Goal: Task Accomplishment & Management: Complete application form

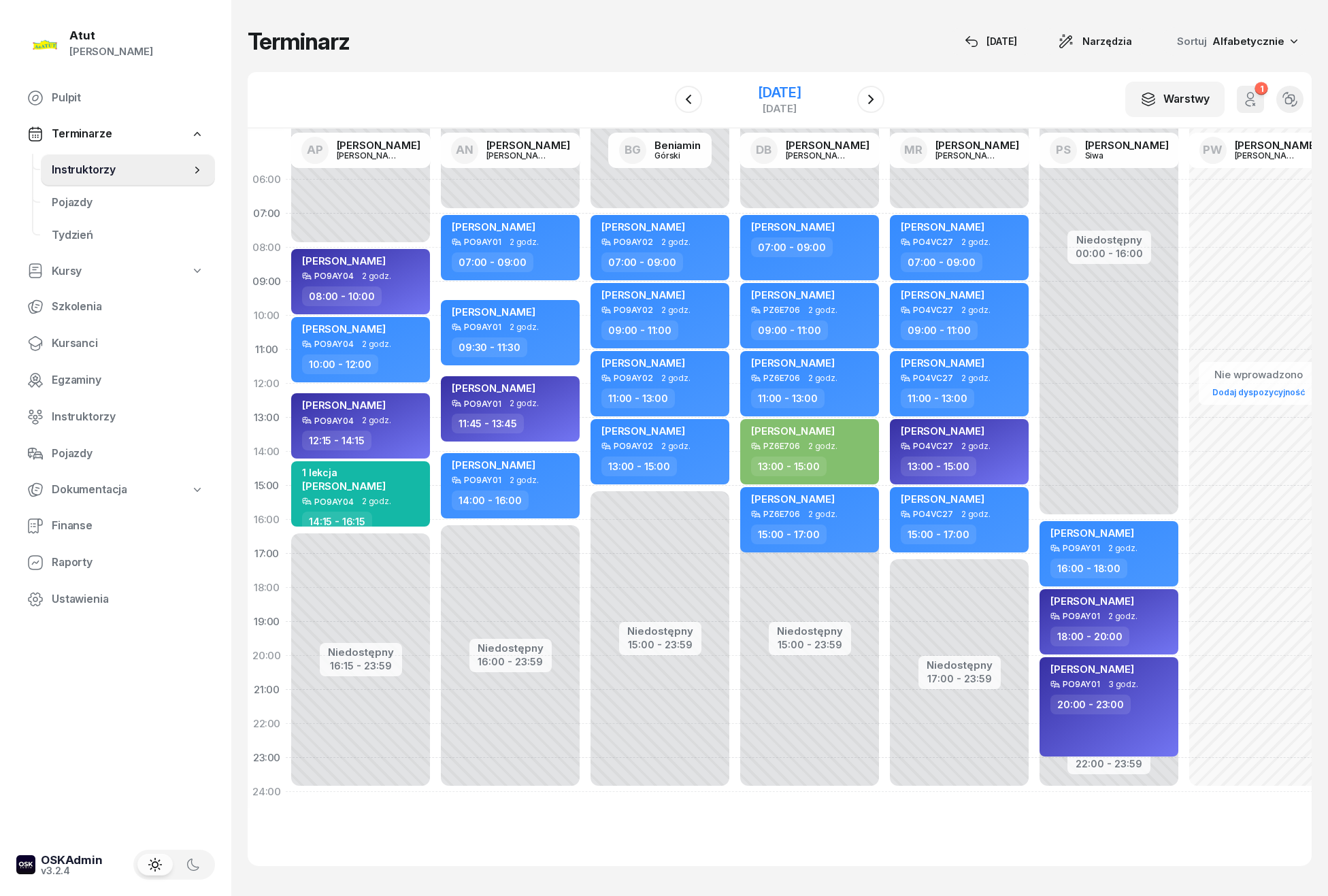
click at [790, 97] on div "[DATE]" at bounding box center [780, 92] width 43 height 13
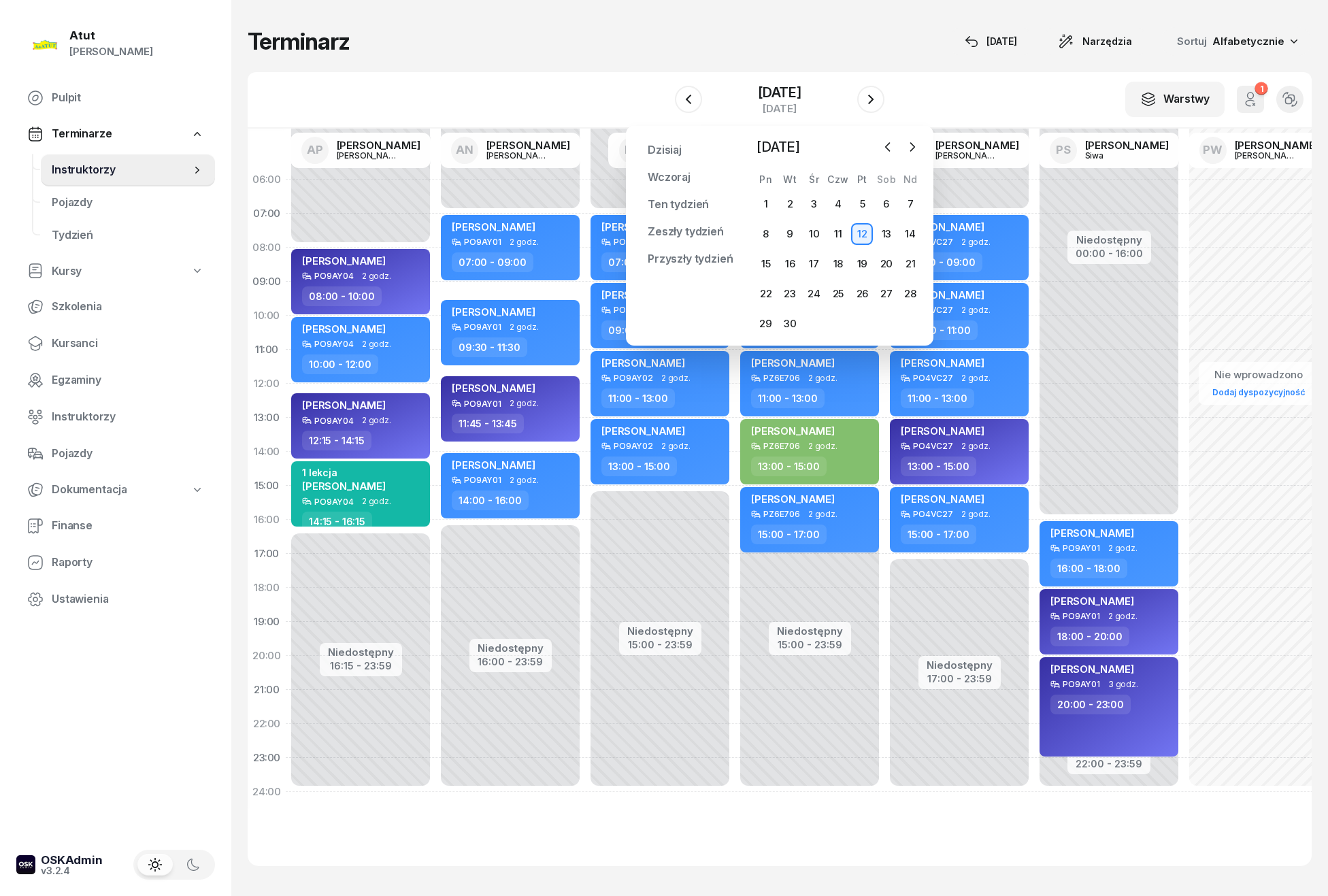
click at [881, 156] on div at bounding box center [900, 147] width 45 height 20
click at [893, 146] on icon "button" at bounding box center [887, 147] width 13 height 13
click at [813, 320] on div "27" at bounding box center [814, 323] width 22 height 22
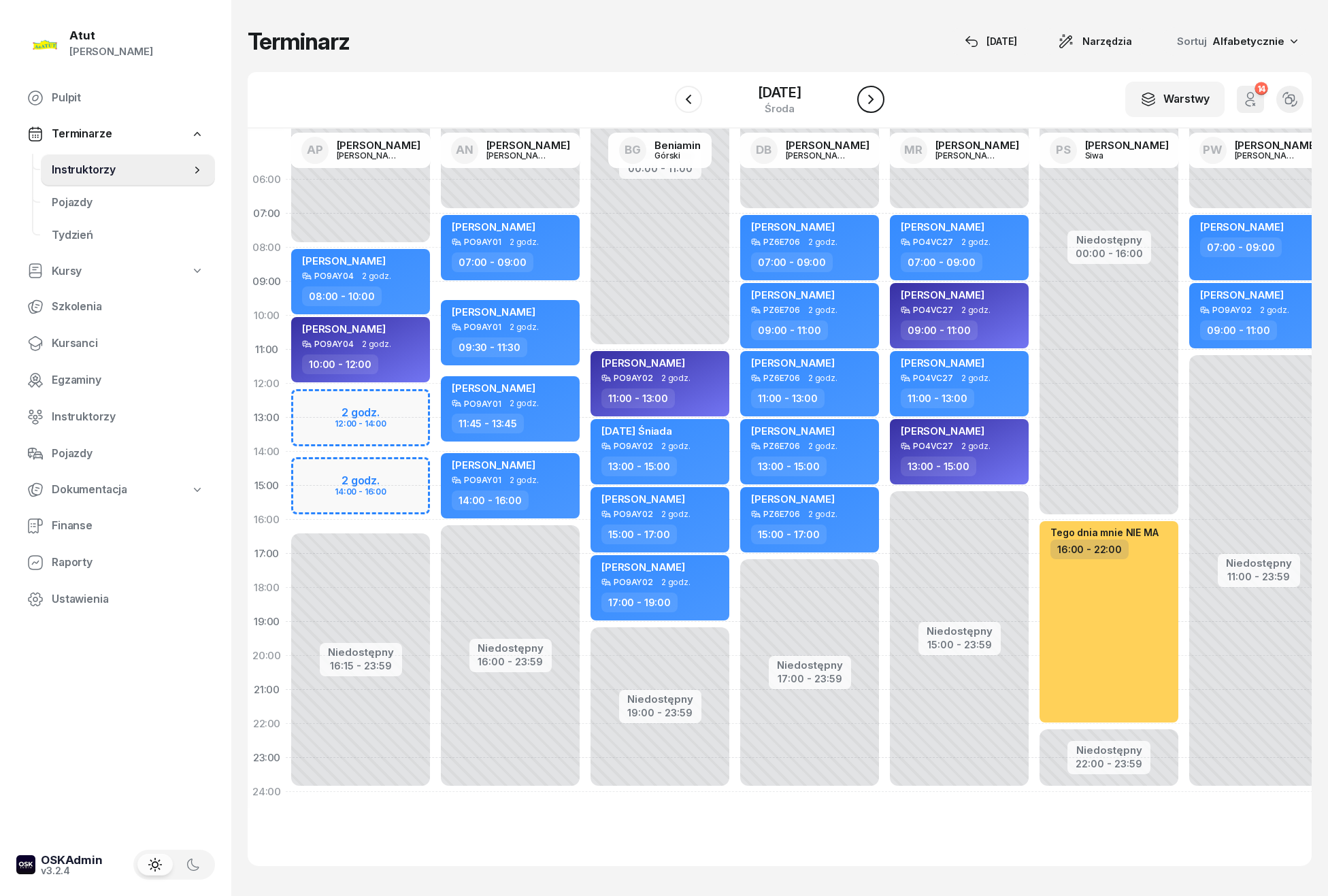
click at [874, 106] on icon "button" at bounding box center [870, 99] width 16 height 16
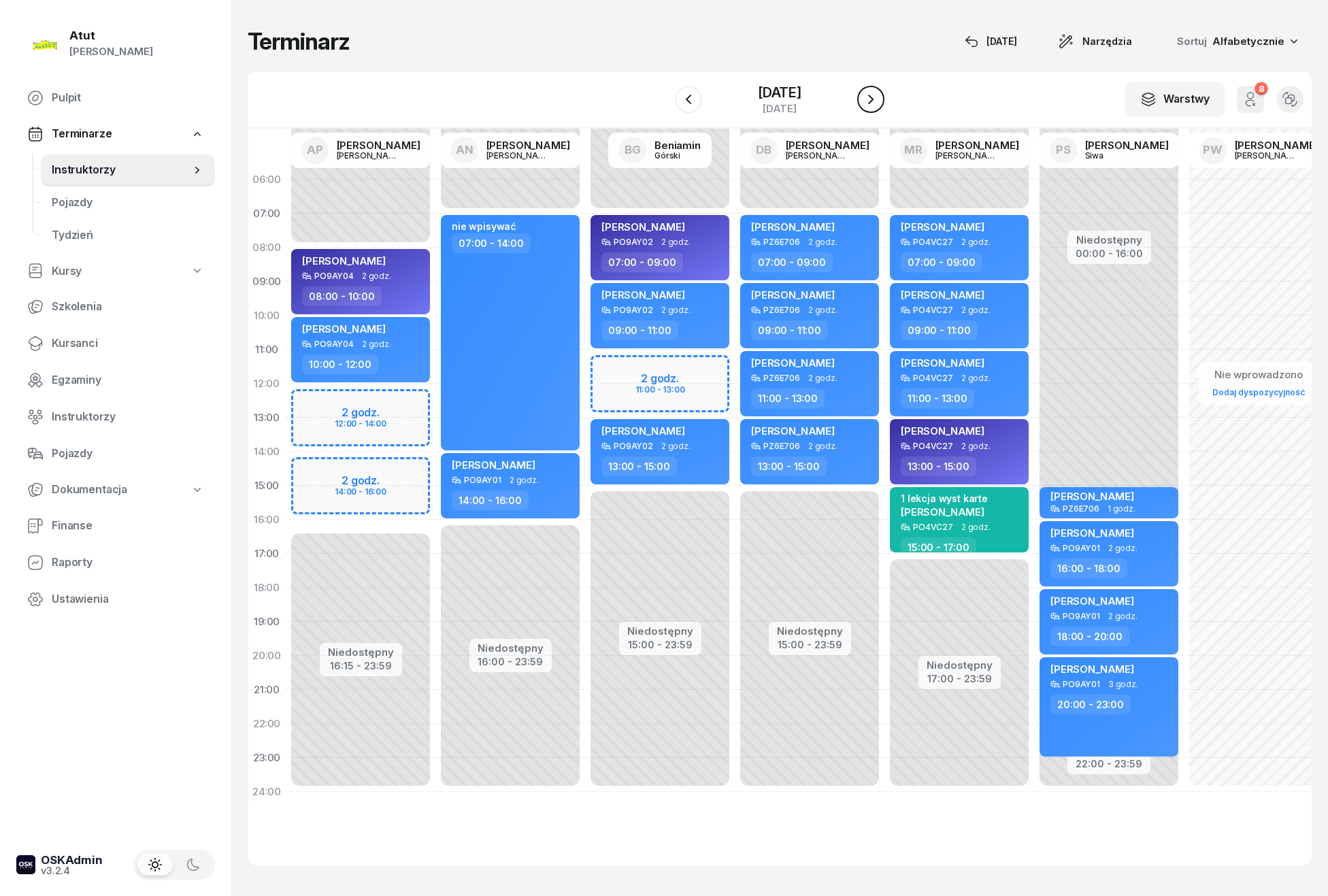
click at [874, 106] on icon "button" at bounding box center [870, 99] width 16 height 16
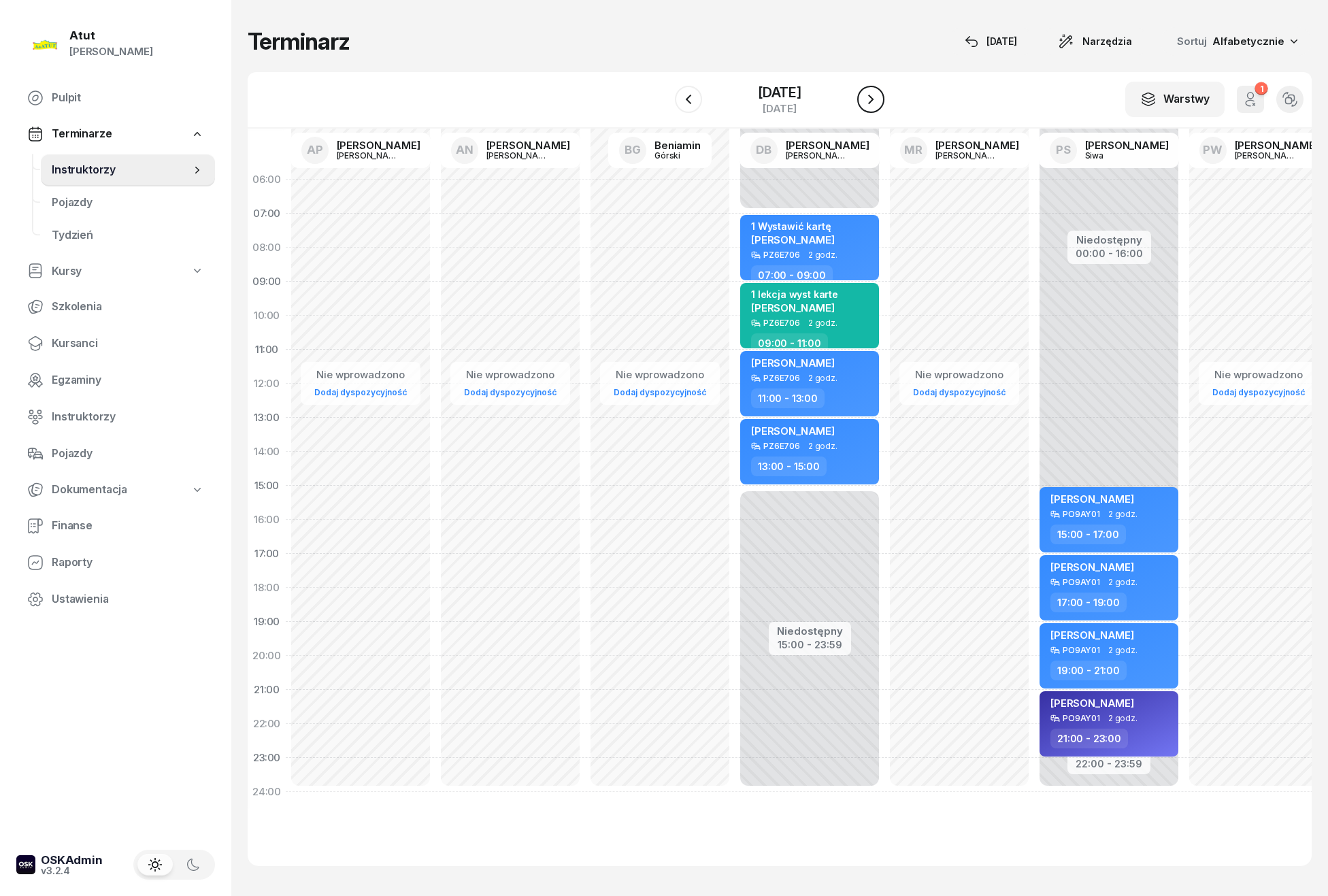
click at [874, 106] on icon "button" at bounding box center [870, 99] width 16 height 16
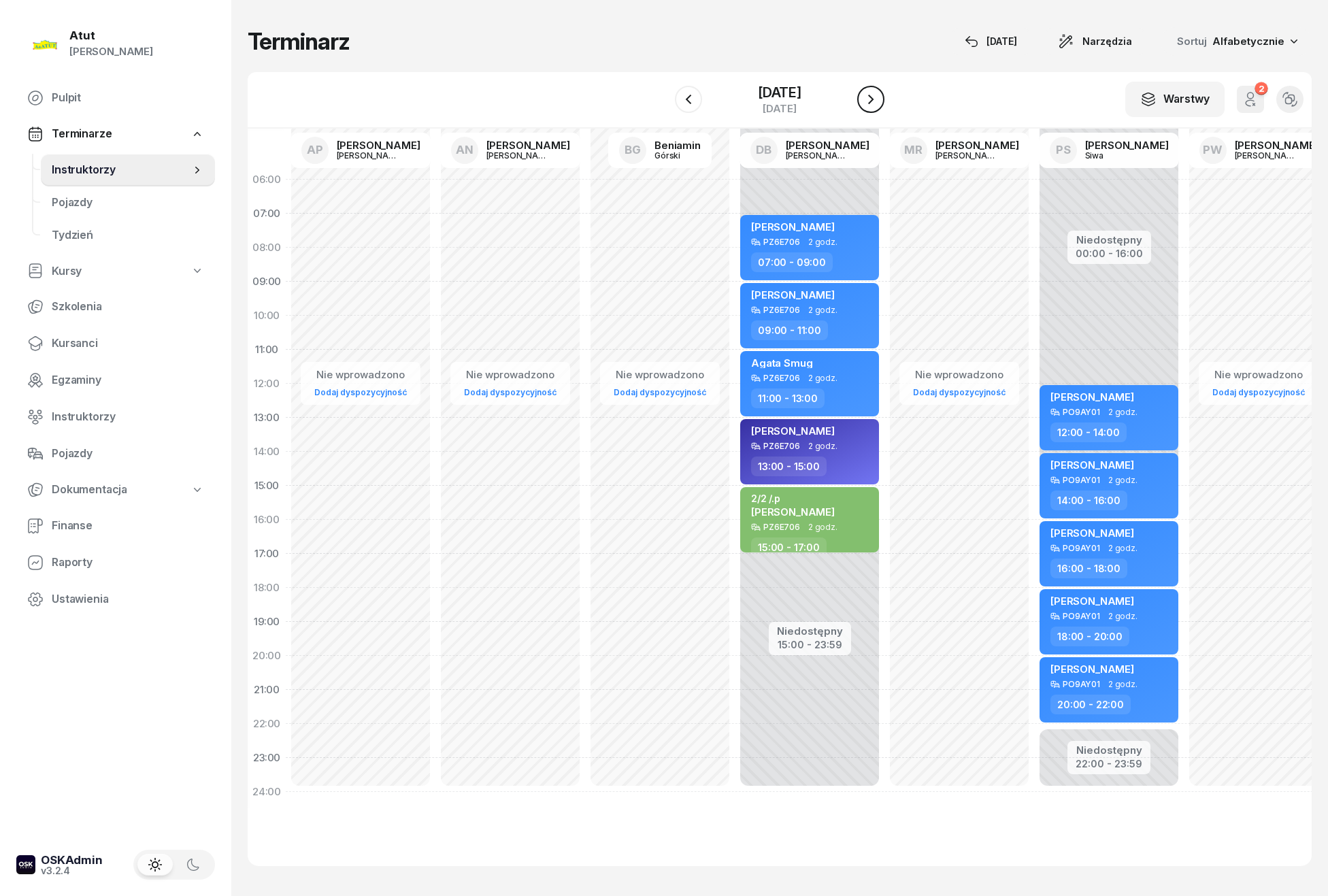
click at [874, 106] on icon "button" at bounding box center [870, 99] width 16 height 16
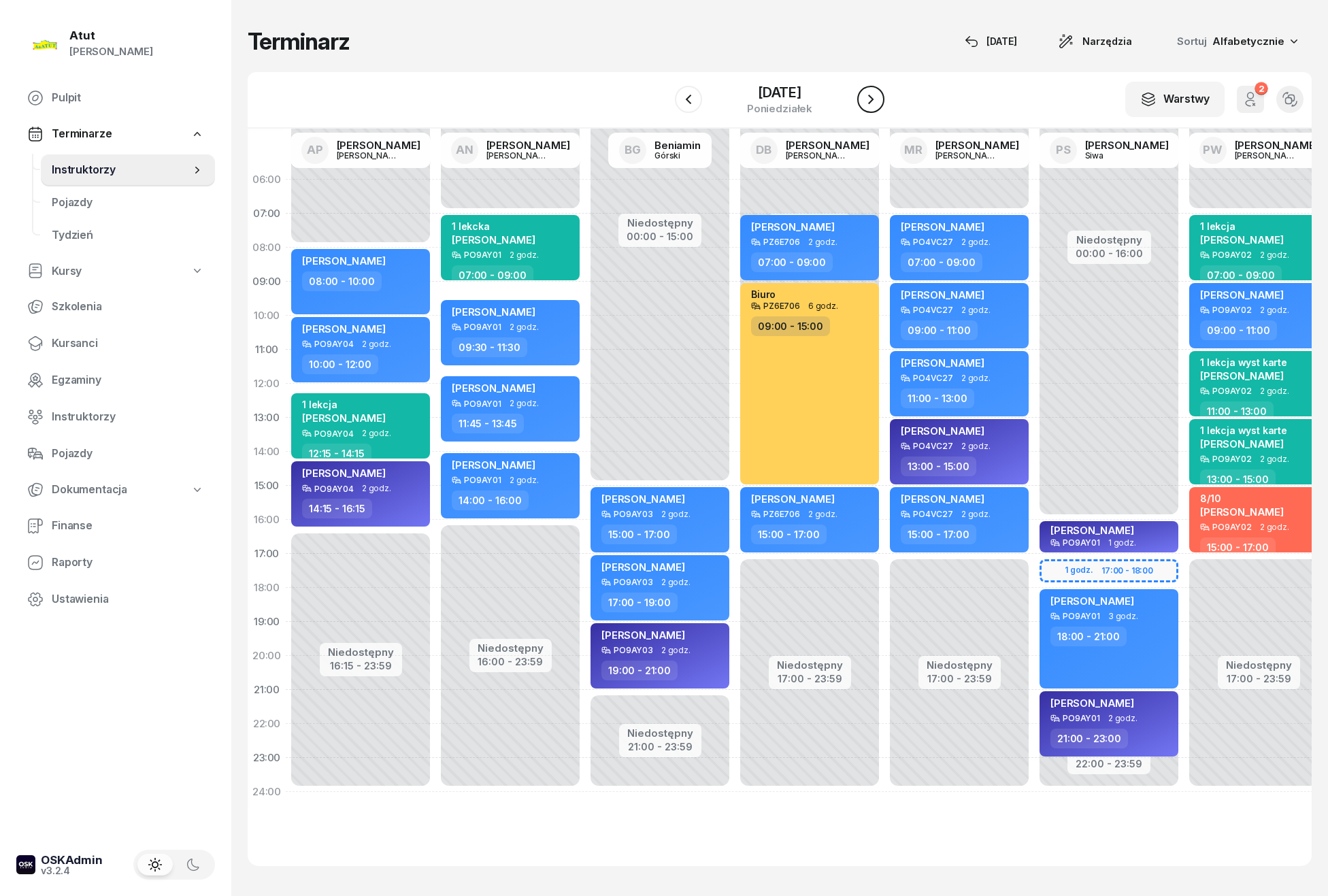
click at [874, 106] on icon "button" at bounding box center [870, 99] width 16 height 16
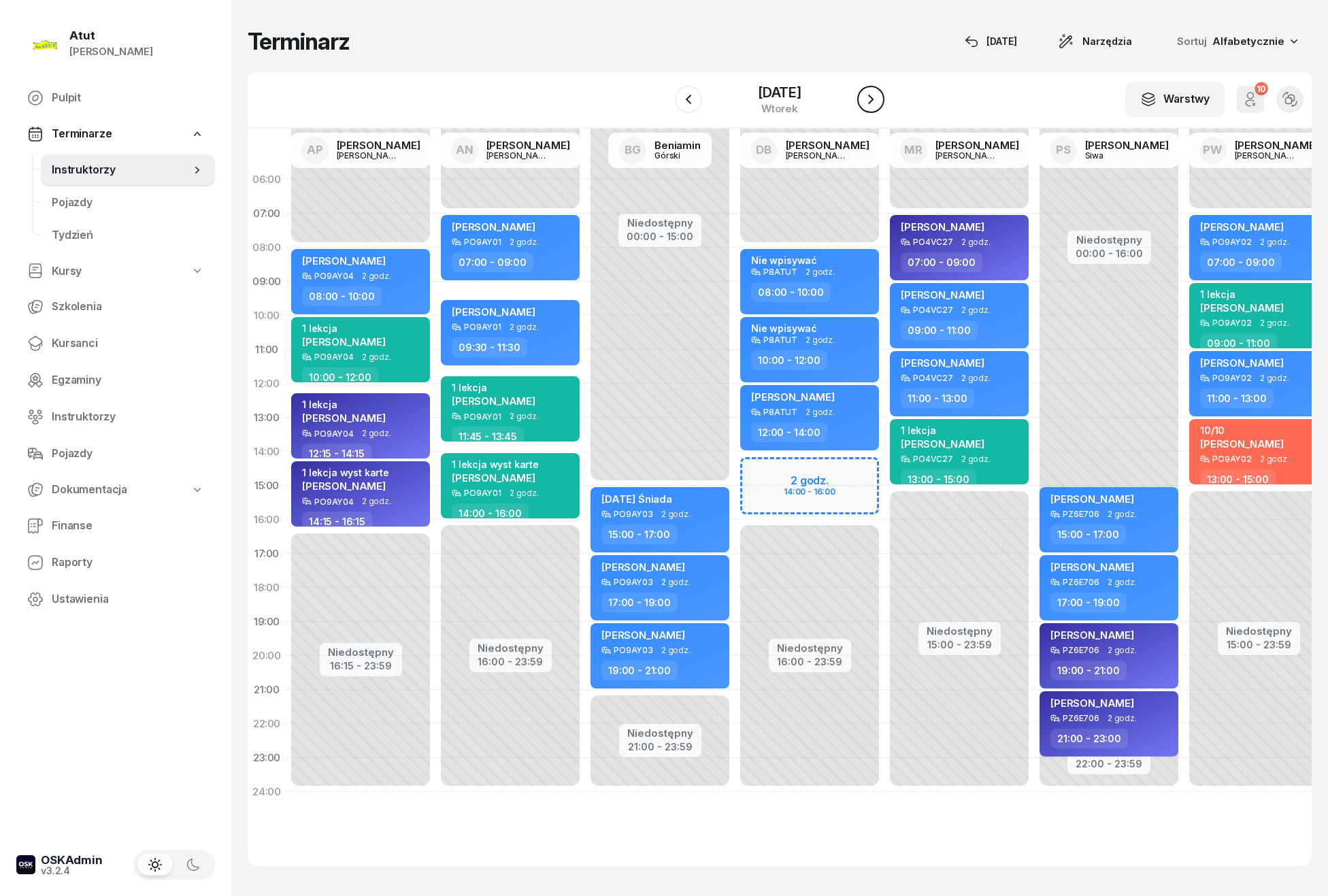
click at [872, 97] on icon "button" at bounding box center [870, 99] width 16 height 16
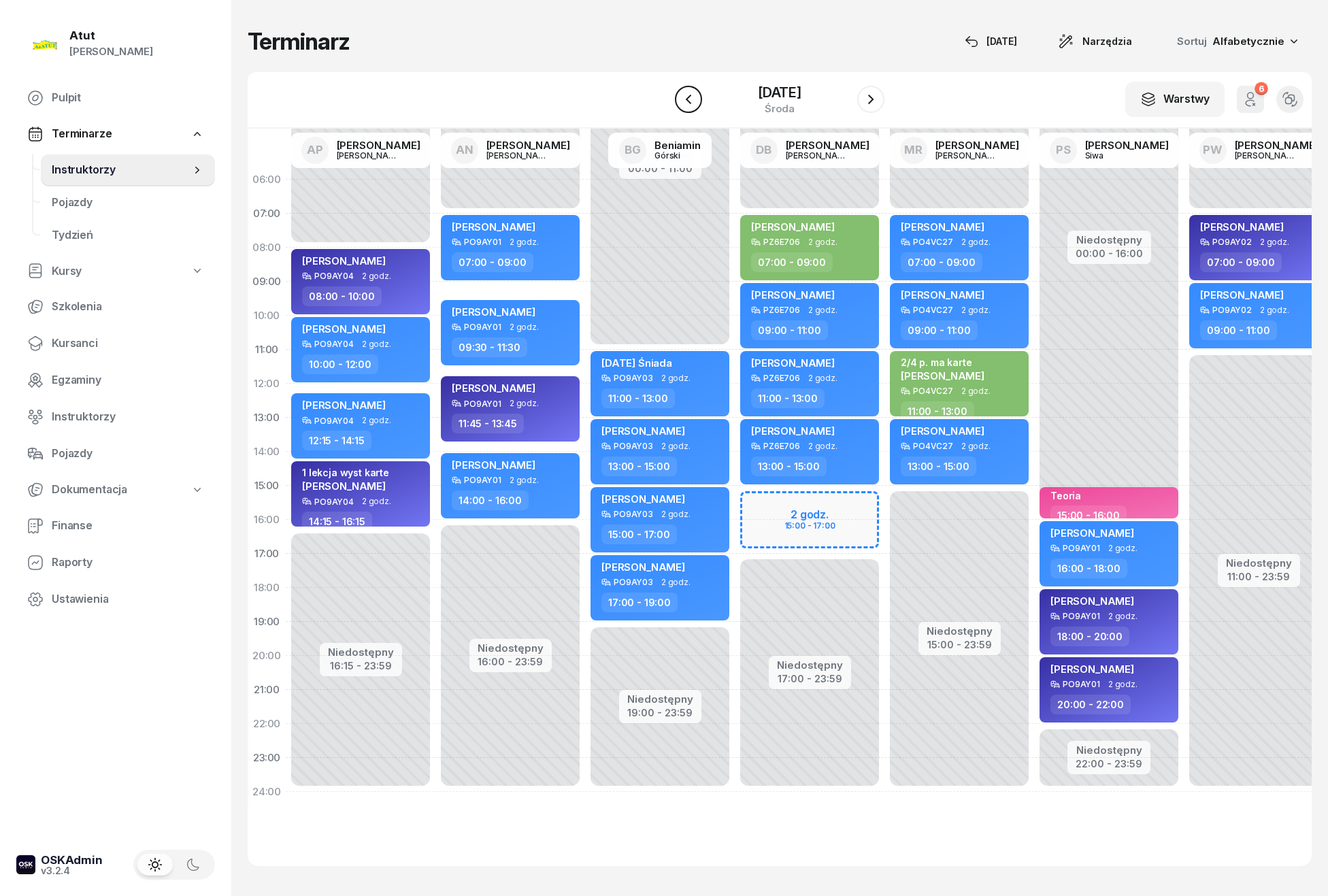
click at [686, 100] on icon "button" at bounding box center [689, 100] width 6 height 10
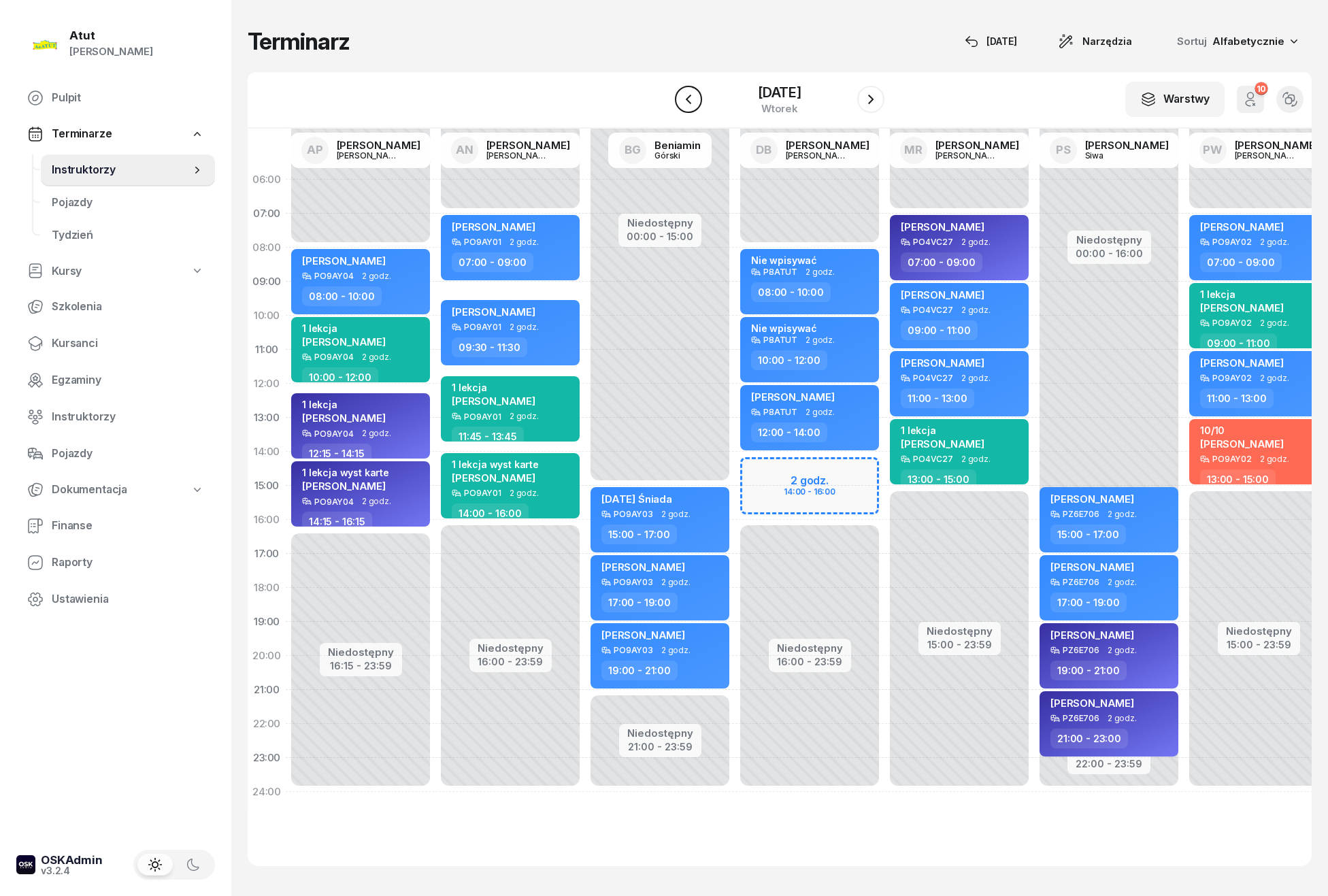
click at [686, 100] on icon "button" at bounding box center [689, 100] width 6 height 10
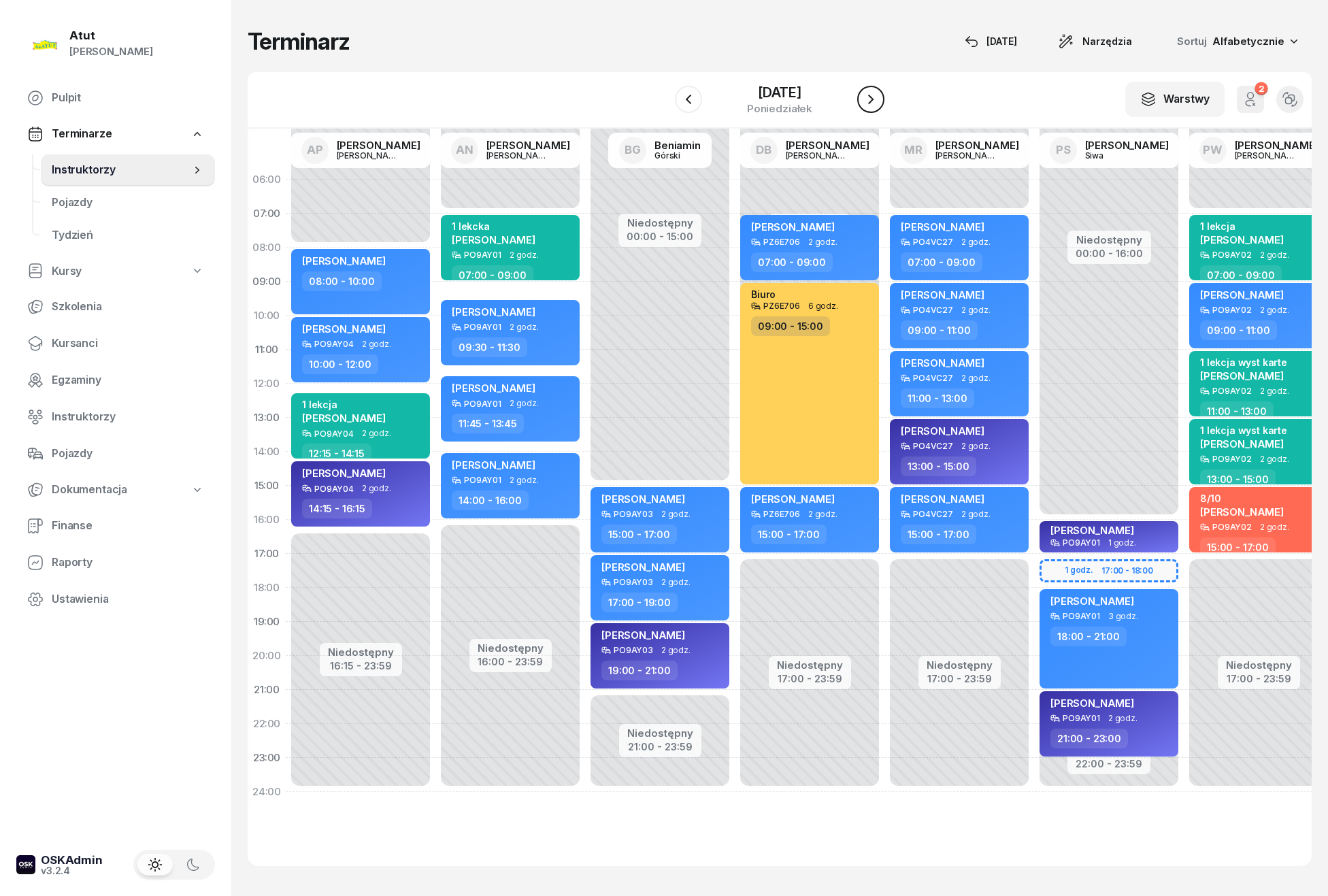
click at [865, 96] on icon "button" at bounding box center [870, 99] width 16 height 16
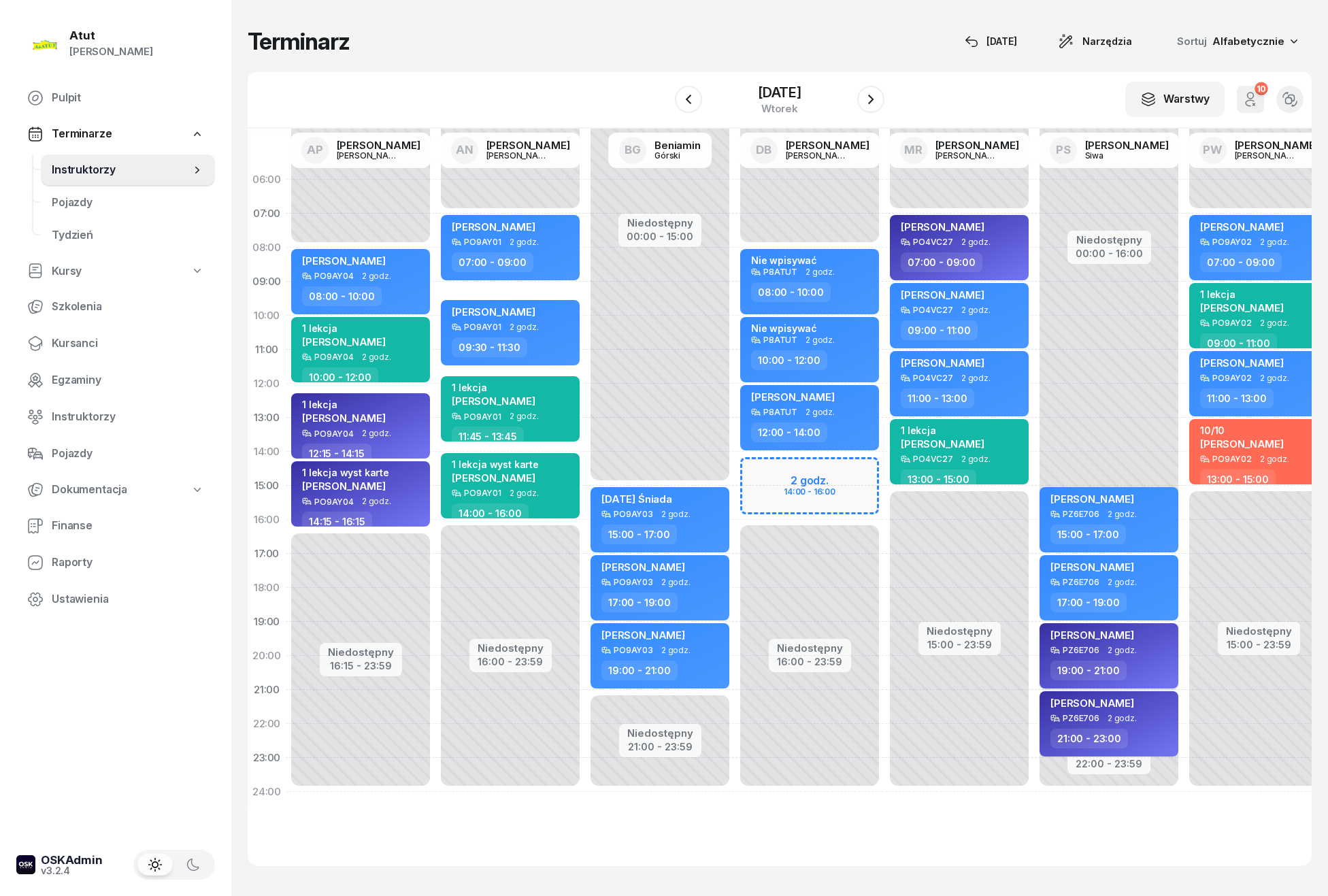
click at [1111, 634] on span "Rafał Dzieszkowski" at bounding box center [1092, 634] width 83 height 13
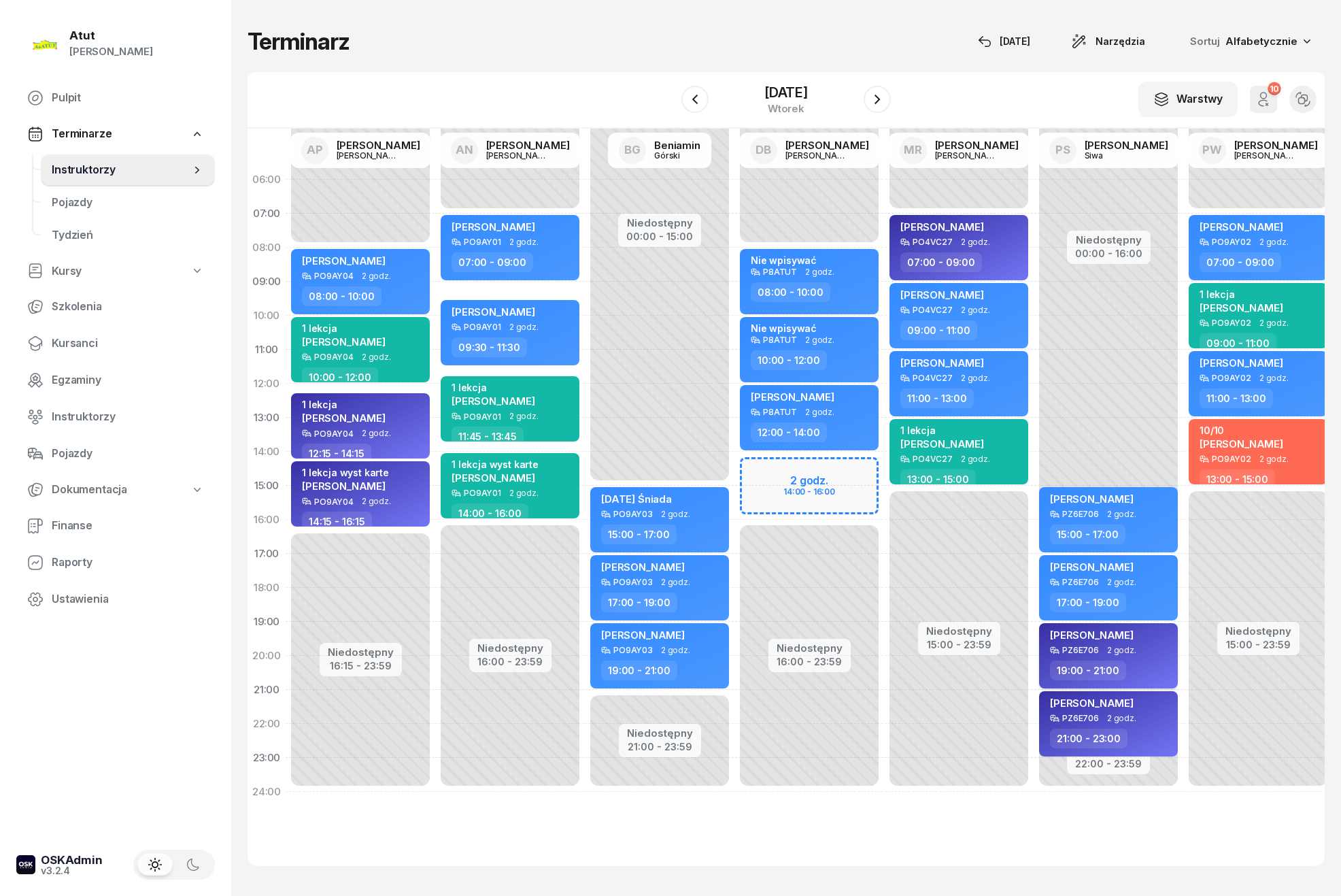
select select "19"
select select "21"
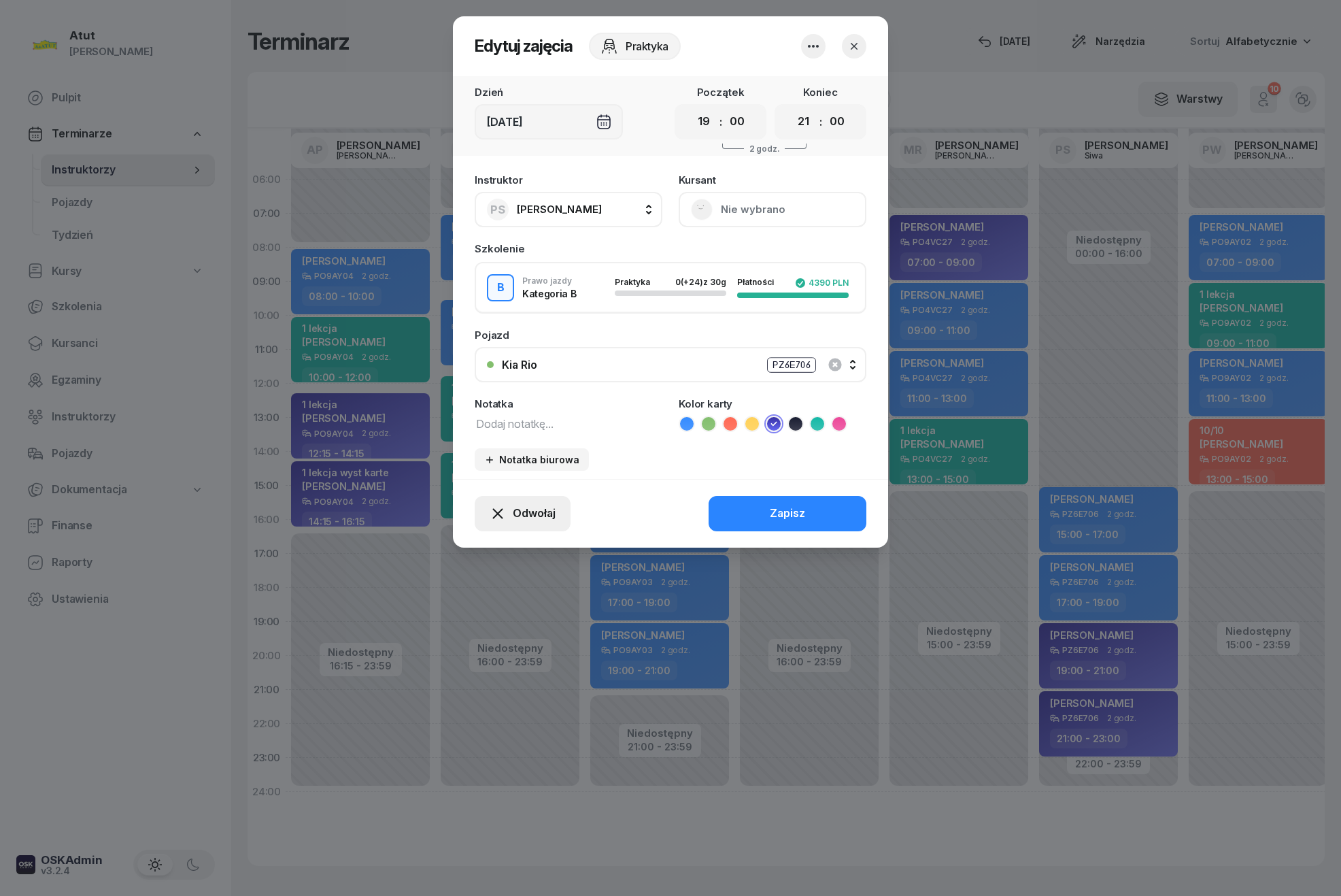
click at [513, 515] on span "Odwołaj" at bounding box center [534, 513] width 43 height 18
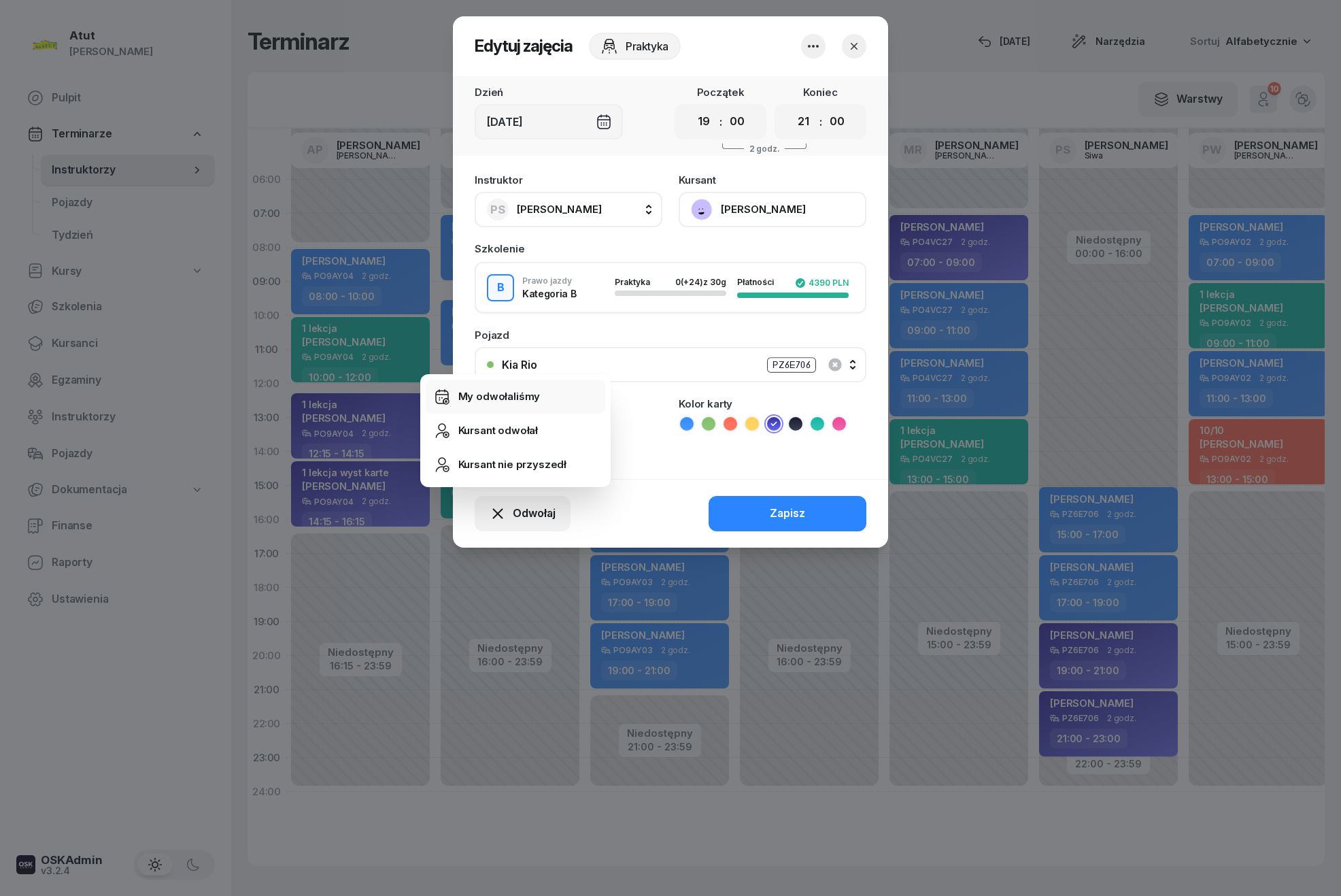
click at [490, 393] on div "My odwołaliśmy" at bounding box center [499, 396] width 82 height 18
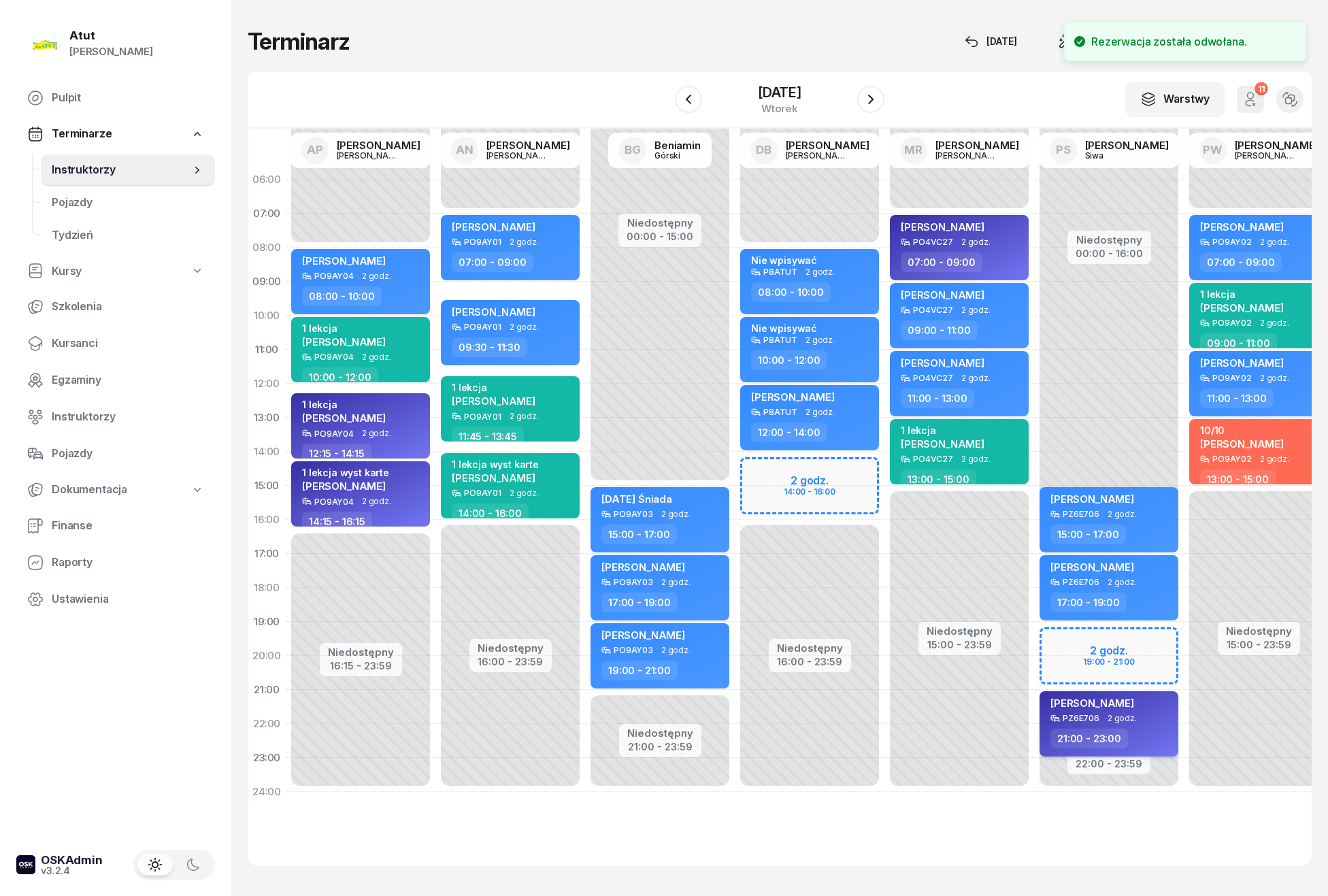
click at [1130, 700] on span "[PERSON_NAME]" at bounding box center [1092, 702] width 83 height 13
select select "21"
select select "23"
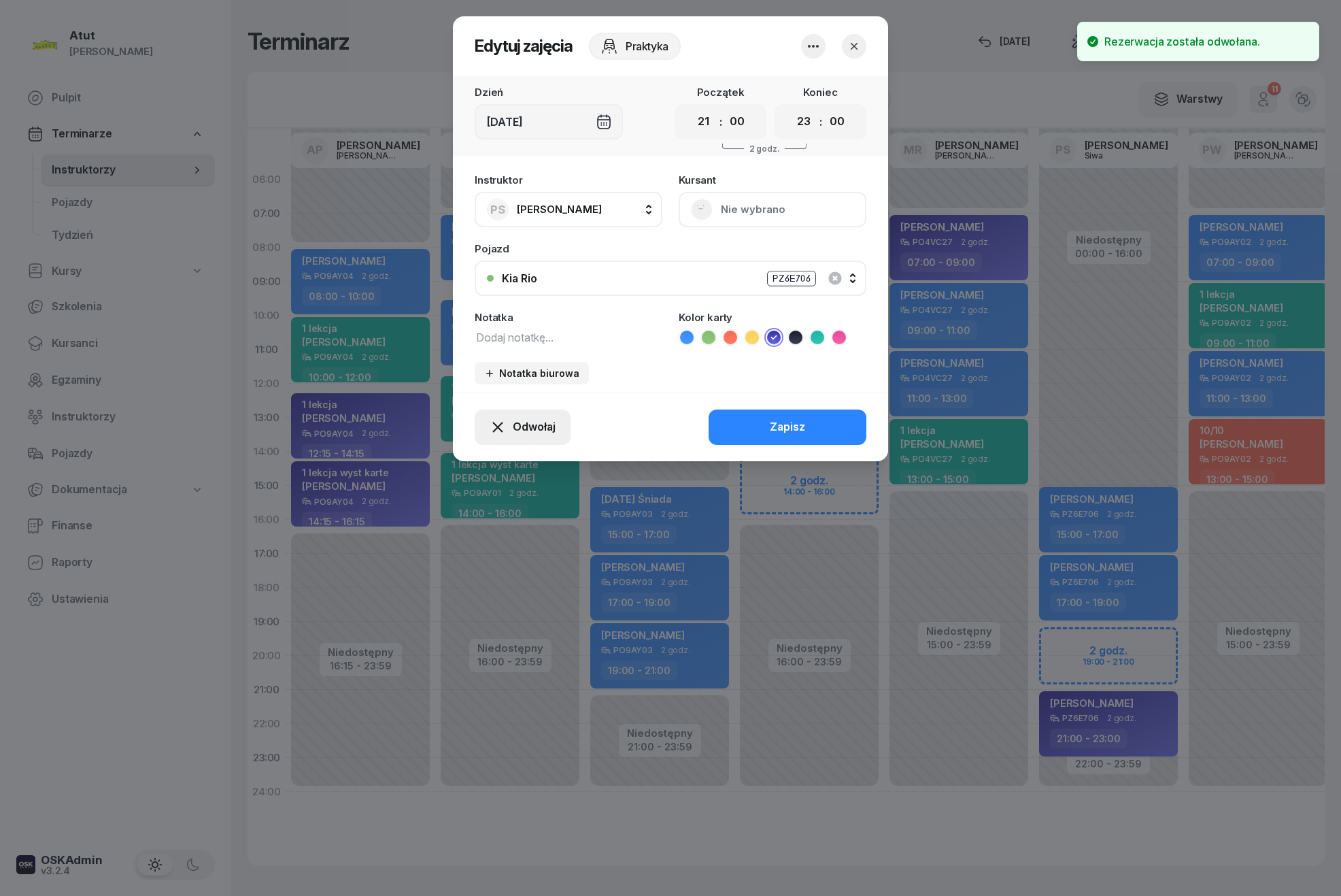
click at [524, 435] on button "Odwołaj" at bounding box center [522, 427] width 96 height 35
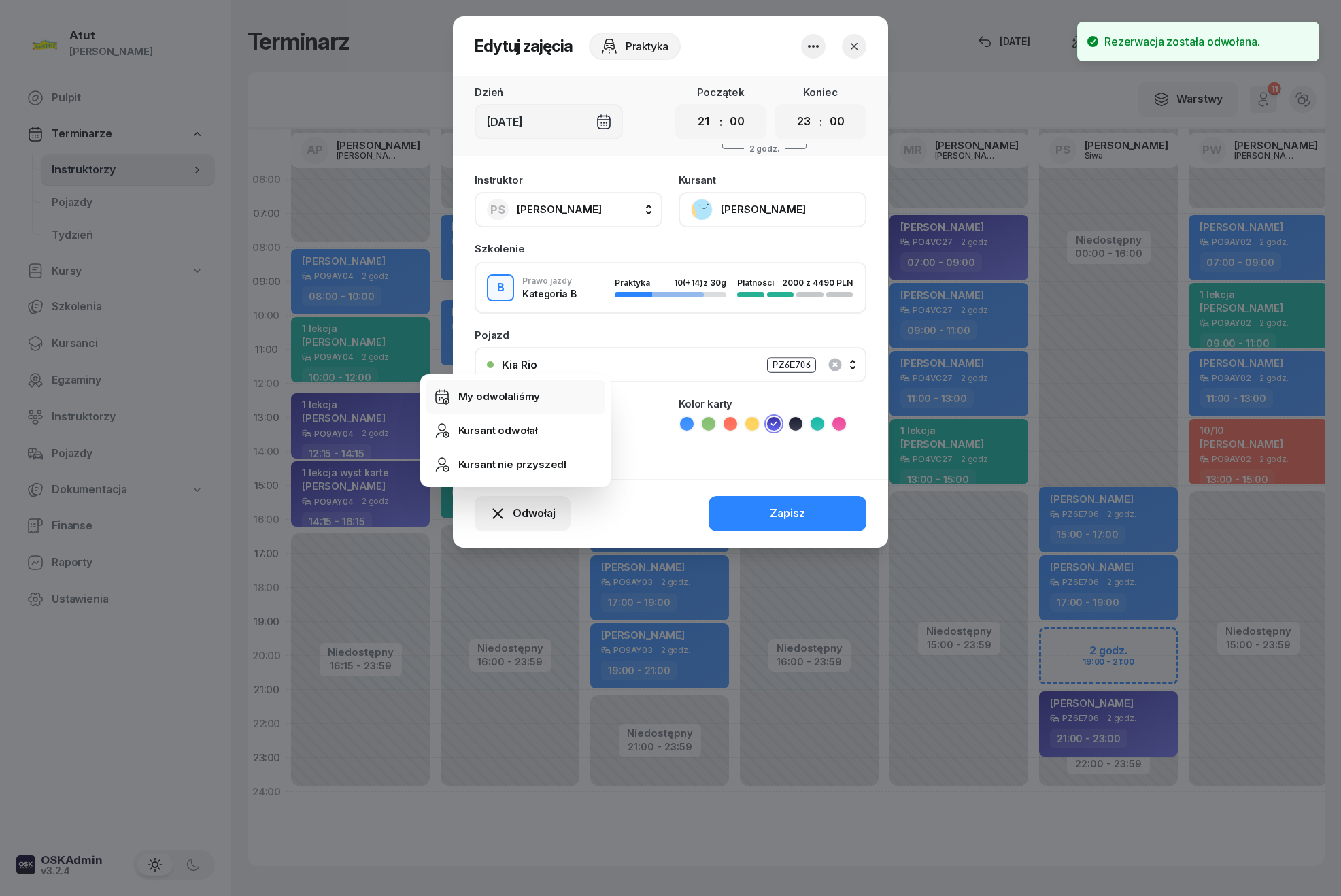
click at [515, 403] on div "My odwołaliśmy" at bounding box center [499, 396] width 82 height 18
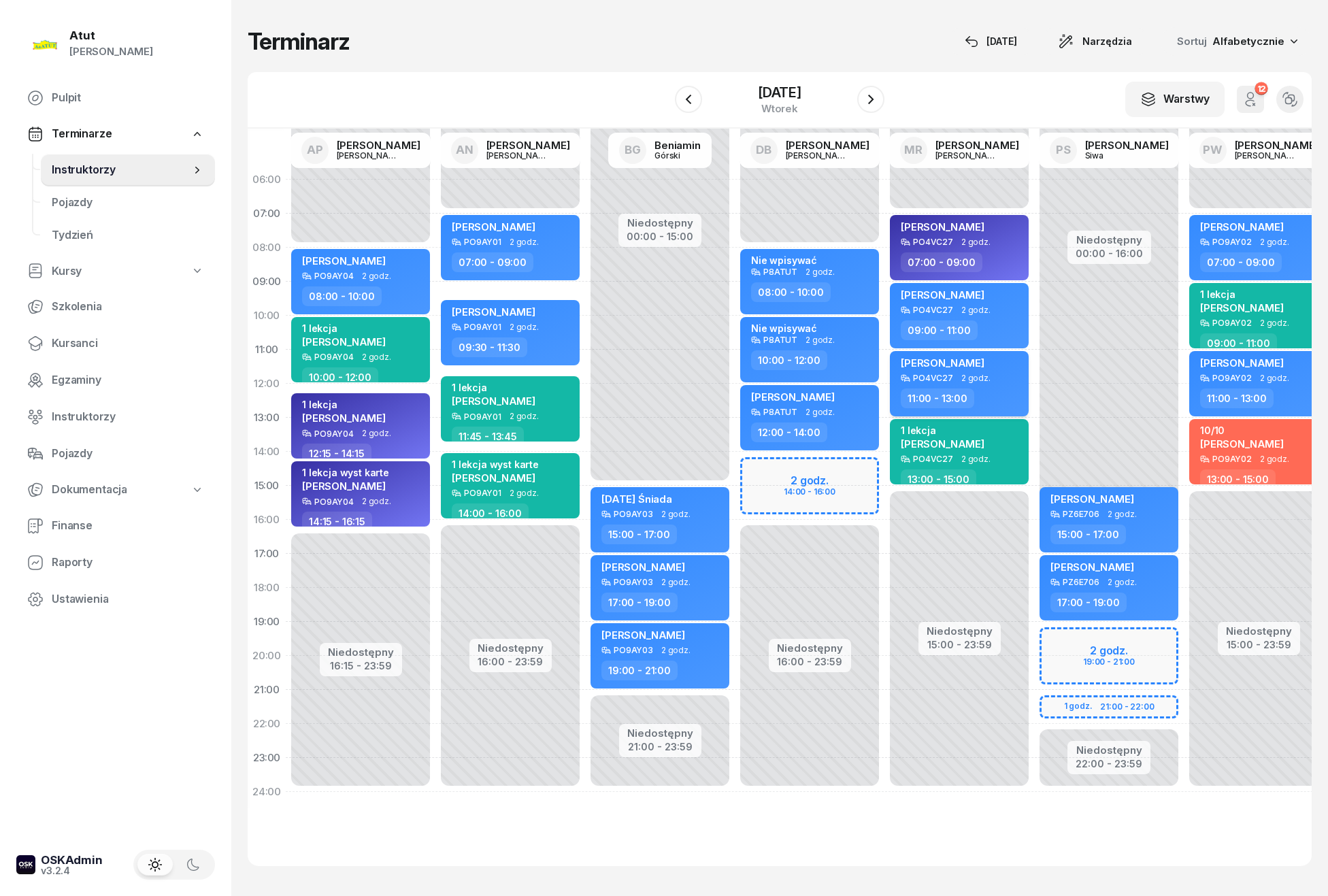
click at [970, 358] on div "Piotr Ryng" at bounding box center [961, 365] width 120 height 17
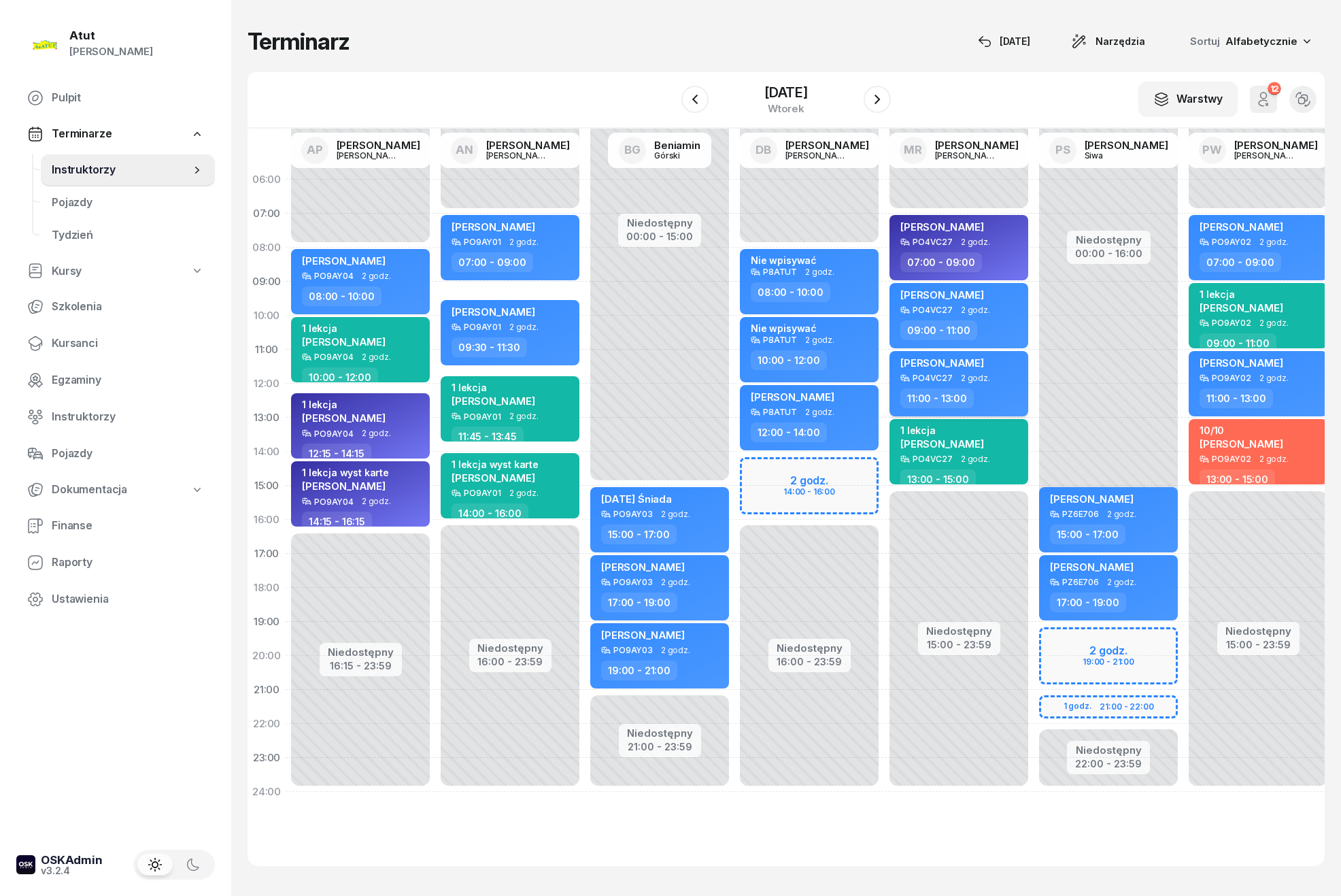
select select "11"
select select "13"
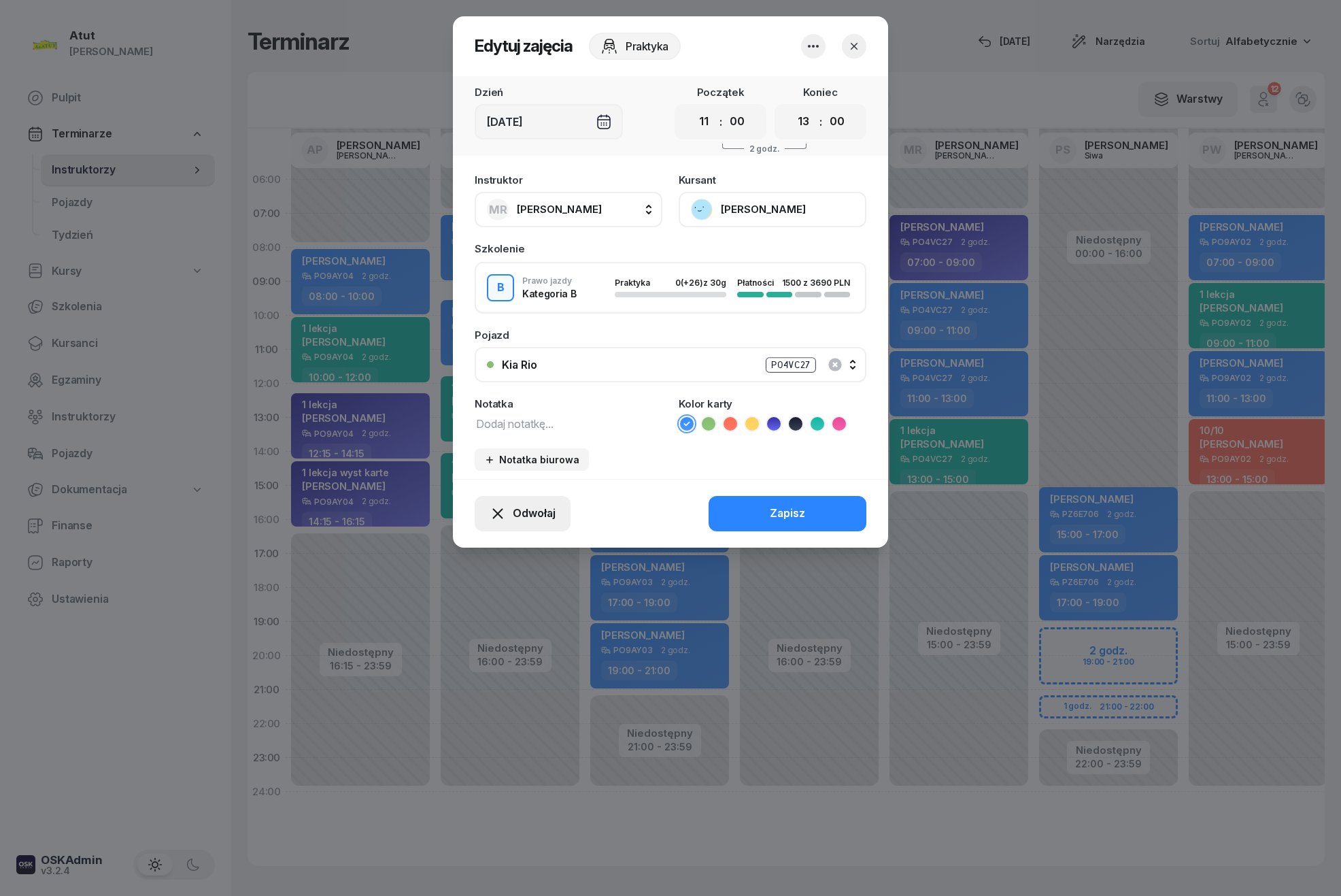
click at [517, 509] on span "Odwołaj" at bounding box center [534, 513] width 43 height 18
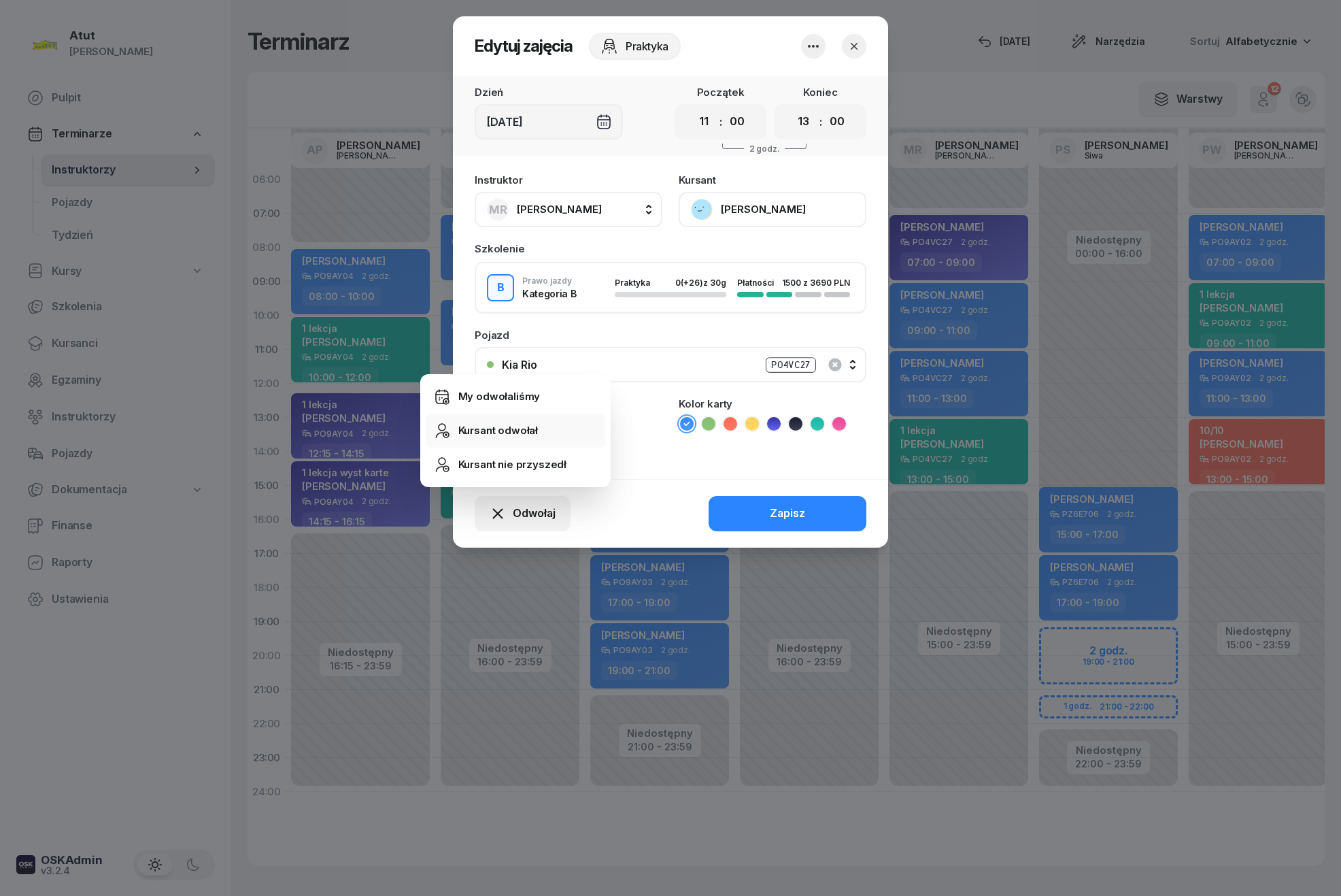
click at [477, 431] on div "Kursant odwołał" at bounding box center [498, 430] width 80 height 18
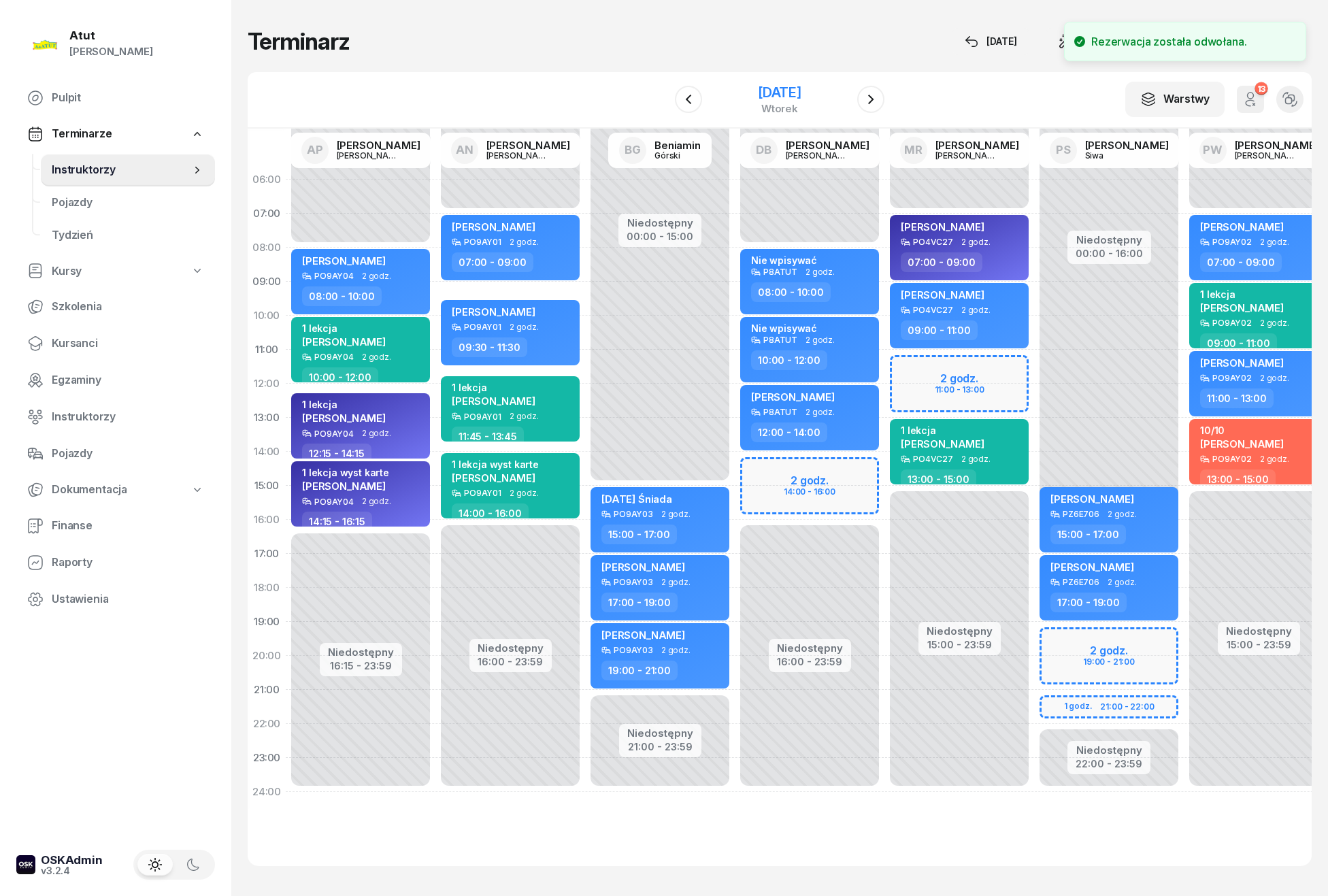
click at [801, 96] on div "2 września 2025" at bounding box center [780, 92] width 43 height 13
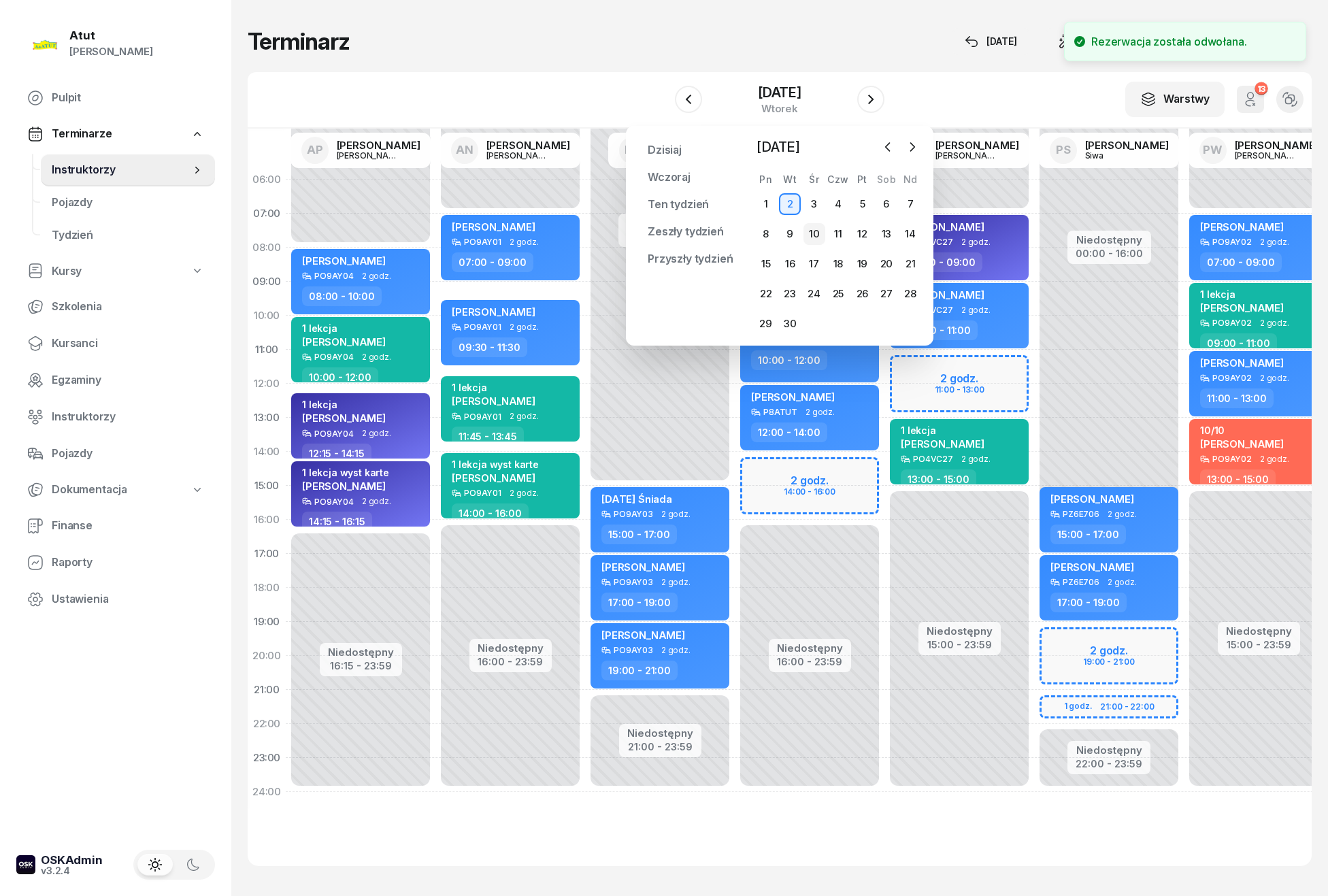
click at [814, 240] on div "10" at bounding box center [814, 233] width 22 height 22
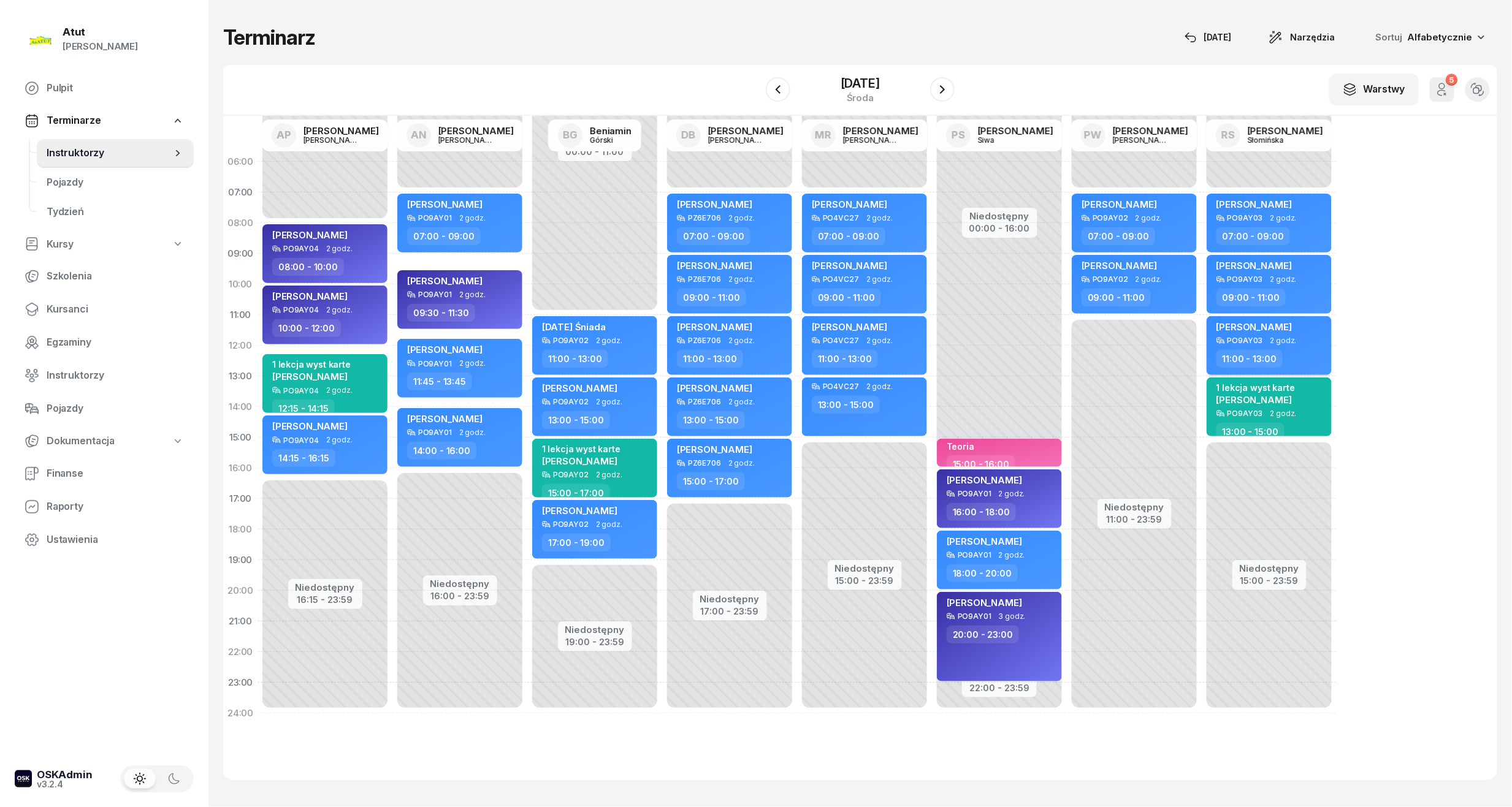
click at [1196, 329] on div "Piotr Ryng" at bounding box center [1270, 328] width 108 height 15
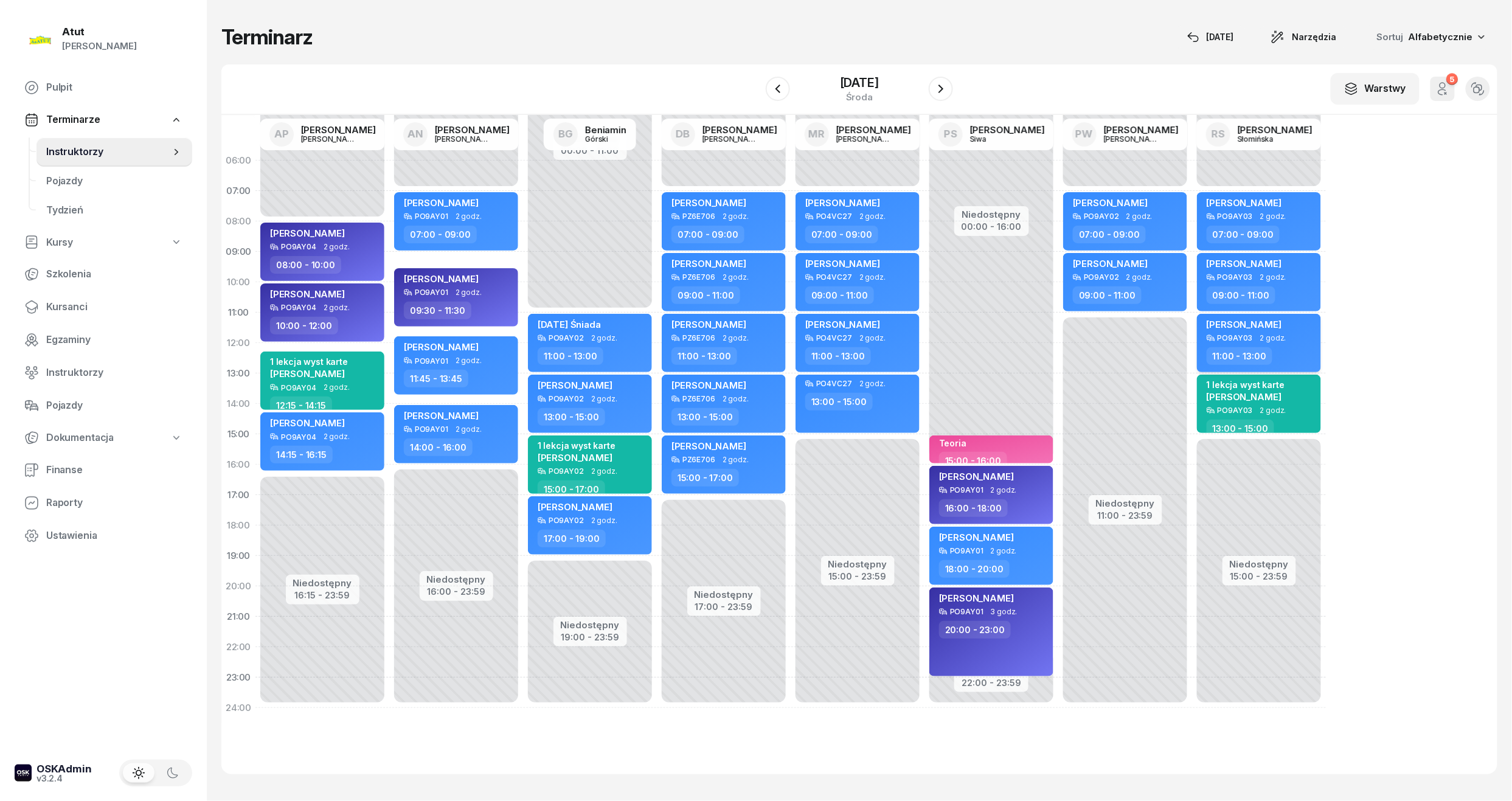
select select "11"
select select "13"
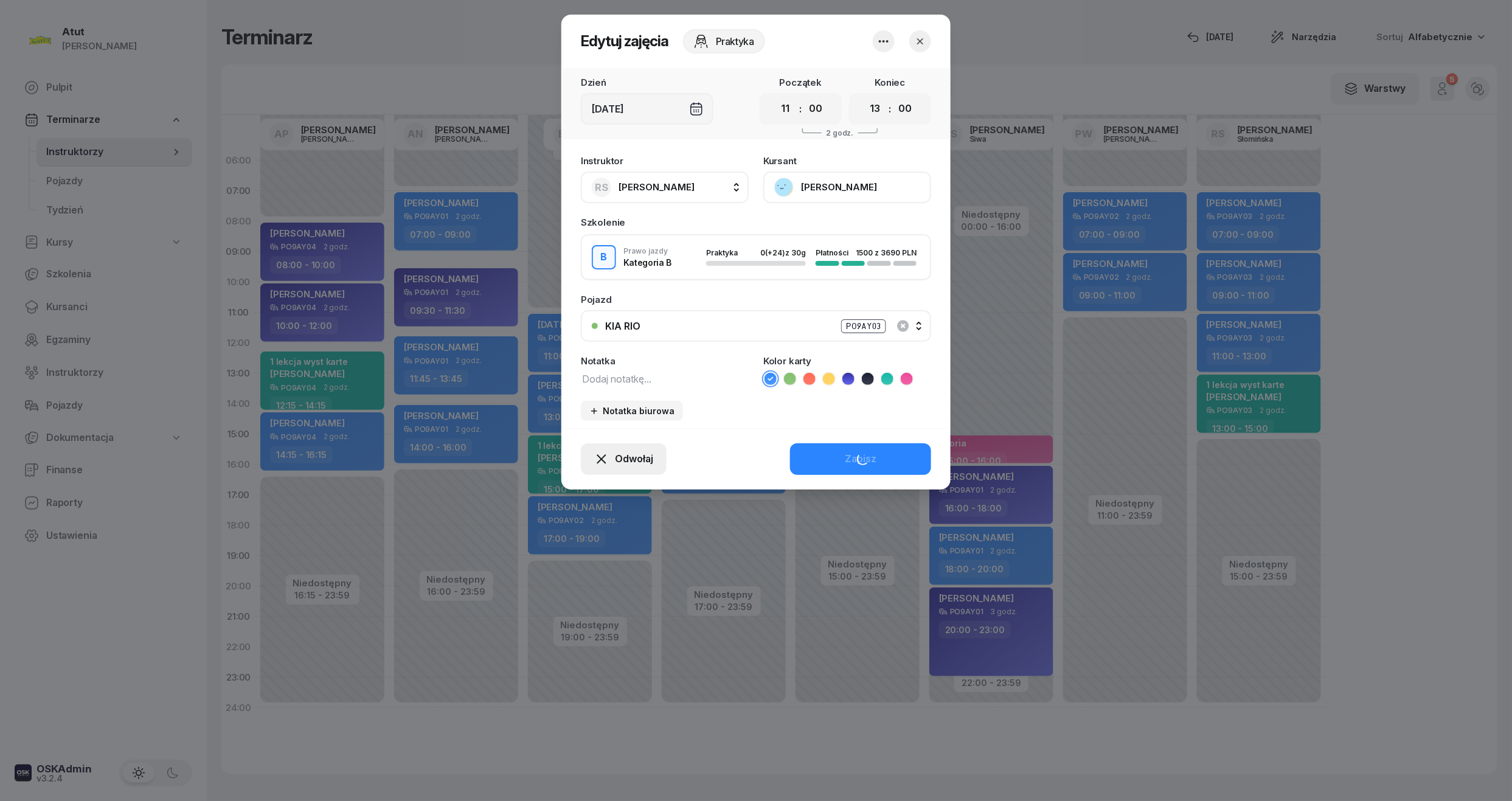
click at [617, 448] on button "Odwołaj" at bounding box center [624, 459] width 86 height 31
click at [597, 387] on div "Kursant odwołał" at bounding box center [602, 385] width 71 height 16
click at [641, 394] on link "Kursant odwołał" at bounding box center [617, 385] width 160 height 31
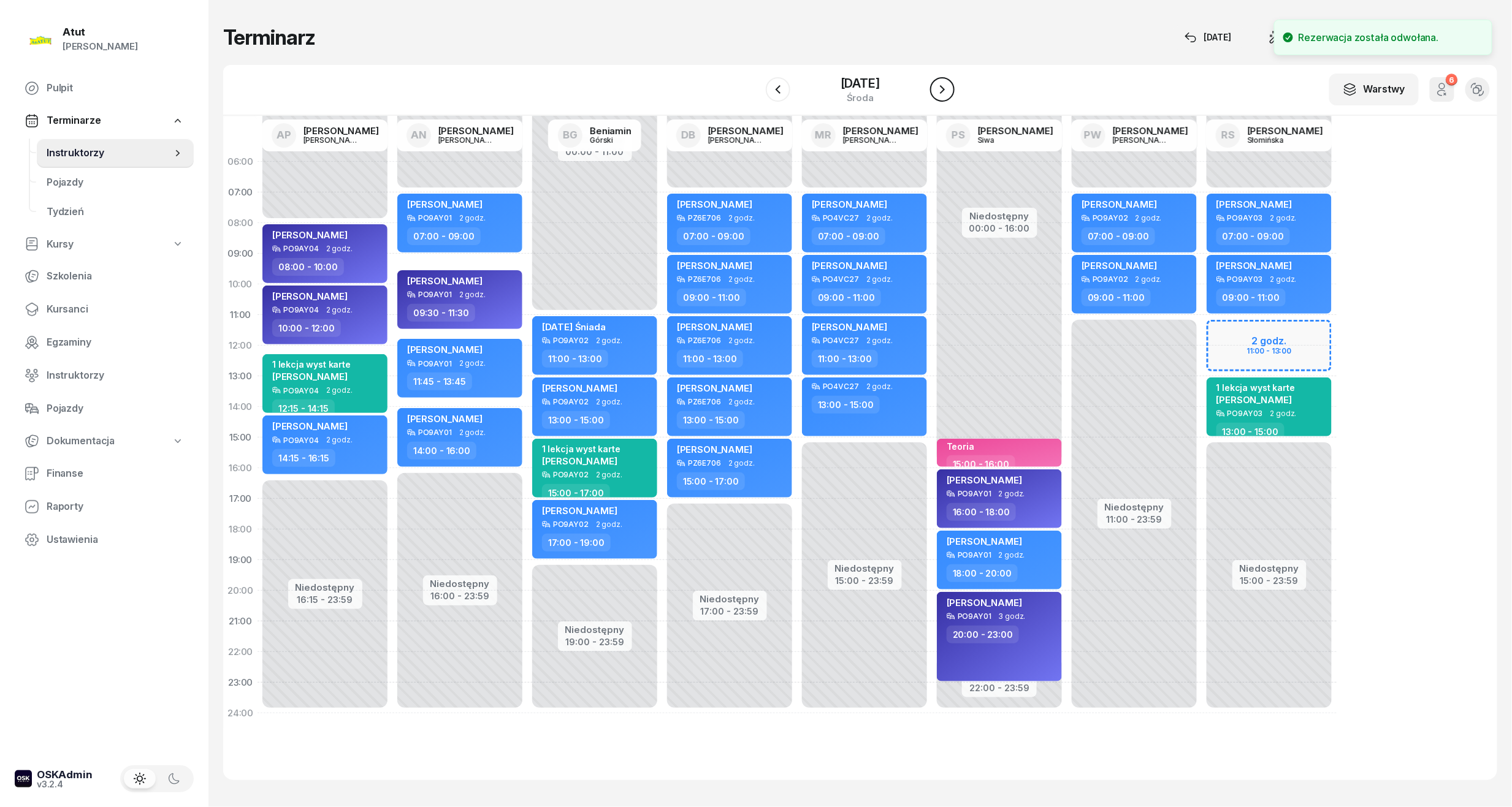
click at [949, 85] on icon "button" at bounding box center [942, 89] width 15 height 15
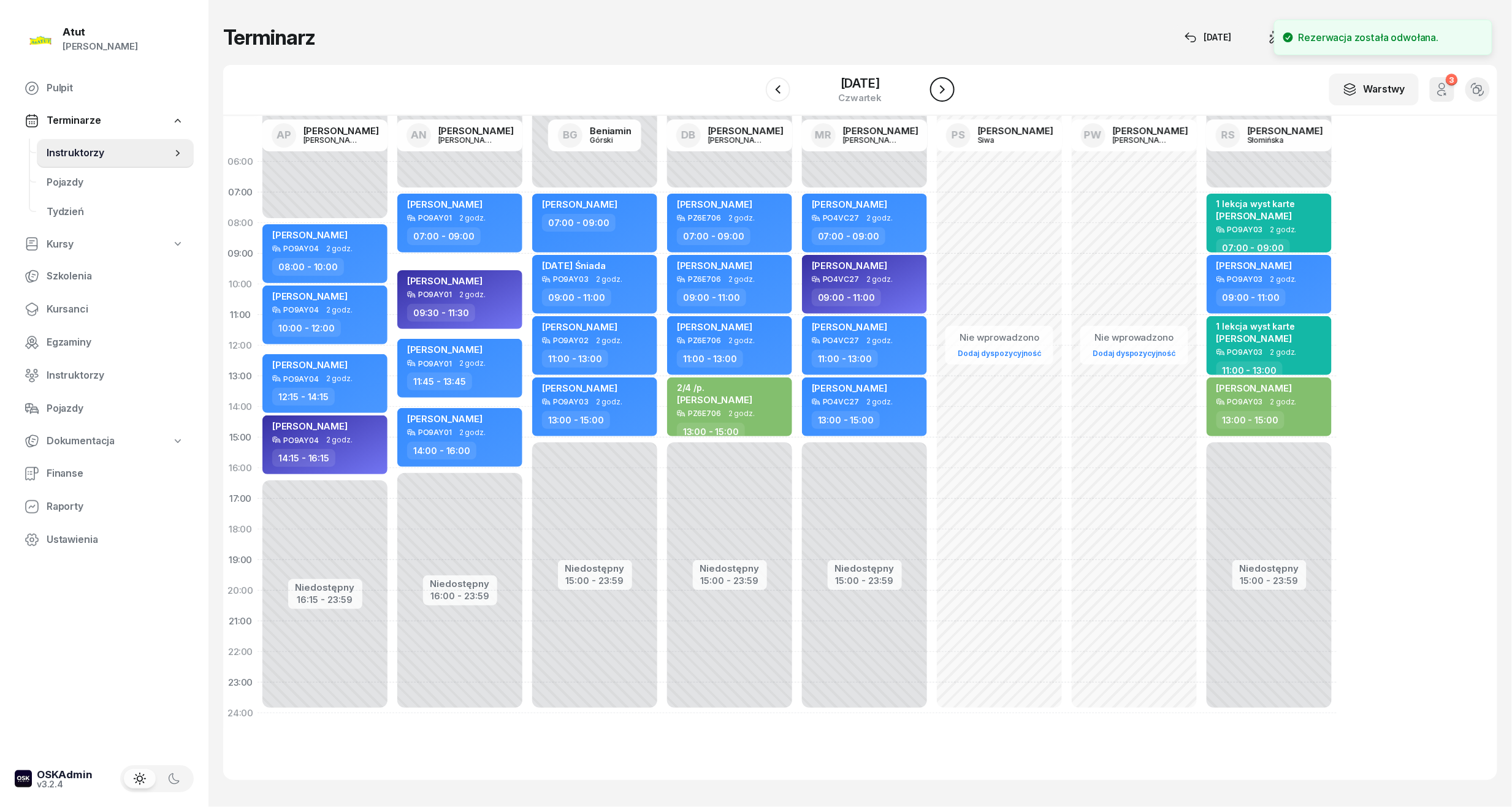
click at [949, 85] on icon "button" at bounding box center [942, 89] width 15 height 15
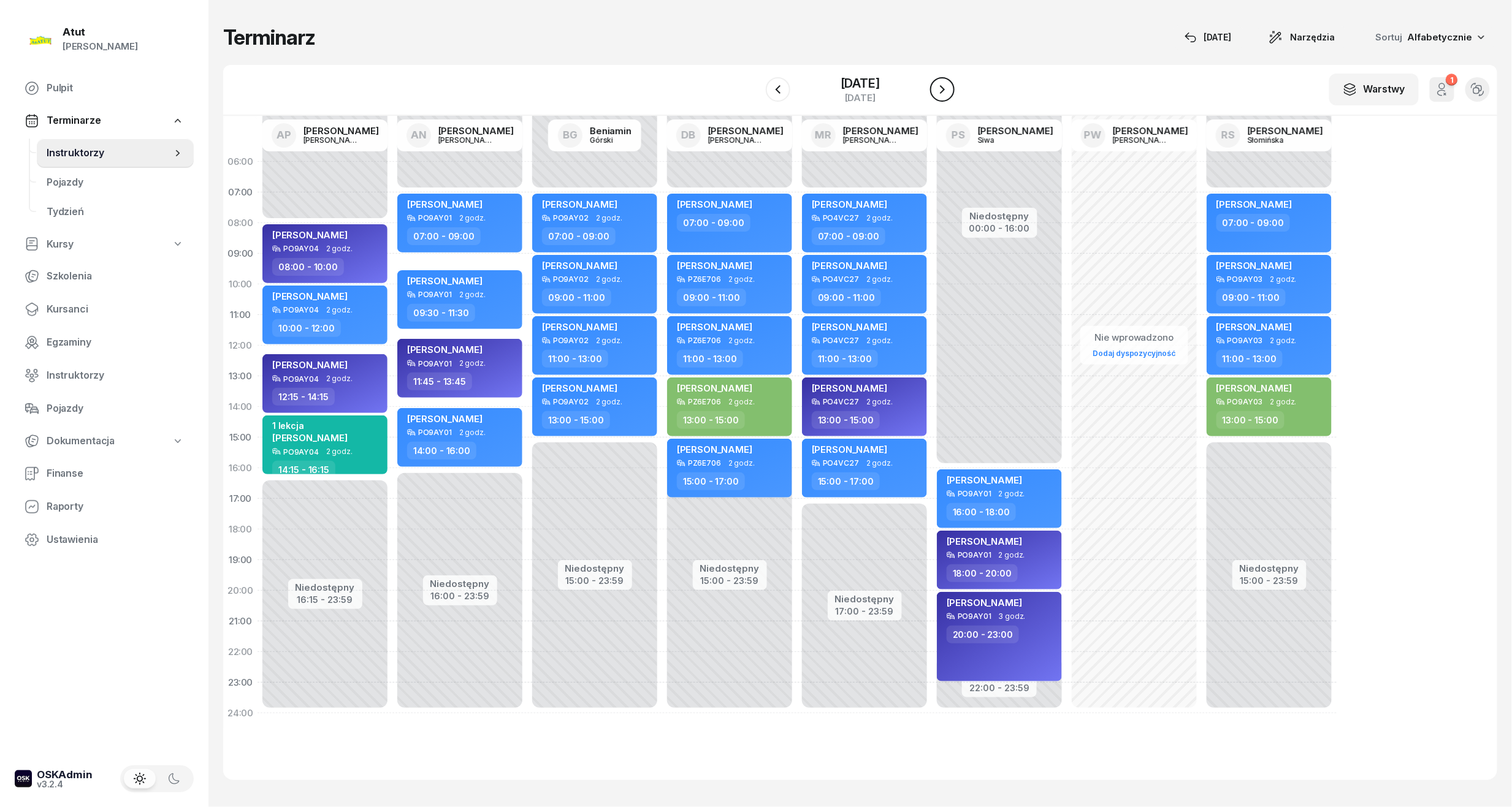
click at [949, 85] on icon "button" at bounding box center [942, 89] width 15 height 15
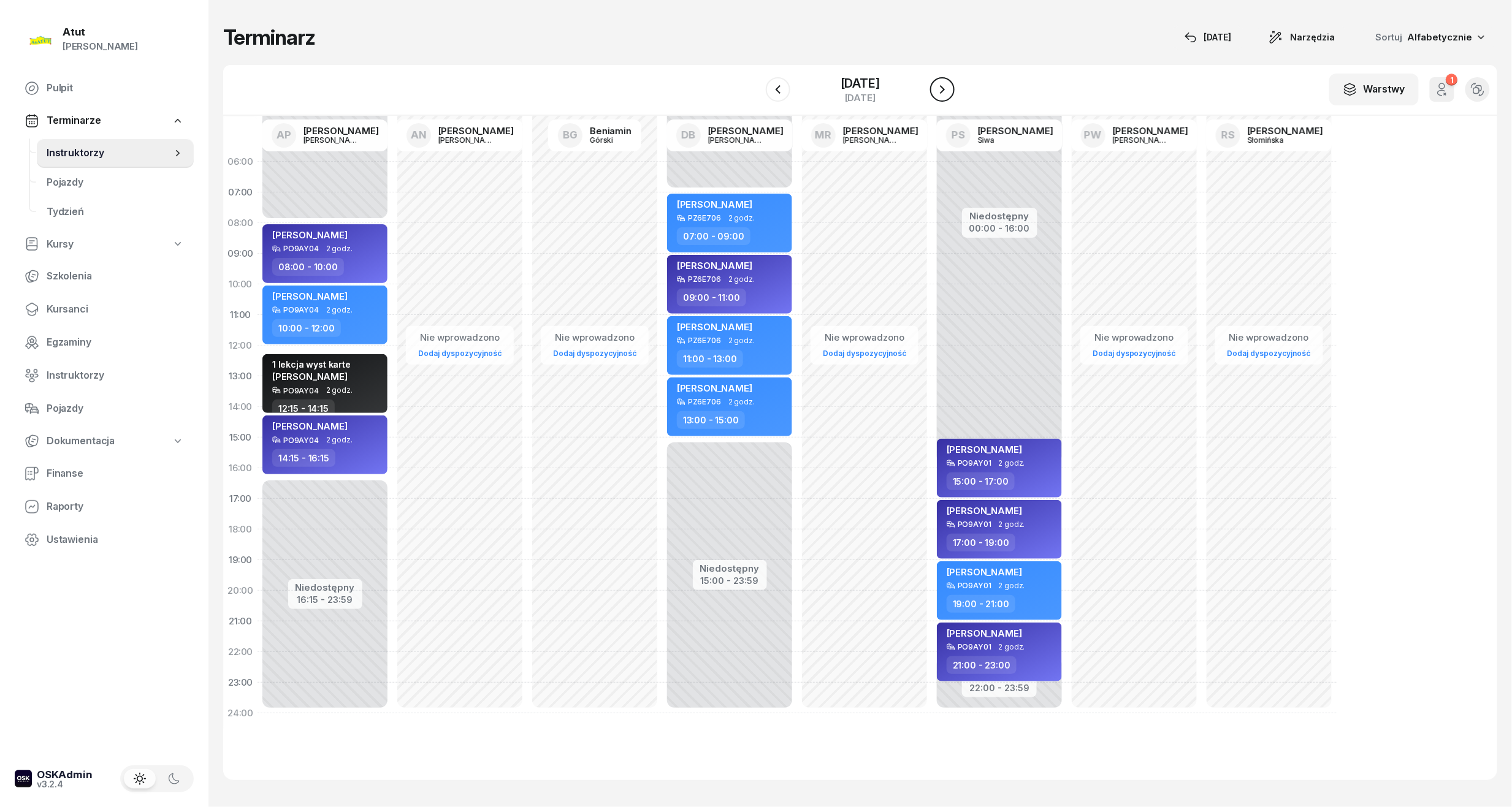
click at [949, 85] on icon "button" at bounding box center [942, 89] width 15 height 15
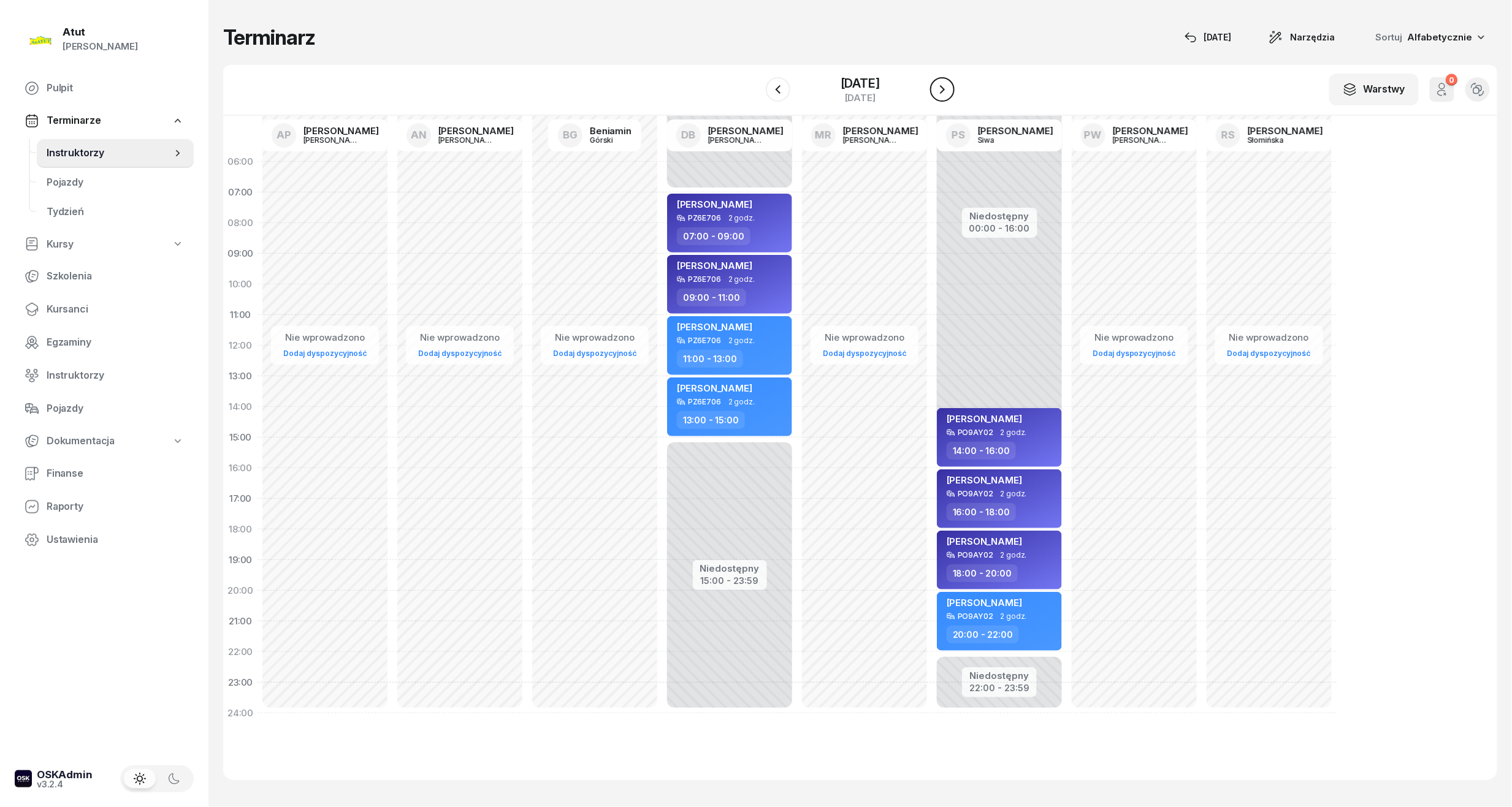
click at [949, 85] on icon "button" at bounding box center [942, 89] width 15 height 15
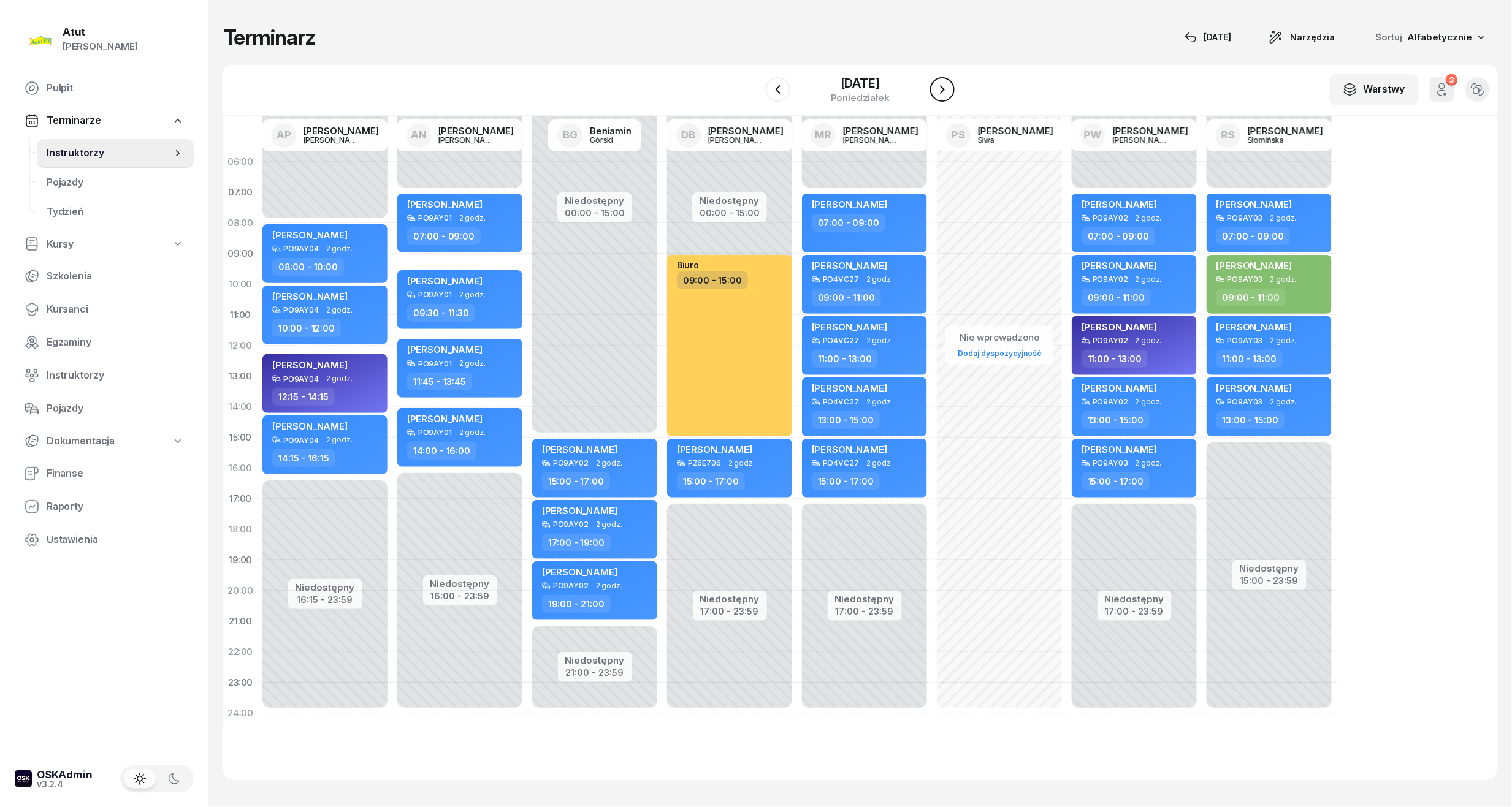
click at [949, 85] on icon "button" at bounding box center [942, 89] width 15 height 15
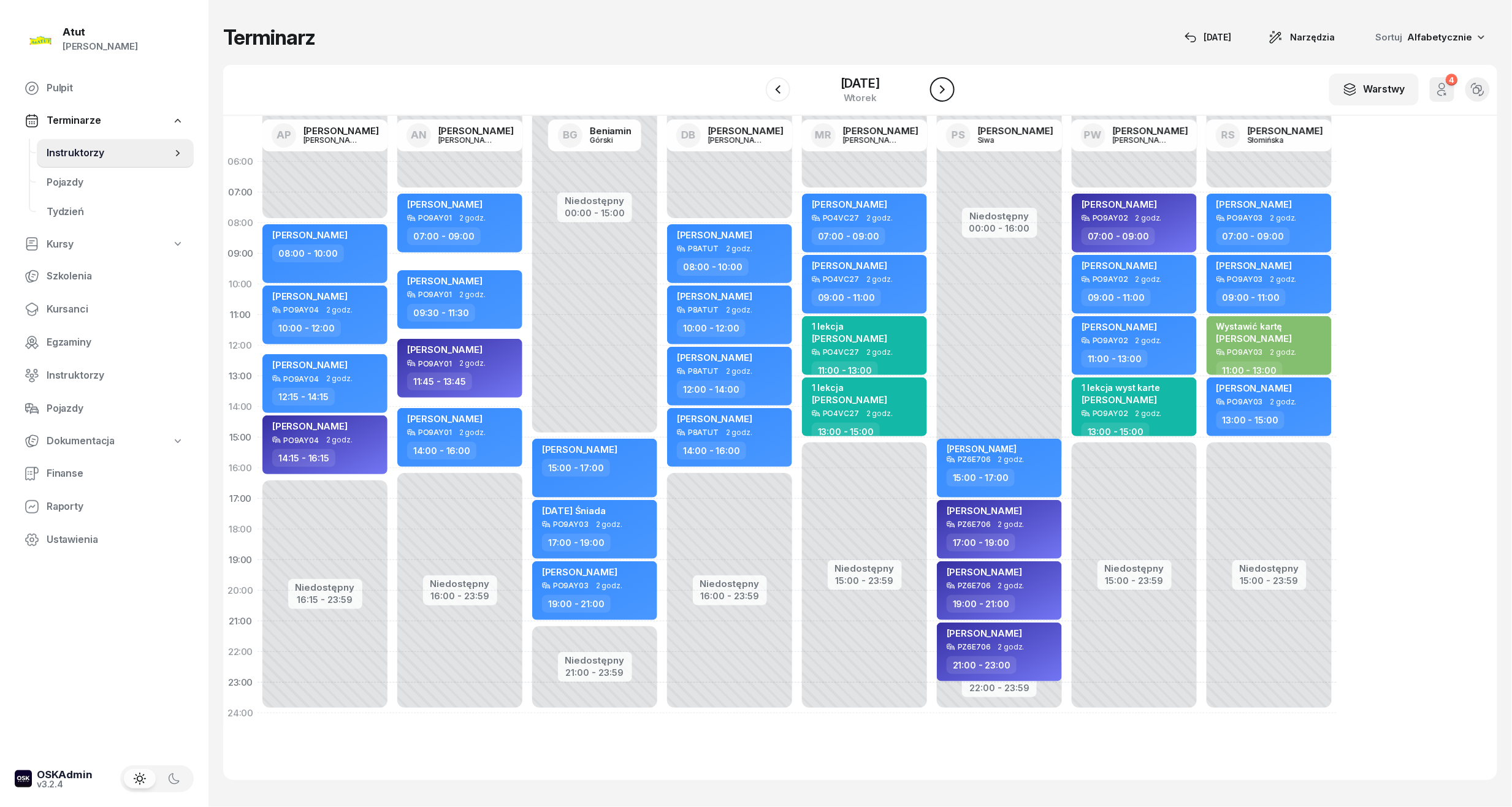
click at [949, 85] on icon "button" at bounding box center [942, 89] width 15 height 15
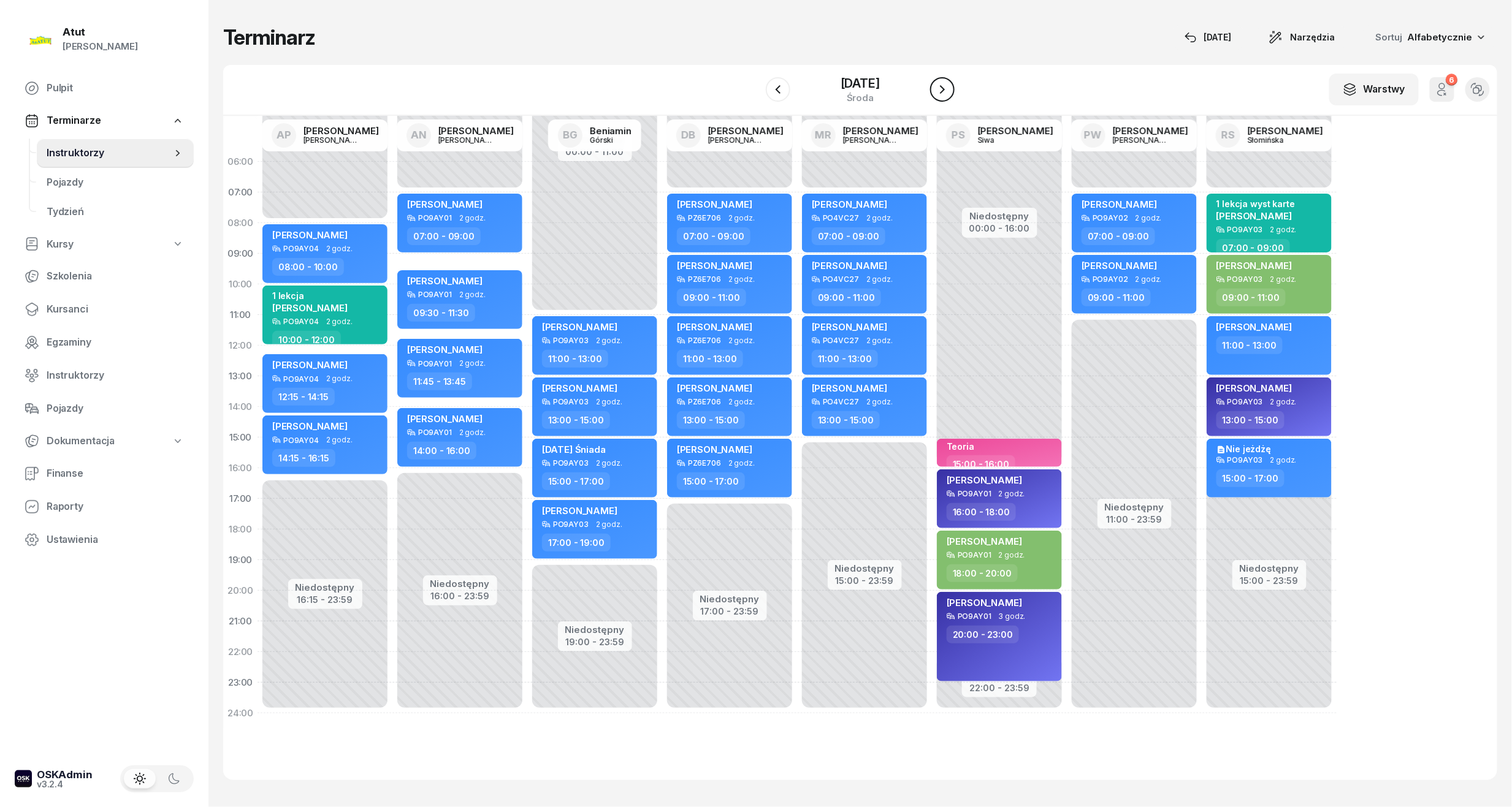
click at [949, 85] on icon "button" at bounding box center [942, 89] width 15 height 15
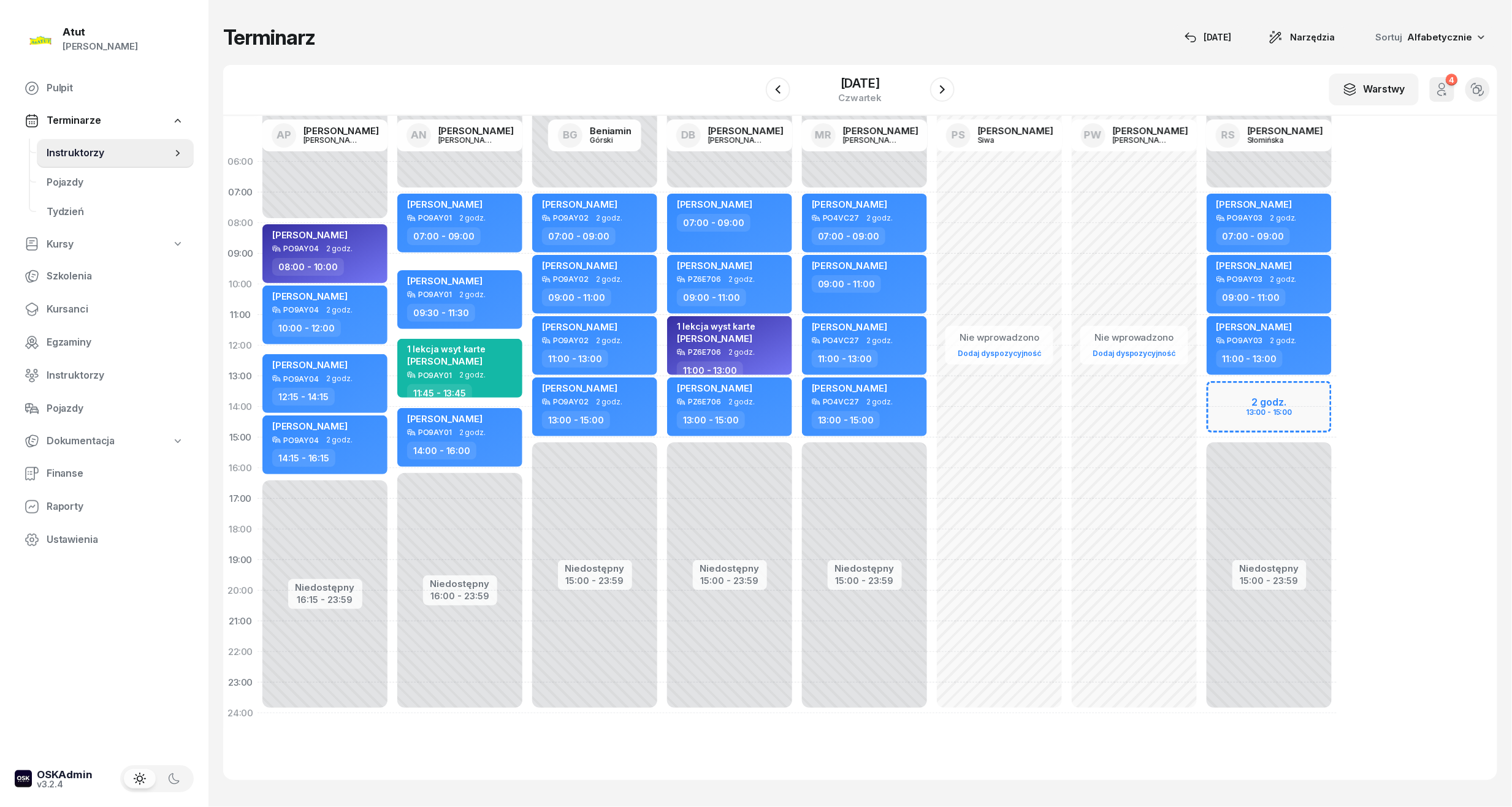
click at [1196, 391] on div "Niedostępny 00:00 - 07:00 Niedostępny 15:00 - 23:59 2 godz. 13:00 - 15:00 Volod…" at bounding box center [1269, 438] width 135 height 582
select select "13"
select select "15"
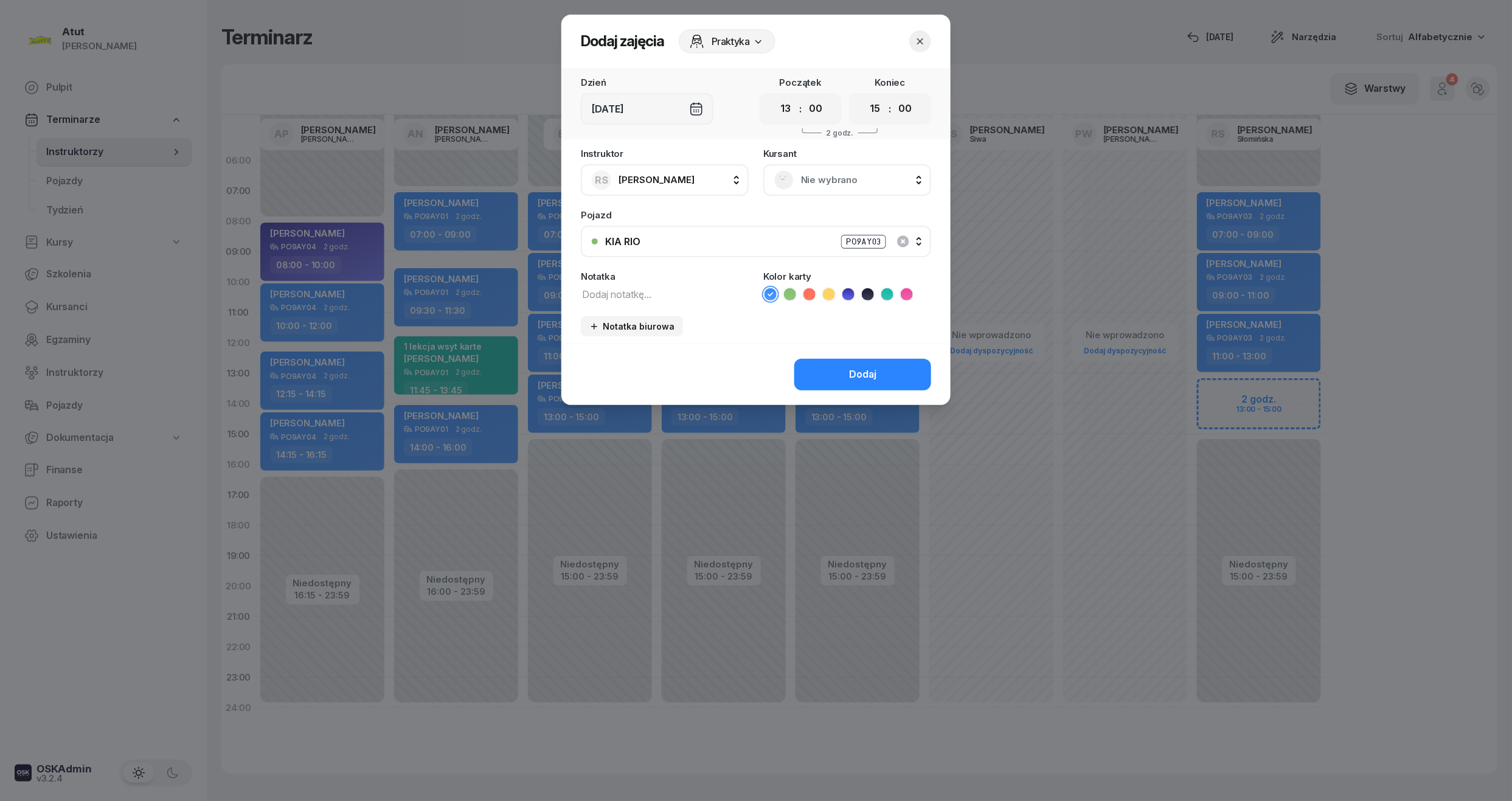
click at [839, 174] on span "Nie wybrano" at bounding box center [861, 180] width 119 height 16
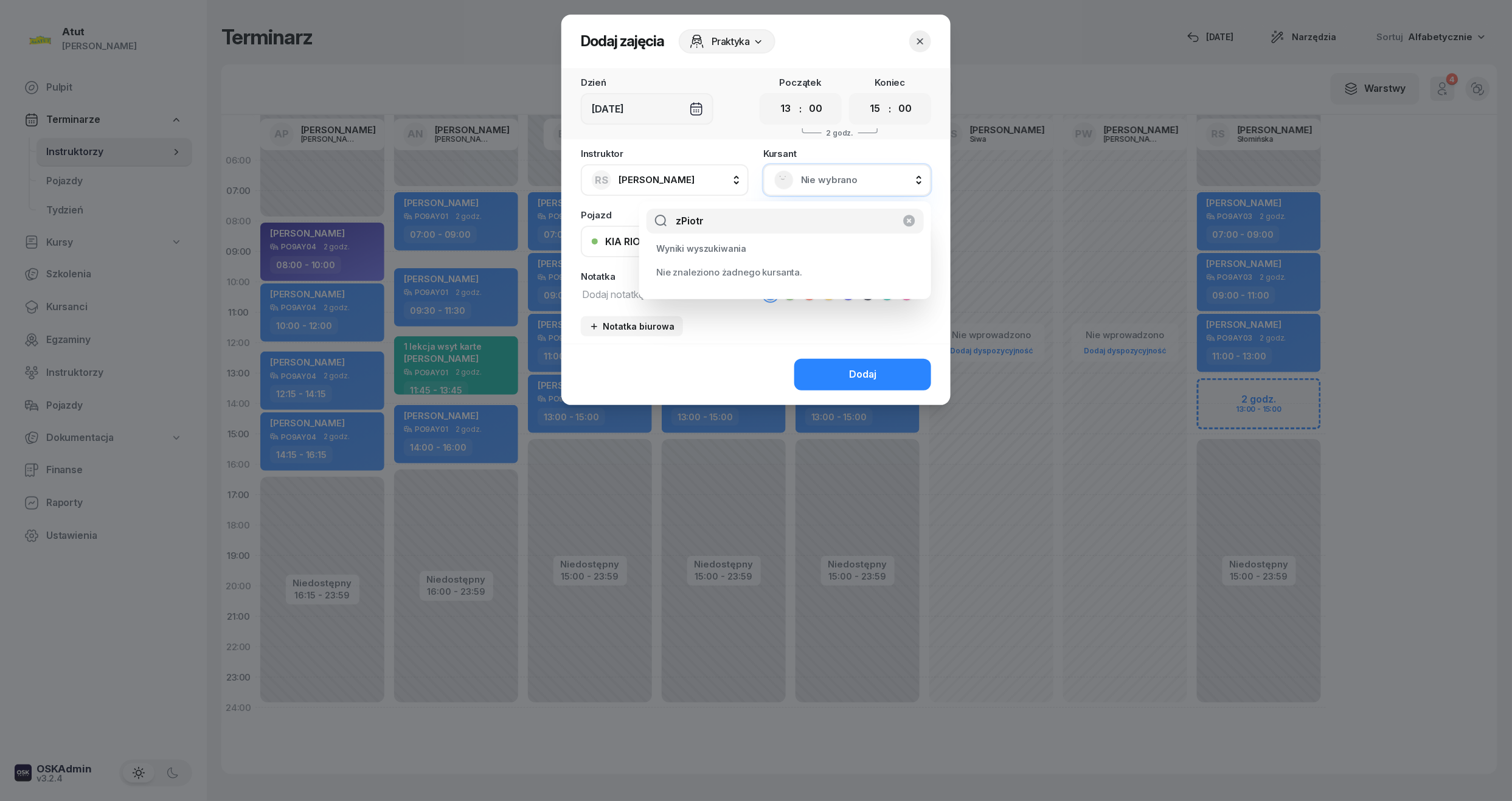
click at [680, 220] on input "zPiotr" at bounding box center [785, 221] width 277 height 26
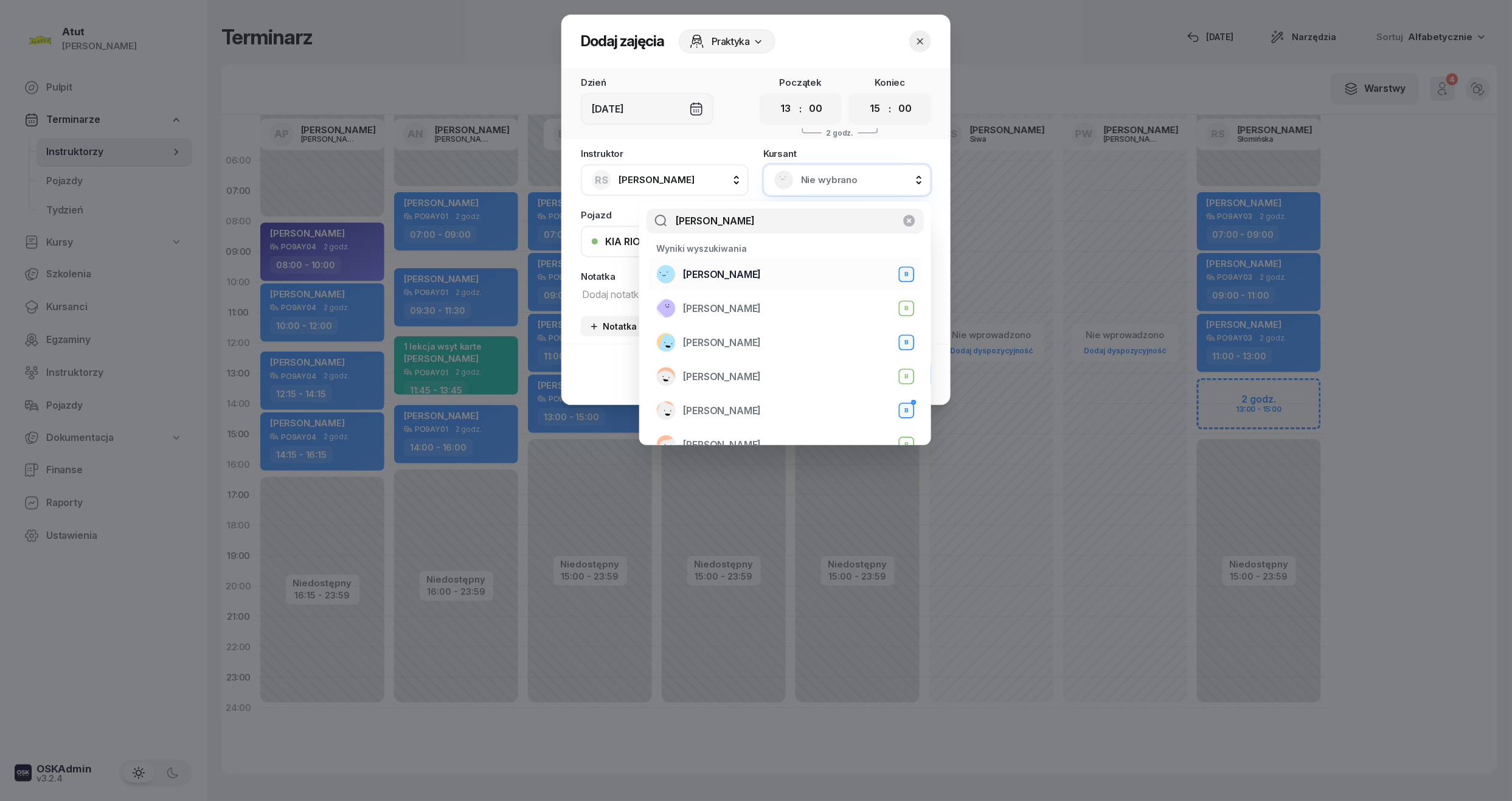
type input "Piotr"
click at [753, 269] on div "Piotr Ryng B" at bounding box center [785, 274] width 258 height 19
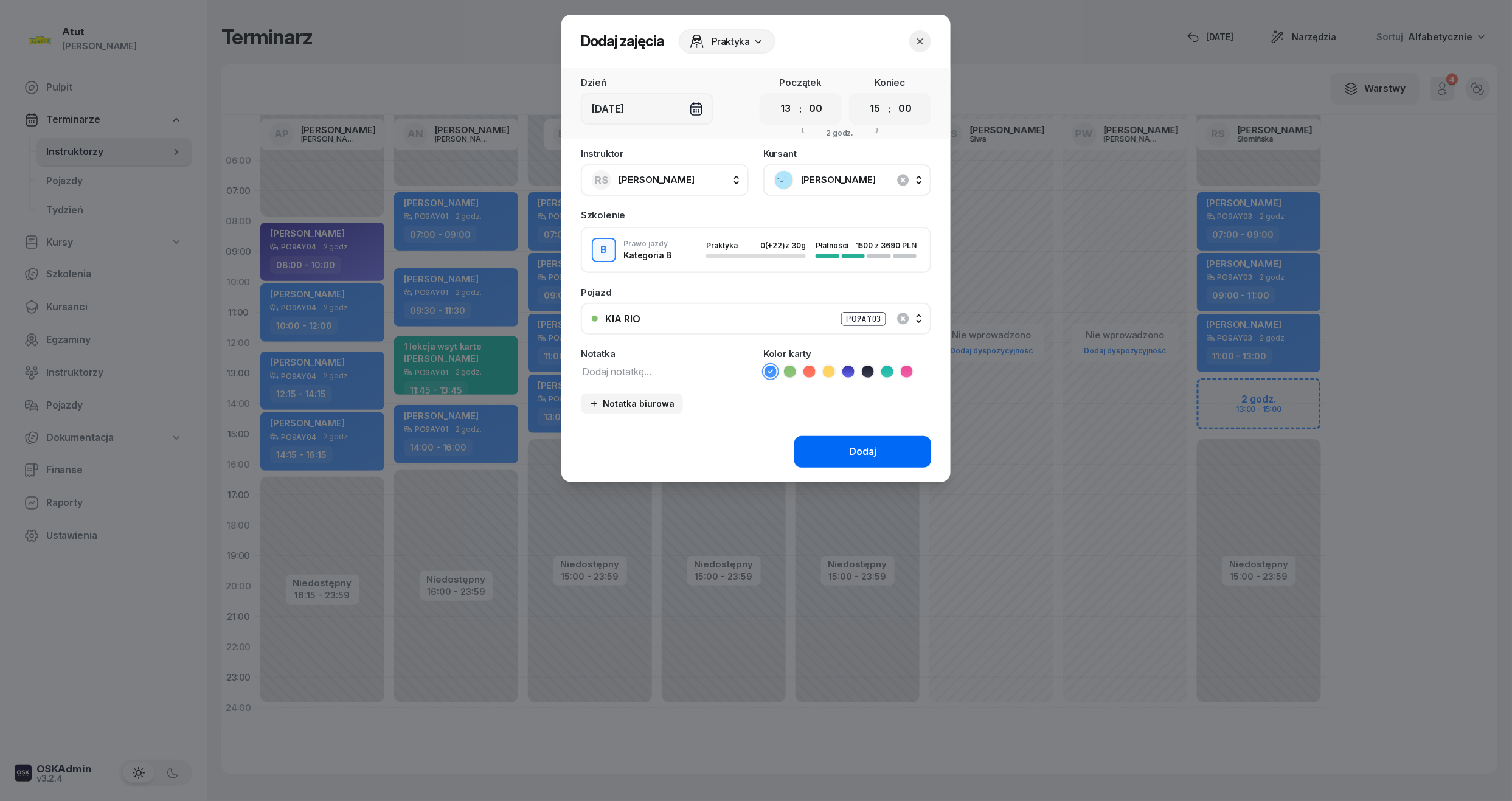
click at [881, 450] on button "Dodaj" at bounding box center [863, 452] width 137 height 31
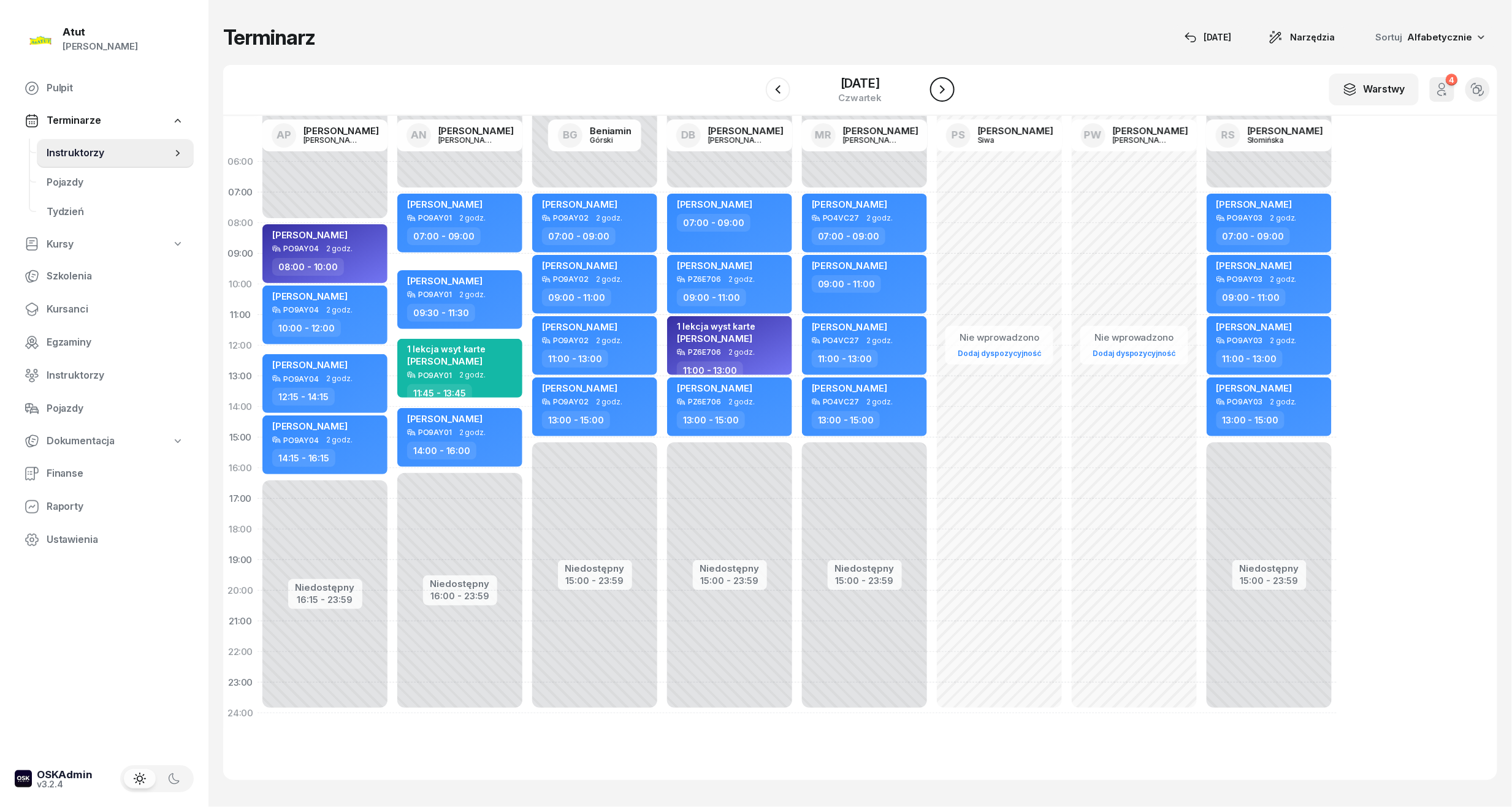
click at [953, 88] on button "button" at bounding box center [942, 89] width 25 height 25
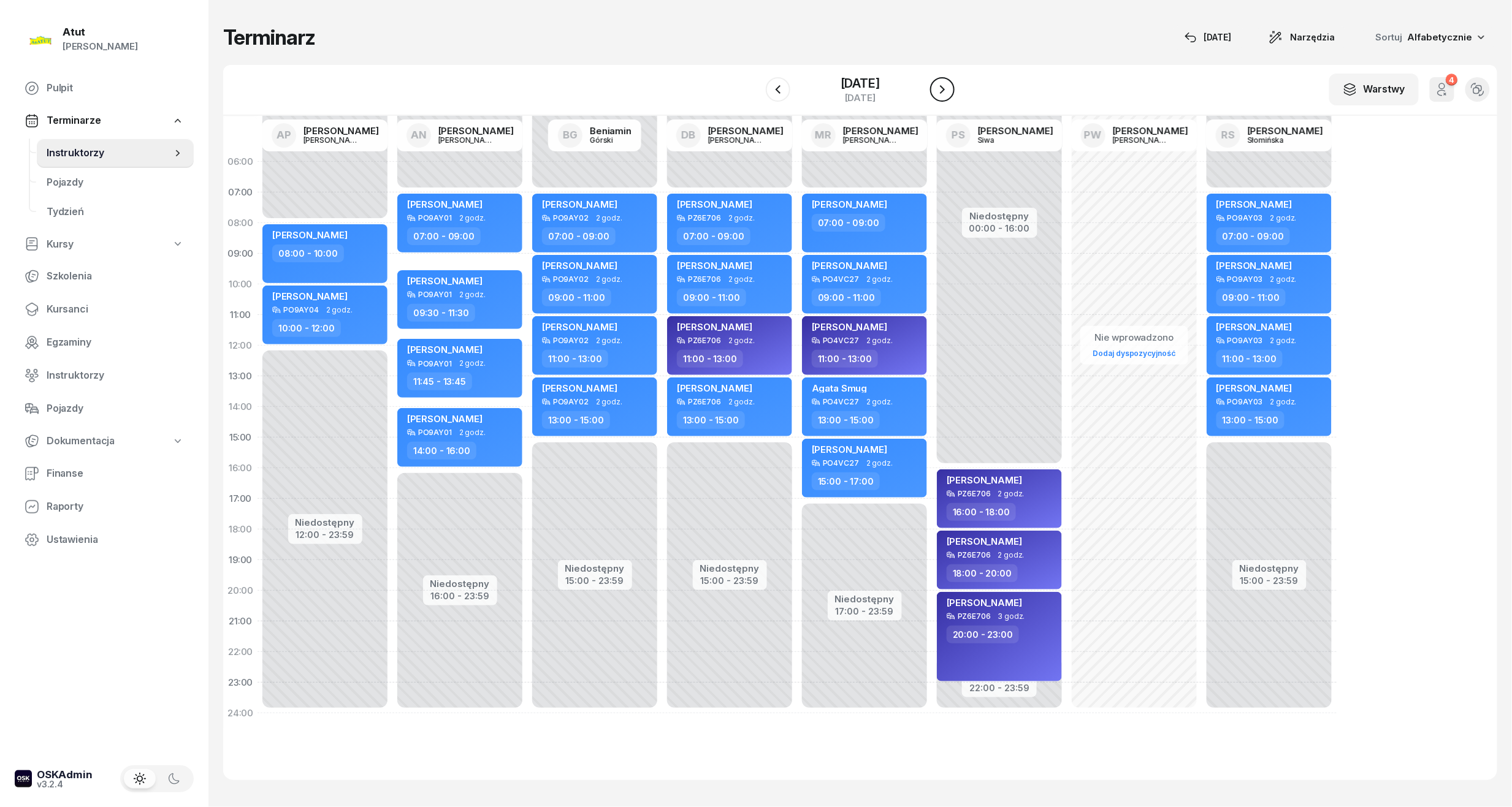
click at [953, 88] on button "button" at bounding box center [942, 89] width 25 height 25
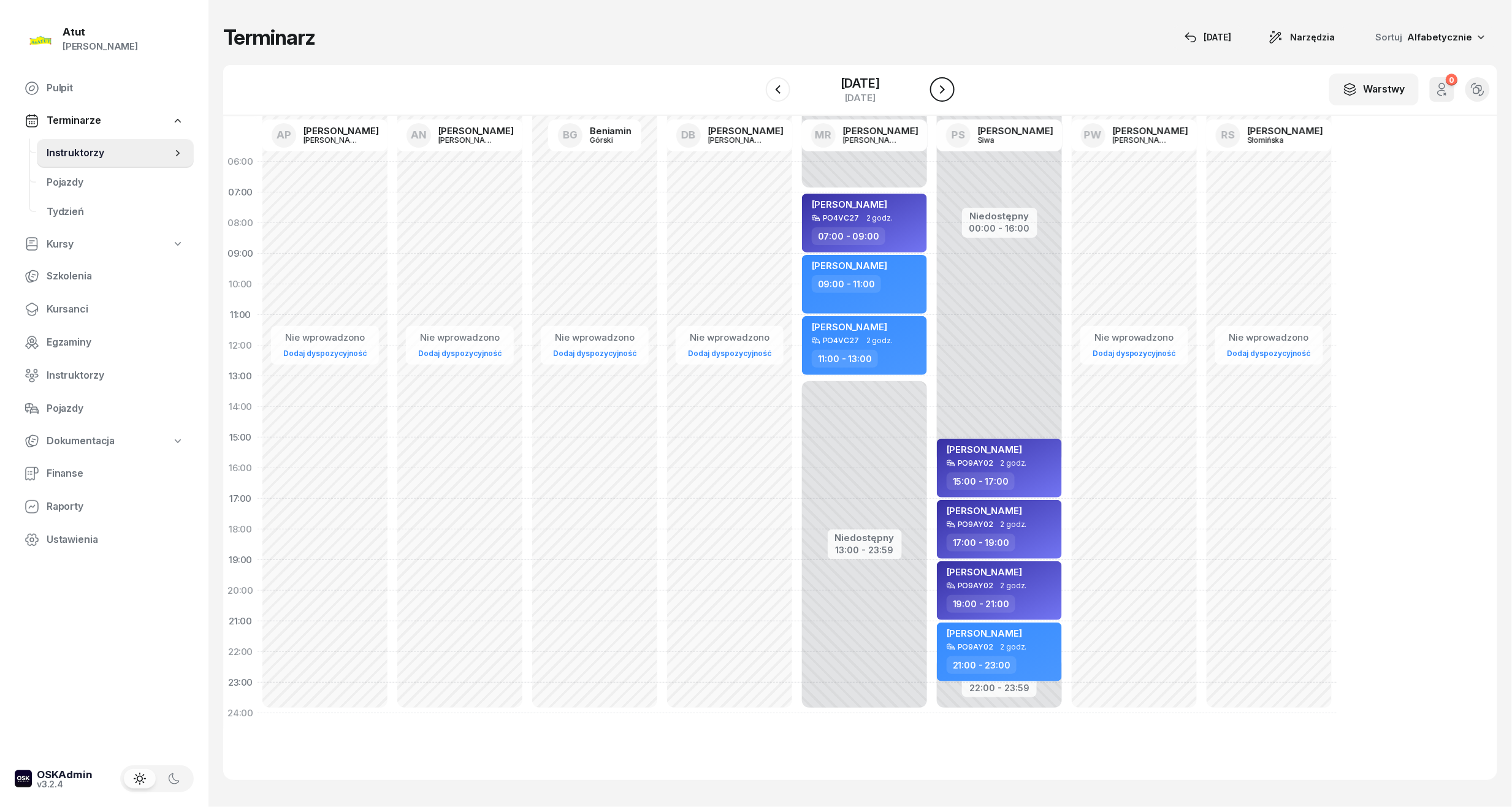
click at [950, 88] on icon "button" at bounding box center [942, 89] width 15 height 15
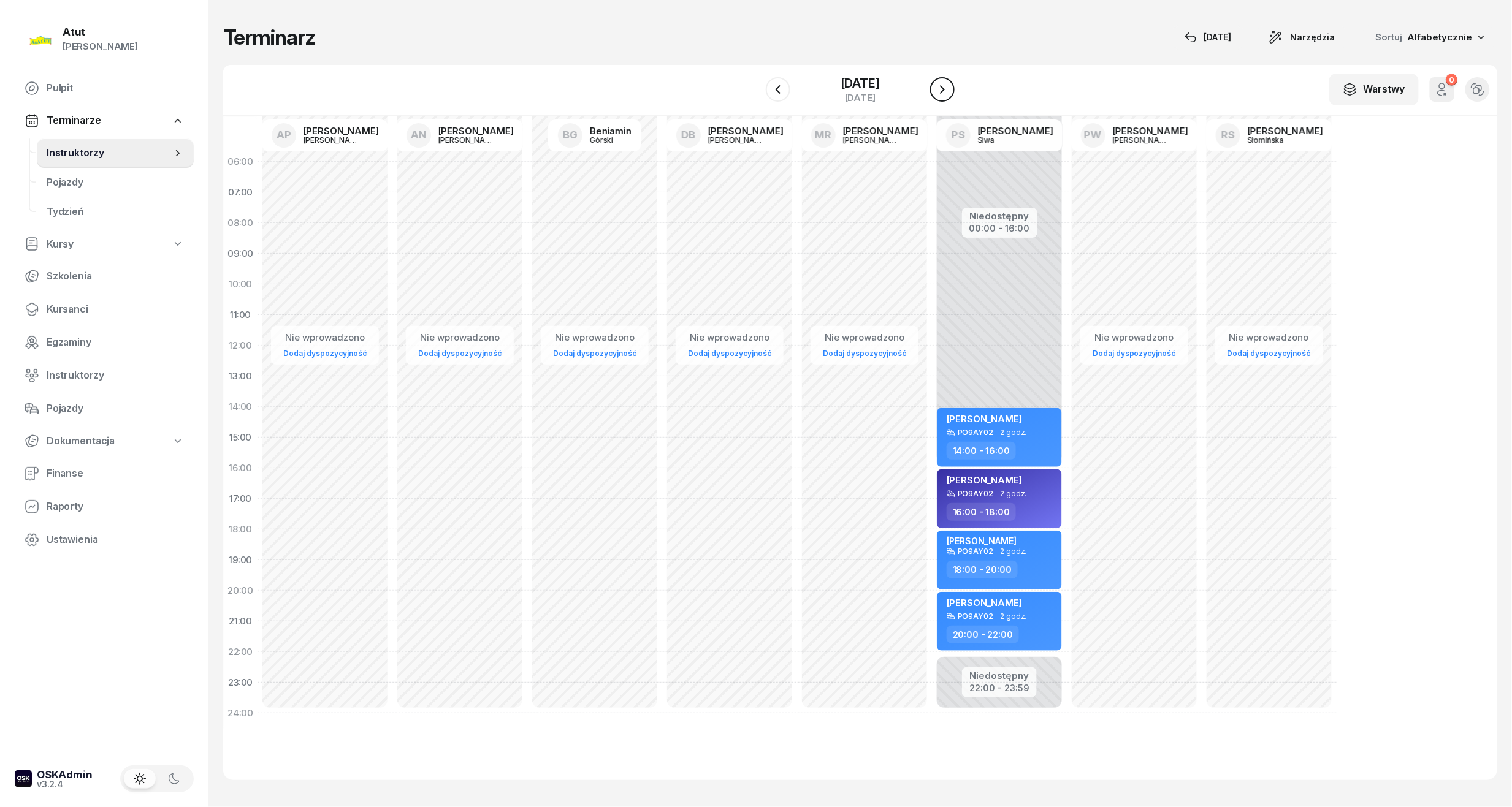
click at [953, 88] on button "button" at bounding box center [942, 89] width 25 height 25
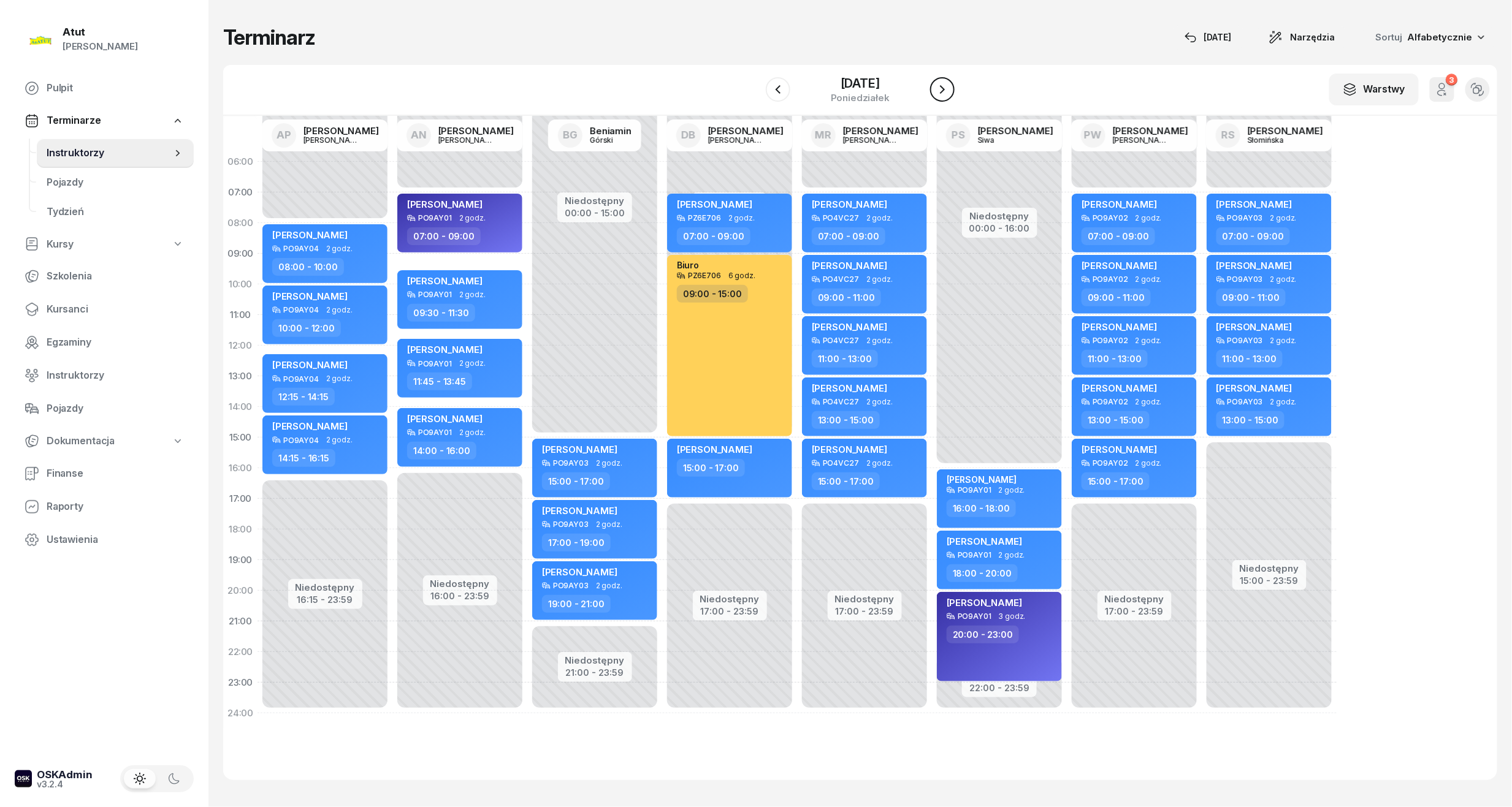
click at [953, 88] on button "button" at bounding box center [942, 89] width 25 height 25
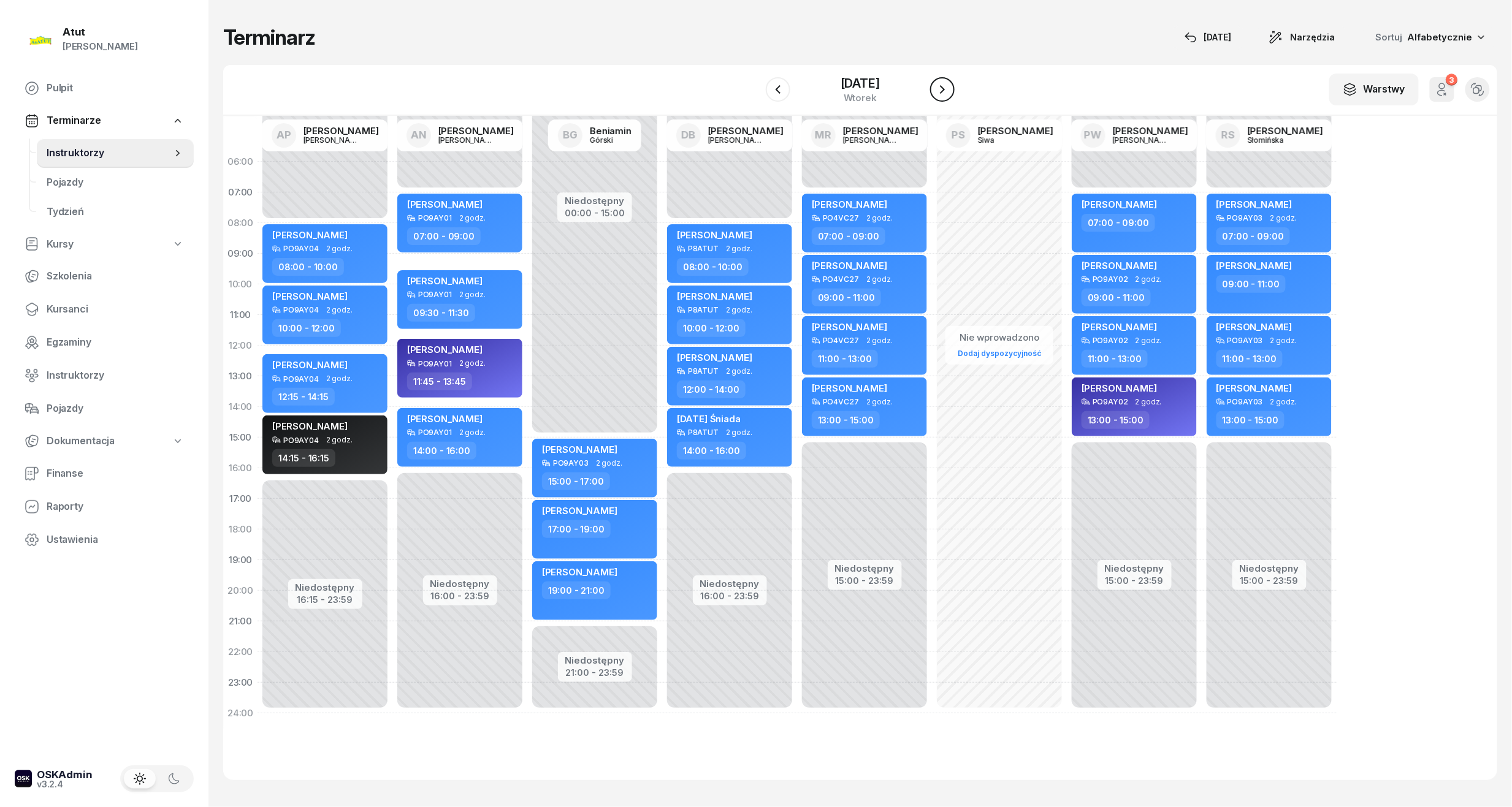
click at [945, 93] on icon "button" at bounding box center [942, 89] width 15 height 15
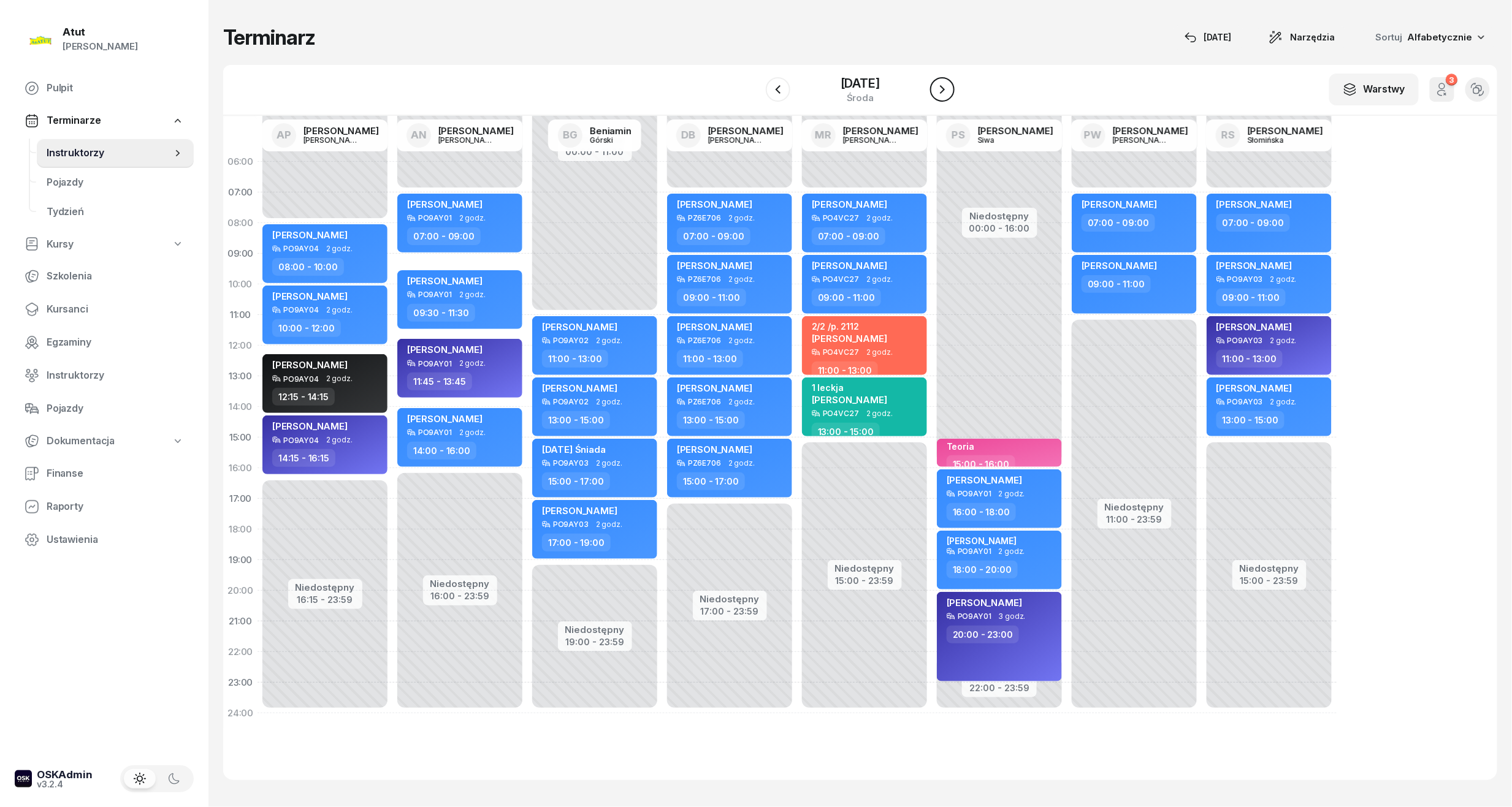
click at [945, 93] on icon "button" at bounding box center [942, 89] width 15 height 15
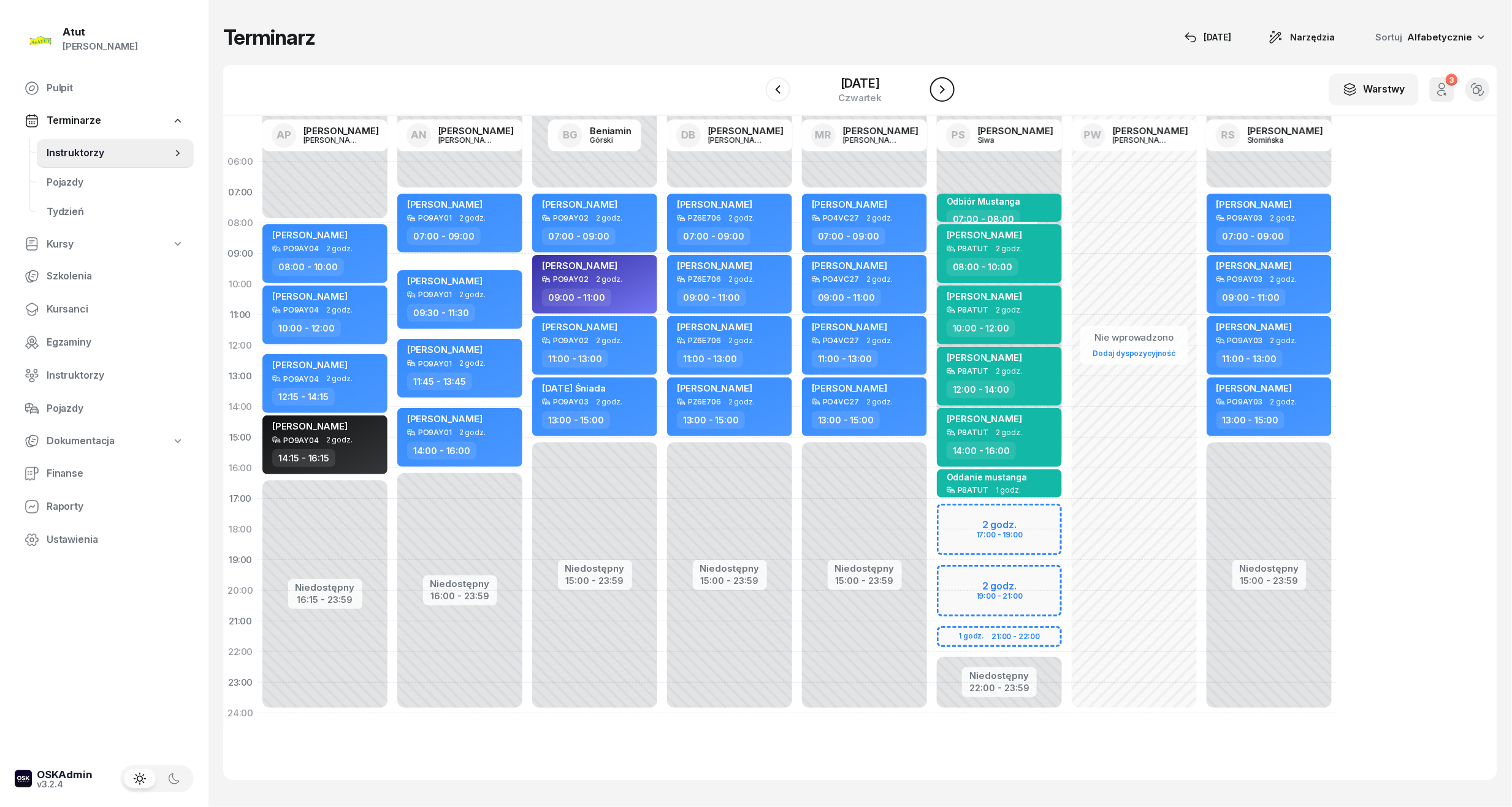
click at [947, 93] on icon "button" at bounding box center [942, 89] width 15 height 15
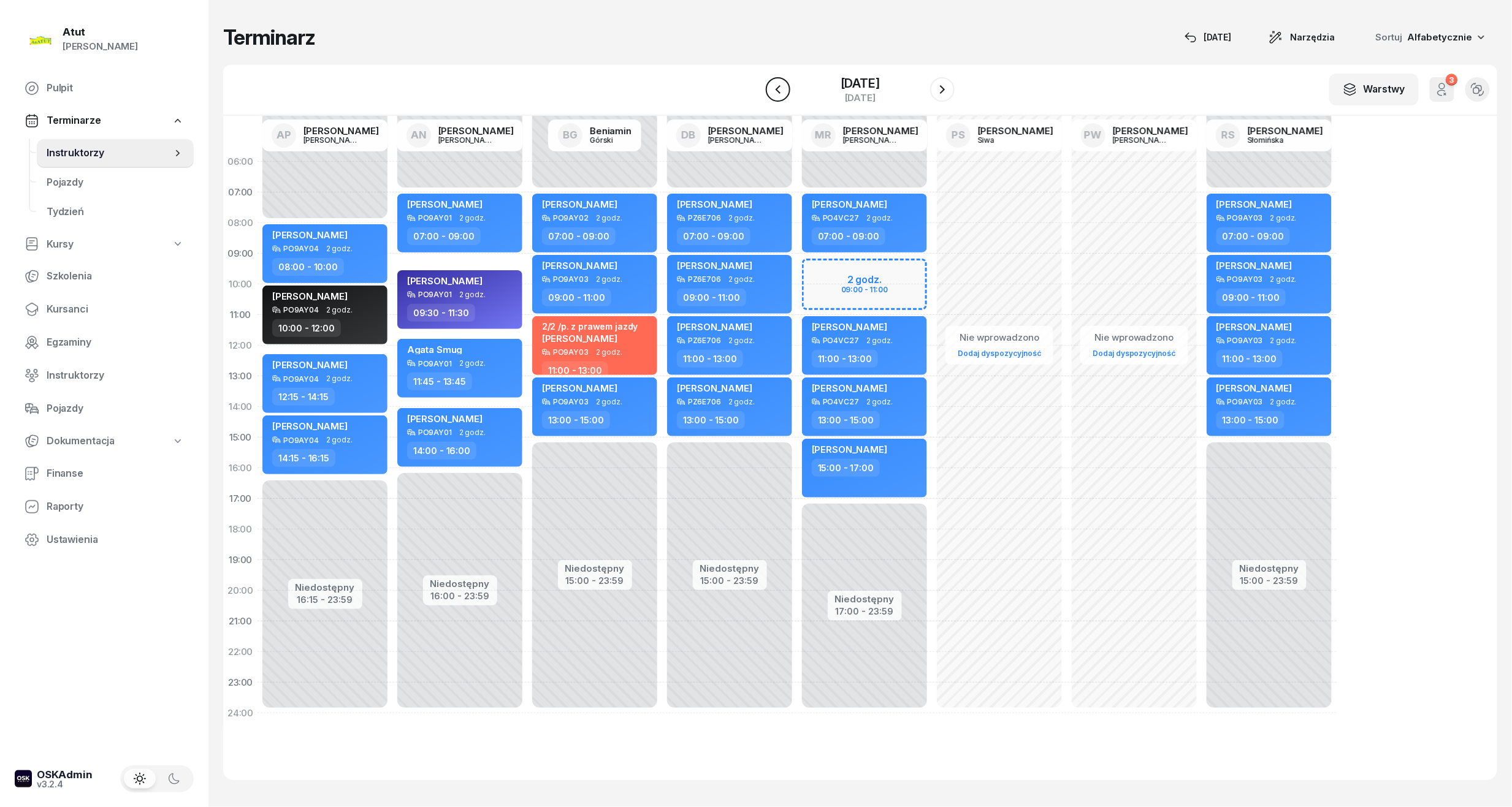
click at [782, 91] on button "button" at bounding box center [778, 89] width 25 height 25
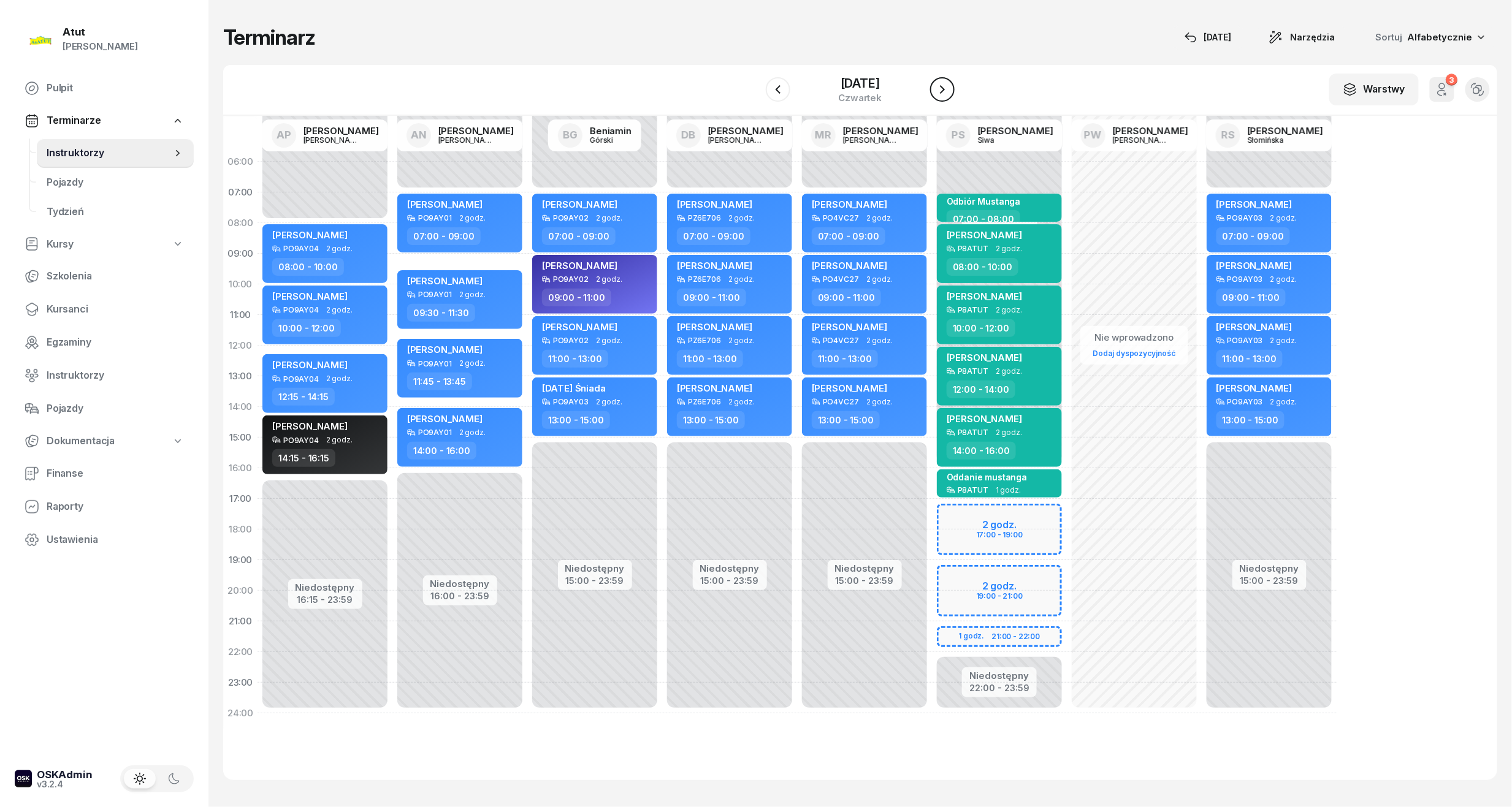
click at [945, 92] on icon "button" at bounding box center [942, 90] width 5 height 9
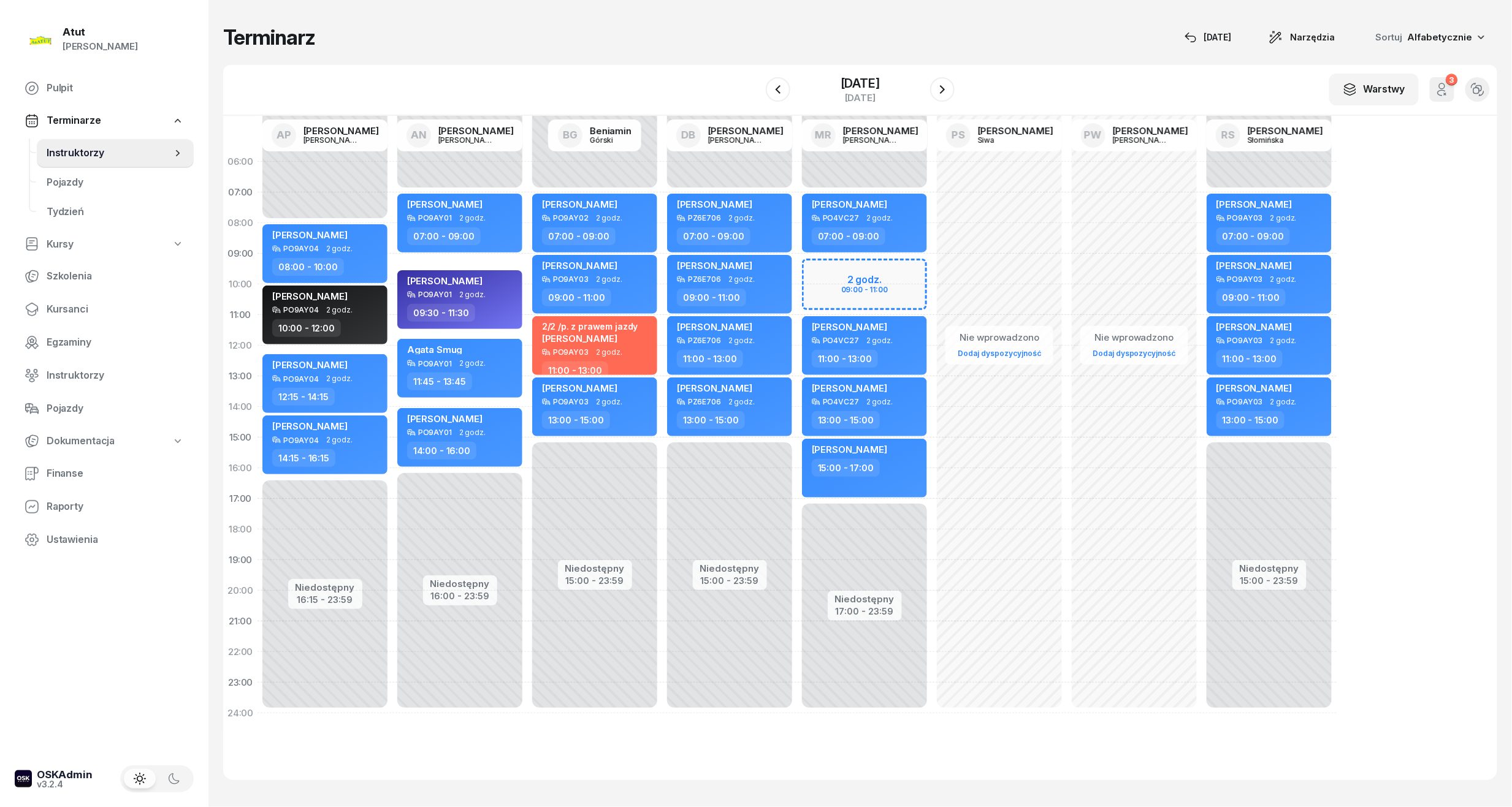
click at [932, 266] on div "Niedostępny 00:00 - 07:00 Niedostępny 17:00 - 23:59 2 godz. 09:00 - 11:00 Stefa…" at bounding box center [999, 438] width 135 height 582
select select "09"
select select "11"
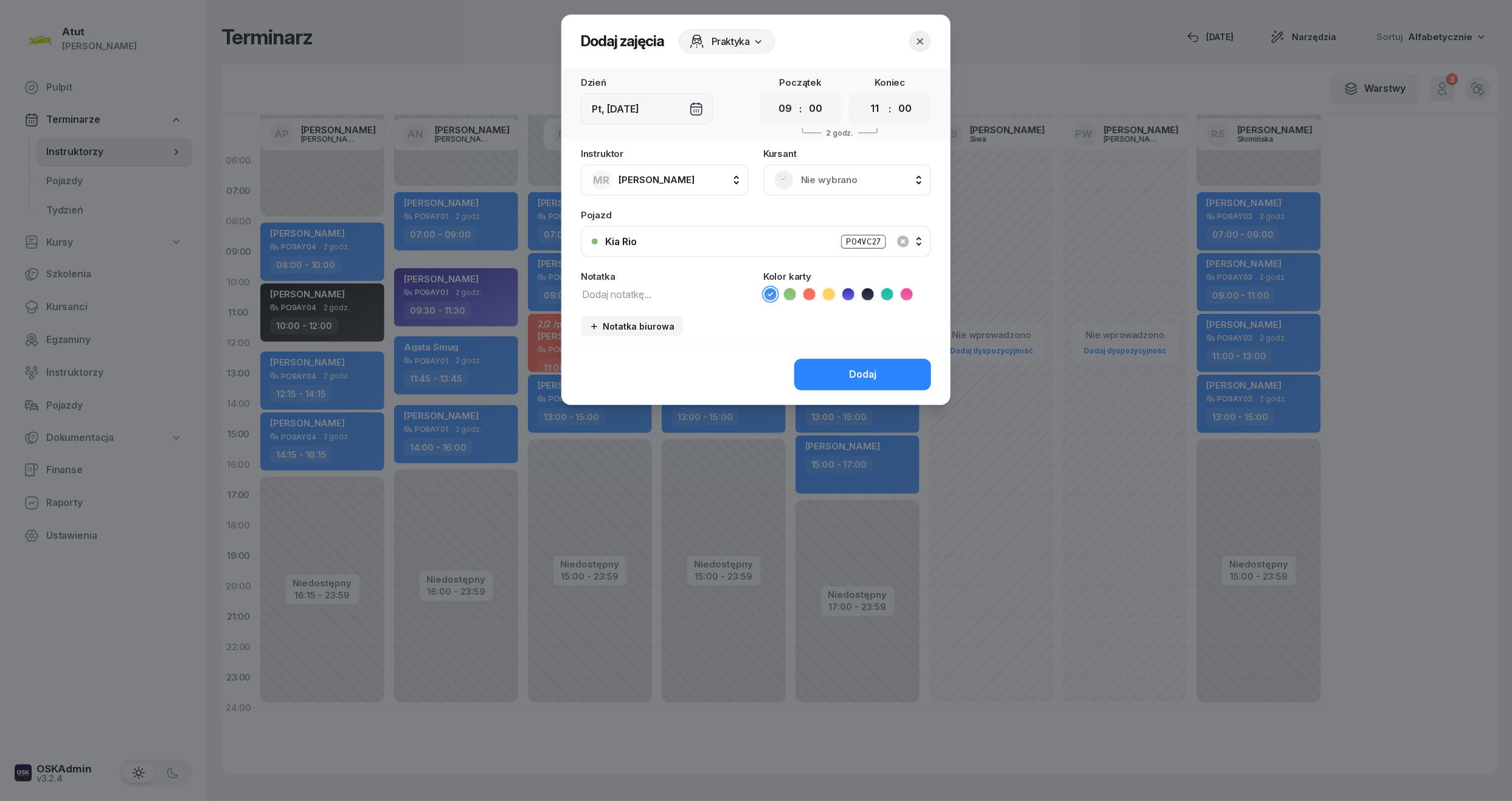
click at [835, 177] on span "Nie wybrano" at bounding box center [861, 180] width 119 height 16
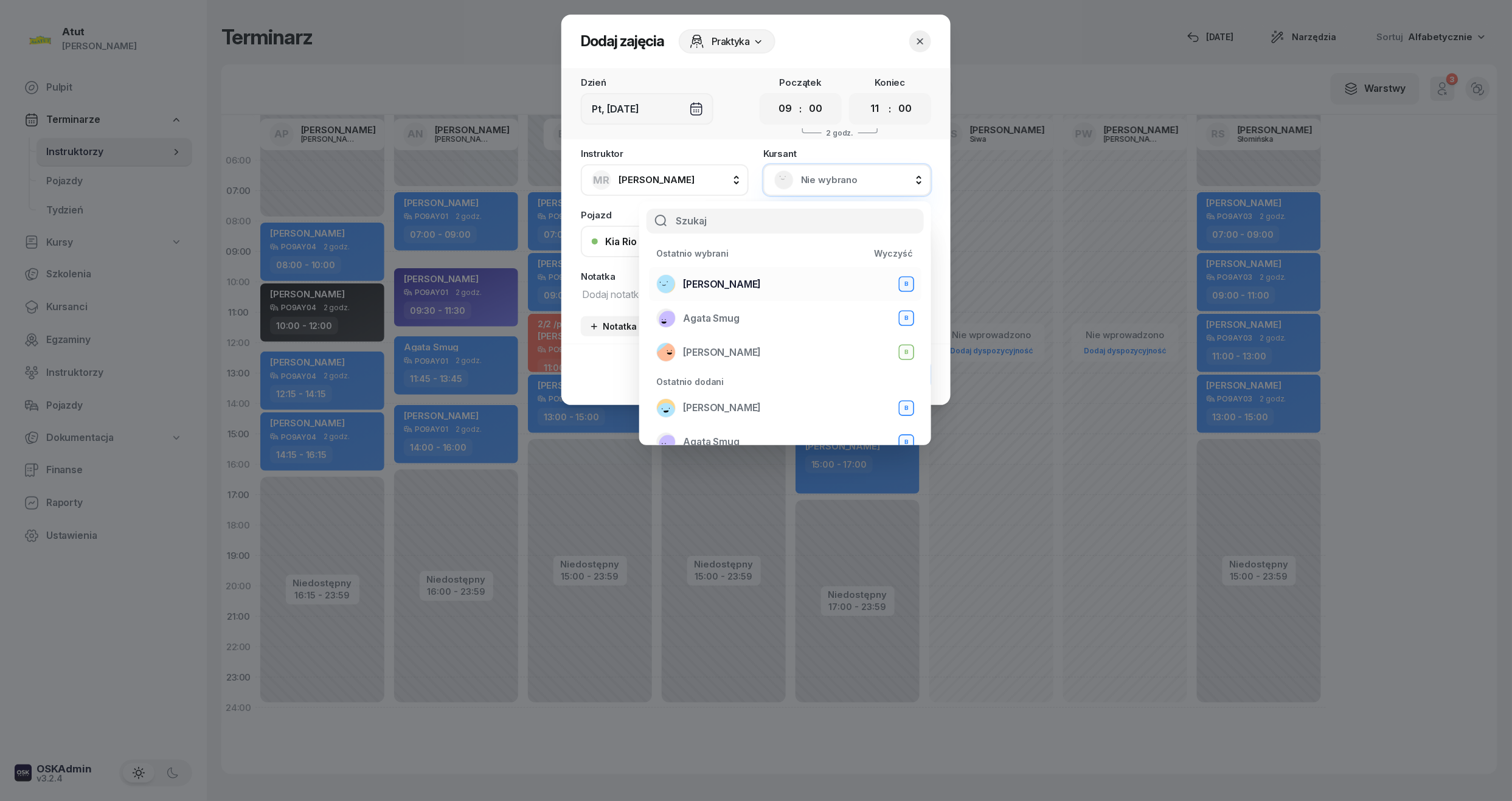
click at [713, 286] on span "Piotr Ryng" at bounding box center [722, 284] width 78 height 16
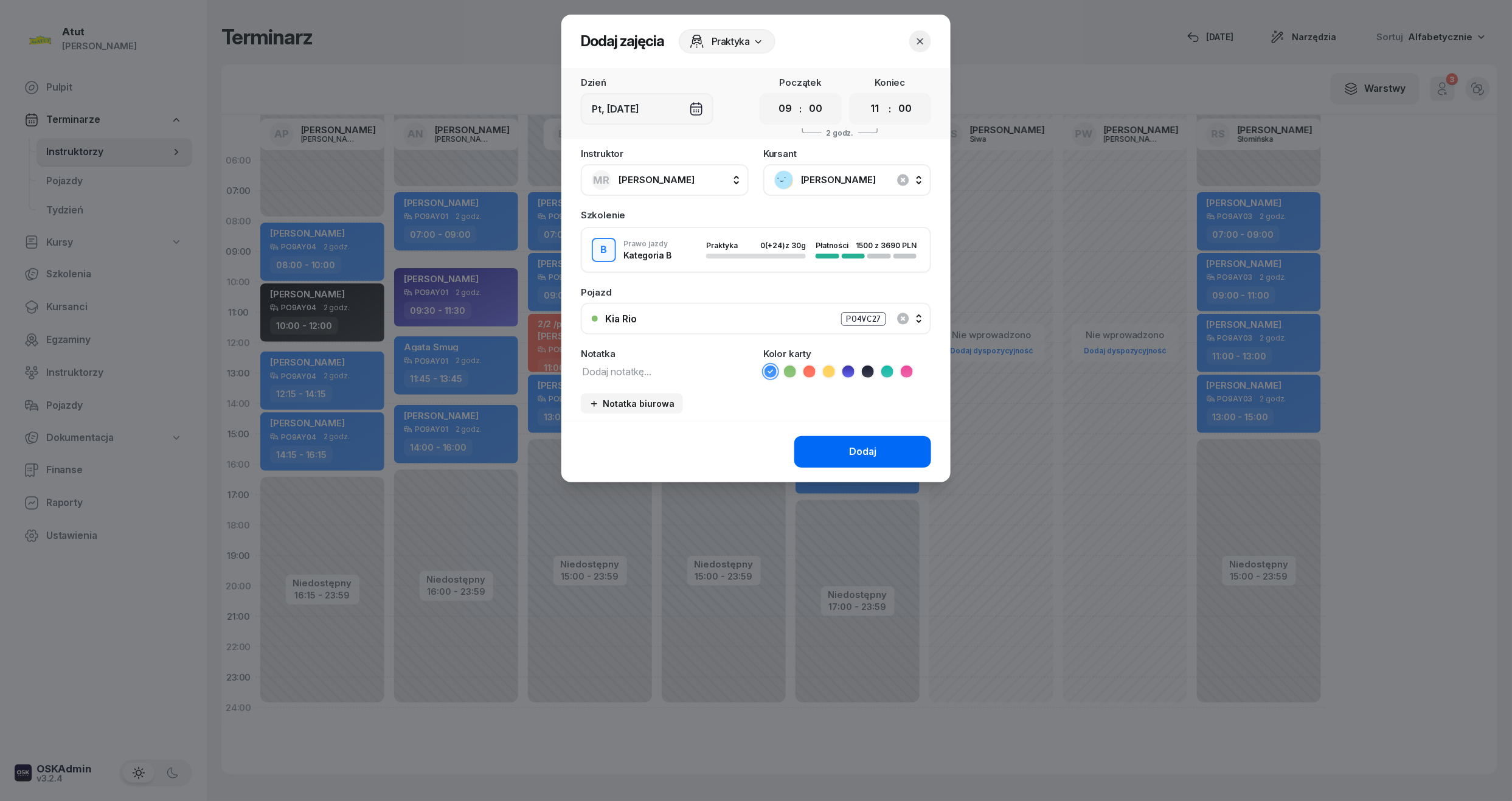
click at [908, 458] on button "Dodaj" at bounding box center [863, 452] width 137 height 31
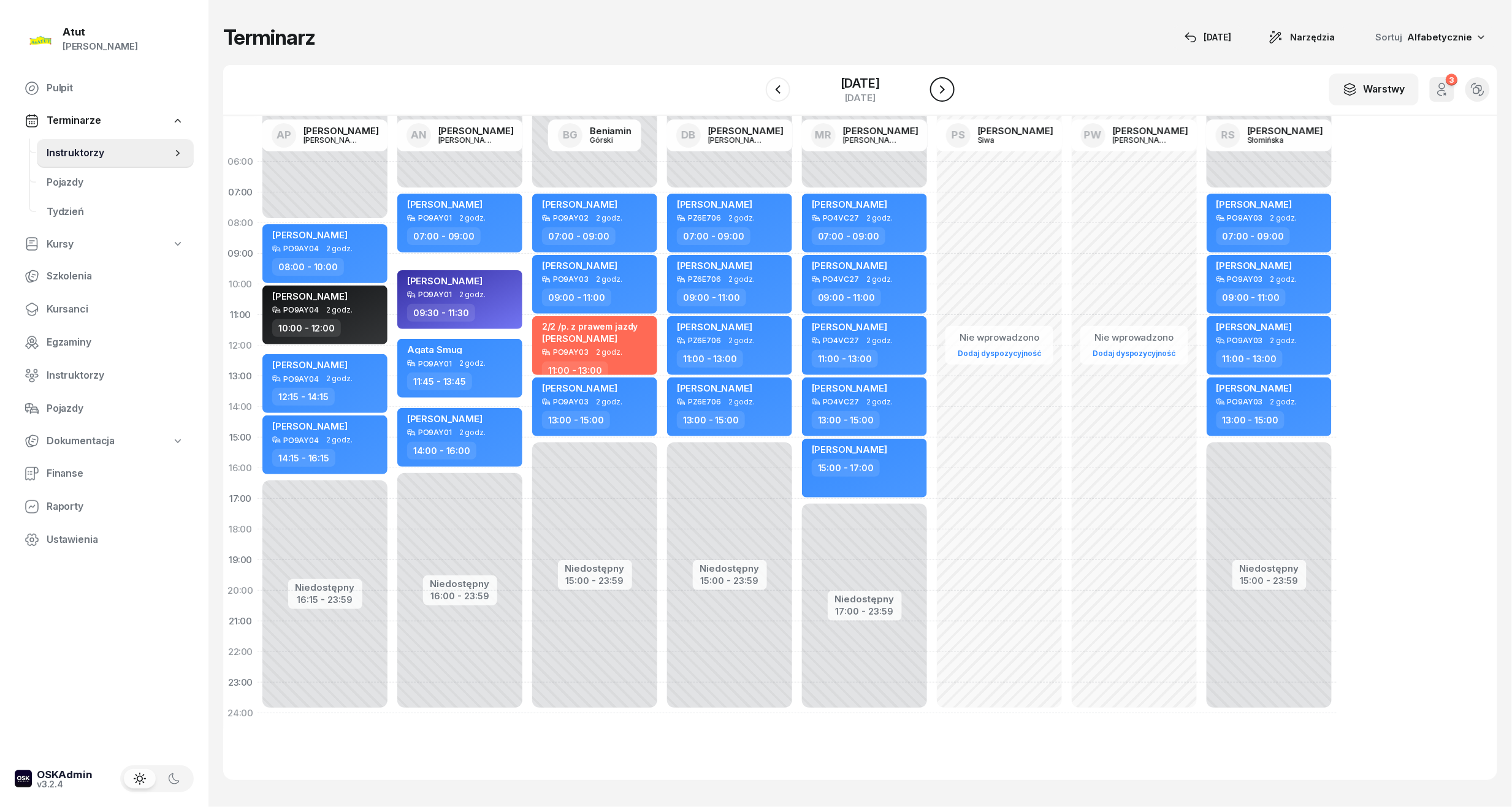
click at [944, 98] on button "button" at bounding box center [942, 89] width 25 height 25
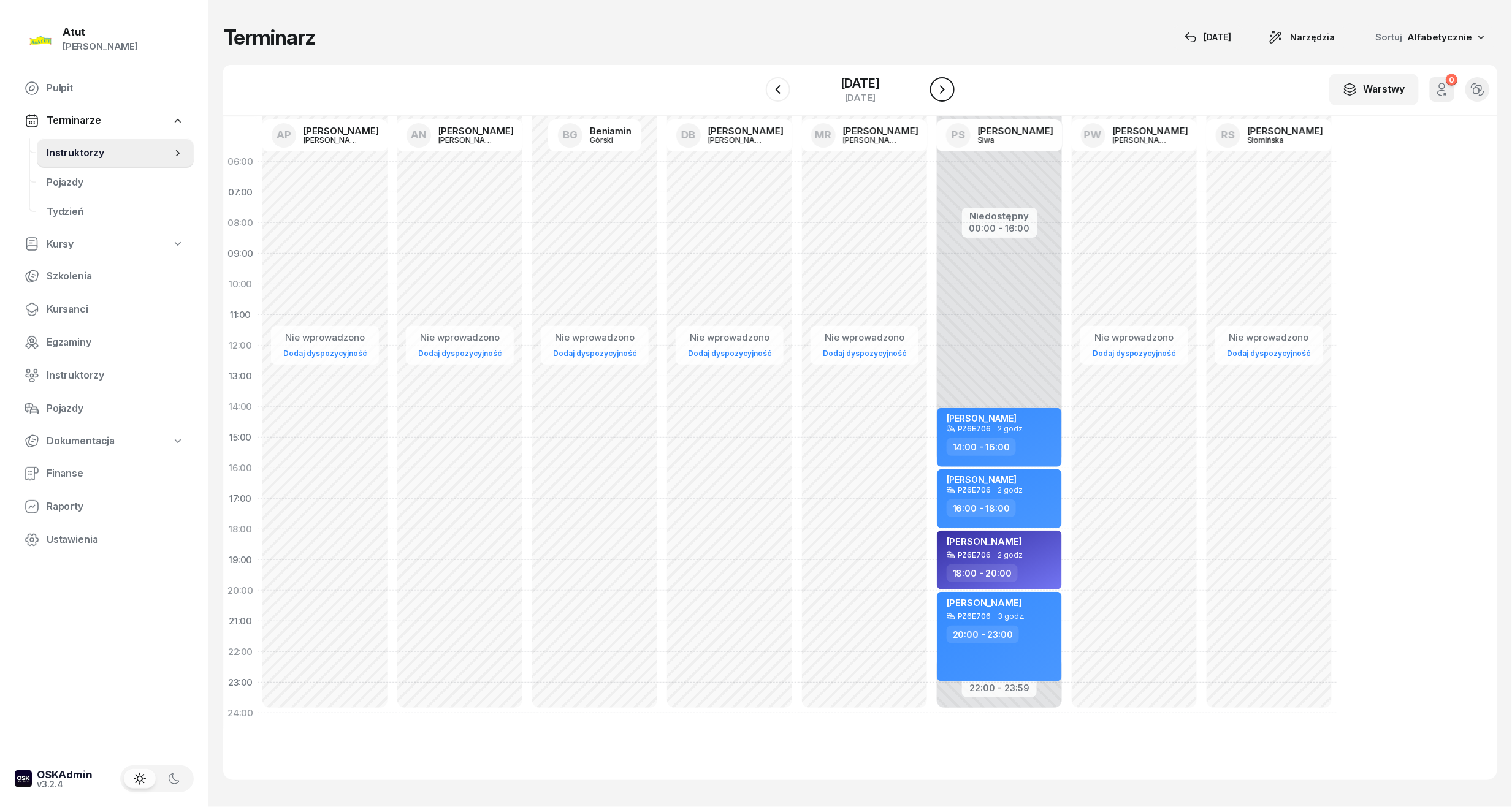
click at [944, 98] on button "button" at bounding box center [942, 89] width 25 height 25
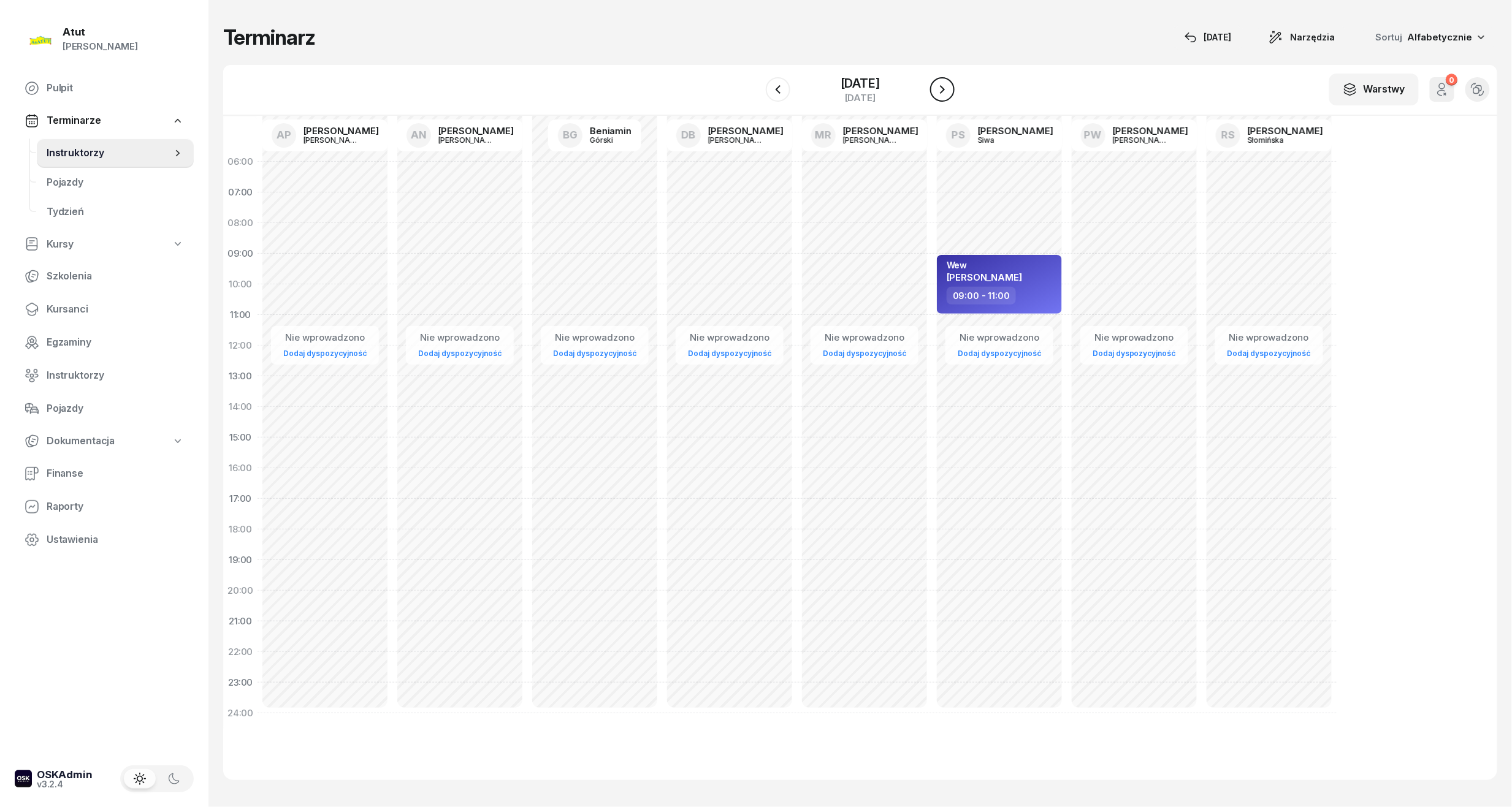
click at [944, 98] on button "button" at bounding box center [942, 89] width 25 height 25
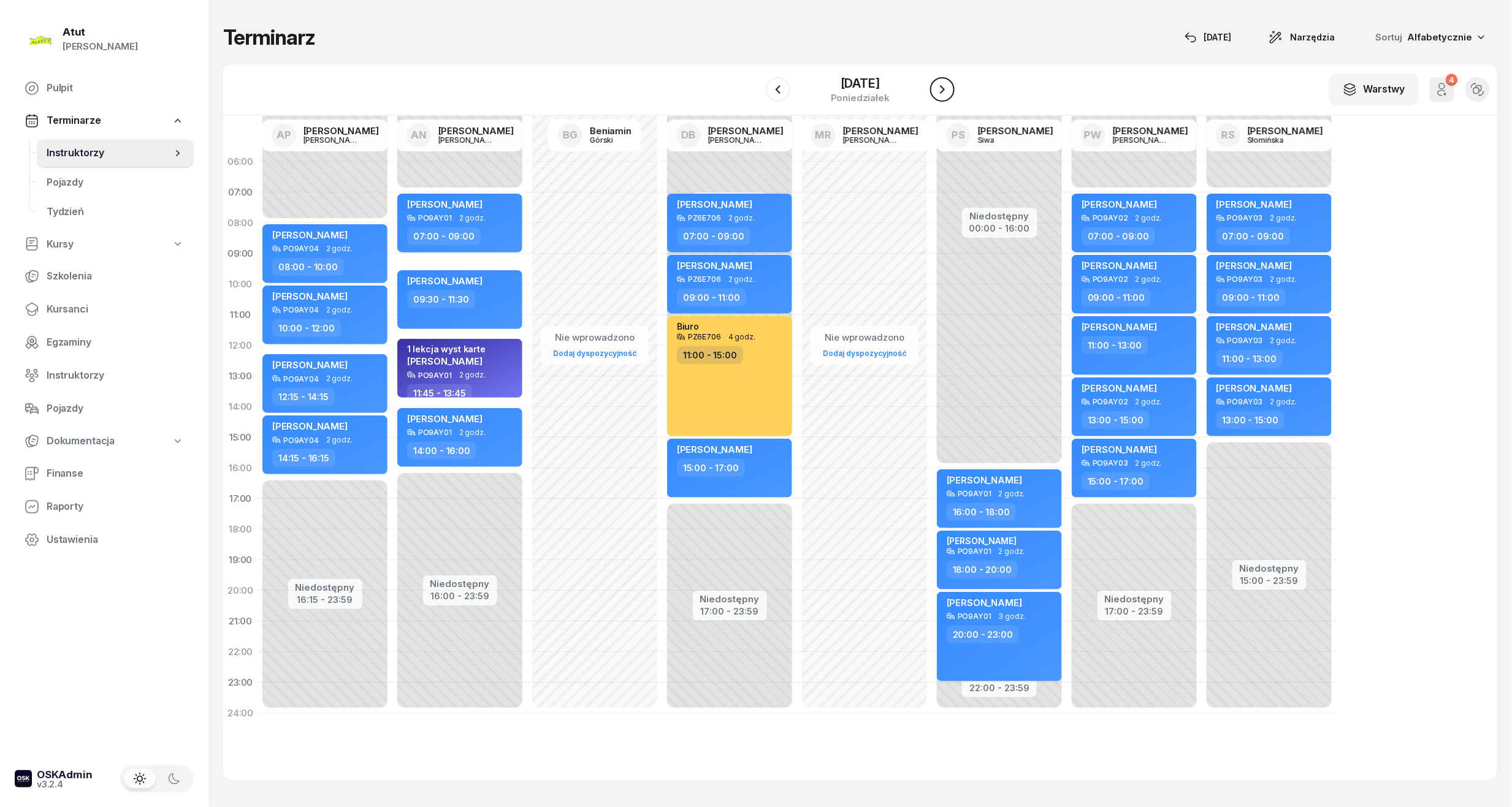
click at [944, 98] on button "button" at bounding box center [942, 89] width 25 height 25
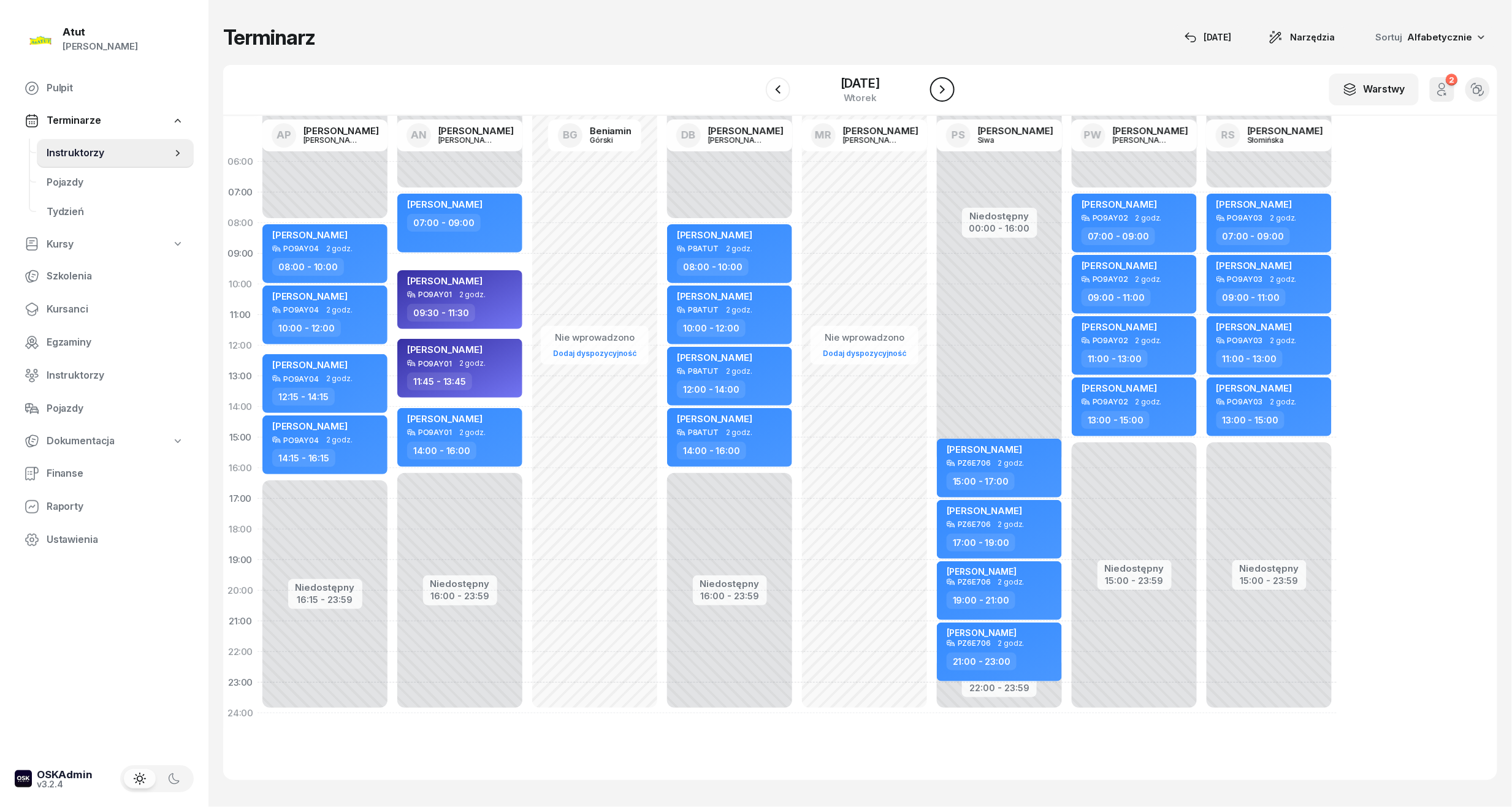
click at [944, 98] on button "button" at bounding box center [942, 89] width 25 height 25
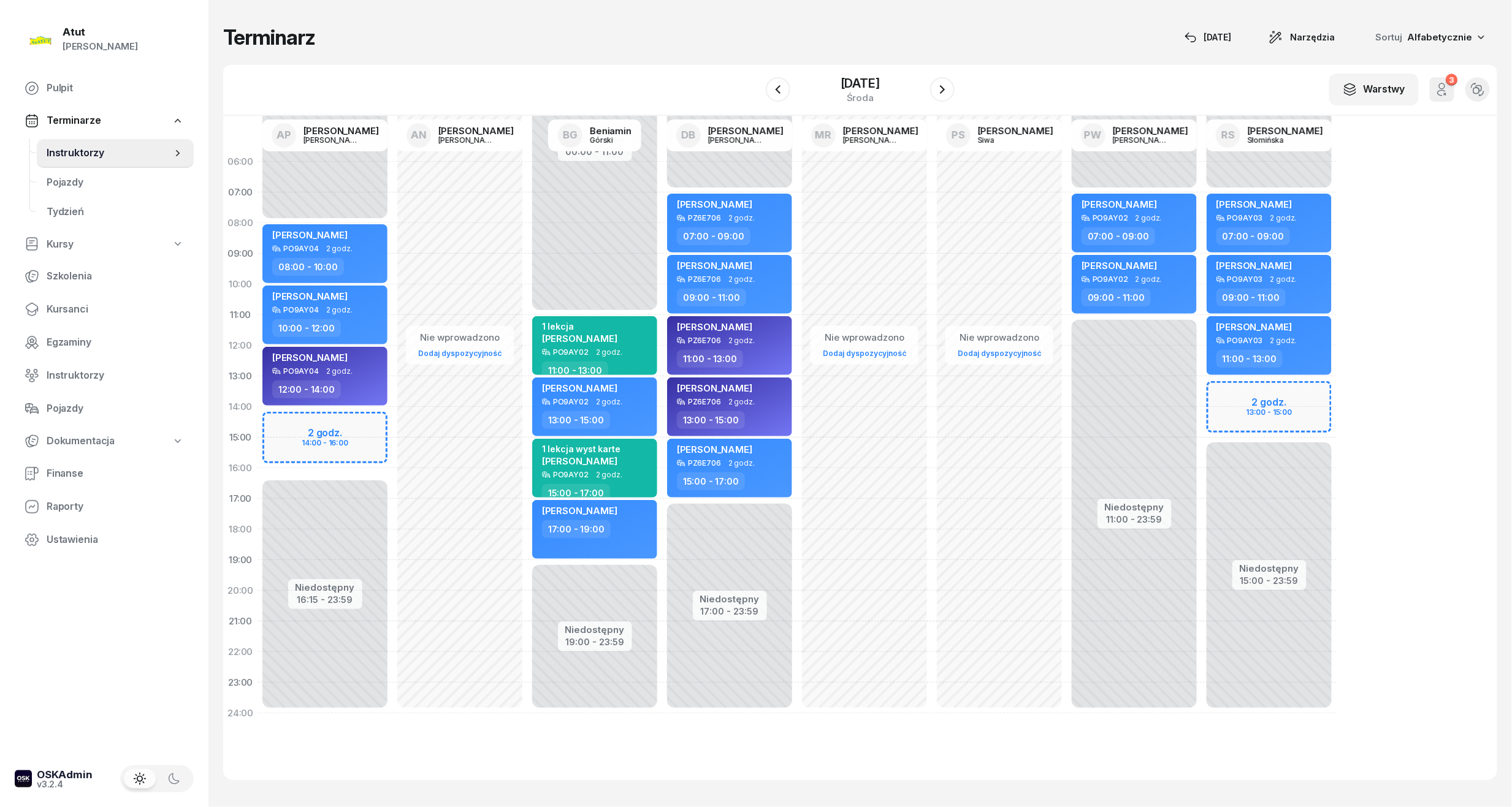
click at [1196, 396] on div "Niedostępny 00:00 - 07:00 Niedostępny 15:00 - 23:59 2 godz. 13:00 - 15:00 Marik…" at bounding box center [1269, 438] width 135 height 582
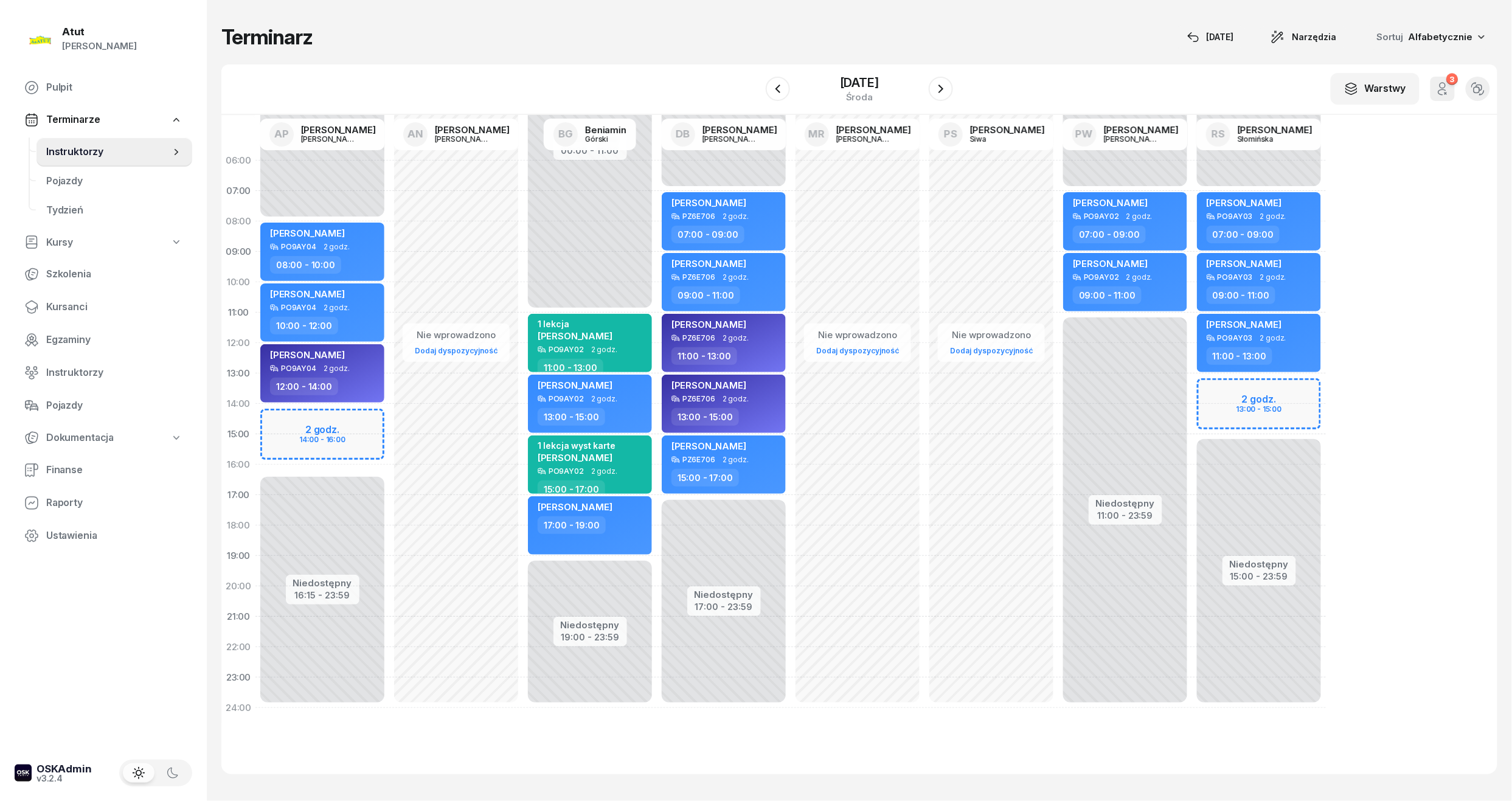
select select "13"
select select "15"
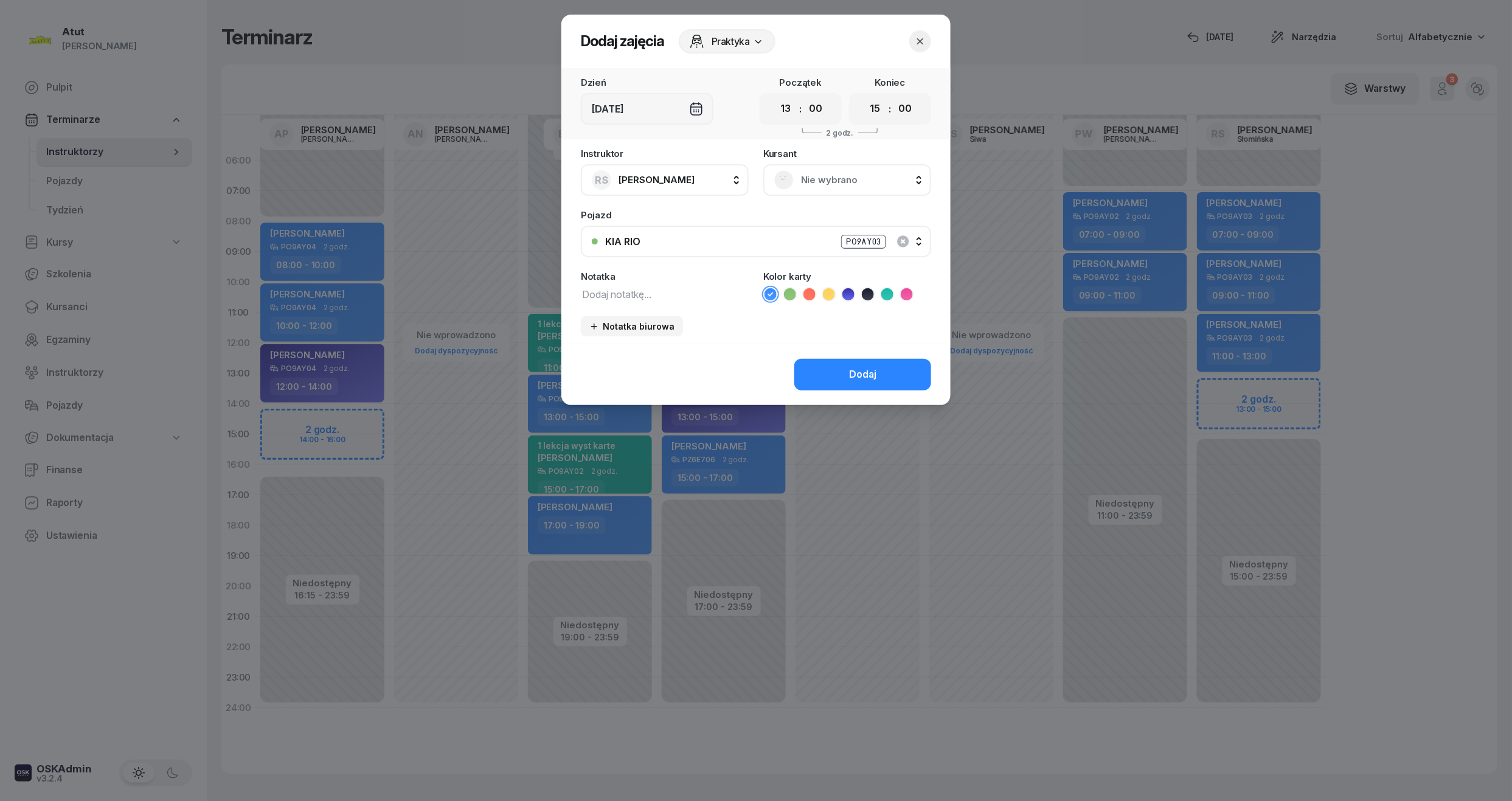
click at [869, 179] on span "Nie wybrano" at bounding box center [861, 180] width 119 height 16
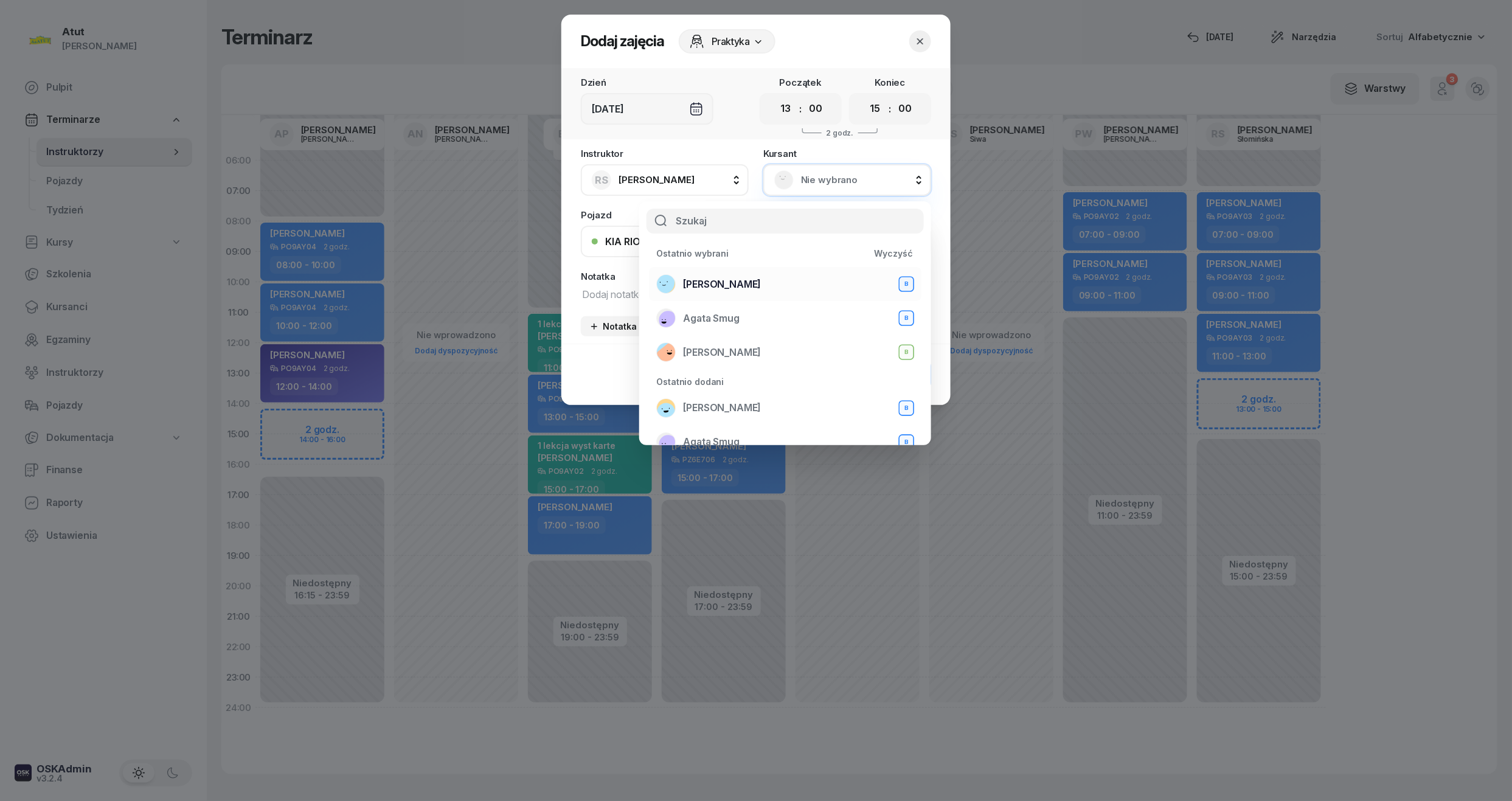
click at [728, 301] on li "Piotr Ryng B" at bounding box center [785, 318] width 273 height 34
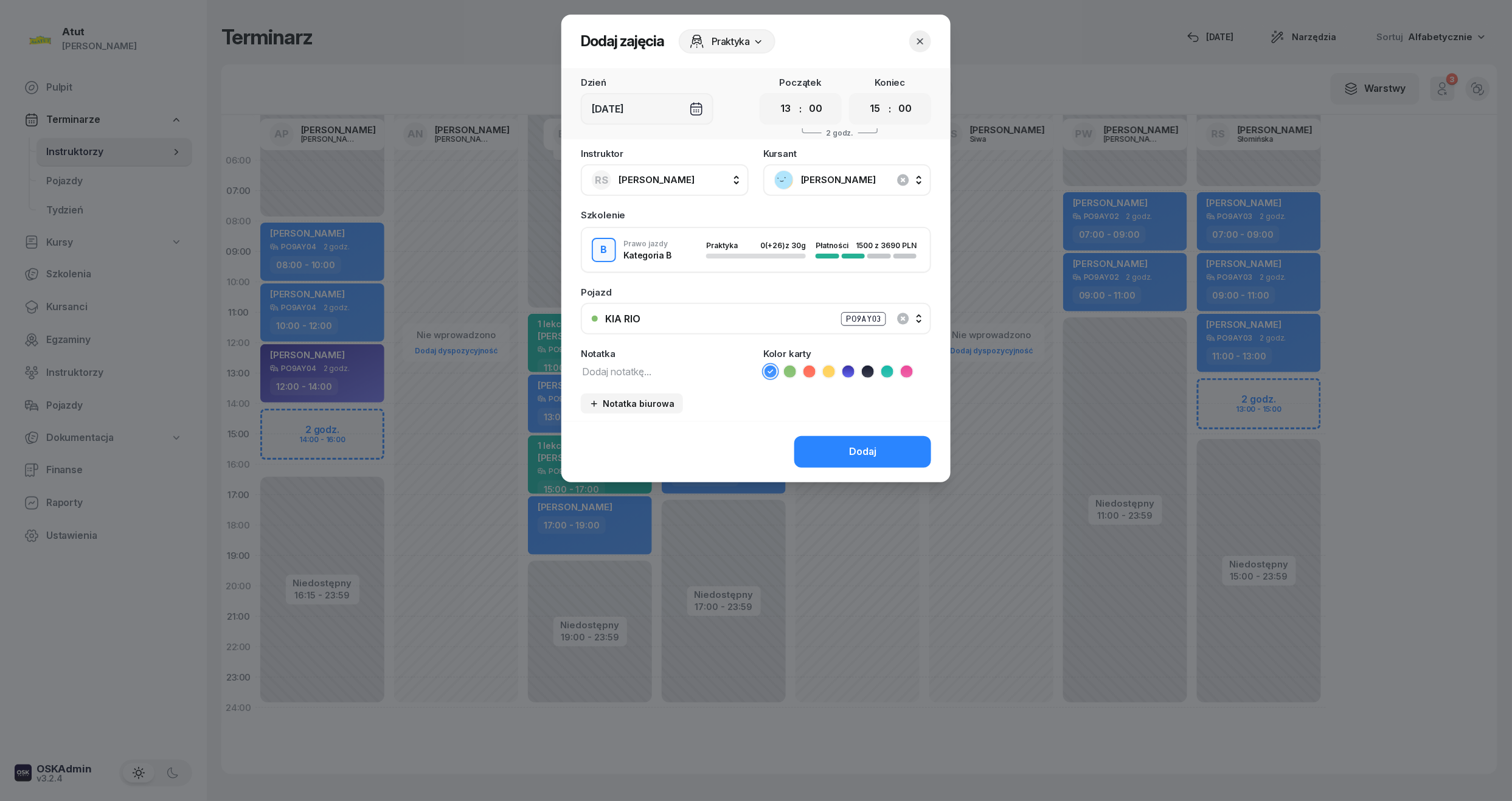
click at [626, 375] on textarea at bounding box center [665, 370] width 168 height 16
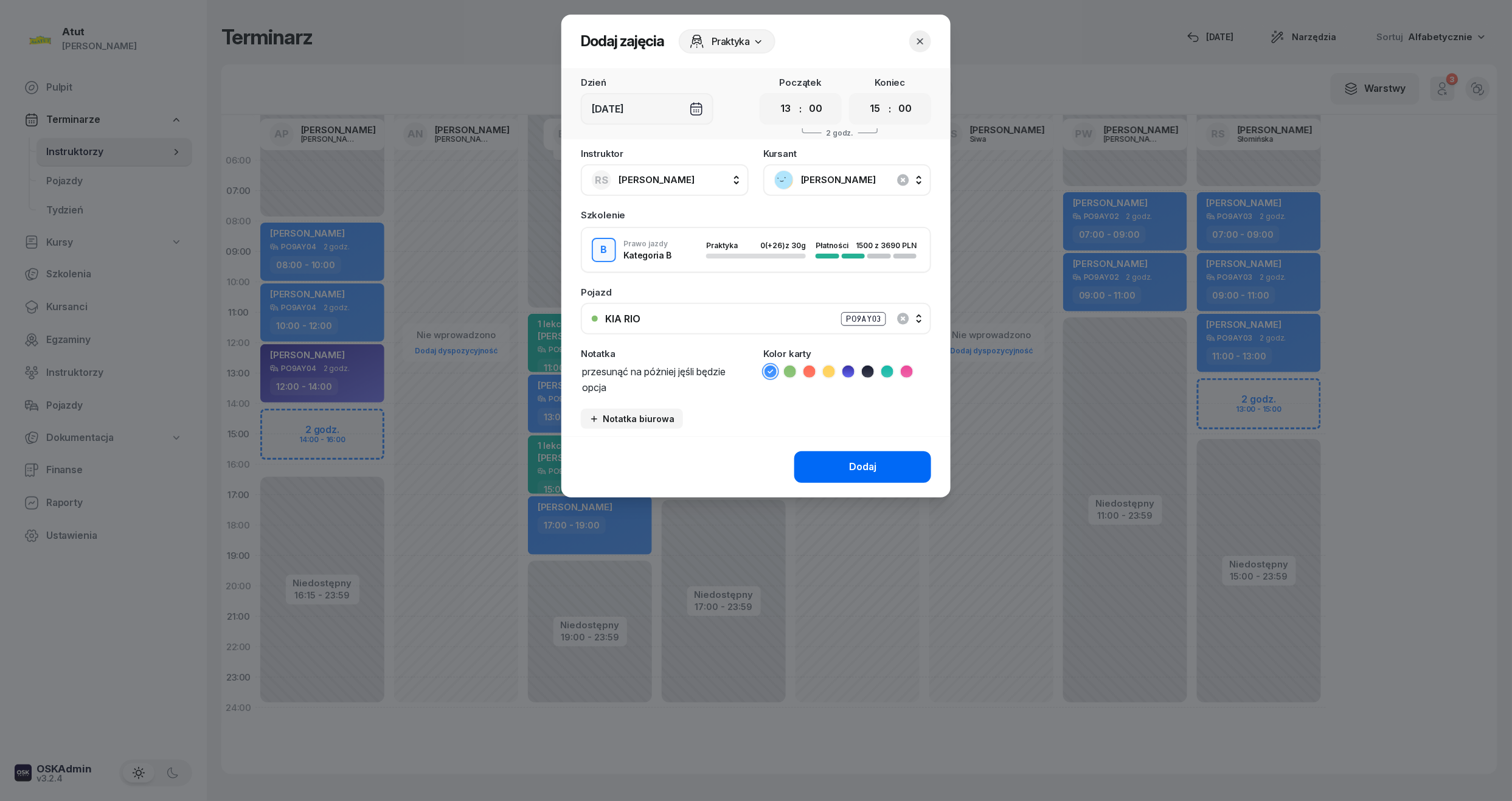
type textarea "przesunąć na póżniej jęśli będzie opcja"
click at [888, 468] on button "Dodaj" at bounding box center [863, 467] width 137 height 31
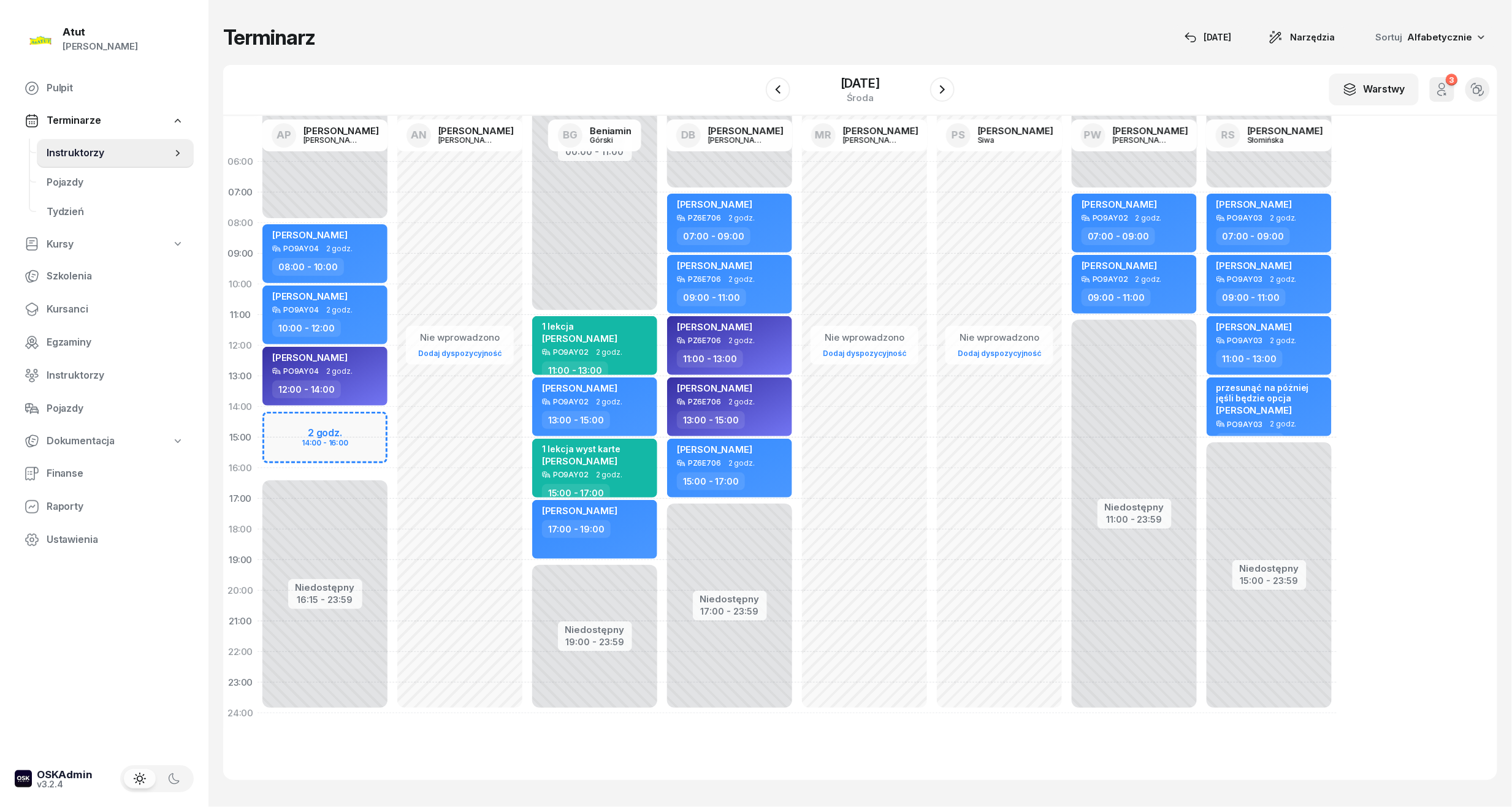
click at [1196, 419] on div "06:00 07:00 08:00 09:00 10:00 11:00 12:00 13:00 14:00 15:00 16:00 17:00 18:00 1…" at bounding box center [860, 448] width 1274 height 664
click at [871, 93] on div "środa" at bounding box center [860, 97] width 39 height 9
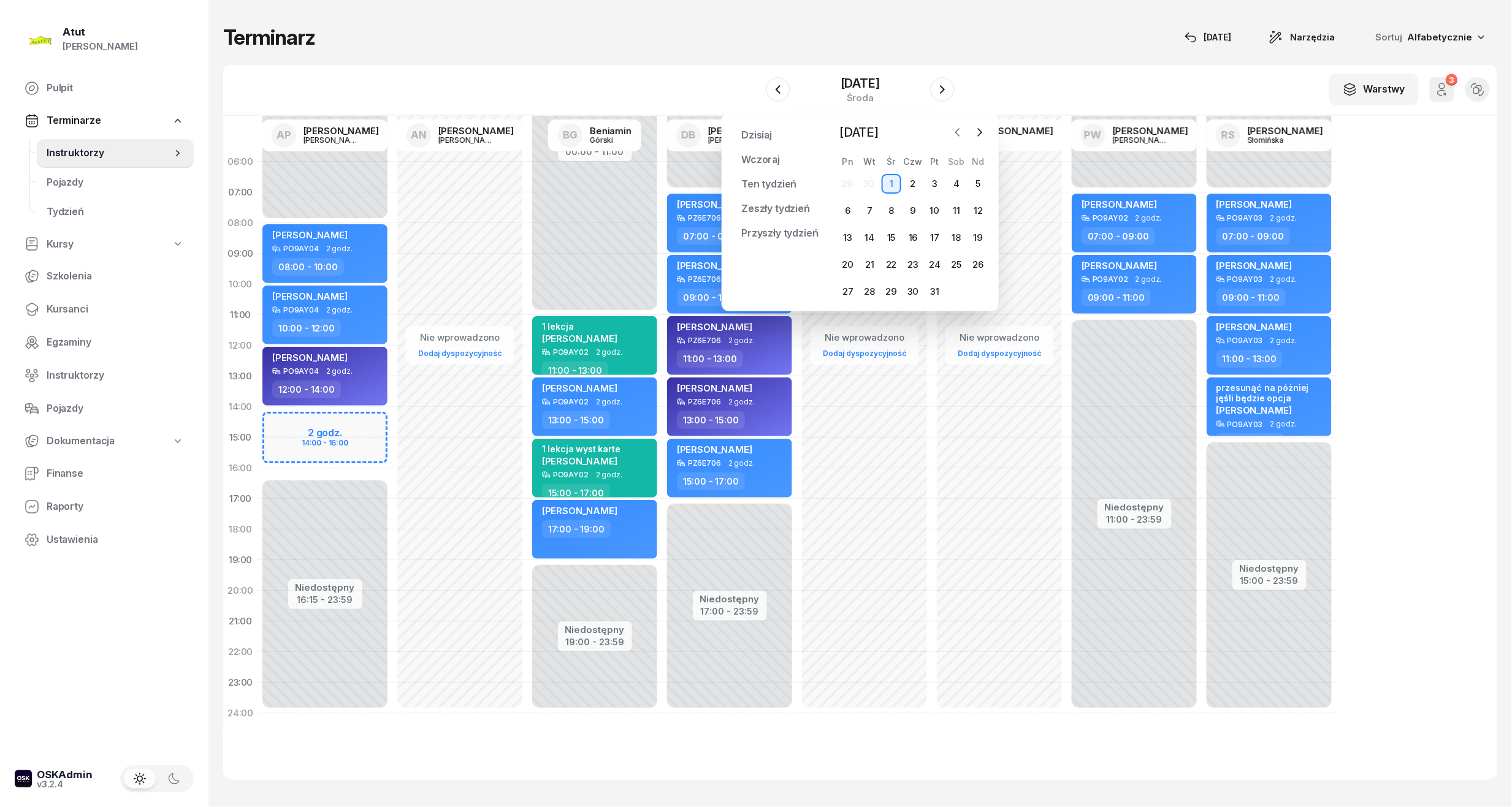
click at [957, 135] on icon "button" at bounding box center [957, 132] width 12 height 12
click at [892, 261] on div "20" at bounding box center [891, 265] width 20 height 20
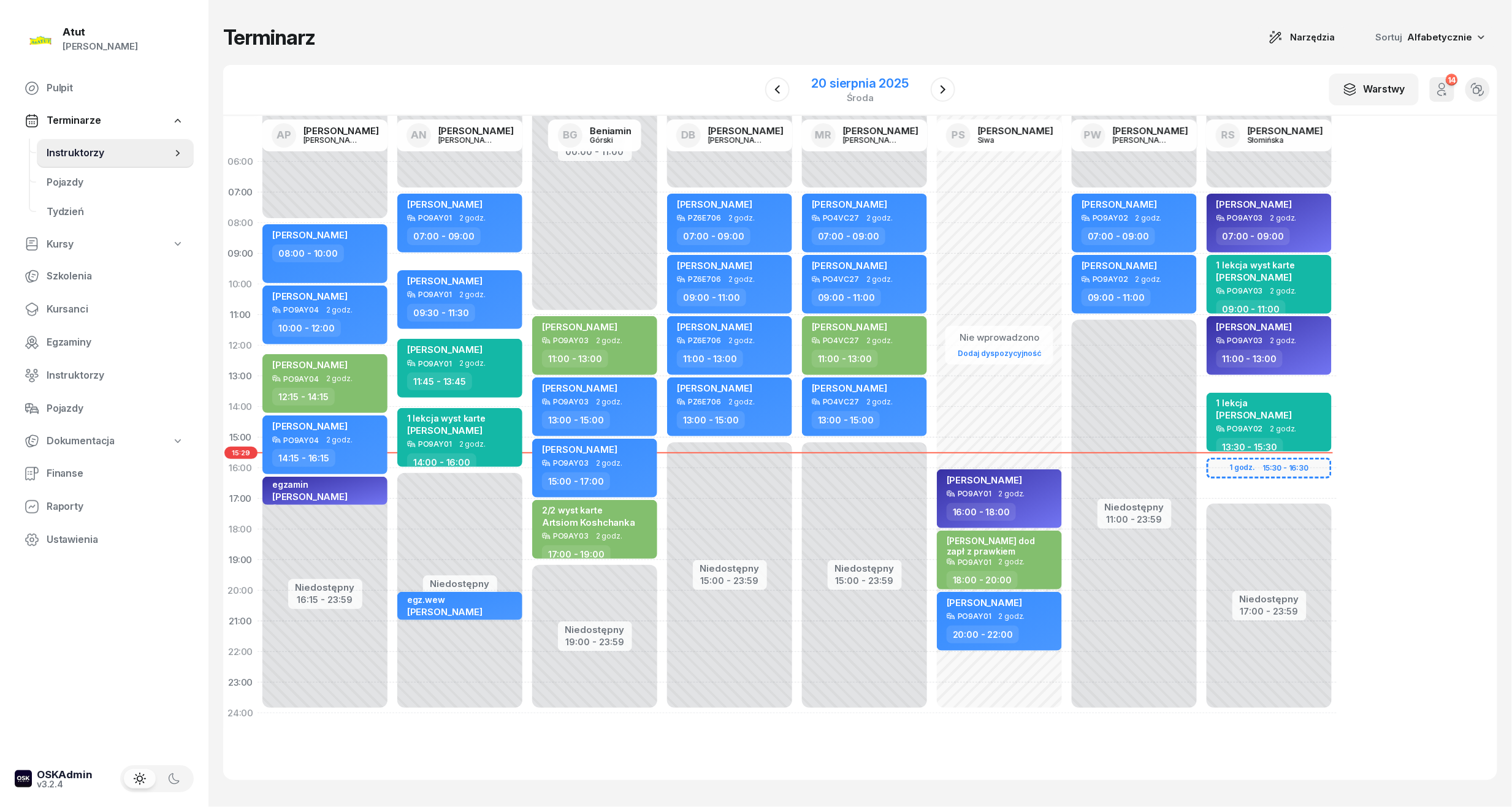
click at [886, 77] on div "20 sierpnia 2025" at bounding box center [860, 83] width 97 height 12
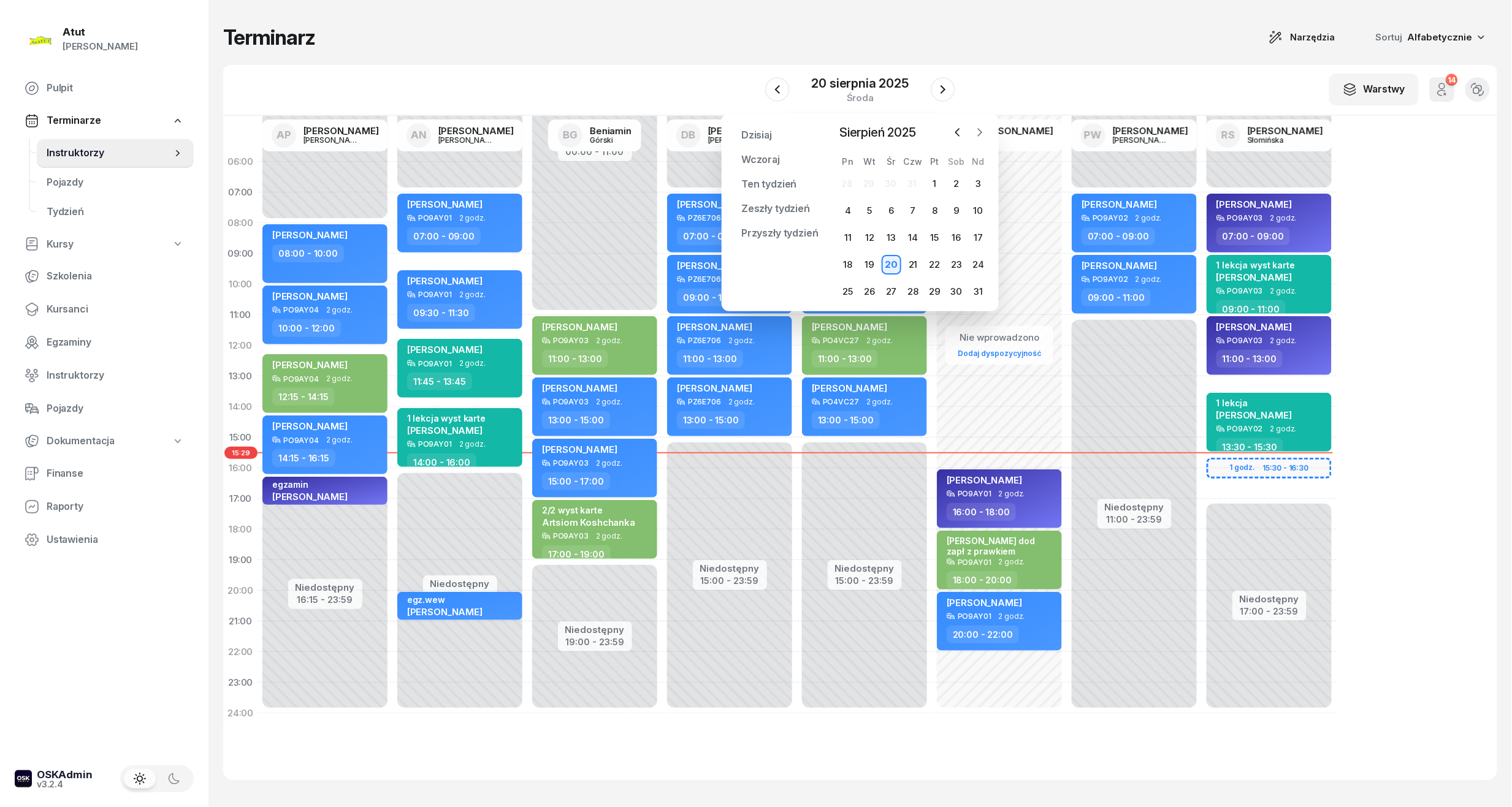
click at [983, 135] on icon "button" at bounding box center [979, 132] width 12 height 12
click at [953, 134] on icon "button" at bounding box center [957, 132] width 12 height 12
click at [957, 265] on div "23" at bounding box center [956, 265] width 20 height 20
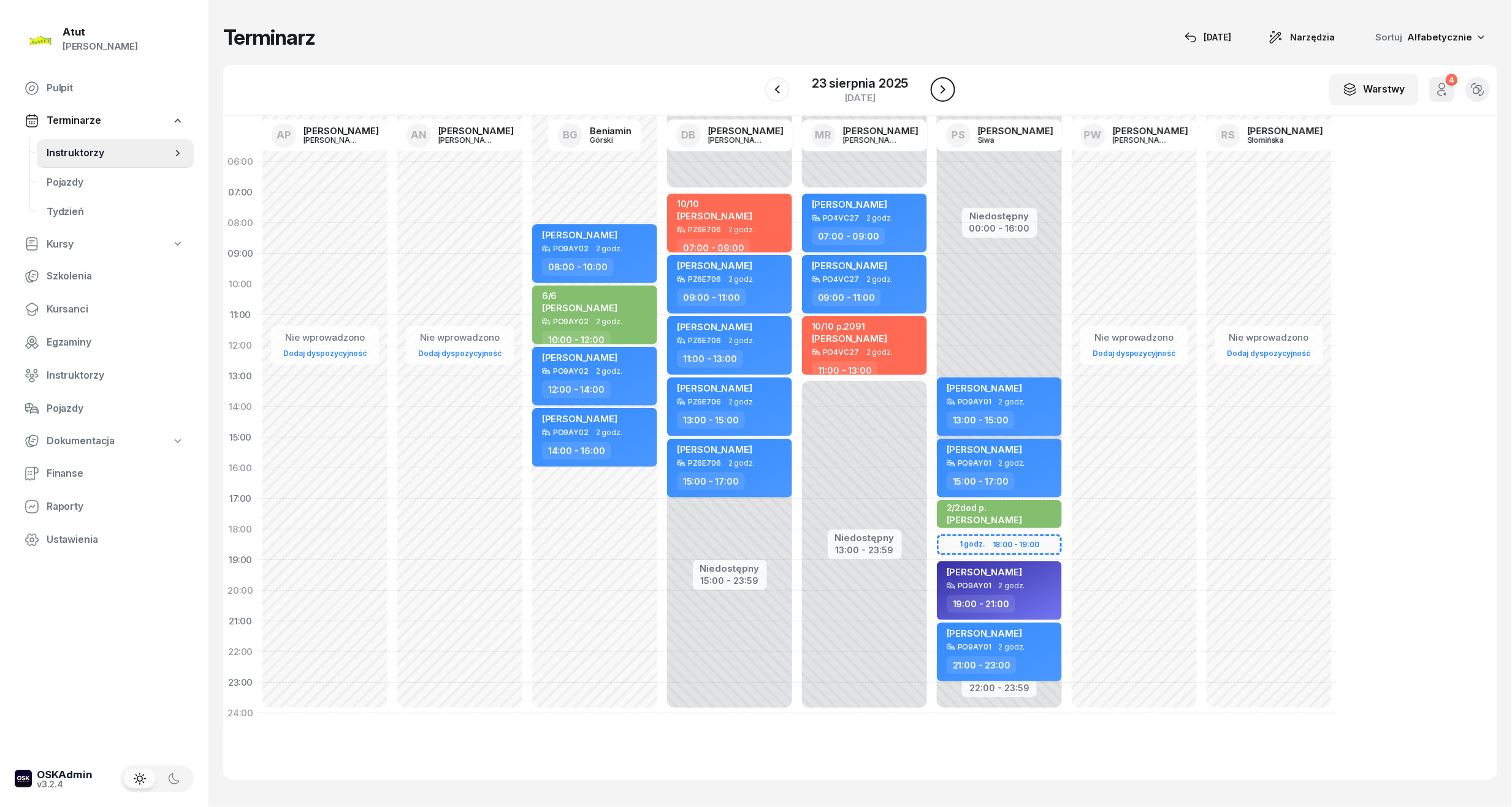
click at [947, 91] on icon "button" at bounding box center [943, 89] width 15 height 15
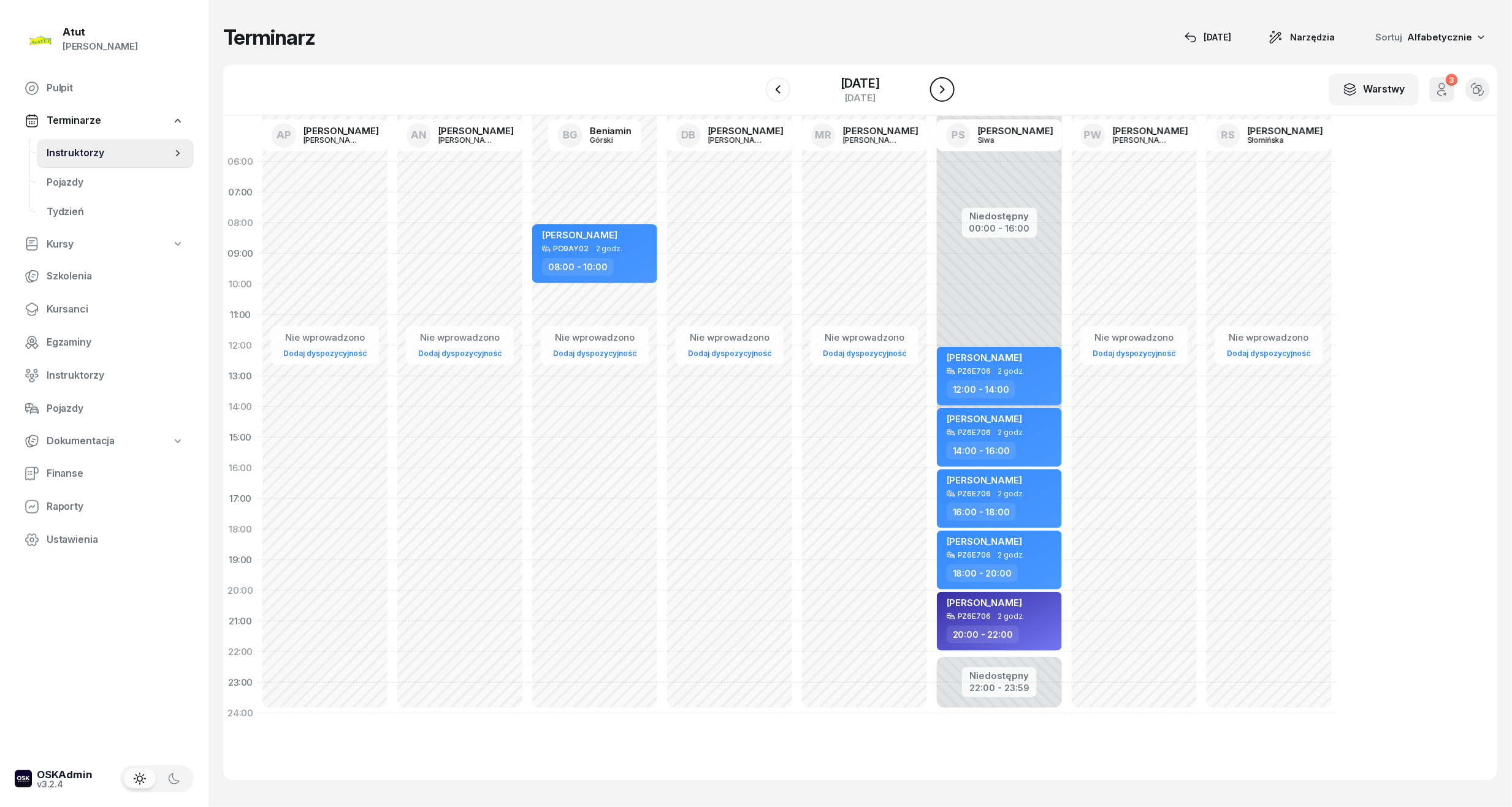
click at [947, 91] on icon "button" at bounding box center [942, 89] width 15 height 15
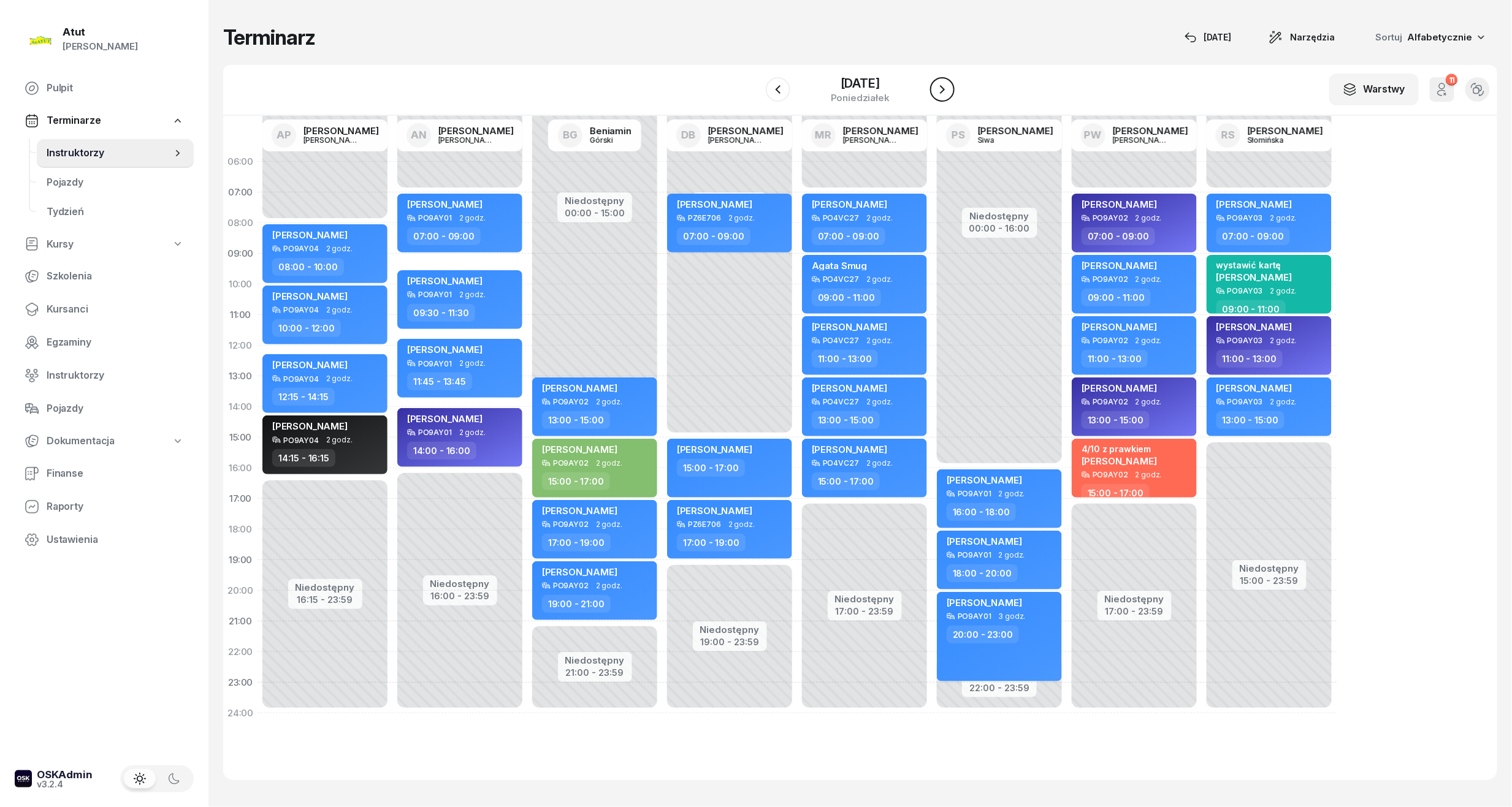
click at [947, 91] on icon "button" at bounding box center [942, 89] width 15 height 15
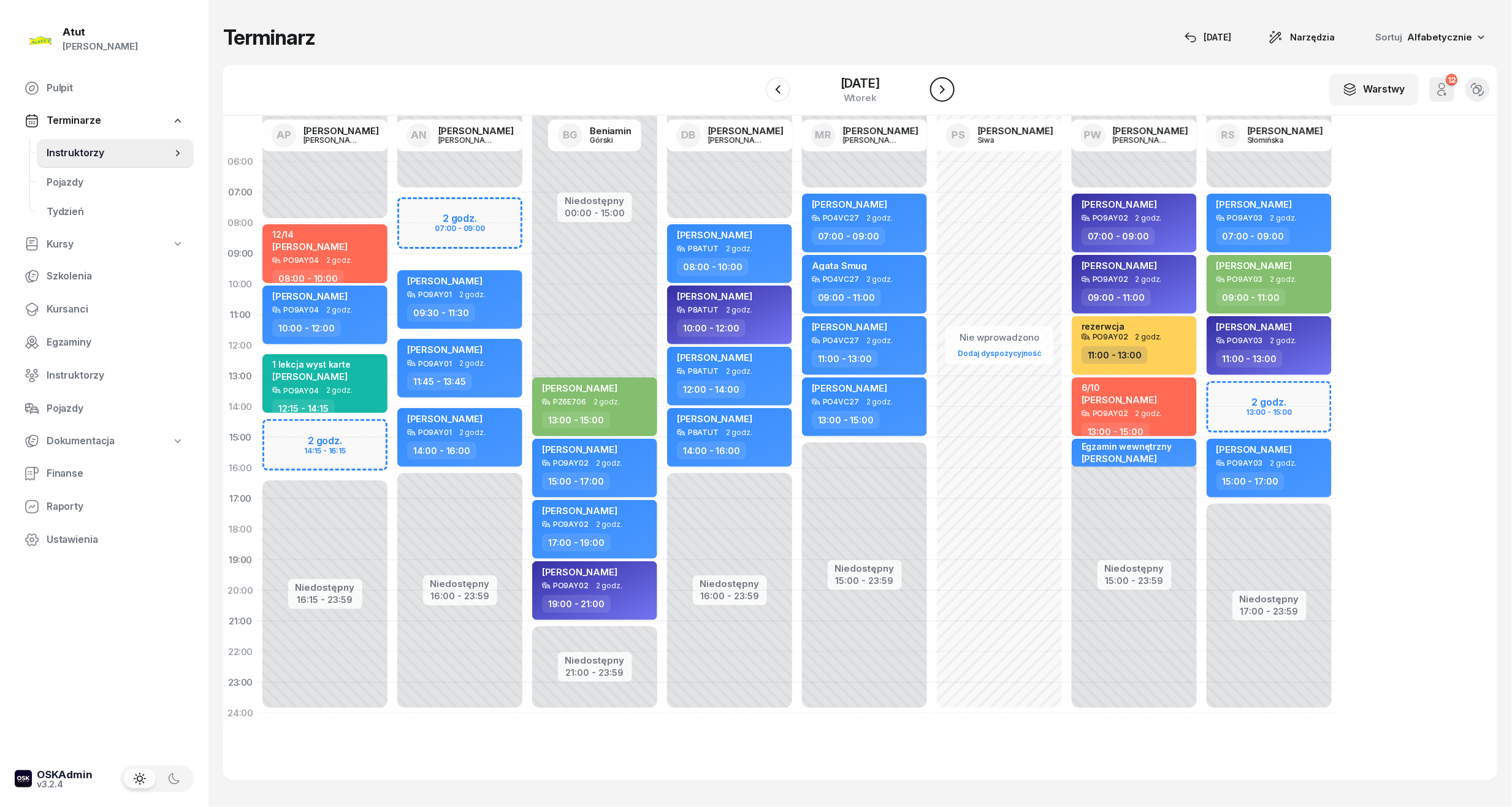
click at [947, 91] on icon "button" at bounding box center [942, 89] width 15 height 15
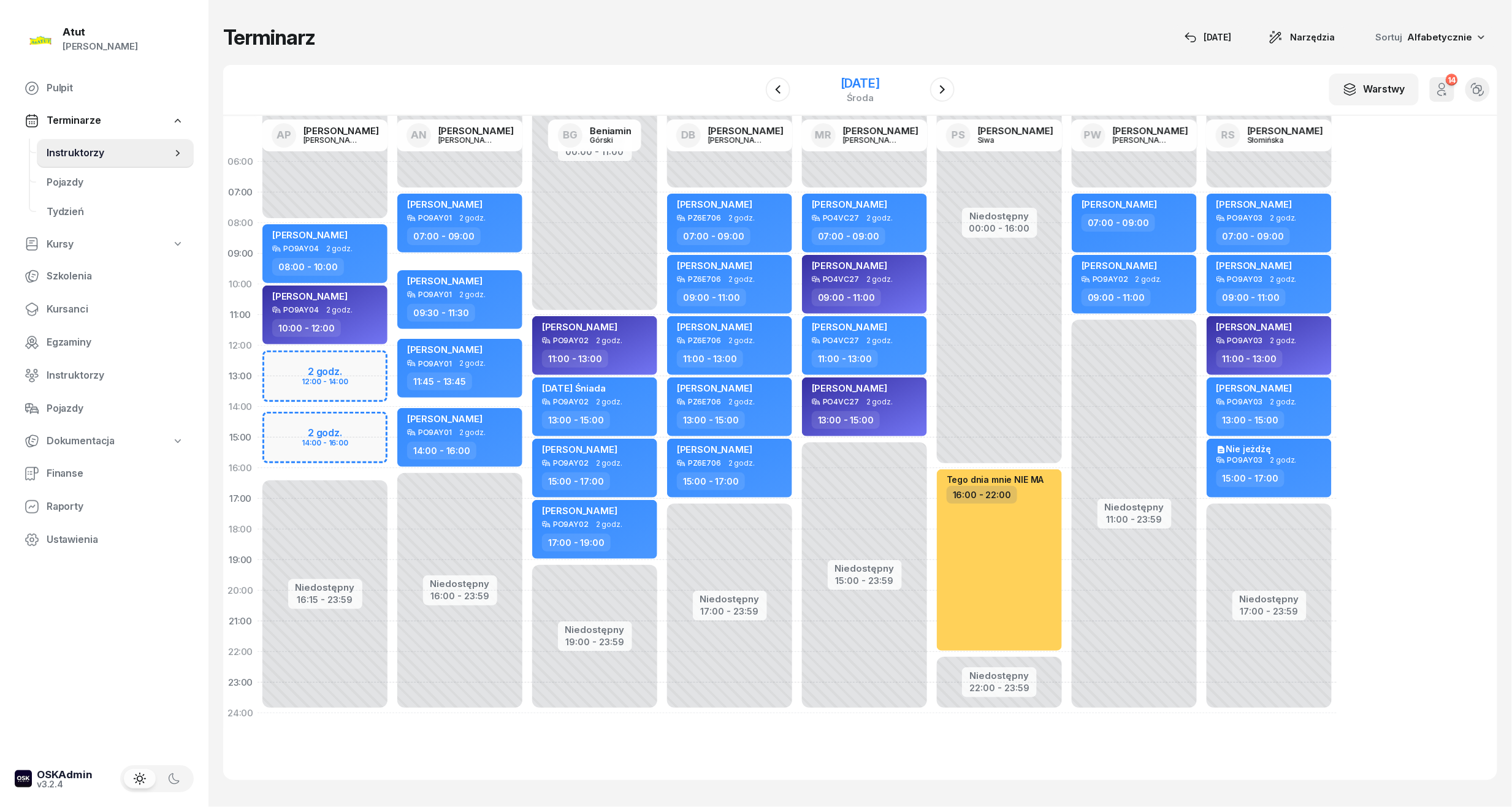
click at [880, 83] on div "27 sierpnia 2025" at bounding box center [860, 83] width 39 height 12
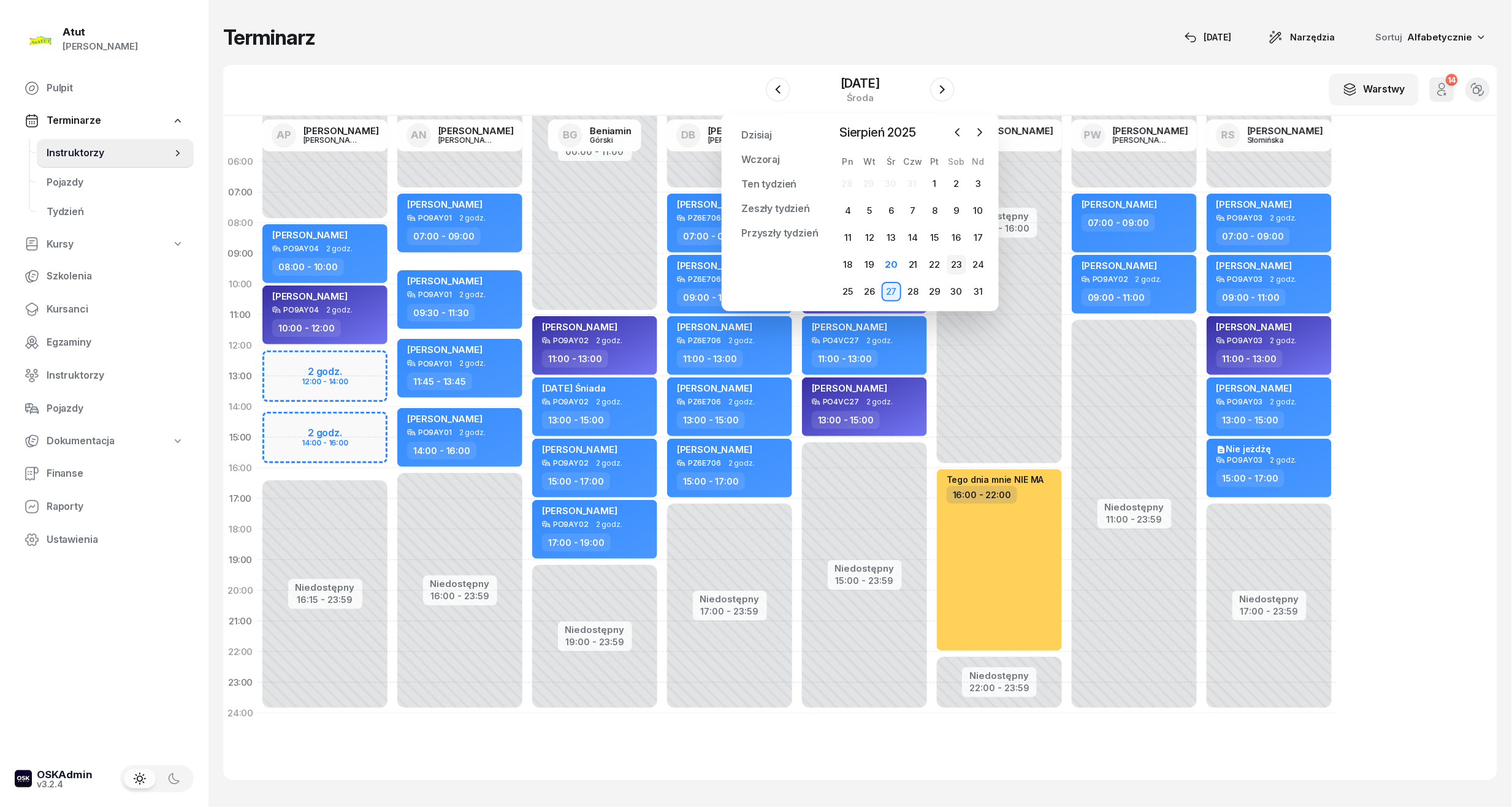
click at [953, 268] on div "23" at bounding box center [956, 265] width 20 height 20
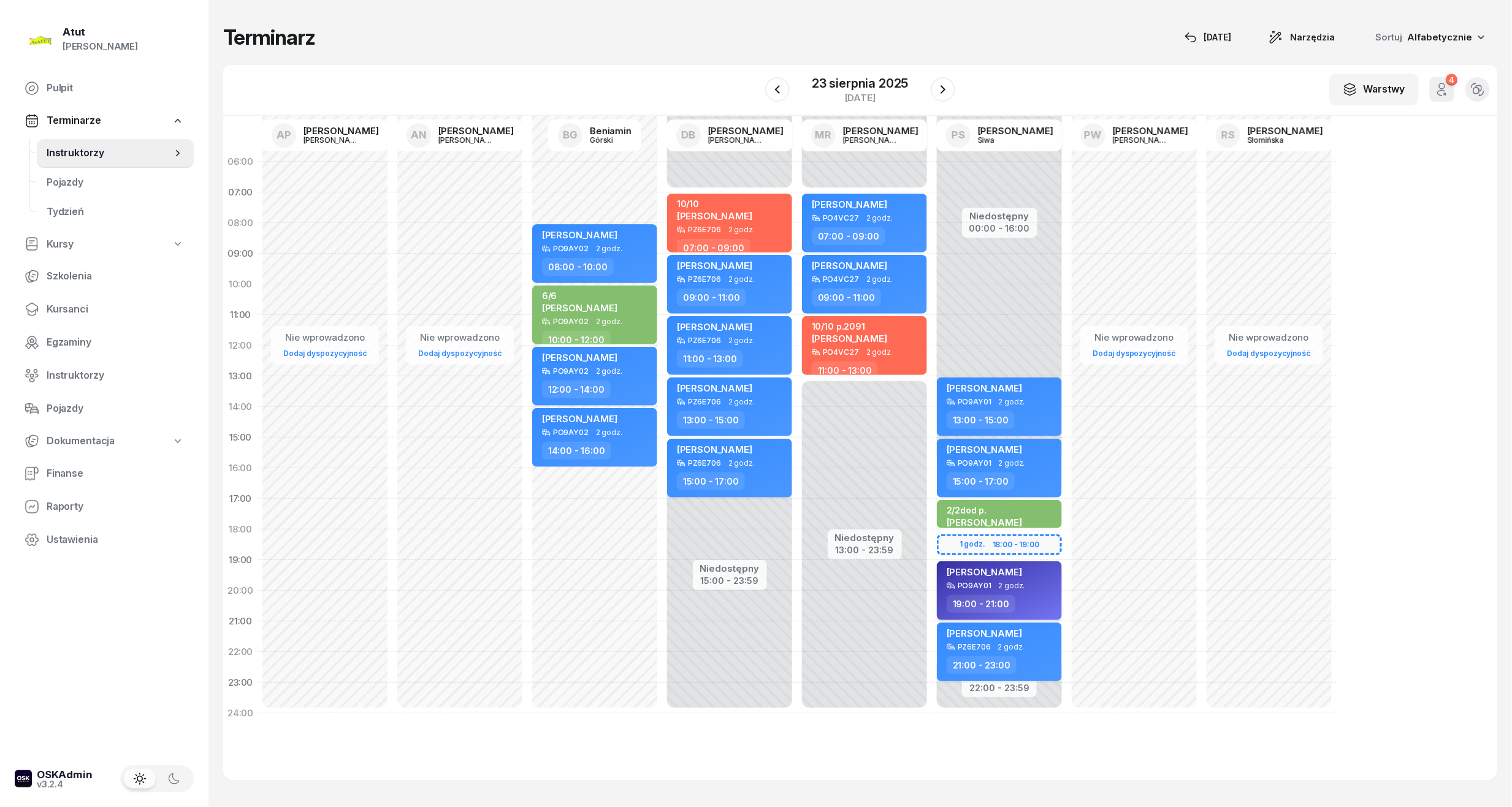
click at [1006, 570] on span "[PERSON_NAME]" at bounding box center [984, 571] width 75 height 11
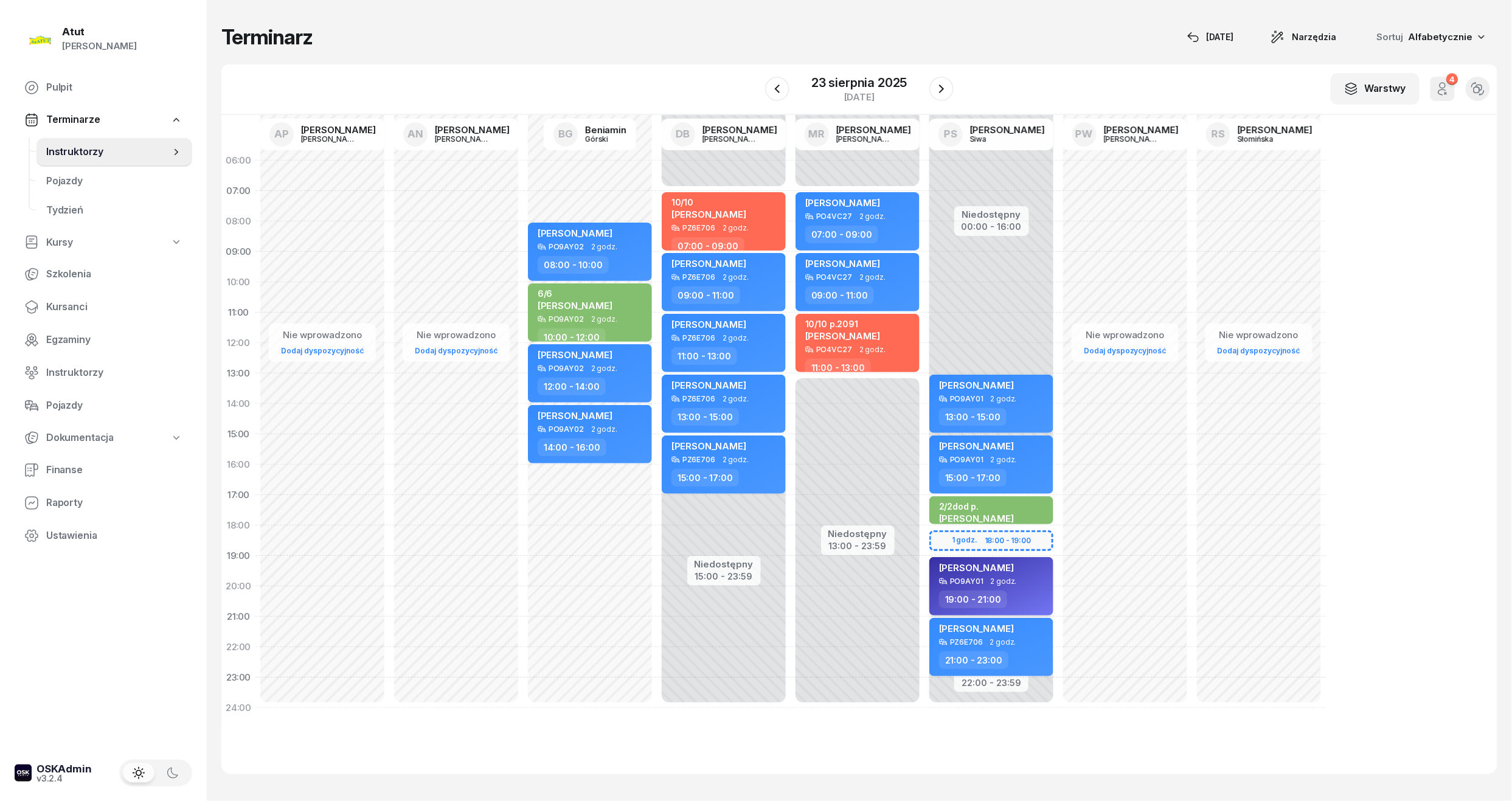
select select "19"
select select "21"
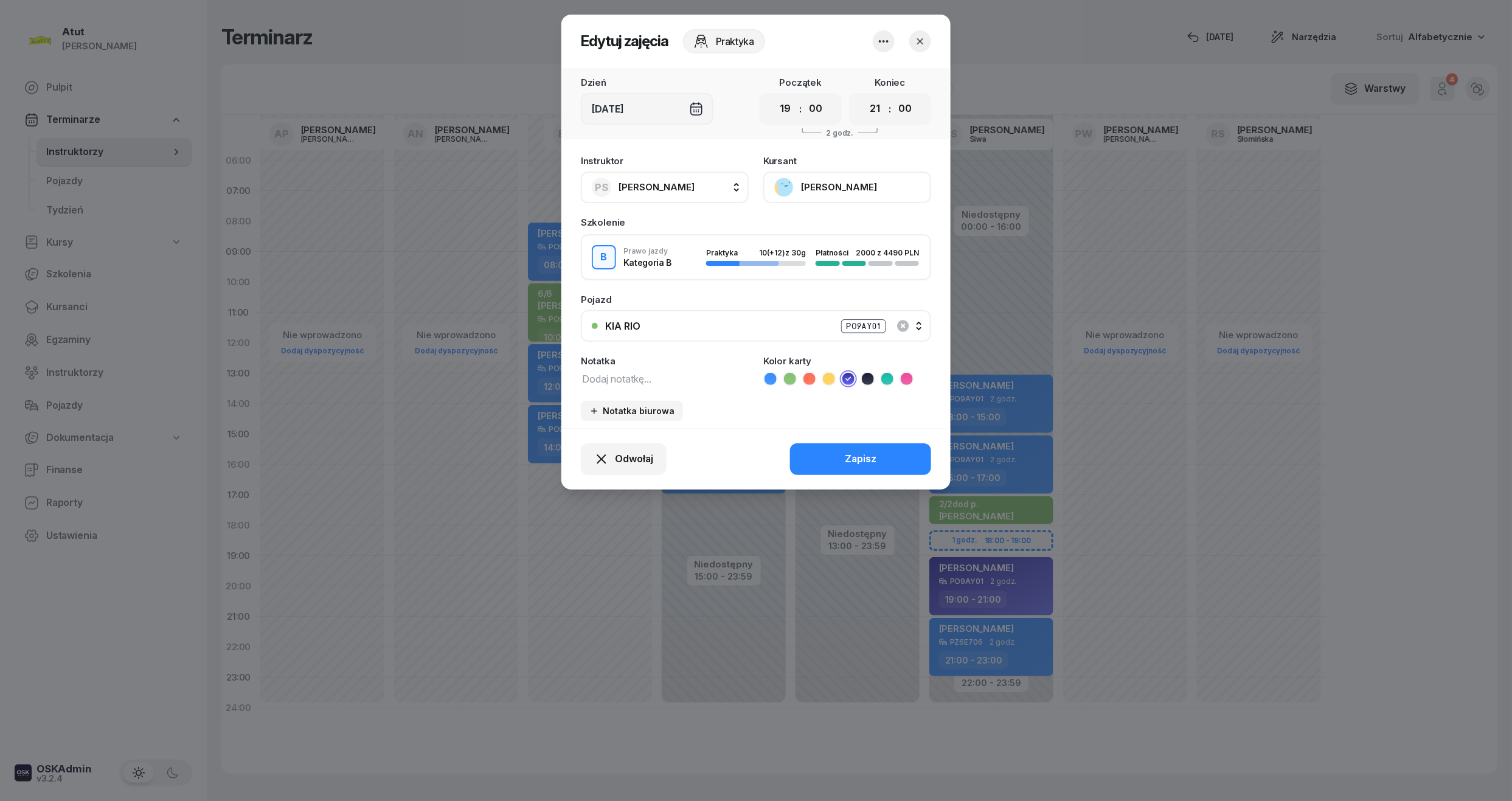
click at [879, 323] on div "PO9AY01" at bounding box center [864, 326] width 45 height 14
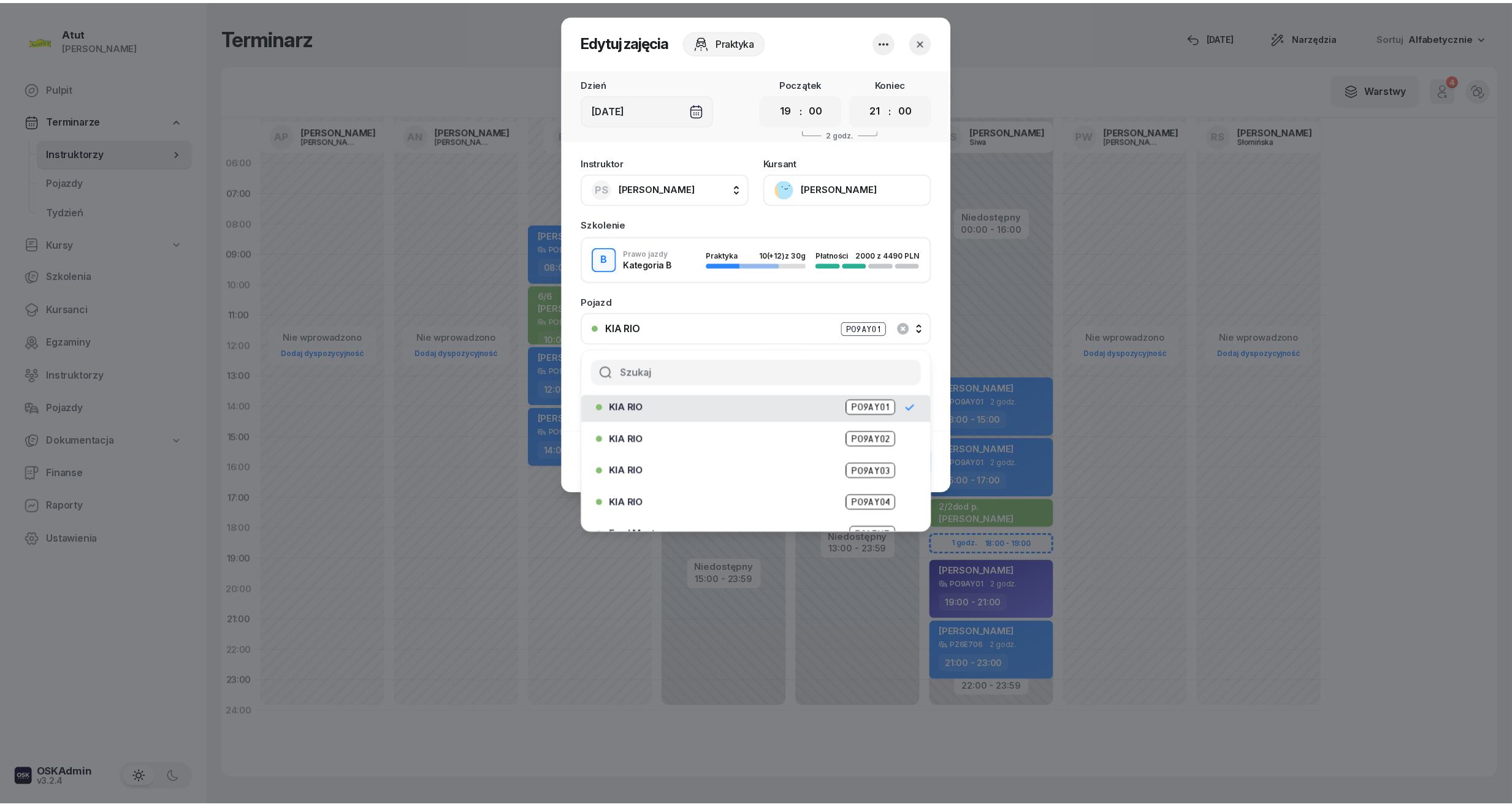
scroll to position [120, 0]
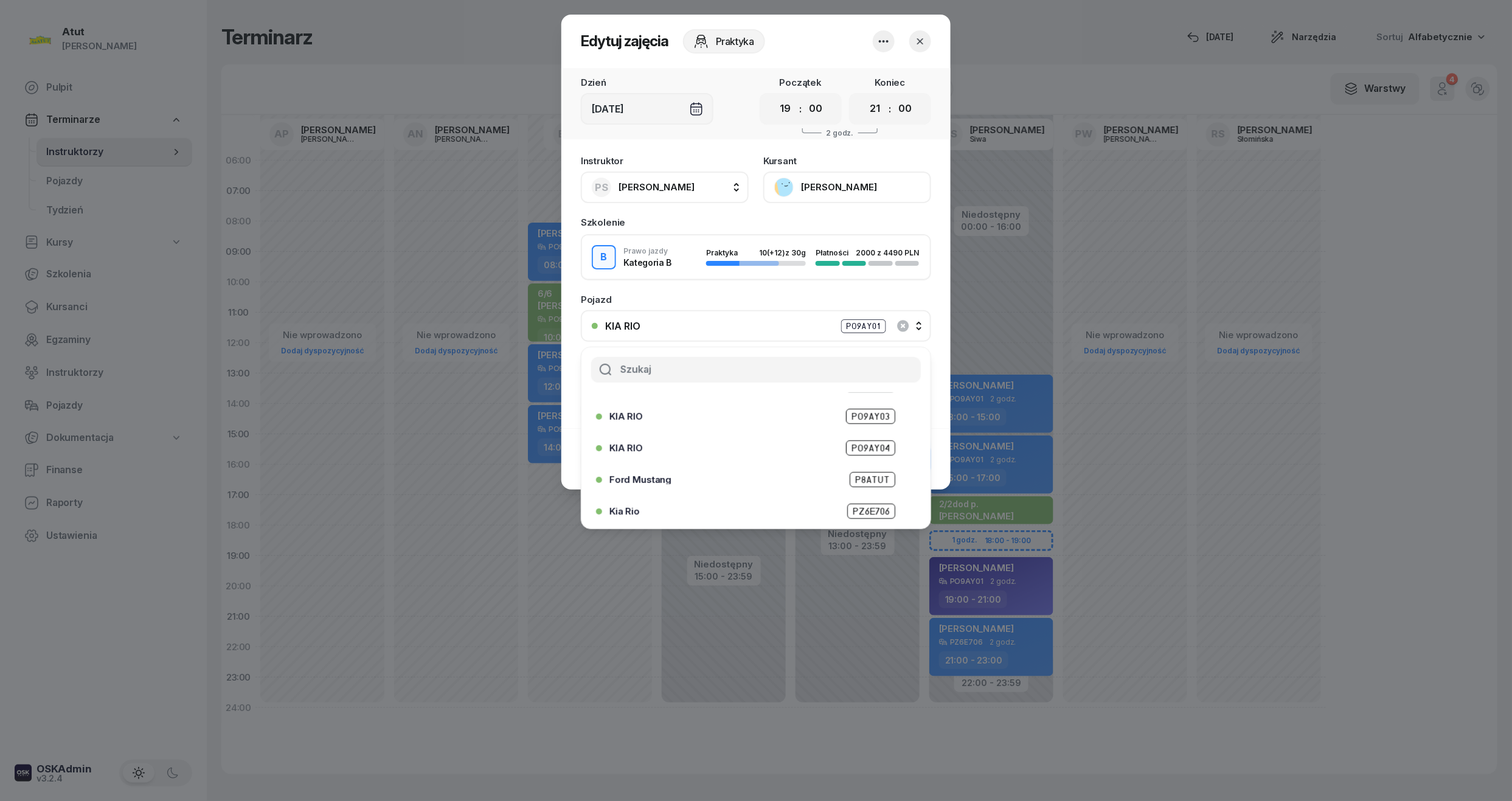
click at [750, 503] on div "Kia Rio PZ6E706" at bounding box center [759, 511] width 299 height 15
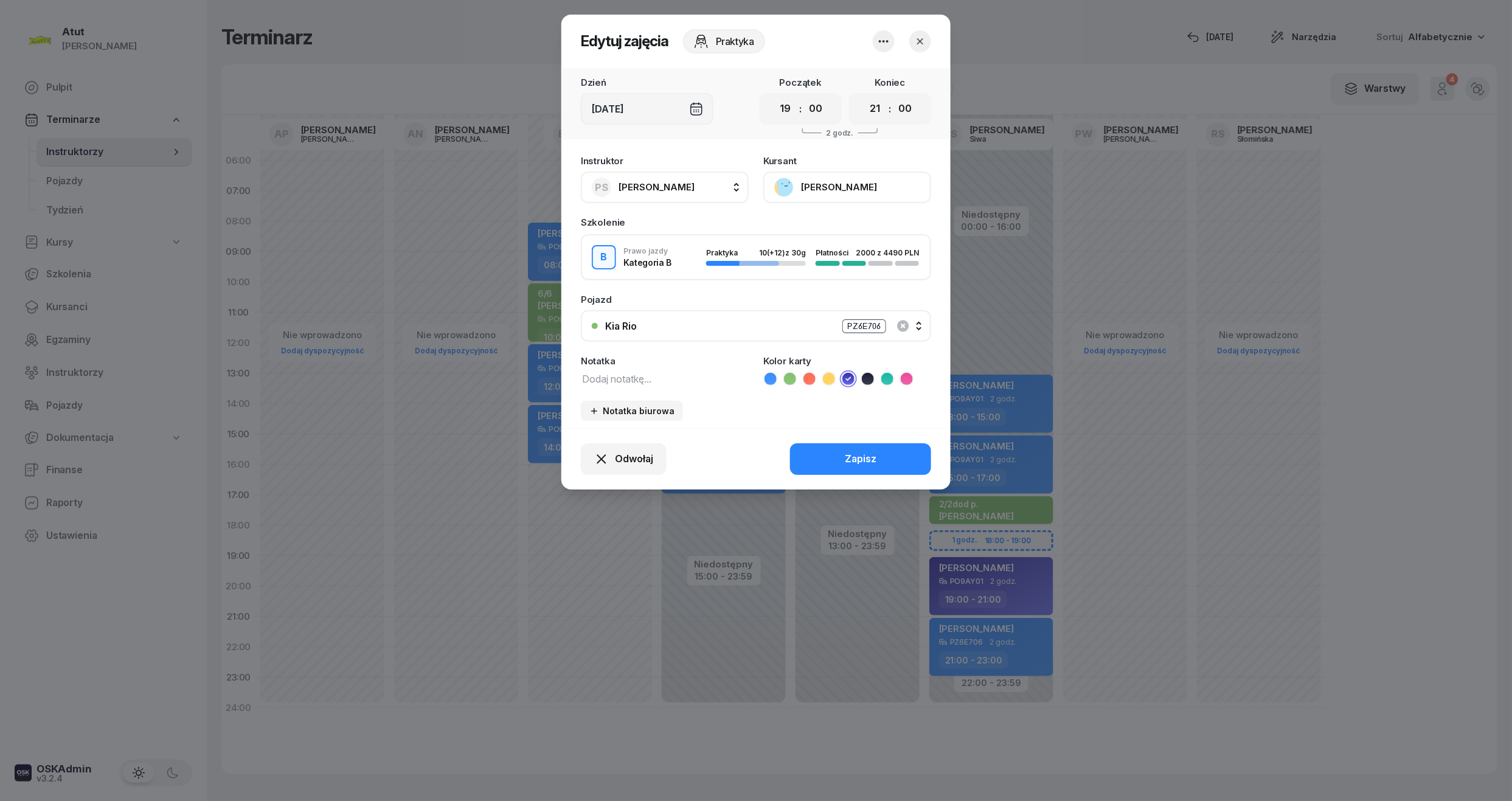
click at [749, 503] on div at bounding box center [756, 401] width 1512 height 801
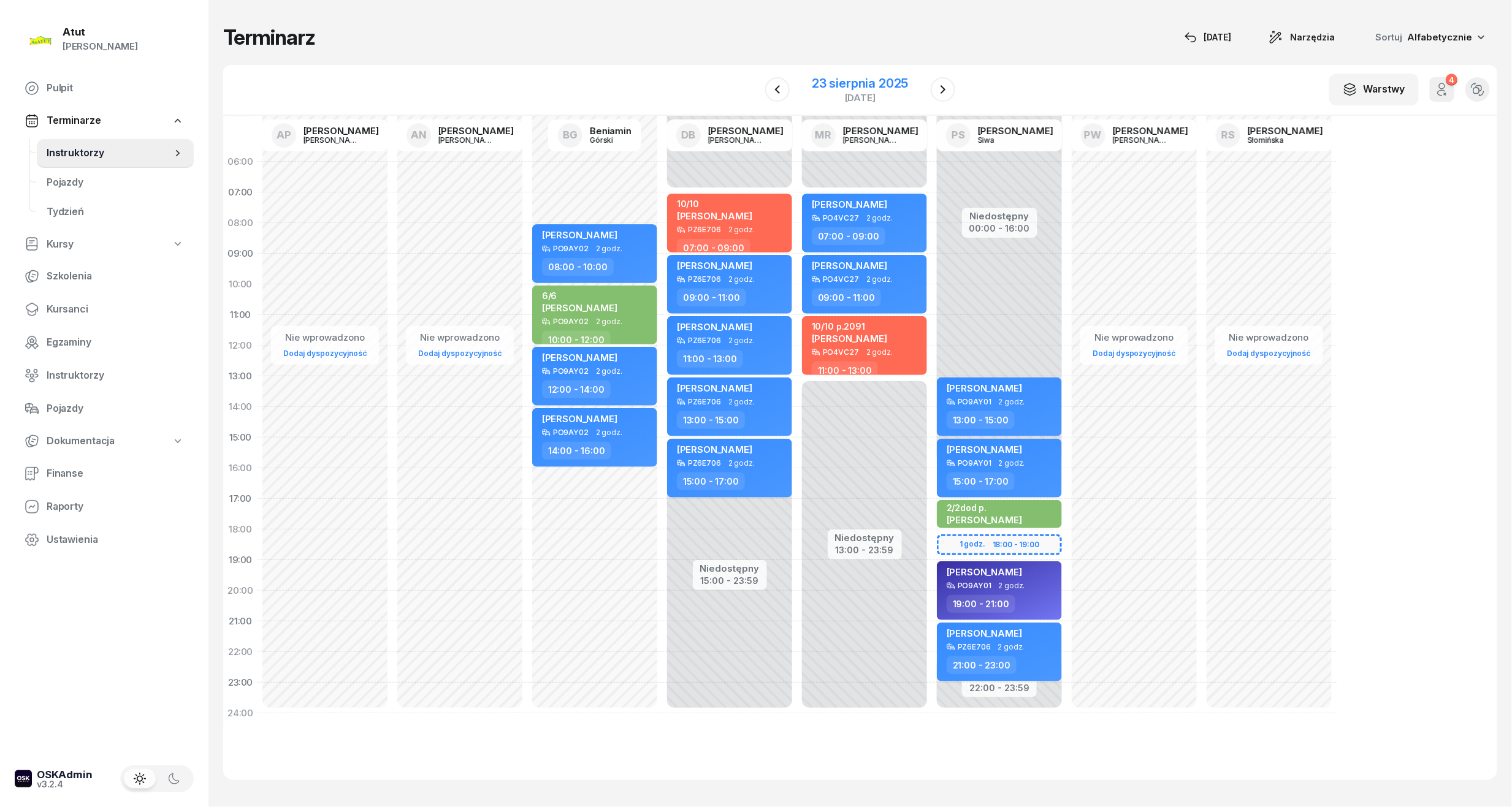
click at [851, 87] on div "23 sierpnia 2025" at bounding box center [860, 83] width 96 height 12
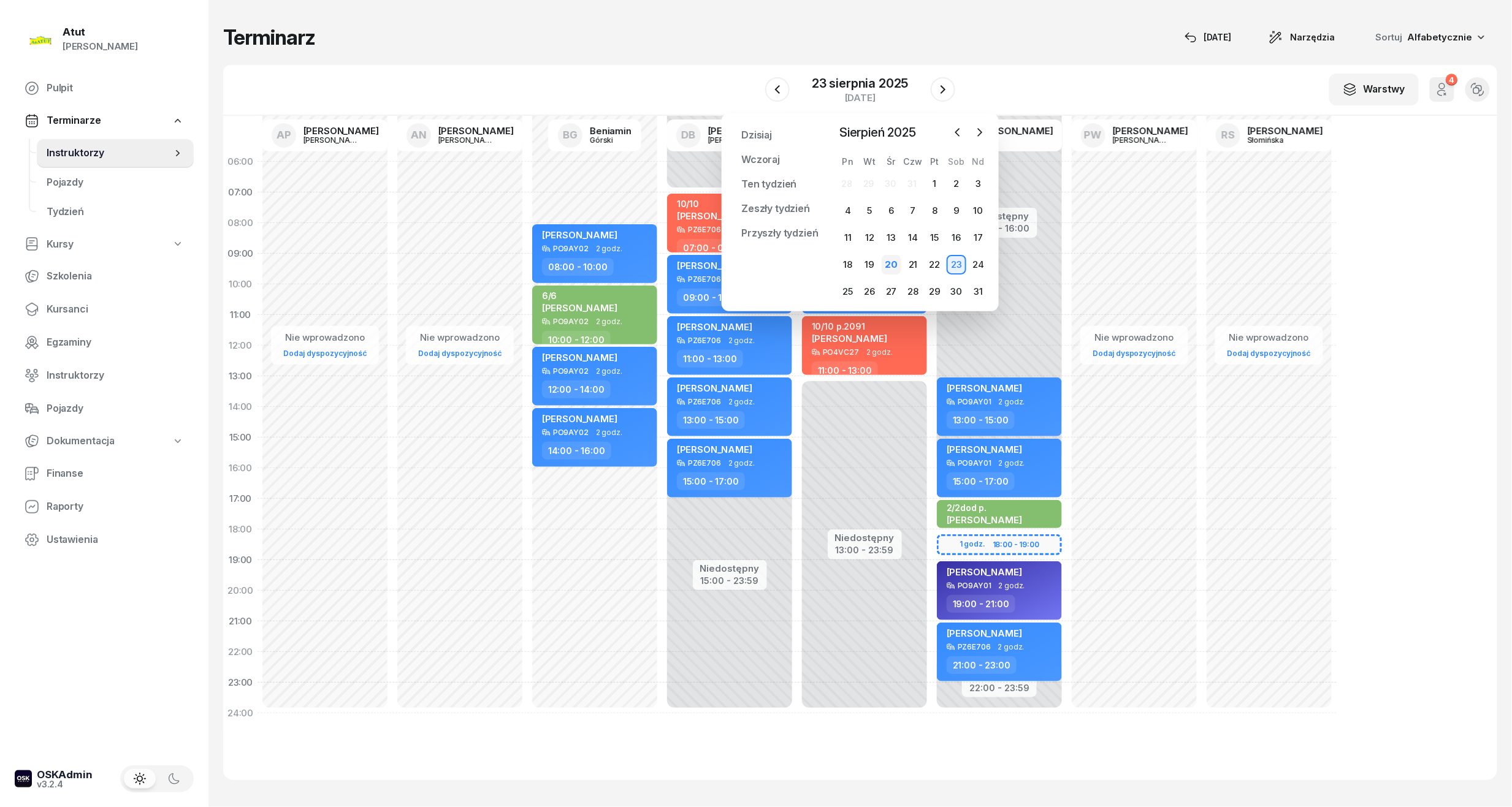
click at [898, 265] on div "20" at bounding box center [891, 265] width 20 height 20
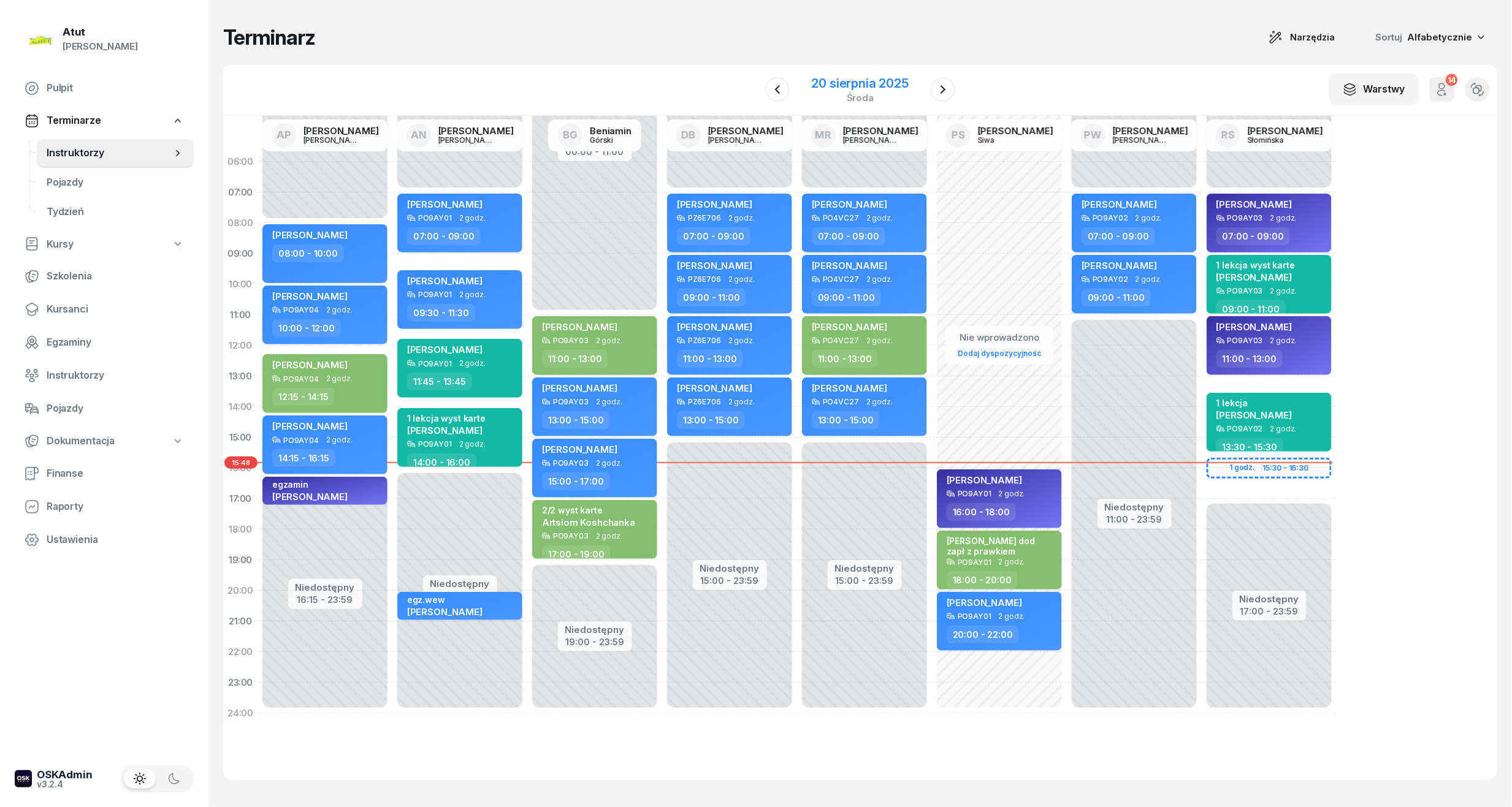
click at [837, 87] on div "20 sierpnia 2025" at bounding box center [860, 83] width 97 height 12
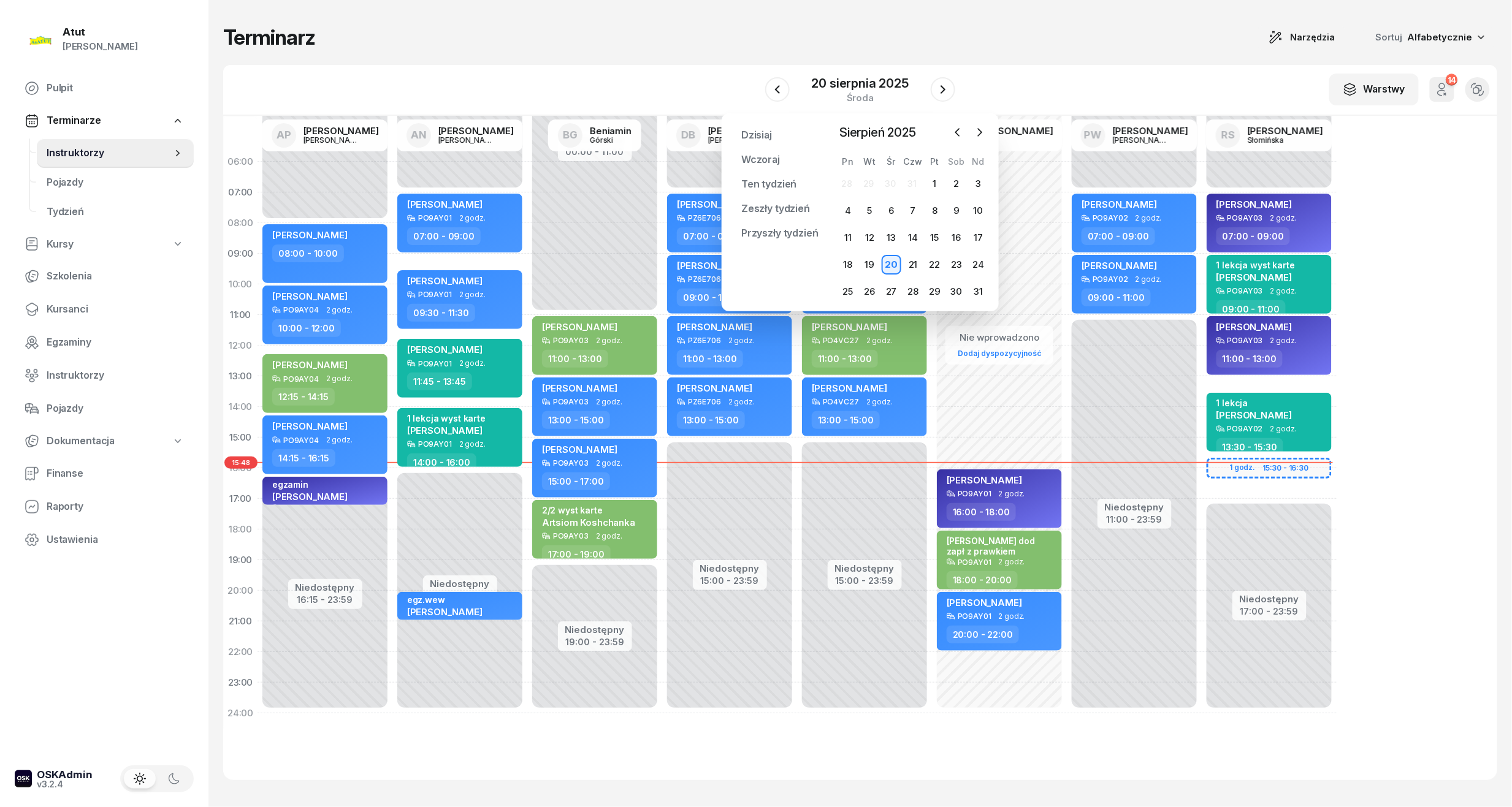
click at [893, 262] on div "20" at bounding box center [891, 265] width 20 height 20
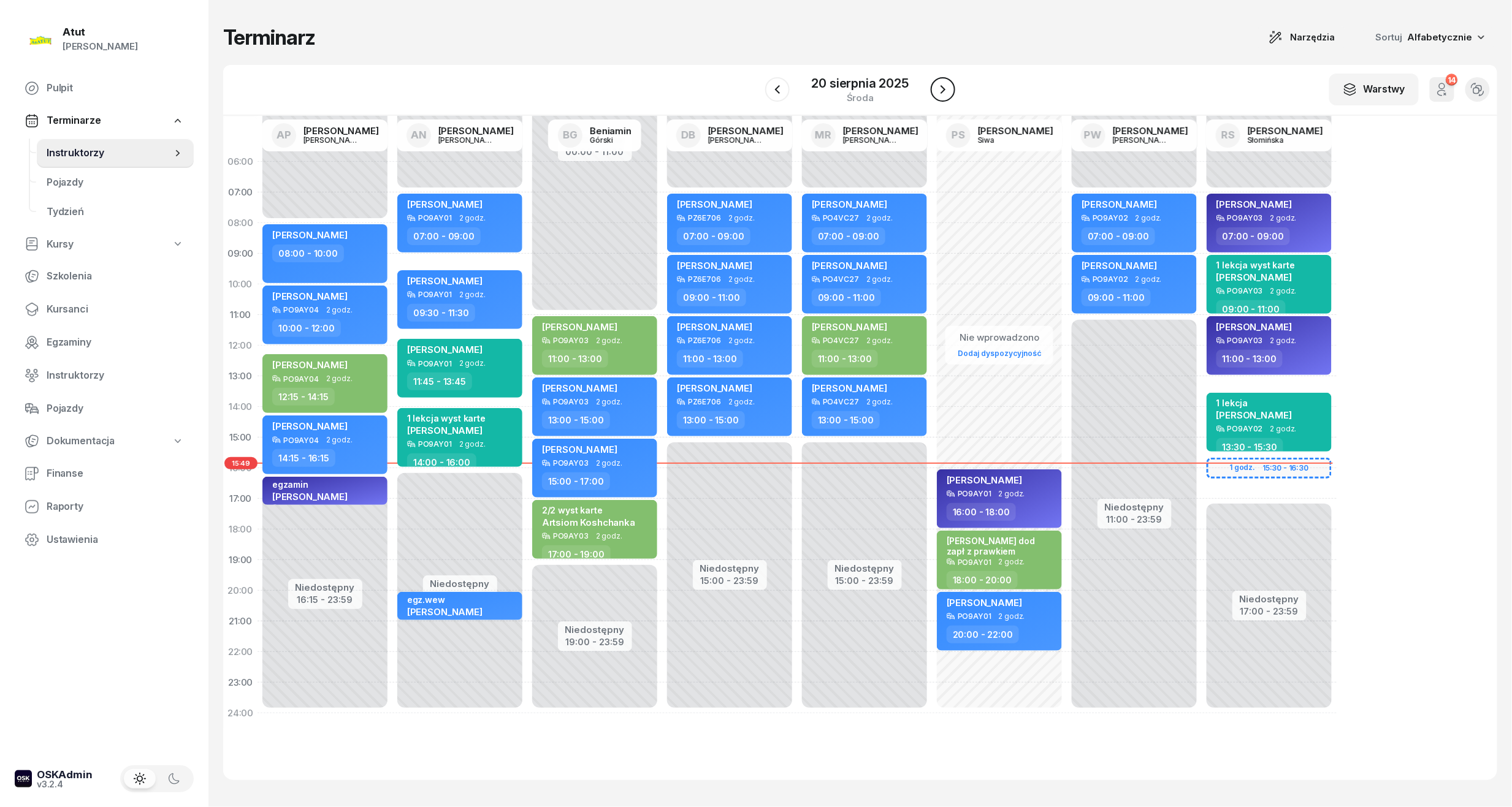
click at [936, 84] on icon "button" at bounding box center [943, 89] width 15 height 15
click at [936, 84] on icon "button" at bounding box center [942, 89] width 15 height 15
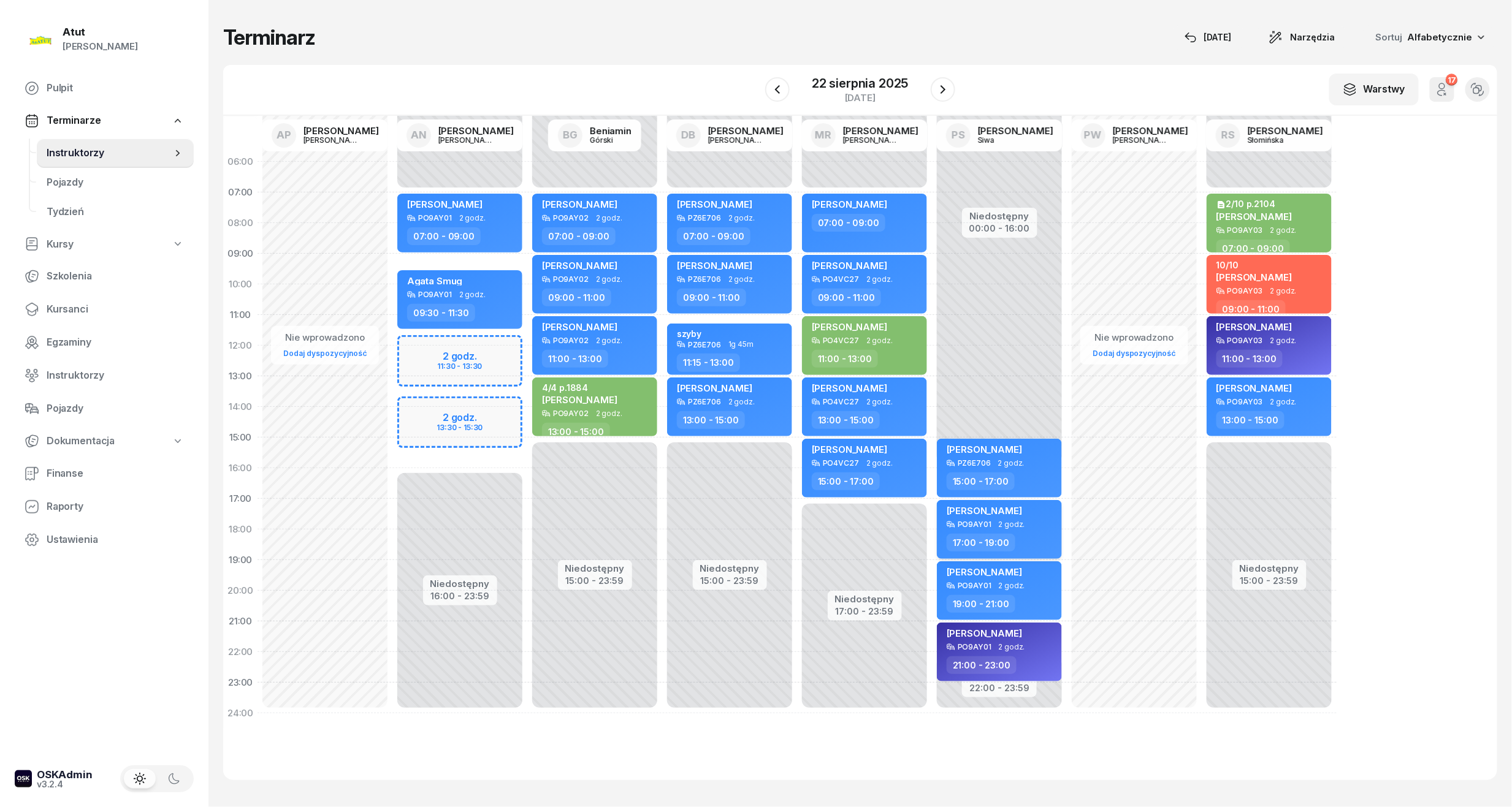
click at [1018, 511] on span "Maria Krośniewska" at bounding box center [984, 510] width 75 height 11
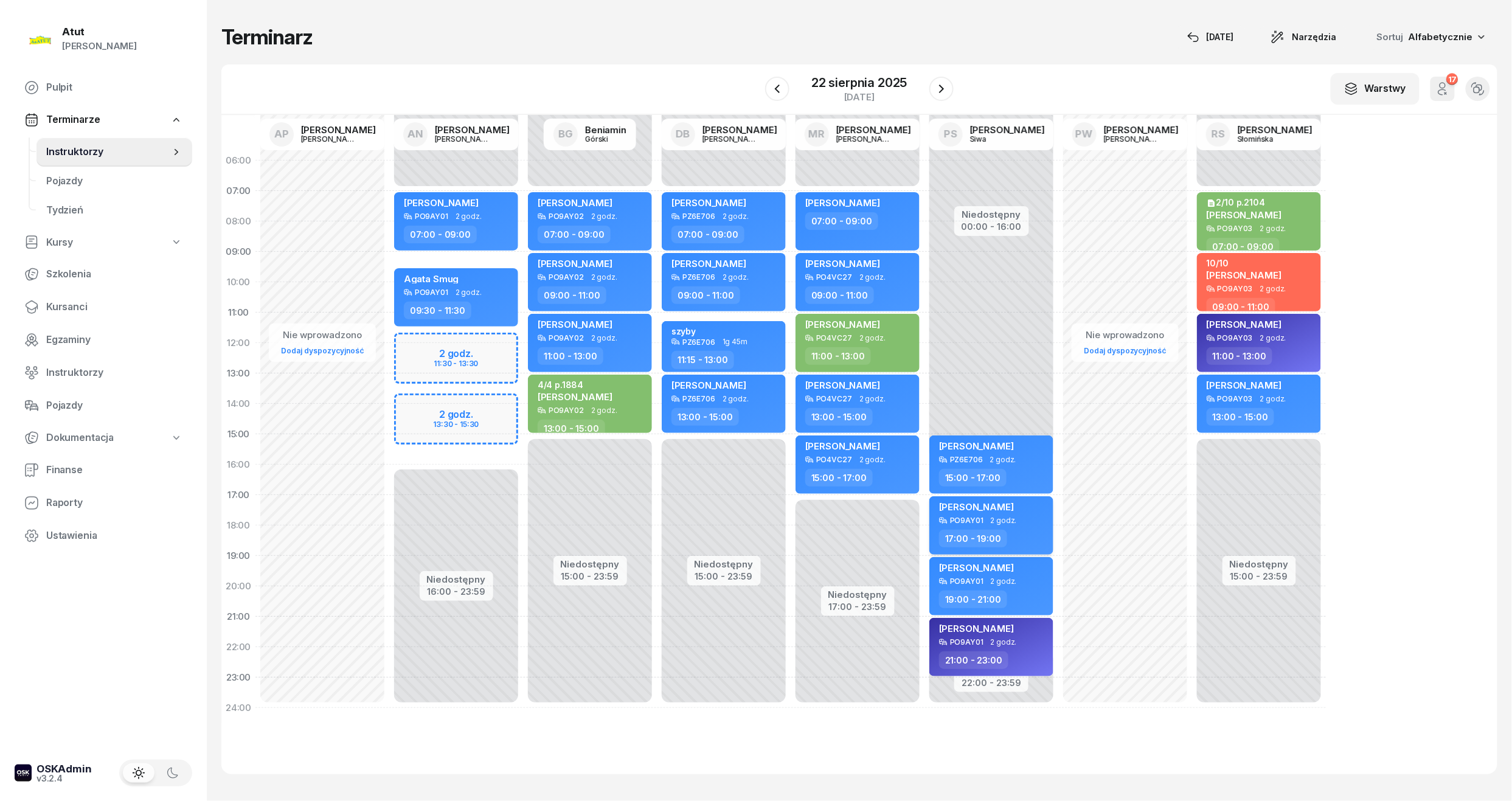
select select "17"
select select "19"
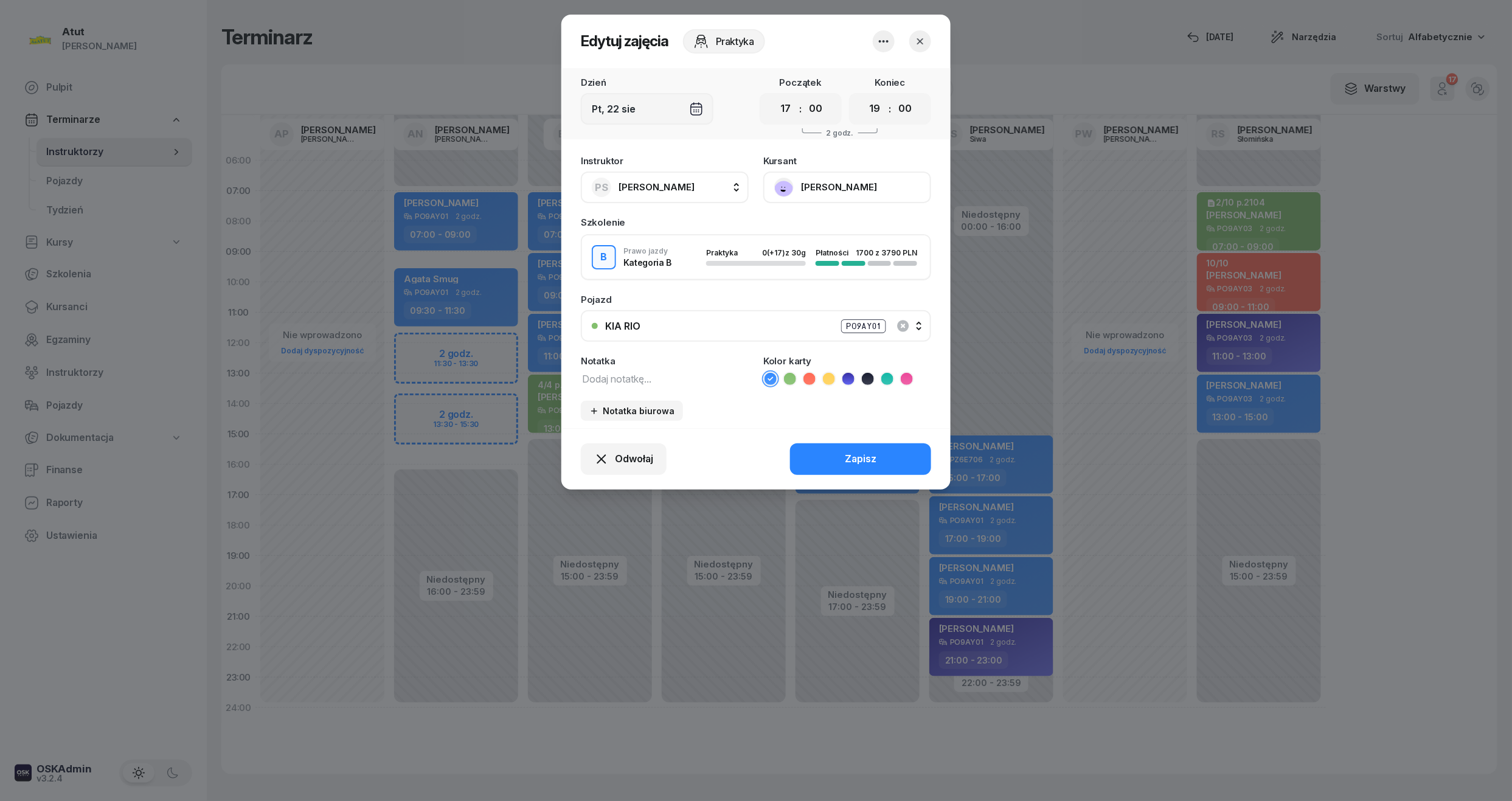
click at [882, 374] on icon at bounding box center [887, 379] width 12 height 12
click at [891, 463] on button "Zapisz" at bounding box center [860, 459] width 141 height 31
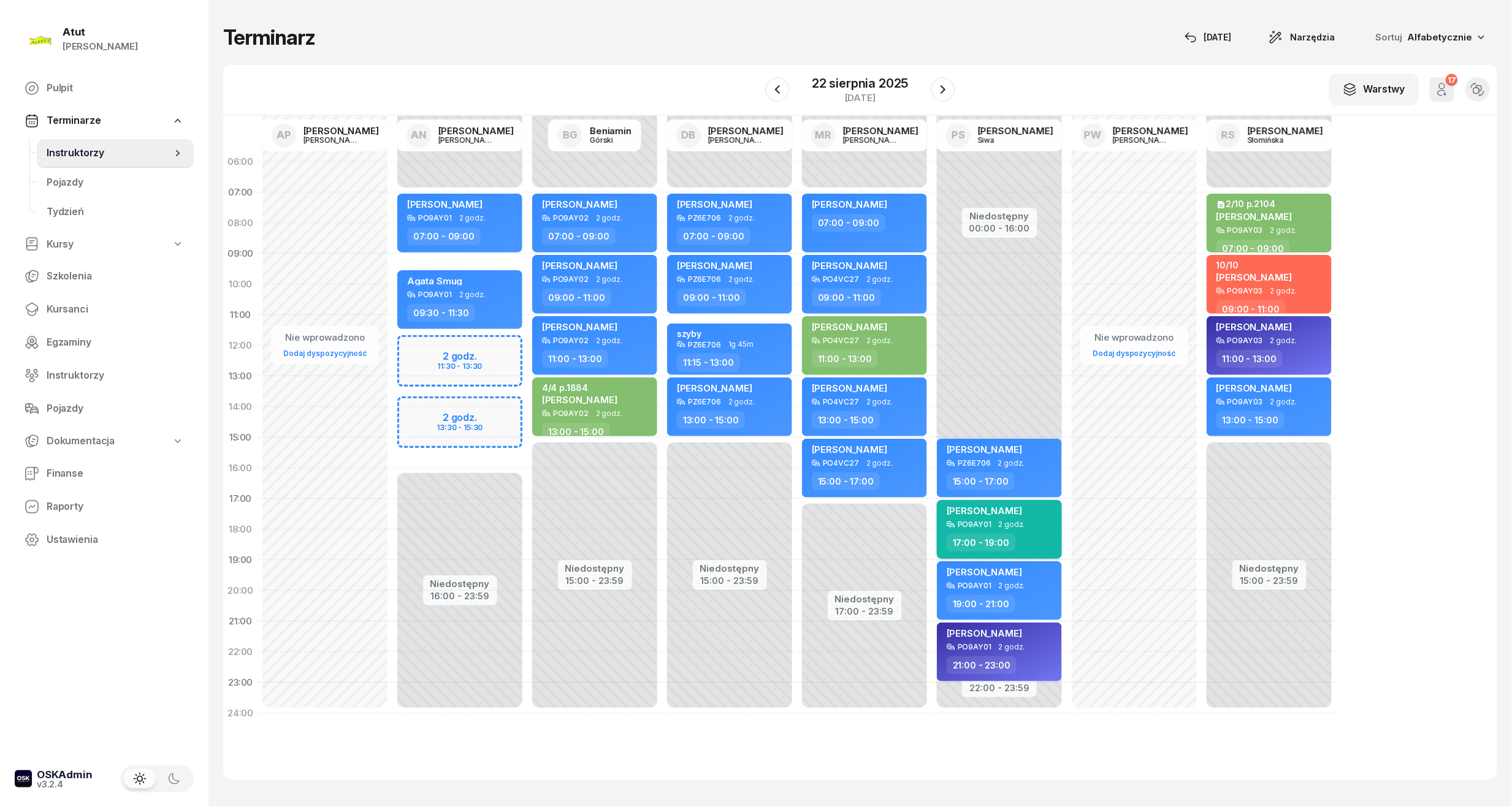
click at [987, 505] on span "Maria Krośniewska" at bounding box center [984, 510] width 75 height 11
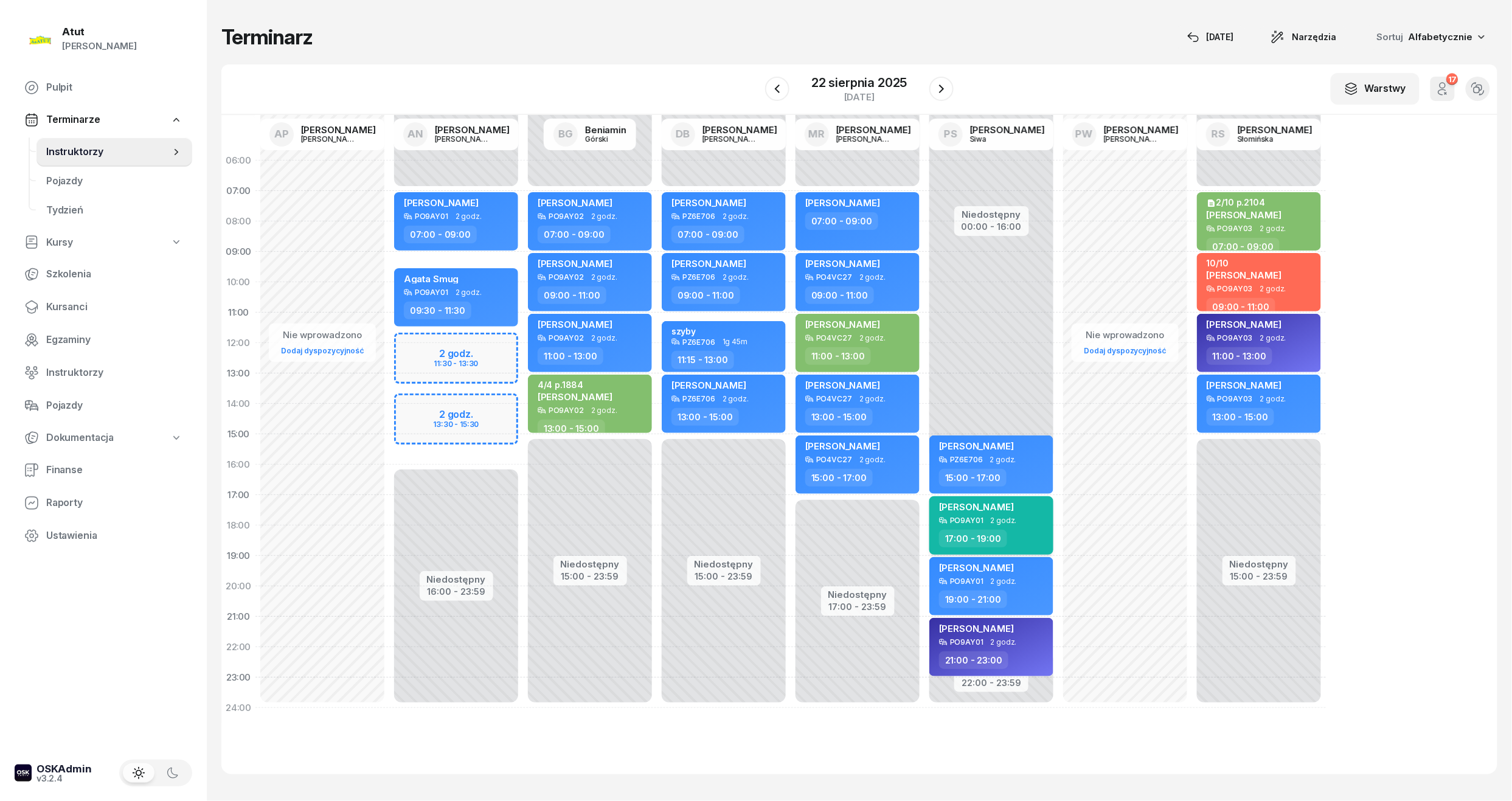
select select "17"
select select "19"
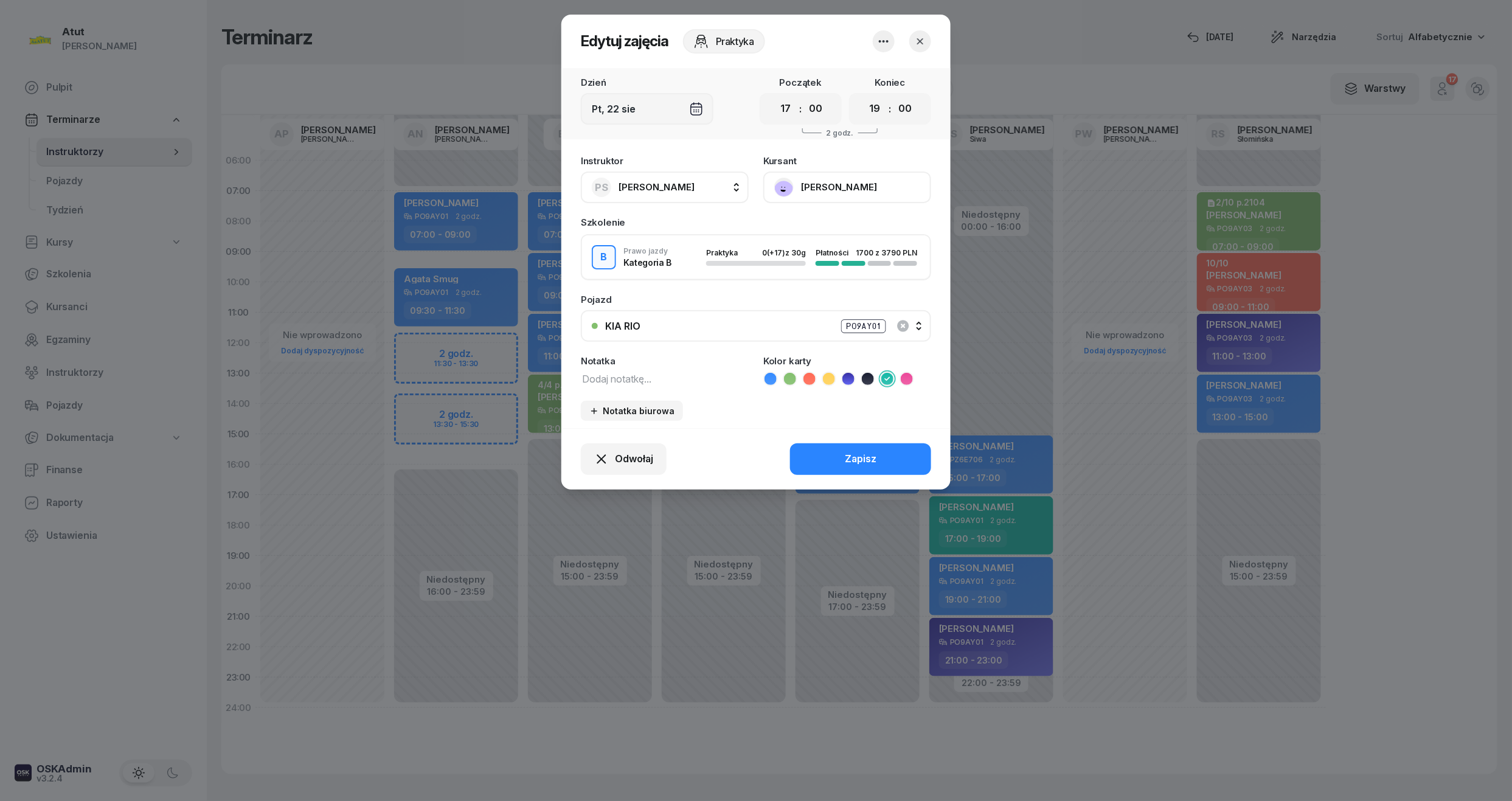
click at [843, 179] on button "Maria Krośniewska" at bounding box center [848, 187] width 168 height 31
click at [845, 223] on link "Otwórz profil" at bounding box center [846, 229] width 160 height 31
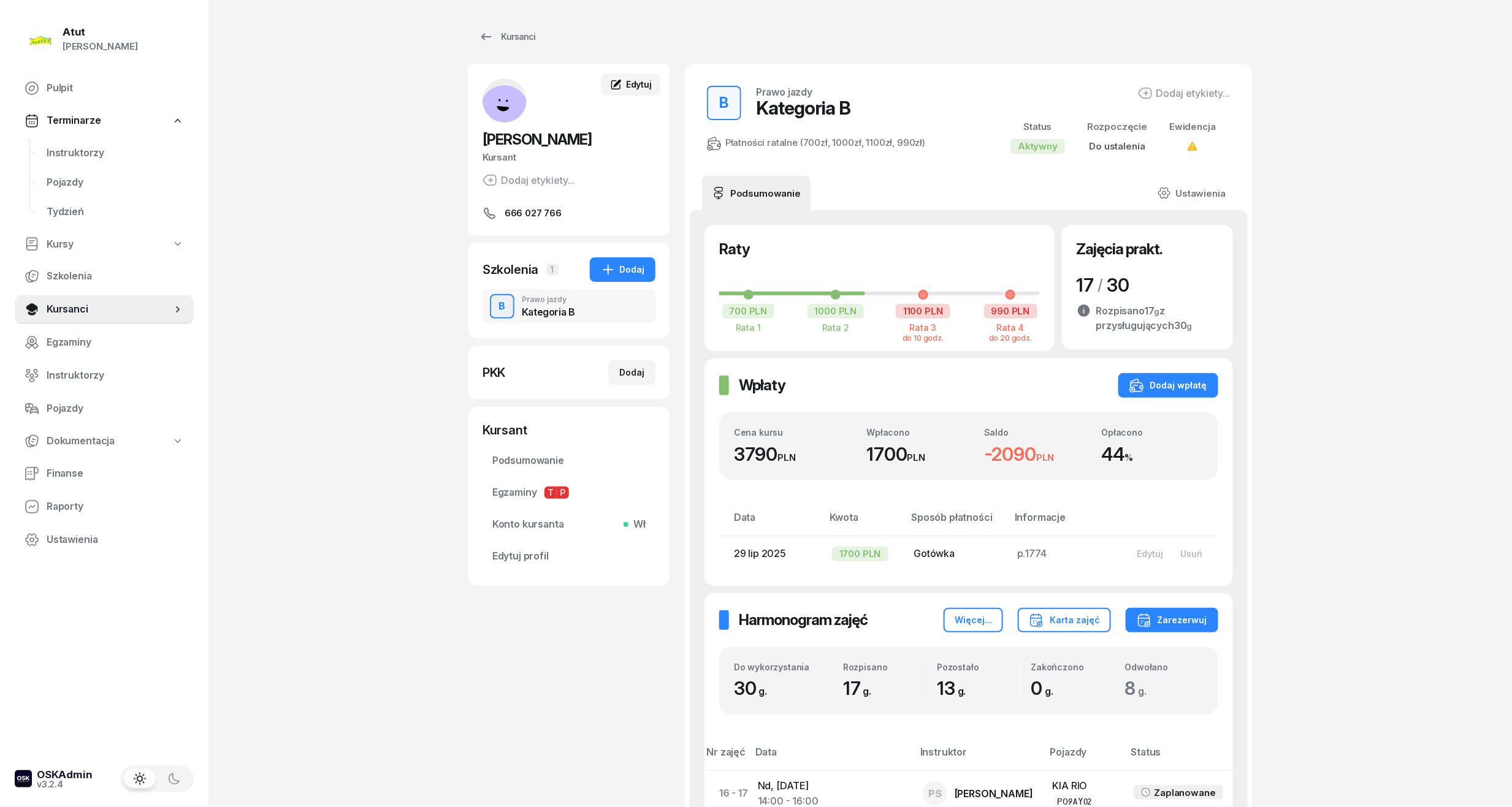
click at [623, 76] on link "Edytuj" at bounding box center [631, 84] width 59 height 22
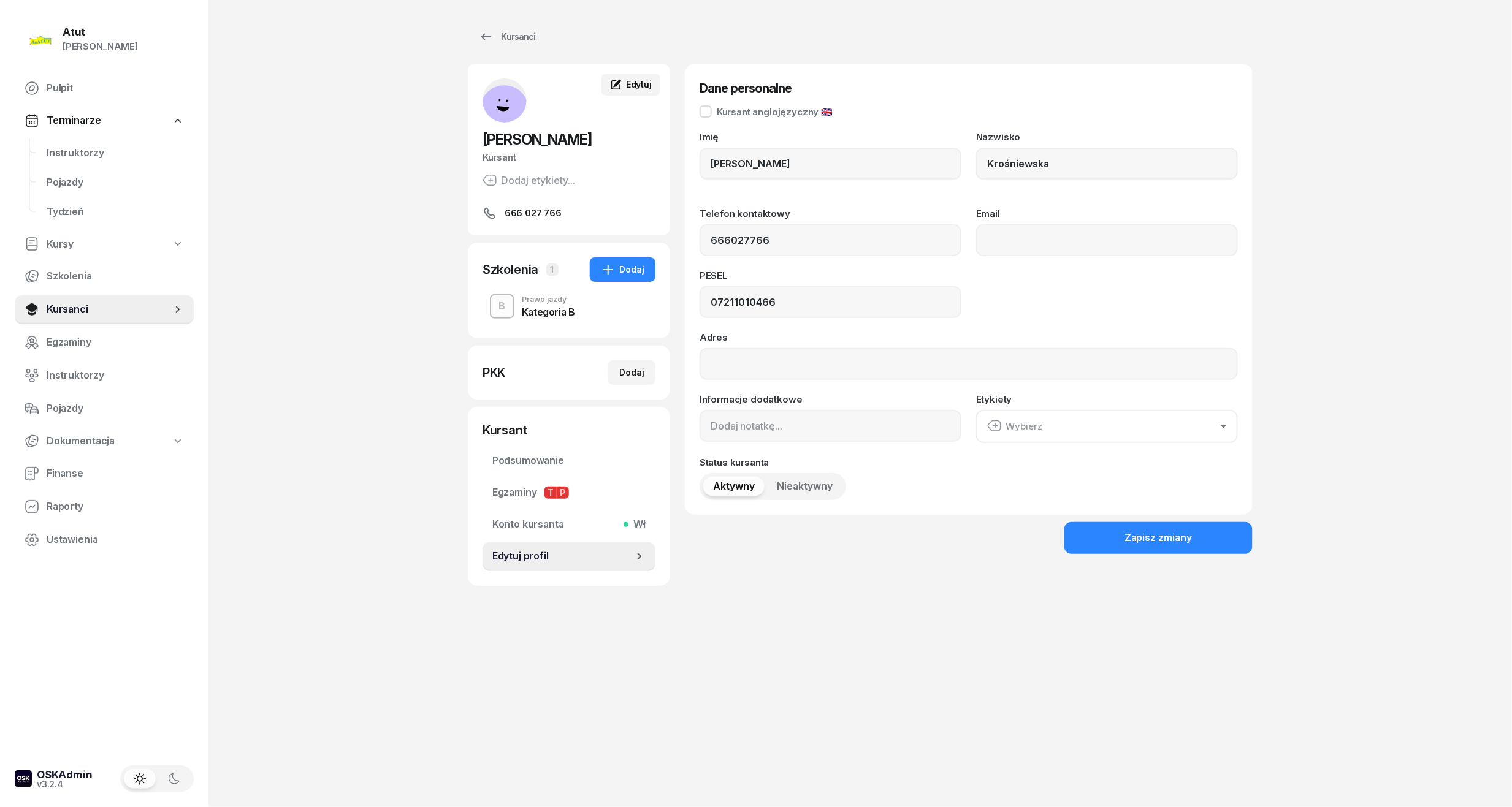
click at [645, 91] on link "Edytuj" at bounding box center [631, 84] width 59 height 22
click at [566, 371] on div "PKK Dodaj" at bounding box center [569, 372] width 173 height 25
click at [504, 38] on div "Kursanci" at bounding box center [507, 37] width 56 height 15
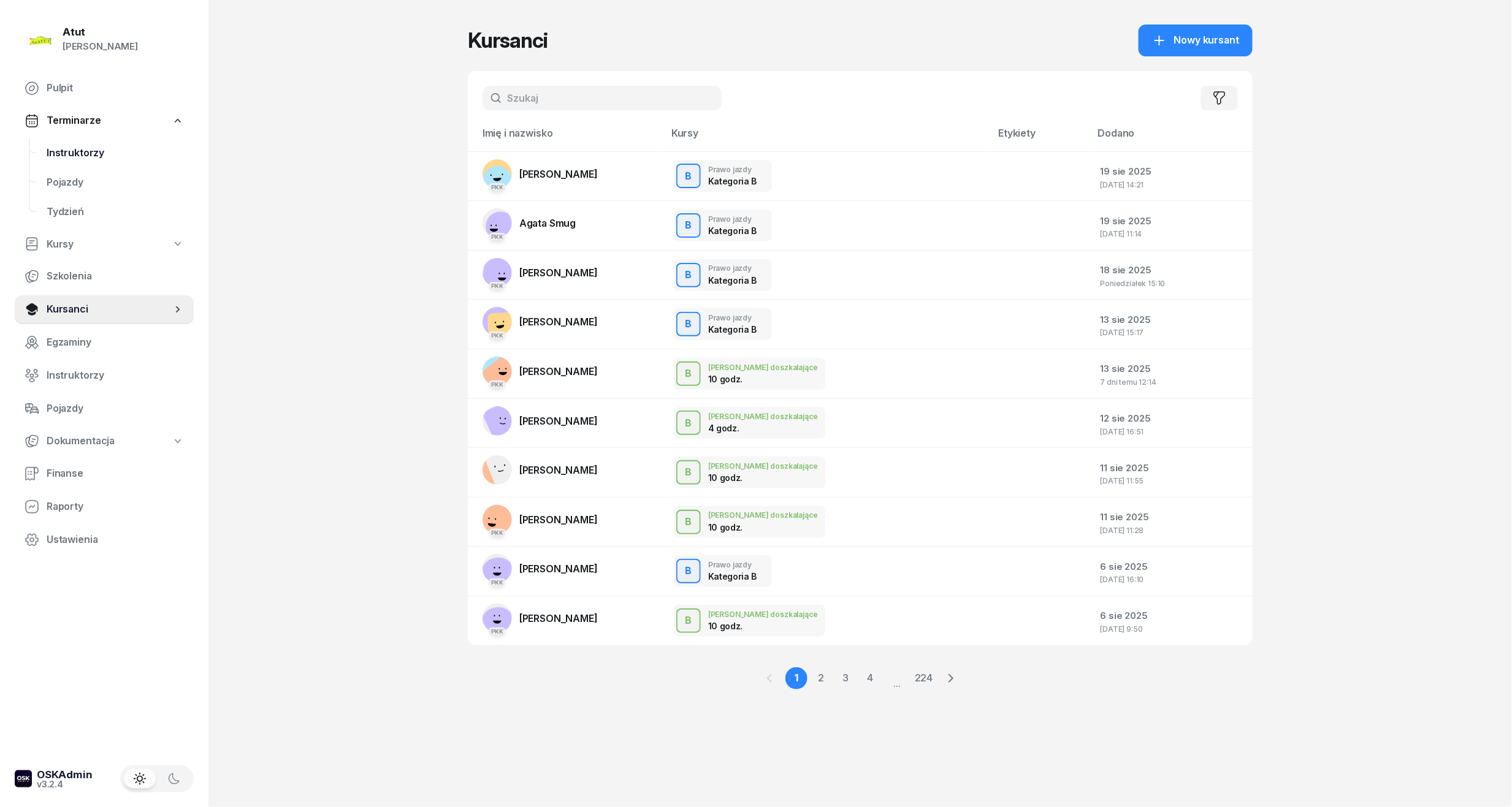
click at [90, 157] on span "Instruktorzy" at bounding box center [115, 153] width 137 height 16
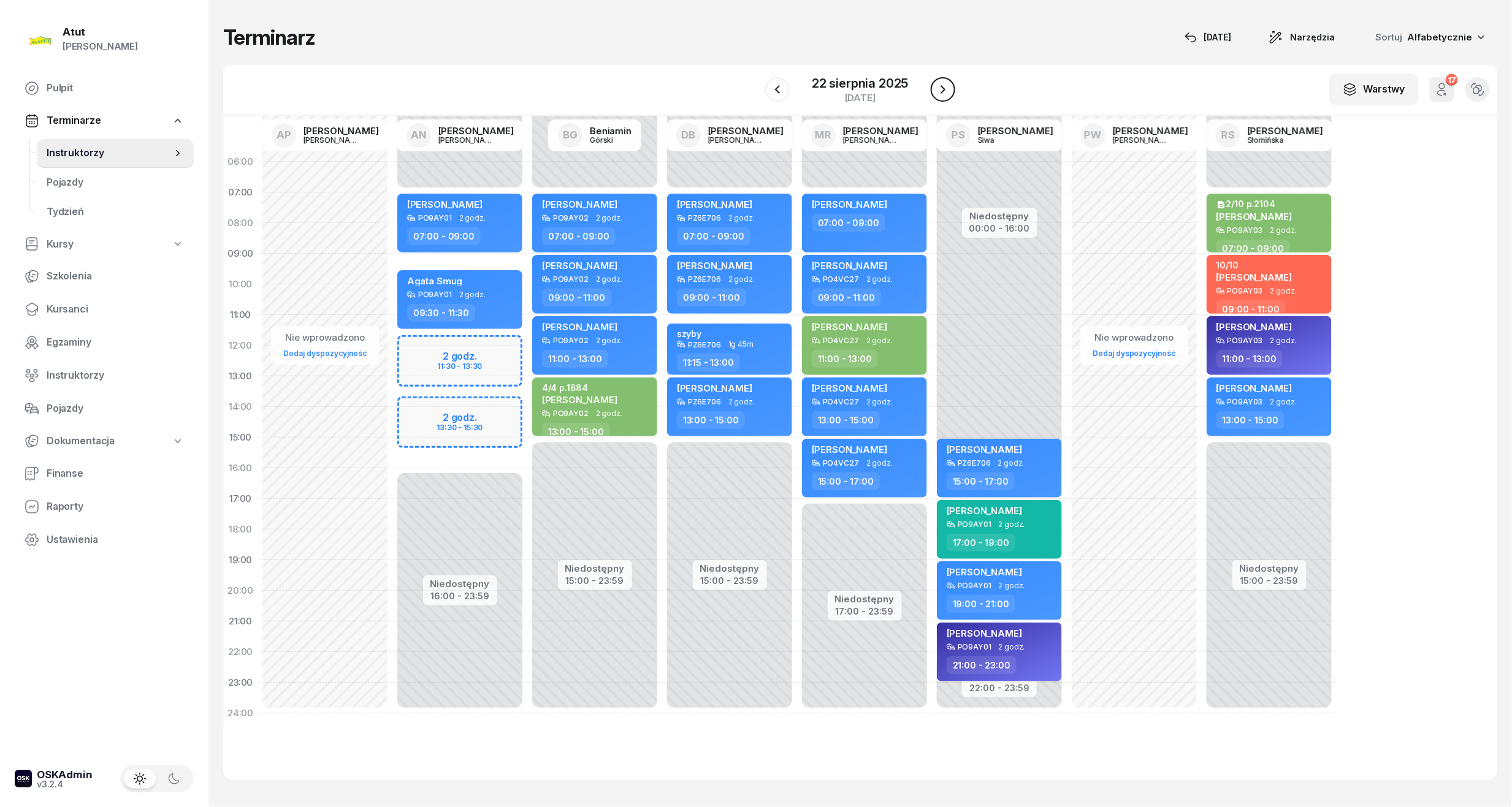
click at [936, 88] on icon "button" at bounding box center [943, 89] width 15 height 15
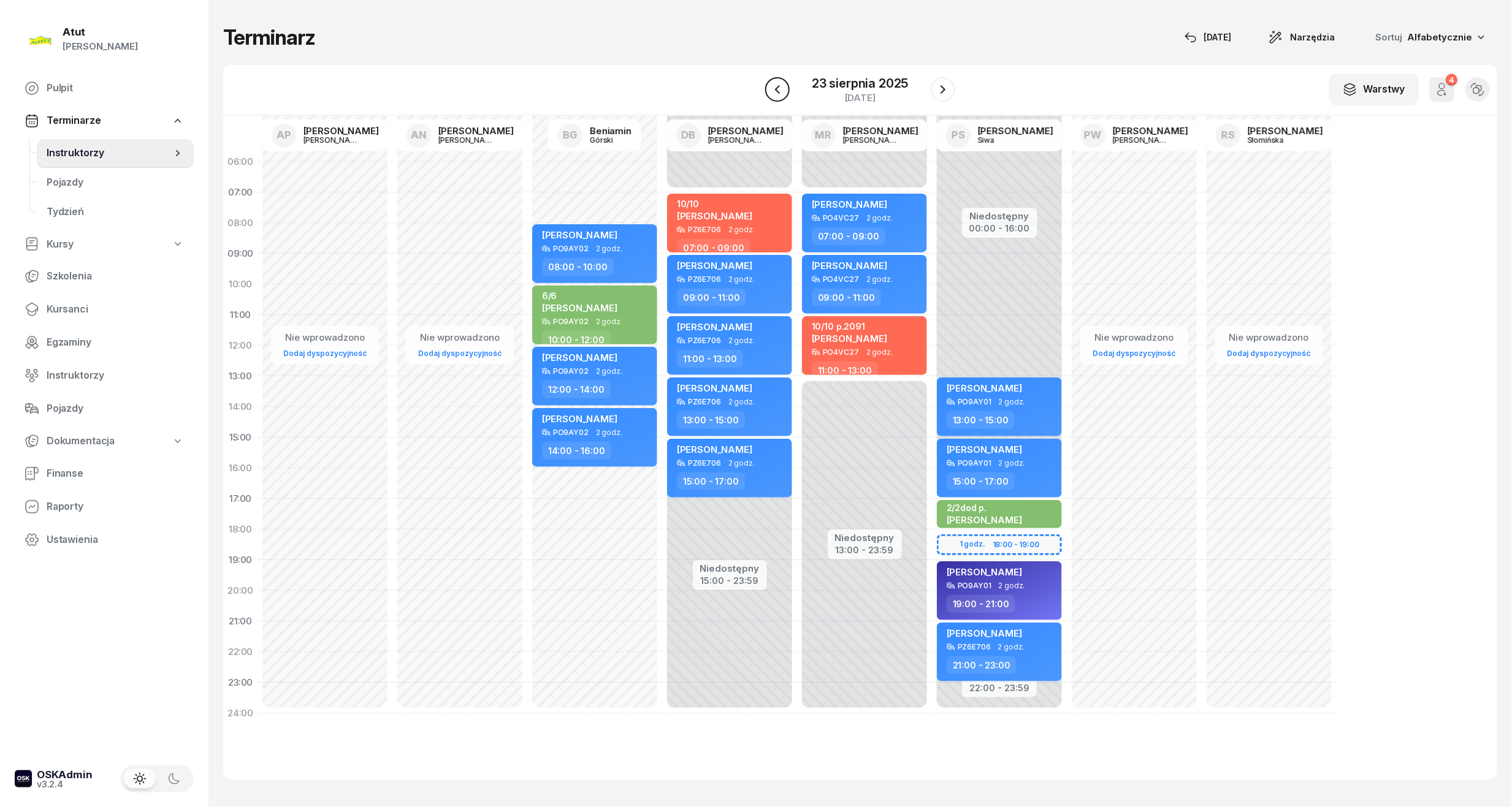
click at [783, 93] on icon "button" at bounding box center [777, 89] width 15 height 15
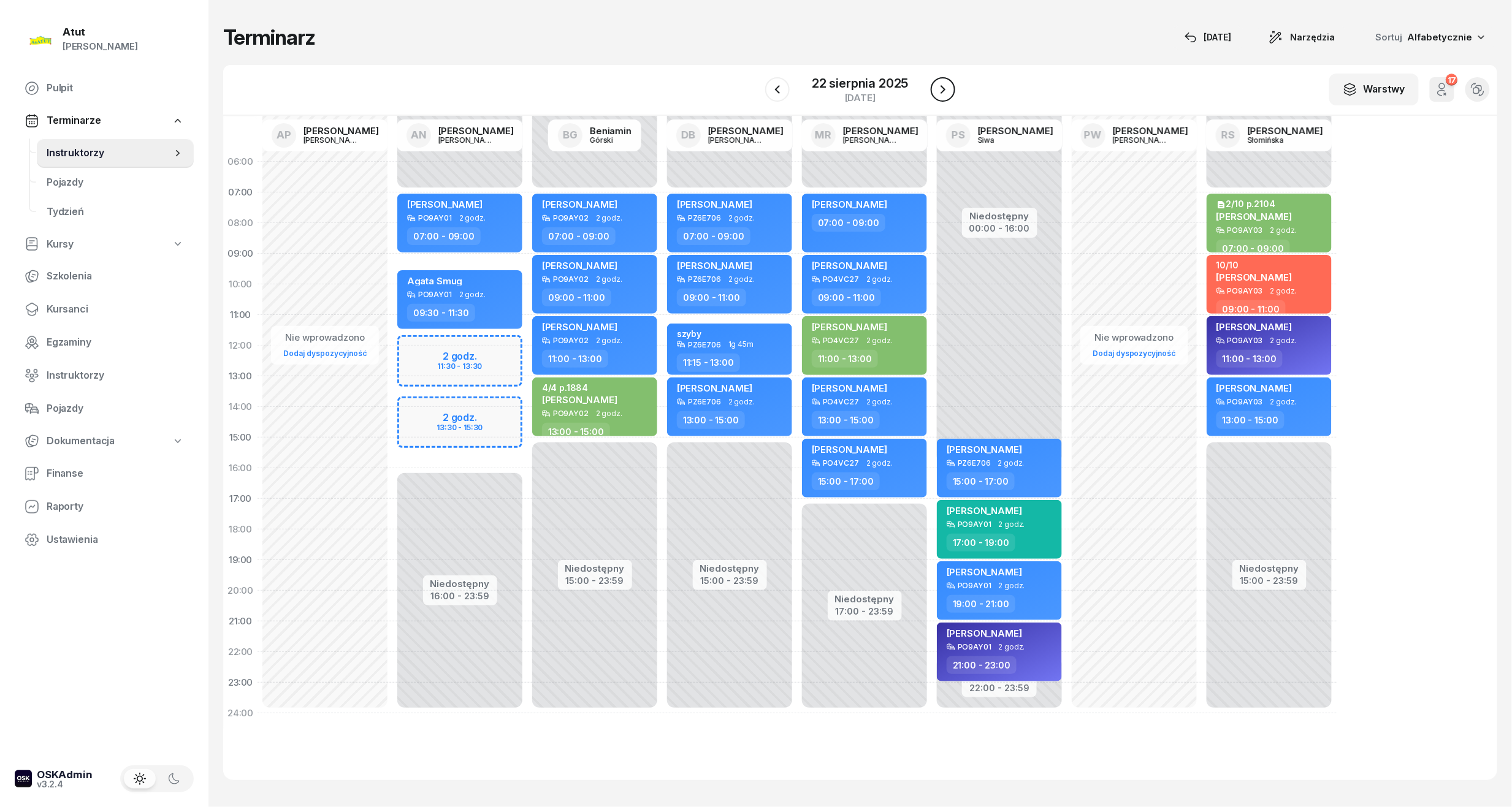
click at [945, 97] on button "button" at bounding box center [943, 89] width 25 height 25
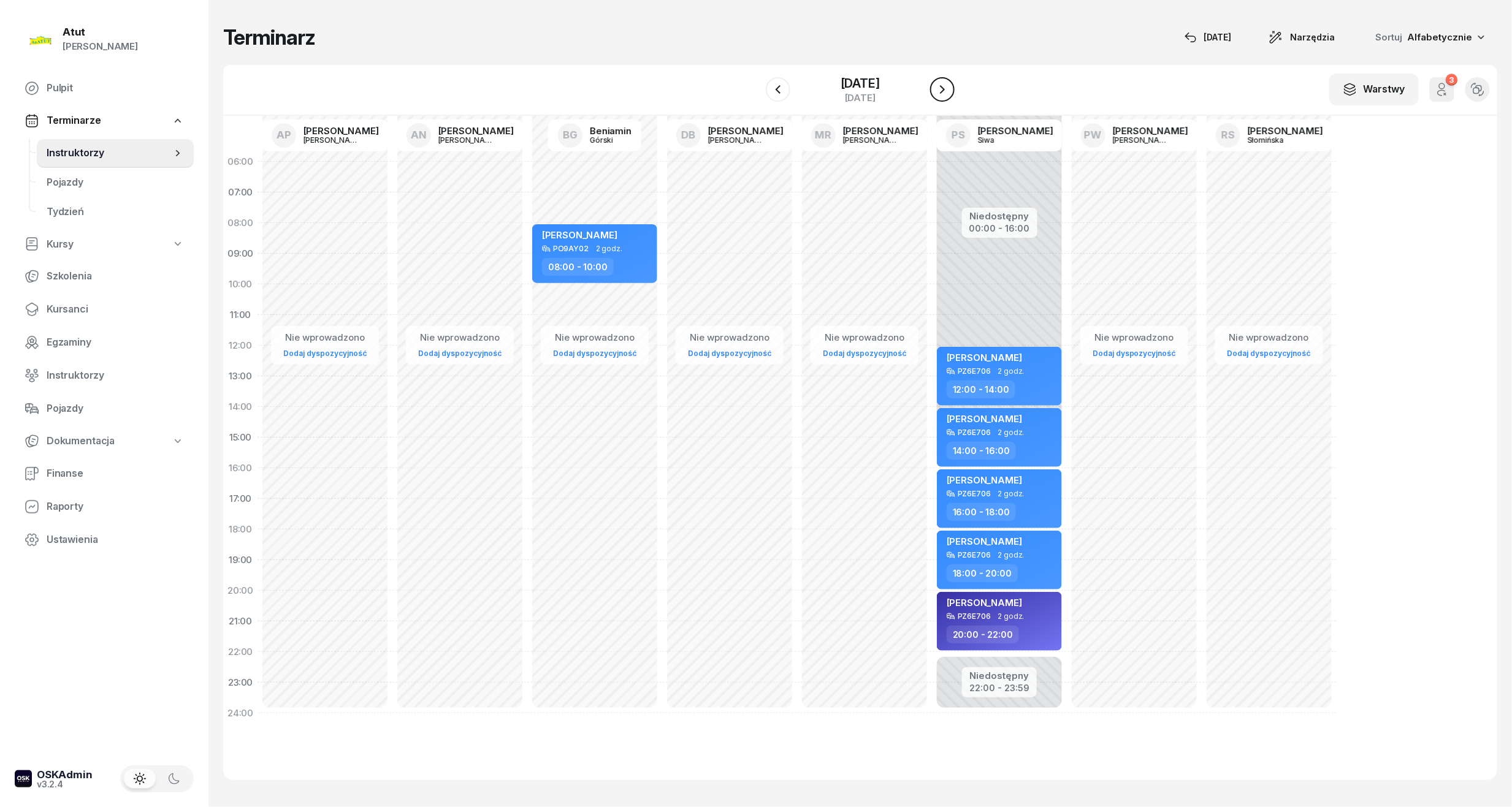
click at [945, 97] on button "button" at bounding box center [942, 89] width 25 height 25
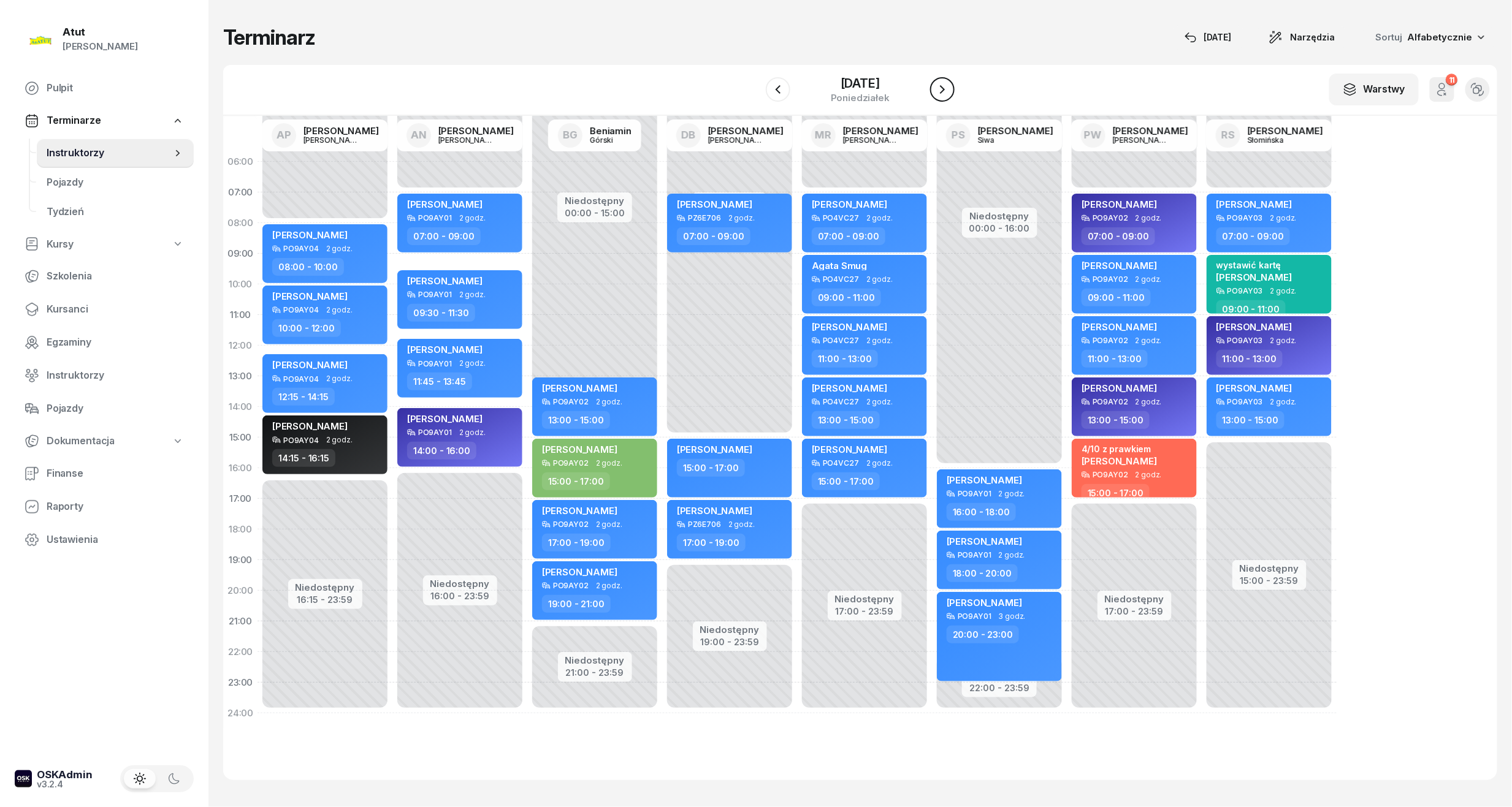
click at [945, 97] on button "button" at bounding box center [942, 89] width 25 height 25
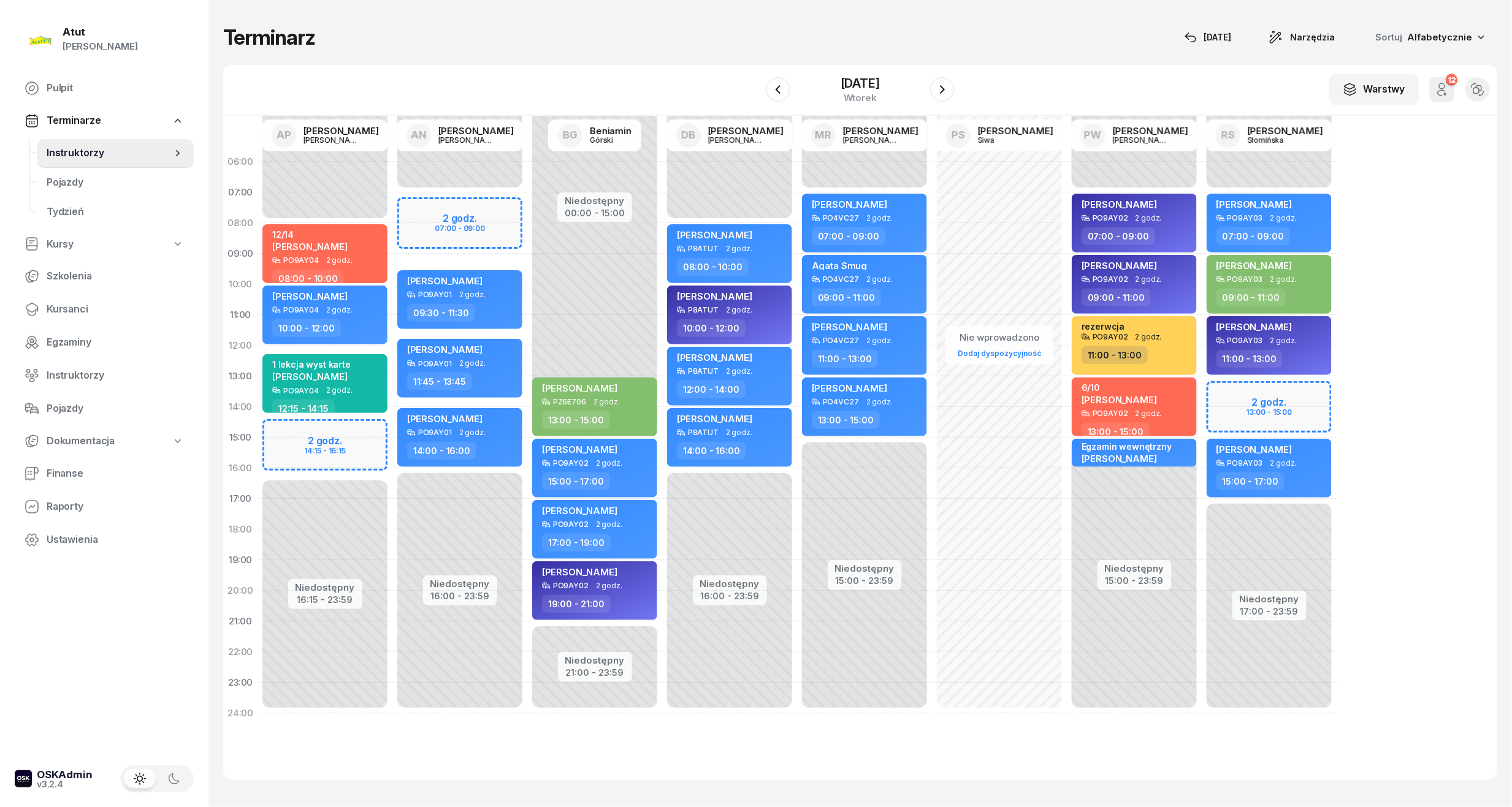
click at [1196, 391] on div "Niedostępny 00:00 - 07:00 Niedostępny 17:00 - 23:59 2 godz. 13:00 - 15:00 Steph…" at bounding box center [1269, 438] width 135 height 582
select select "13"
select select "15"
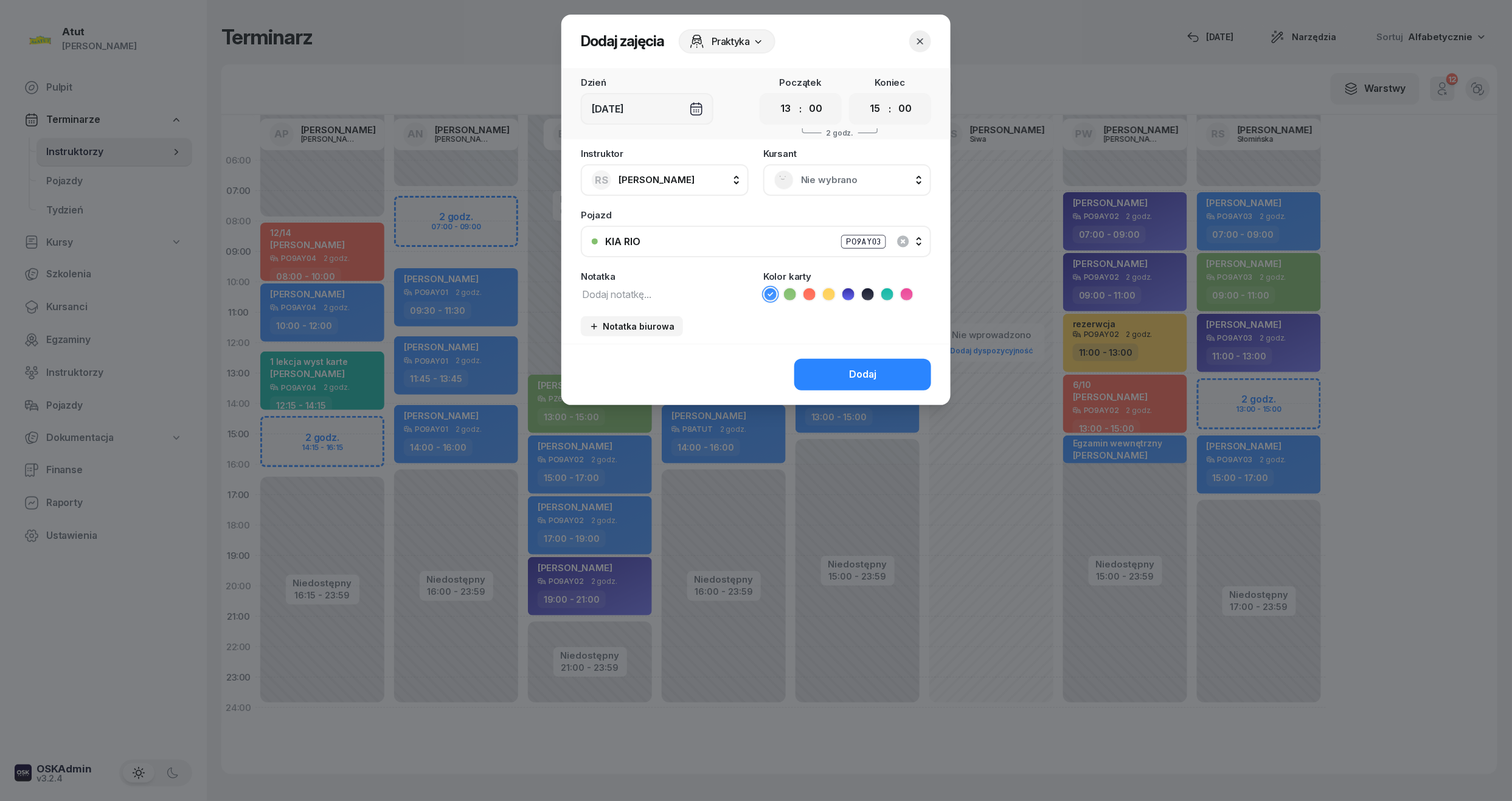
click at [815, 185] on span "Nie wybrano" at bounding box center [861, 180] width 119 height 16
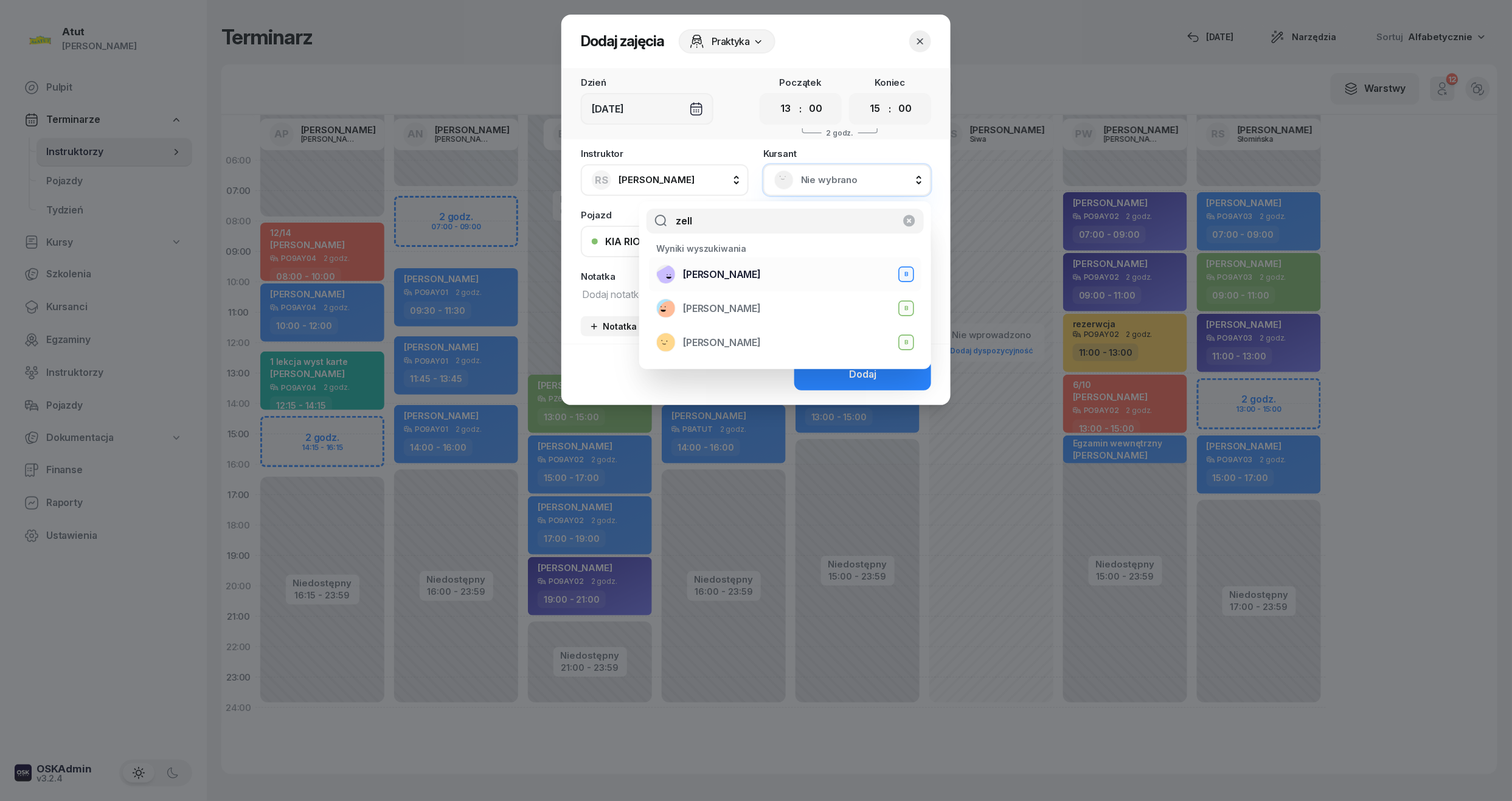
type input "zell"
click at [735, 273] on span "[PERSON_NAME]" at bounding box center [722, 275] width 78 height 16
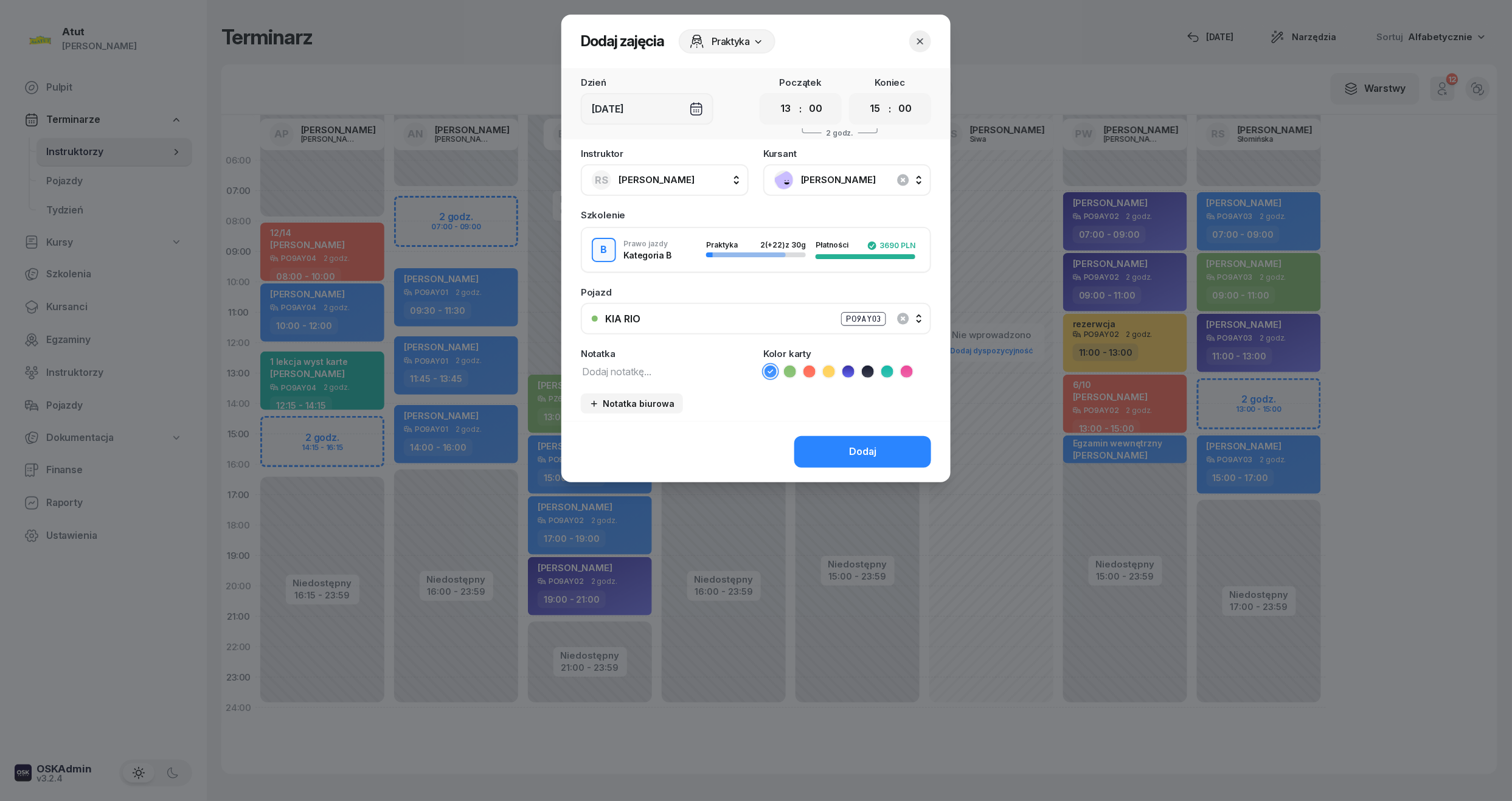
click at [898, 444] on button "Dodaj" at bounding box center [863, 452] width 137 height 31
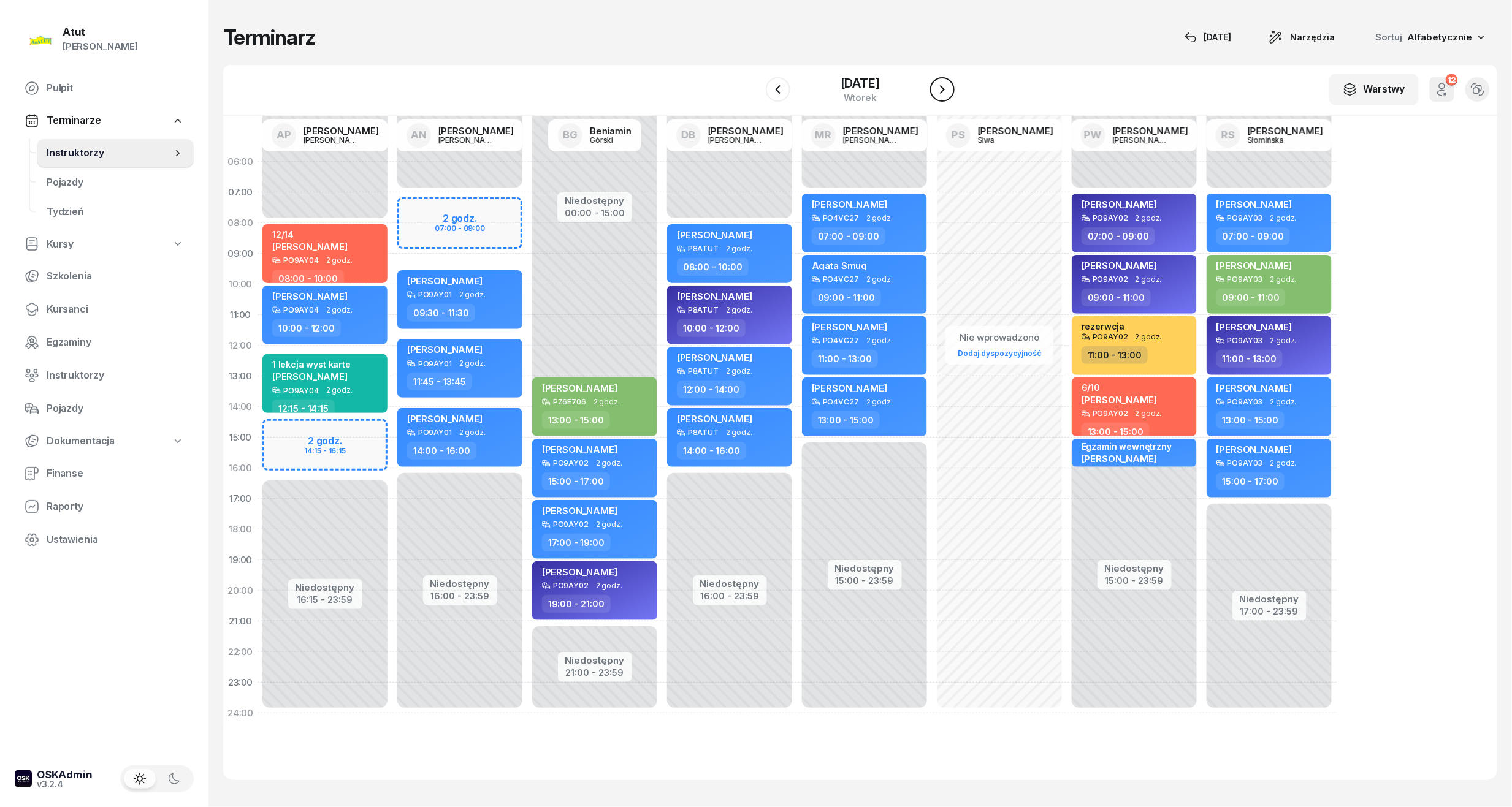
click at [937, 89] on icon "button" at bounding box center [942, 89] width 15 height 15
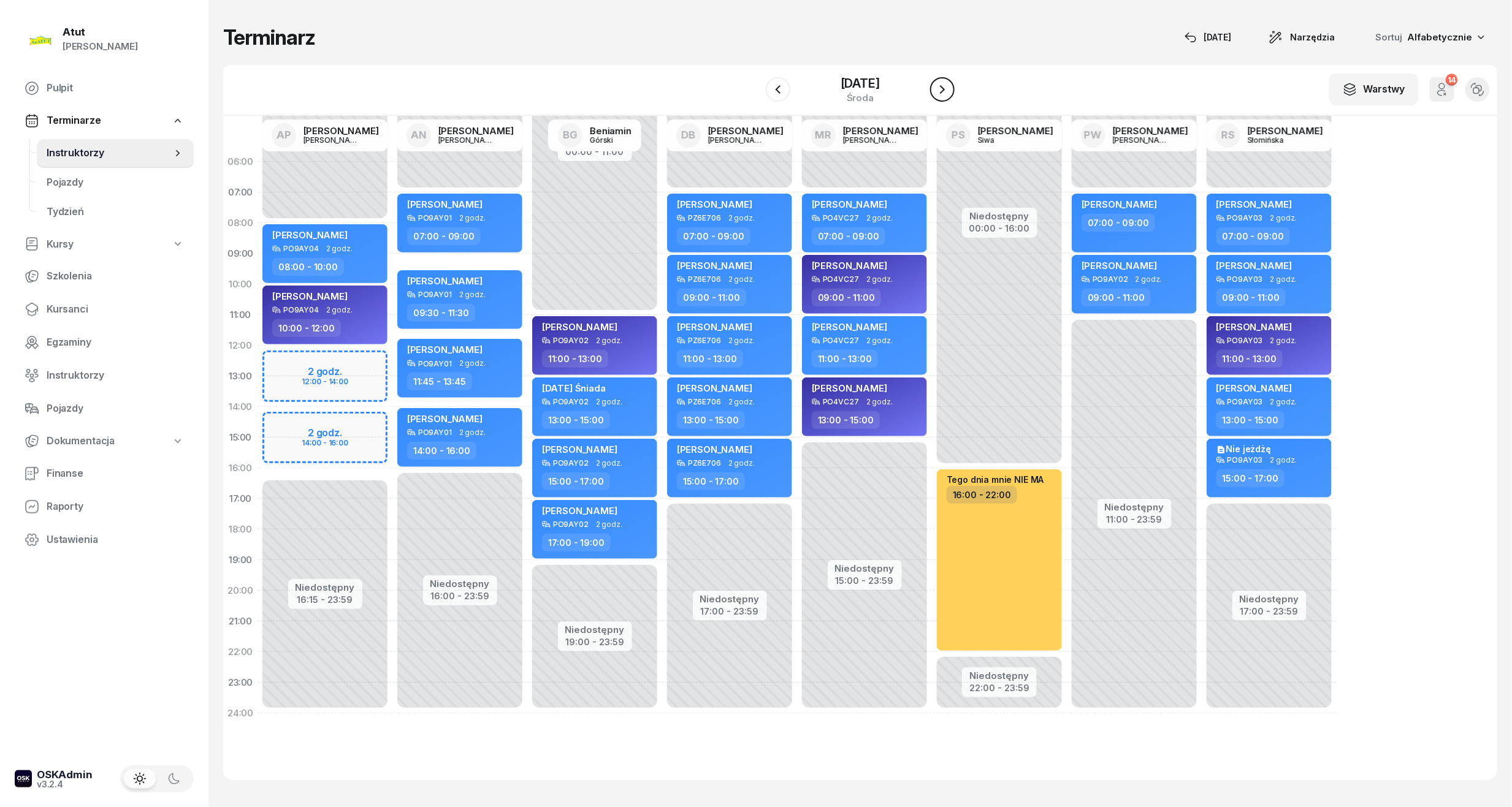
click at [945, 89] on icon "button" at bounding box center [942, 89] width 15 height 15
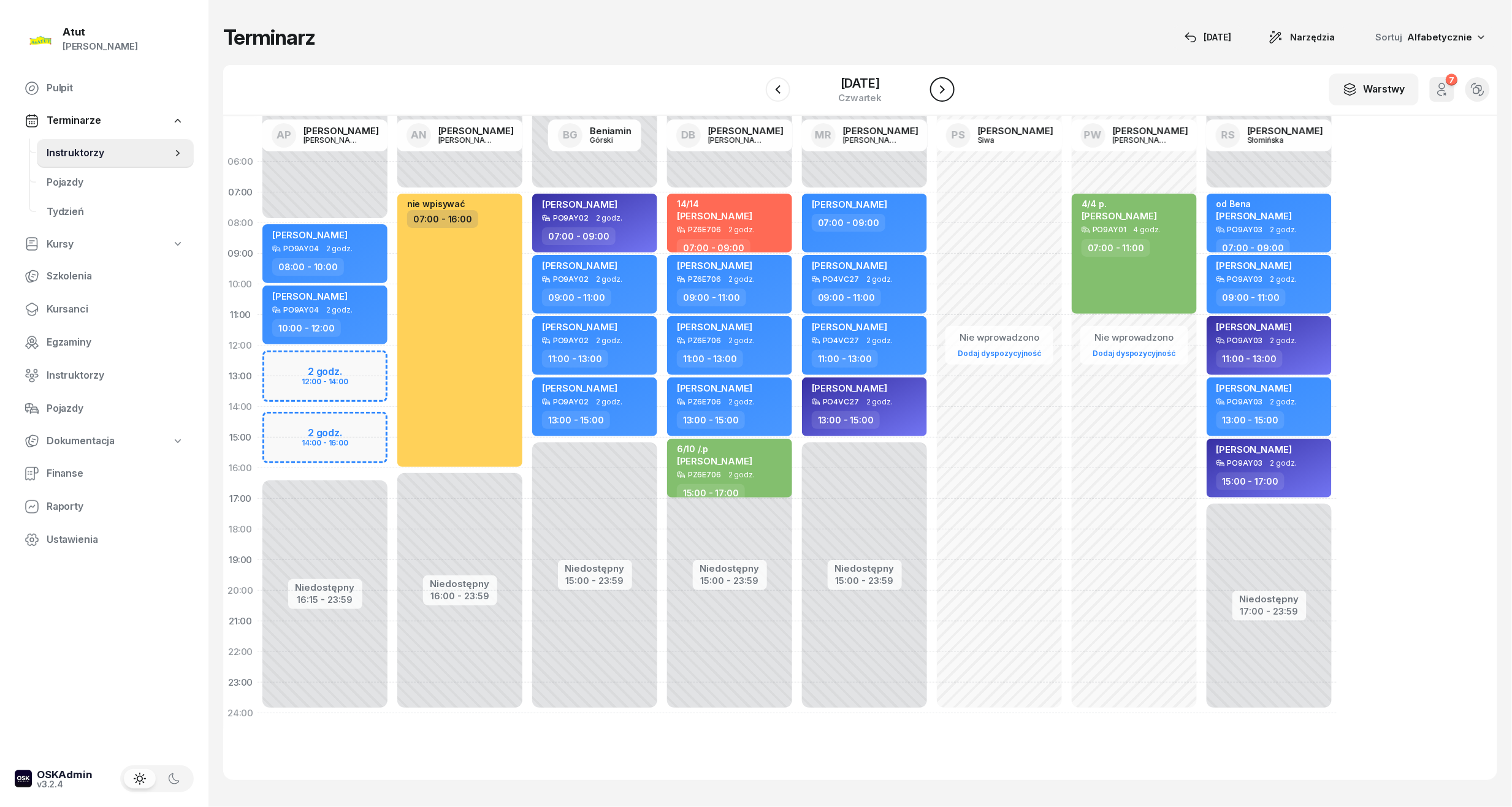
click at [945, 89] on icon "button" at bounding box center [942, 89] width 15 height 15
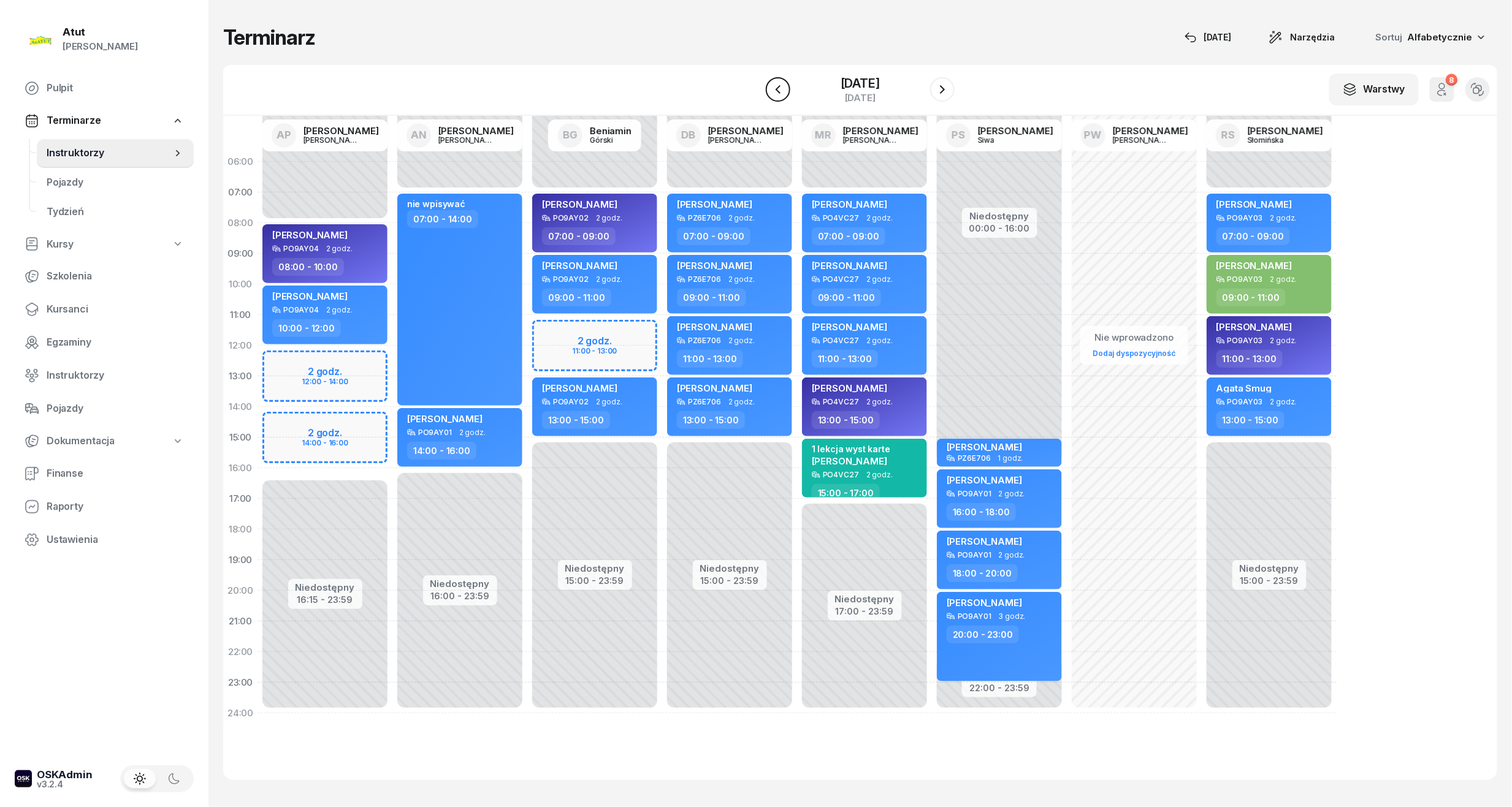
click at [786, 88] on button "button" at bounding box center [778, 89] width 25 height 25
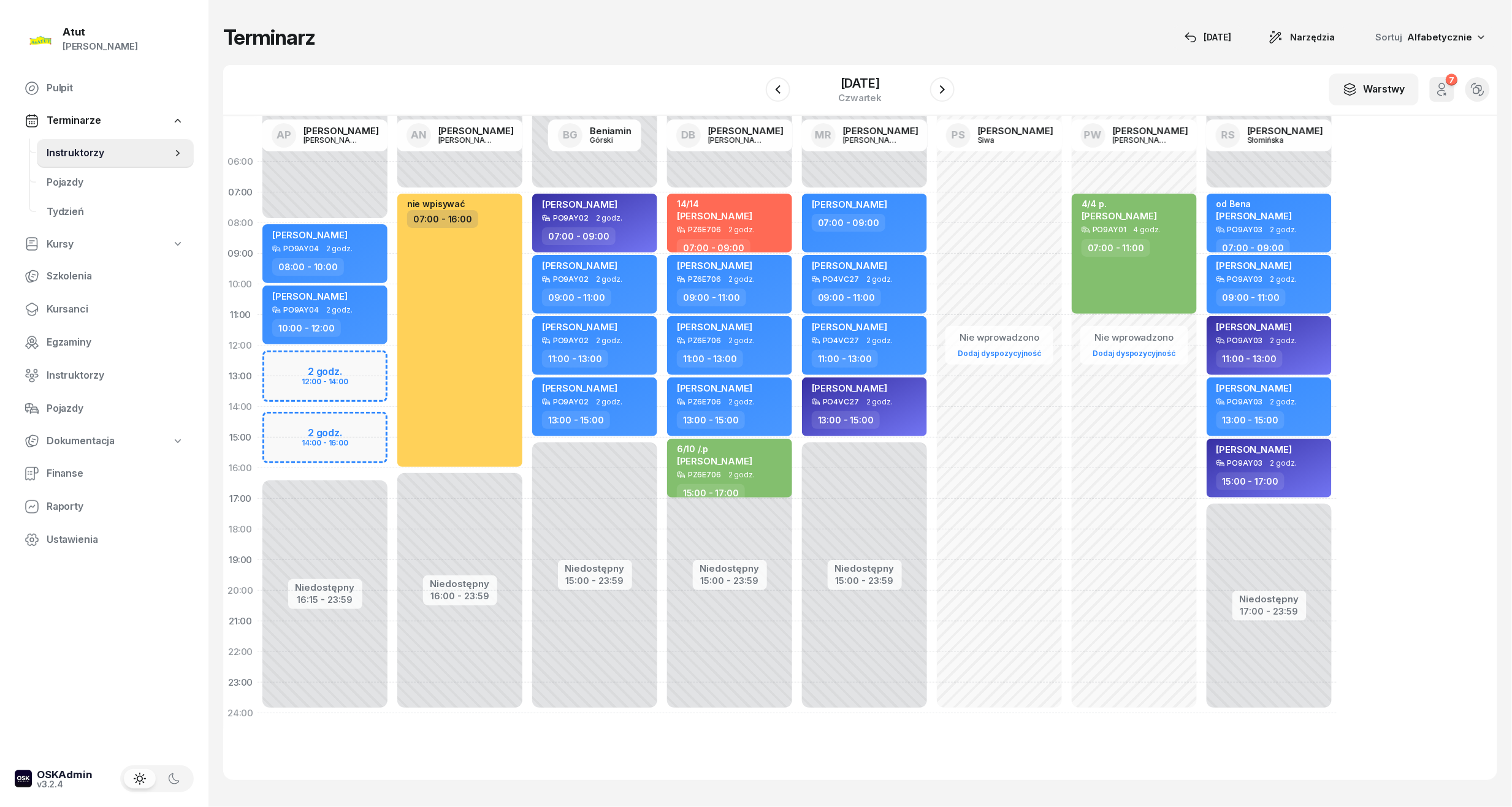
click at [392, 363] on div "Niedostępny 00:00 - 08:00 Niedostępny 16:15 - 23:59 2 godz. 12:00 - 14:00 2 god…" at bounding box center [459, 438] width 135 height 582
select select "12"
select select "14"
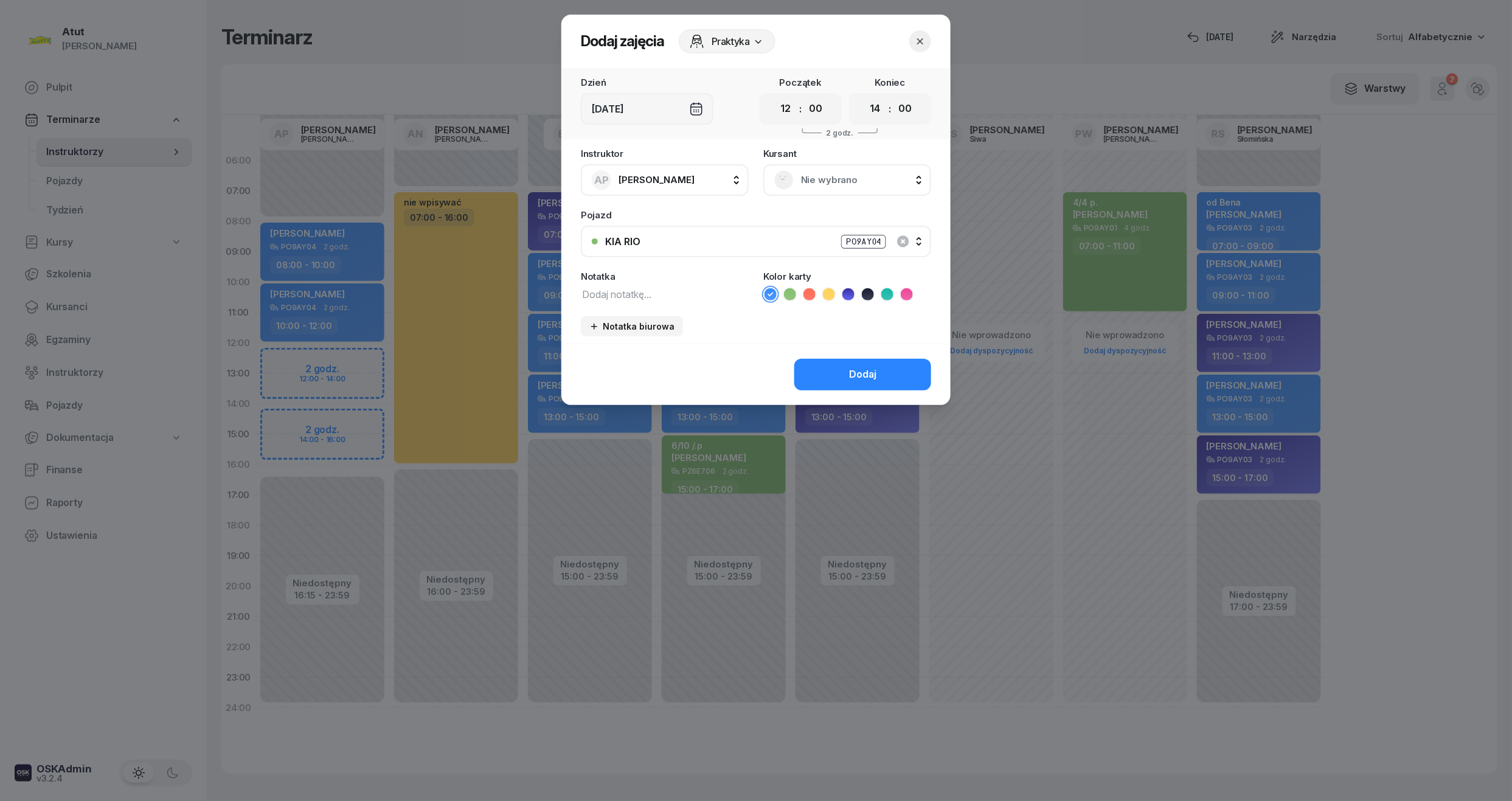
click at [818, 174] on span "Nie wybrano" at bounding box center [861, 180] width 119 height 16
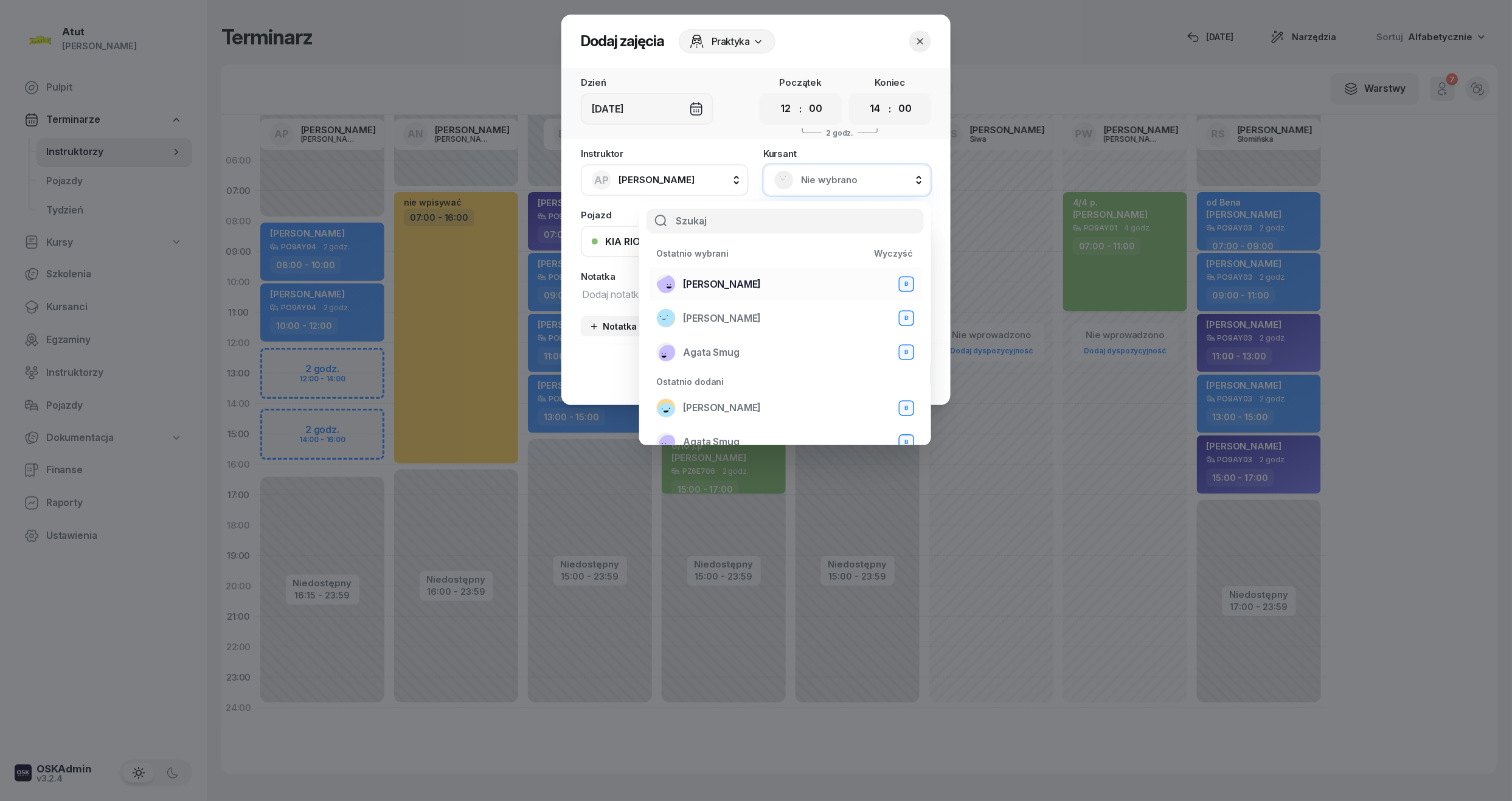
click at [713, 280] on span "[PERSON_NAME]" at bounding box center [722, 284] width 78 height 16
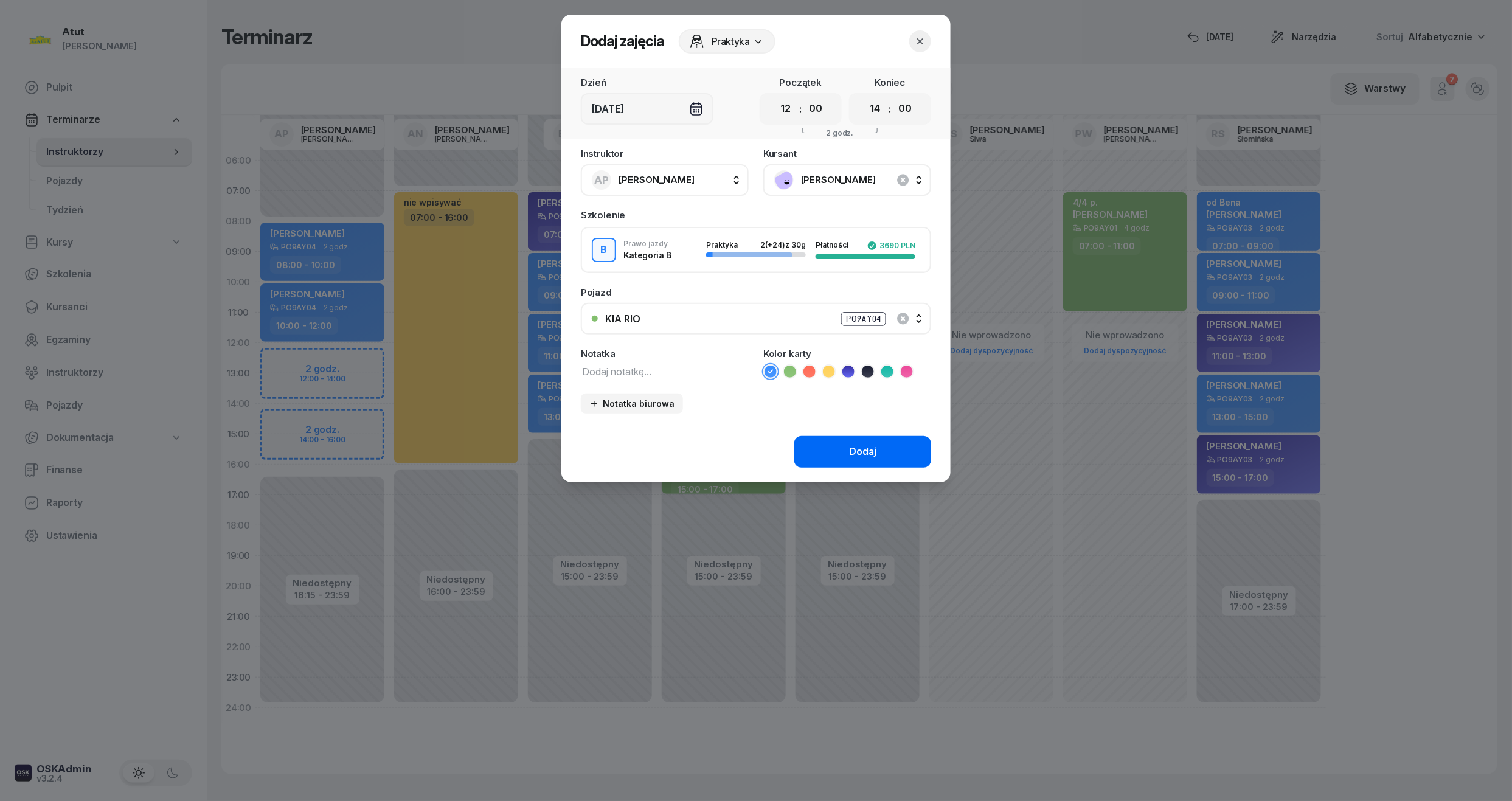
click at [853, 444] on div "Dodaj" at bounding box center [863, 451] width 28 height 16
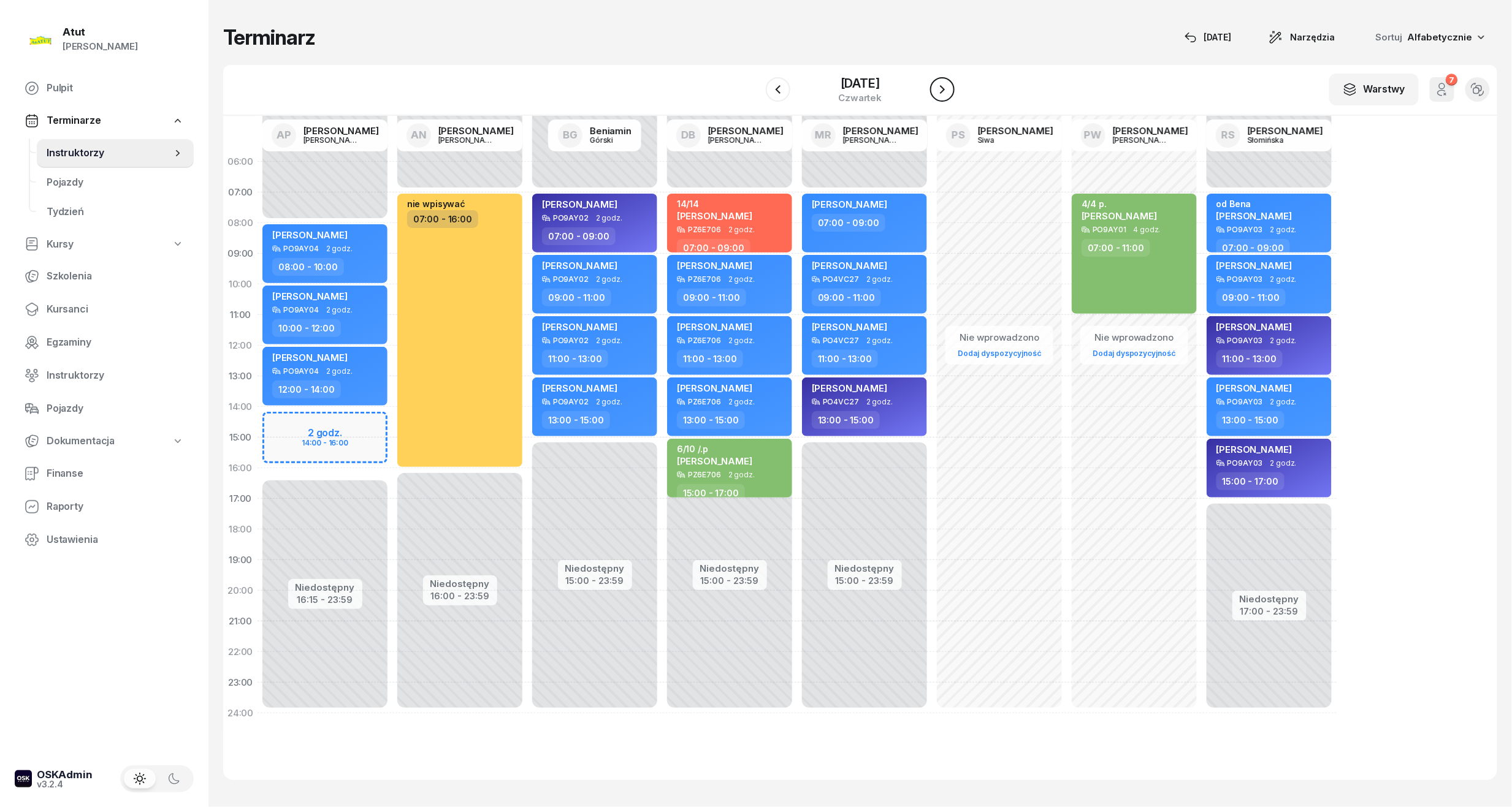
click at [949, 88] on icon "button" at bounding box center [942, 89] width 15 height 15
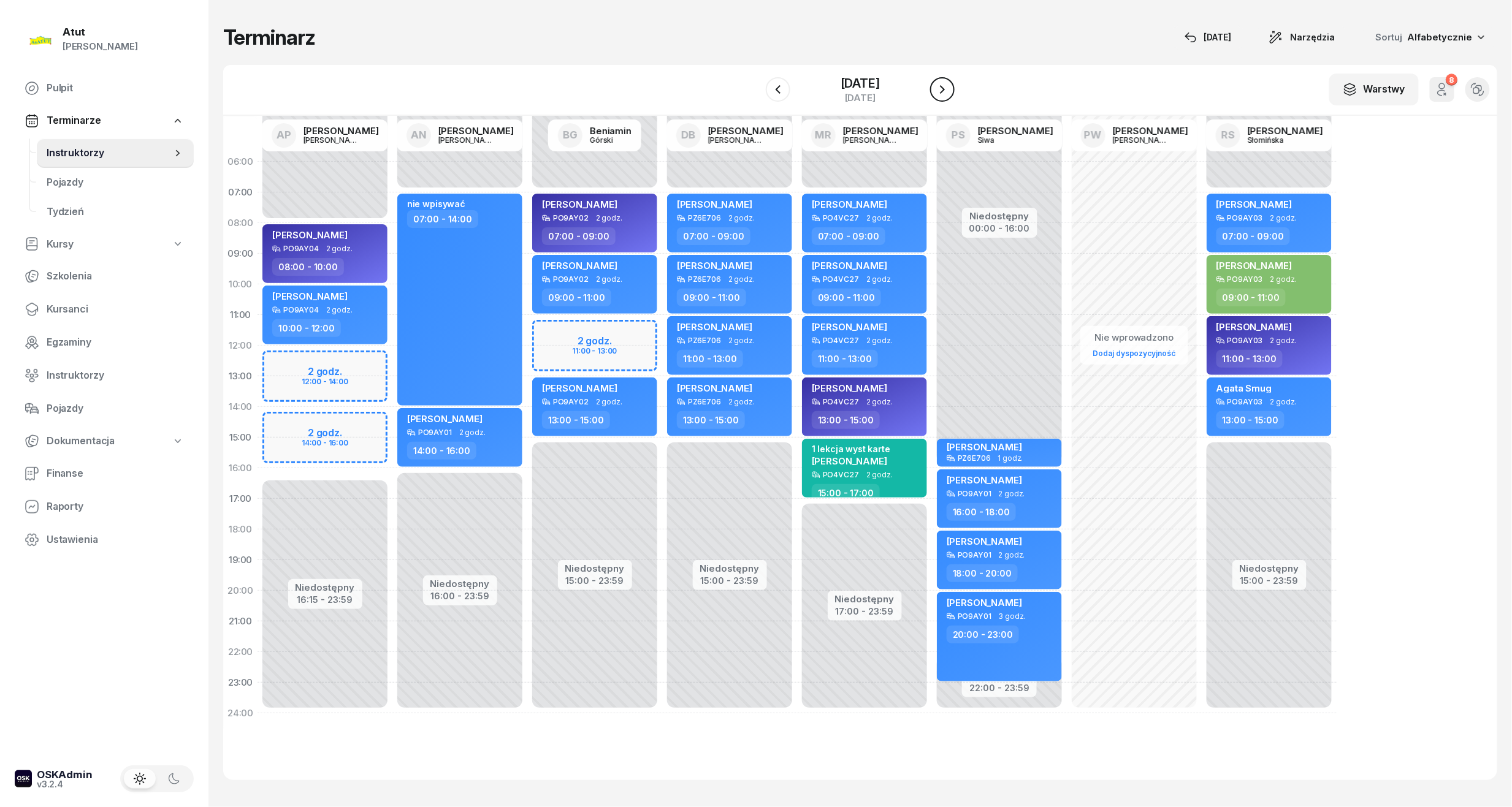
click at [949, 88] on icon "button" at bounding box center [942, 89] width 15 height 15
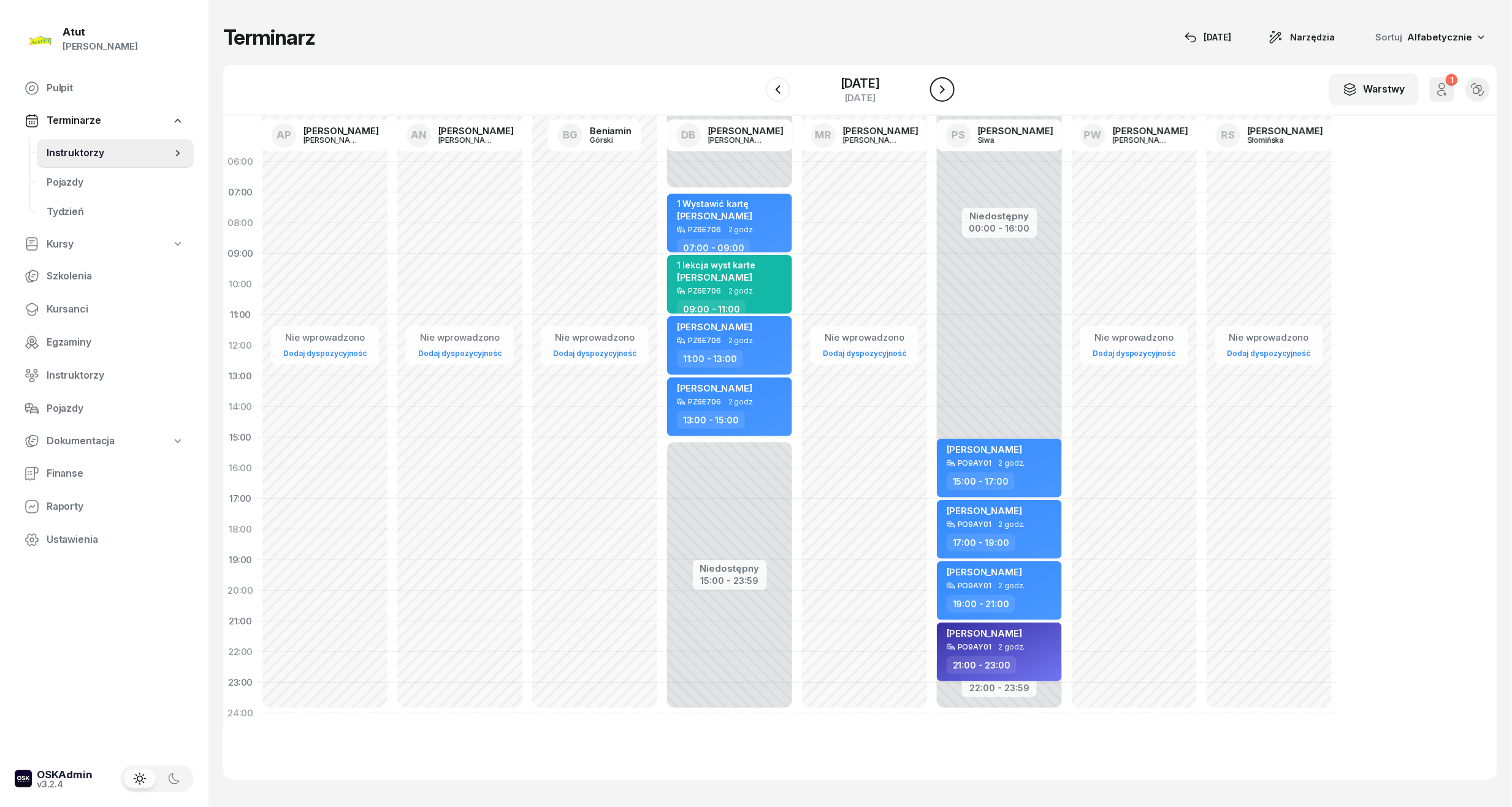
click at [949, 88] on icon "button" at bounding box center [942, 89] width 15 height 15
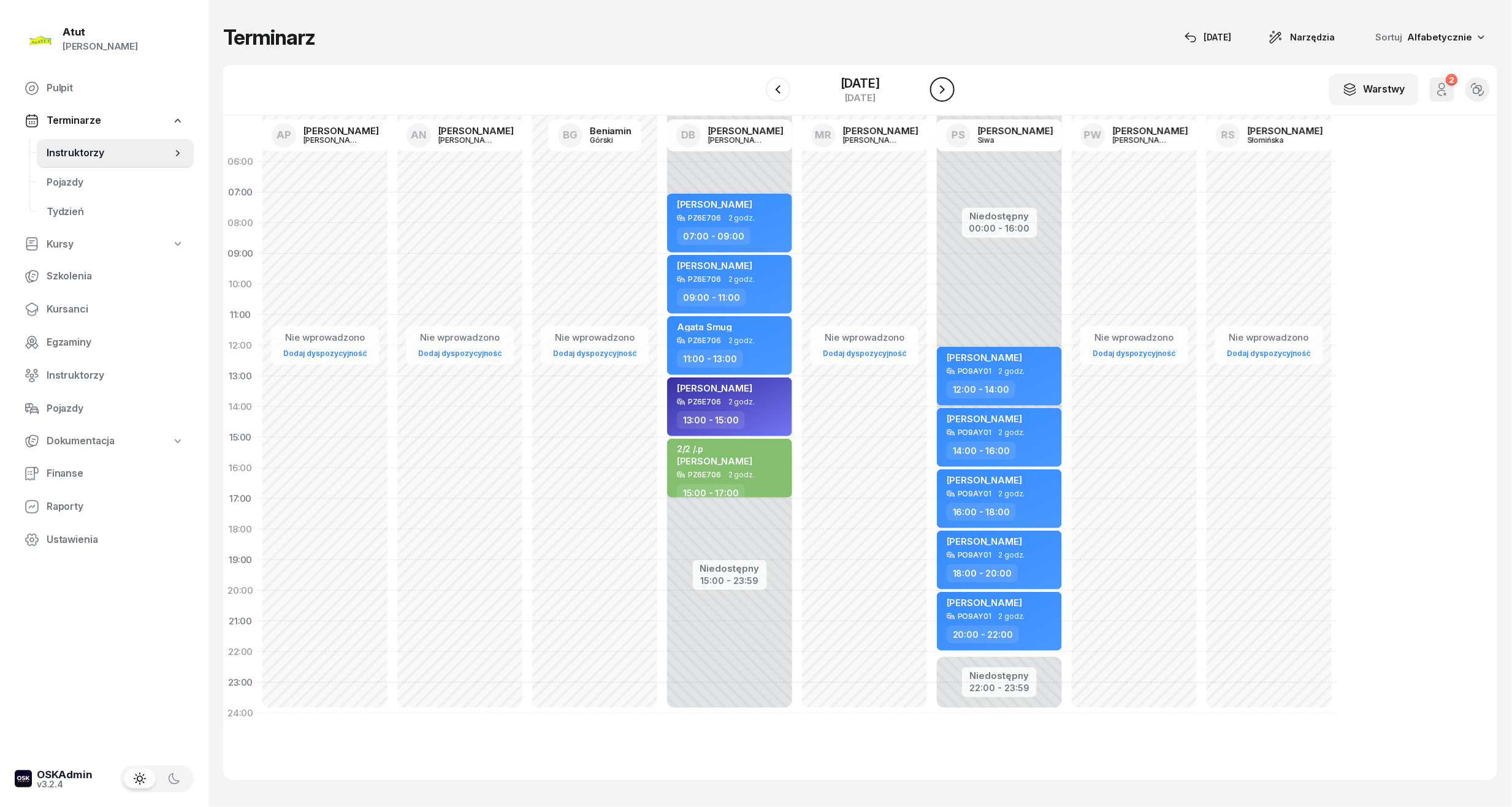
click at [949, 88] on icon "button" at bounding box center [942, 89] width 15 height 15
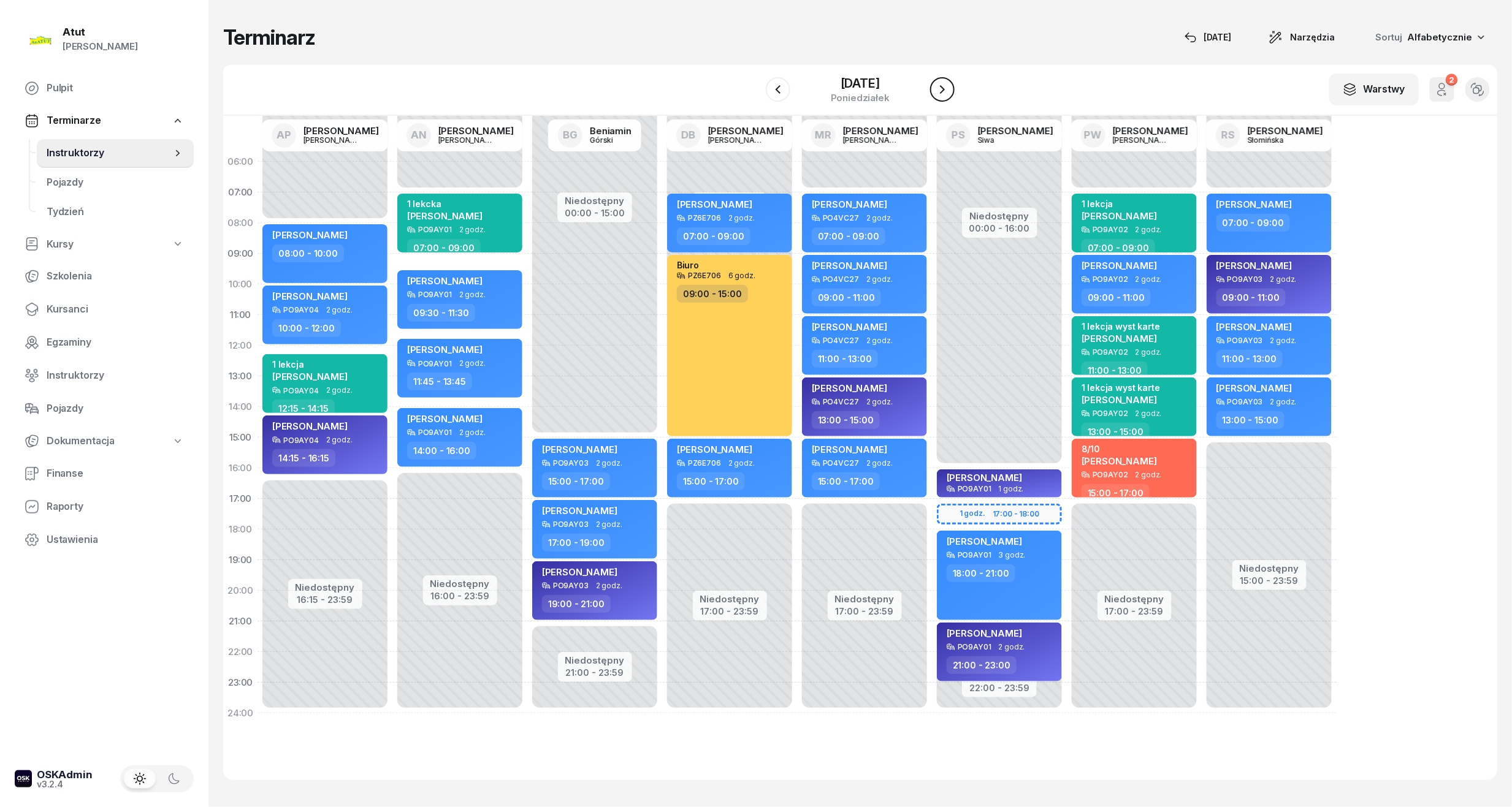
click at [949, 88] on icon "button" at bounding box center [942, 89] width 15 height 15
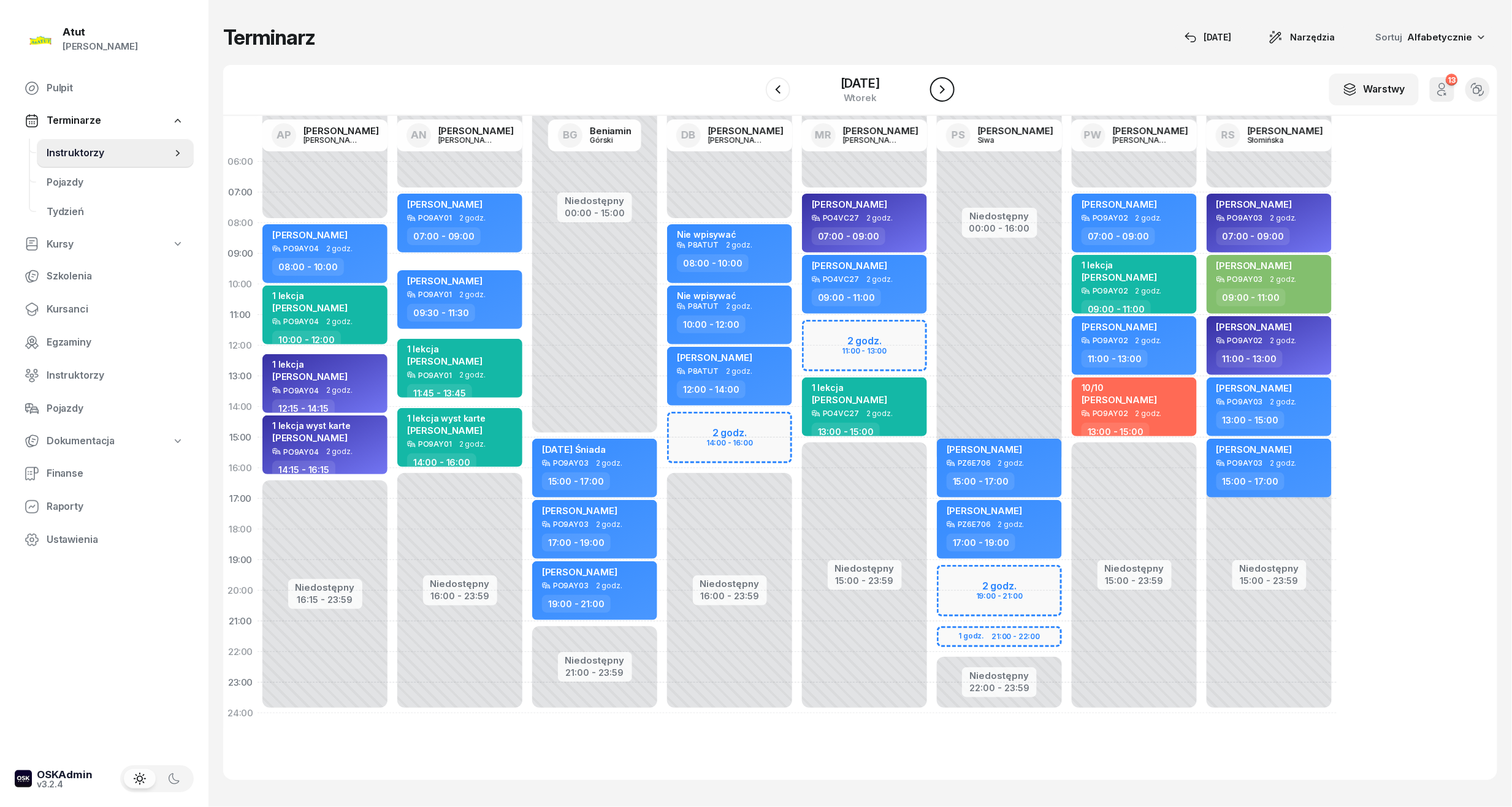
click at [949, 88] on icon "button" at bounding box center [942, 89] width 15 height 15
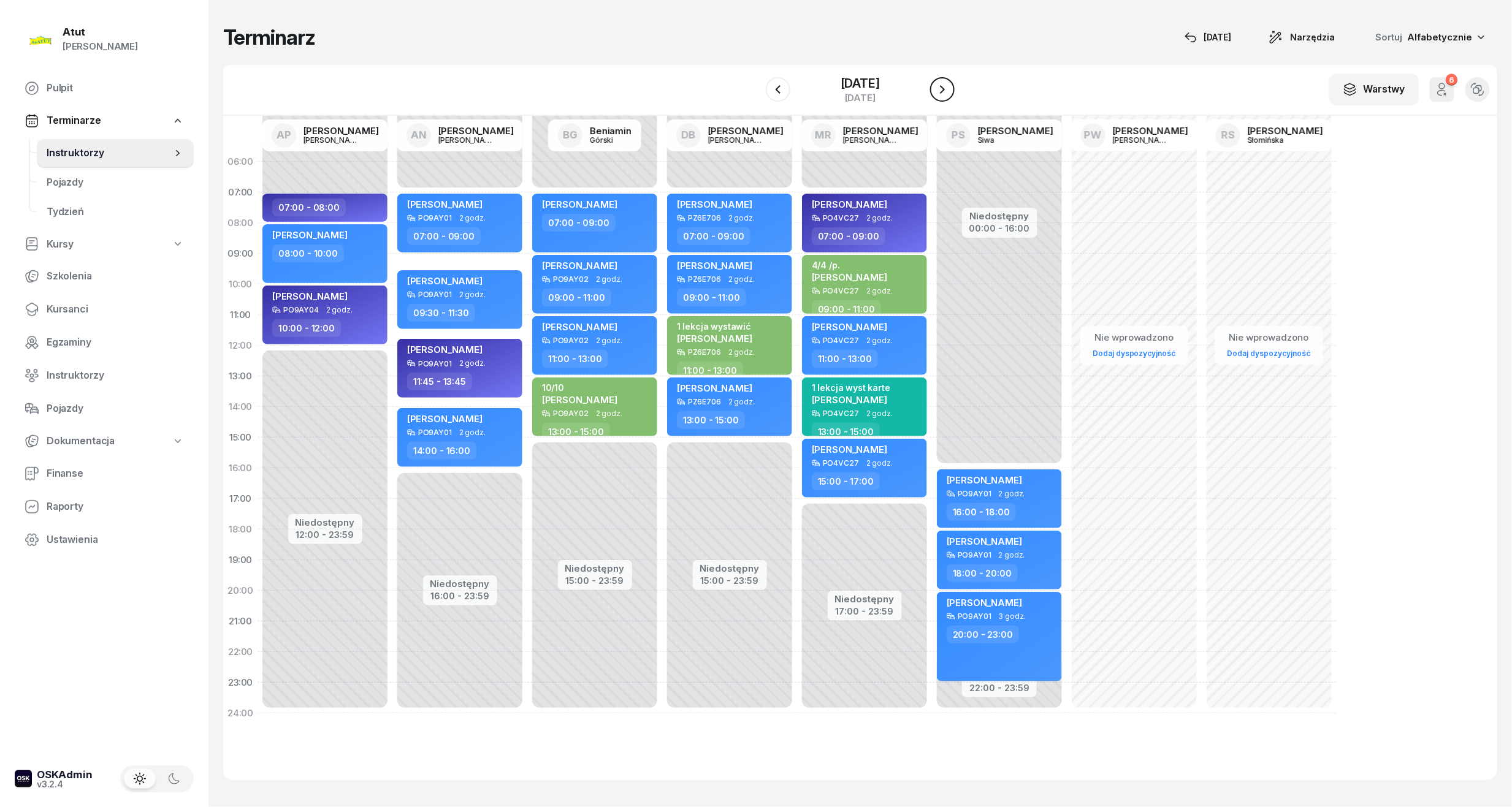
click at [945, 94] on icon "button" at bounding box center [942, 89] width 15 height 15
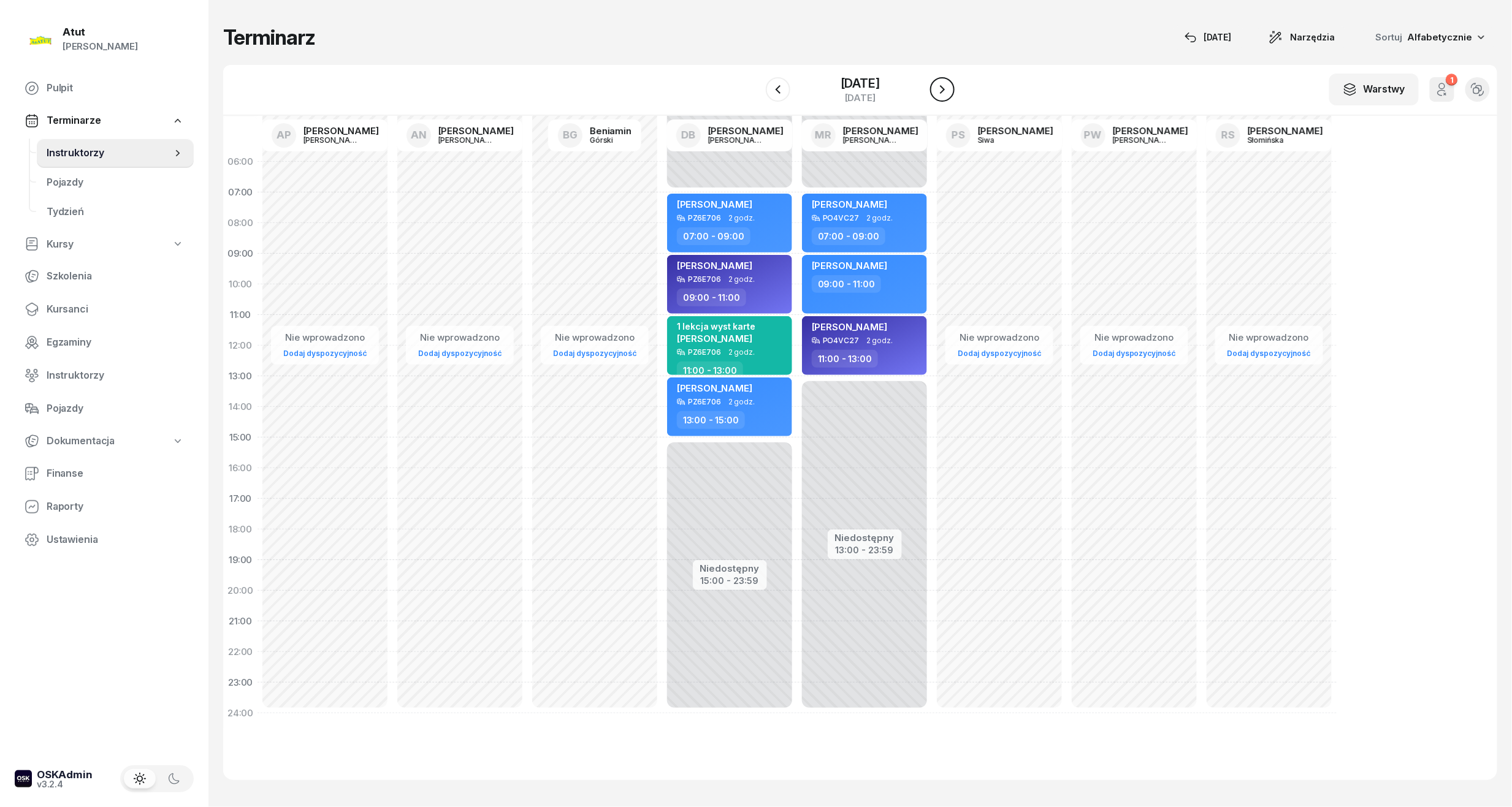
click at [945, 94] on icon "button" at bounding box center [942, 89] width 15 height 15
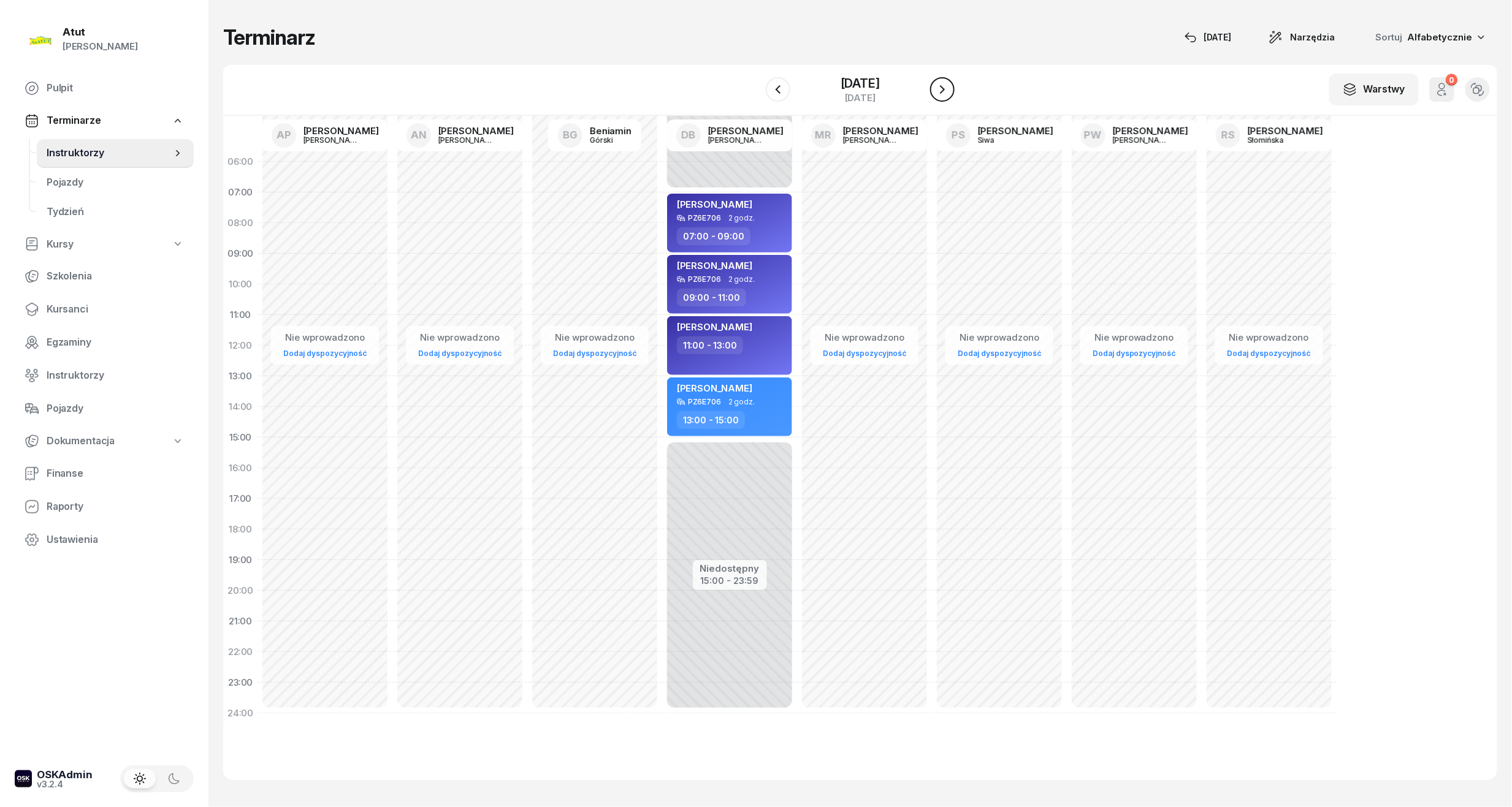
click at [945, 94] on icon "button" at bounding box center [942, 89] width 15 height 15
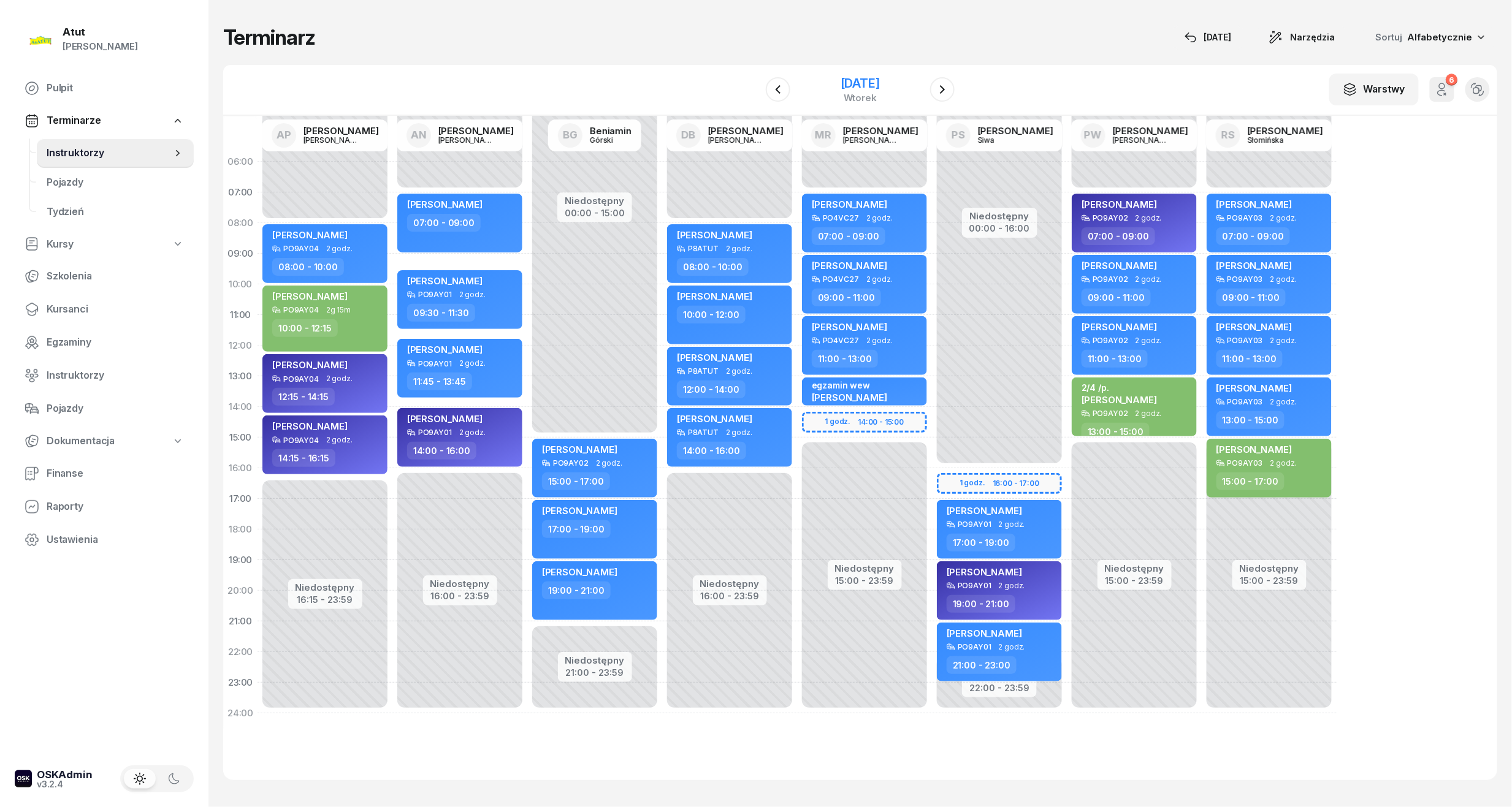
click at [840, 93] on div "wtorek" at bounding box center [860, 97] width 39 height 9
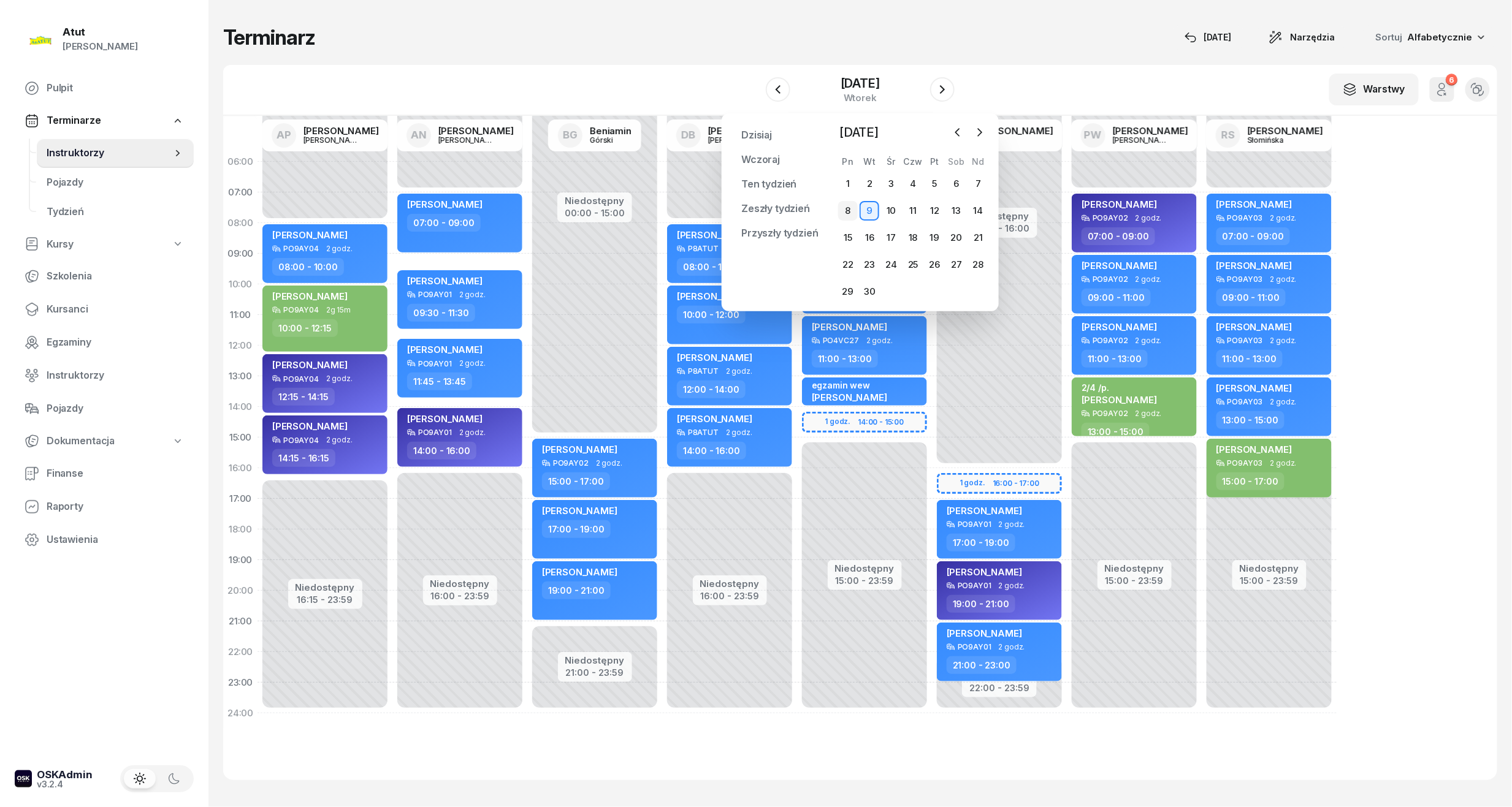
click at [852, 213] on div "8" at bounding box center [847, 210] width 20 height 20
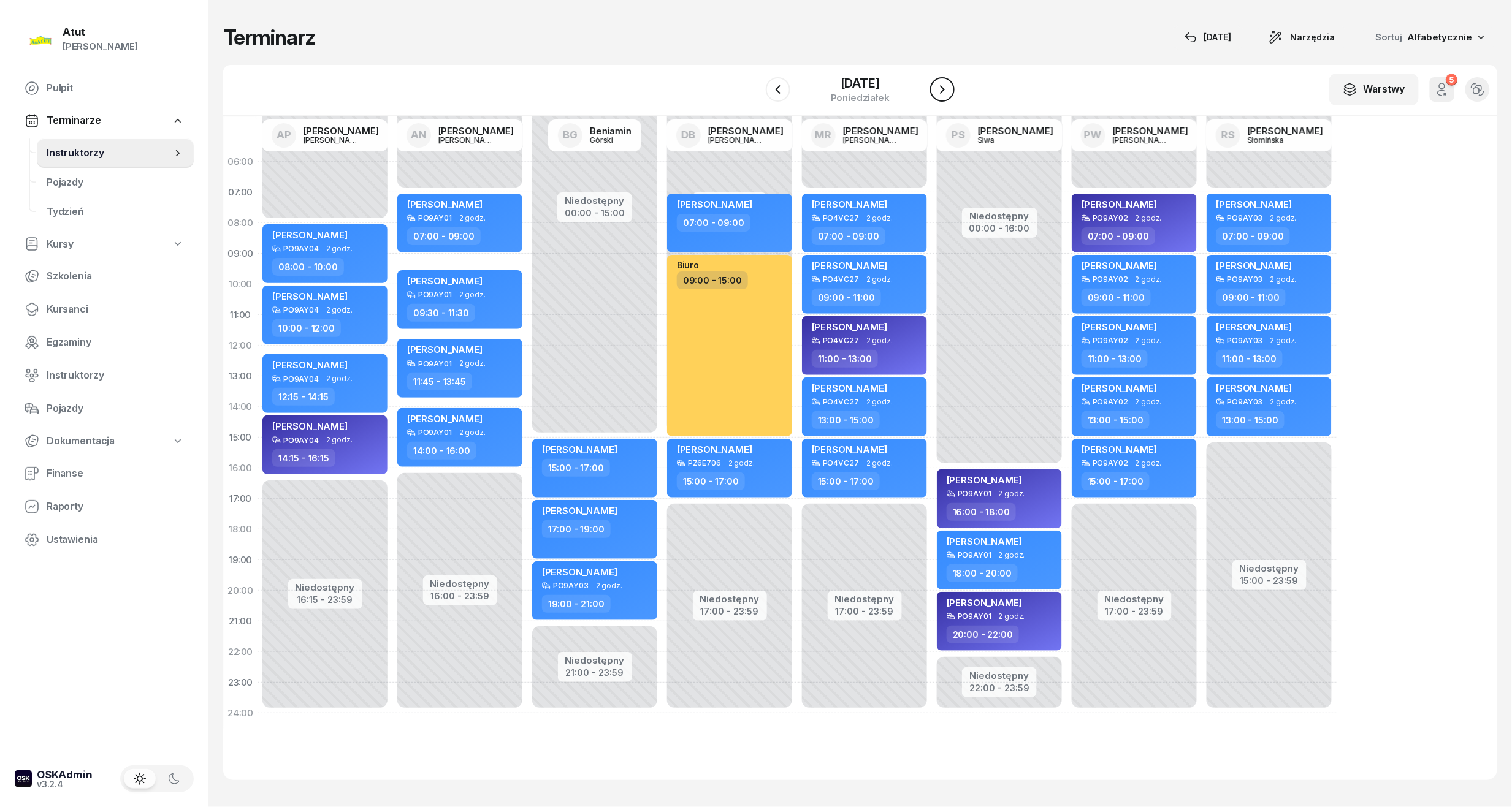
click at [950, 95] on button "button" at bounding box center [942, 89] width 25 height 25
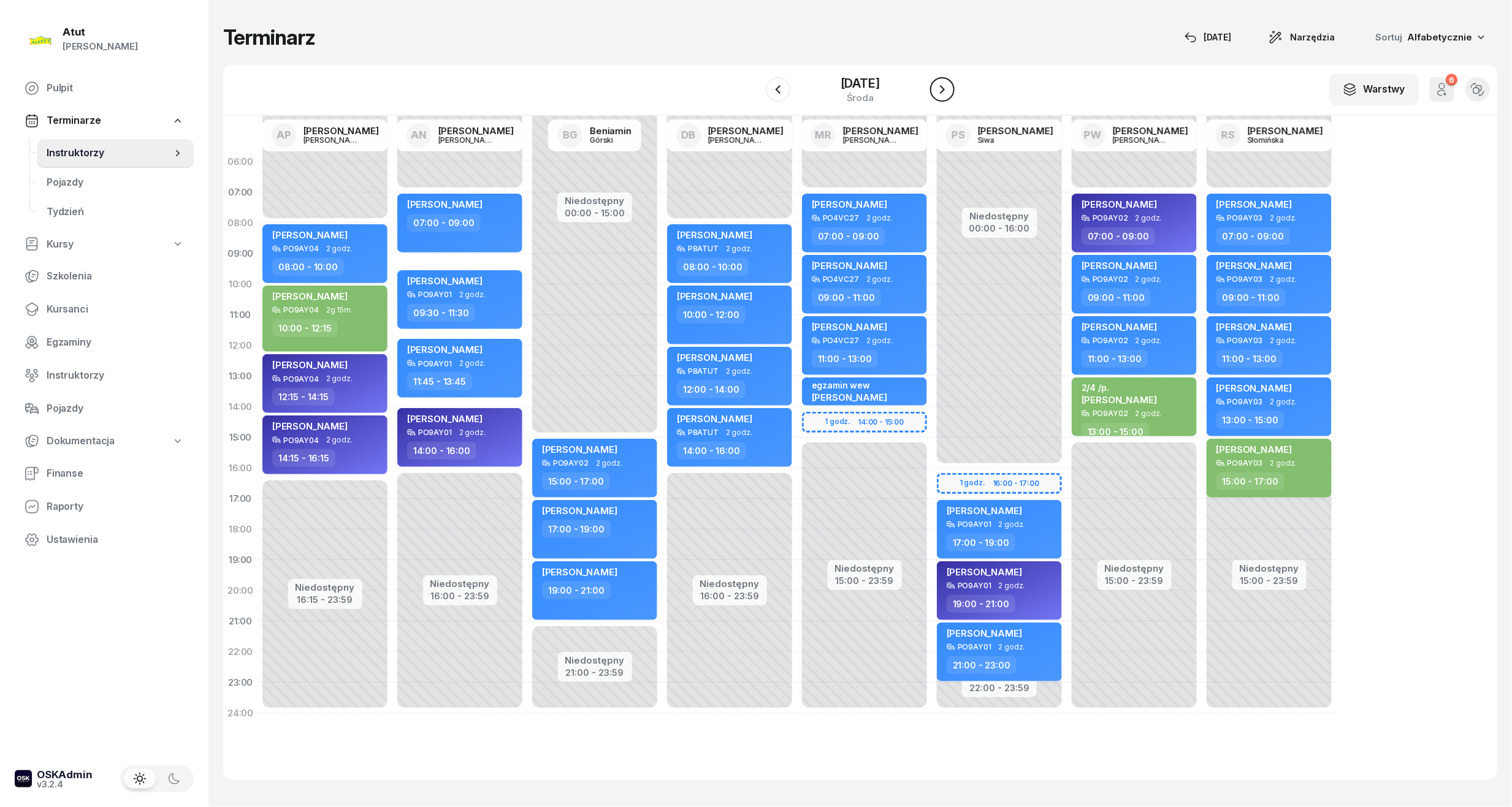
click at [950, 95] on icon "button" at bounding box center [942, 89] width 15 height 15
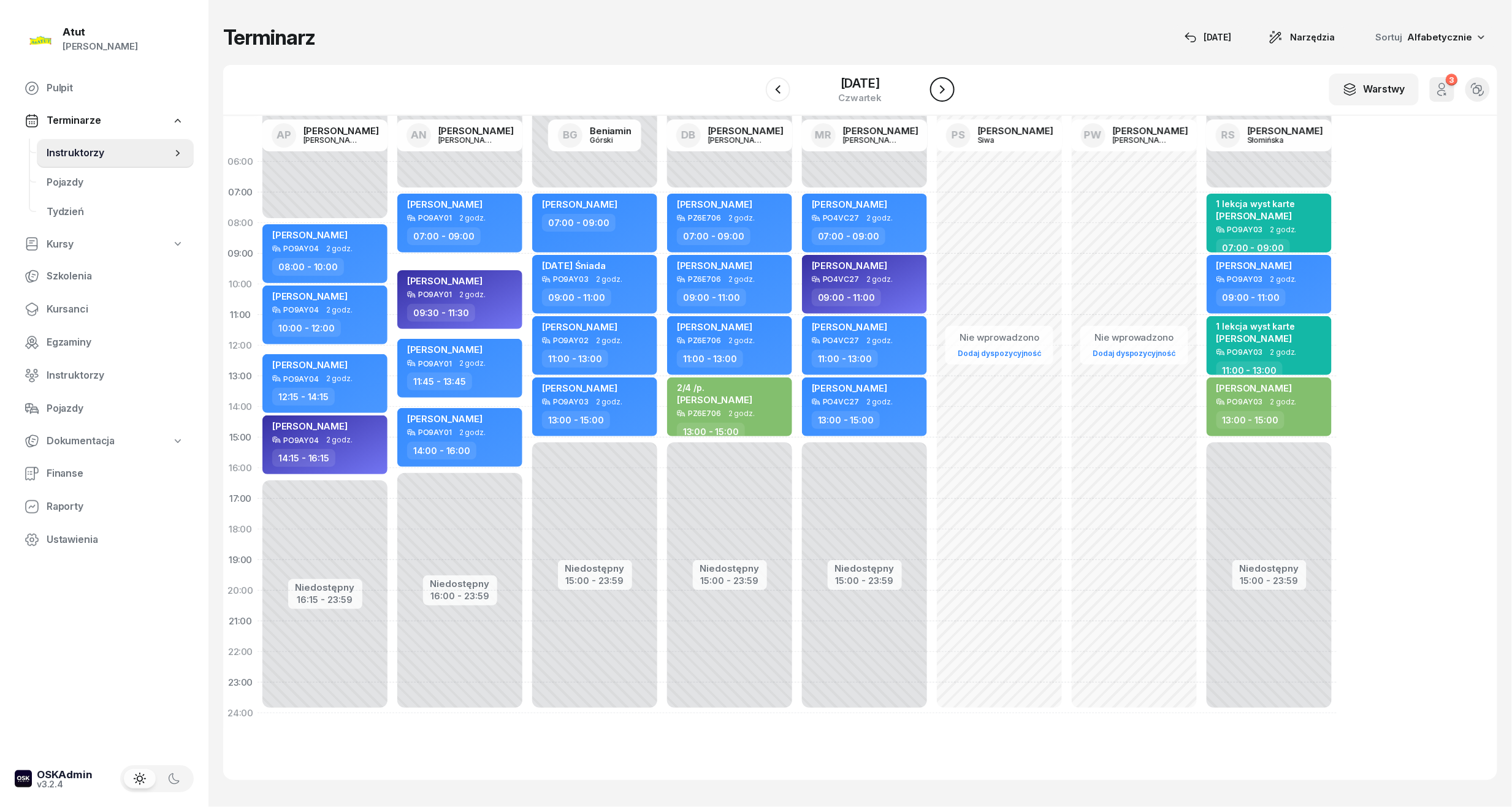
click at [950, 95] on button "button" at bounding box center [942, 89] width 25 height 25
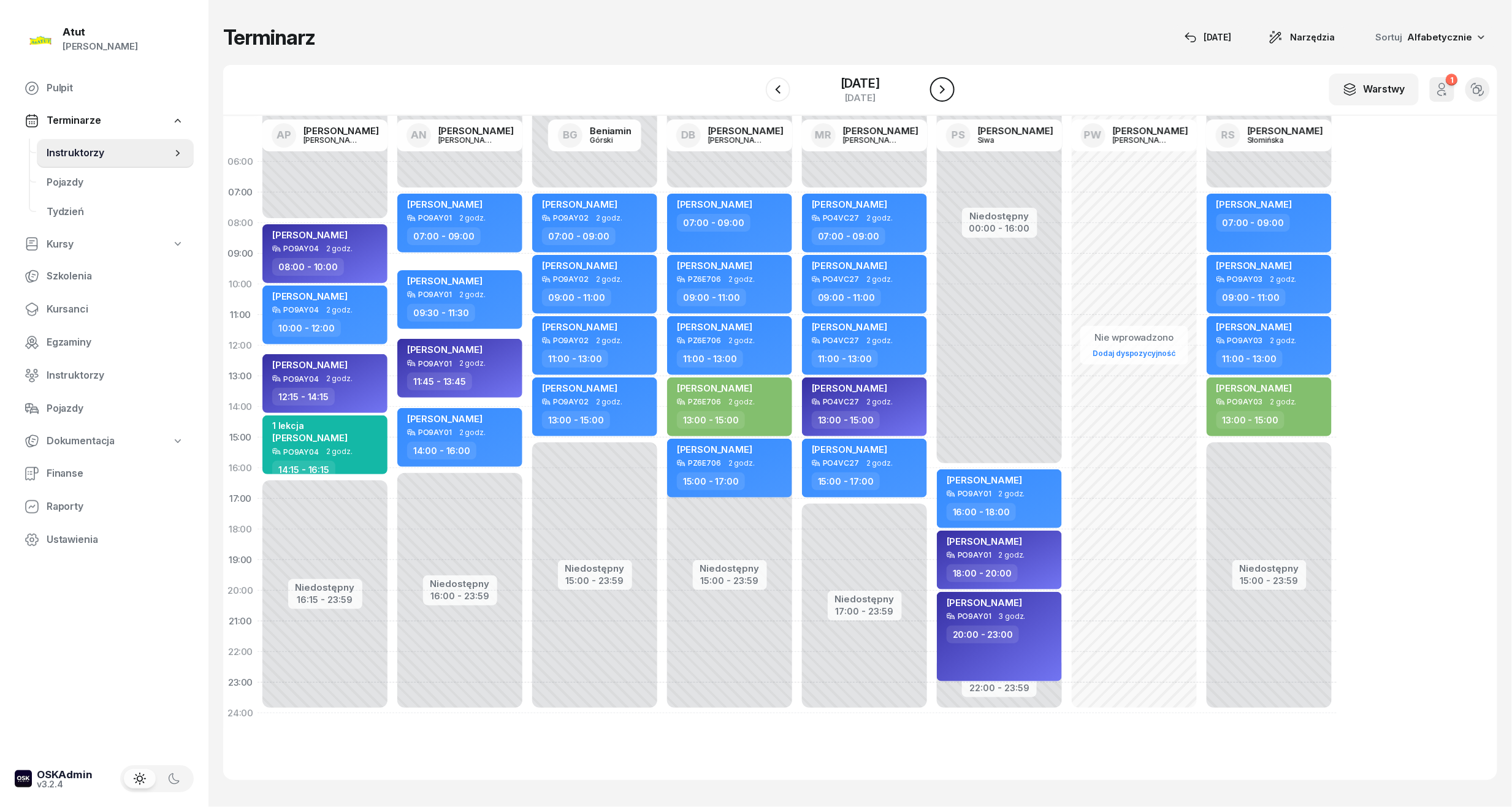
click at [950, 95] on icon "button" at bounding box center [942, 89] width 15 height 15
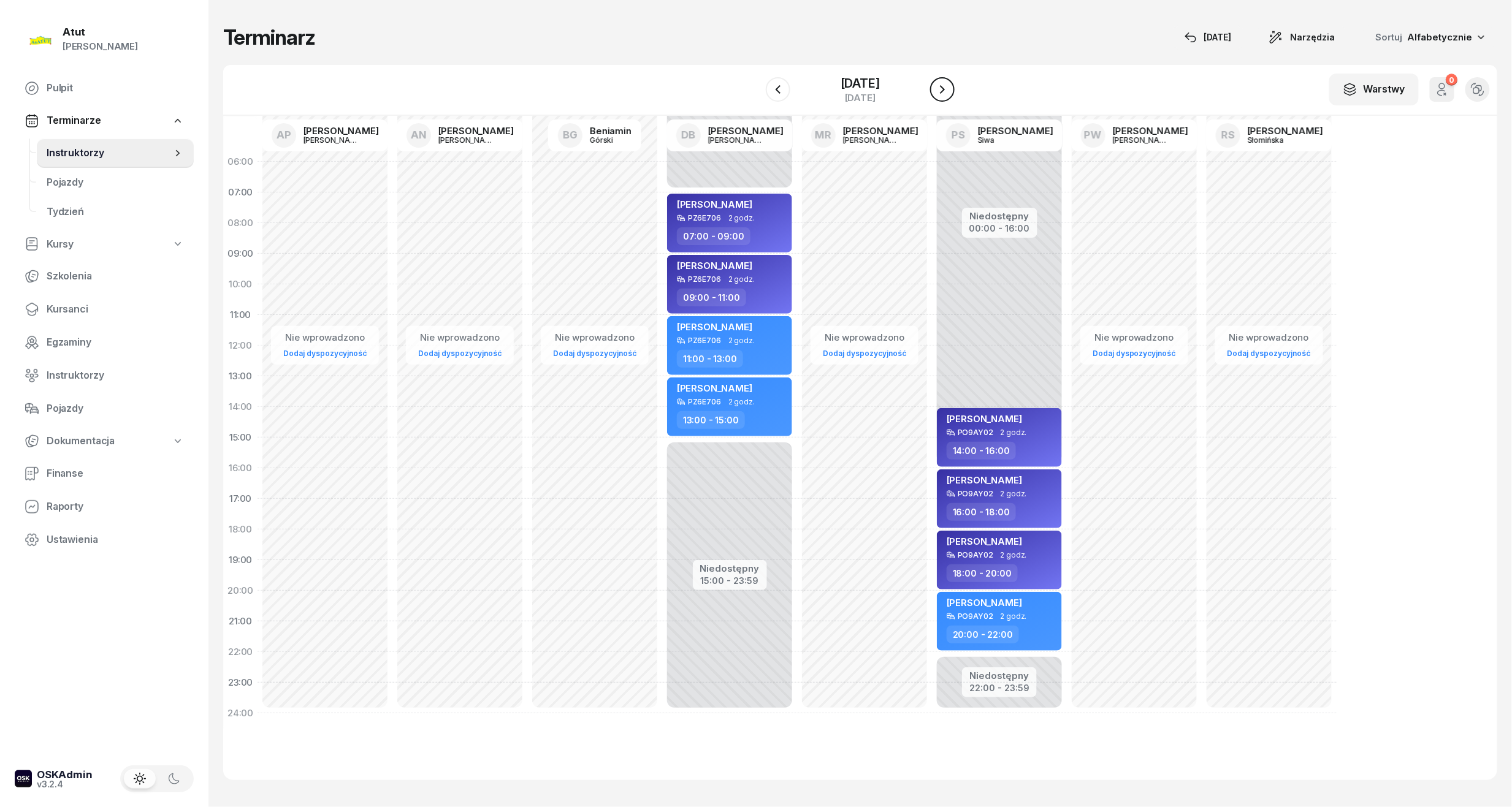
click at [950, 95] on icon "button" at bounding box center [942, 89] width 15 height 15
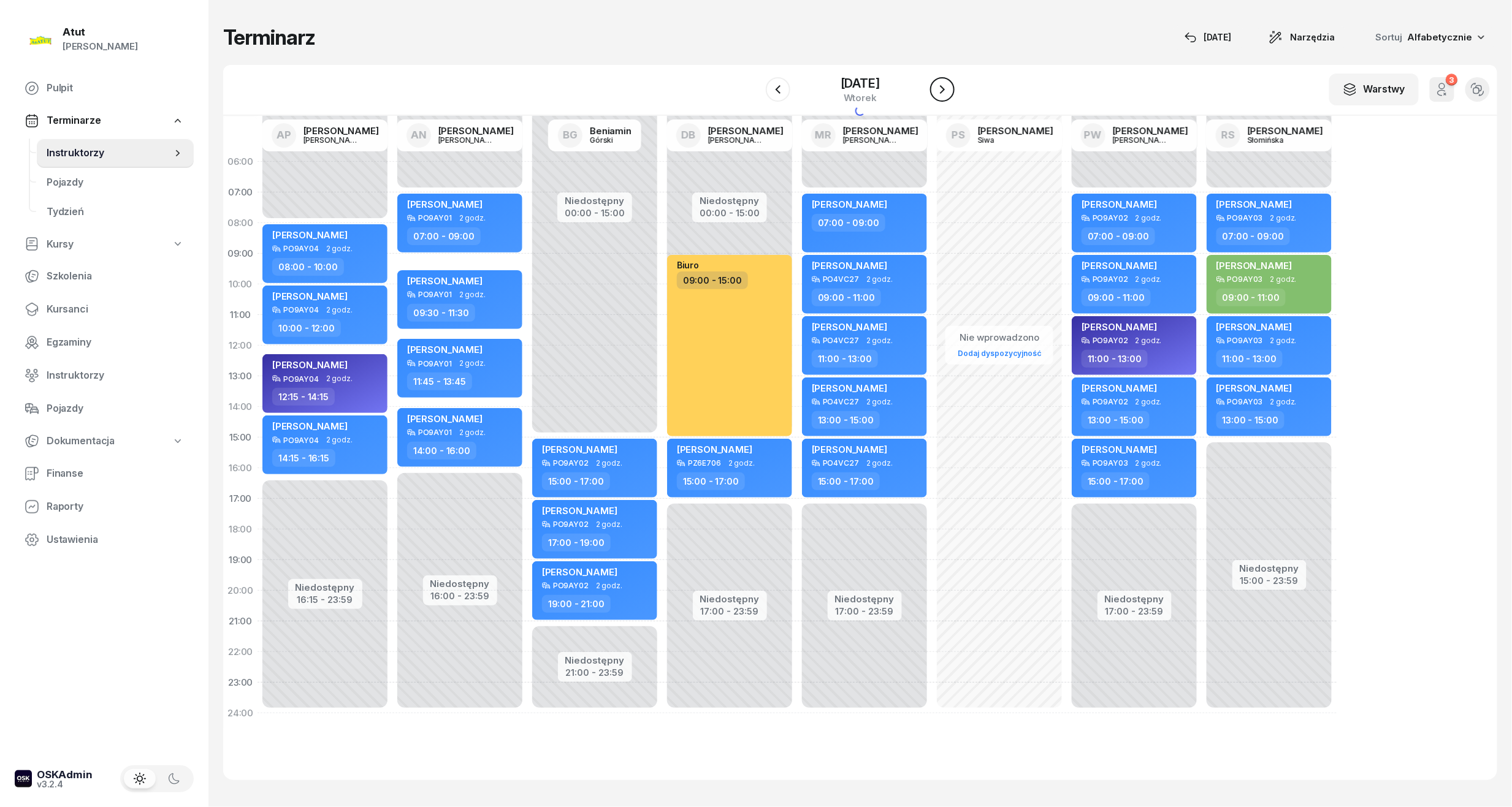
click at [950, 95] on icon "button" at bounding box center [942, 89] width 15 height 15
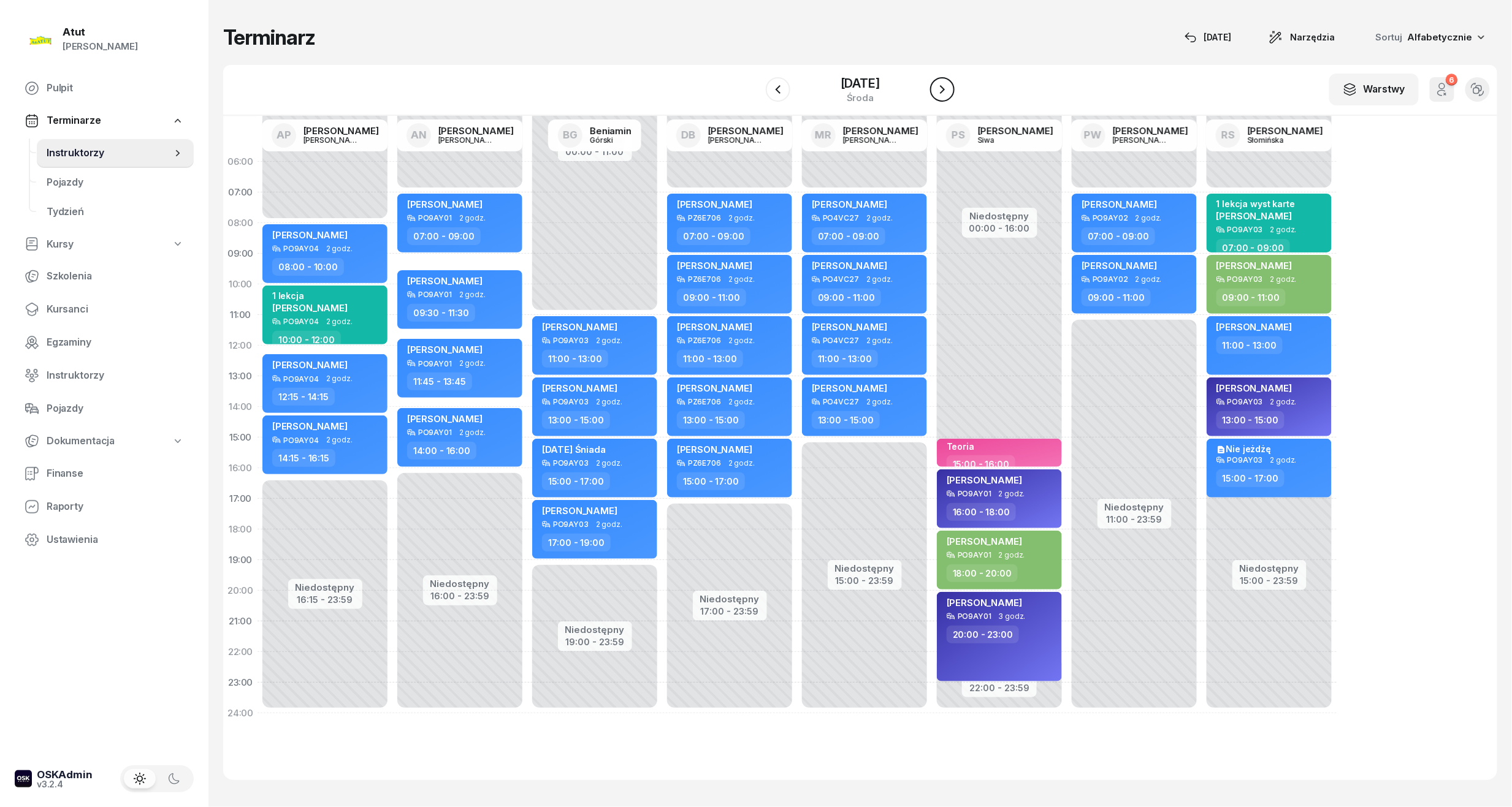
click at [950, 95] on icon "button" at bounding box center [942, 89] width 15 height 15
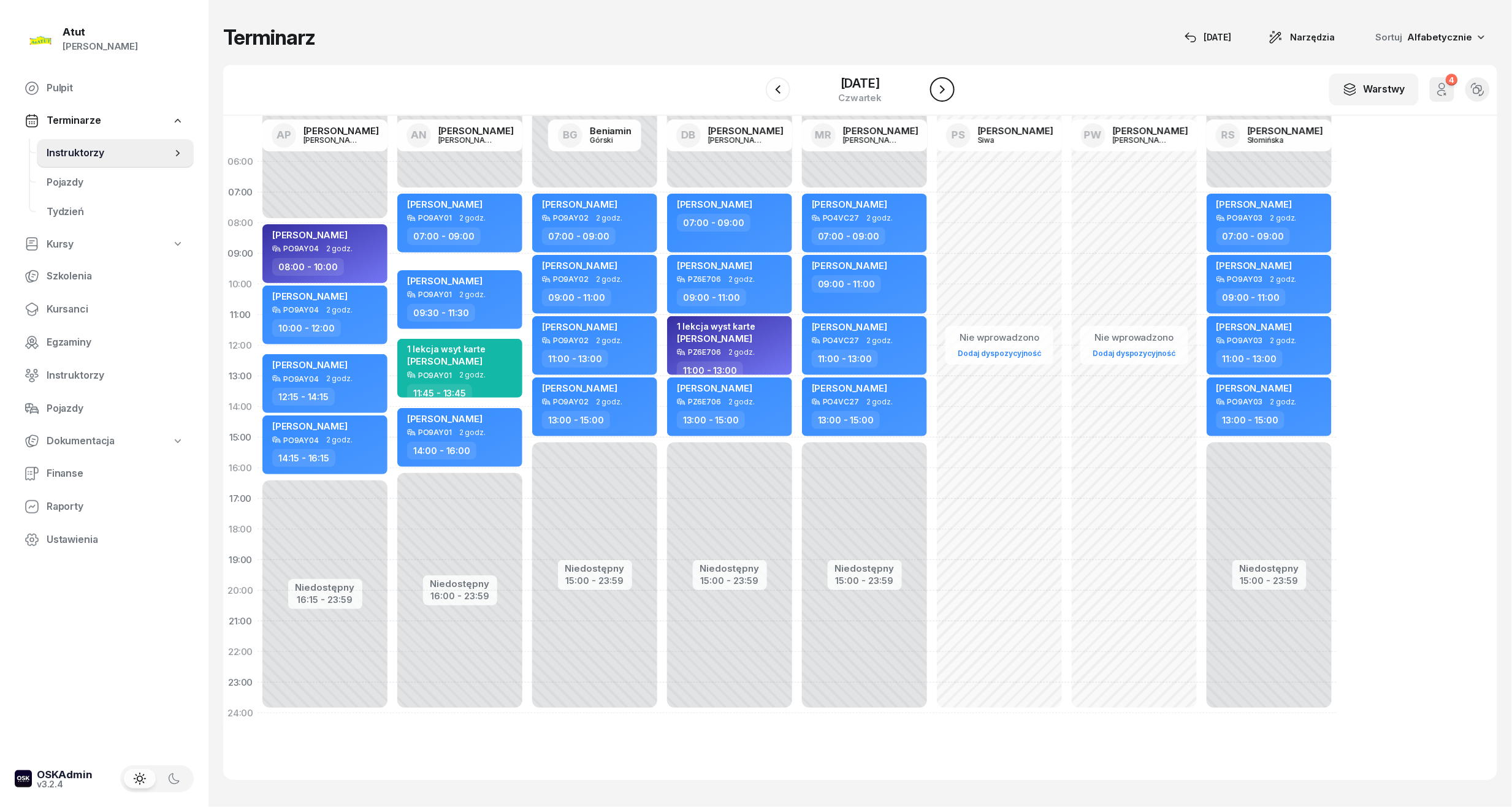
click at [950, 95] on icon "button" at bounding box center [942, 89] width 15 height 15
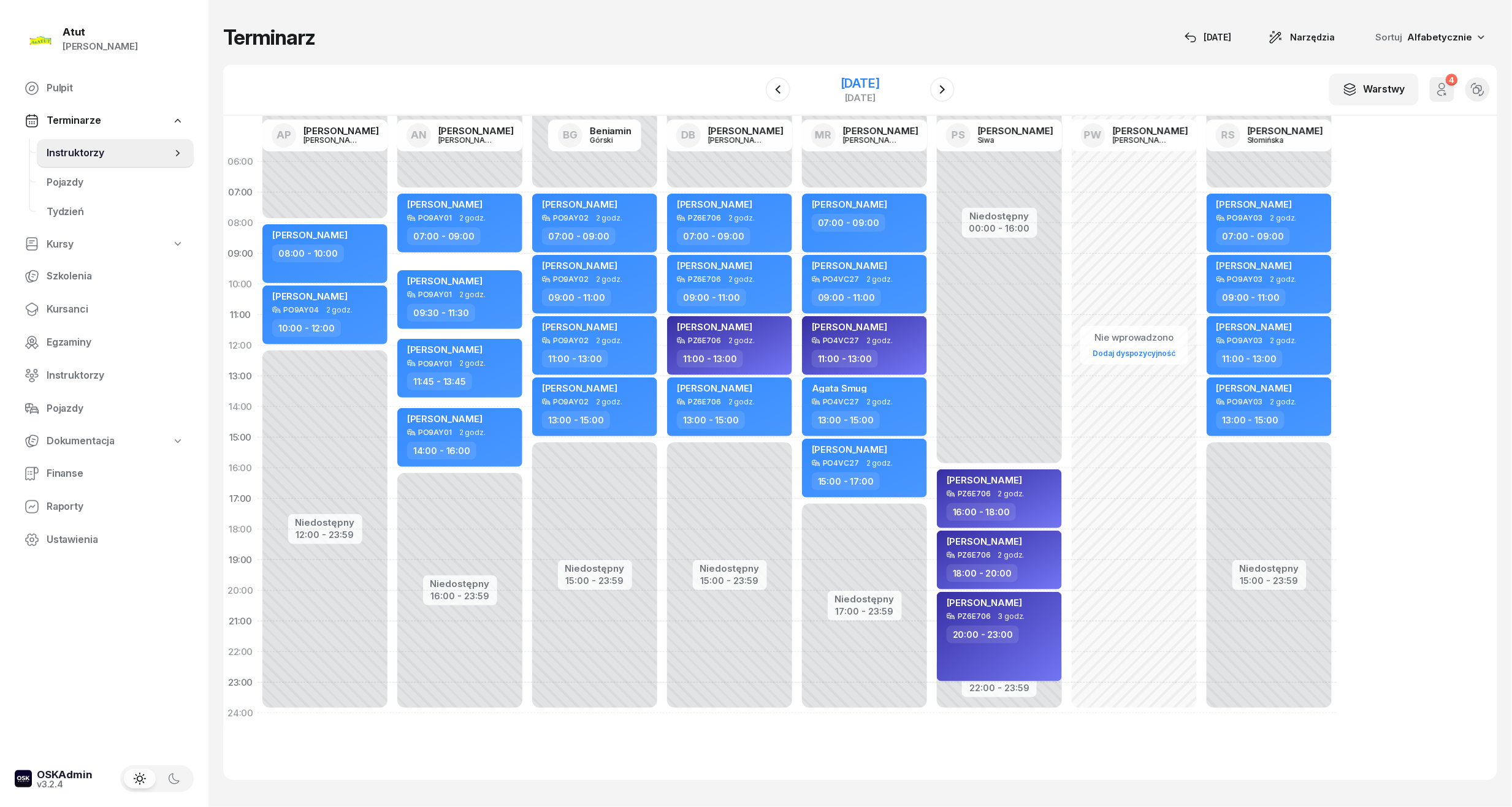
click at [840, 88] on div "19 września 2025" at bounding box center [860, 83] width 39 height 12
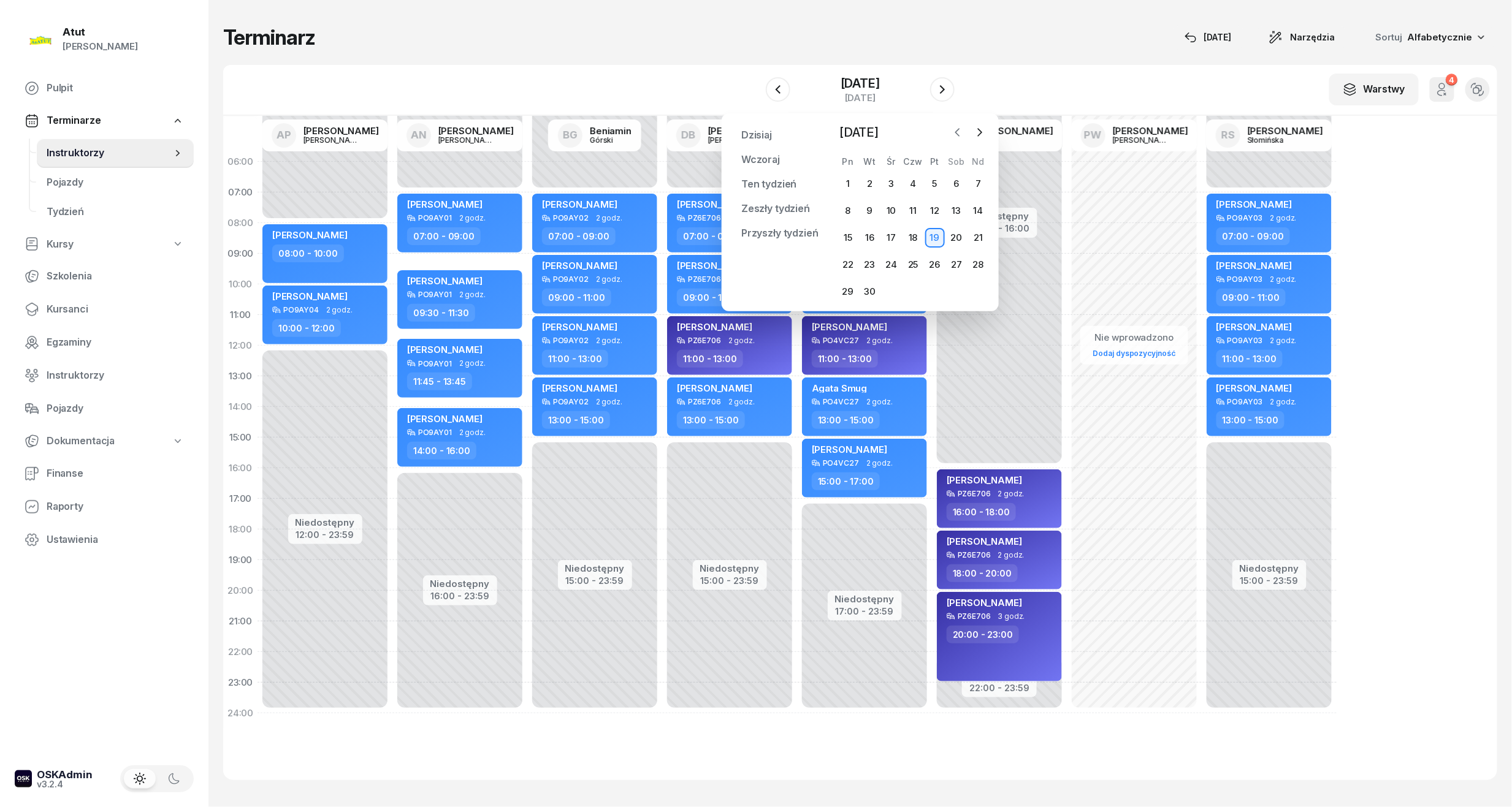
click at [964, 133] on icon "button" at bounding box center [957, 132] width 12 height 12
click at [886, 268] on div "20" at bounding box center [891, 265] width 20 height 20
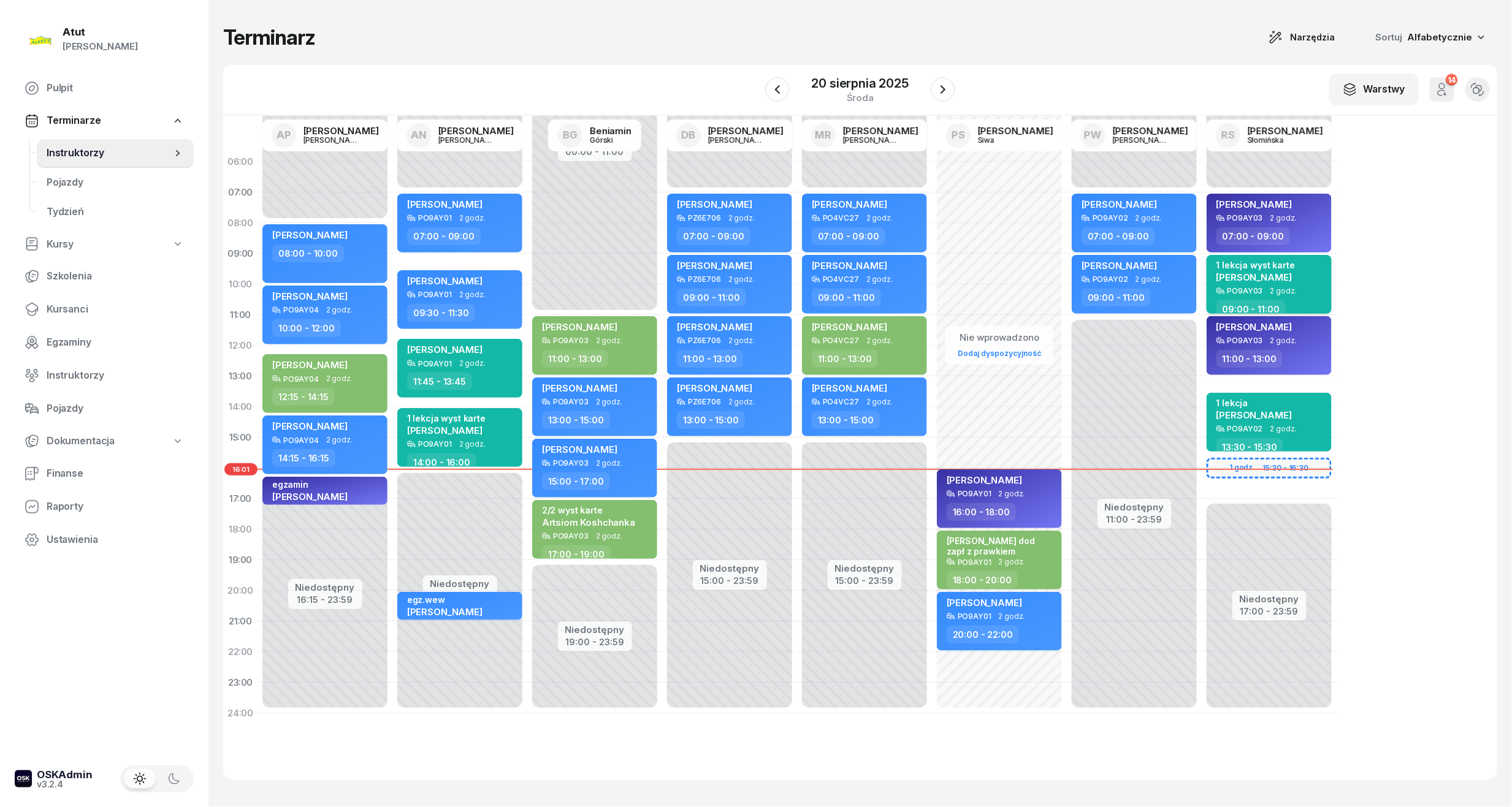
click at [1196, 266] on div "1 lekcja wyst karte" at bounding box center [1255, 265] width 78 height 10
select select "09"
select select "11"
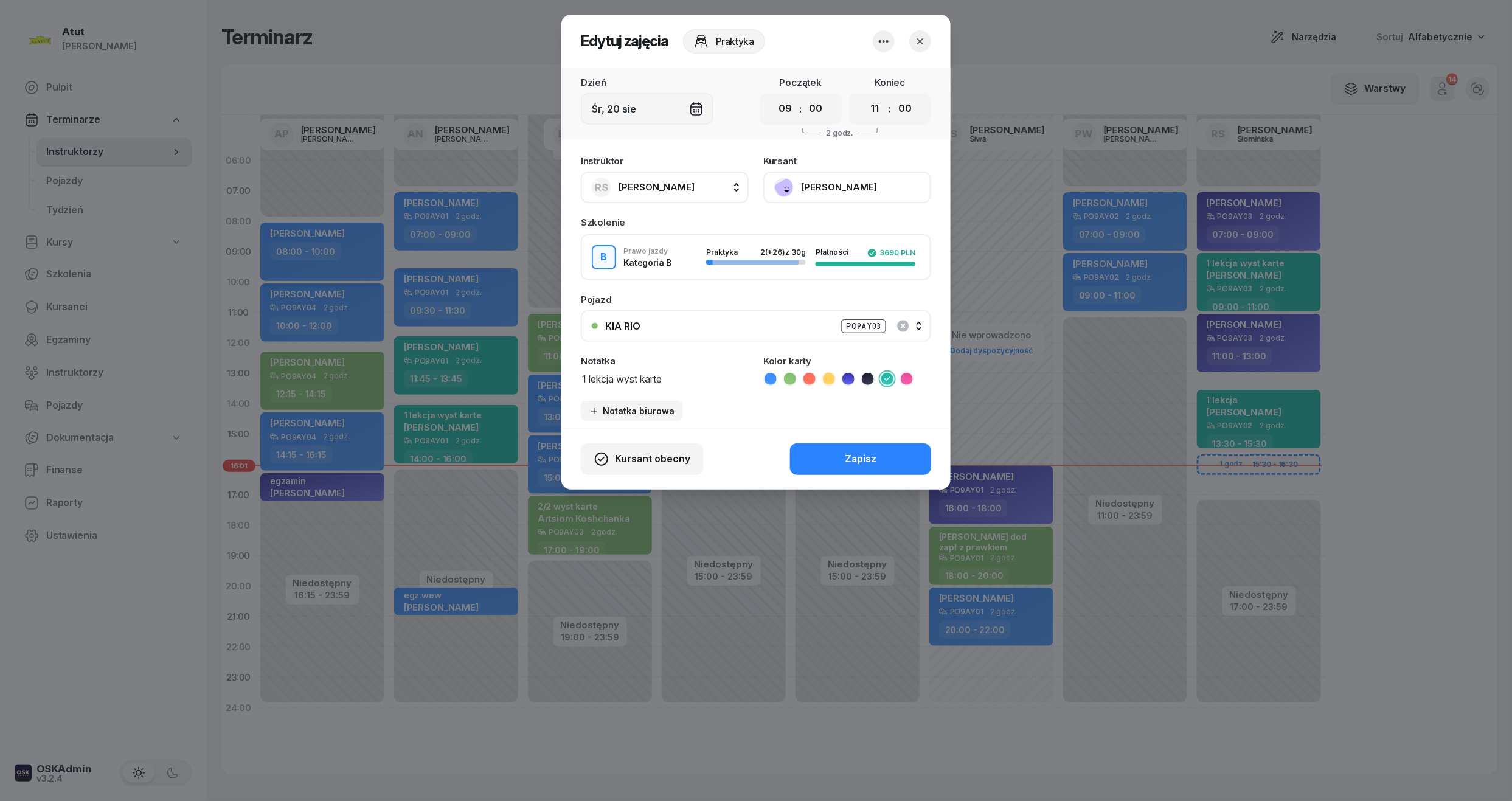
drag, startPoint x: 669, startPoint y: 378, endPoint x: 558, endPoint y: 387, distance: 111.4
click at [558, 387] on div "Edytuj zajęcia Praktyka Dzień Śr, 20 sie Początek 00 01 02 03 04 05 06 07 08 09…" at bounding box center [756, 401] width 1512 height 801
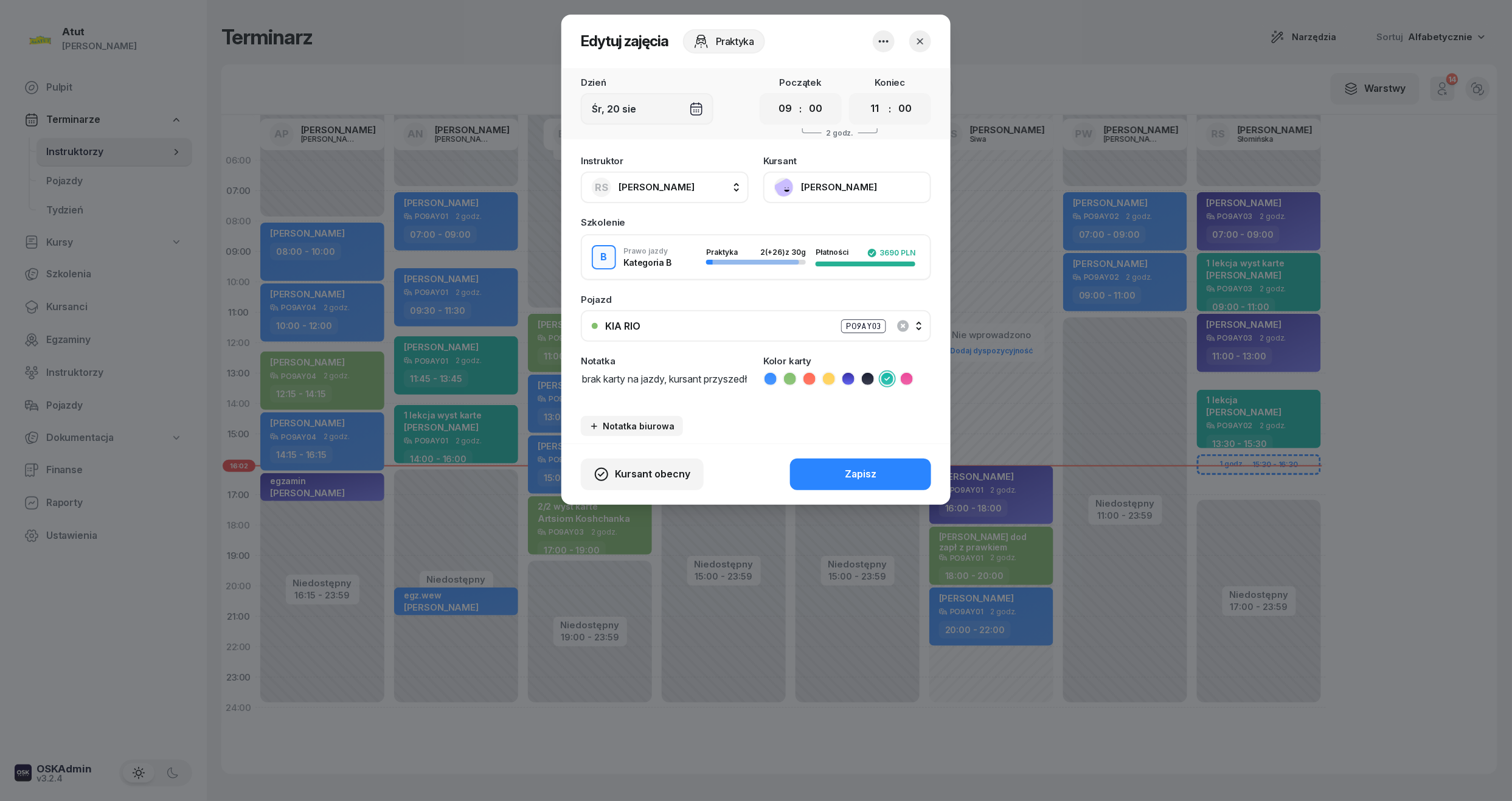
drag, startPoint x: 654, startPoint y: 395, endPoint x: 670, endPoint y: 382, distance: 20.6
click at [670, 382] on textarea "brak karty na jazdy, kursant przyszedł" at bounding box center [665, 385] width 168 height 31
type textarea "brak karty na jazdy"
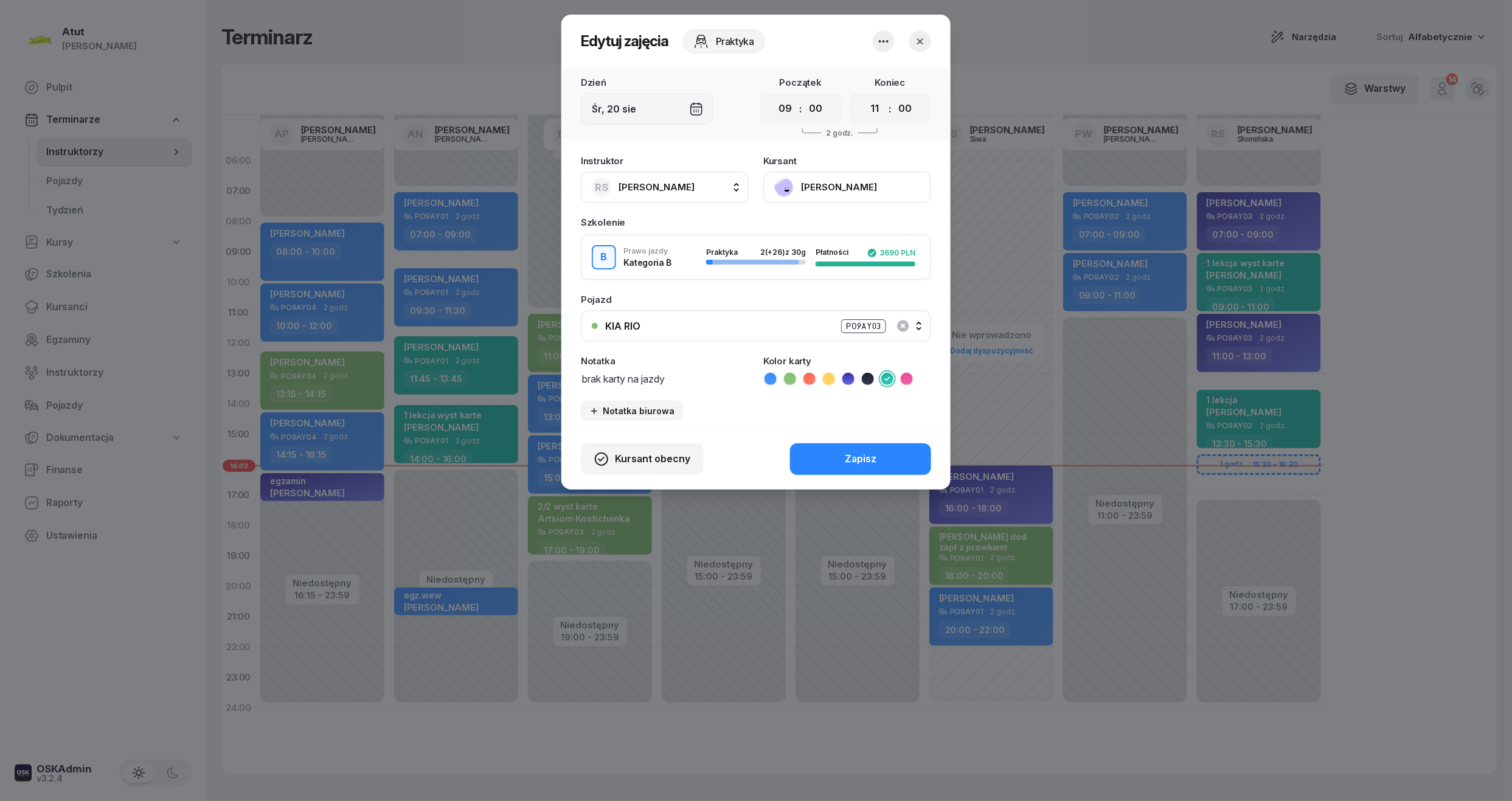
drag, startPoint x: 699, startPoint y: 375, endPoint x: 560, endPoint y: 383, distance: 139.2
click at [560, 383] on div "Edytuj zajęcia Praktyka Dzień Śr, 20 sie Początek 00 01 02 03 04 05 06 07 08 09…" at bounding box center [756, 401] width 1512 height 801
type textarea "nie wystawiliśmy karty"
click at [896, 459] on button "Zapisz" at bounding box center [860, 459] width 141 height 31
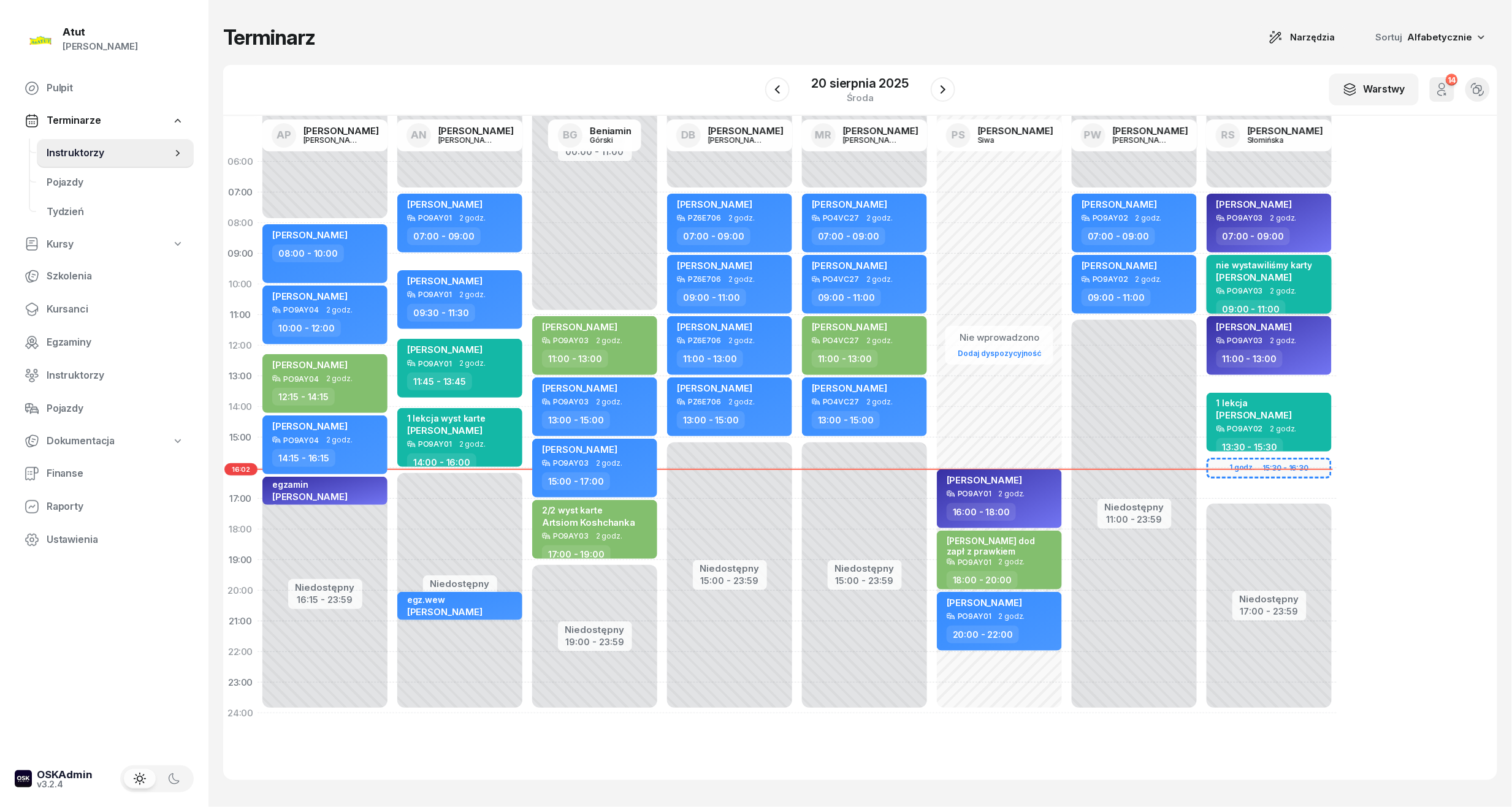
click at [1196, 256] on div "nie wystawiliśmy karty Marcin Zellner PO9AY03 2 godz. 09:00 - 11:00" at bounding box center [1269, 284] width 125 height 59
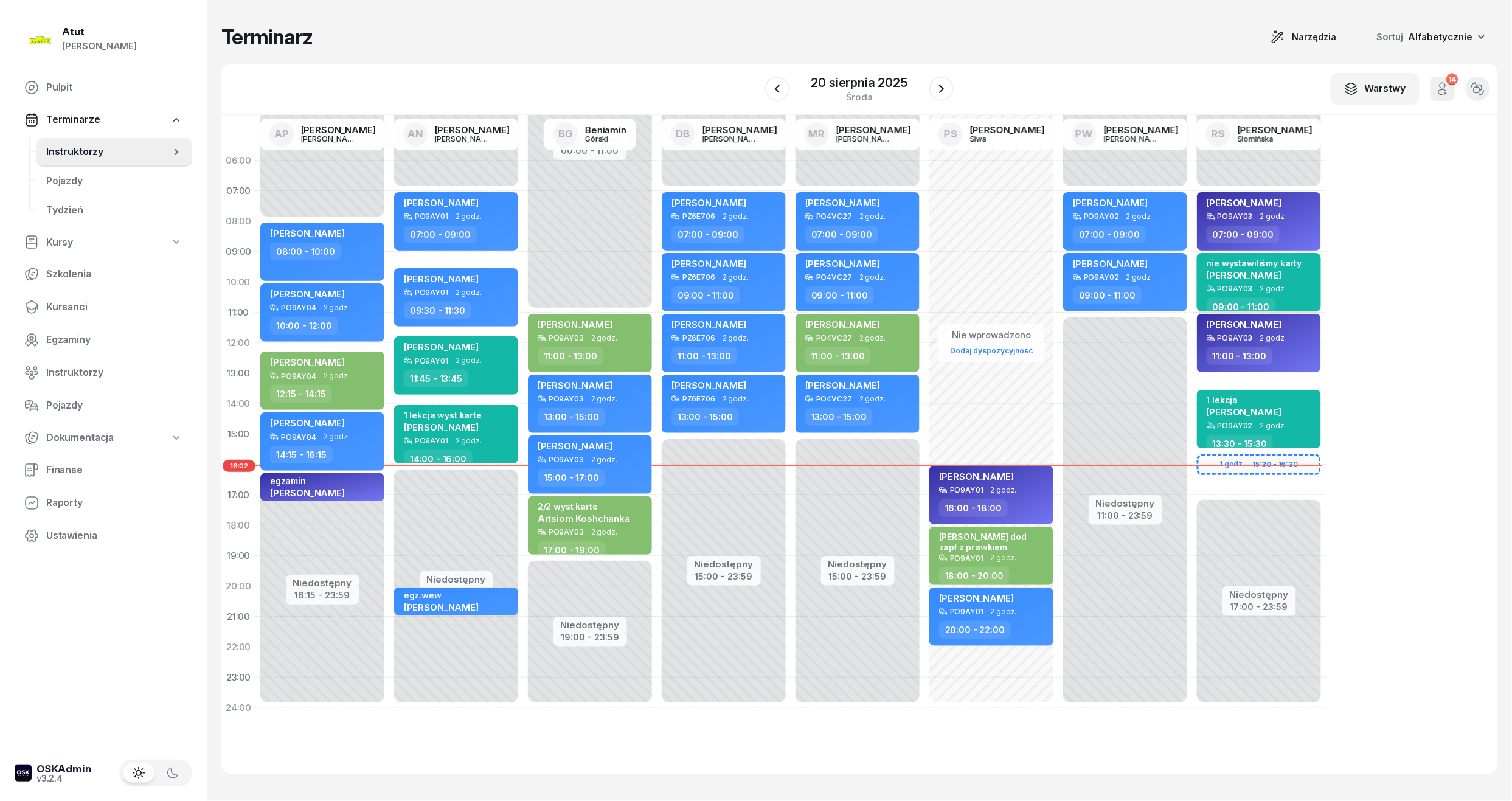
select select "09"
select select "11"
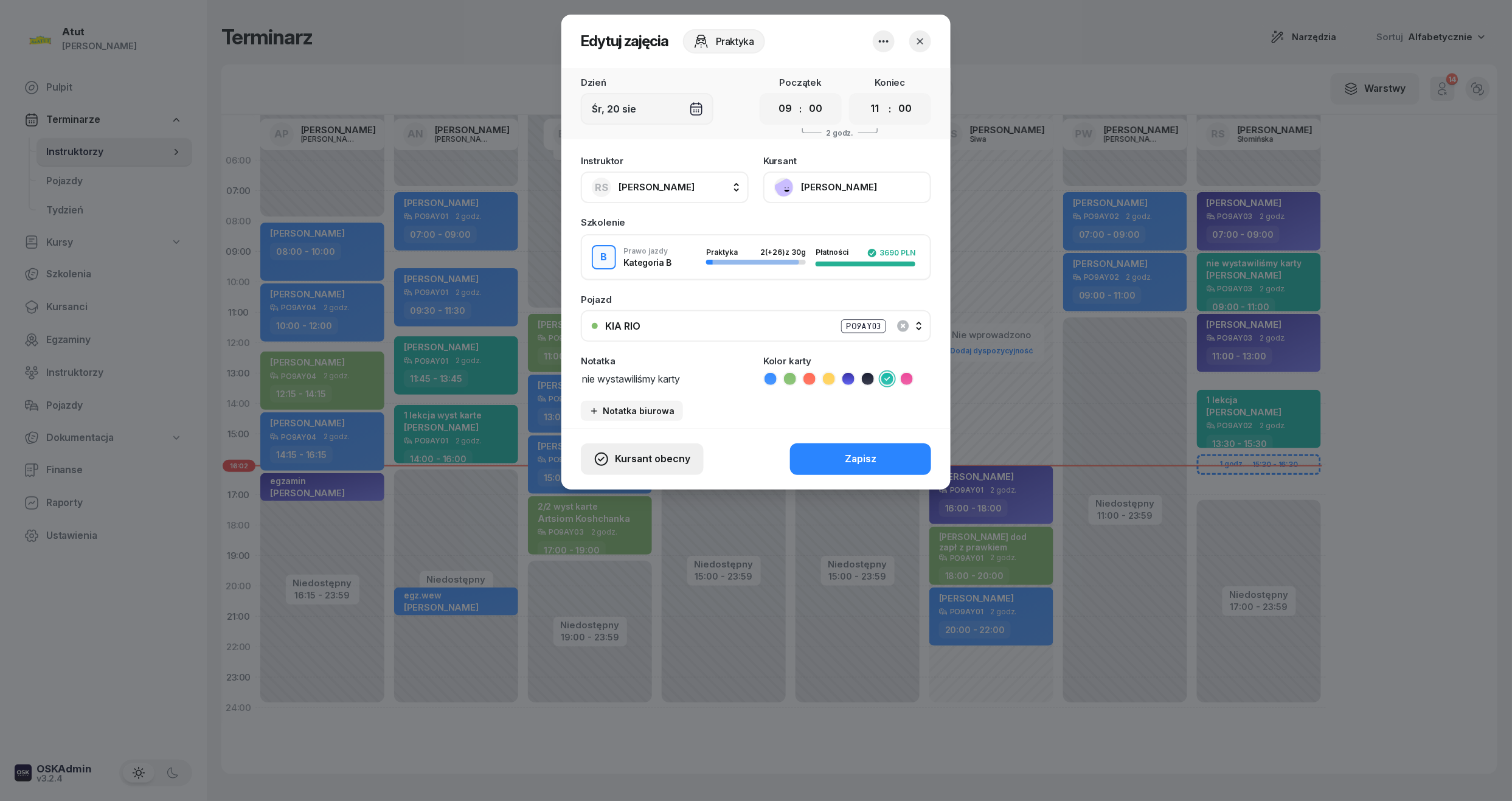
click at [638, 462] on span "Kursant obecny" at bounding box center [653, 459] width 75 height 16
click at [616, 352] on div "My odwołaliśmy" at bounding box center [620, 354] width 73 height 16
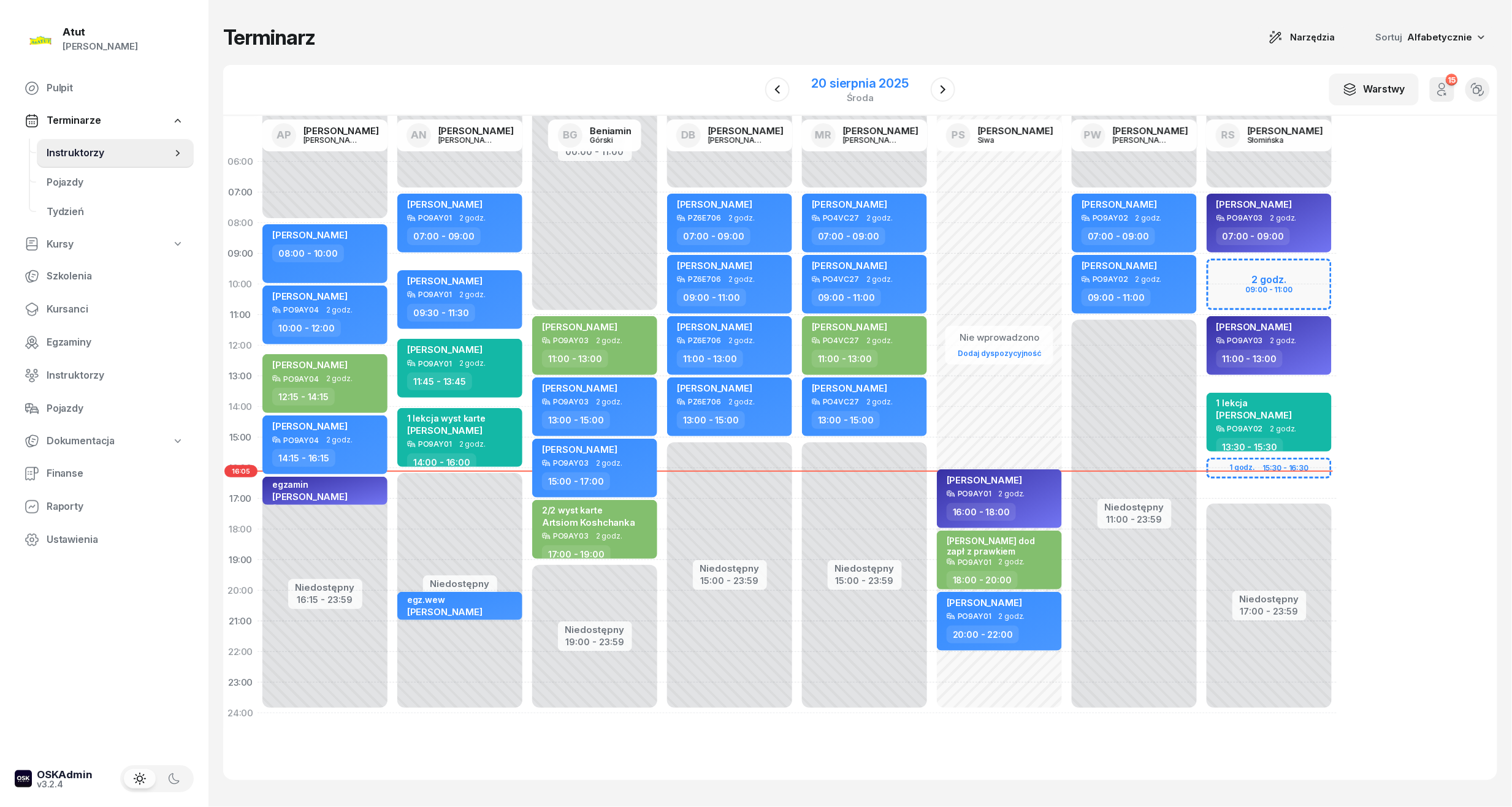
click at [895, 88] on div "20 sierpnia 2025" at bounding box center [860, 83] width 97 height 12
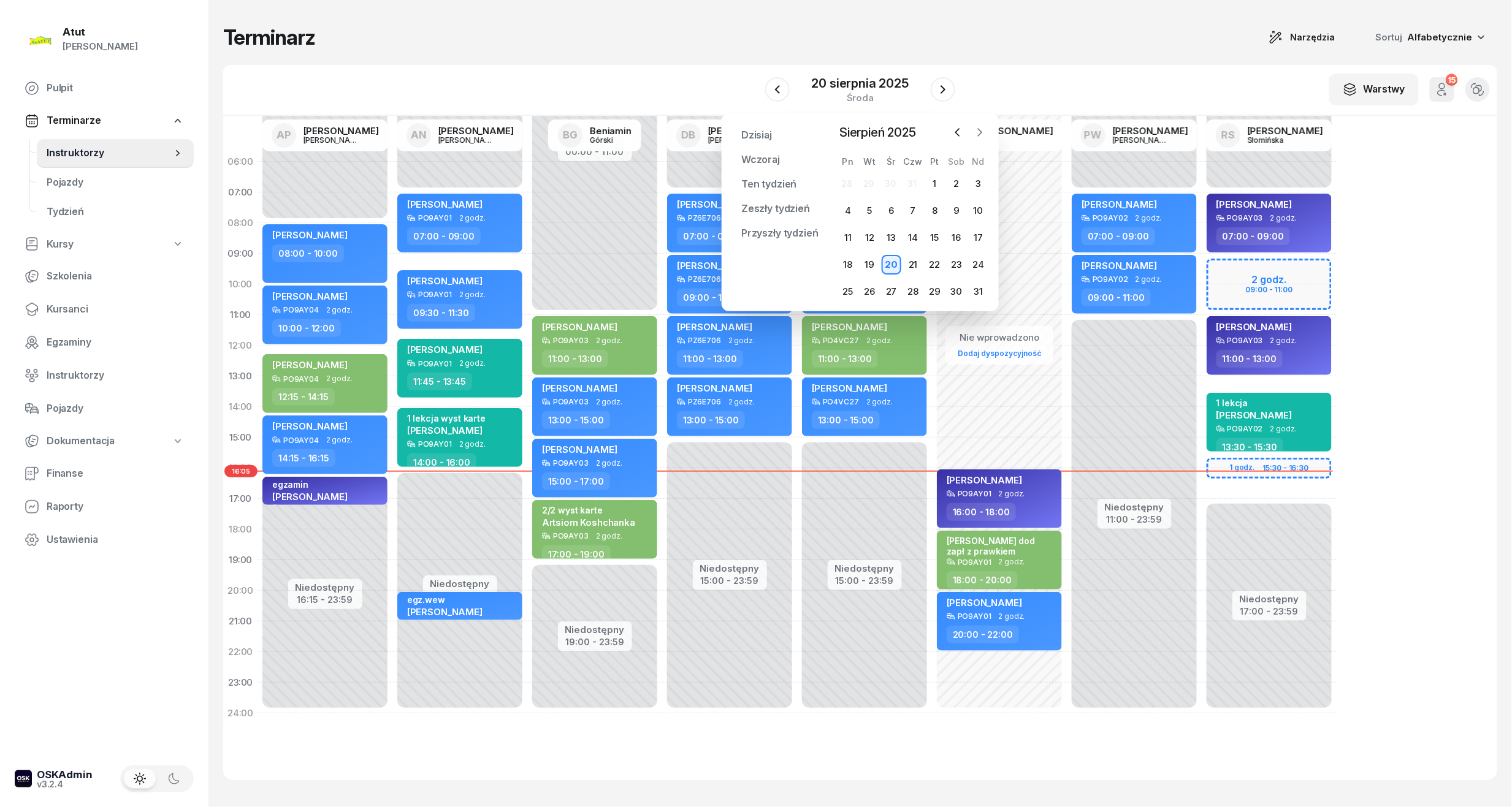
click at [974, 135] on button "button" at bounding box center [979, 132] width 18 height 18
click at [875, 186] on div "2" at bounding box center [869, 184] width 20 height 20
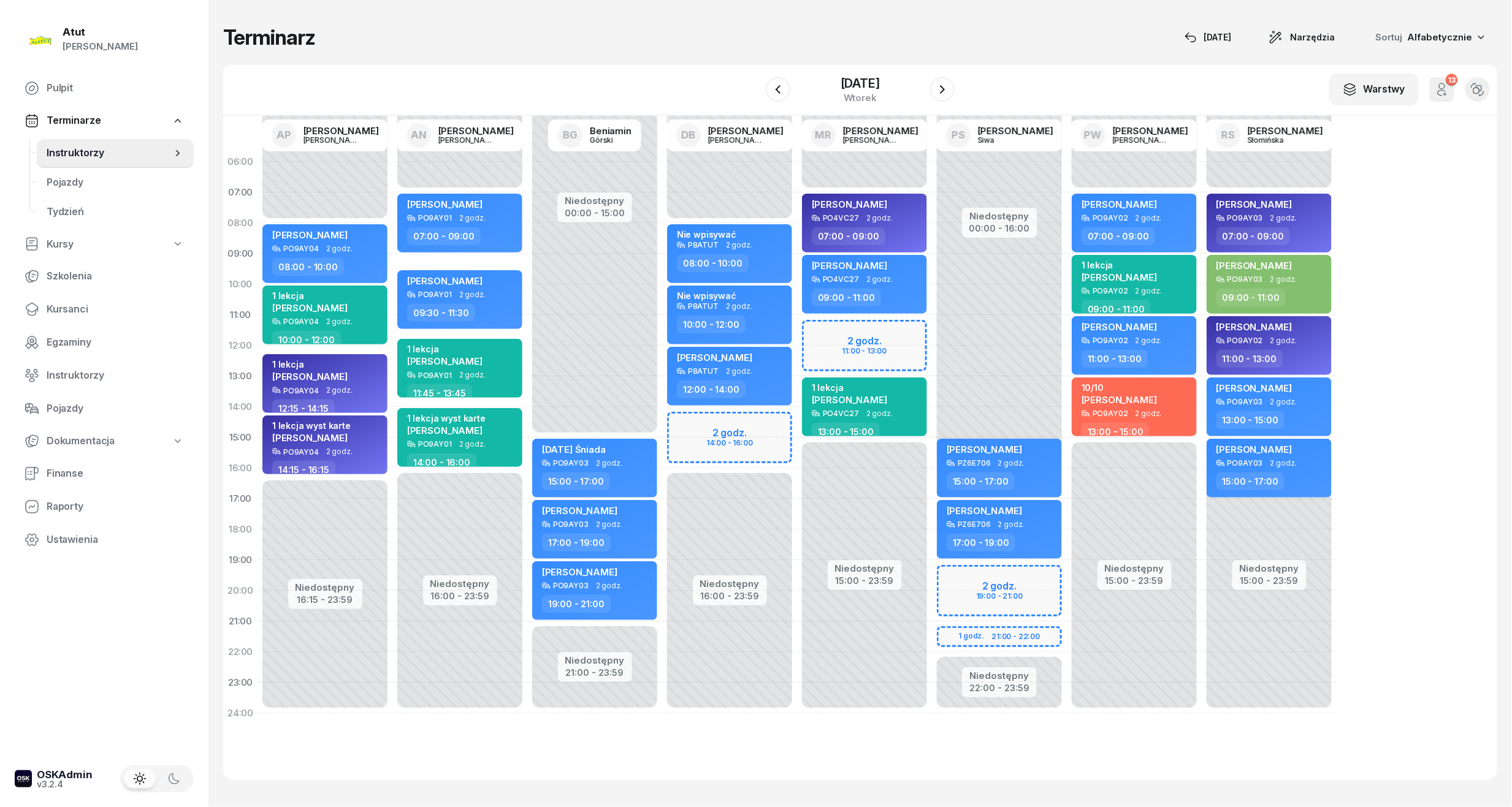
click at [1067, 579] on div "Niedostępny 00:00 - 16:00 Niedostępny 22:00 - 23:59 2 godz. 19:00 - 21:00 1 god…" at bounding box center [1134, 438] width 135 height 582
select select "19"
select select "21"
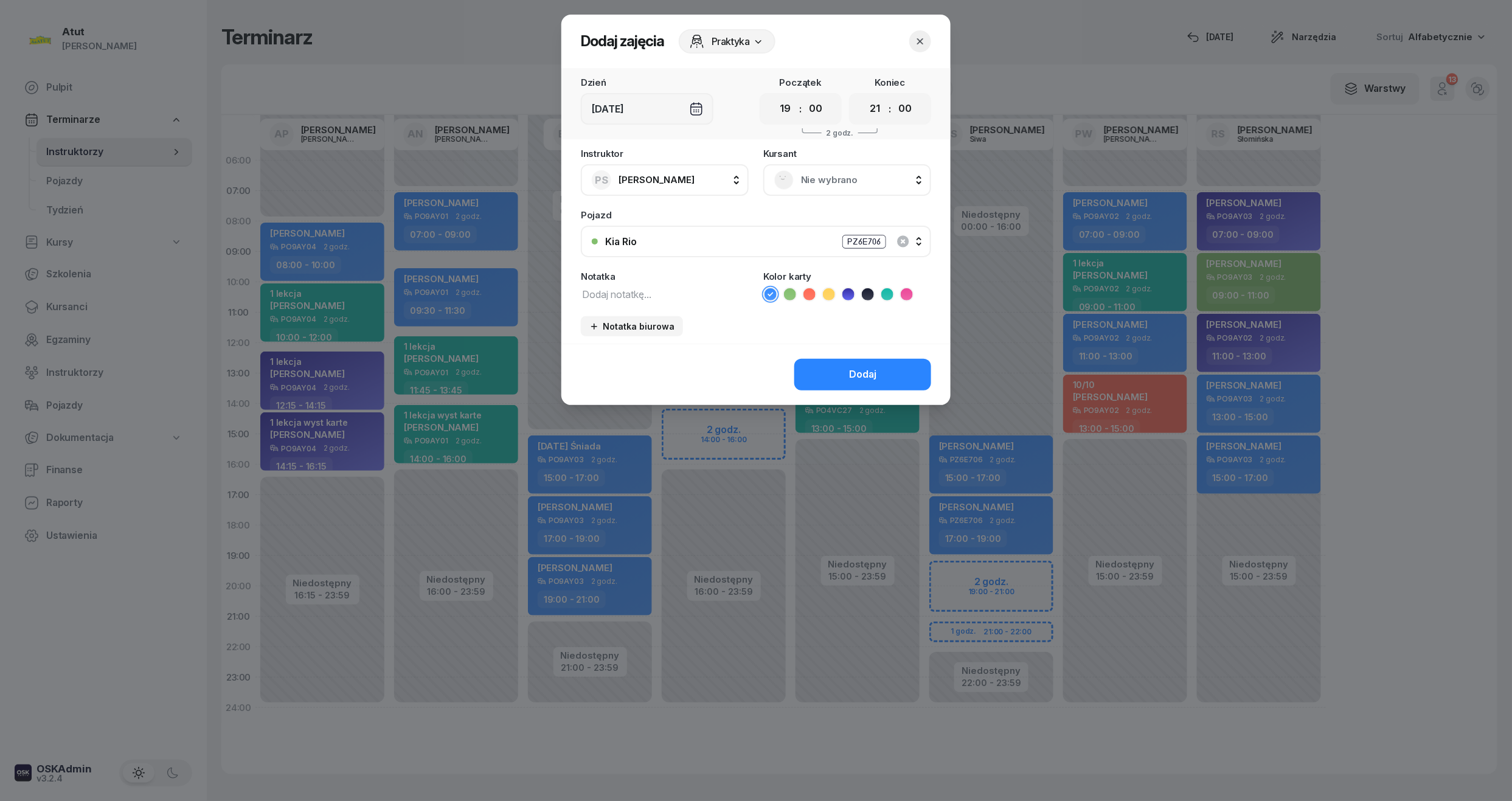
click at [837, 166] on div "Nie wybrano" at bounding box center [848, 180] width 168 height 31
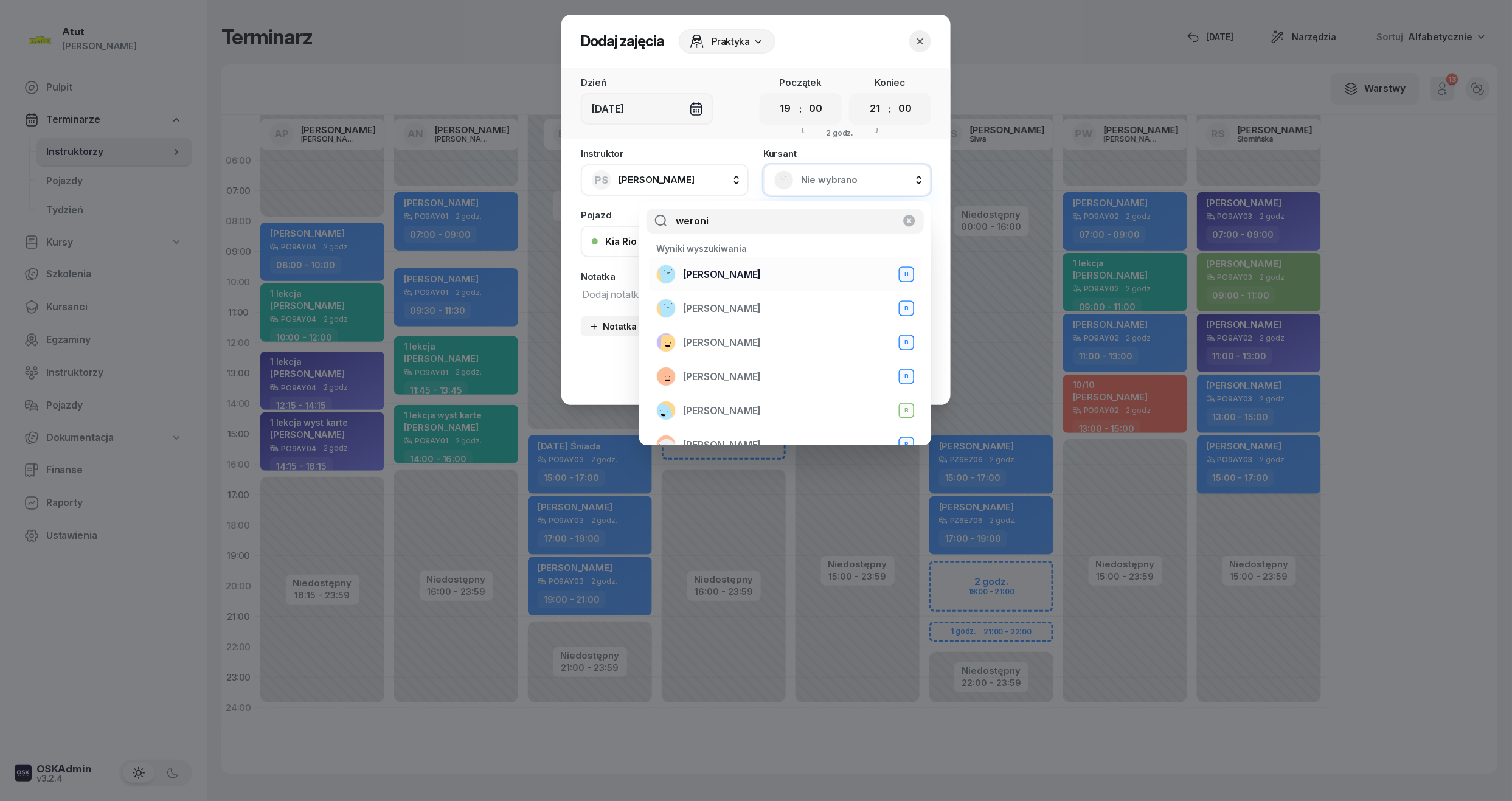
type input "weroni"
click at [761, 273] on span "[PERSON_NAME]" at bounding box center [722, 275] width 78 height 16
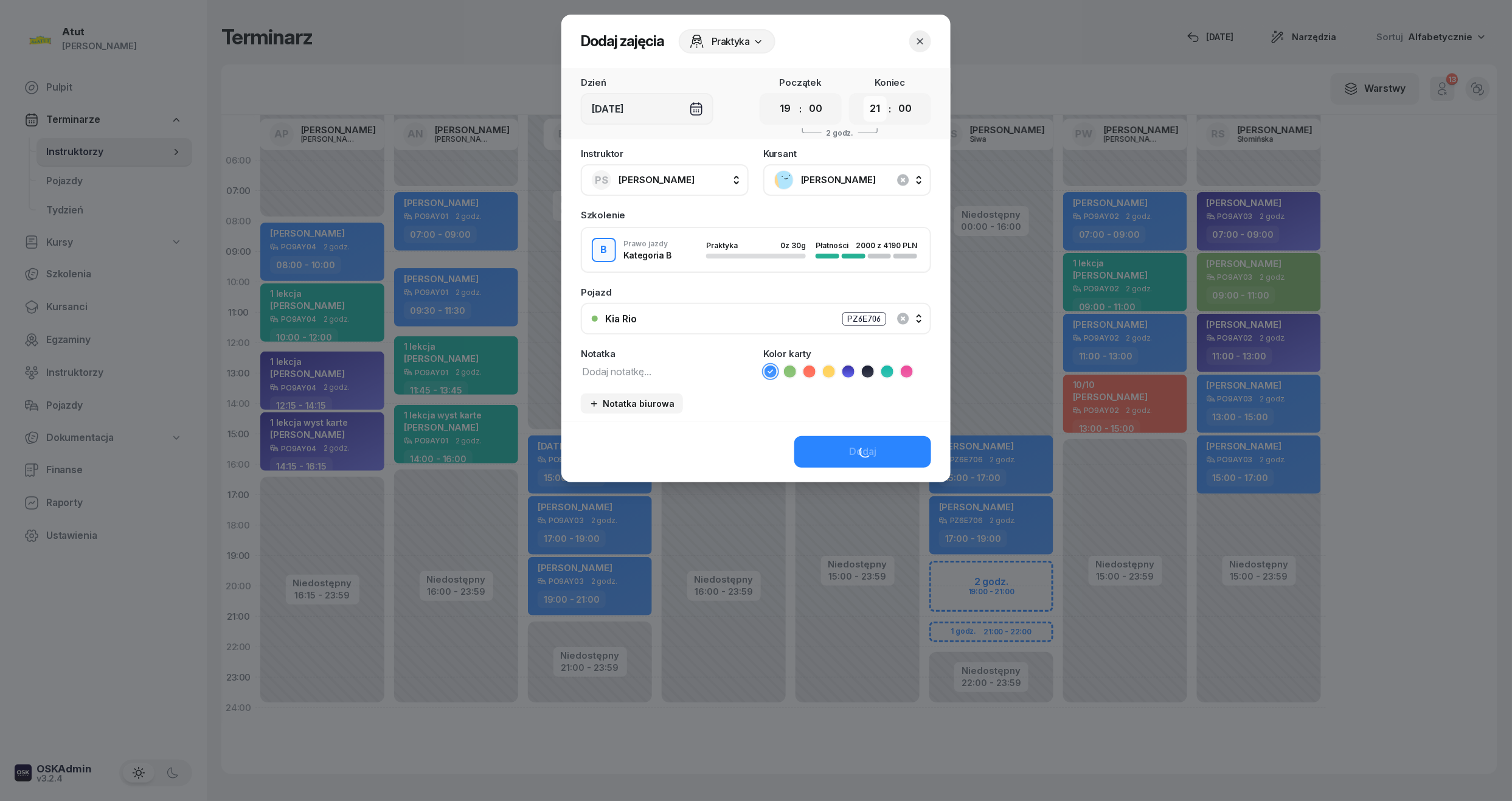
click at [876, 112] on select "00 01 02 03 04 05 06 07 08 09 10 11 12 13 14 15 16 17 18 19 20 21 22 23" at bounding box center [875, 108] width 23 height 26
select select "22"
click at [864, 96] on select "00 01 02 03 04 05 06 07 08 09 10 11 12 13 14 15 16 17 18 19 20 21 22 23" at bounding box center [875, 108] width 23 height 26
click at [847, 373] on icon at bounding box center [848, 371] width 12 height 12
click at [849, 444] on div "Dodaj" at bounding box center [863, 451] width 28 height 16
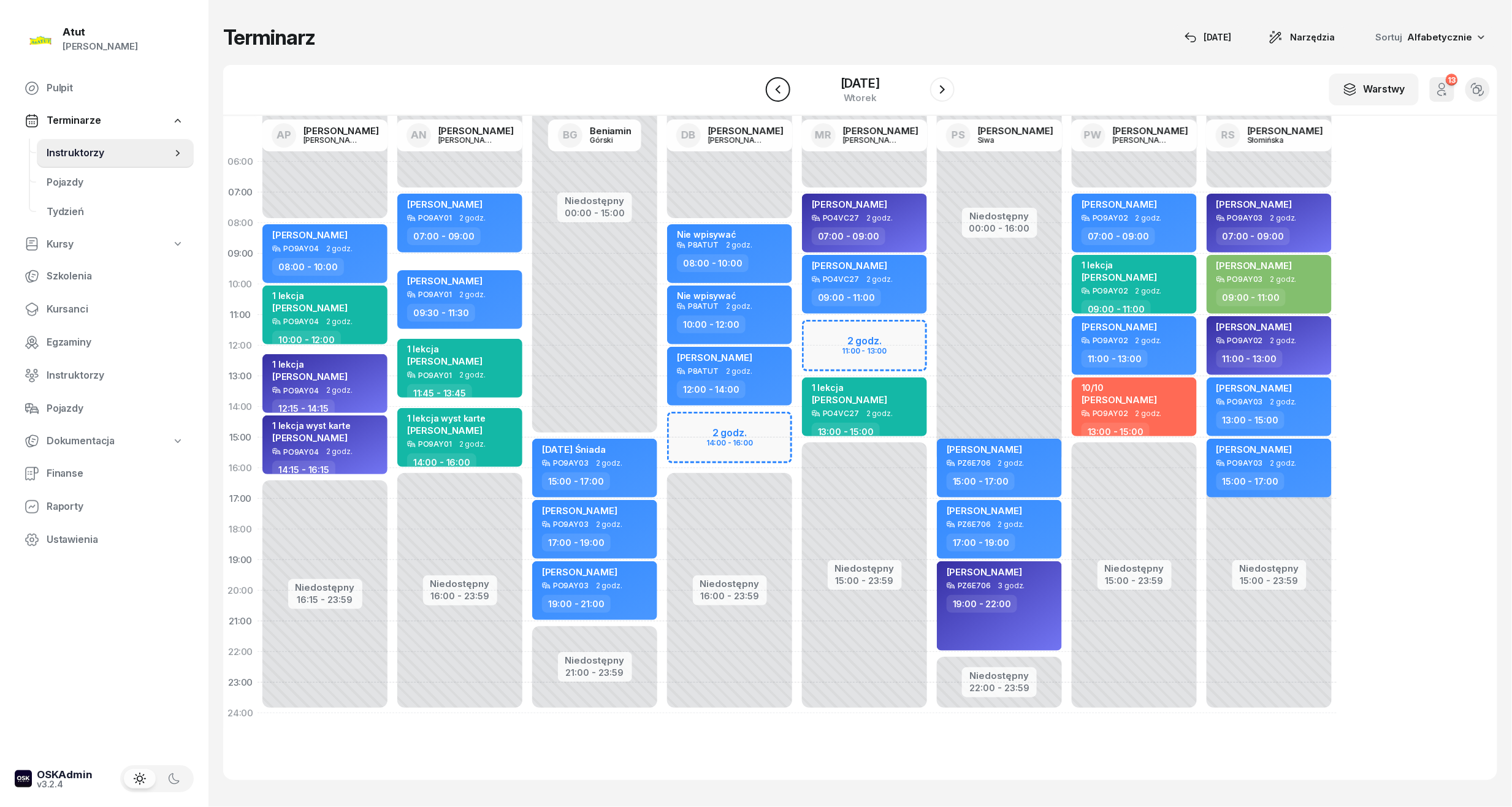
click at [783, 93] on icon "button" at bounding box center [778, 89] width 15 height 15
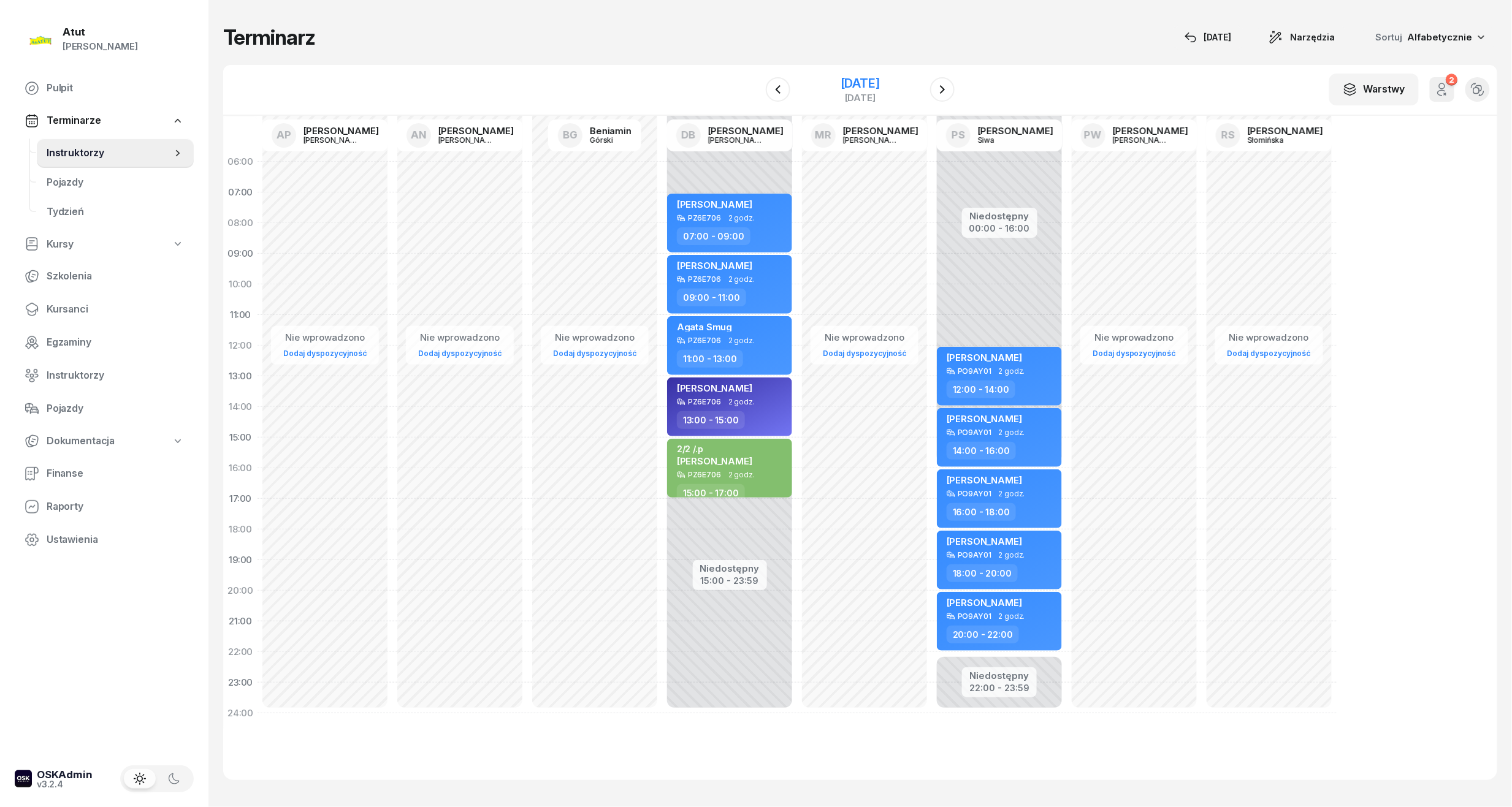
click at [840, 86] on div "31 sierpnia 2025" at bounding box center [860, 83] width 39 height 12
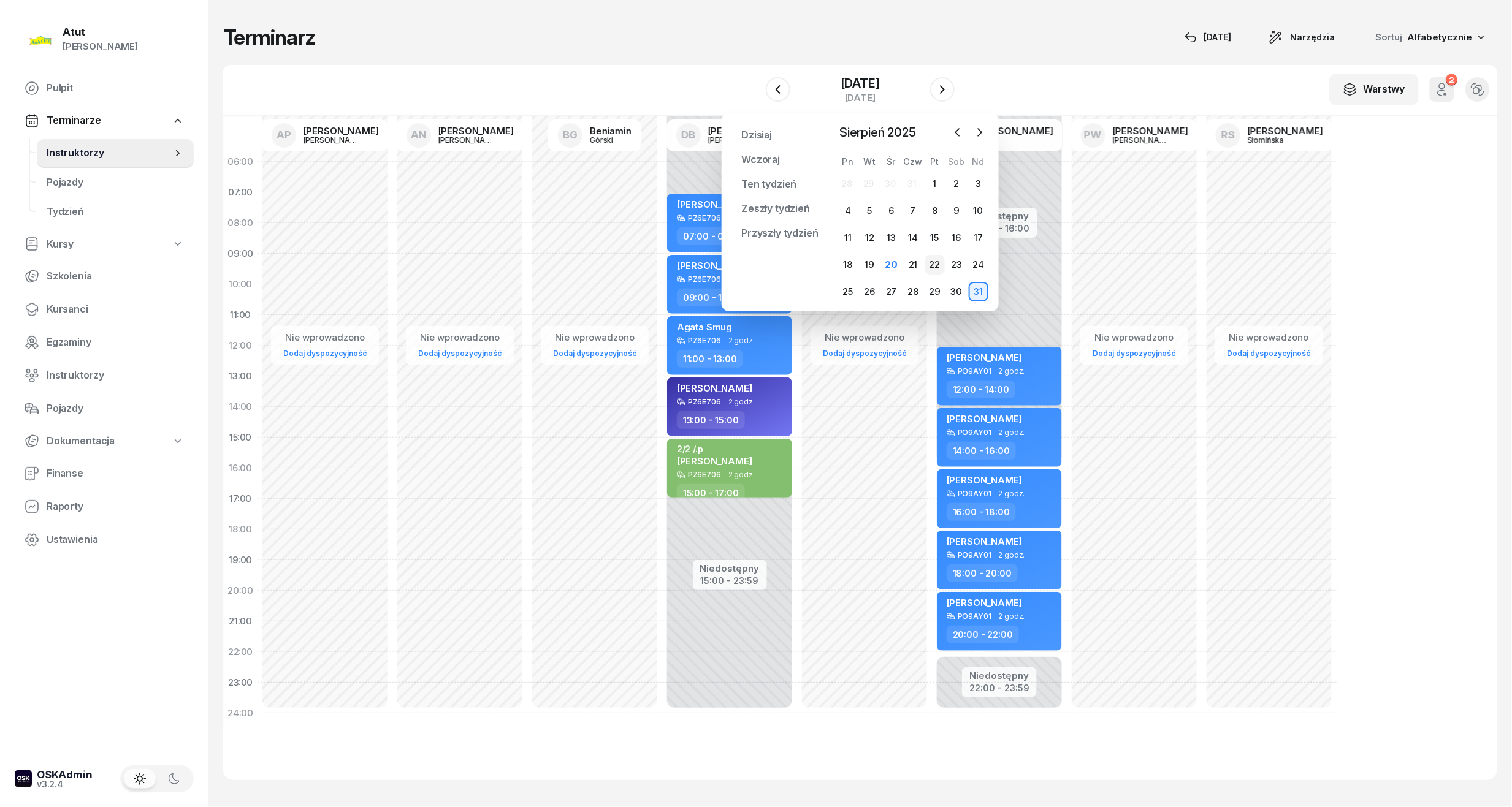
click at [931, 266] on div "22" at bounding box center [934, 265] width 20 height 20
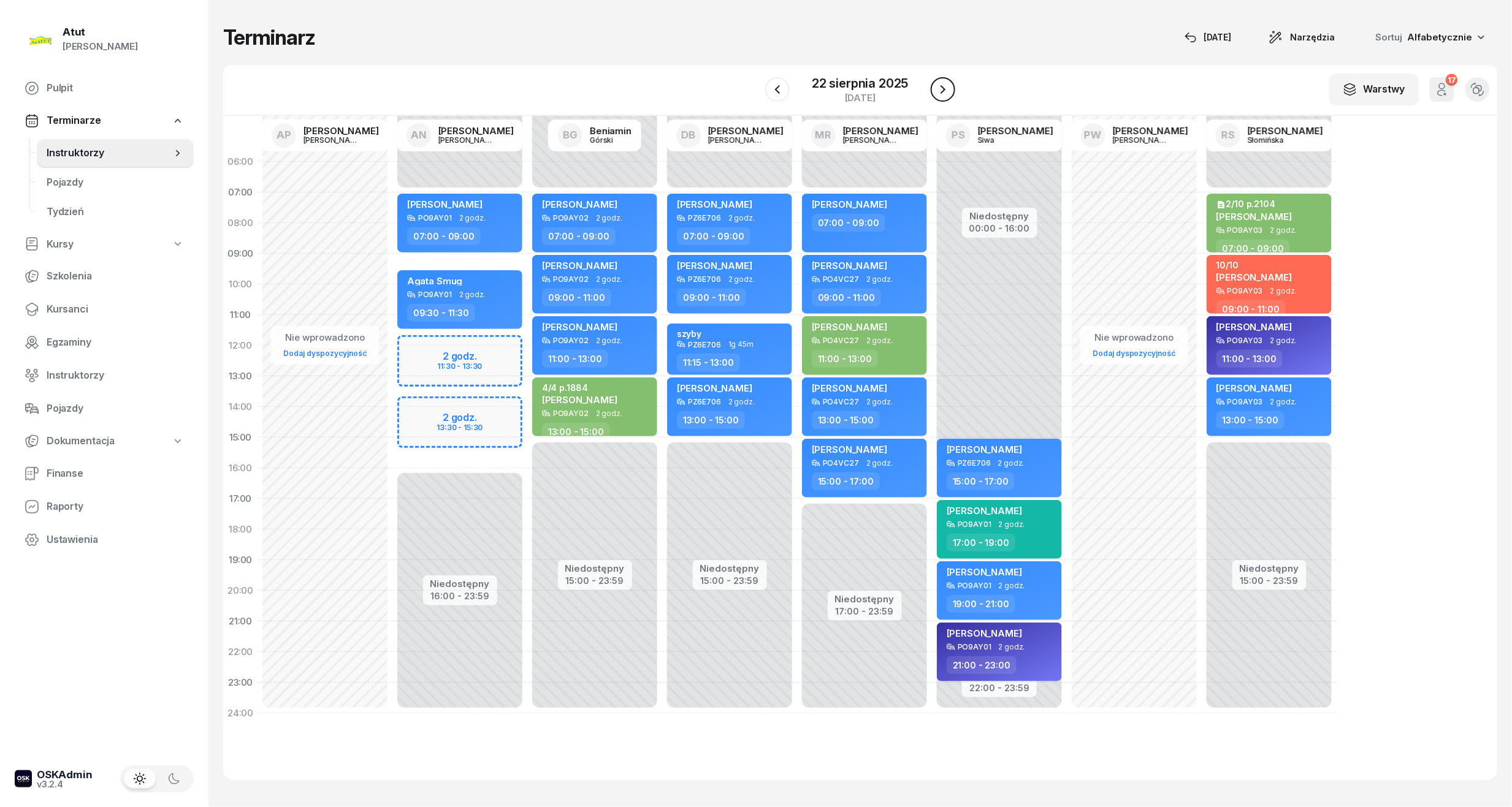
click at [947, 84] on icon "button" at bounding box center [943, 89] width 15 height 15
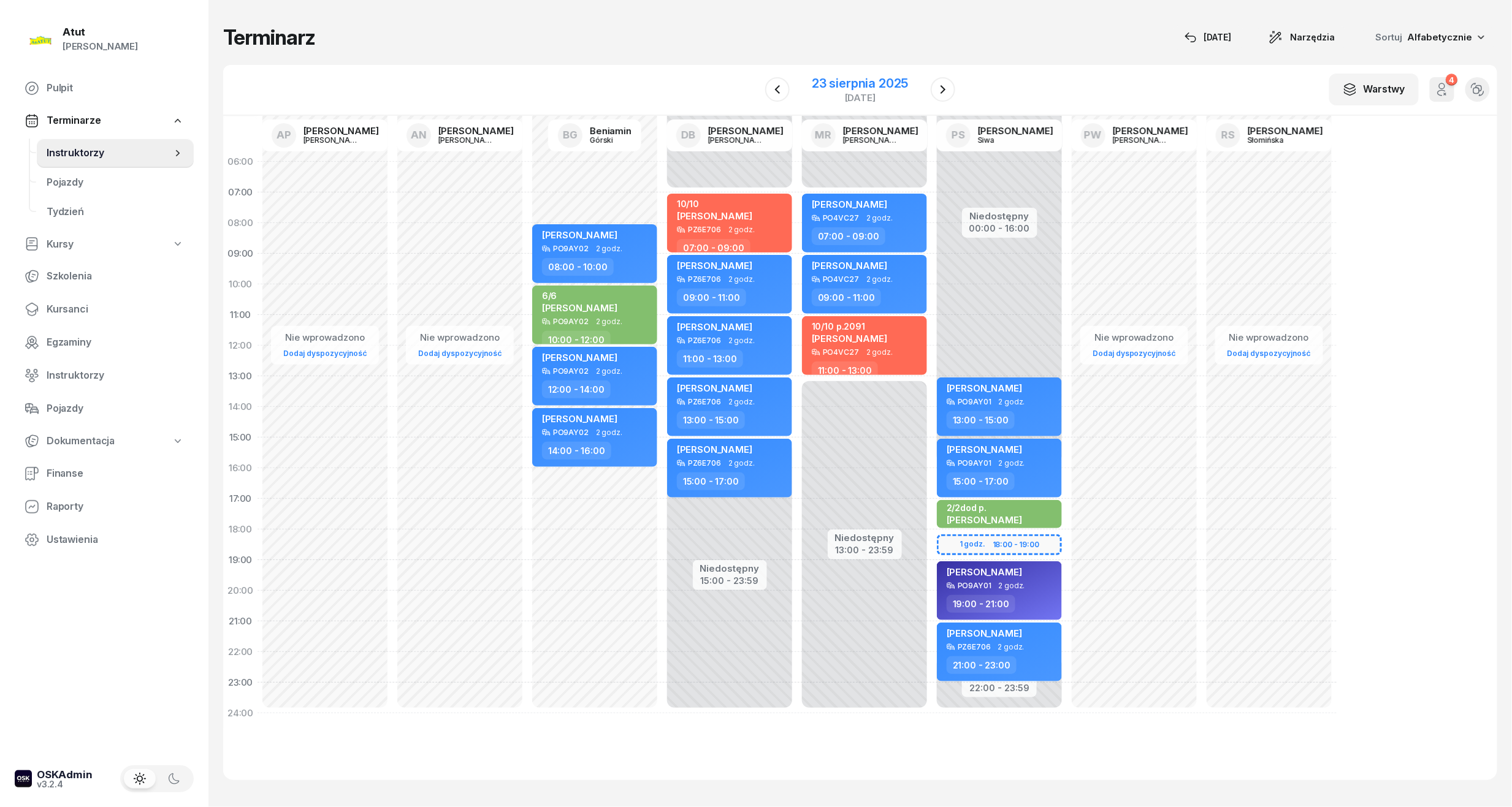
click at [879, 80] on div "23 sierpnia 2025" at bounding box center [860, 83] width 96 height 12
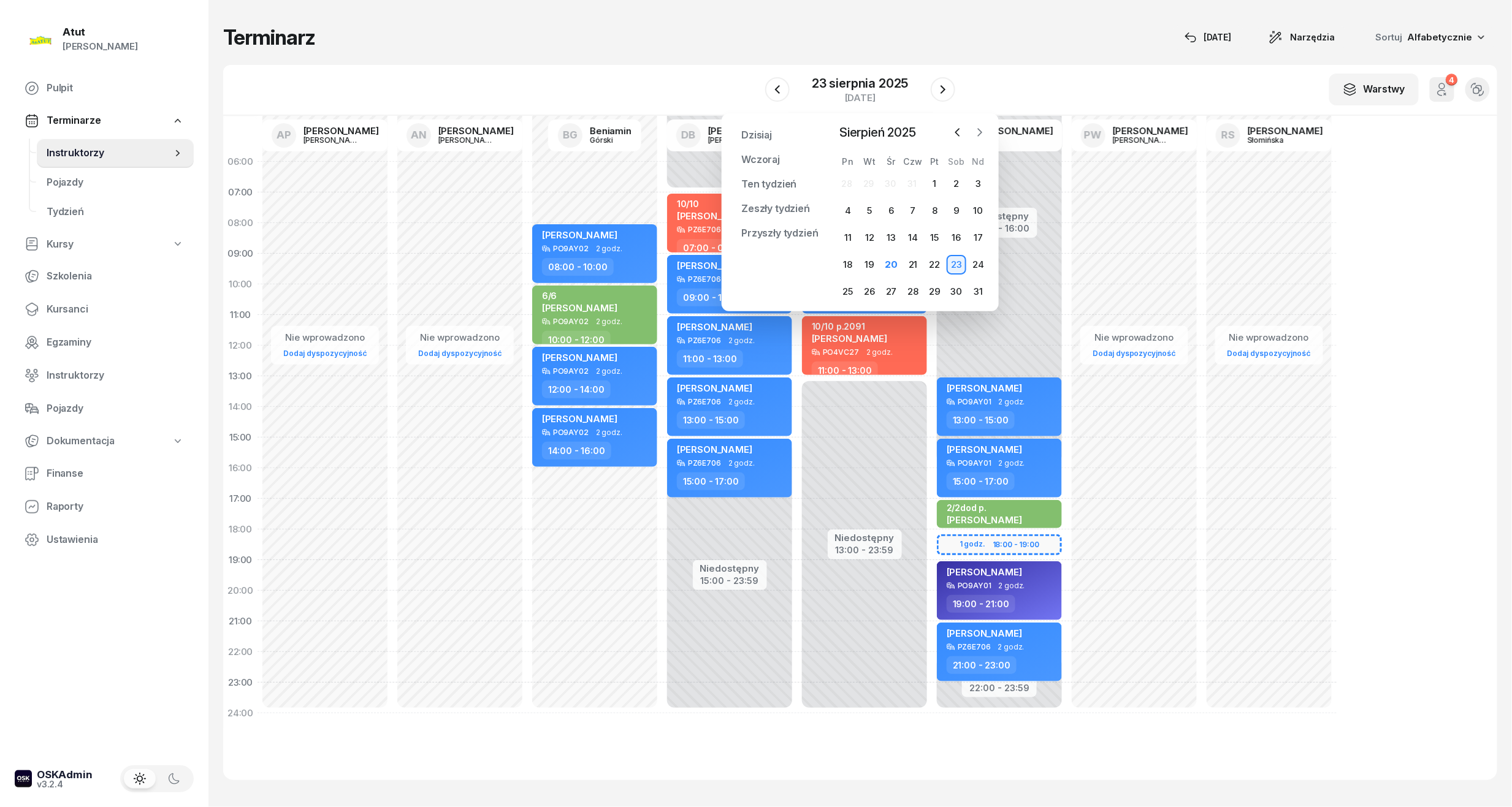
click at [977, 135] on icon "button" at bounding box center [979, 132] width 12 height 12
click at [875, 182] on div "2" at bounding box center [869, 184] width 20 height 20
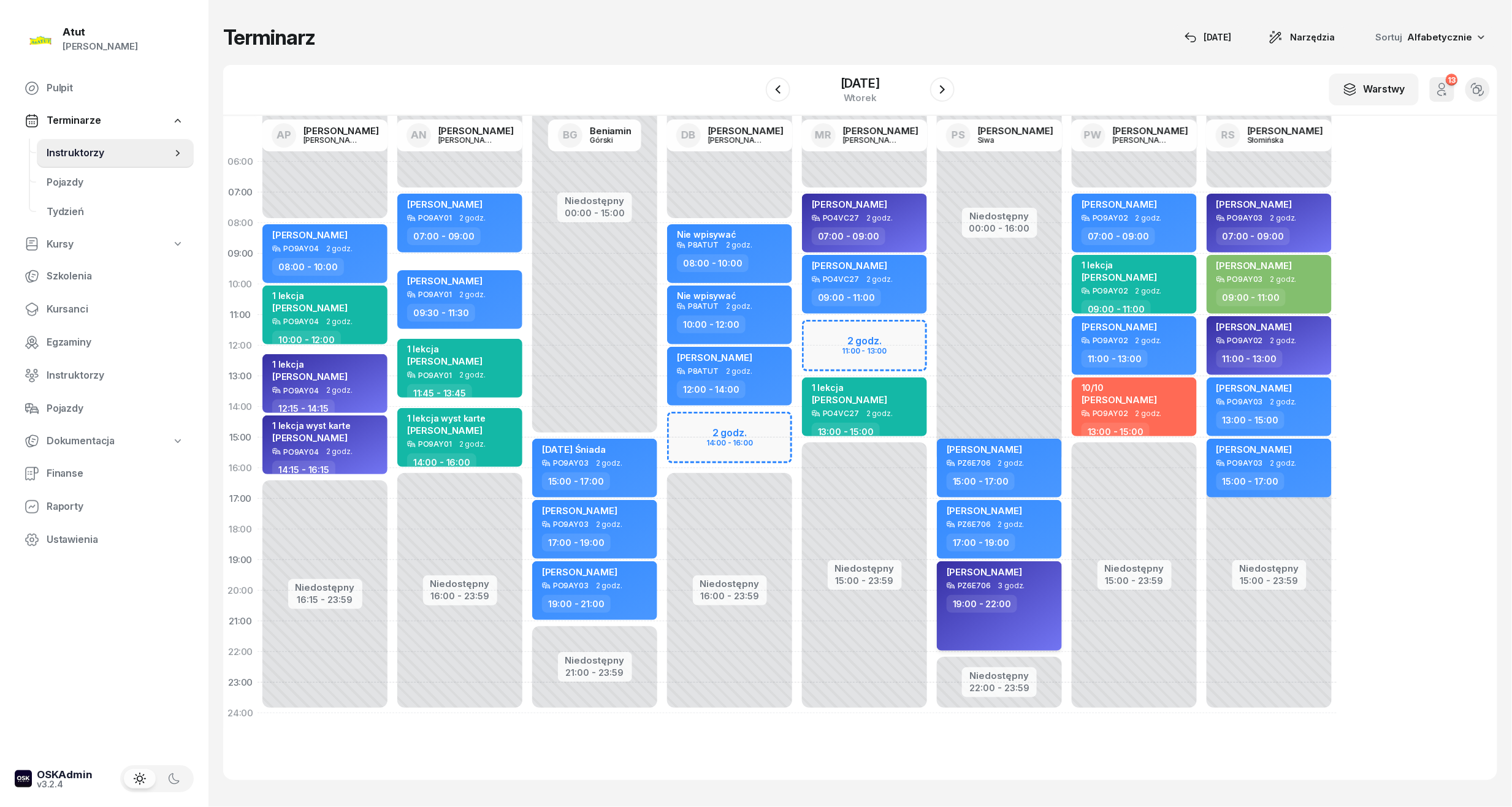
click at [1020, 577] on div "[PERSON_NAME]" at bounding box center [984, 573] width 75 height 15
select select "19"
select select "22"
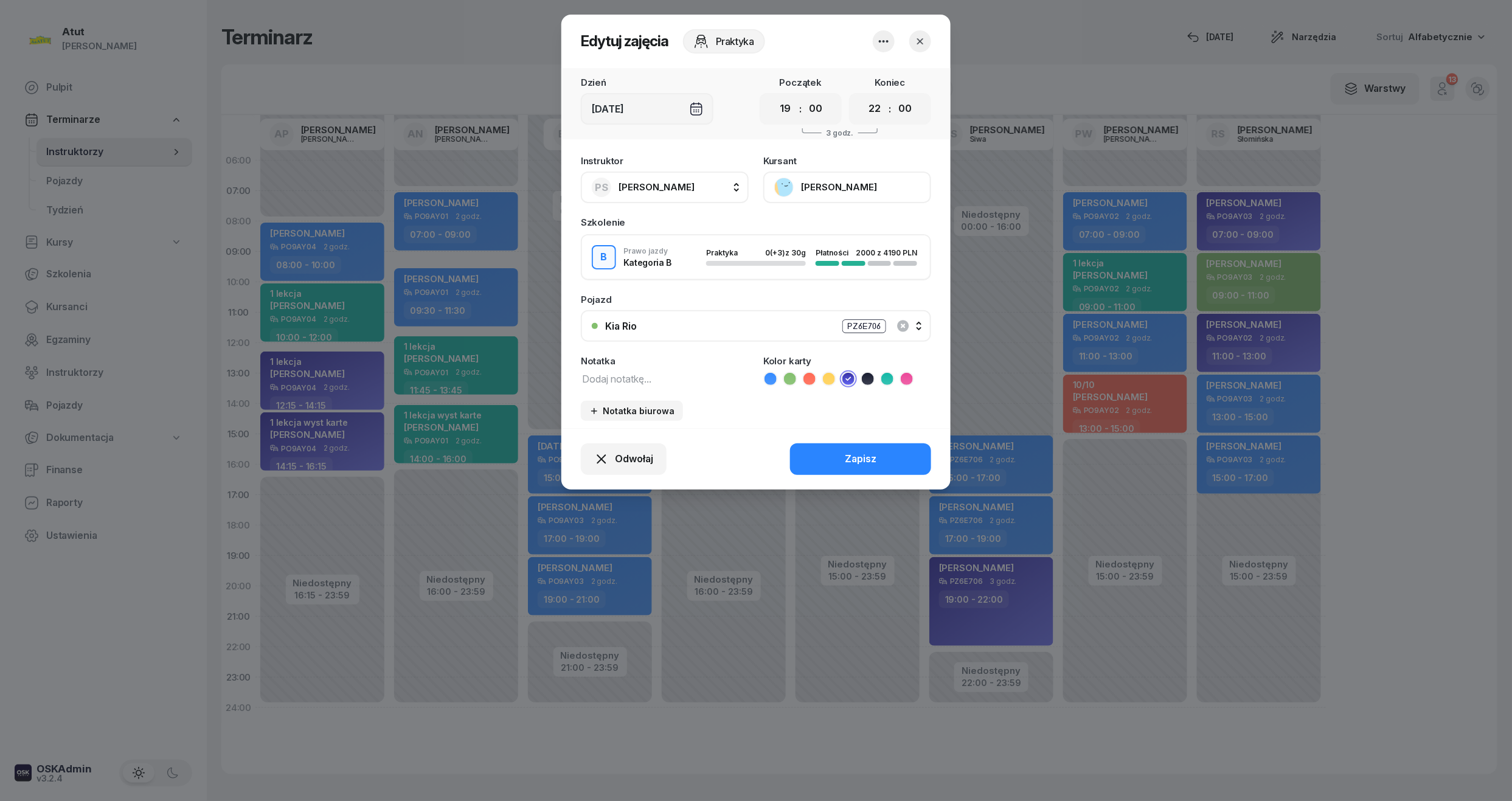
click at [855, 180] on button "[PERSON_NAME]" at bounding box center [848, 187] width 168 height 31
click at [888, 44] on icon "button" at bounding box center [883, 41] width 14 height 14
click at [886, 81] on link "Usuń" at bounding box center [878, 78] width 160 height 31
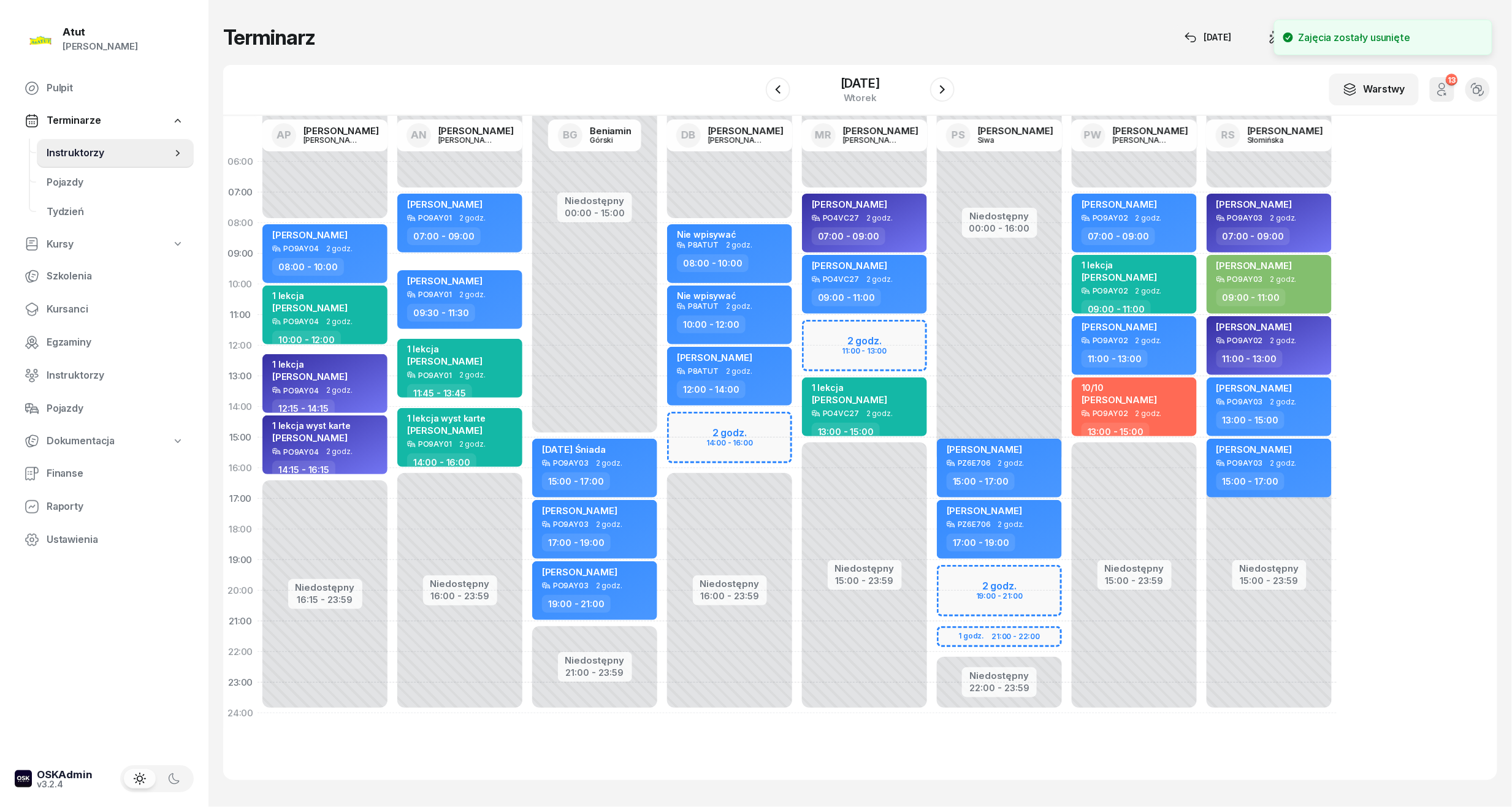
click at [1067, 574] on div "Niedostępny 00:00 - 16:00 Niedostępny 22:00 - 23:59 Jakub Wilk PZ6E706 2 godz. …" at bounding box center [1134, 438] width 135 height 582
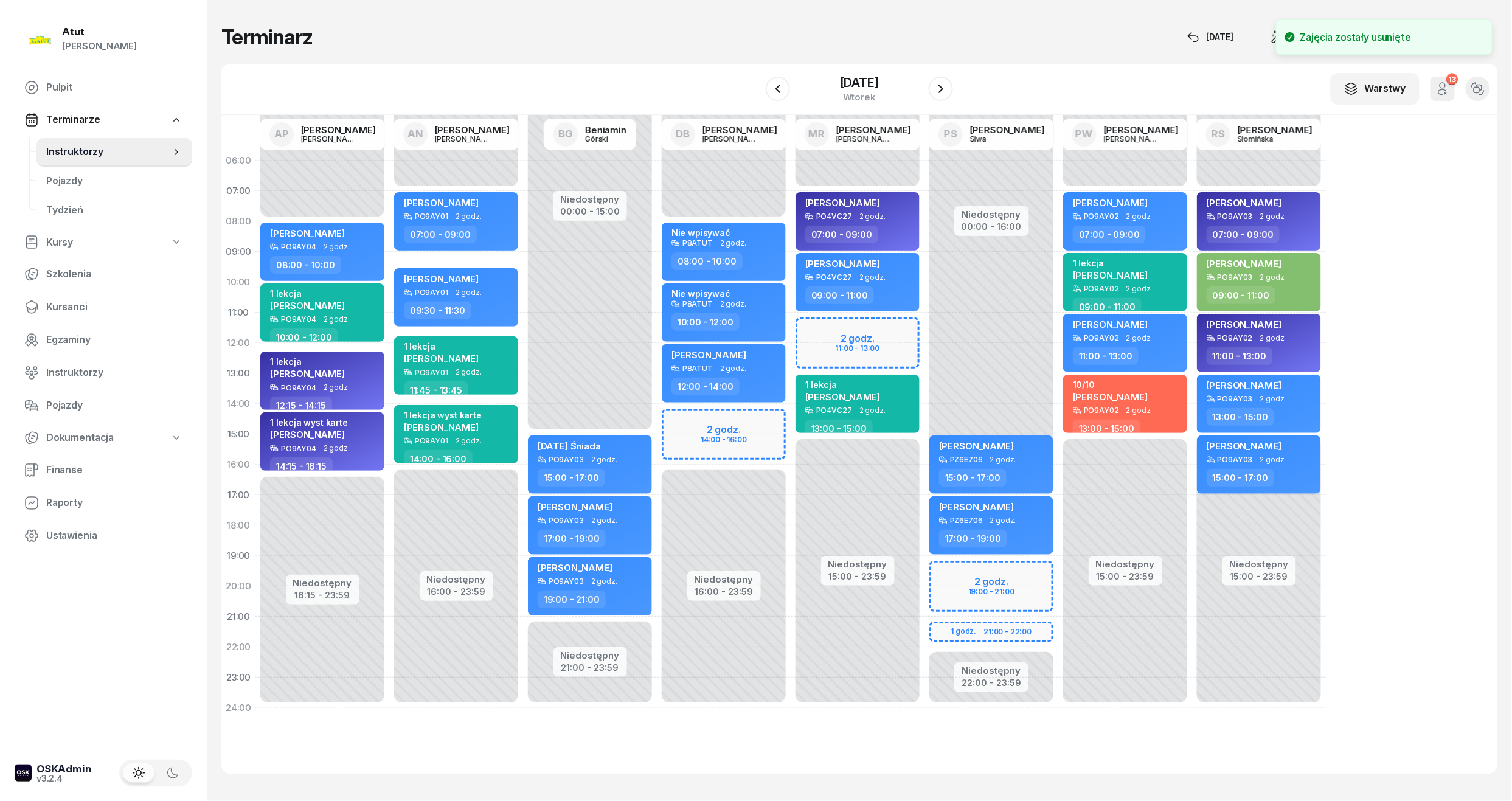
select select "19"
select select "21"
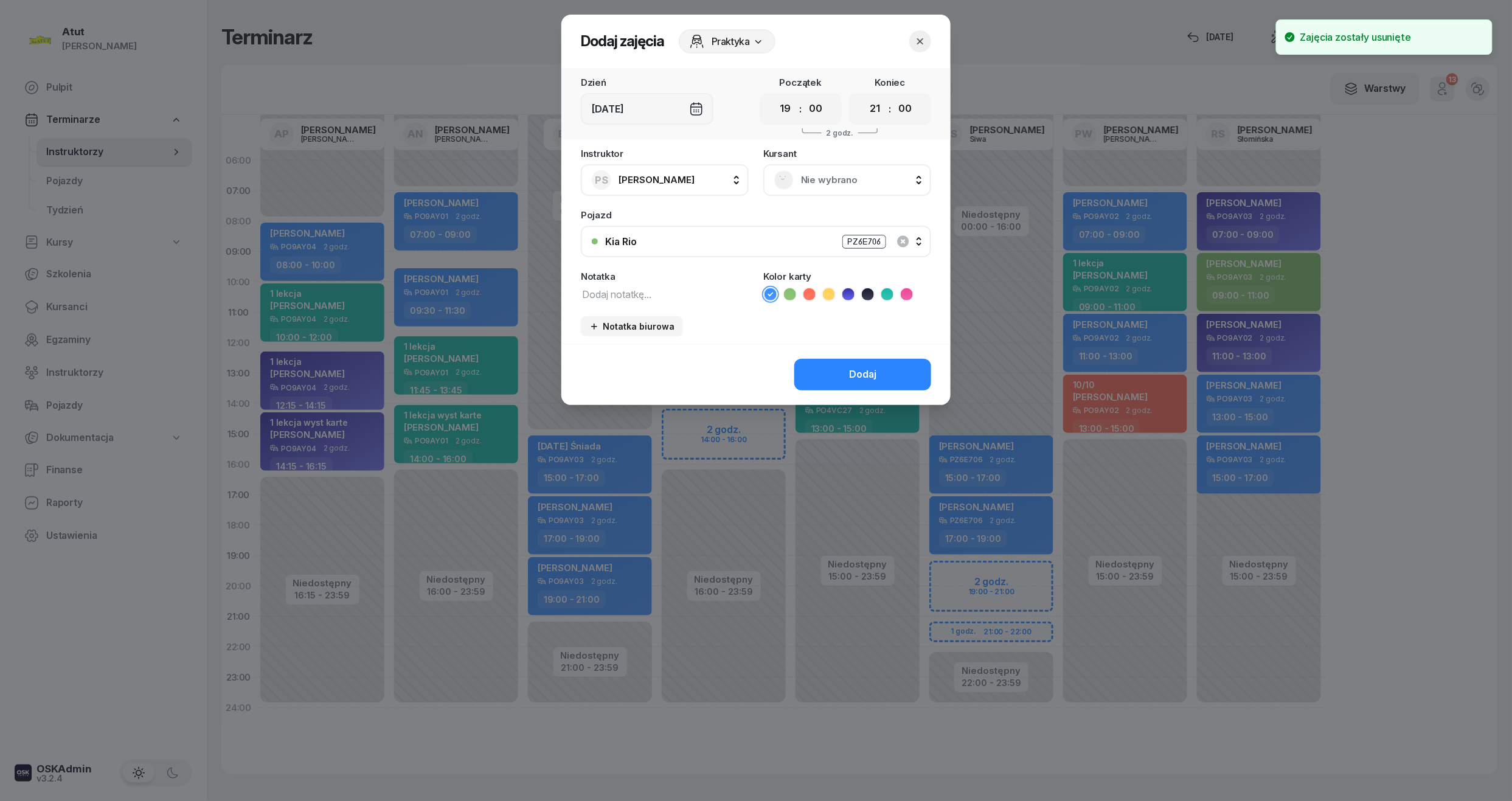
click at [825, 177] on span "Nie wybrano" at bounding box center [861, 180] width 119 height 16
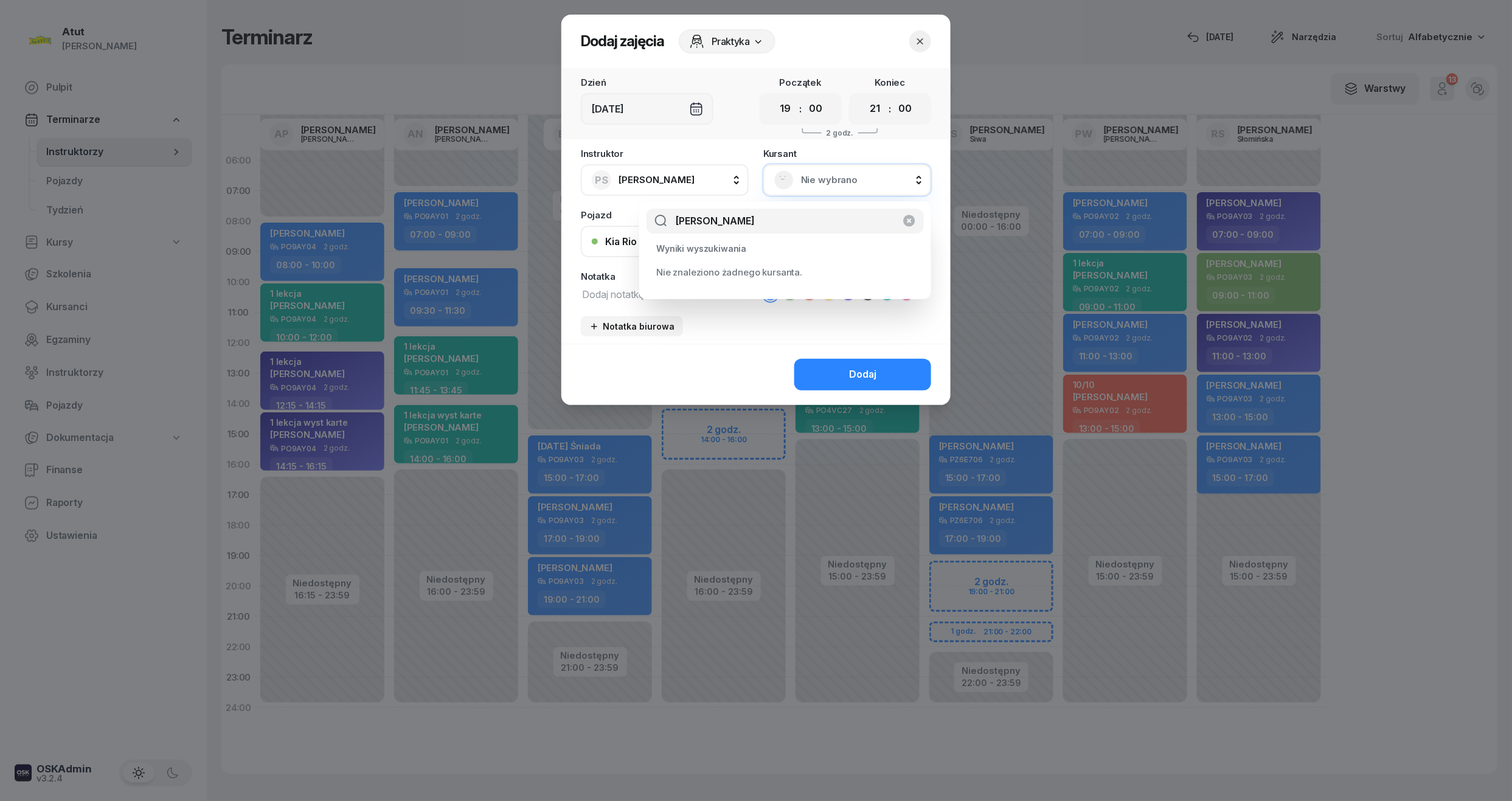
type input "kacprzak"
click at [809, 175] on span "Nie wybrano" at bounding box center [861, 180] width 119 height 16
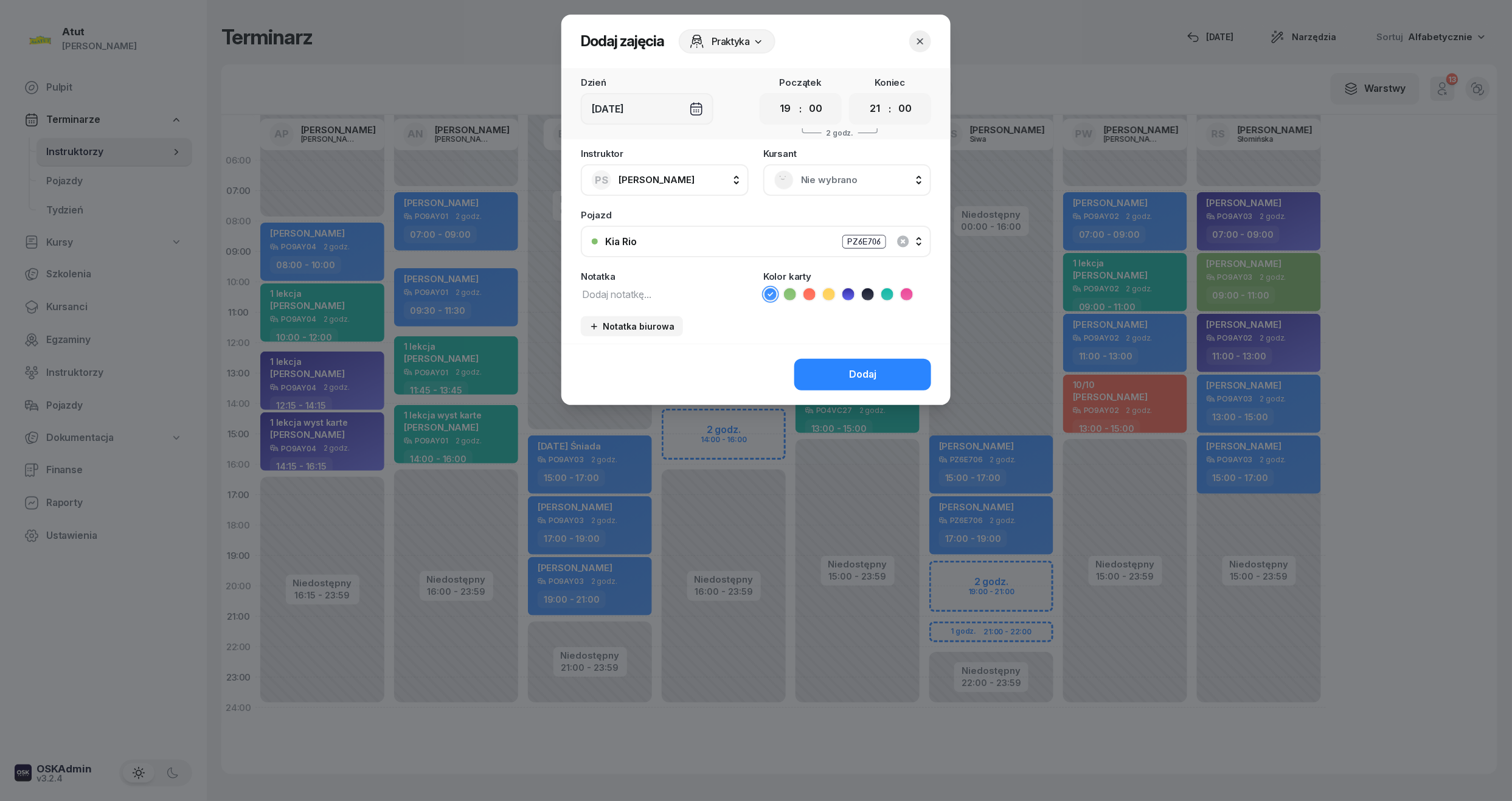
click at [814, 176] on span "Nie wybrano" at bounding box center [861, 180] width 119 height 16
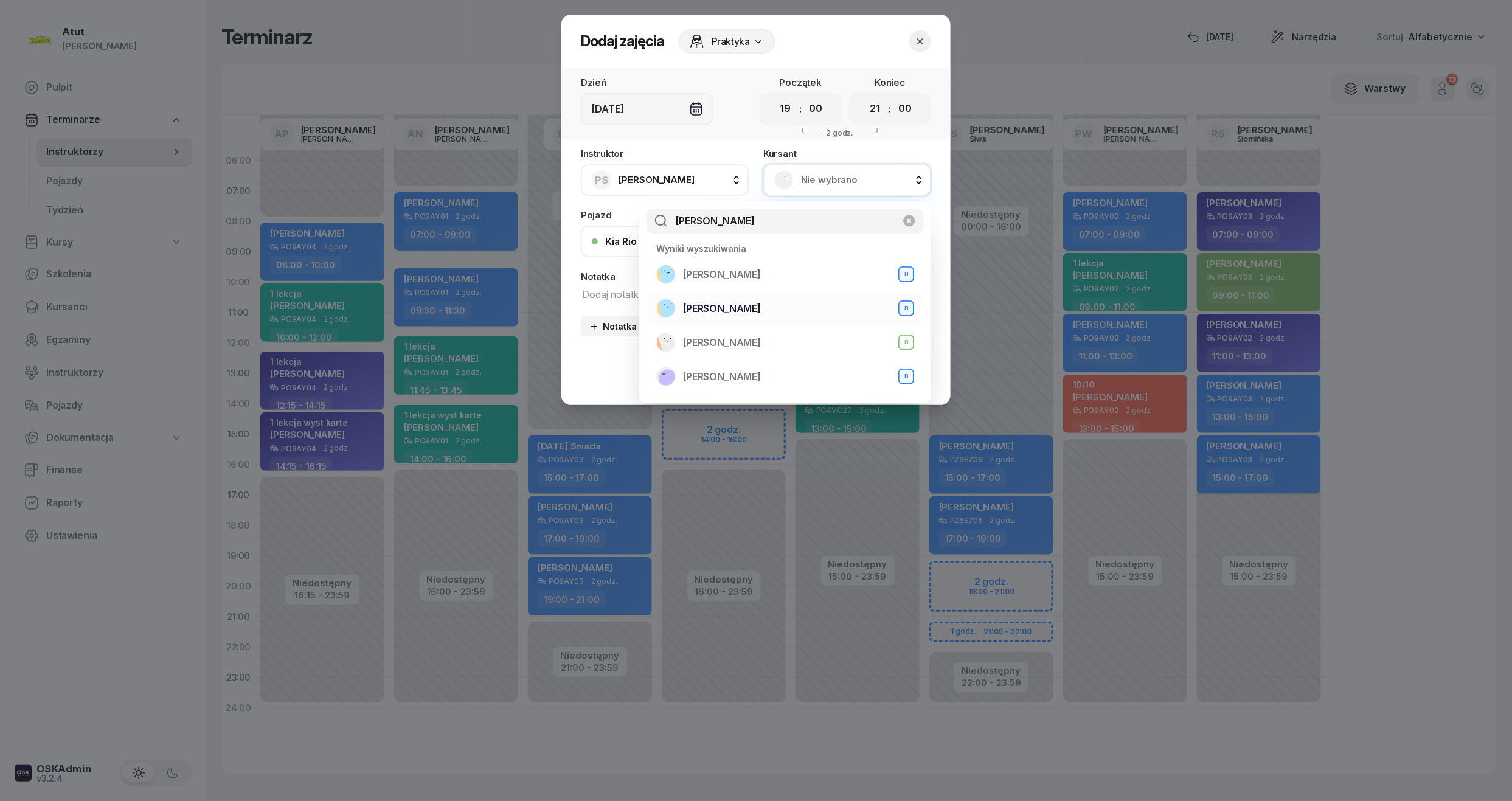
type input "[PERSON_NAME]"
click at [757, 308] on span "[PERSON_NAME]" at bounding box center [722, 308] width 78 height 16
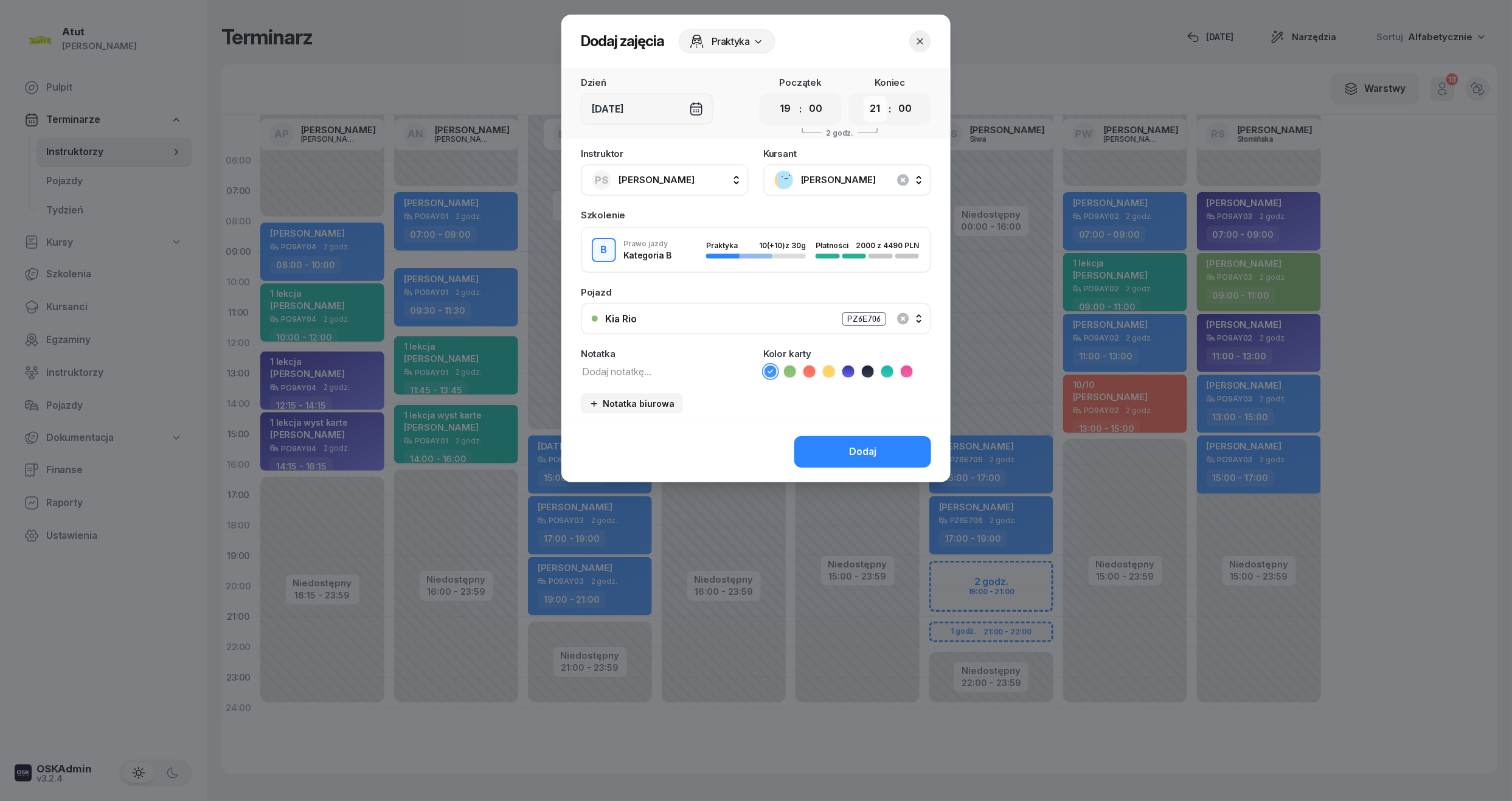
click at [878, 110] on select "00 01 02 03 04 05 06 07 08 09 10 11 12 13 14 15 16 17 18 19 20 21 22 23" at bounding box center [875, 108] width 23 height 26
select select "22"
click at [864, 96] on select "00 01 02 03 04 05 06 07 08 09 10 11 12 13 14 15 16 17 18 19 20 21 22 23" at bounding box center [875, 108] width 23 height 26
click at [887, 450] on div "Dodaj" at bounding box center [756, 451] width 389 height 61
click at [887, 450] on button "Dodaj" at bounding box center [863, 452] width 137 height 31
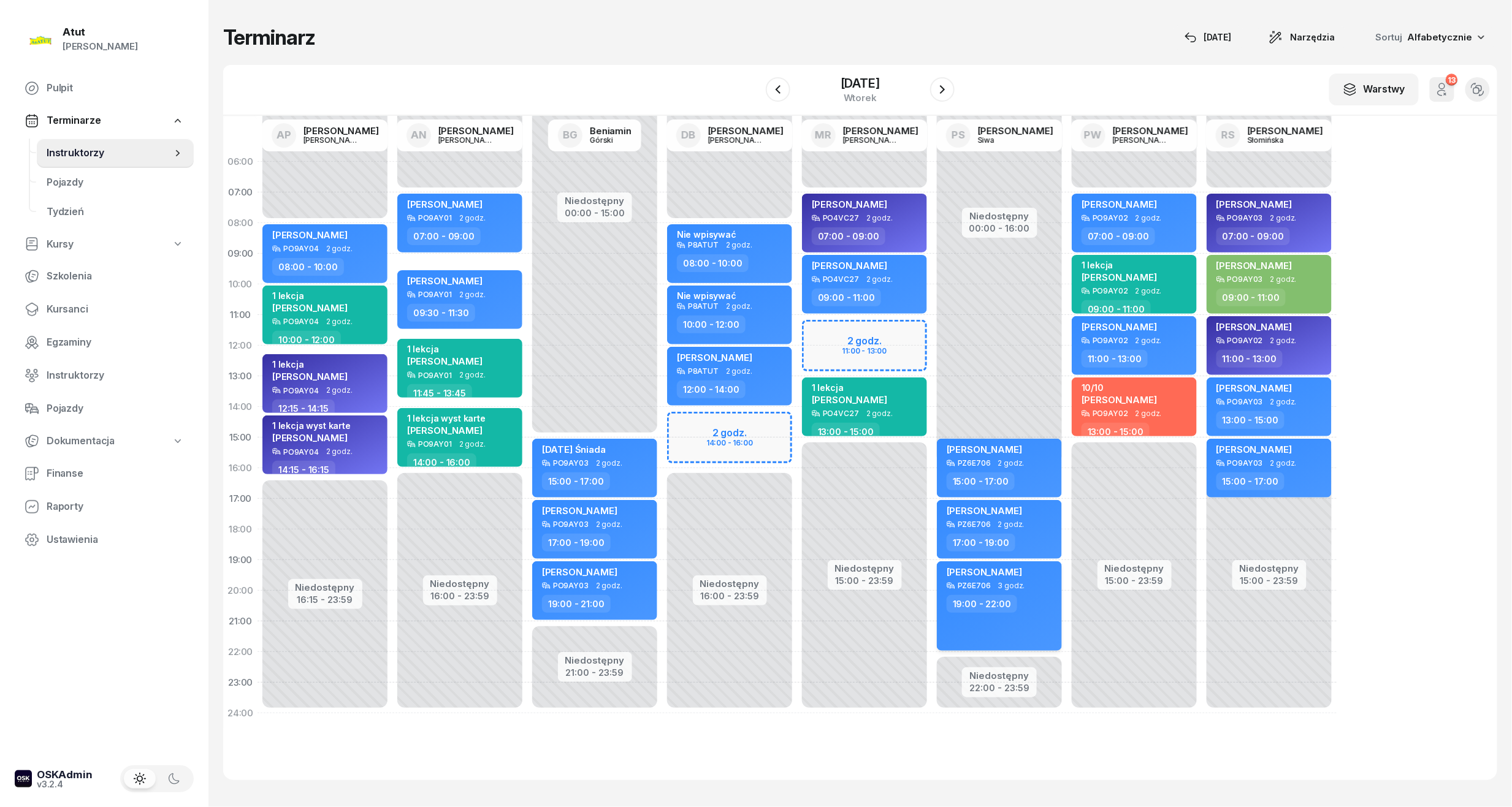
click at [1022, 575] on span "[PERSON_NAME]" at bounding box center [984, 571] width 75 height 11
select select "19"
select select "22"
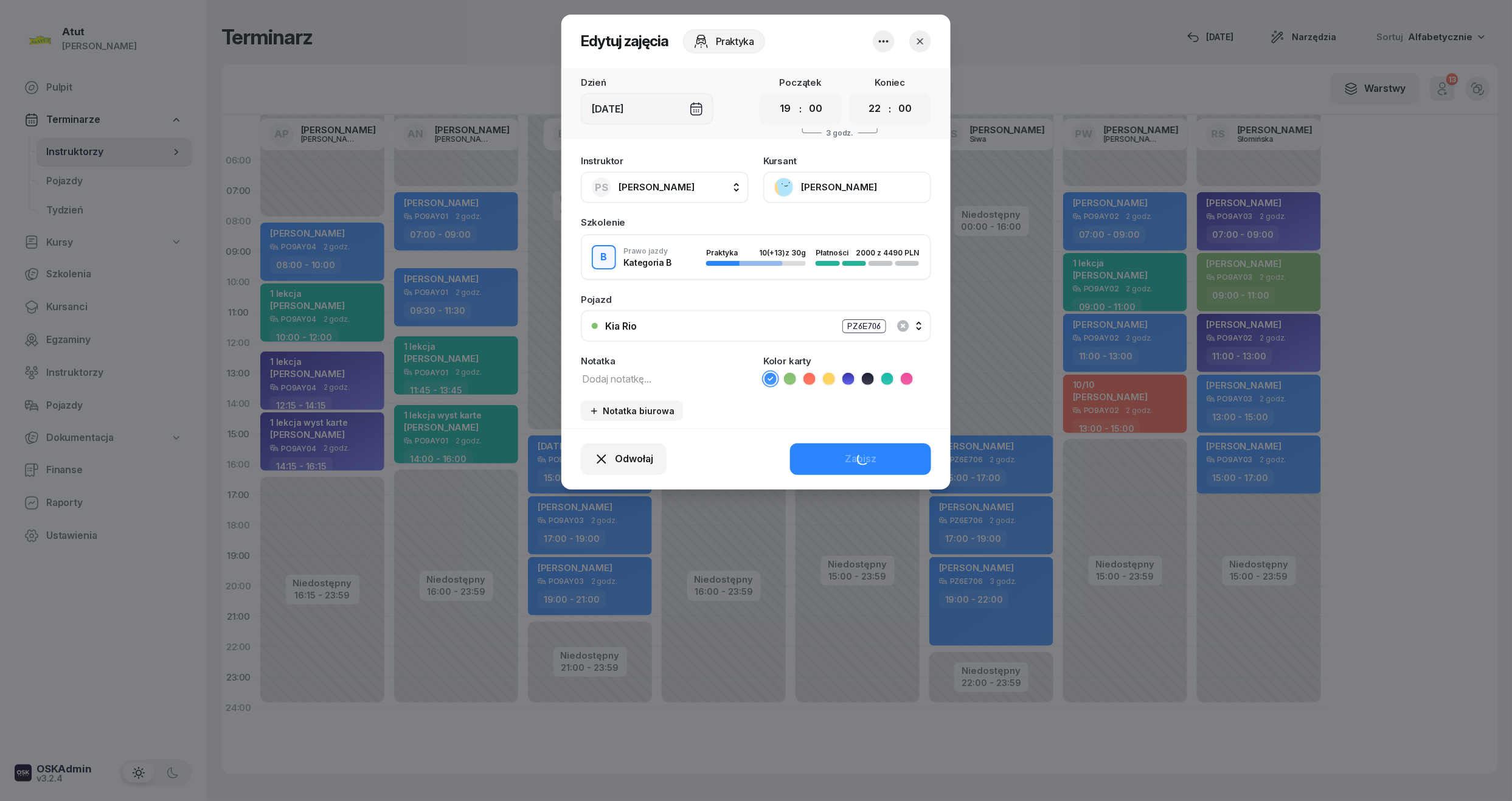
click at [853, 374] on icon at bounding box center [848, 379] width 12 height 12
click at [856, 451] on div "Zapisz" at bounding box center [861, 459] width 31 height 16
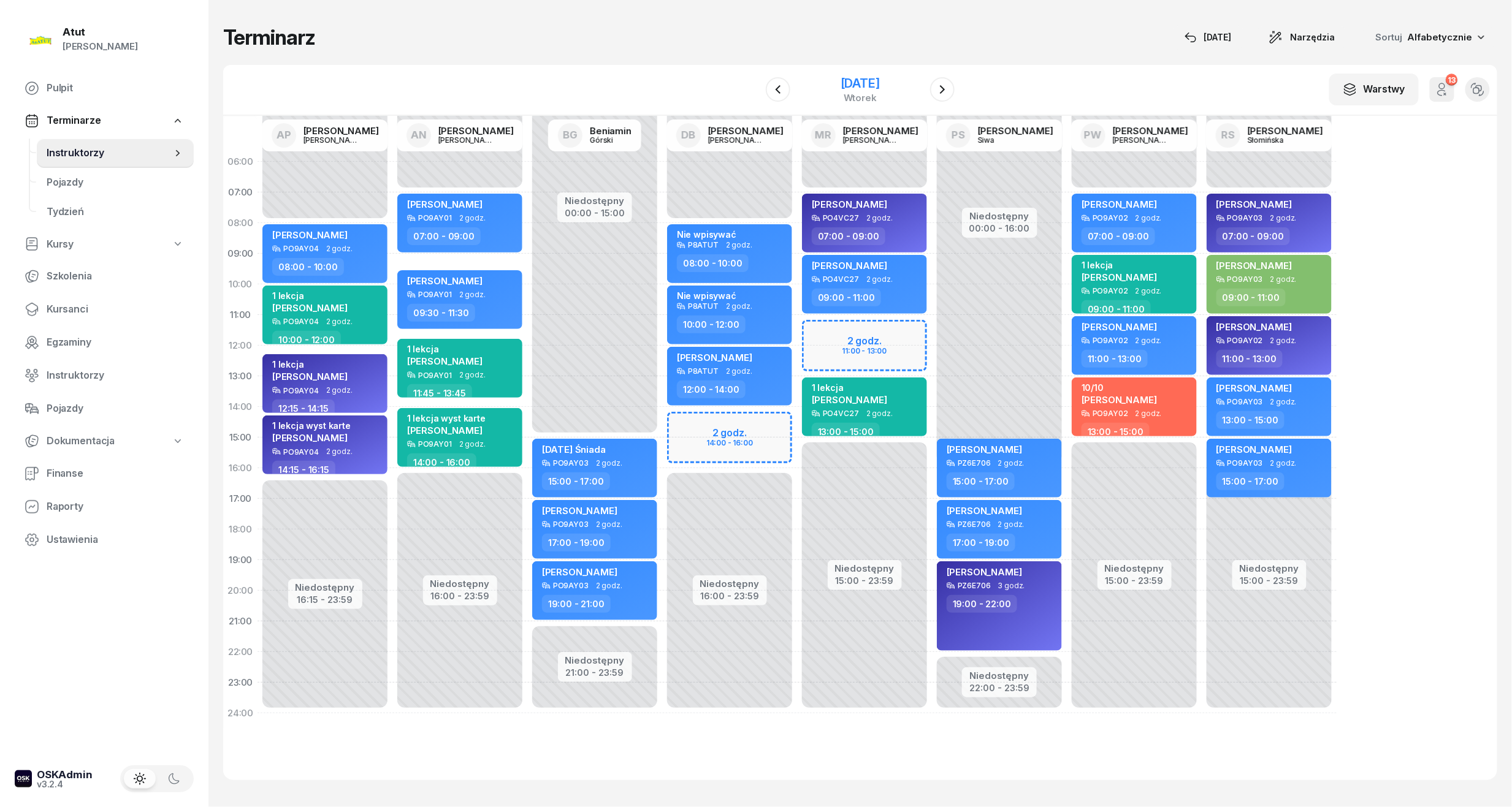
click at [844, 77] on div "2 września 2025" at bounding box center [860, 83] width 39 height 12
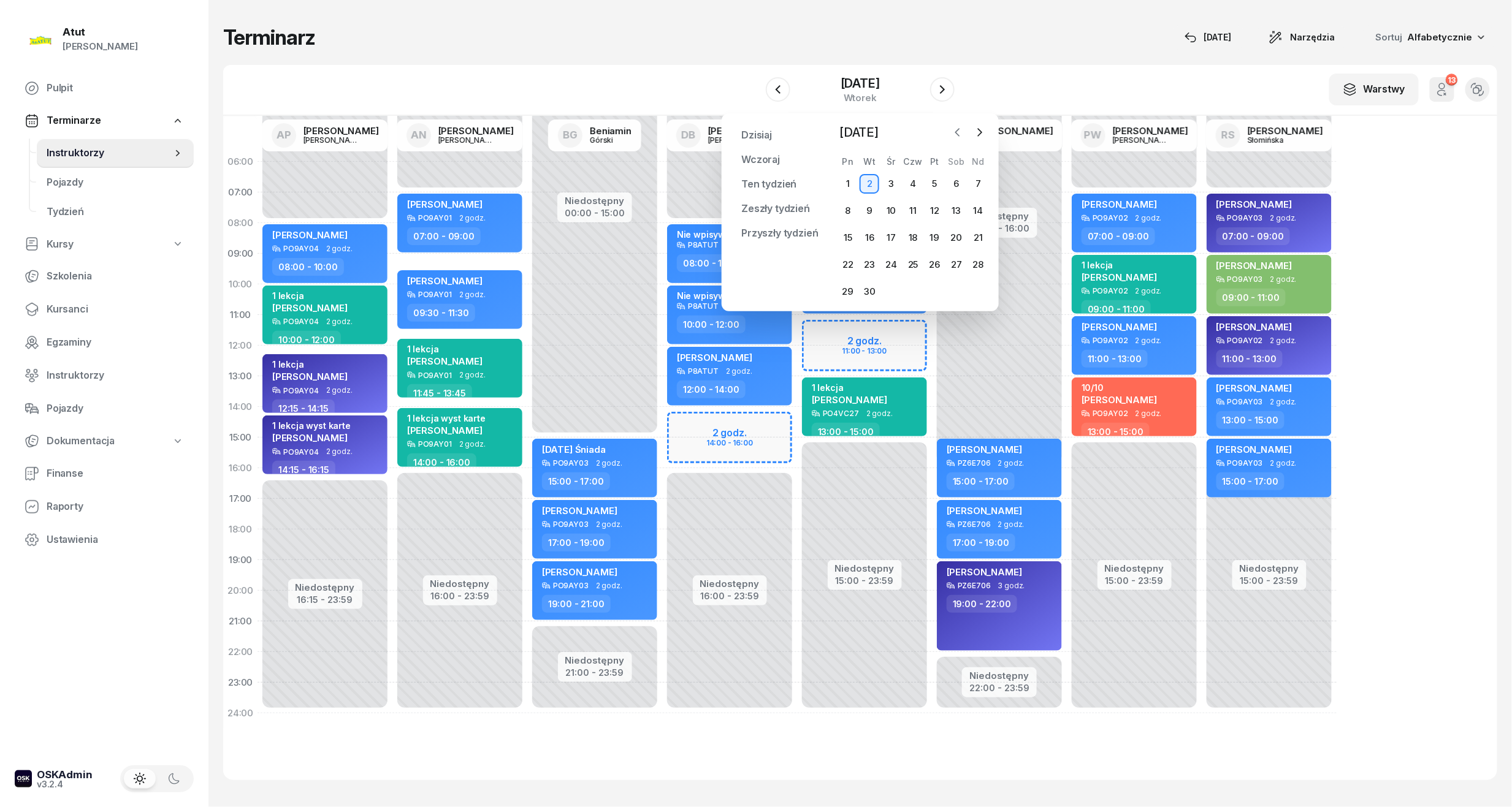
click at [960, 129] on icon "button" at bounding box center [957, 132] width 12 height 12
click at [896, 260] on div "20" at bounding box center [891, 265] width 20 height 20
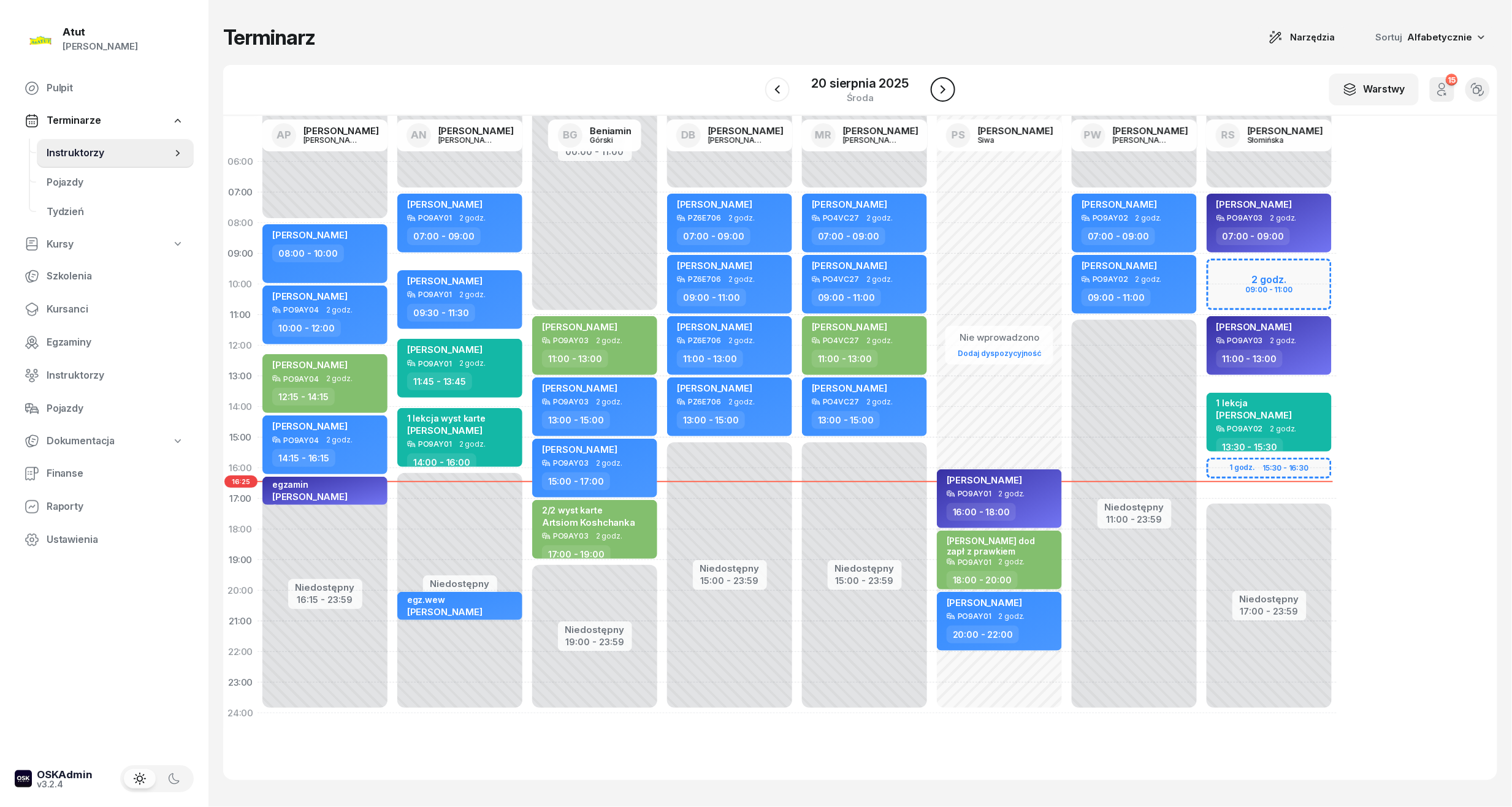
click at [939, 91] on icon "button" at bounding box center [943, 89] width 15 height 15
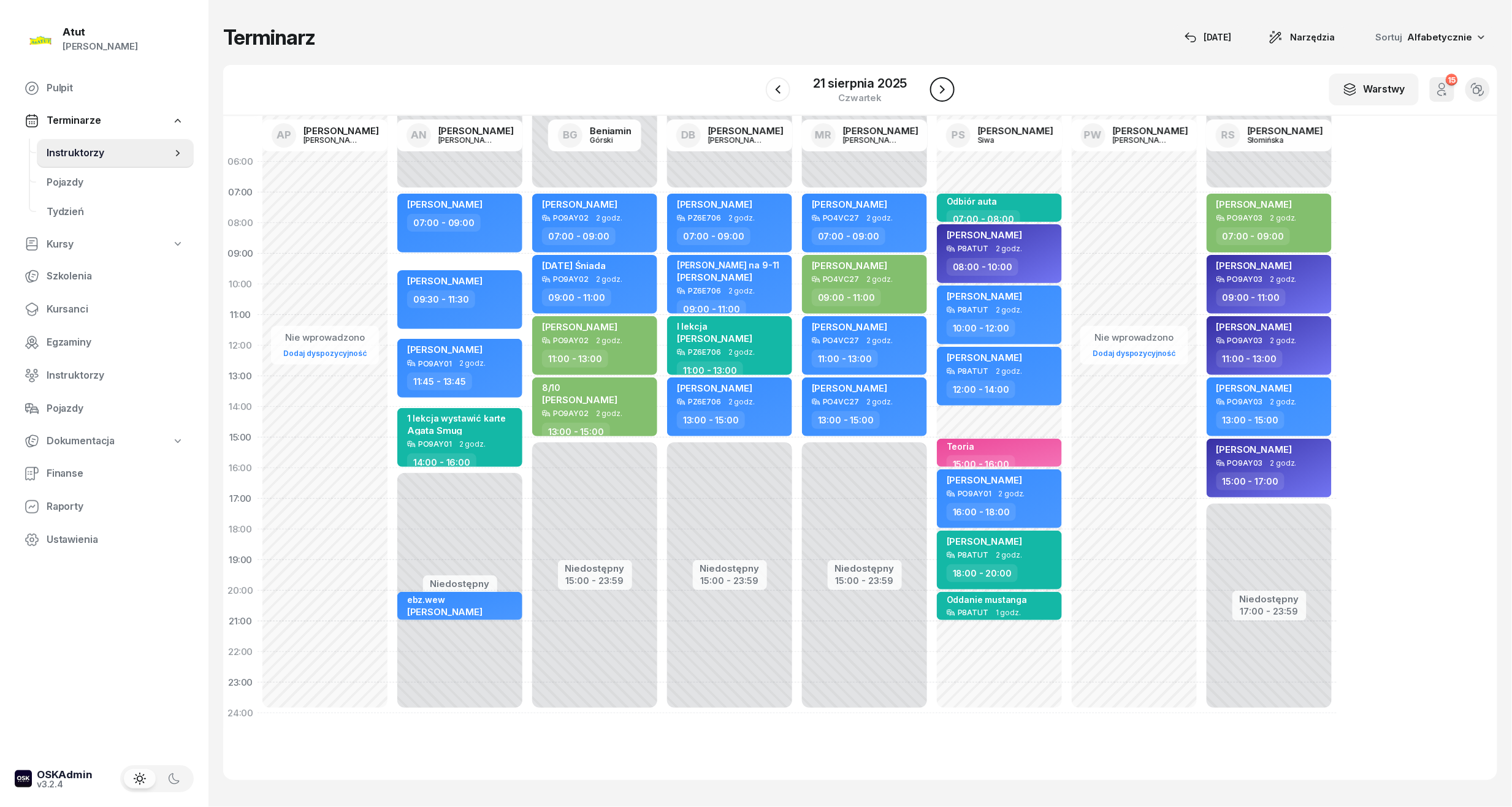
click at [939, 91] on icon "button" at bounding box center [942, 89] width 15 height 15
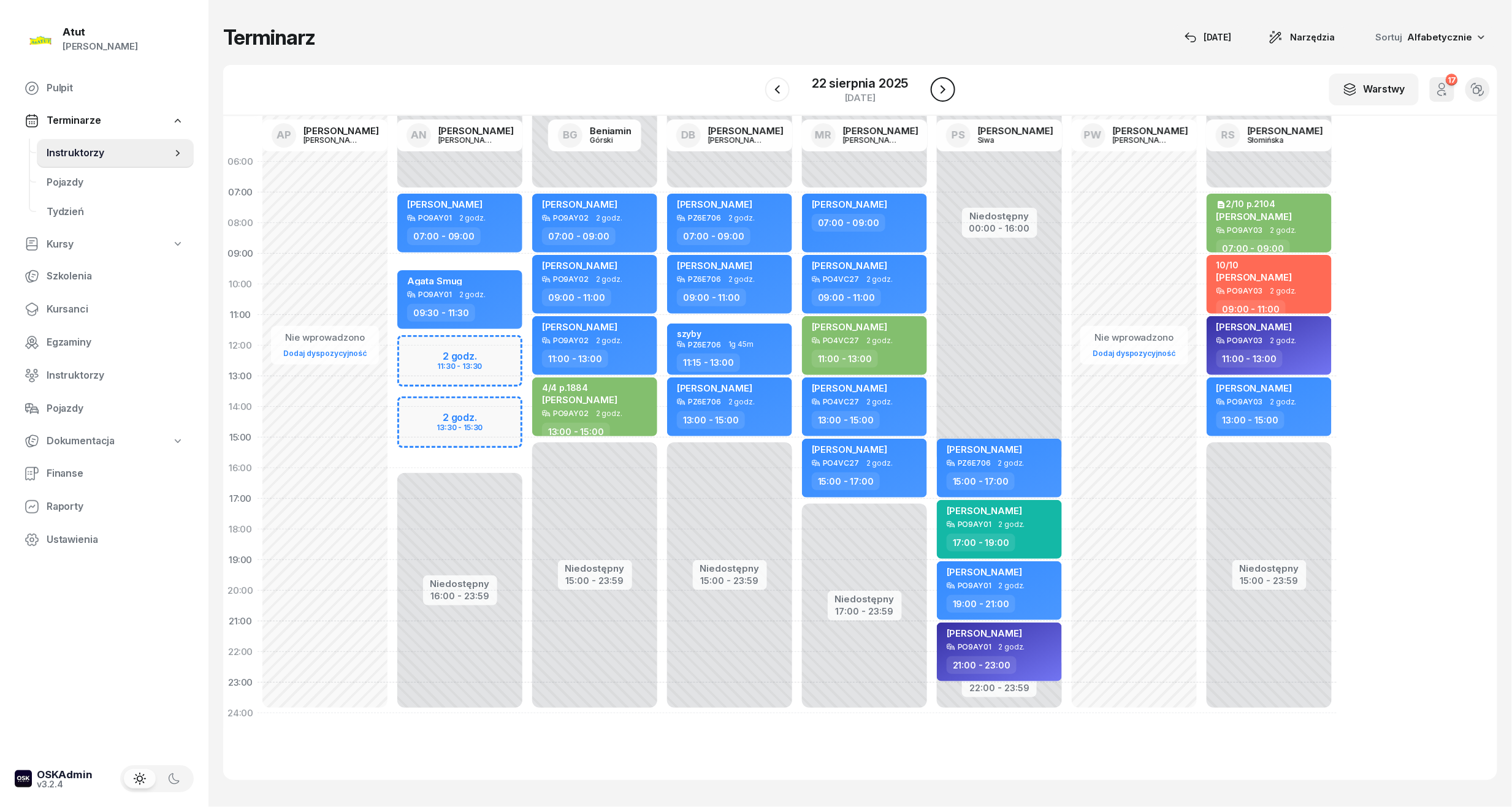
click at [939, 91] on icon "button" at bounding box center [943, 89] width 15 height 15
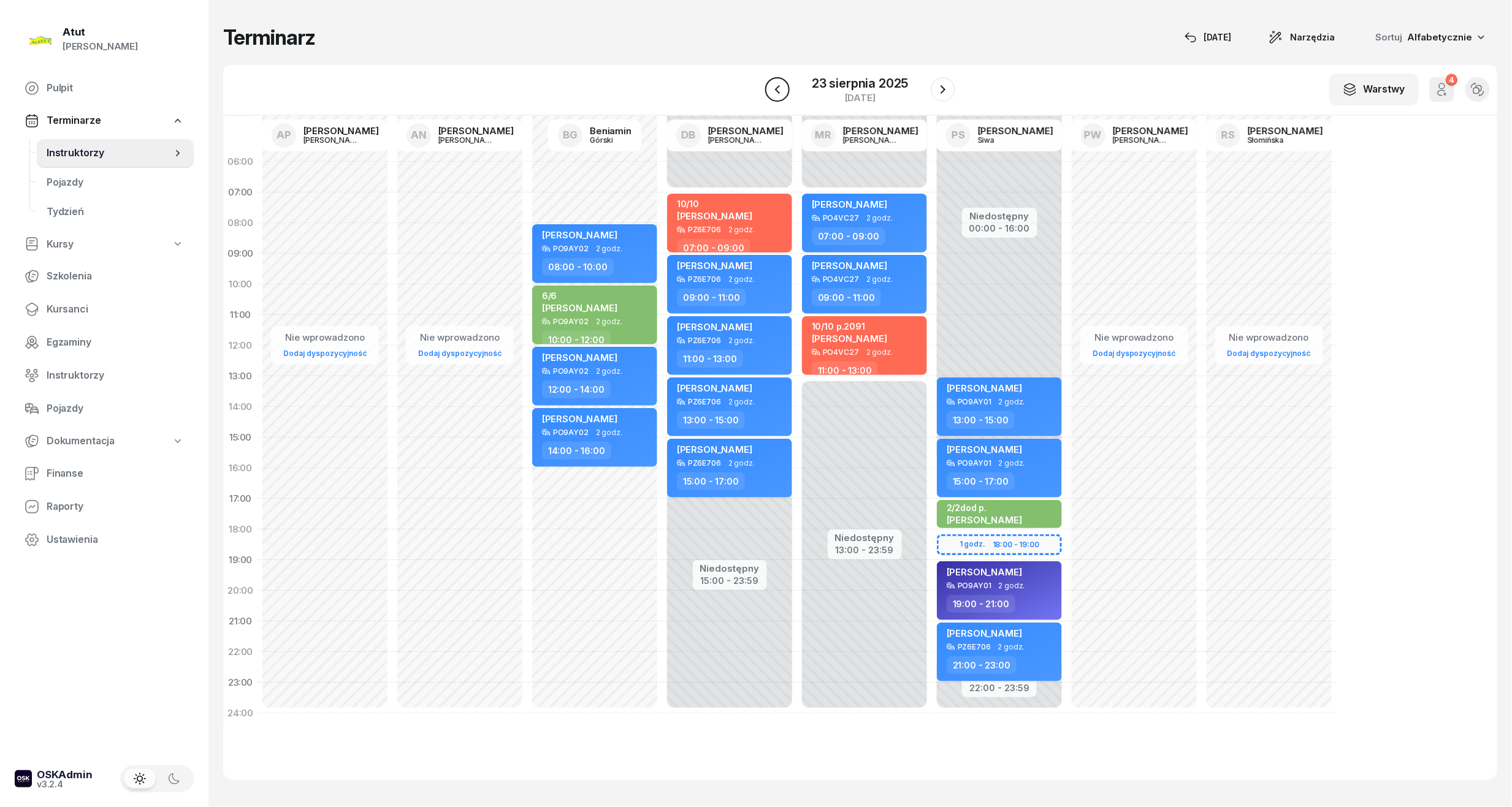
click at [773, 92] on icon "button" at bounding box center [777, 89] width 15 height 15
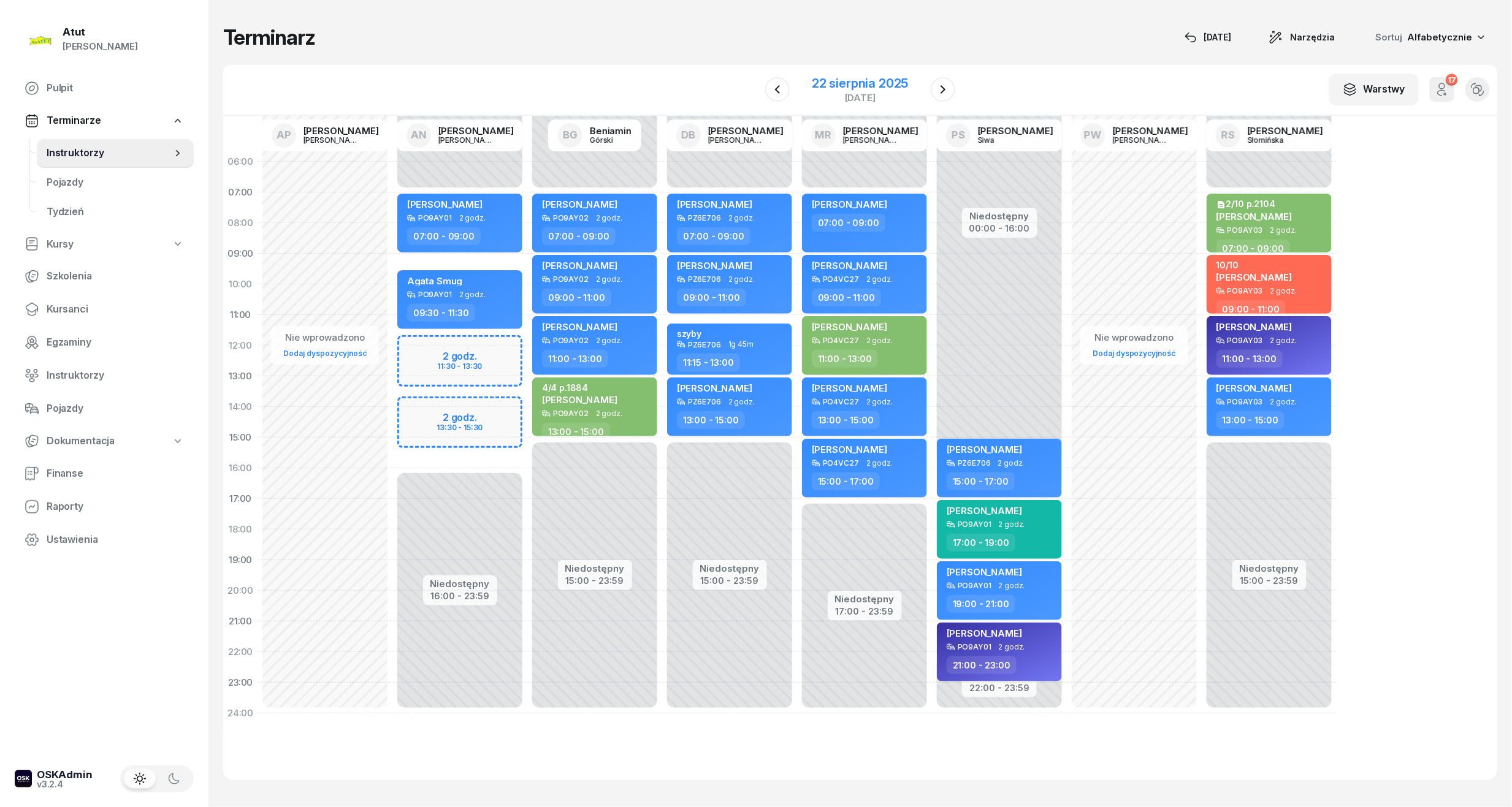
click at [908, 78] on div "22 sierpnia 2025" at bounding box center [860, 83] width 96 height 12
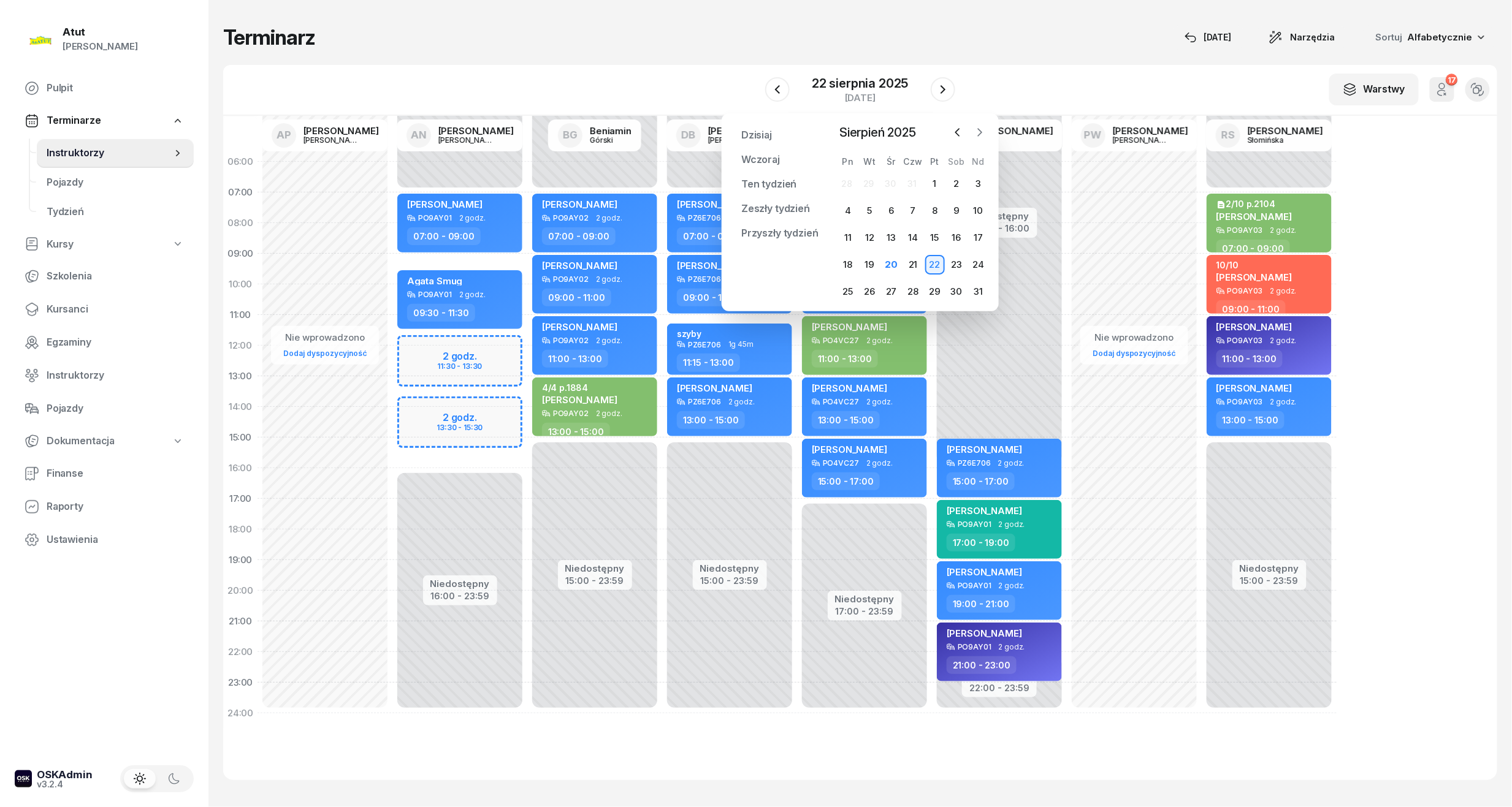
click at [984, 138] on icon "button" at bounding box center [979, 132] width 12 height 12
click at [846, 180] on div "1" at bounding box center [847, 184] width 20 height 20
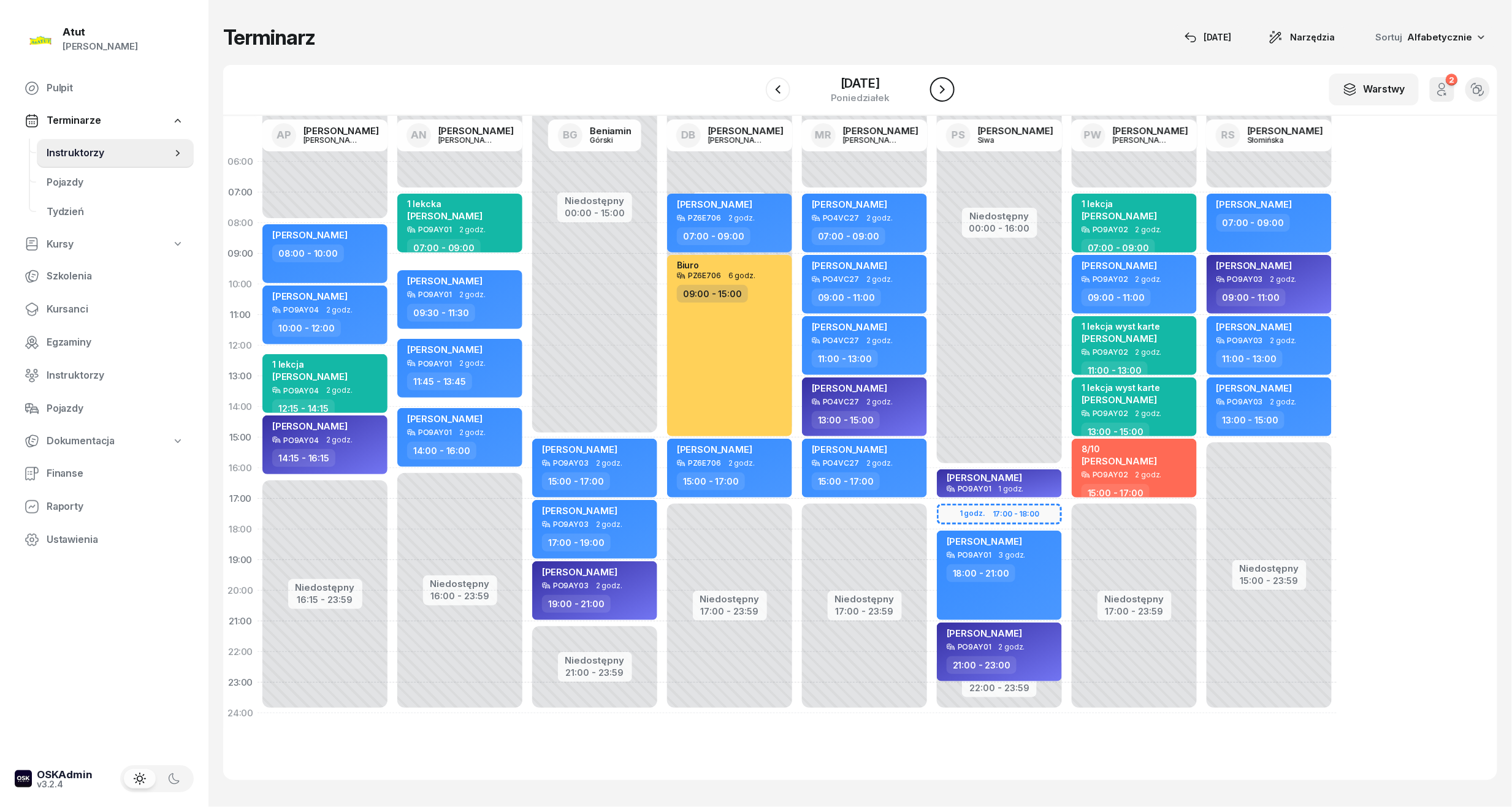
click at [942, 92] on icon "button" at bounding box center [942, 90] width 5 height 9
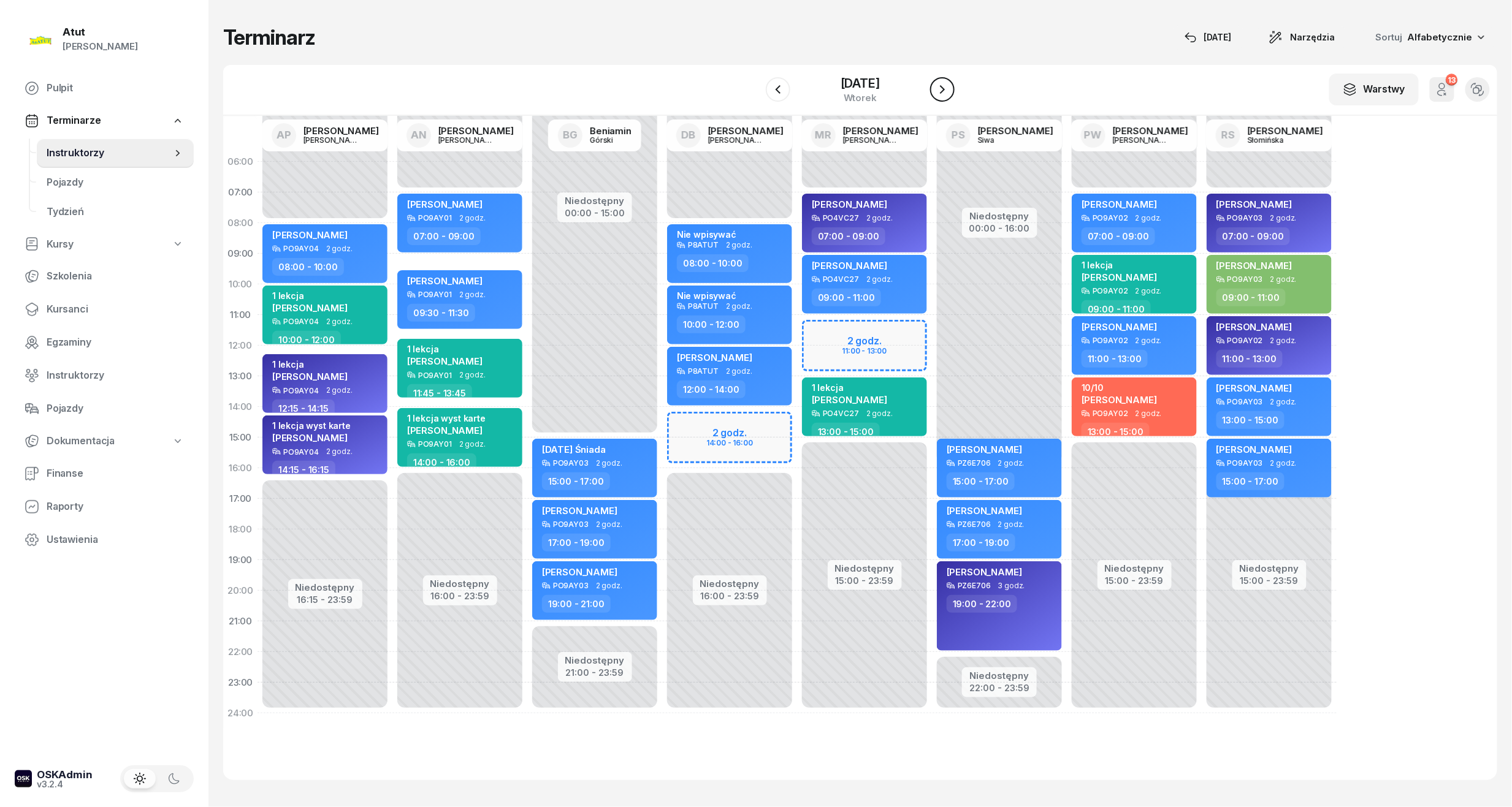
click at [942, 92] on icon "button" at bounding box center [942, 90] width 5 height 9
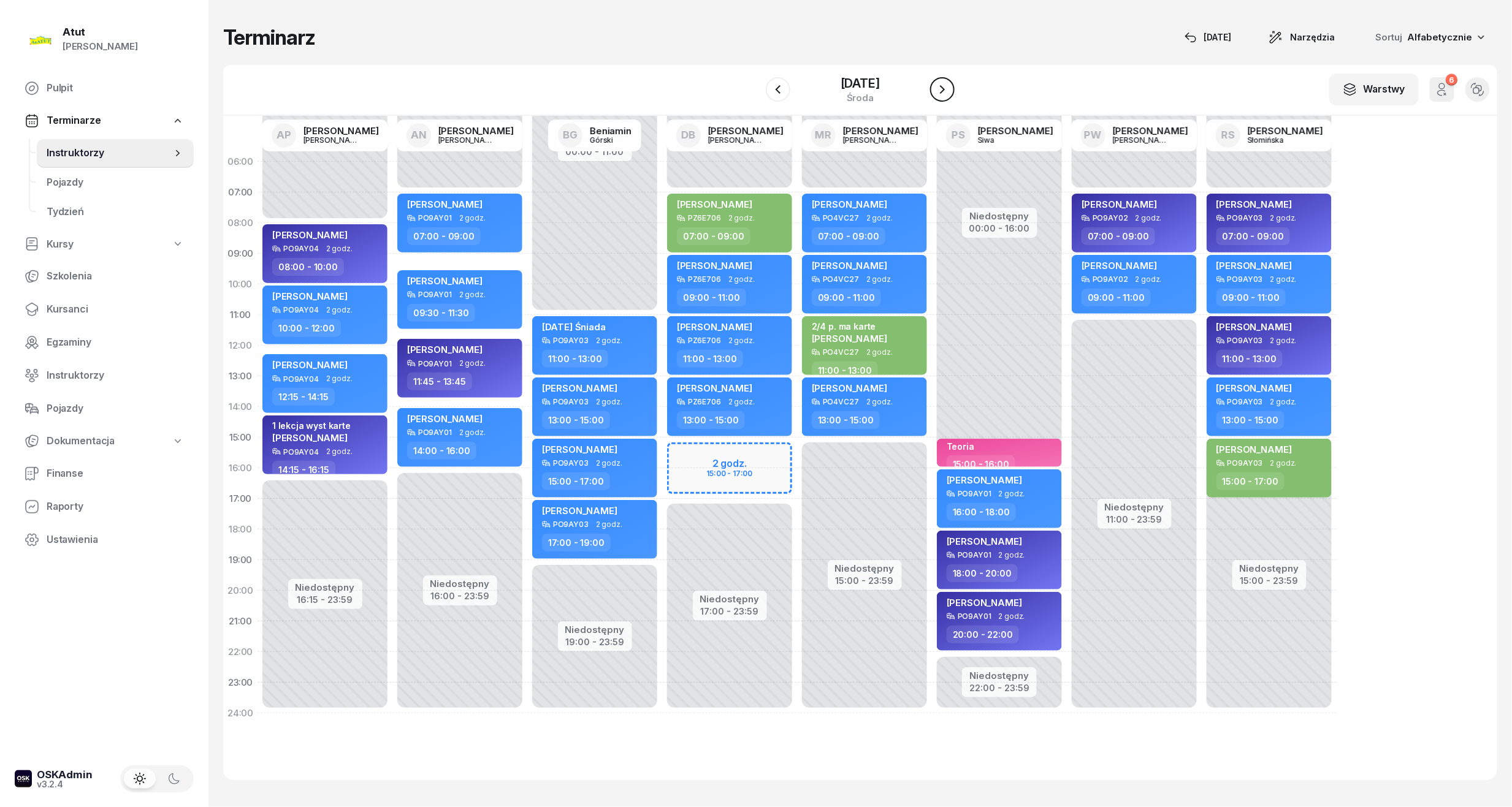
click at [942, 92] on icon "button" at bounding box center [942, 90] width 5 height 9
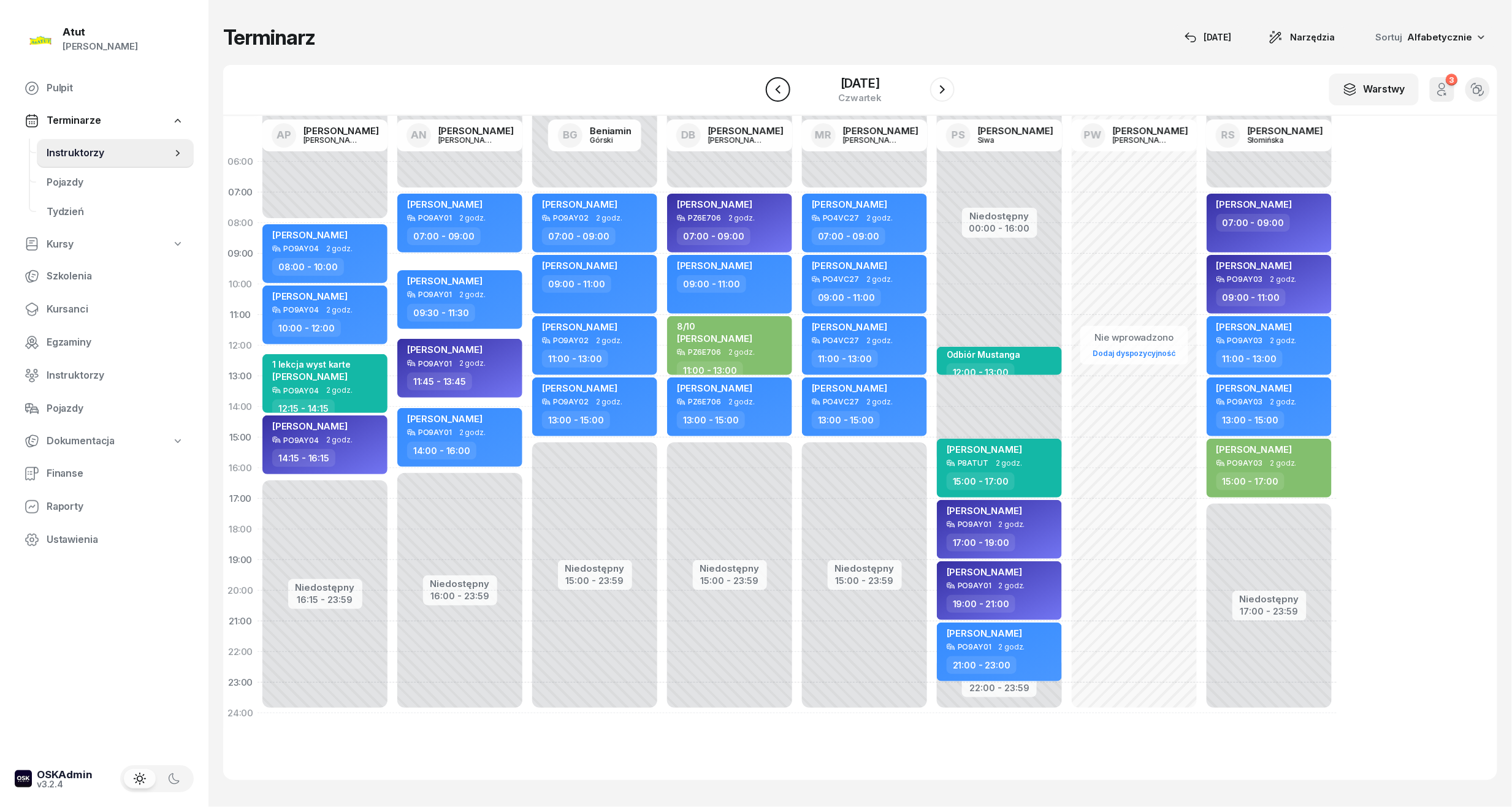
click at [780, 92] on icon "button" at bounding box center [778, 89] width 15 height 15
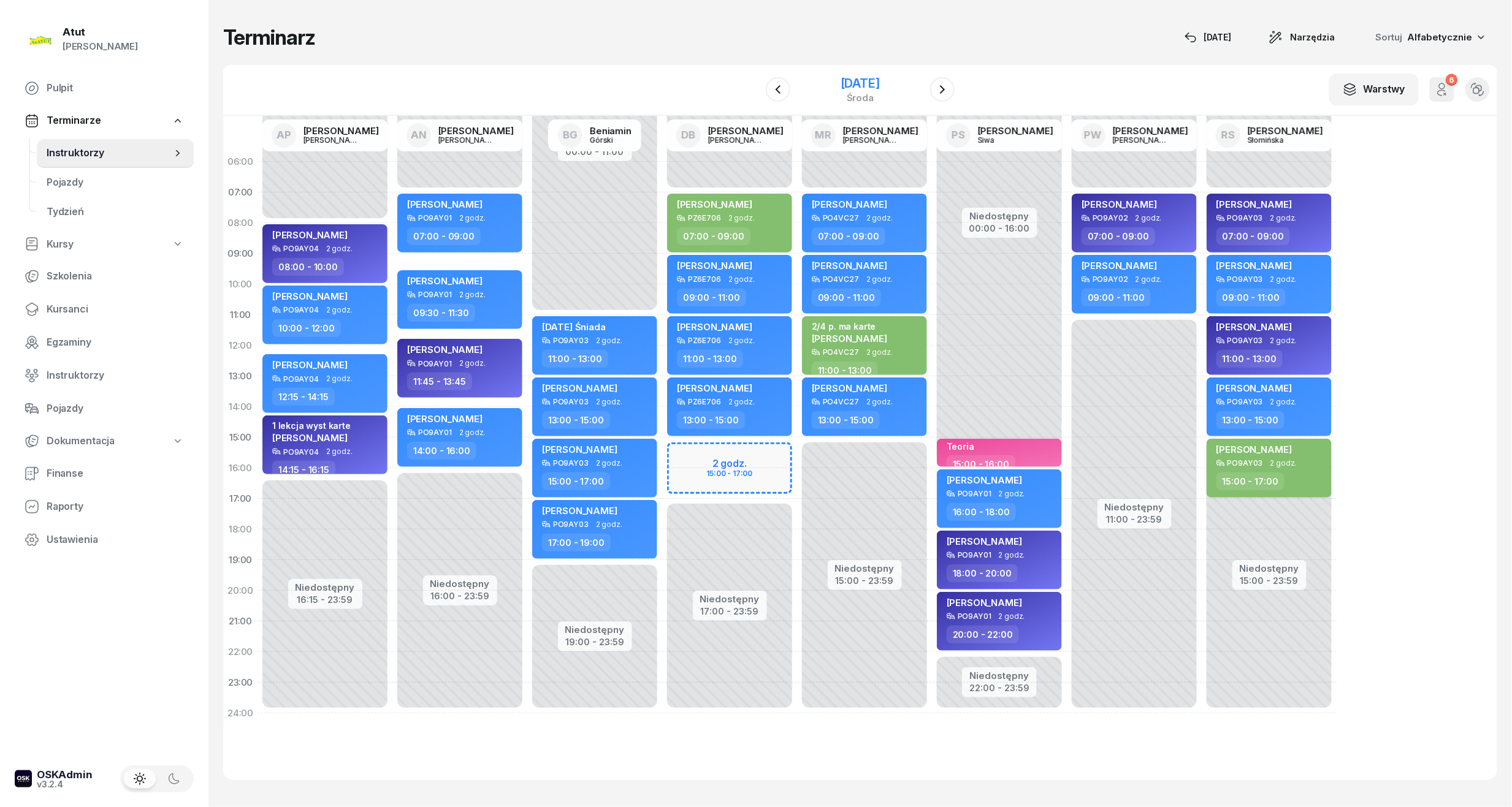
click at [866, 85] on div "3 września 2025" at bounding box center [860, 83] width 39 height 12
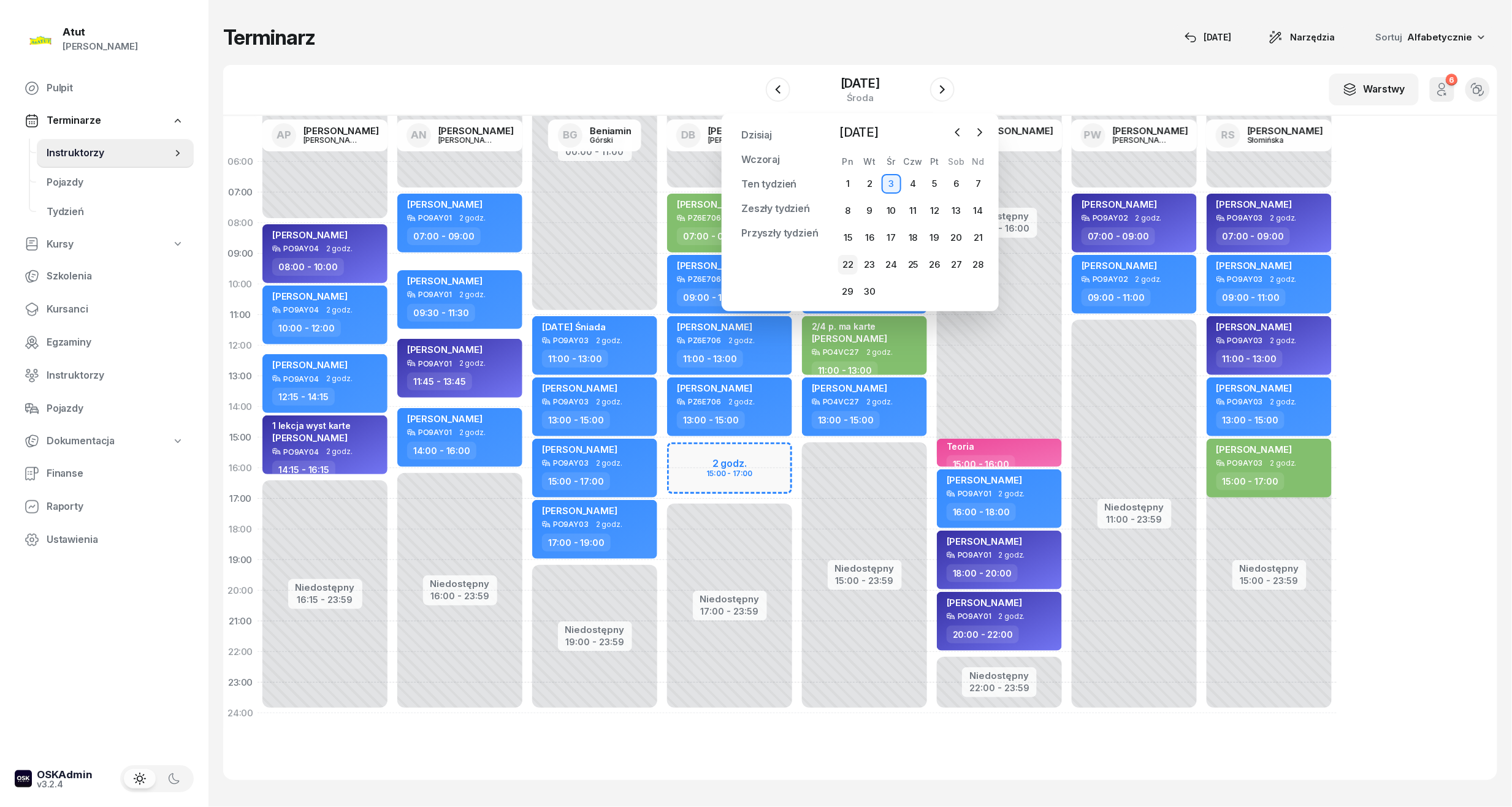
click at [847, 263] on div "22" at bounding box center [847, 265] width 20 height 20
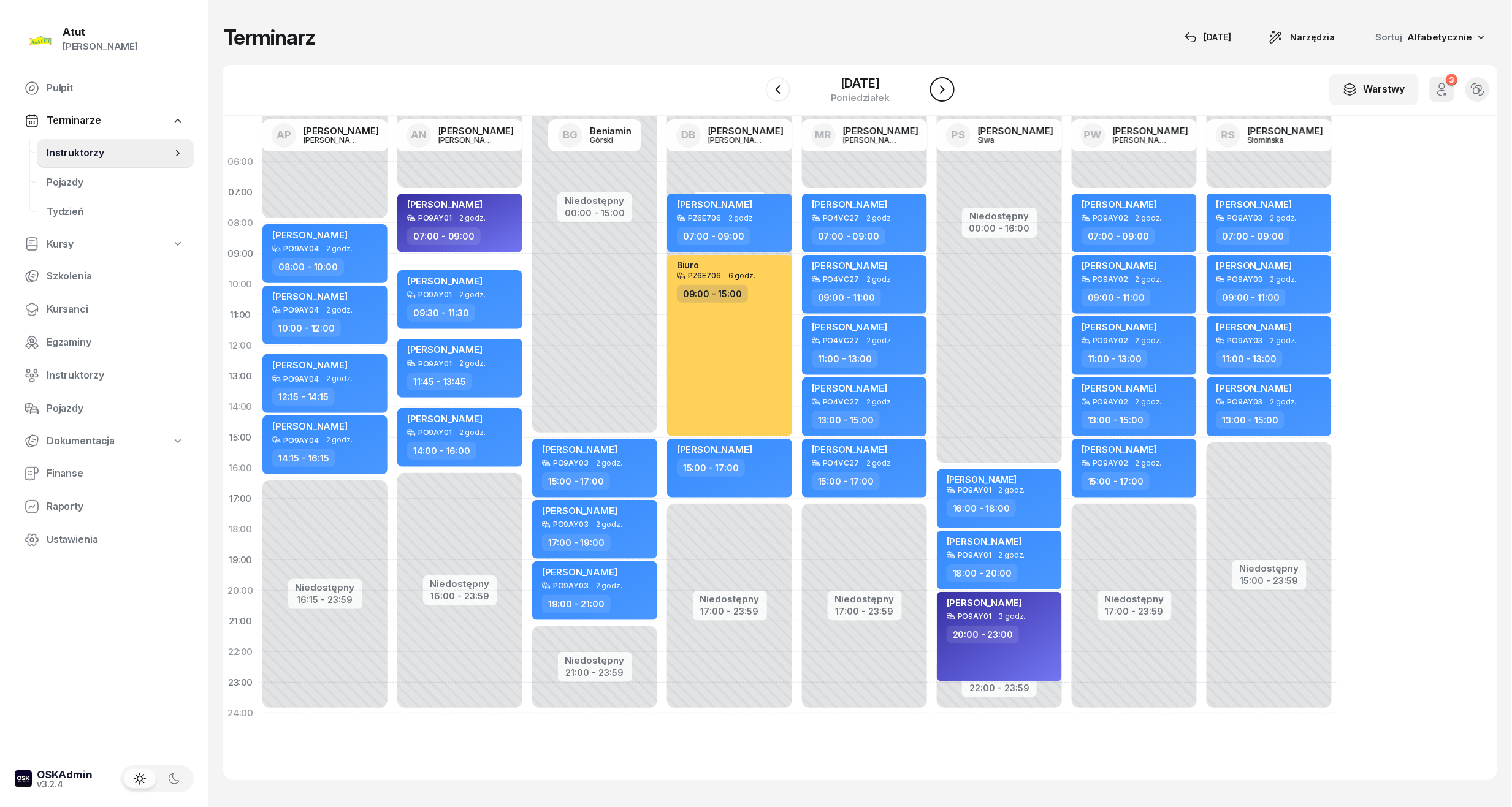
click at [947, 81] on button "button" at bounding box center [942, 89] width 25 height 25
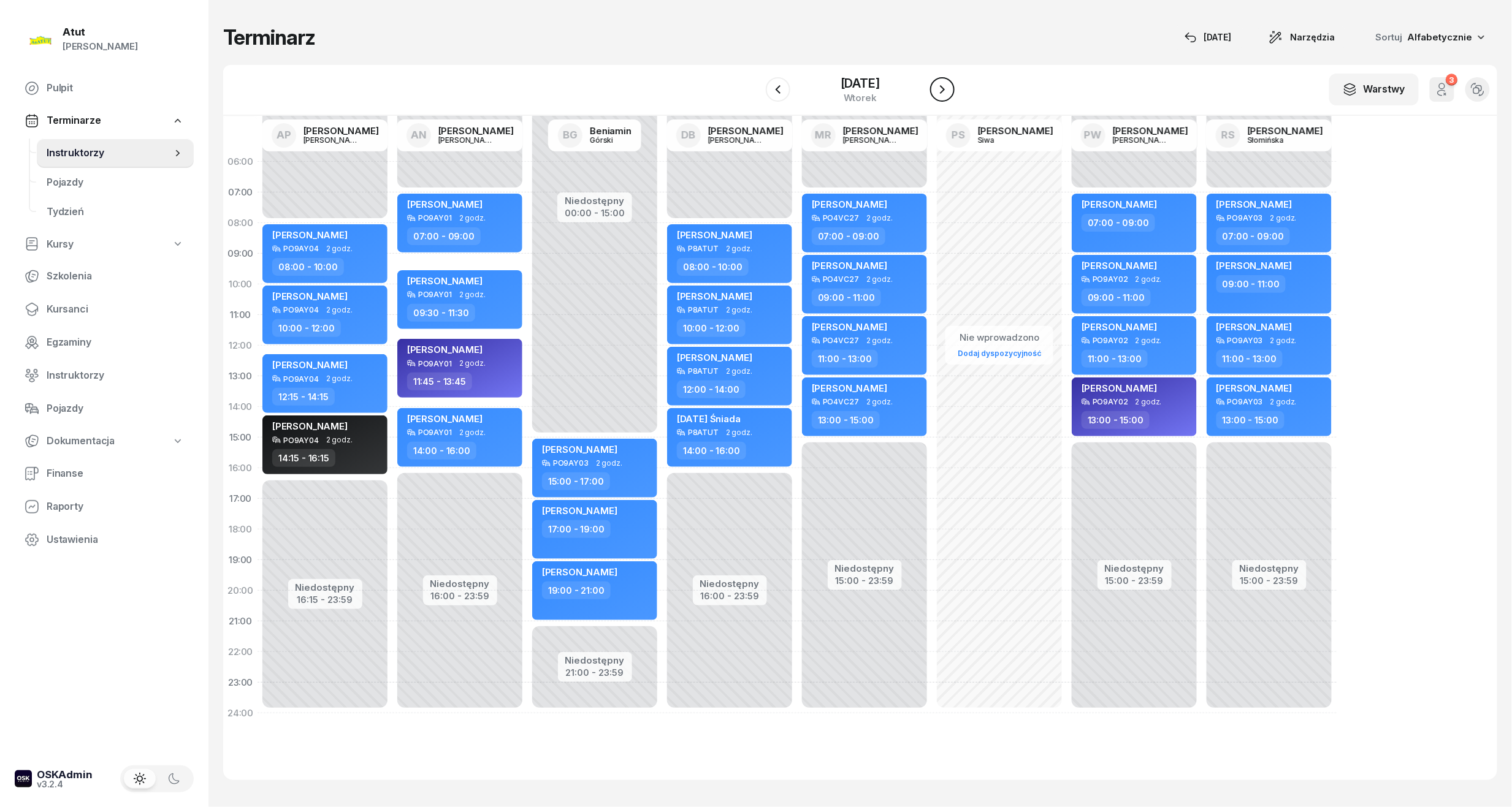
click at [947, 81] on button "button" at bounding box center [942, 89] width 25 height 25
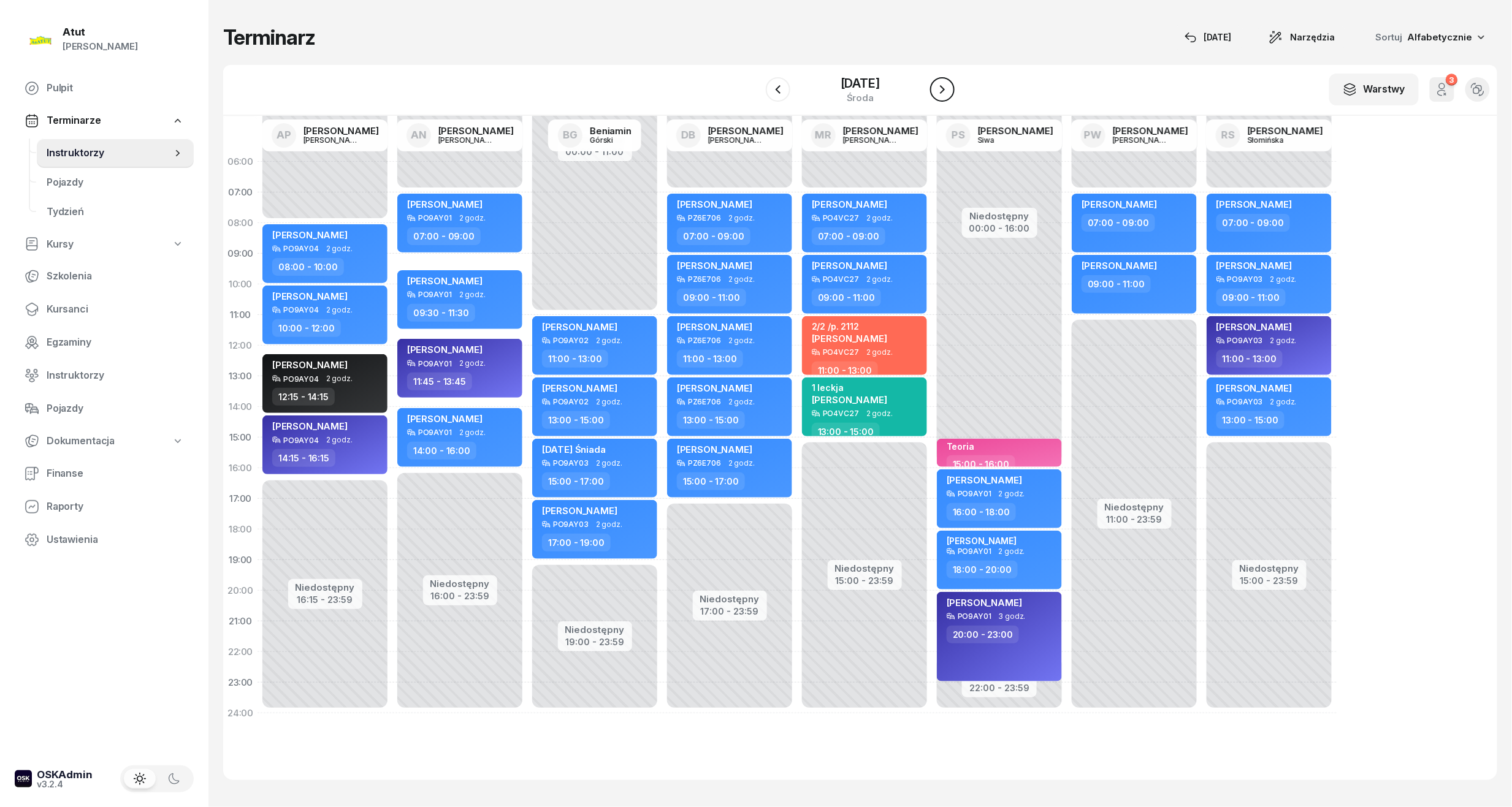
click at [947, 81] on button "button" at bounding box center [942, 89] width 25 height 25
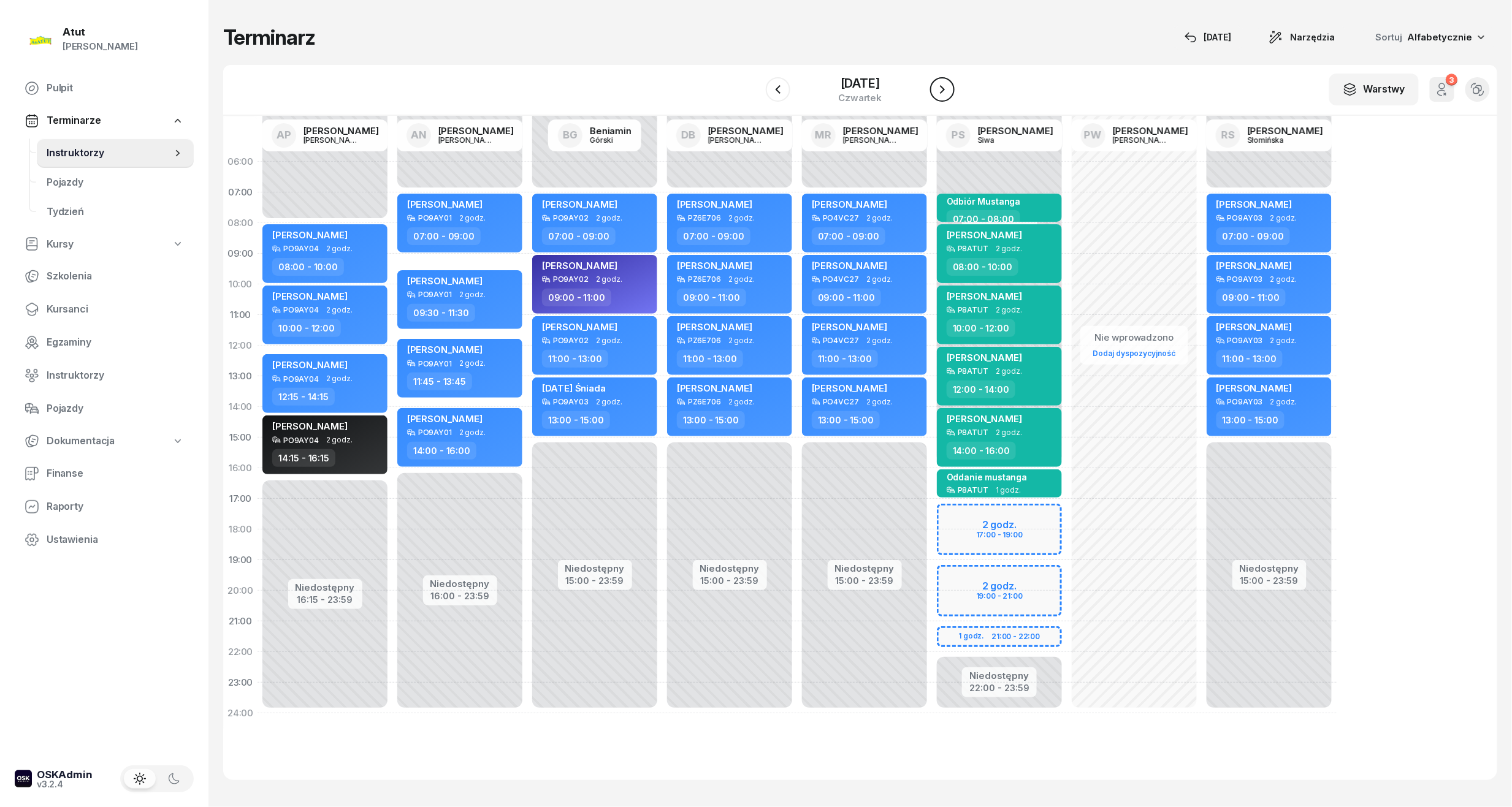
click at [947, 81] on button "button" at bounding box center [942, 89] width 25 height 25
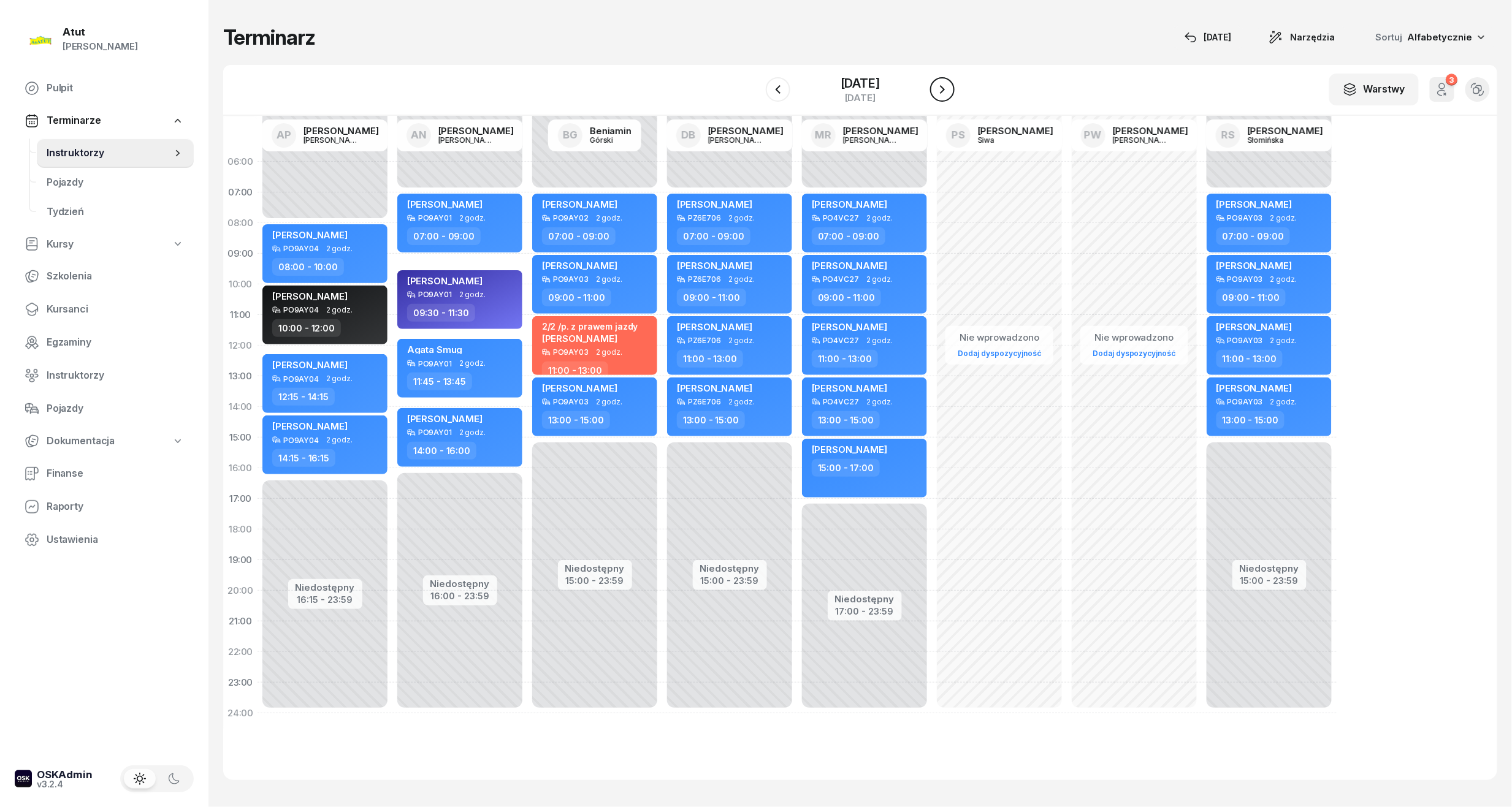
click at [947, 81] on button "button" at bounding box center [942, 89] width 25 height 25
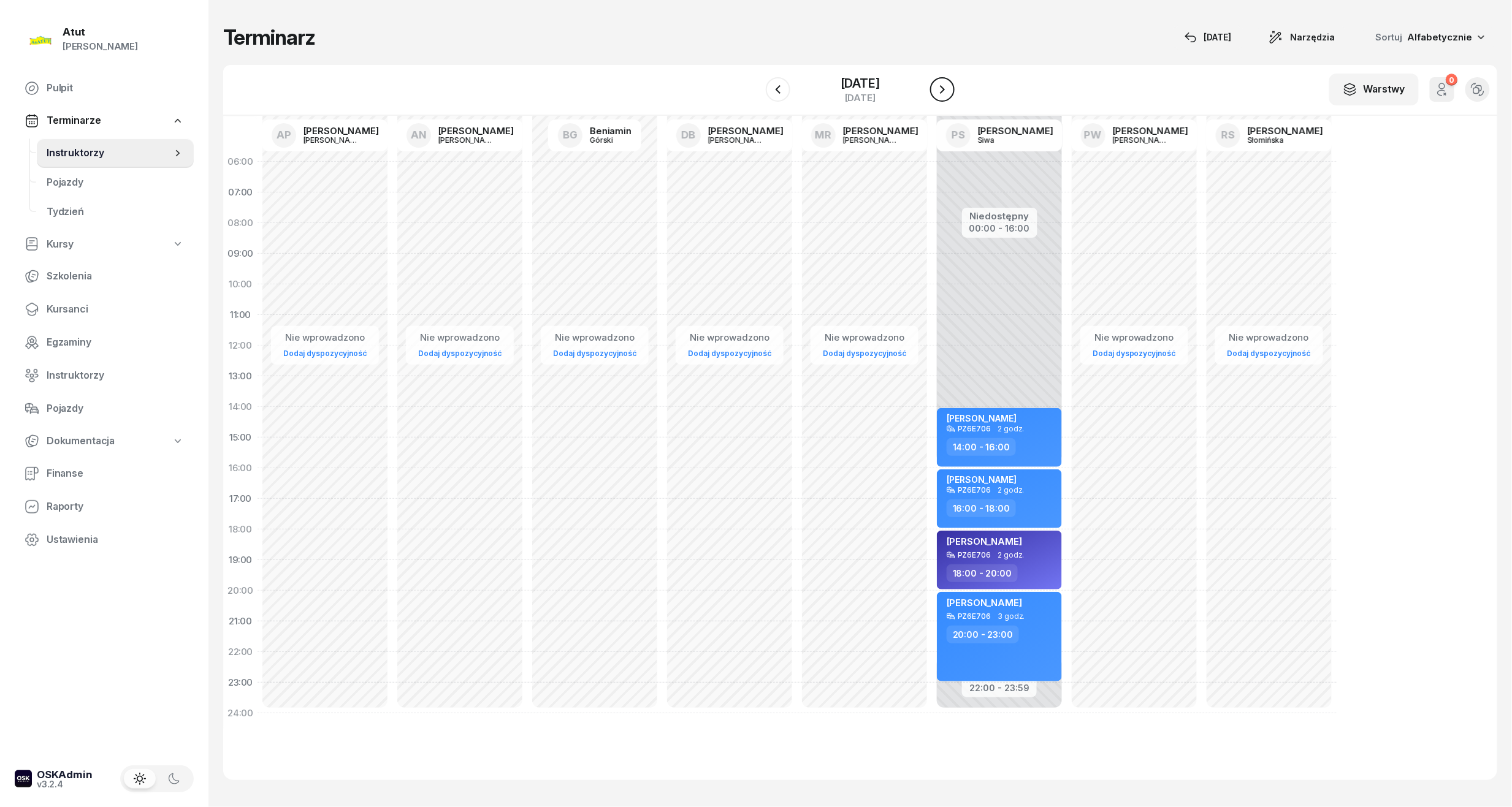
click at [947, 81] on button "button" at bounding box center [942, 89] width 25 height 25
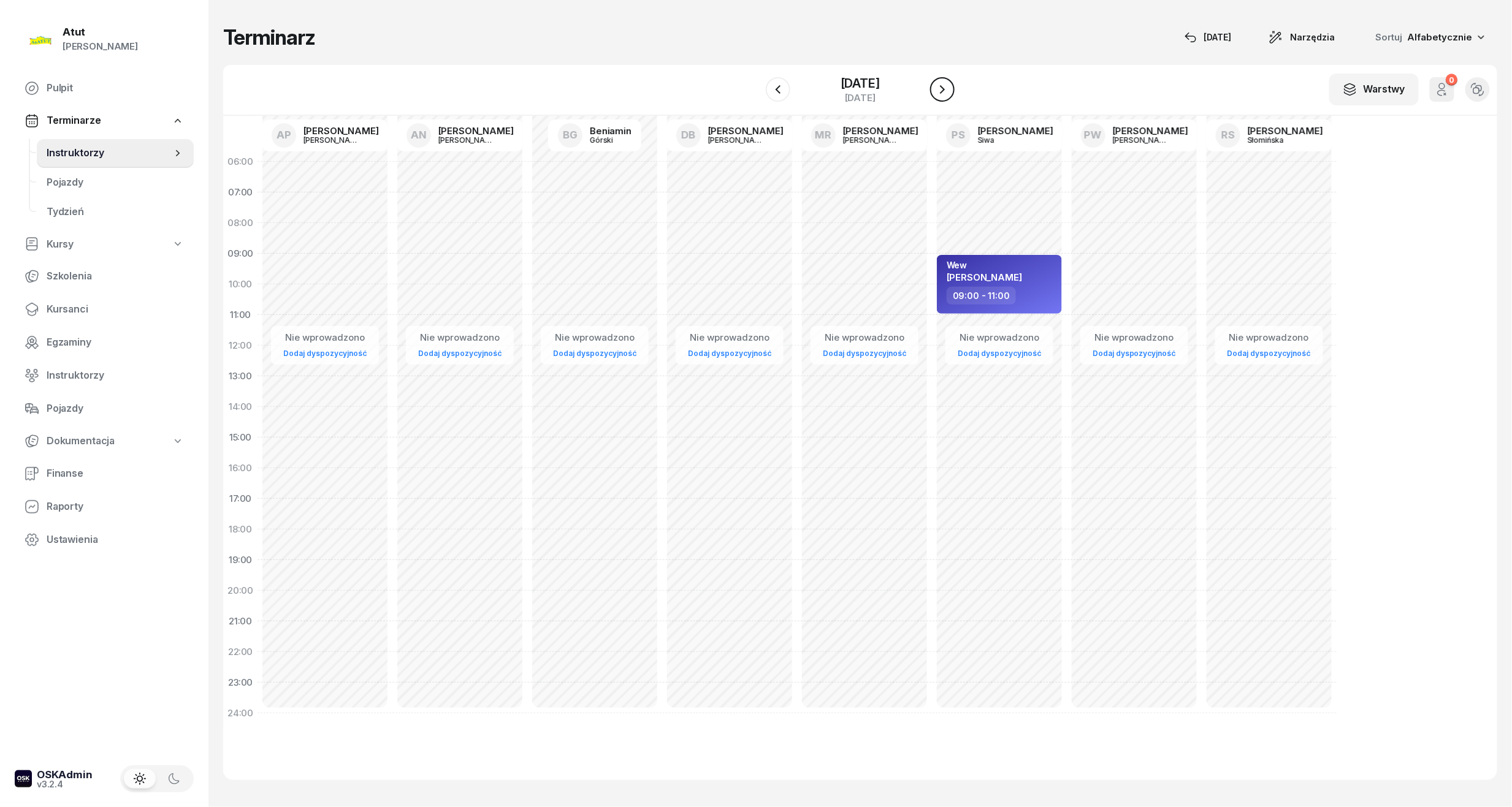
click at [947, 81] on button "button" at bounding box center [942, 89] width 25 height 25
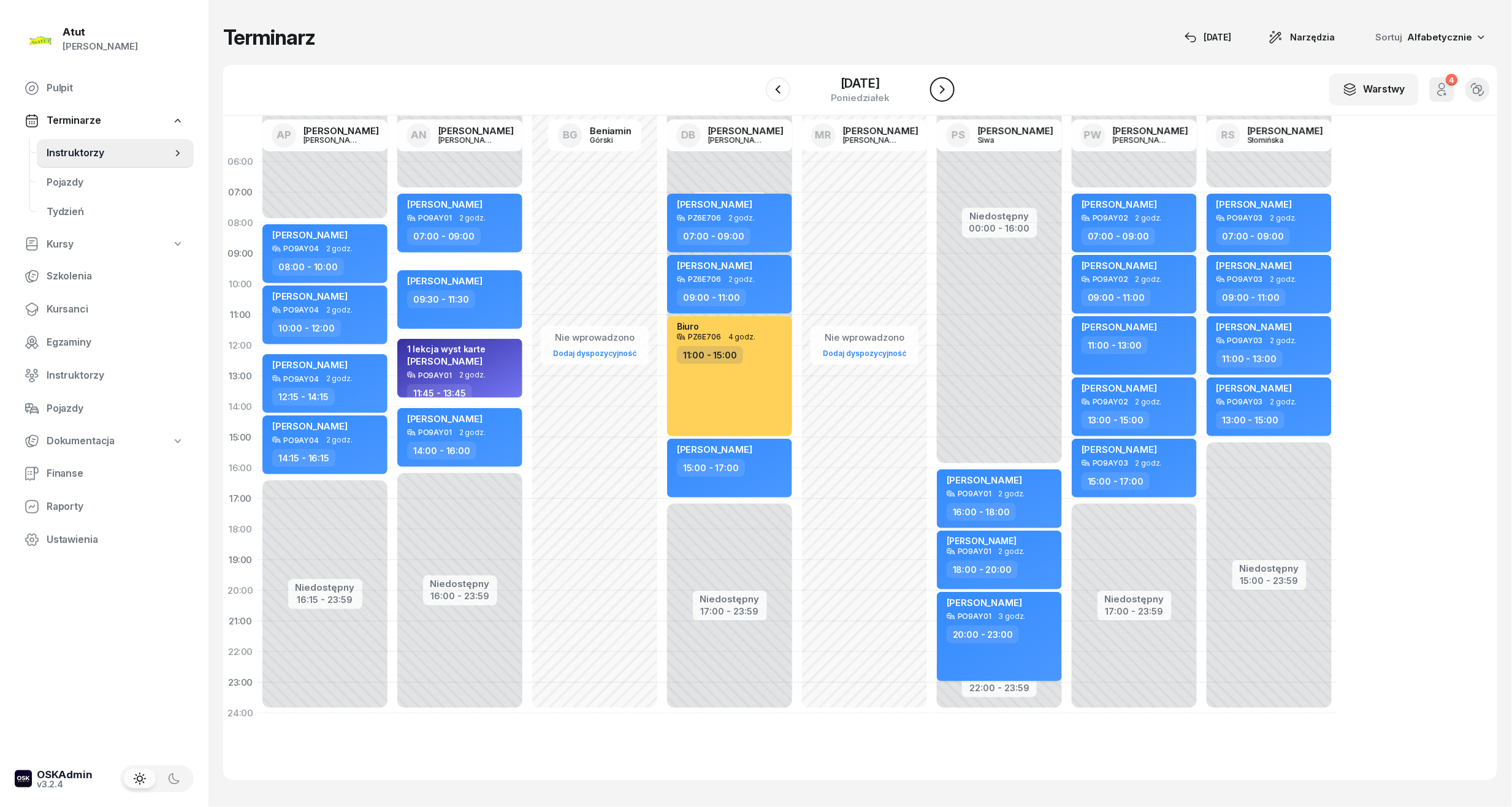
click at [947, 81] on button "button" at bounding box center [942, 89] width 25 height 25
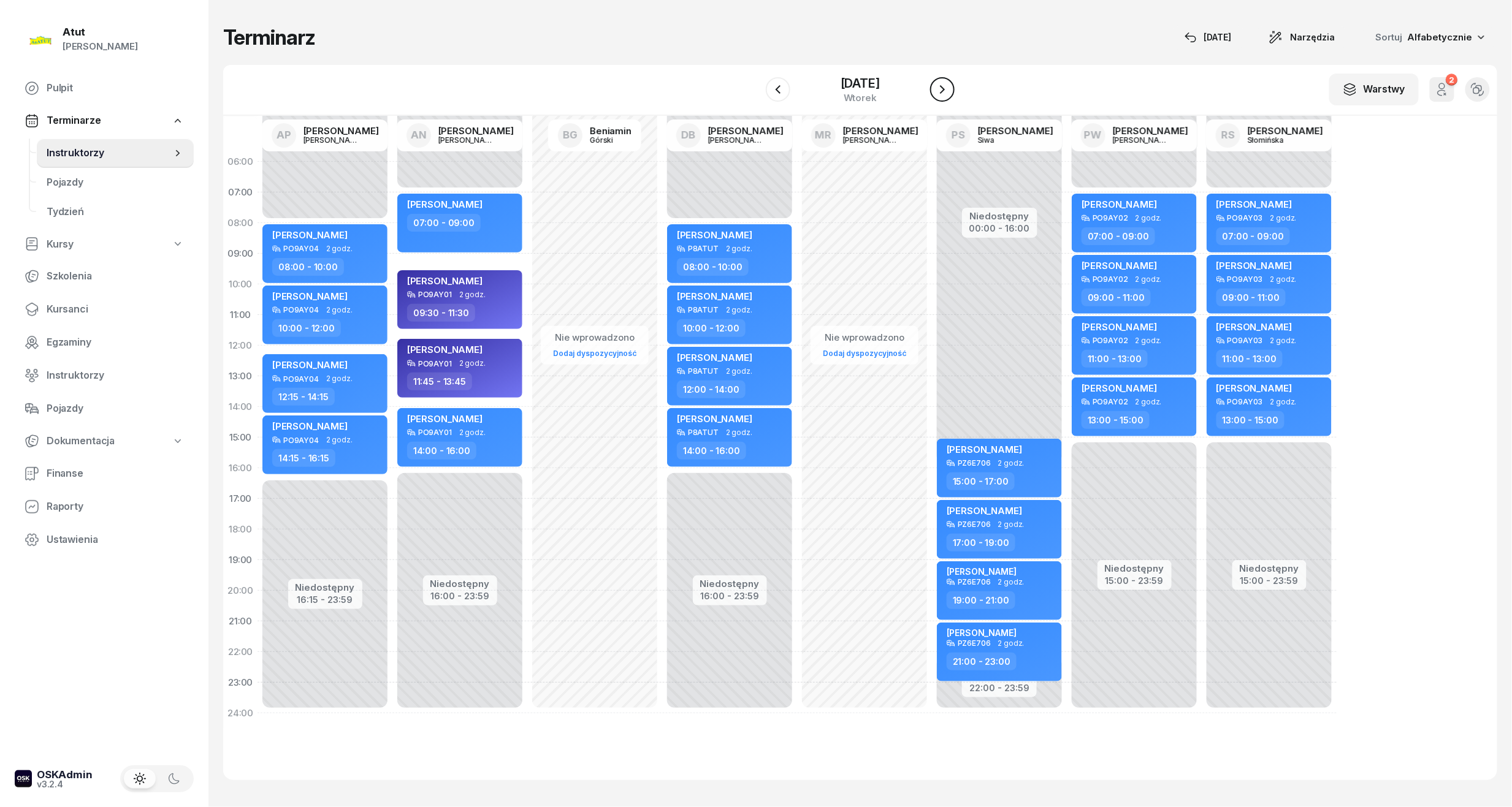
click at [940, 89] on icon "button" at bounding box center [942, 89] width 15 height 15
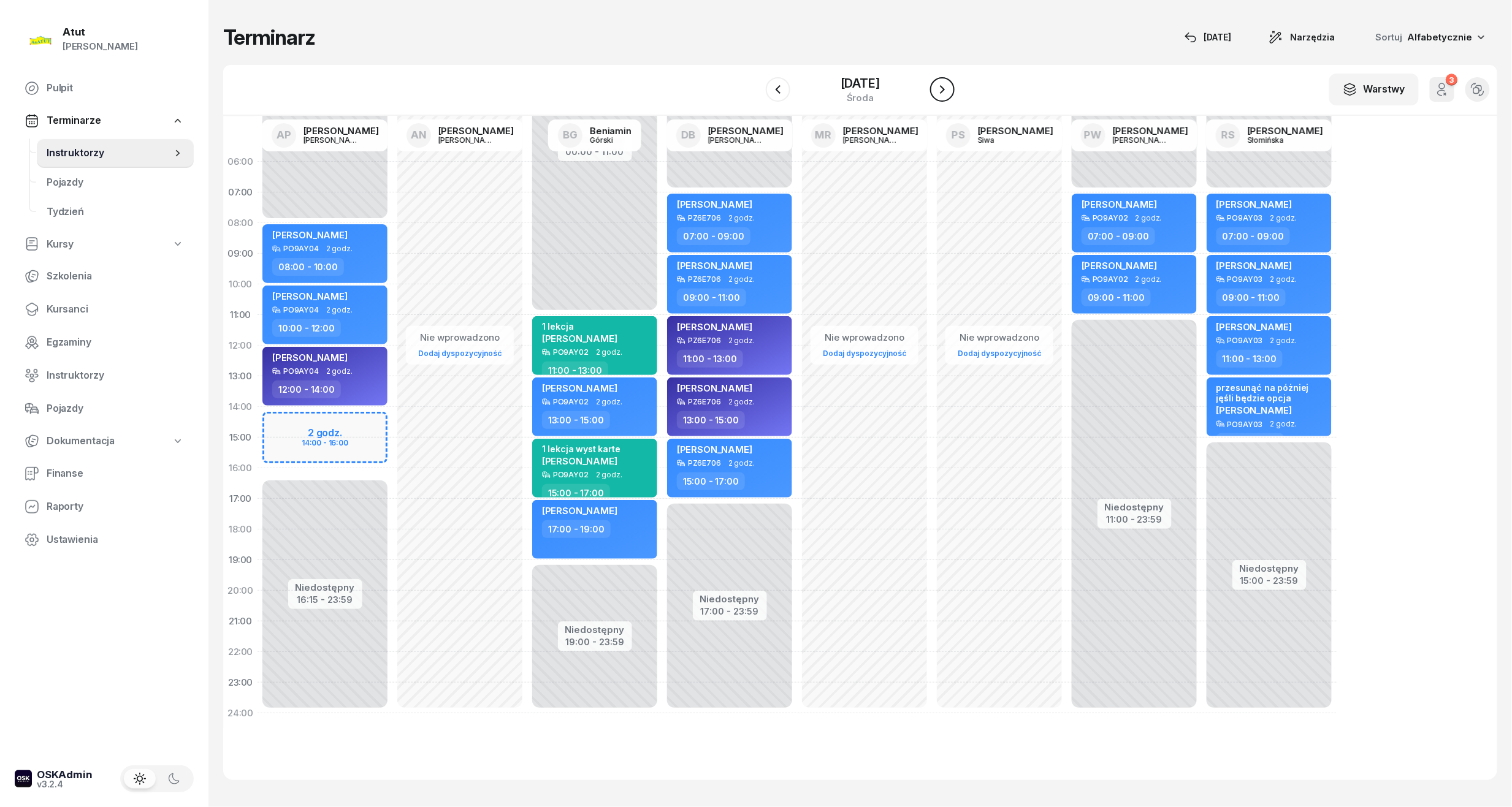
click at [940, 89] on button "button" at bounding box center [942, 89] width 25 height 25
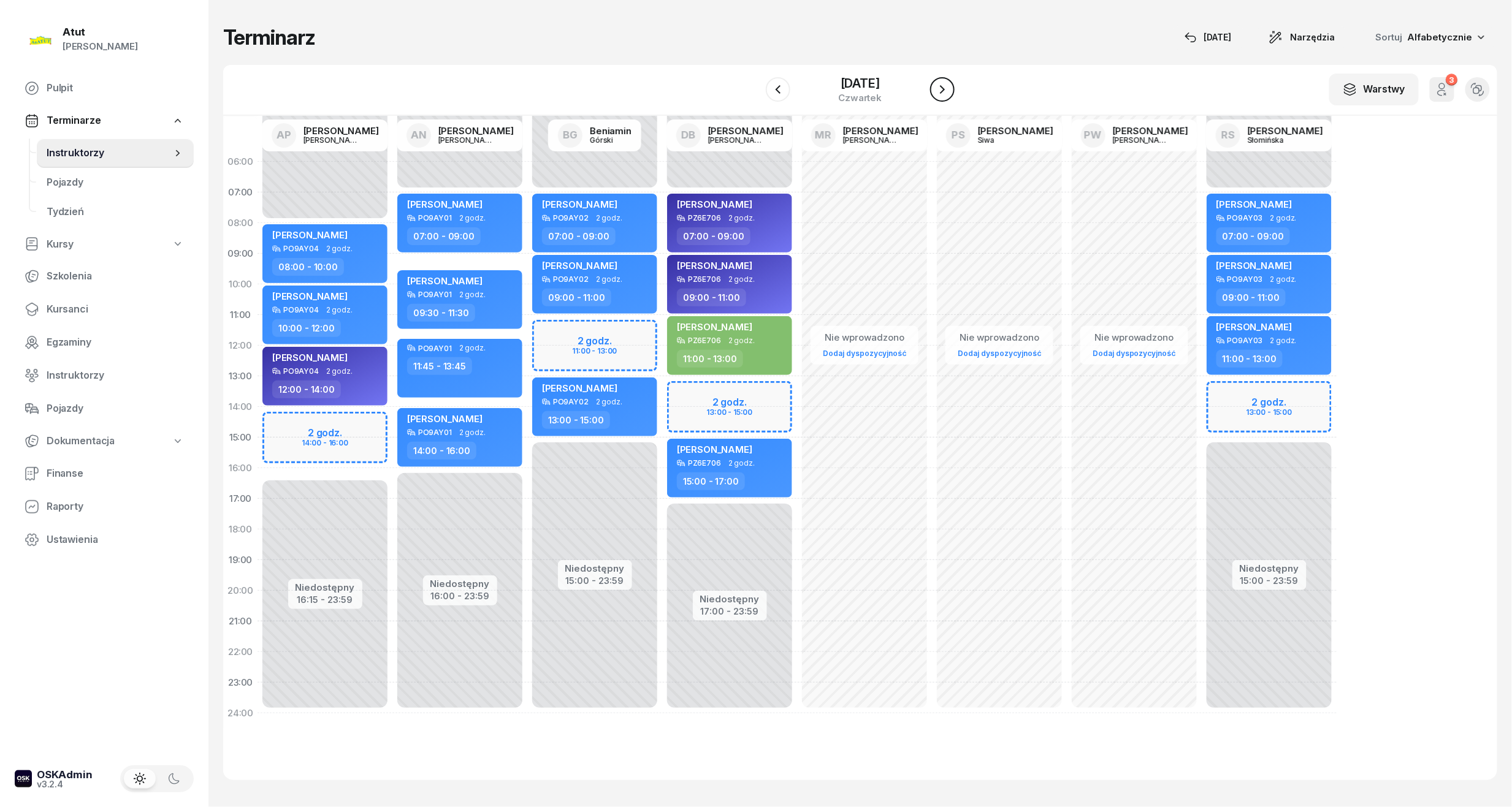
click at [940, 89] on button "button" at bounding box center [942, 89] width 25 height 25
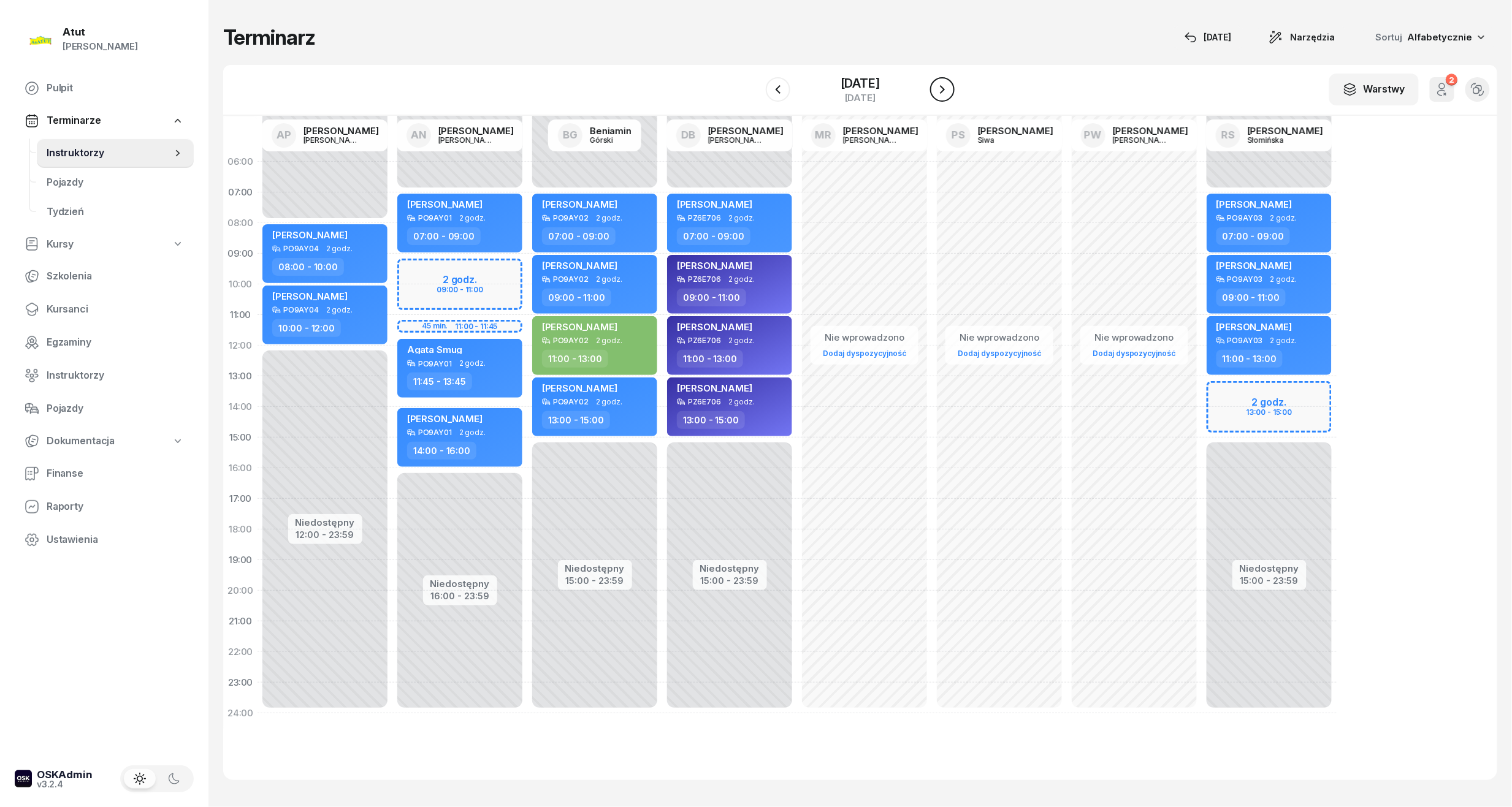
click at [940, 89] on button "button" at bounding box center [942, 89] width 25 height 25
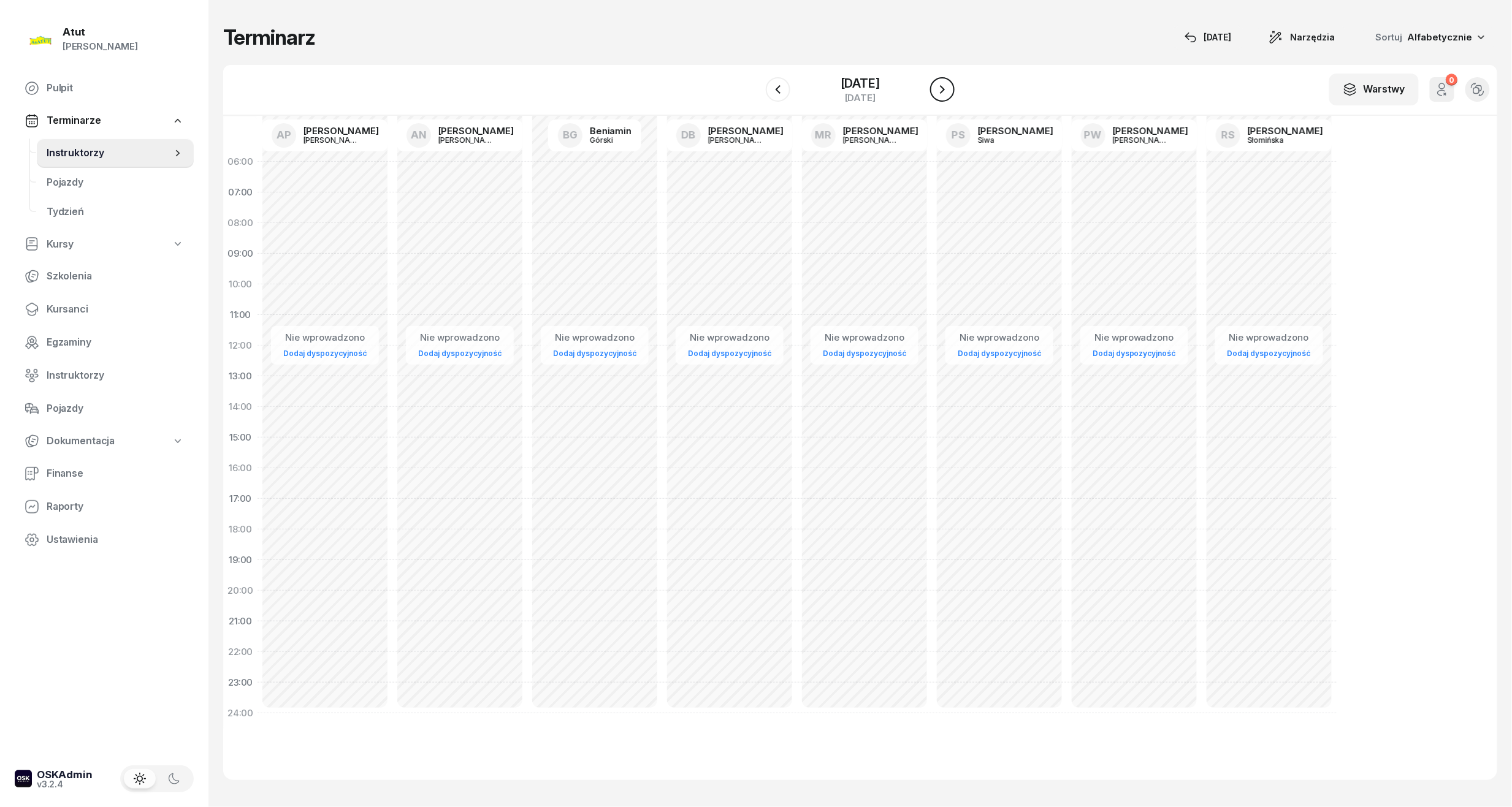
click at [940, 89] on button "button" at bounding box center [942, 89] width 25 height 25
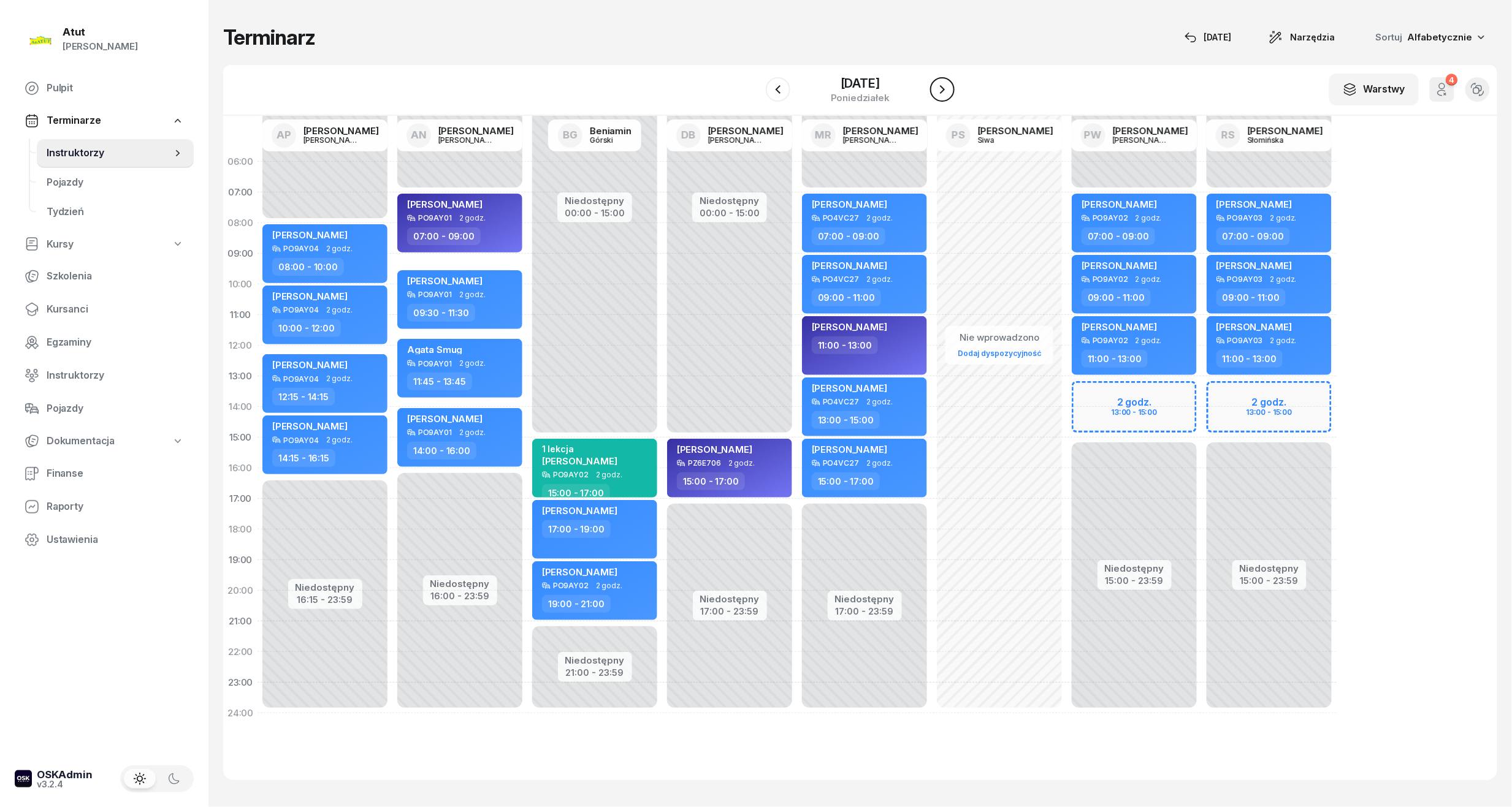
click at [940, 89] on button "button" at bounding box center [942, 89] width 25 height 25
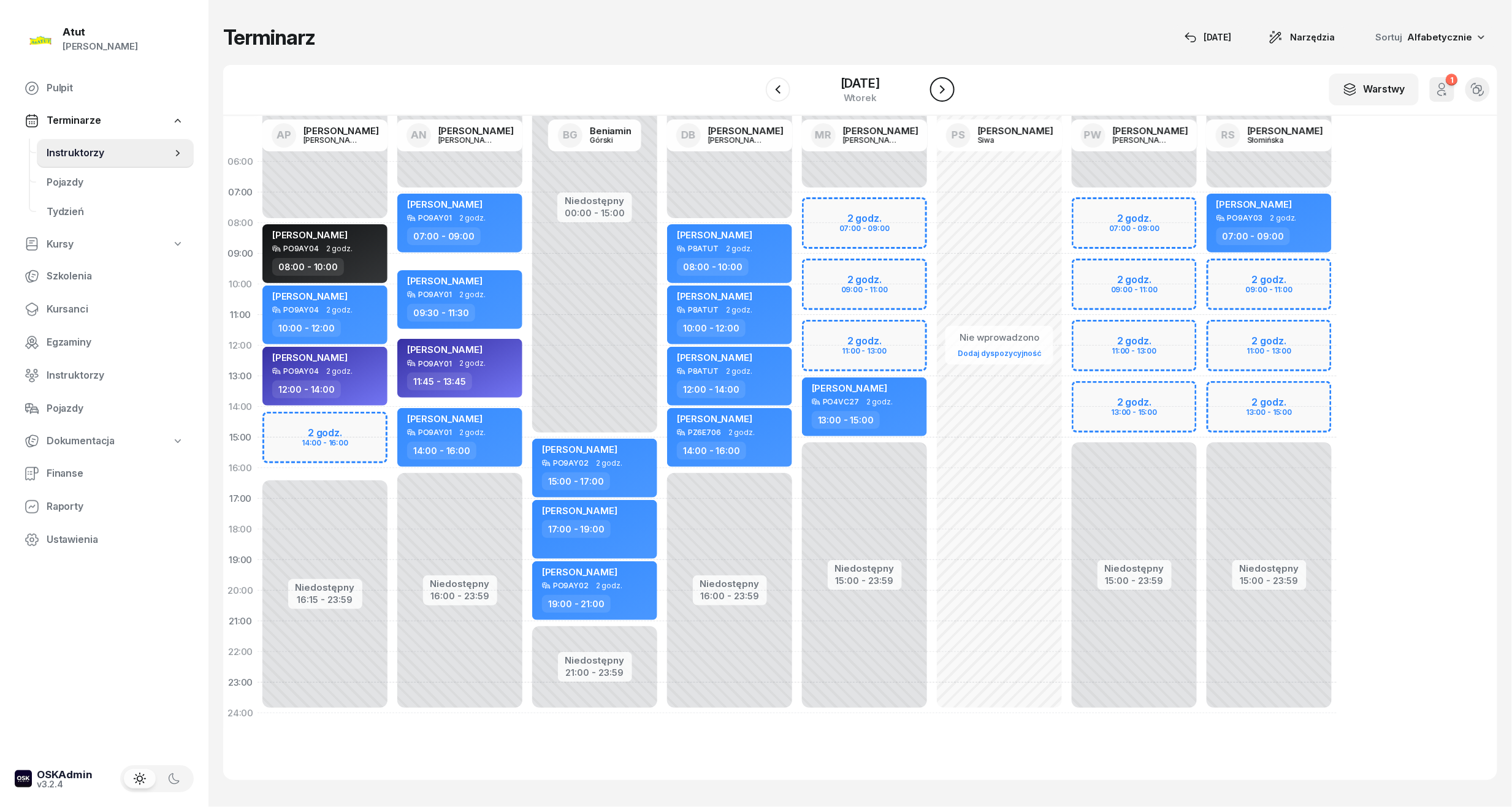
click at [945, 93] on icon "button" at bounding box center [942, 90] width 5 height 9
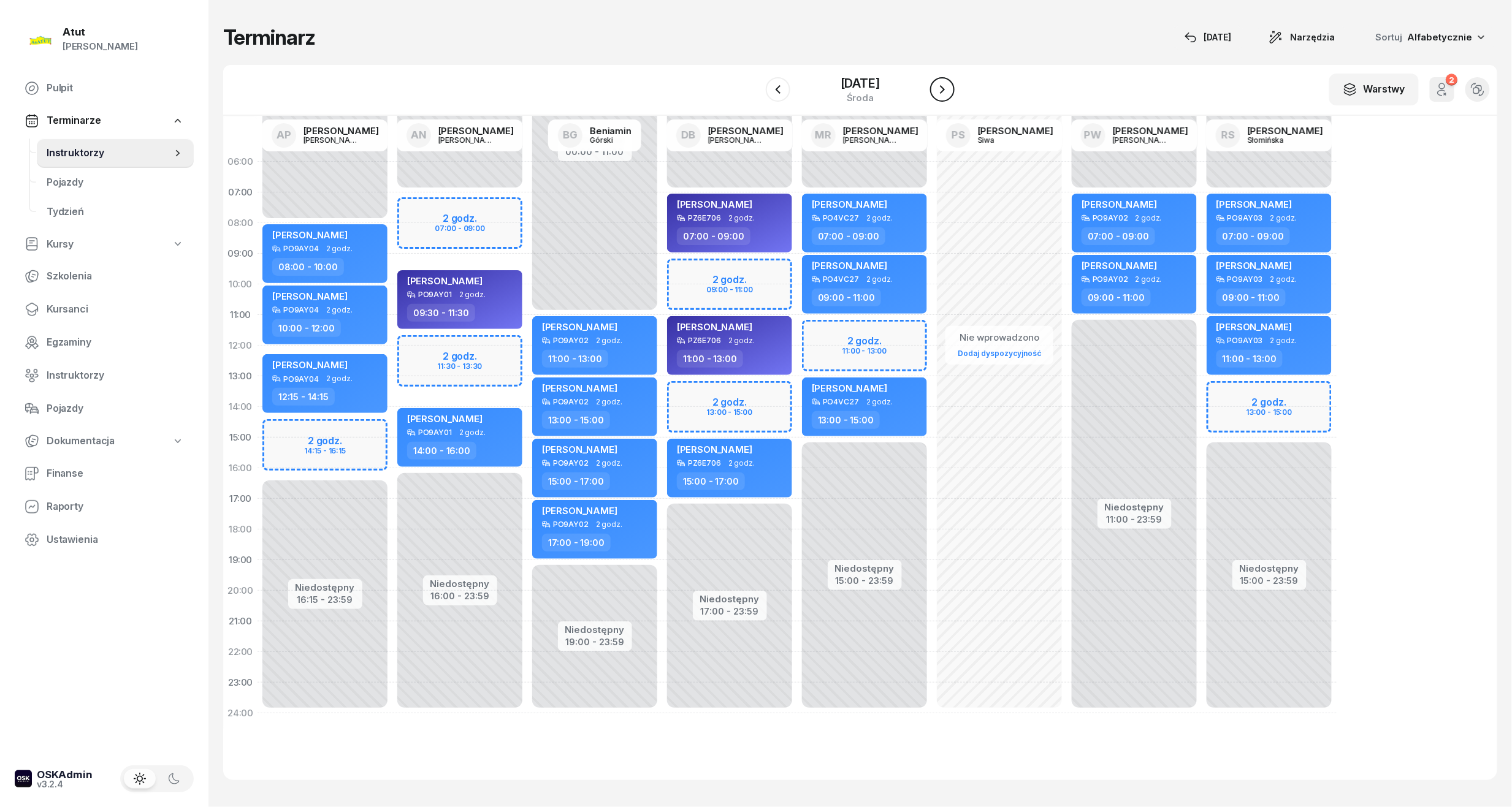
click at [945, 93] on icon "button" at bounding box center [942, 90] width 5 height 9
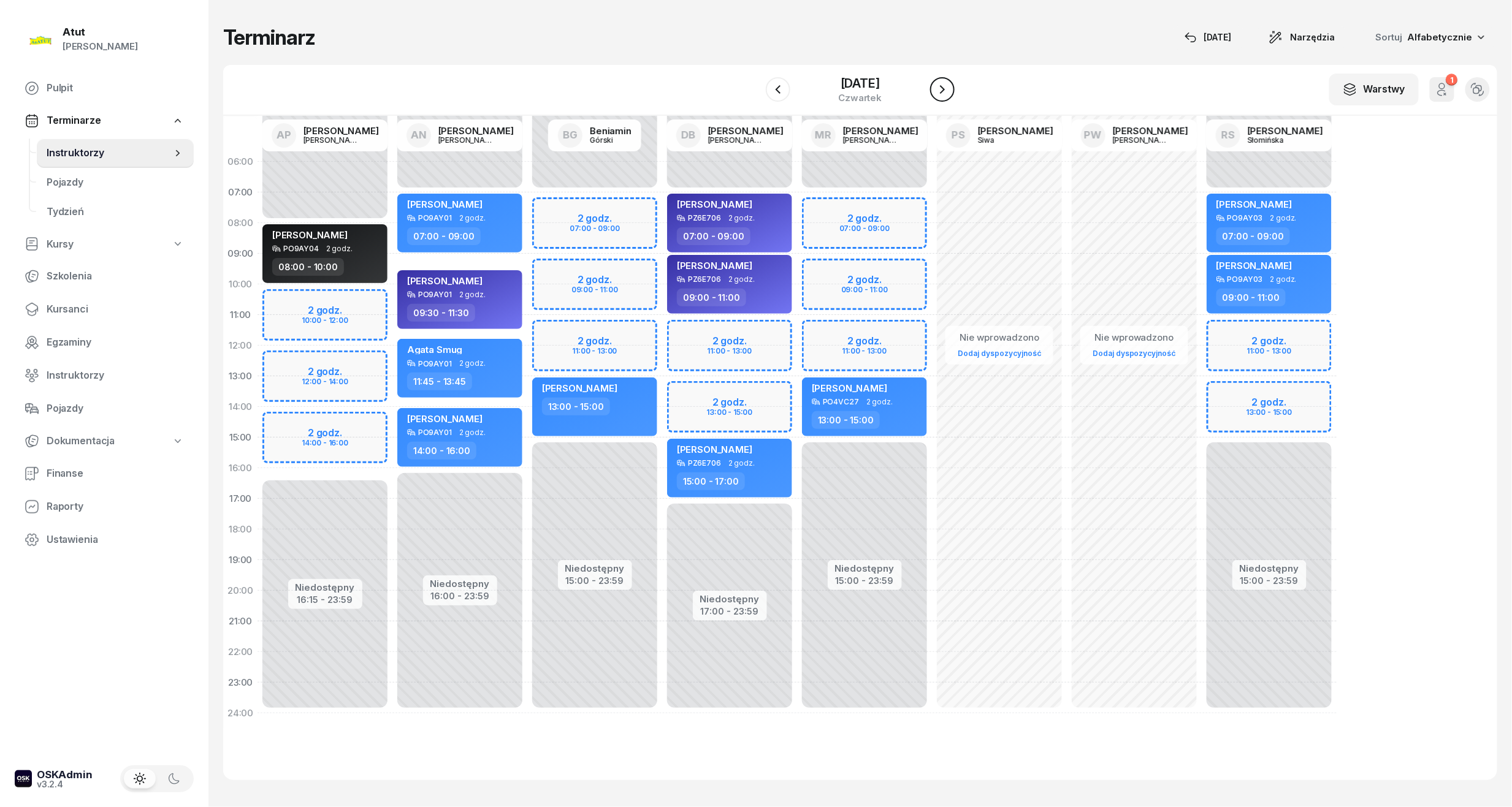
click at [945, 93] on icon "button" at bounding box center [942, 90] width 5 height 9
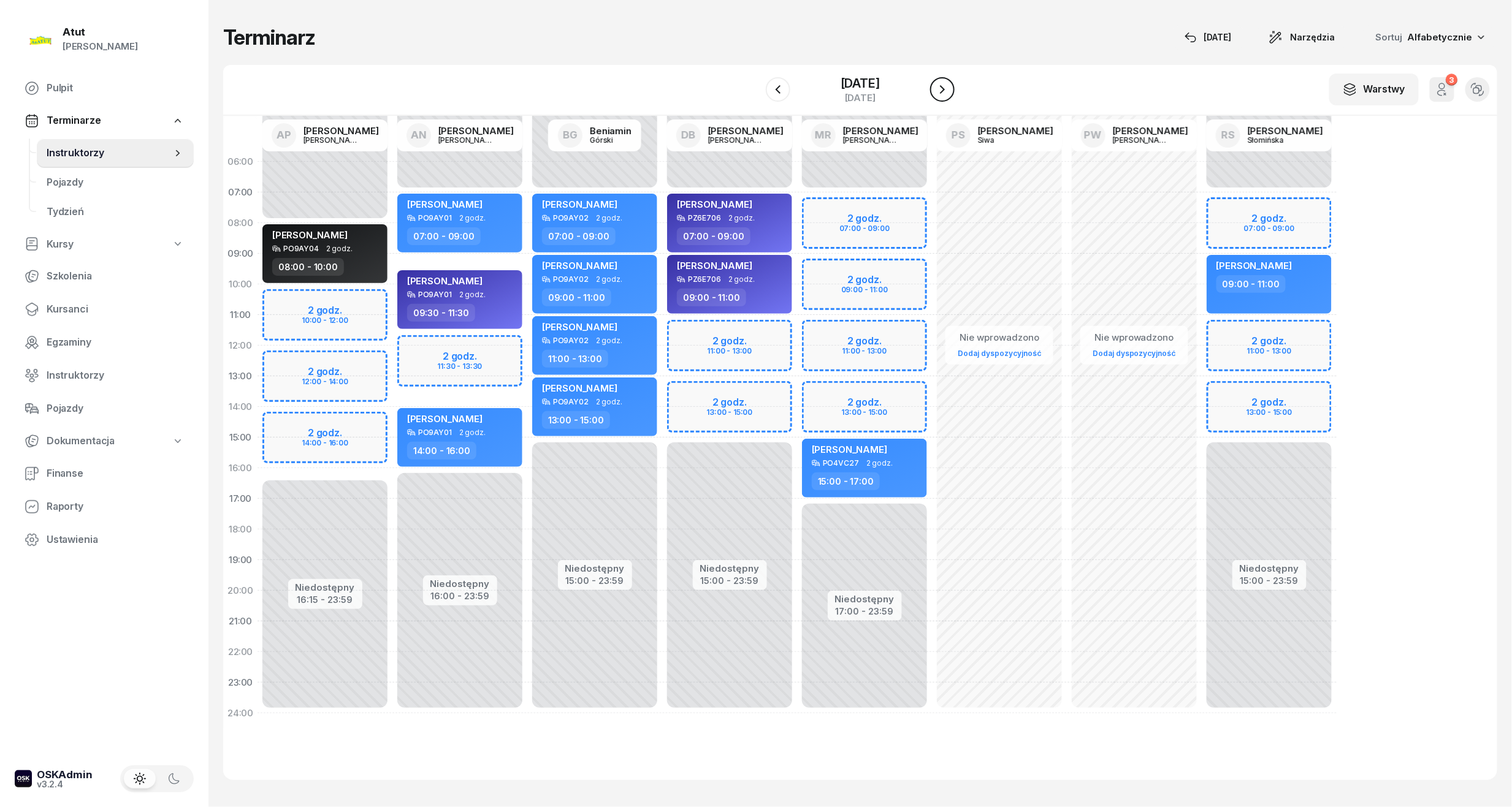
click at [950, 93] on icon "button" at bounding box center [942, 89] width 15 height 15
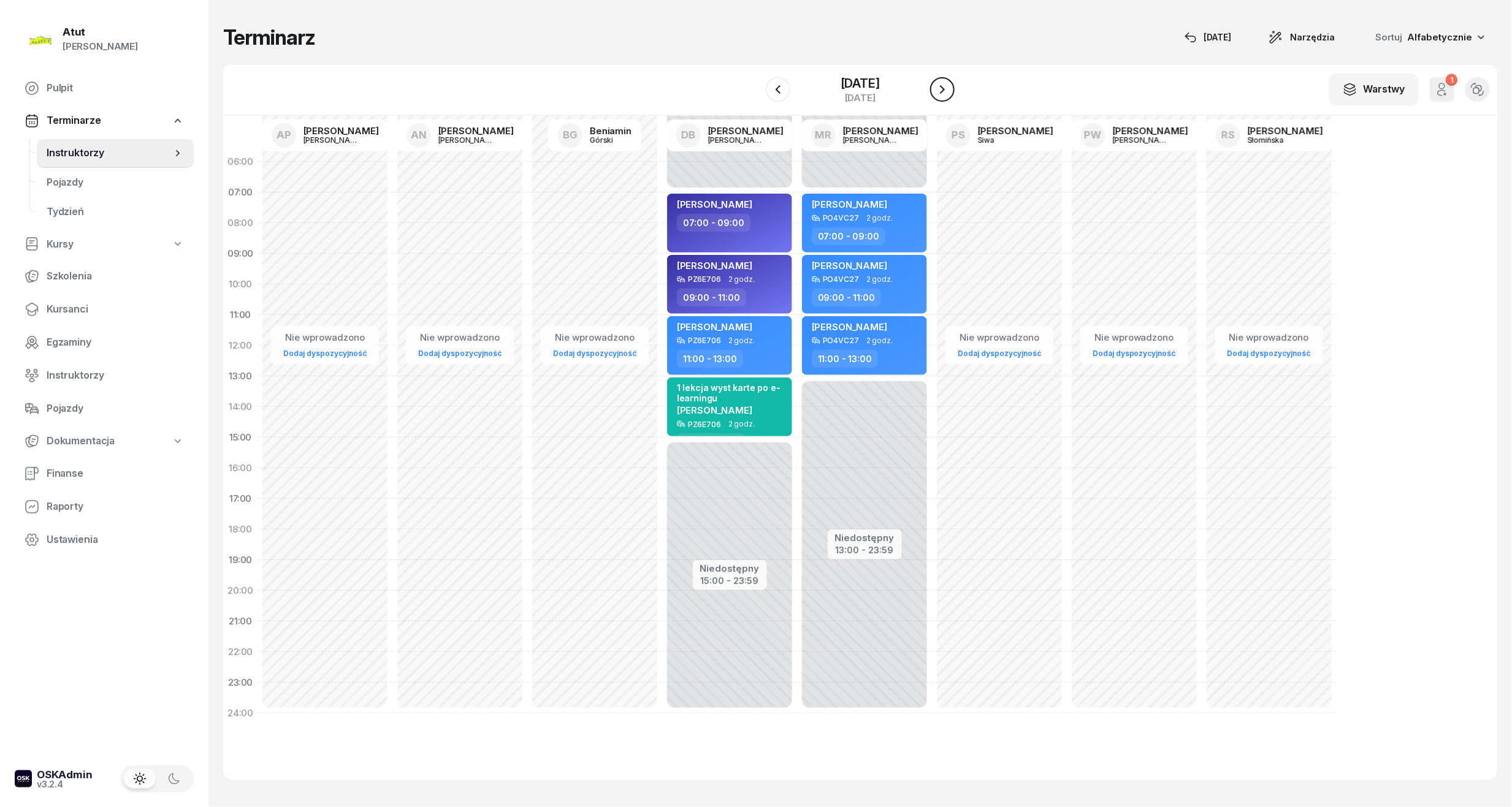
click at [950, 93] on icon "button" at bounding box center [942, 89] width 15 height 15
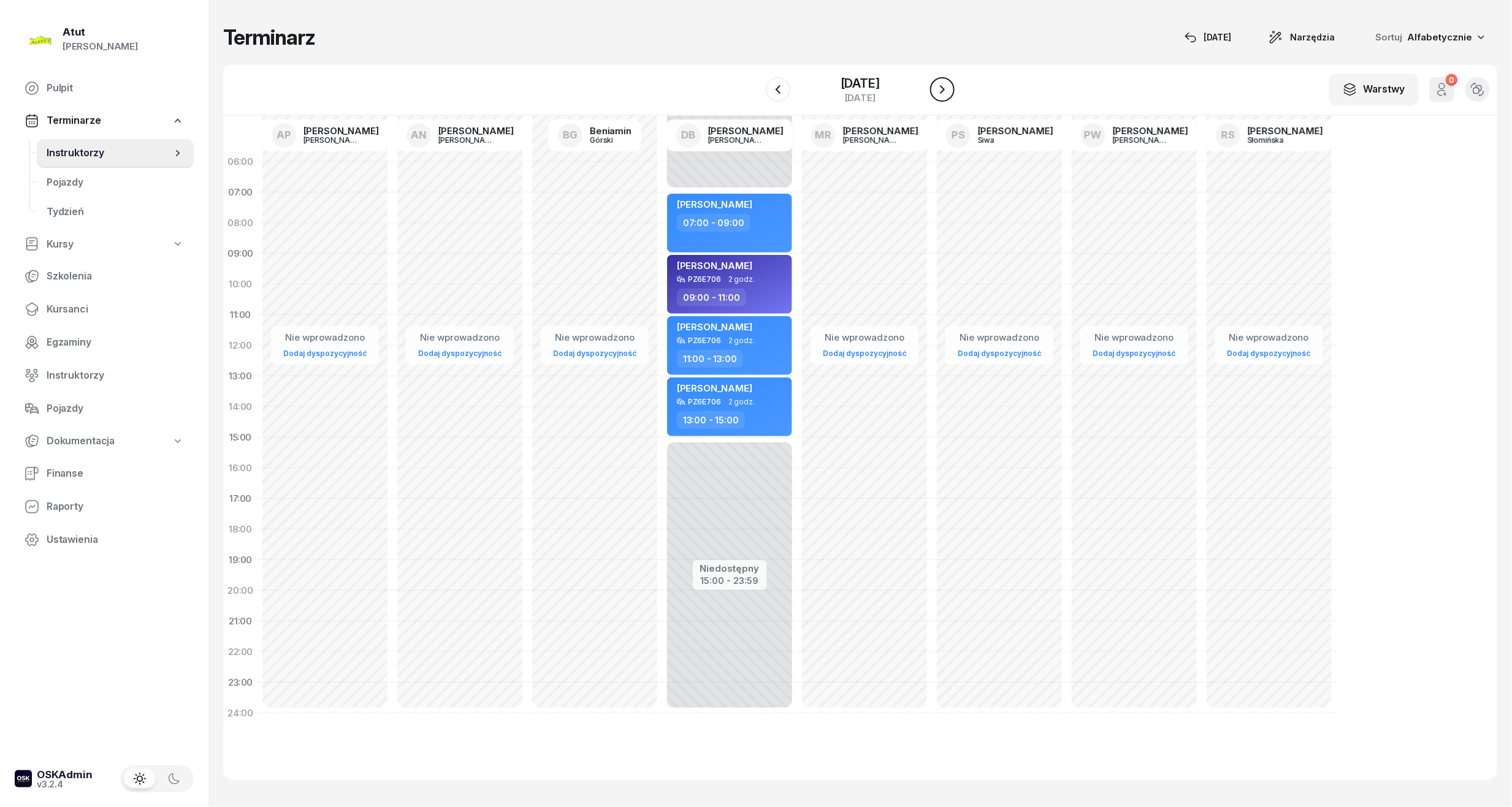
click at [950, 93] on icon "button" at bounding box center [942, 89] width 15 height 15
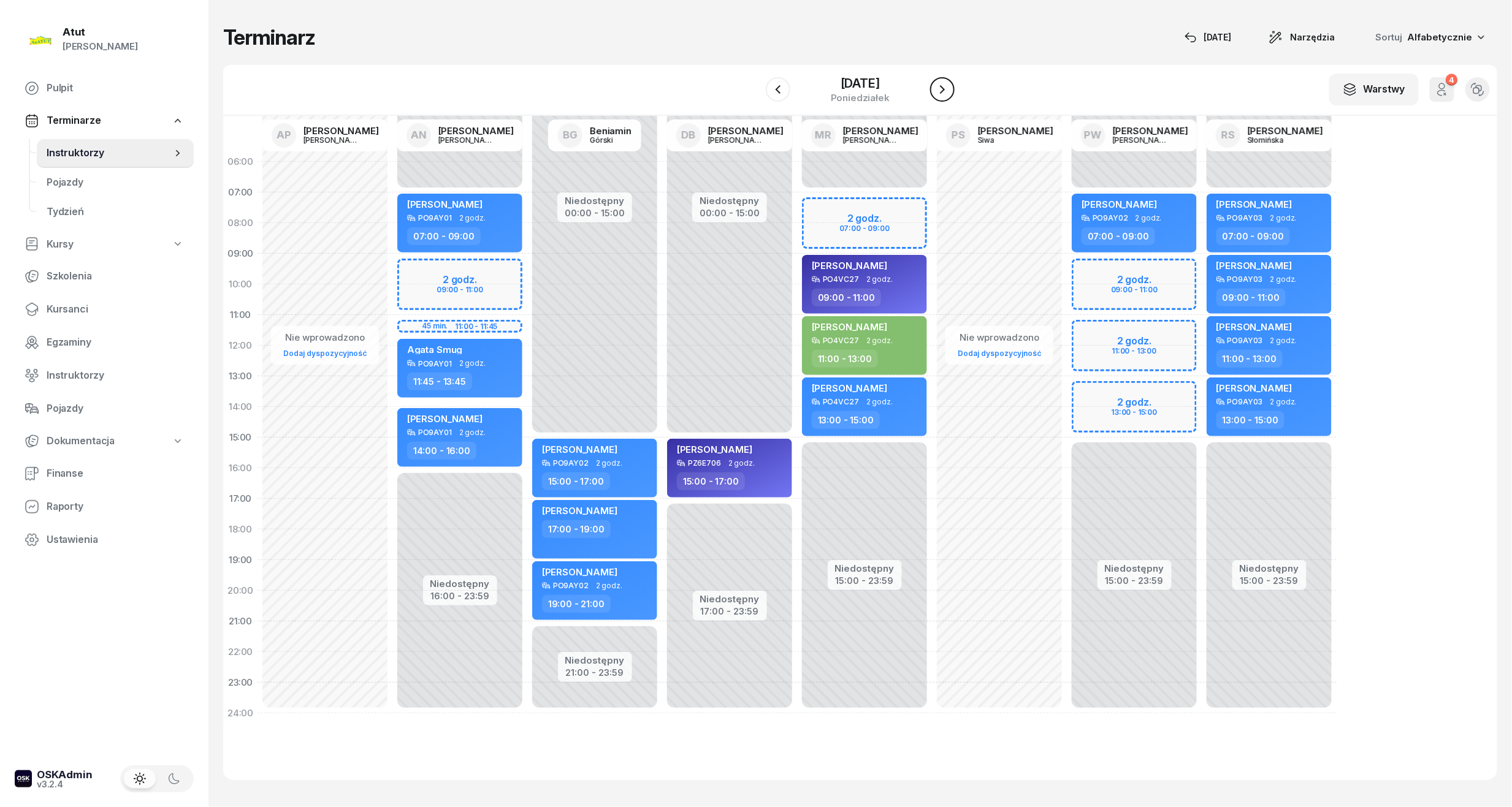
click at [950, 93] on icon "button" at bounding box center [942, 89] width 15 height 15
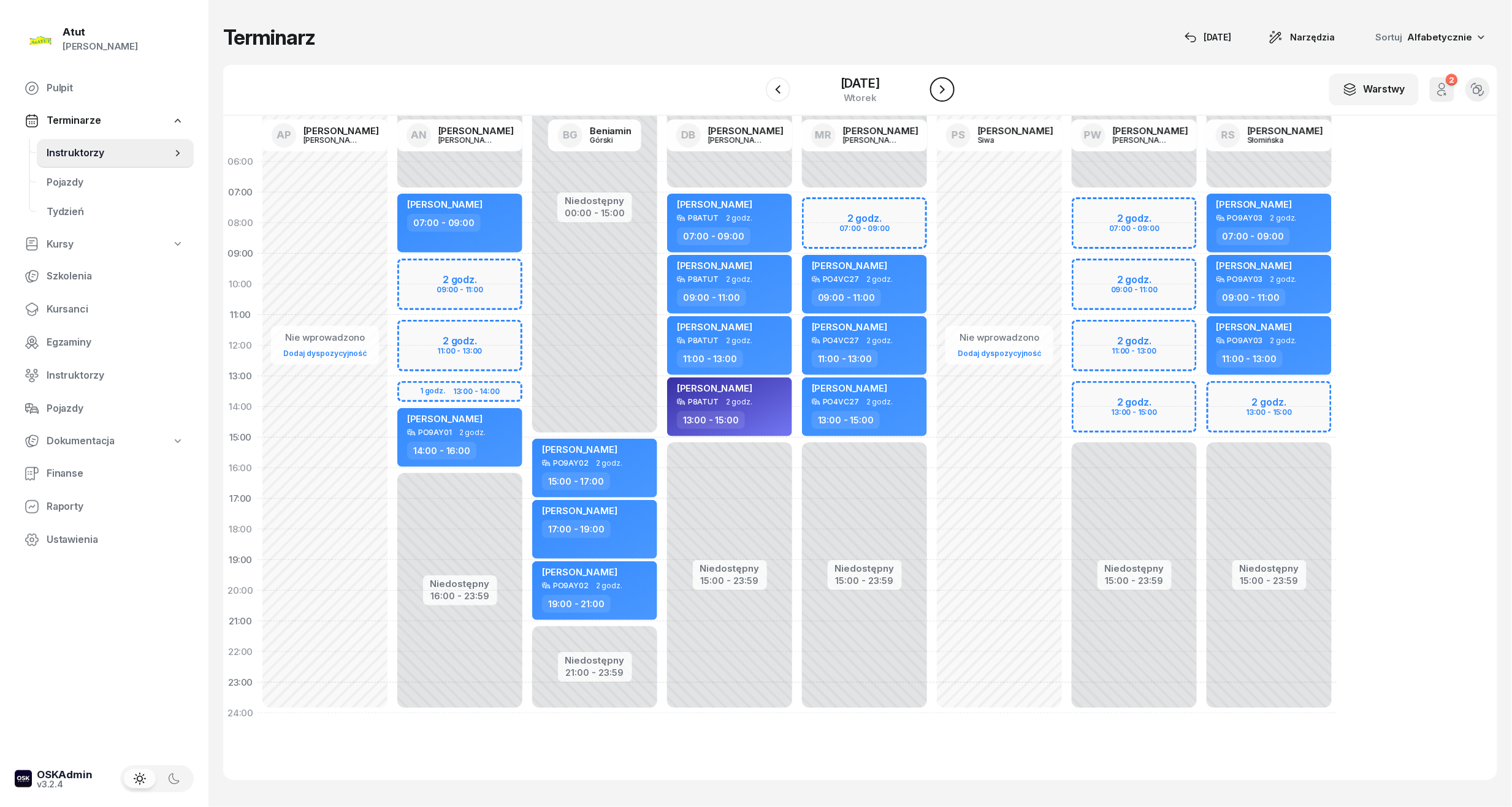
click at [950, 93] on icon "button" at bounding box center [942, 89] width 15 height 15
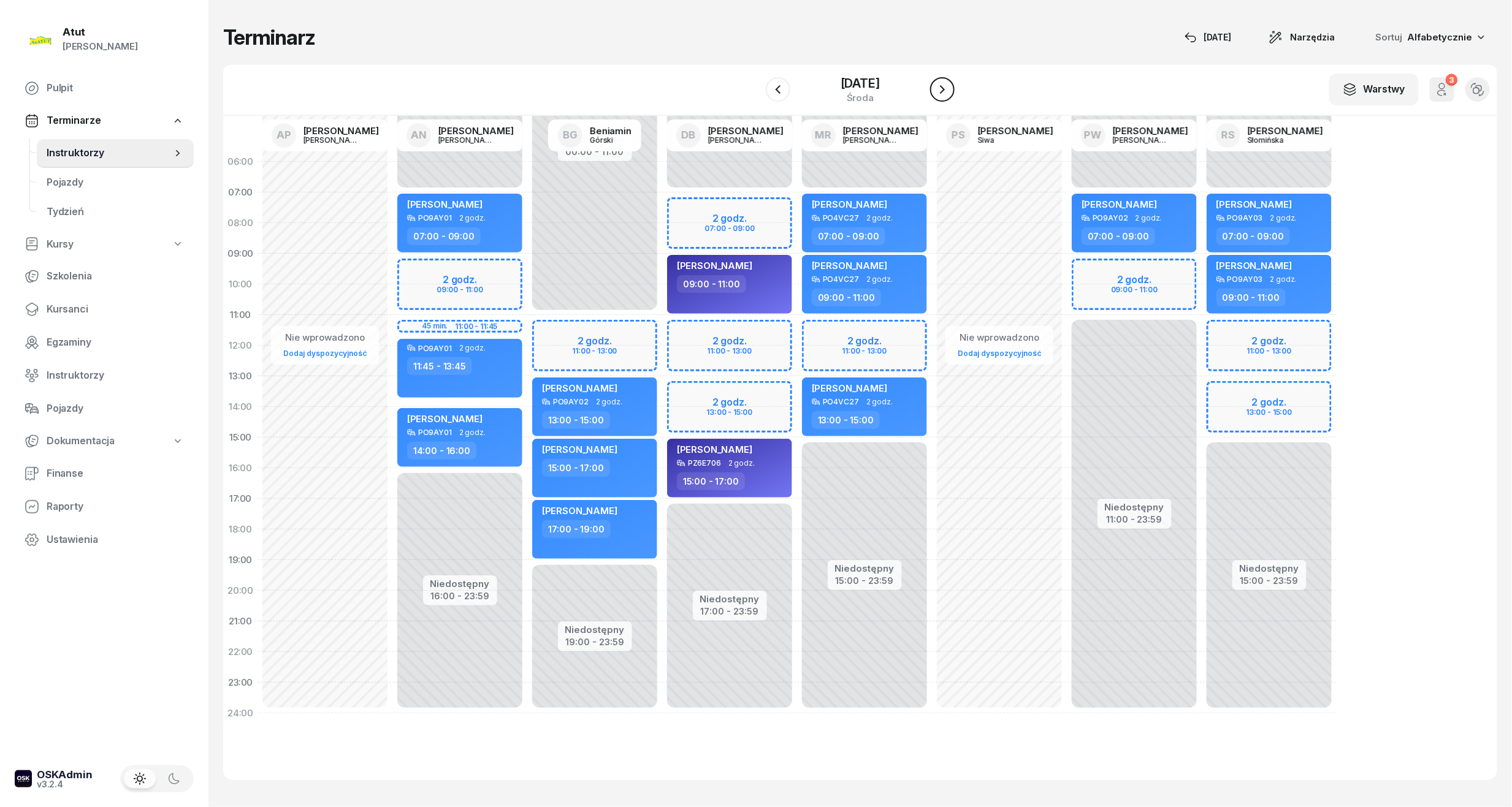
click at [950, 93] on icon "button" at bounding box center [942, 89] width 15 height 15
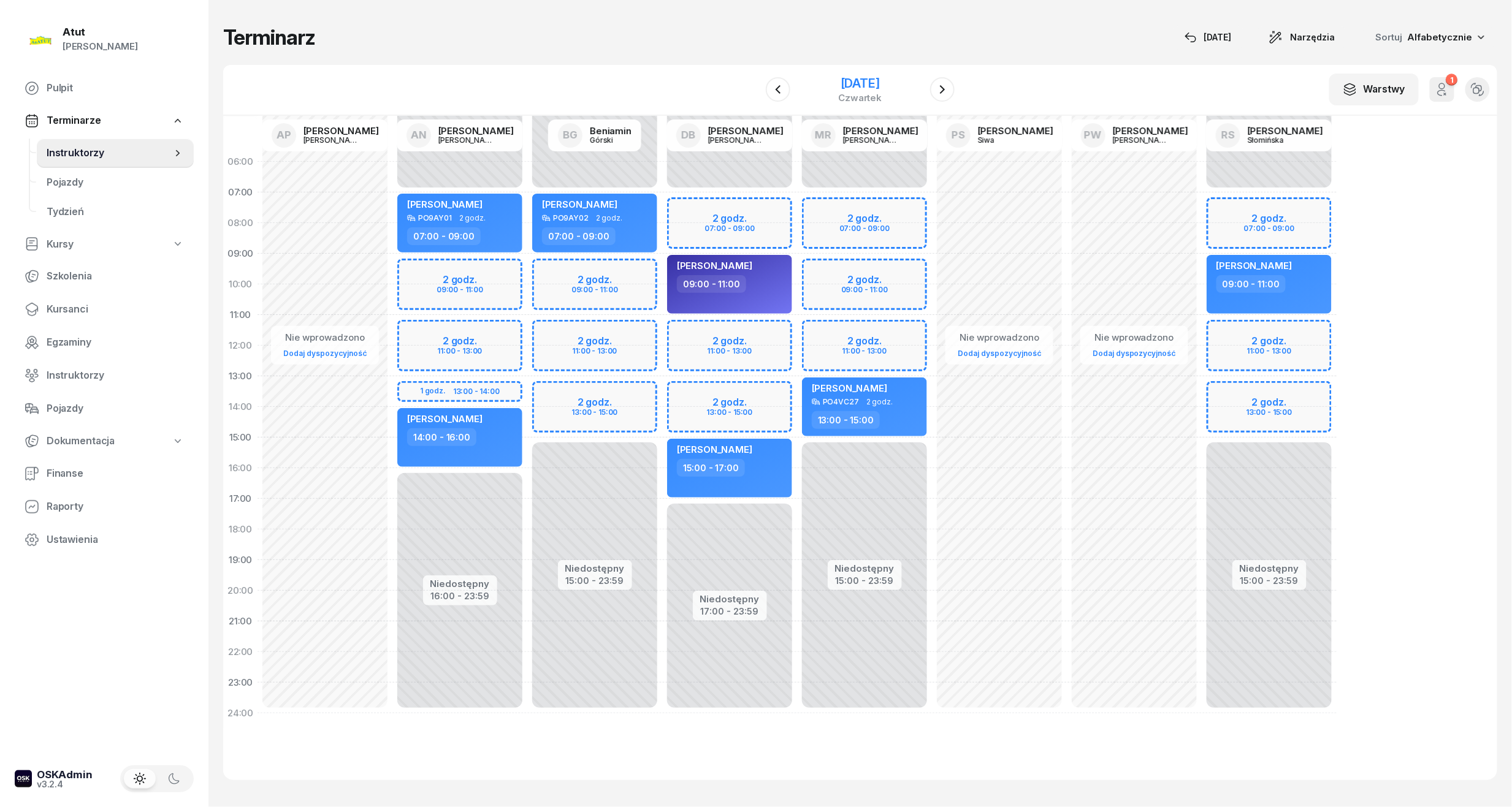
click at [867, 89] on div "16 października 2025" at bounding box center [860, 83] width 44 height 12
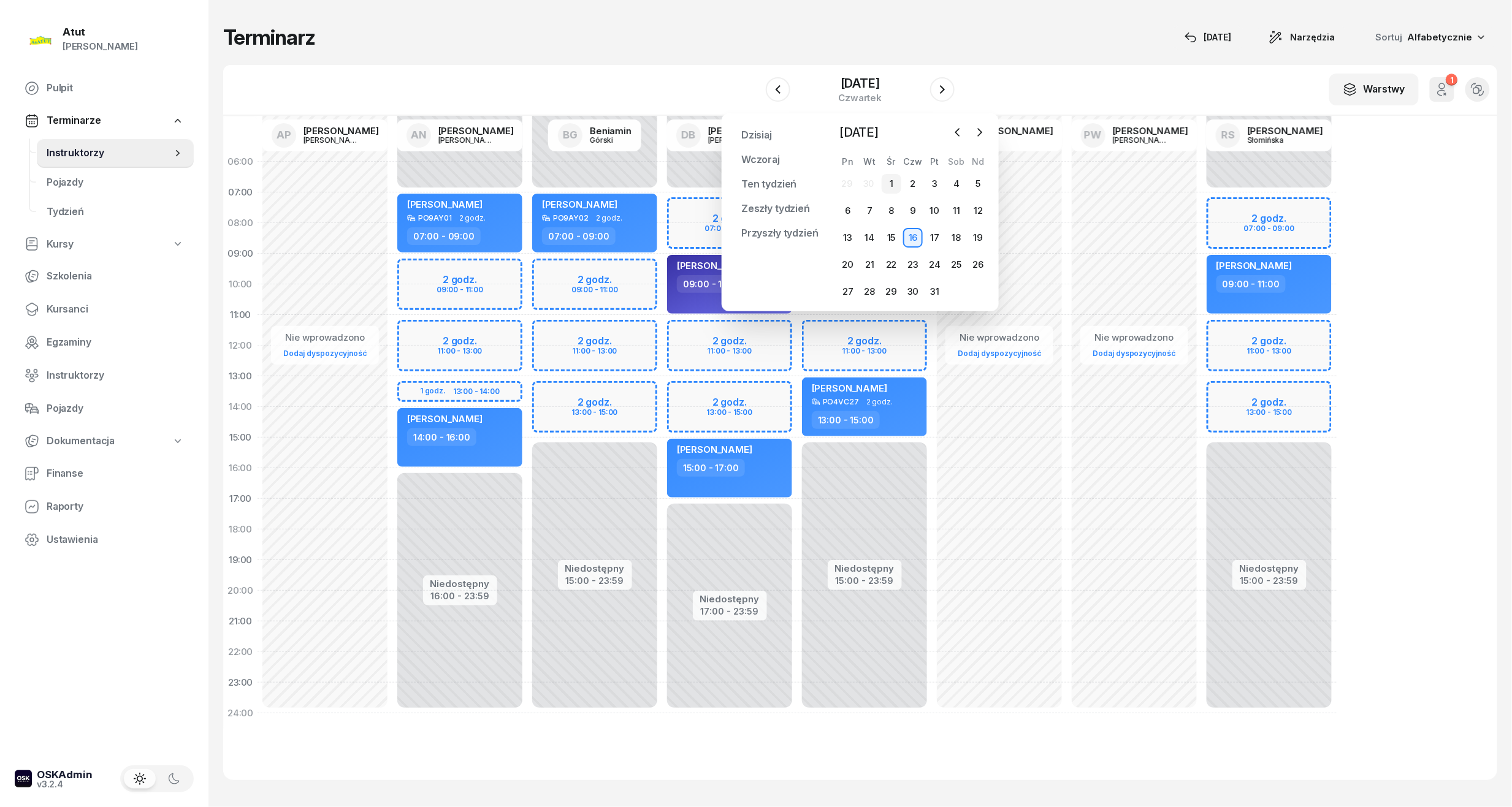
click at [888, 179] on div "1" at bounding box center [891, 184] width 20 height 20
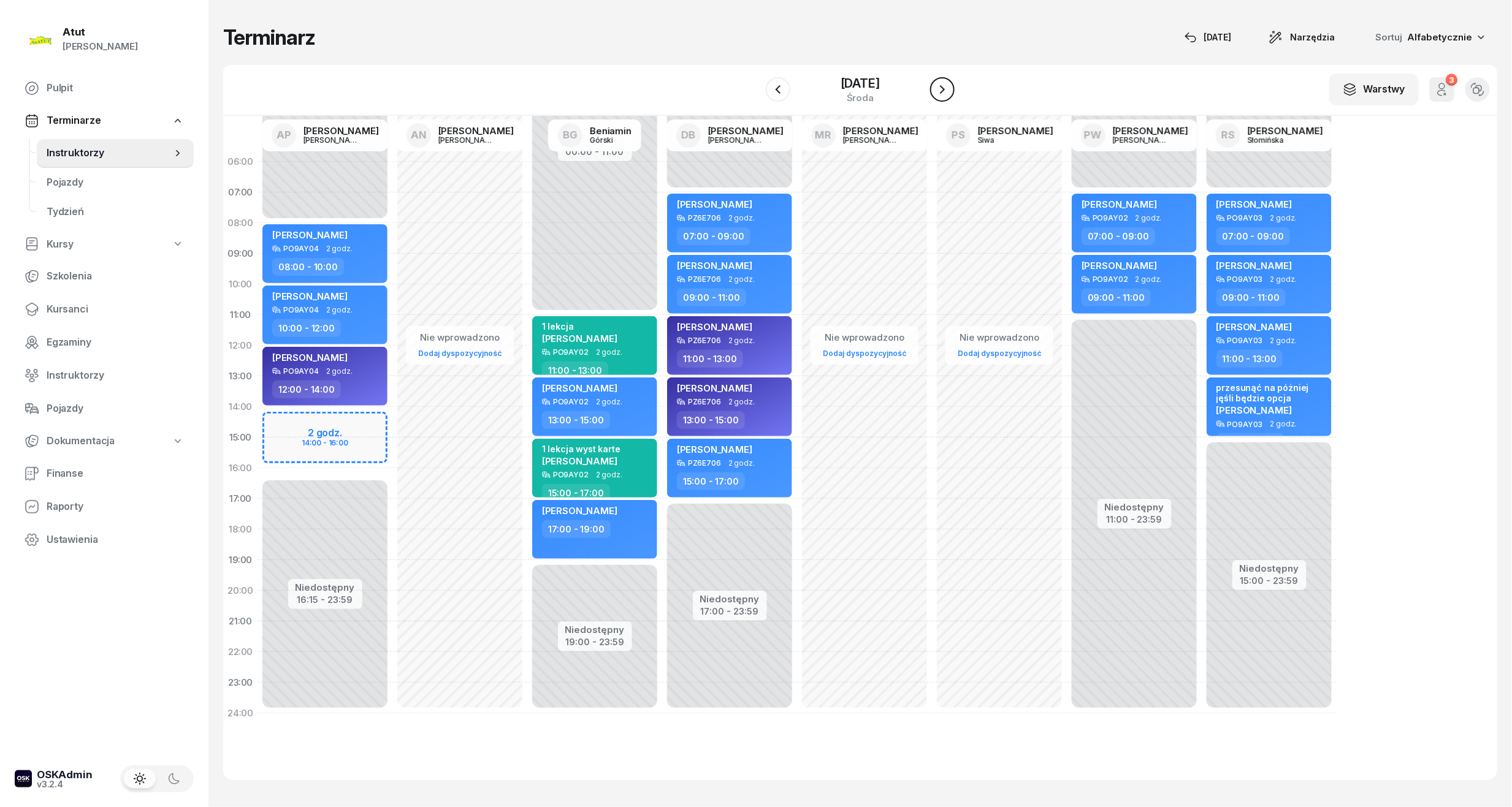
click at [950, 89] on icon "button" at bounding box center [942, 89] width 15 height 15
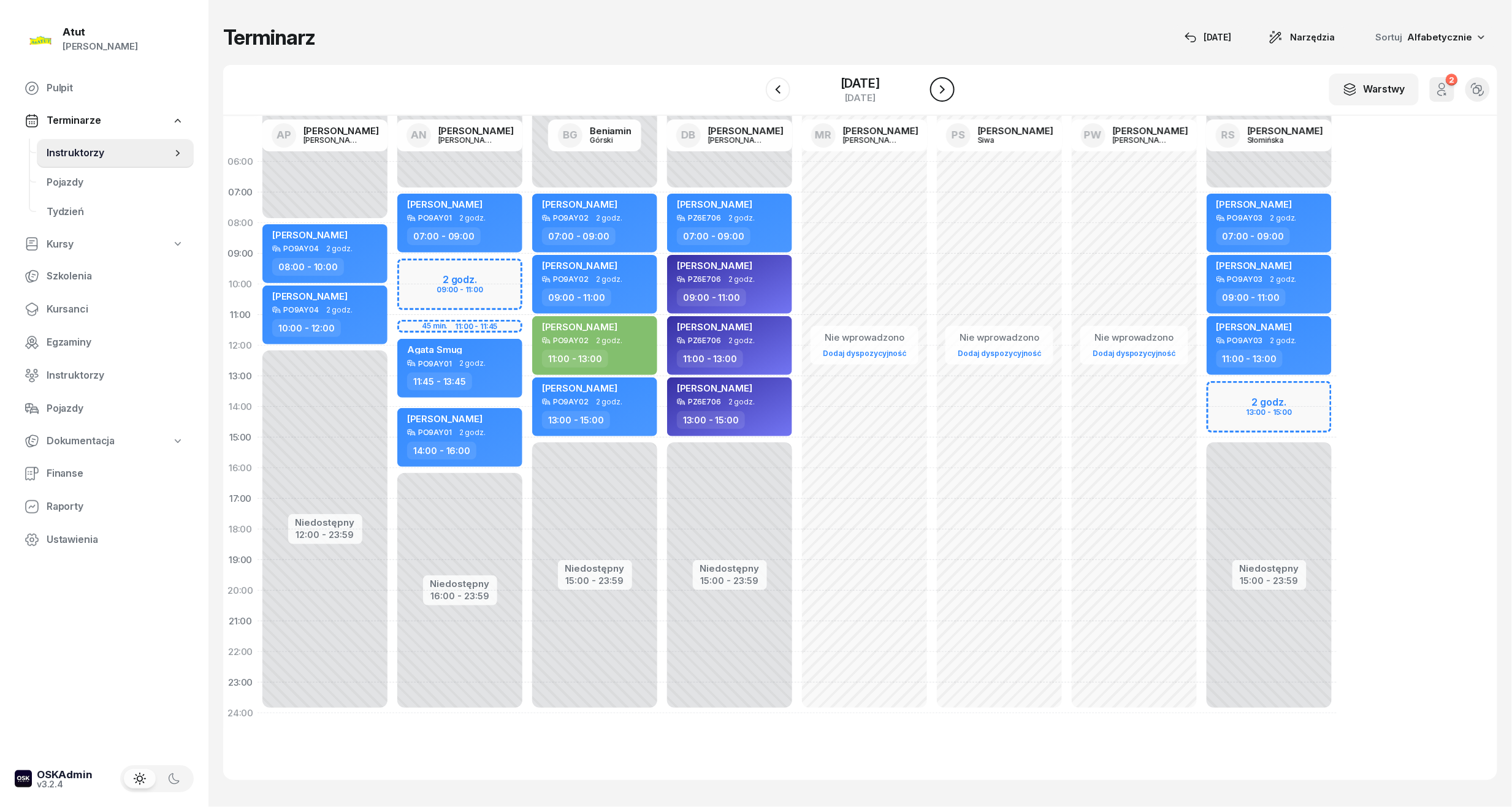
click at [950, 89] on icon "button" at bounding box center [942, 89] width 15 height 15
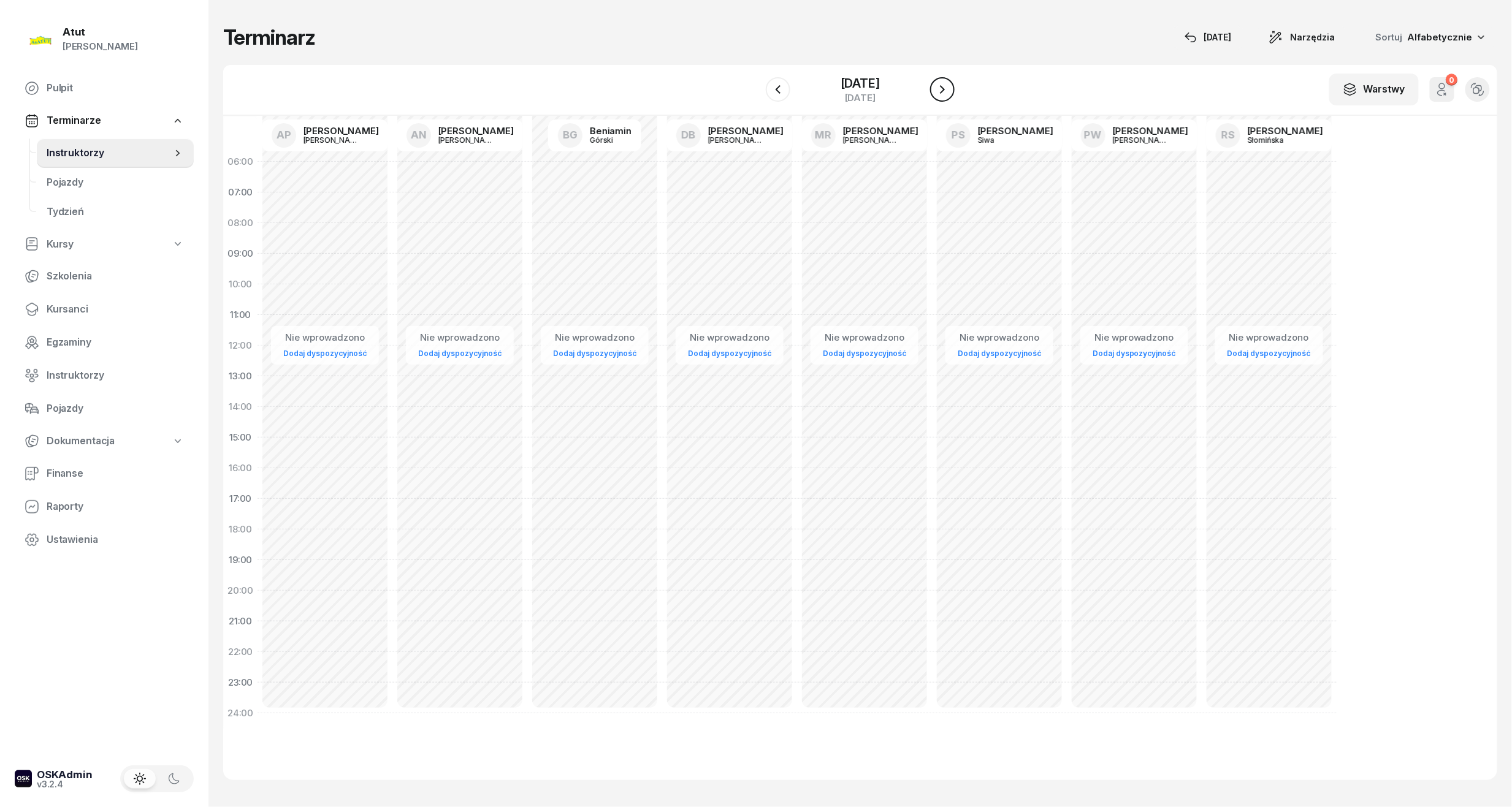
click at [950, 89] on icon "button" at bounding box center [942, 89] width 15 height 15
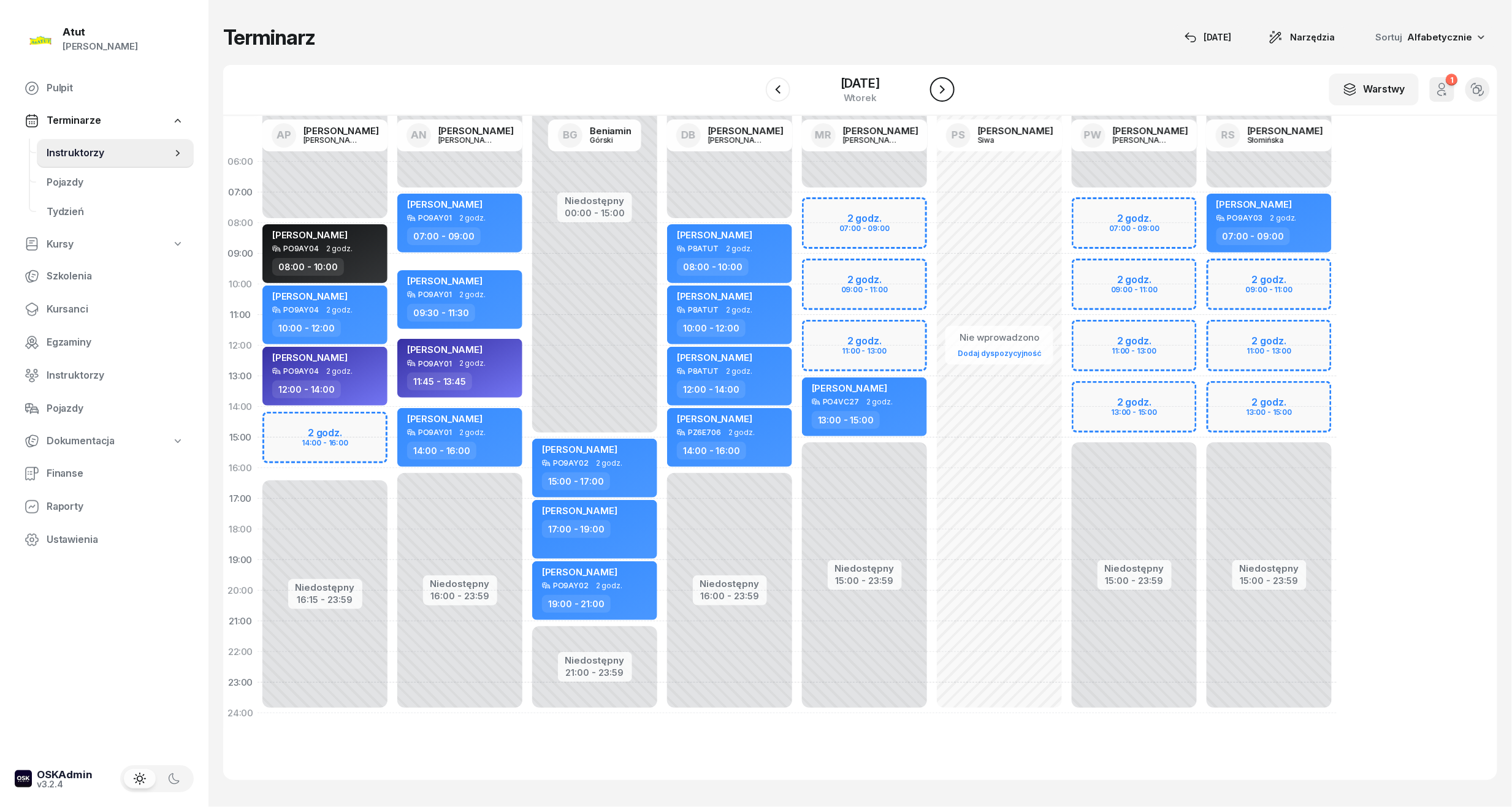
click at [950, 89] on icon "button" at bounding box center [942, 89] width 15 height 15
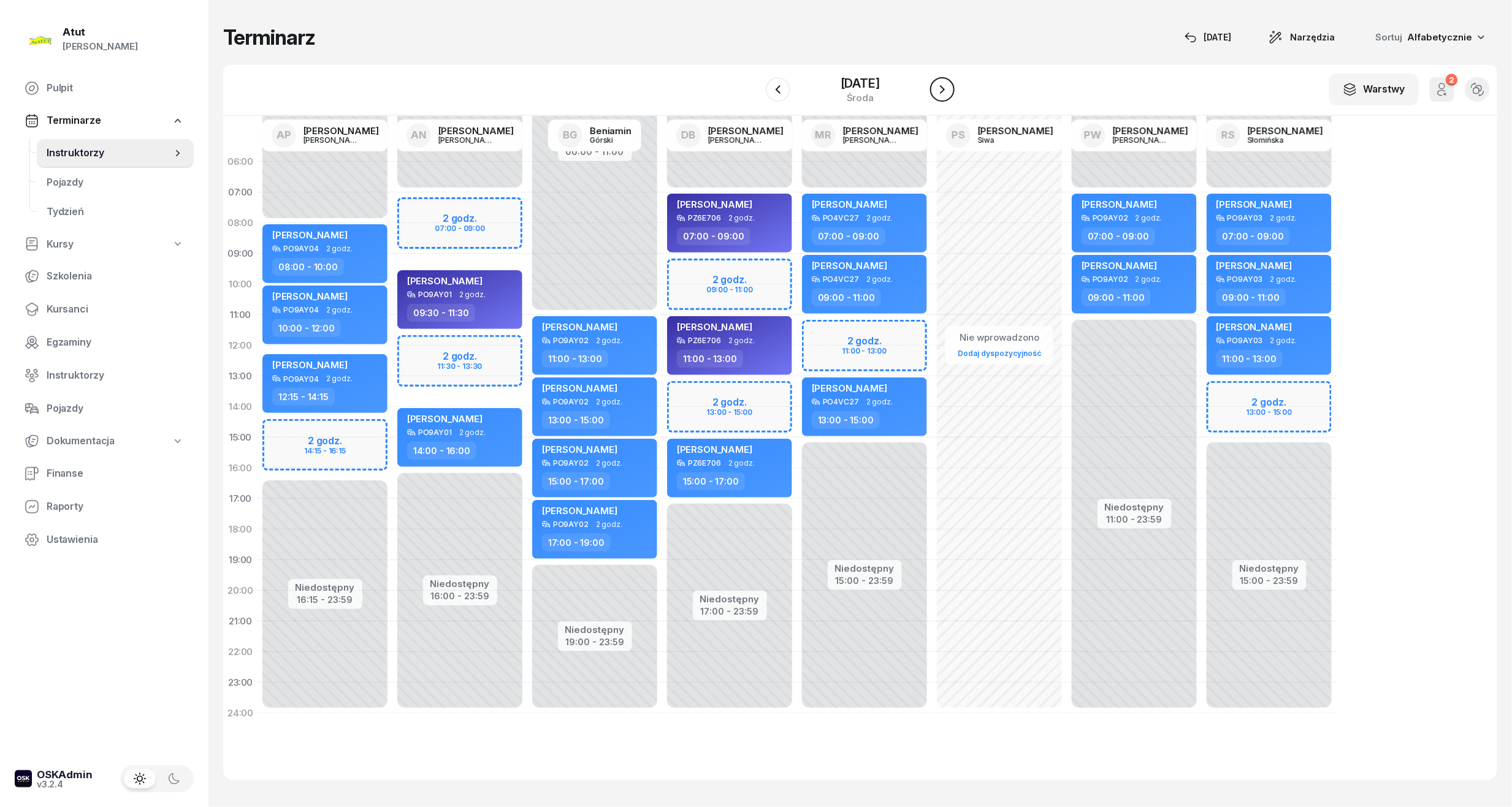
click at [950, 89] on icon "button" at bounding box center [942, 89] width 15 height 15
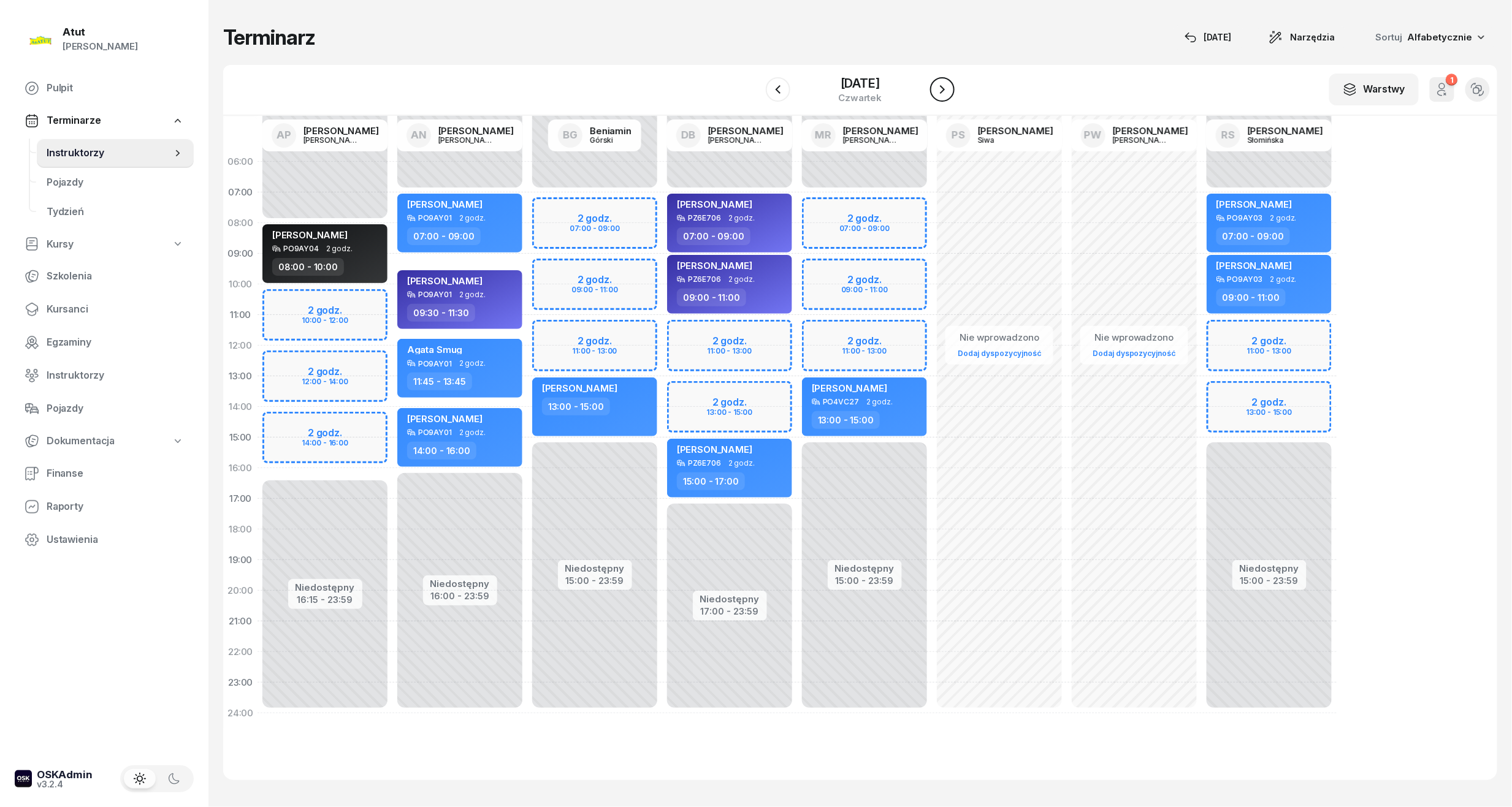
click at [950, 89] on icon "button" at bounding box center [942, 89] width 15 height 15
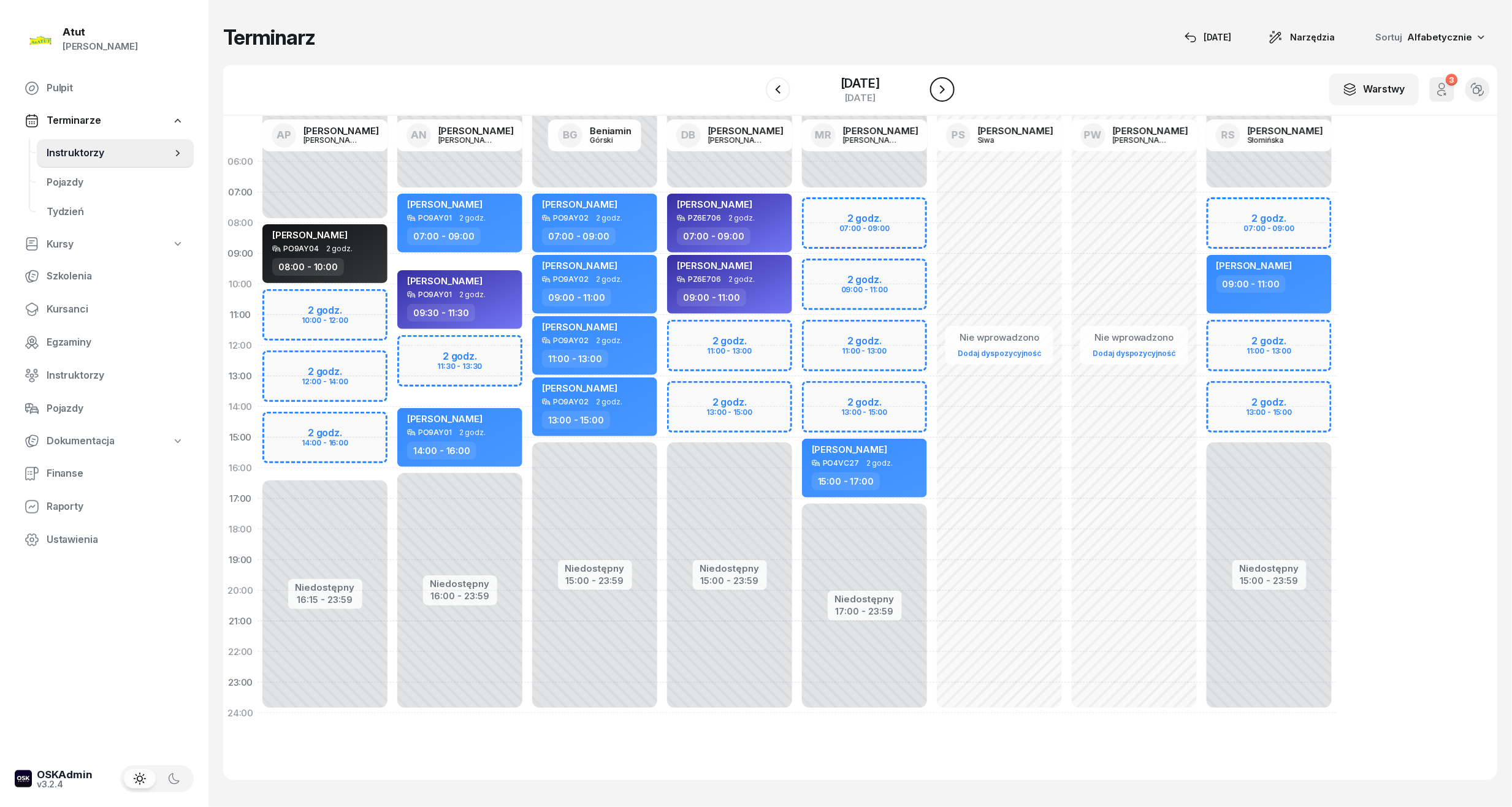
click at [950, 89] on icon "button" at bounding box center [942, 89] width 15 height 15
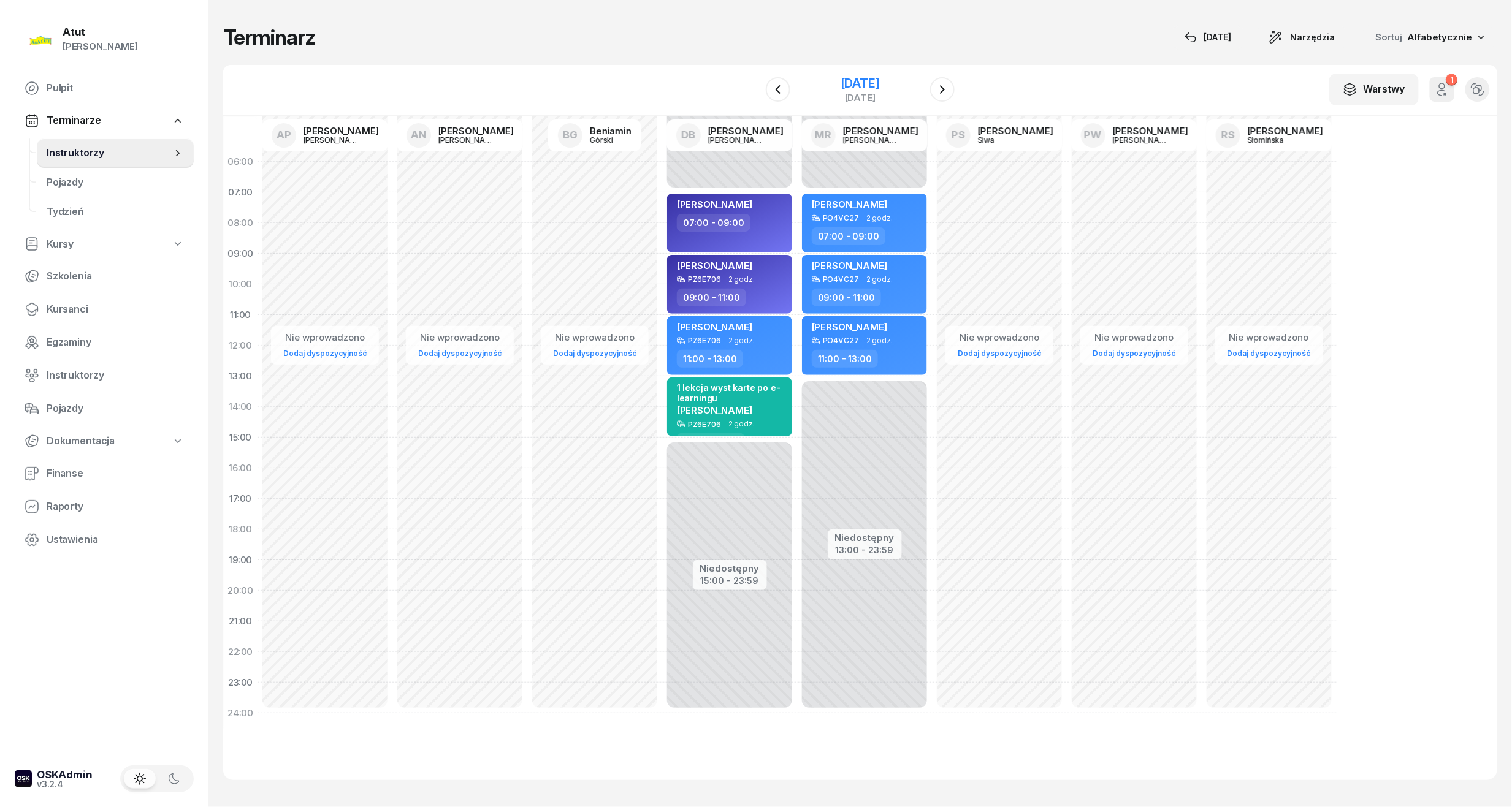
click at [880, 81] on div "11 października 2025" at bounding box center [860, 83] width 39 height 12
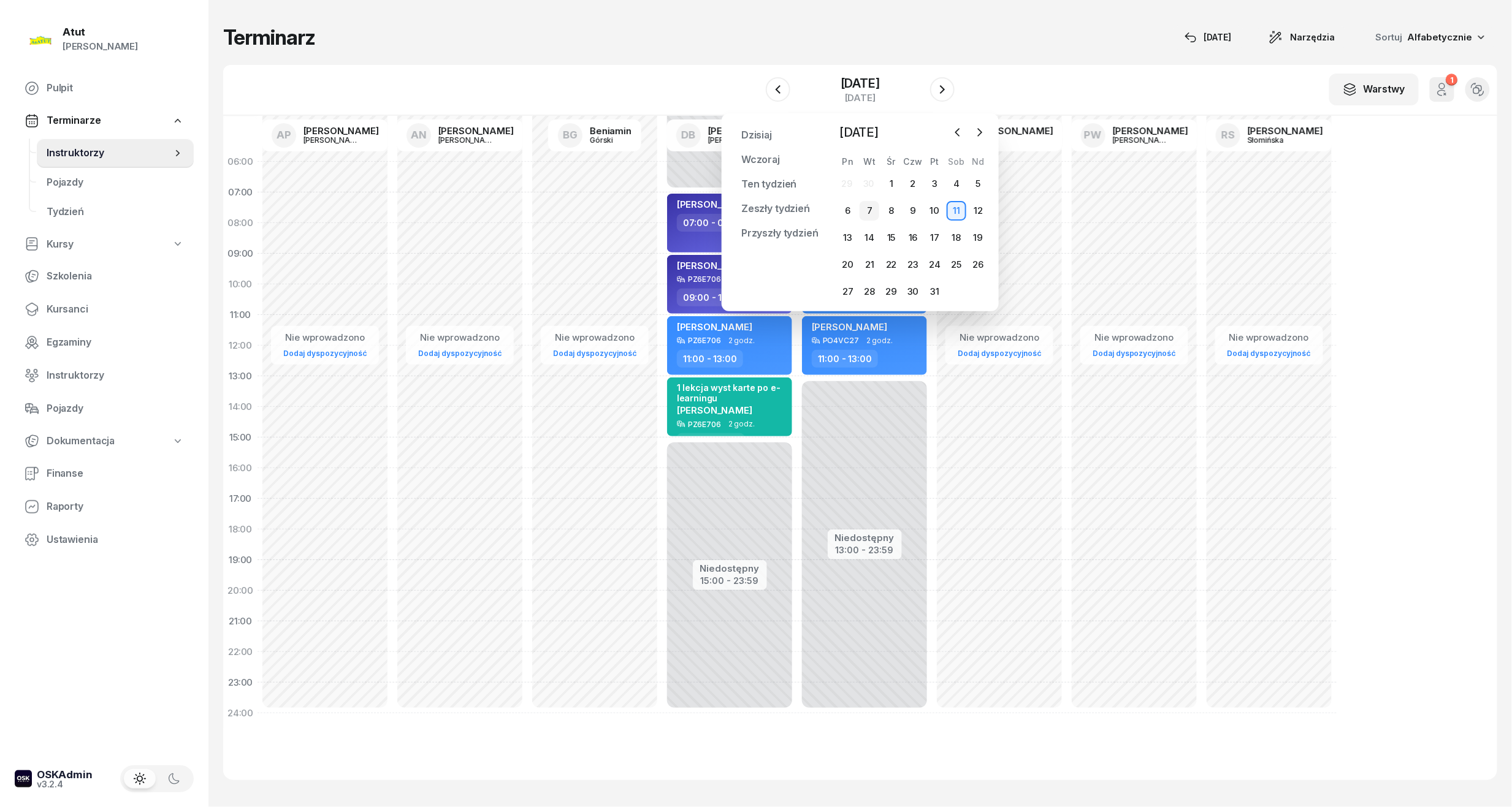
click at [873, 214] on div "7" at bounding box center [869, 210] width 20 height 20
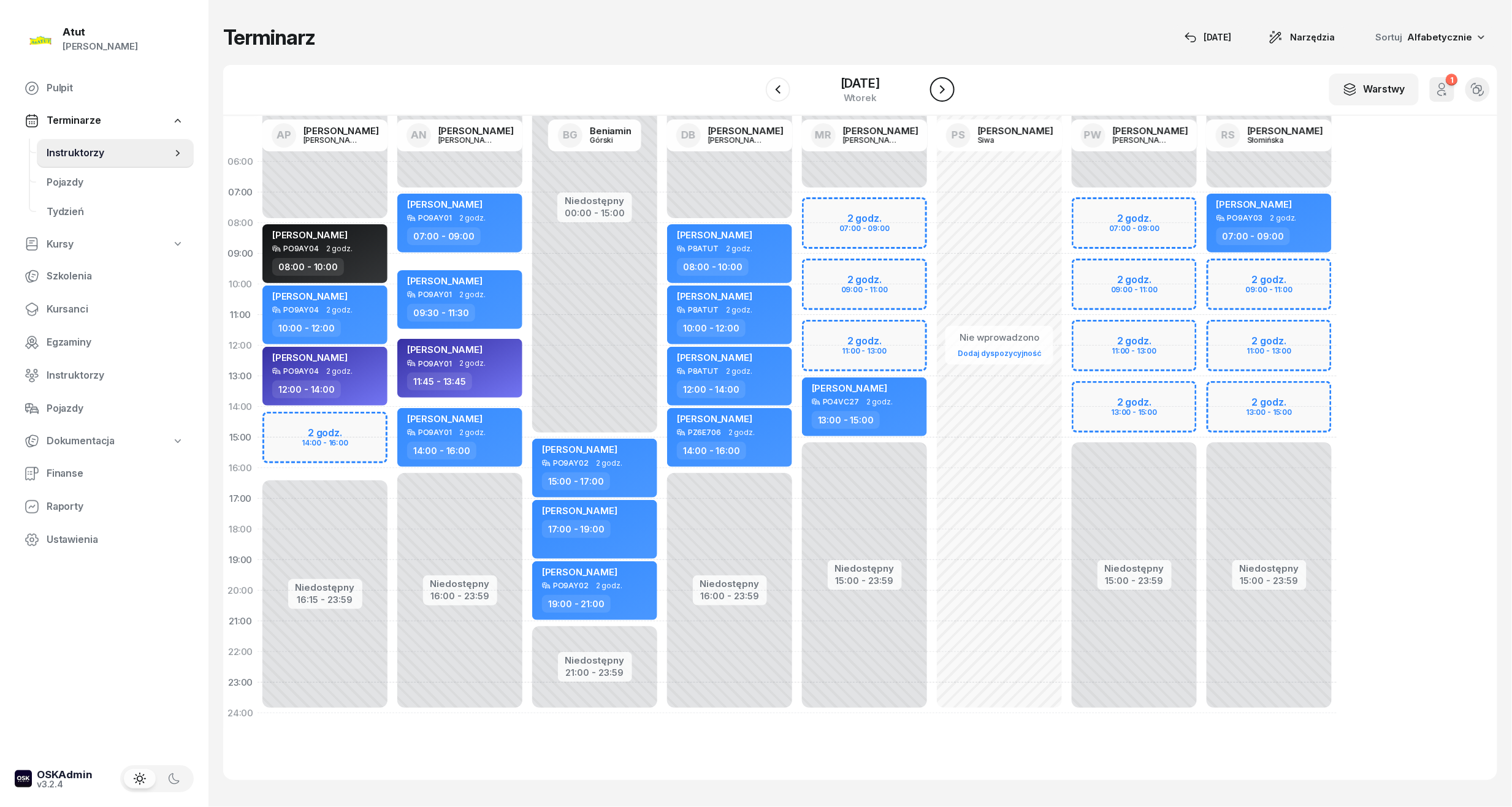
click at [942, 93] on button "button" at bounding box center [942, 89] width 25 height 25
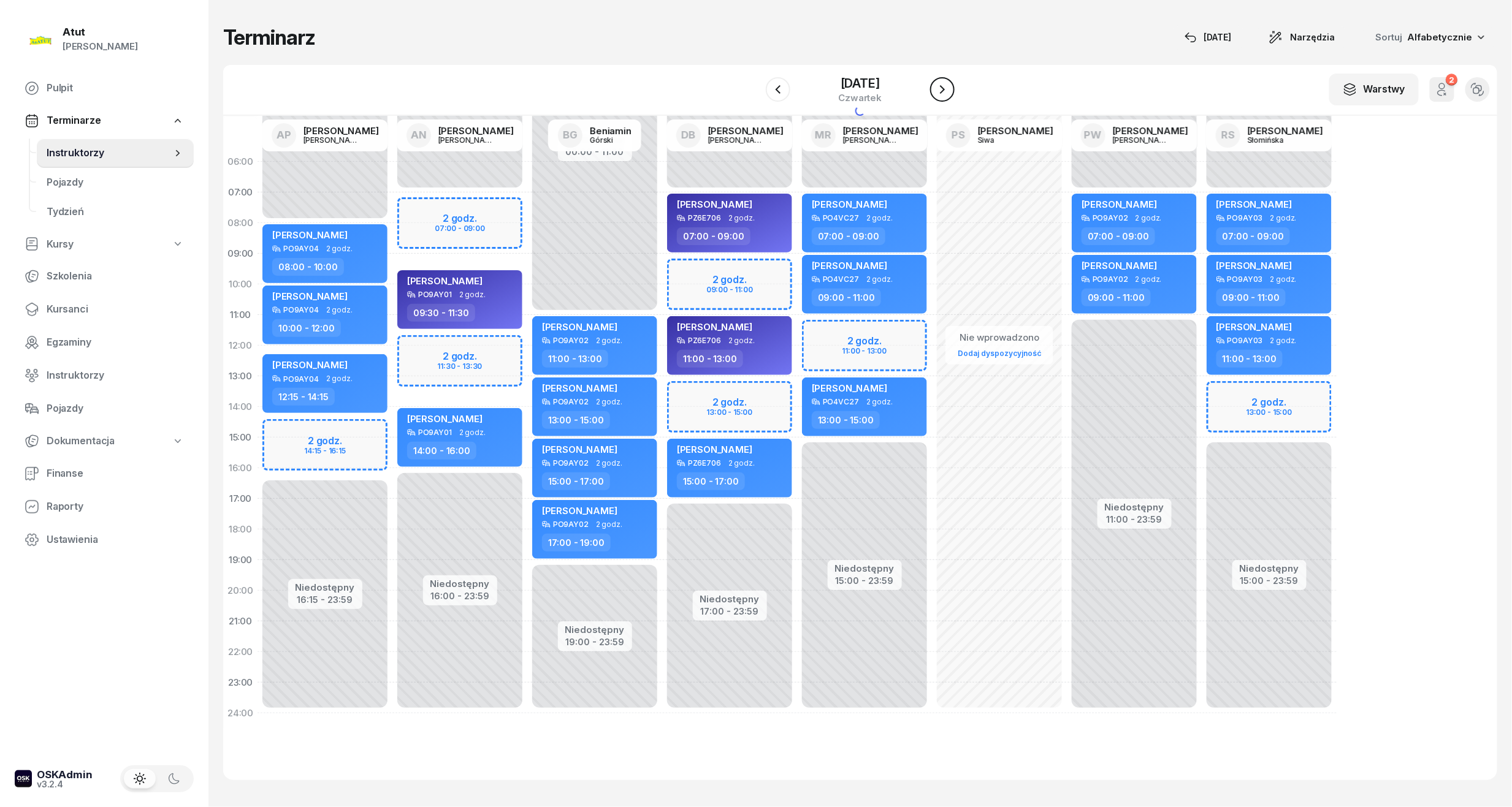
click at [942, 93] on button "button" at bounding box center [942, 89] width 25 height 25
click at [942, 93] on div at bounding box center [942, 89] width 25 height 25
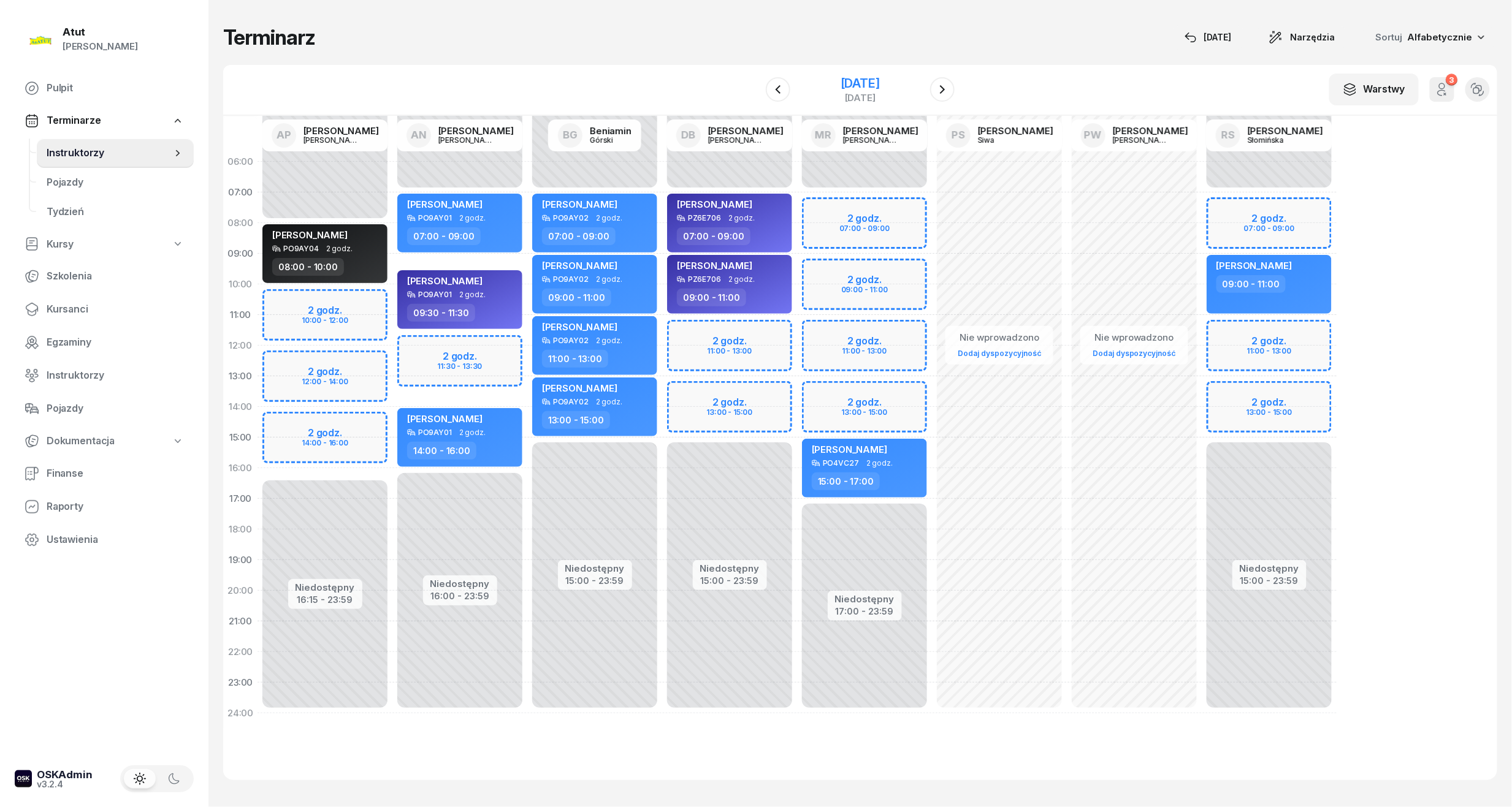
drag, startPoint x: 942, startPoint y: 93, endPoint x: 935, endPoint y: 78, distance: 16.6
click at [922, 78] on div "10 października 2025 piątek" at bounding box center [860, 89] width 125 height 35
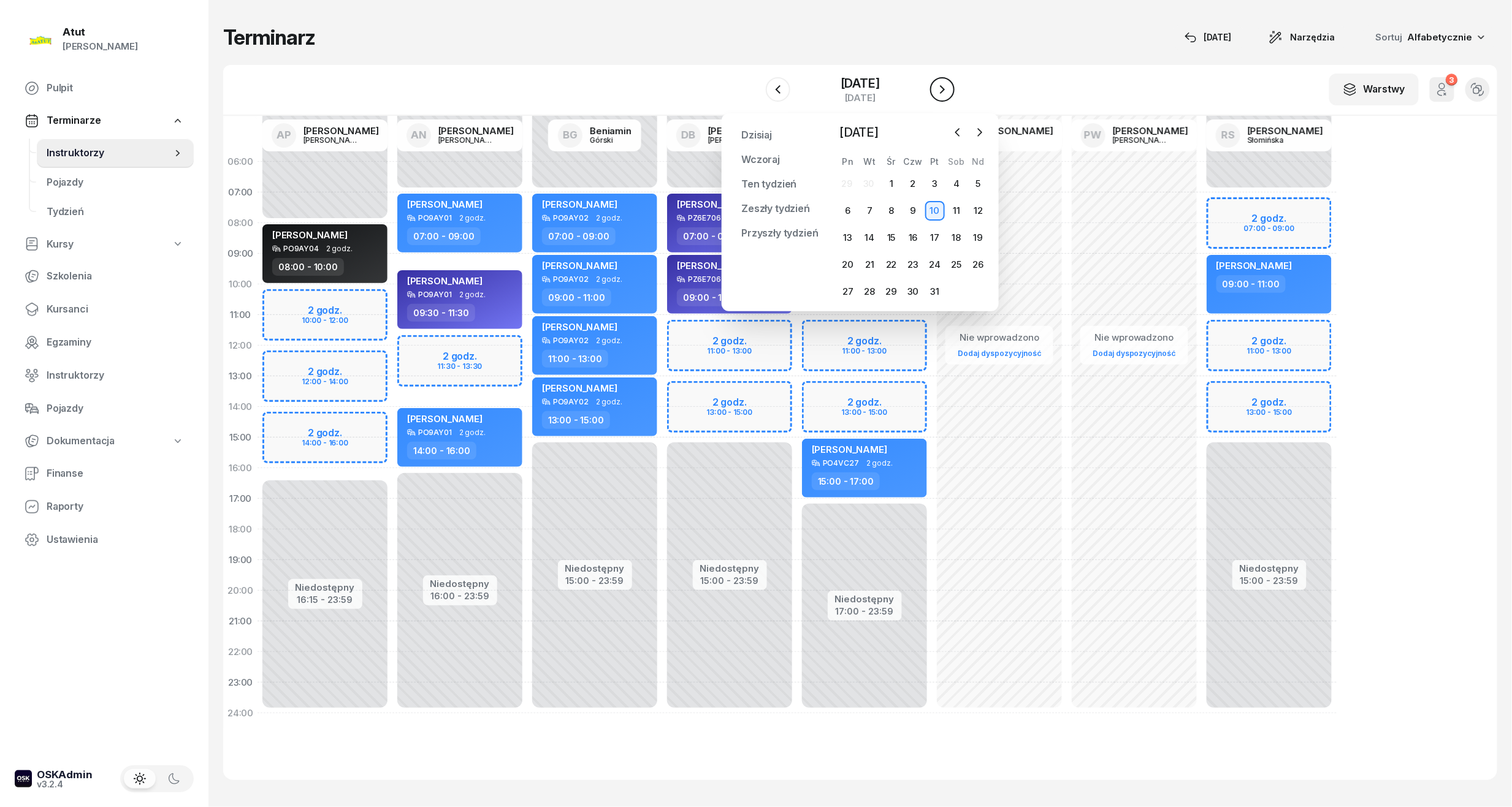
click at [950, 93] on icon "button" at bounding box center [942, 89] width 15 height 15
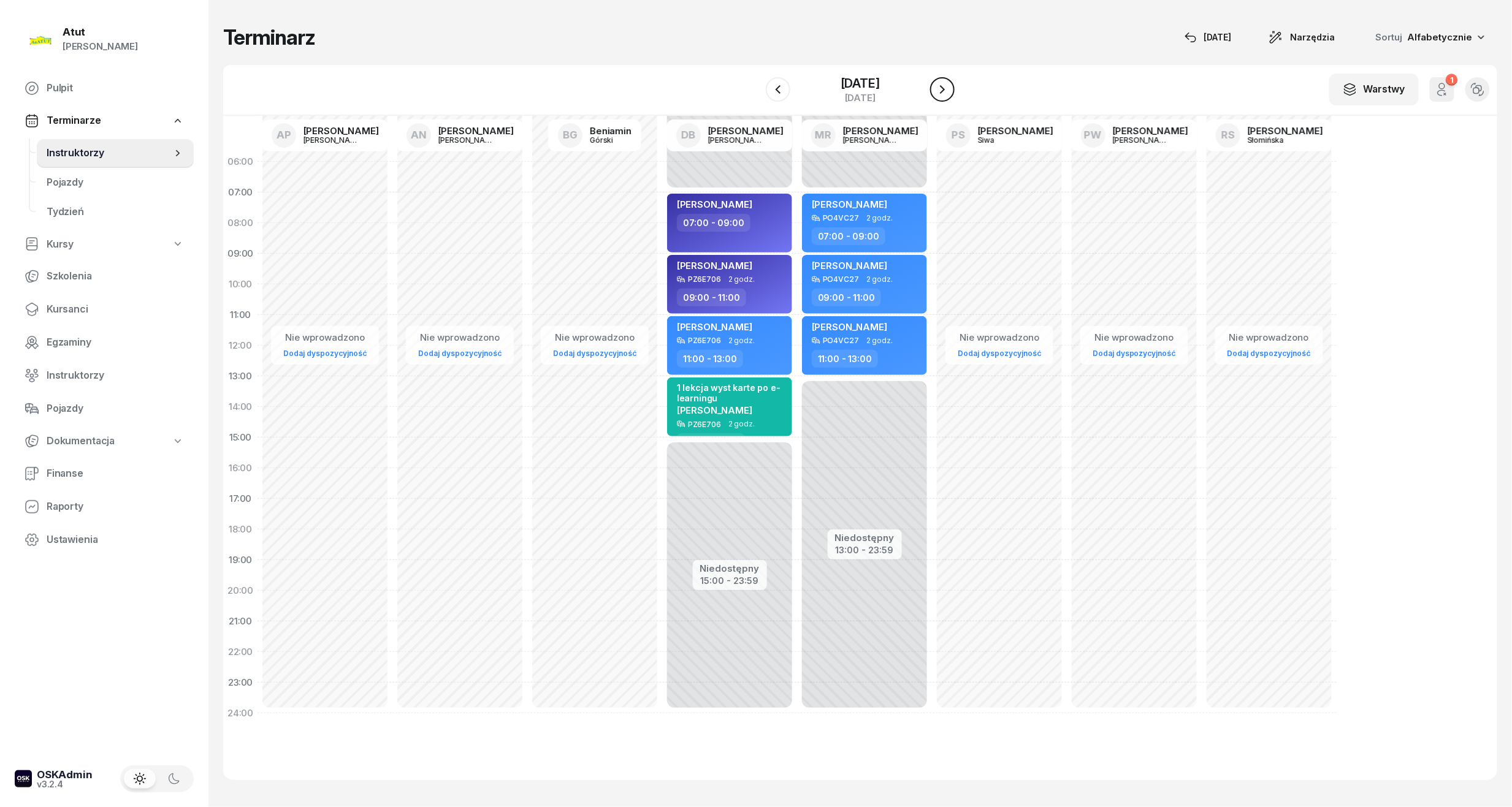
click at [950, 93] on icon "button" at bounding box center [942, 89] width 15 height 15
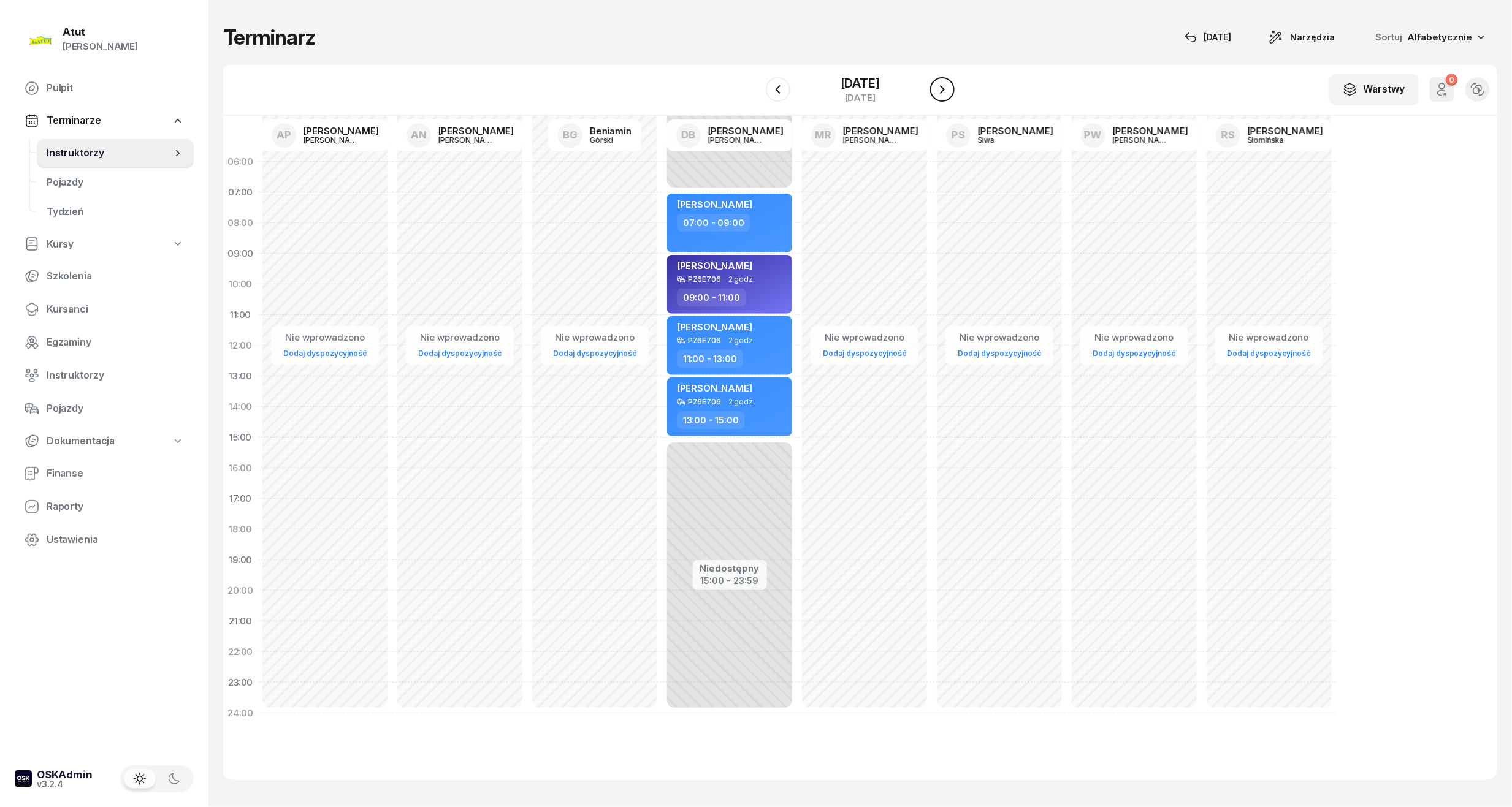
click at [950, 93] on icon "button" at bounding box center [942, 89] width 15 height 15
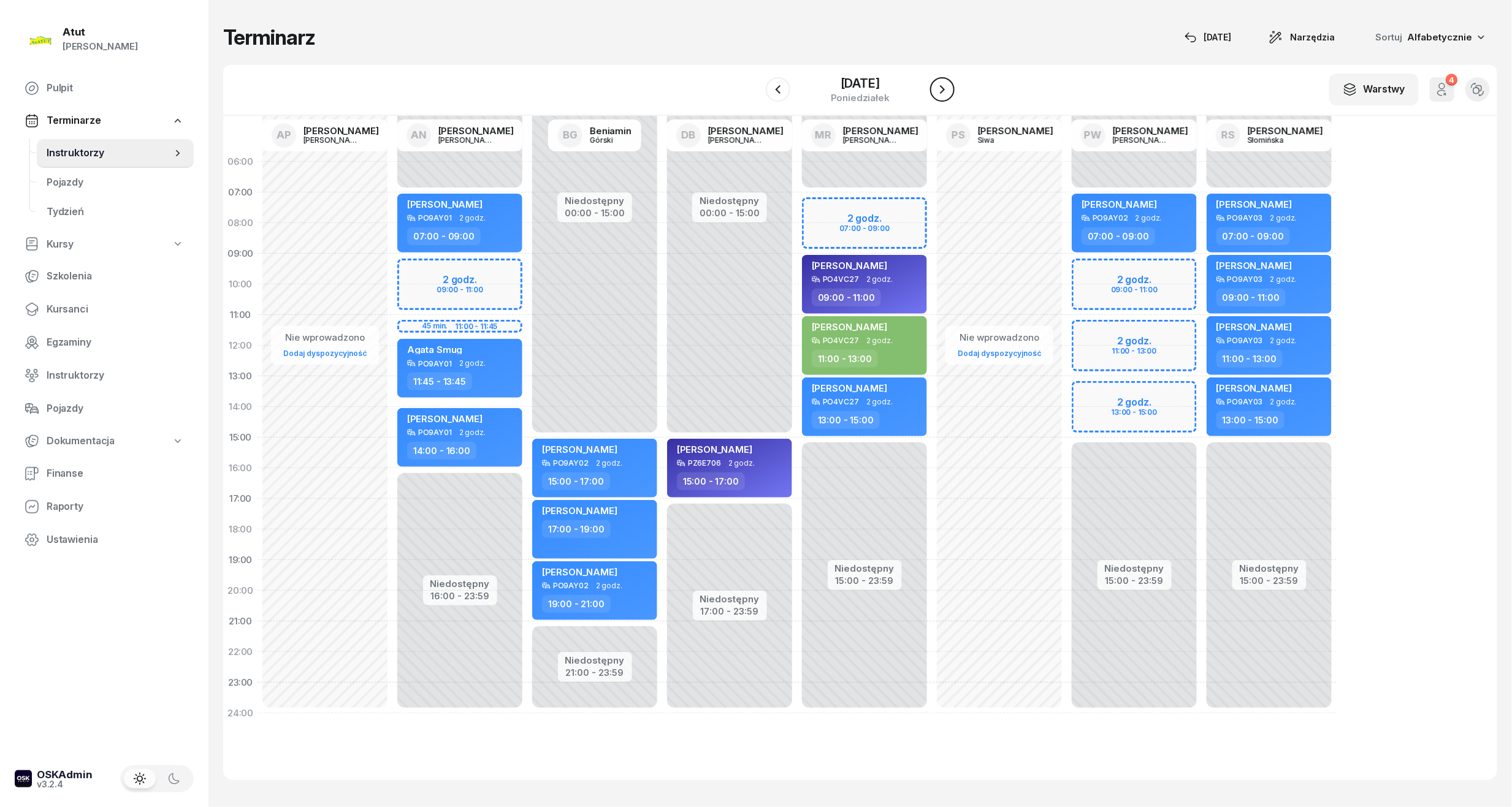
click at [950, 93] on icon "button" at bounding box center [942, 89] width 15 height 15
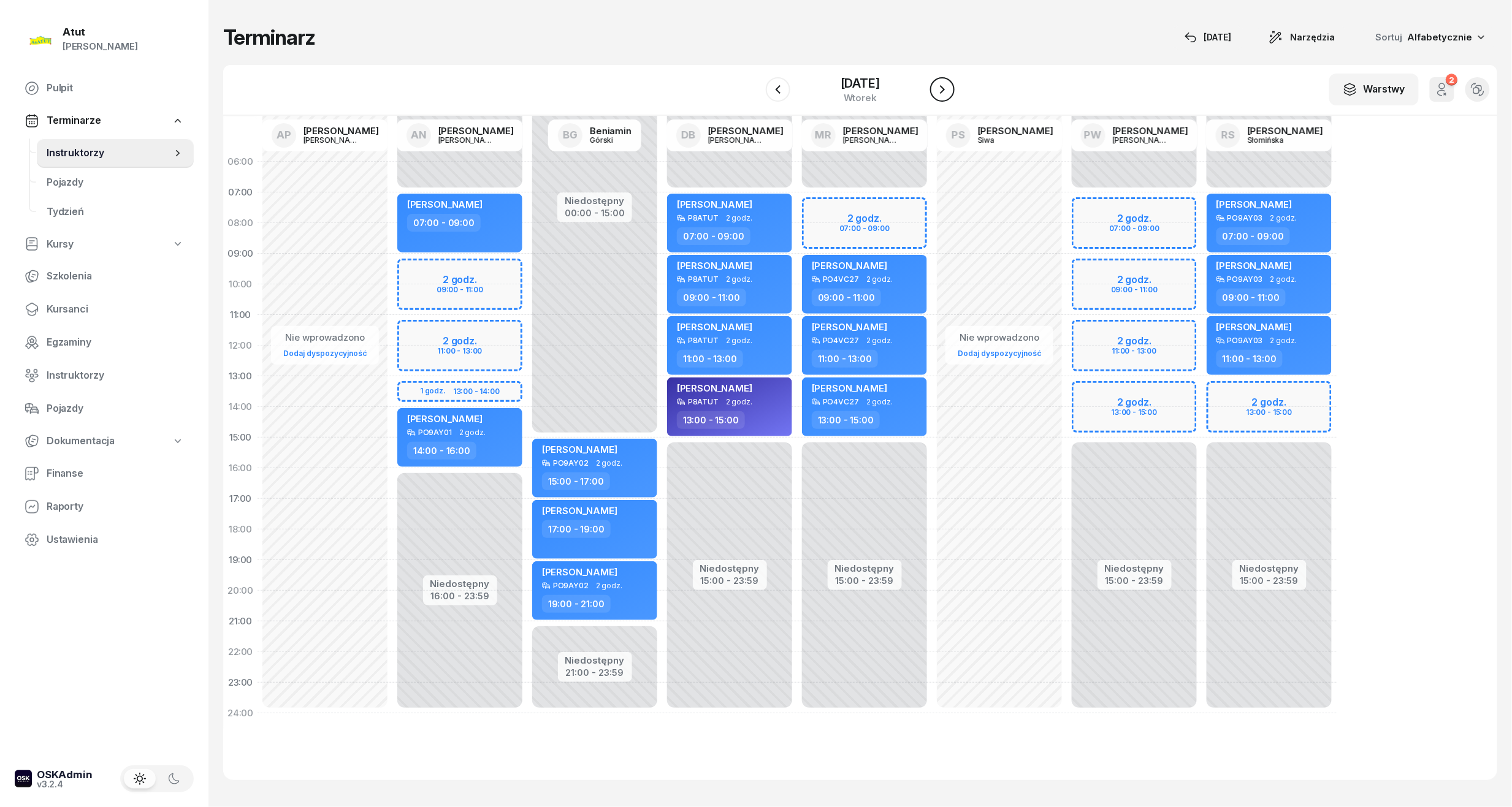
click at [945, 87] on icon "button" at bounding box center [942, 90] width 5 height 9
click at [950, 87] on icon "button" at bounding box center [942, 89] width 15 height 15
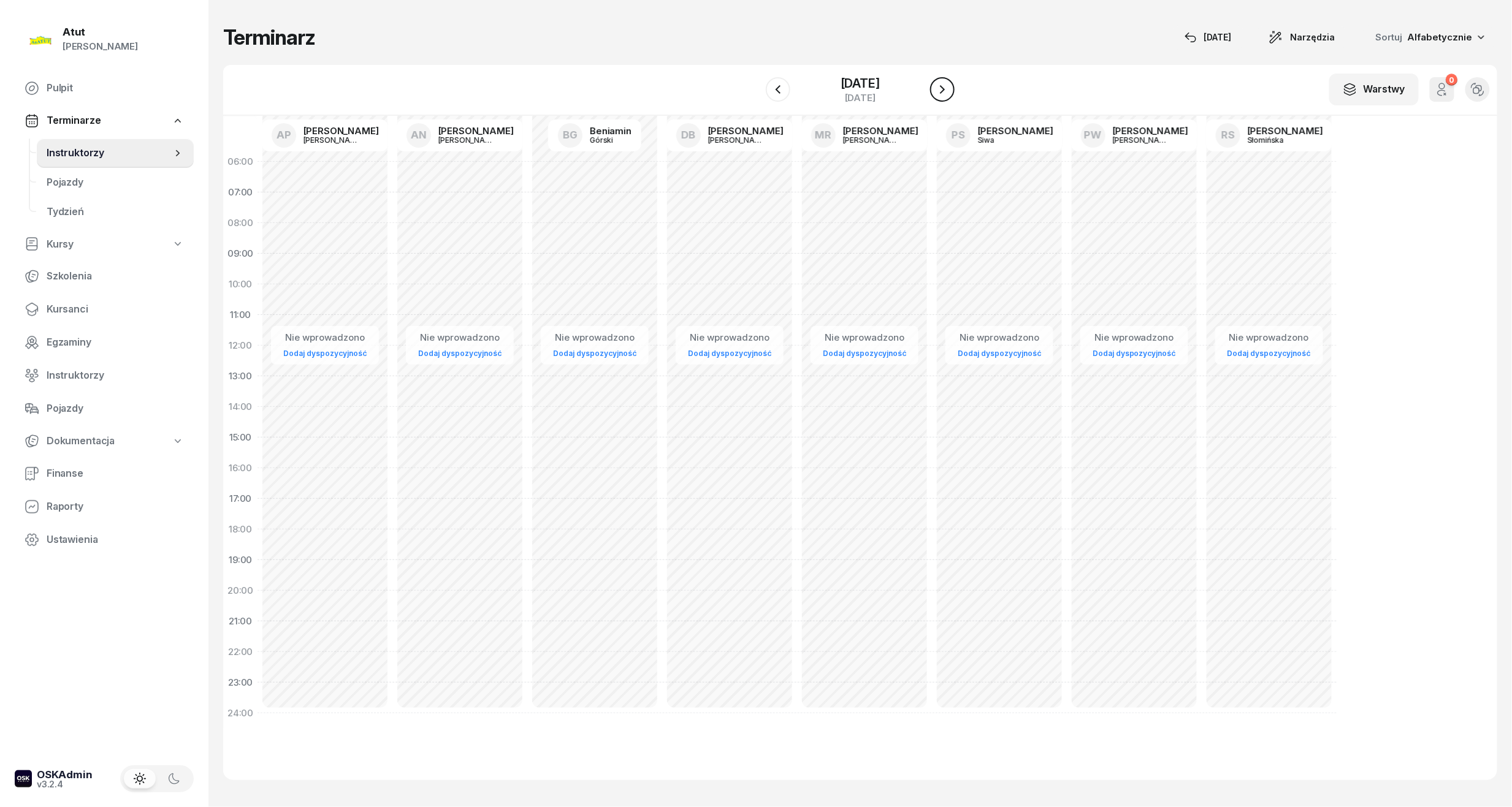
click at [945, 87] on icon "button" at bounding box center [942, 90] width 5 height 9
click at [864, 87] on div "19 października 2025" at bounding box center [860, 83] width 39 height 12
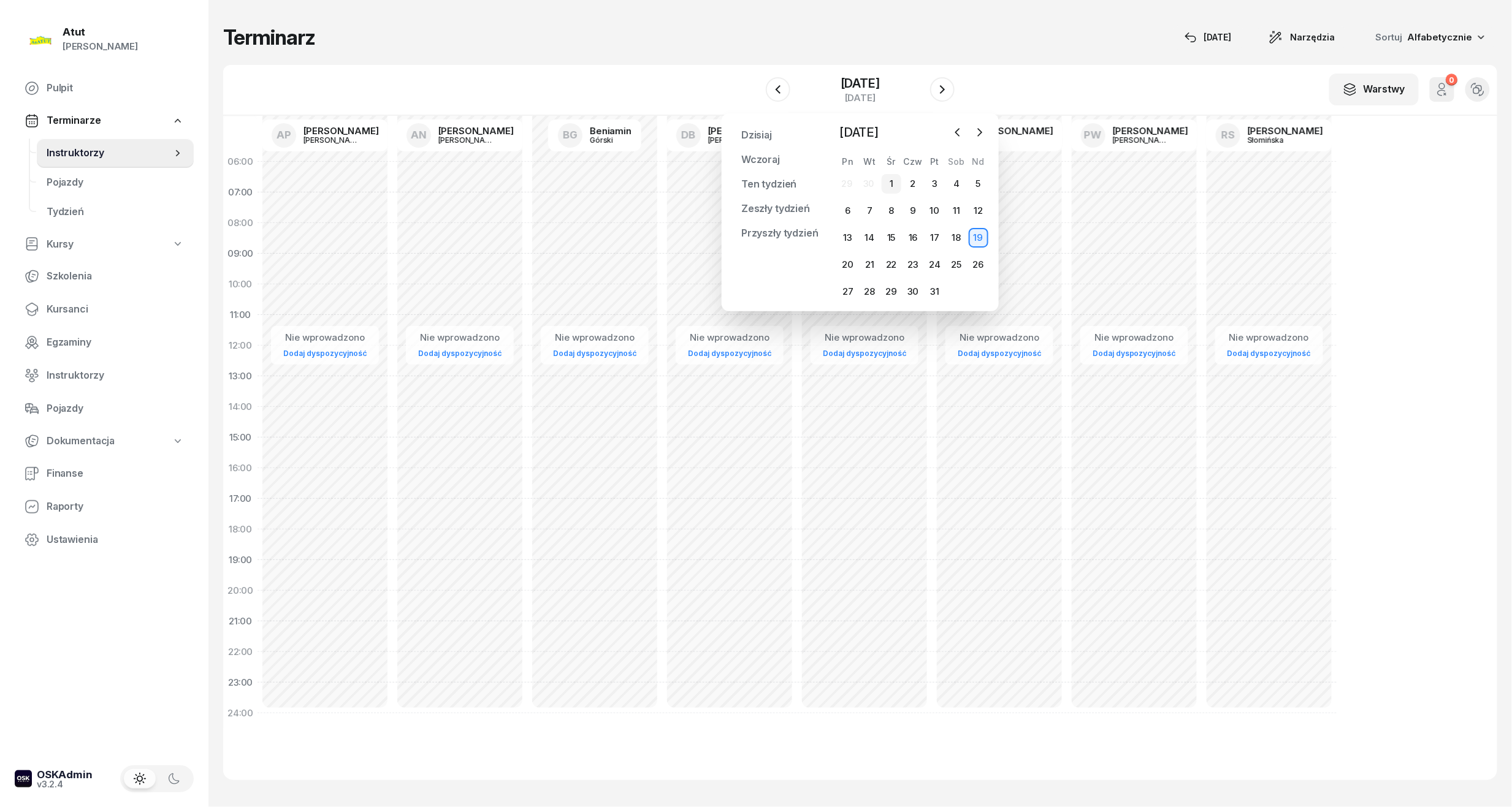
click at [895, 189] on div "1" at bounding box center [891, 184] width 20 height 20
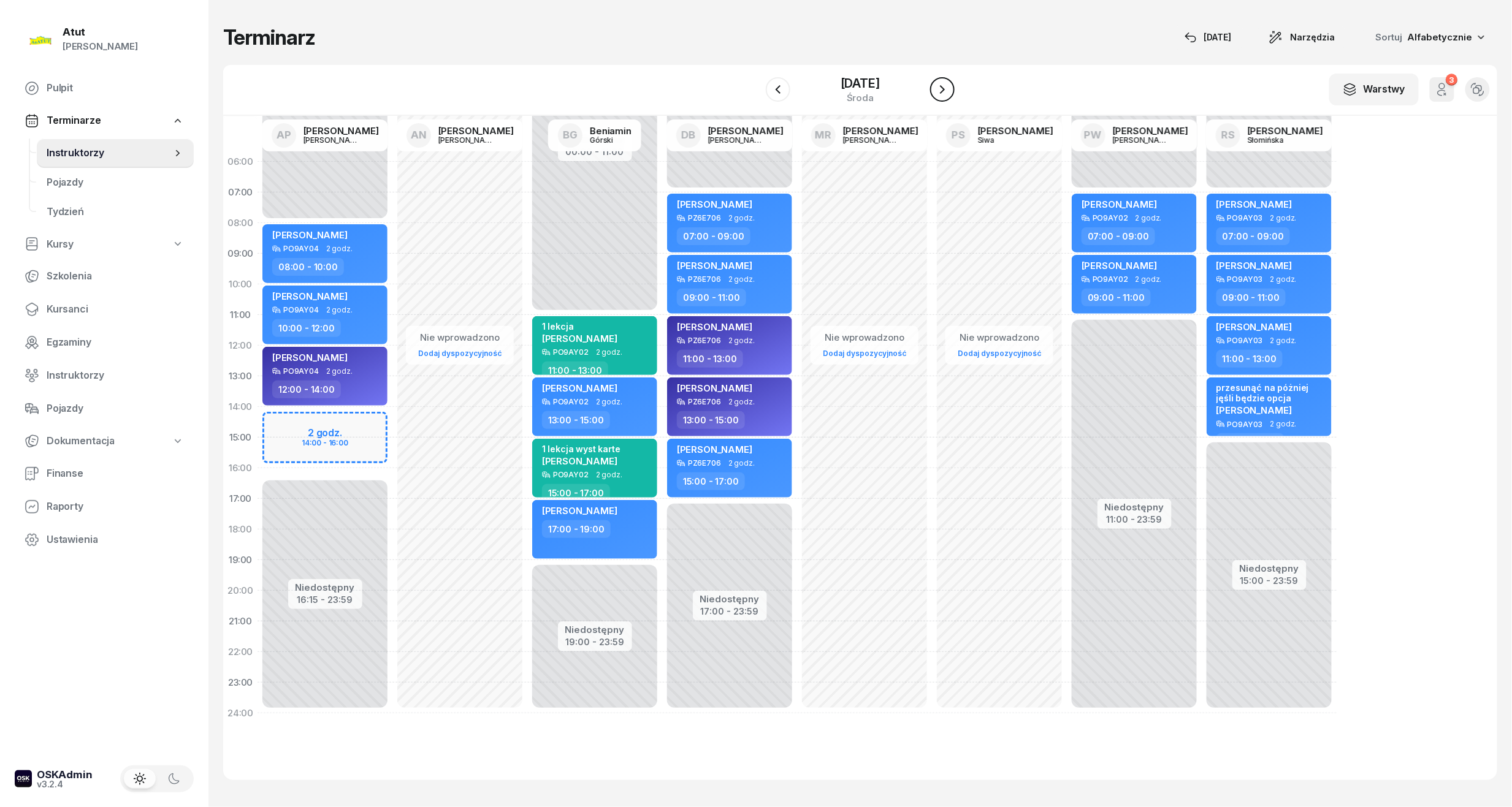
click at [955, 96] on button "button" at bounding box center [942, 89] width 25 height 25
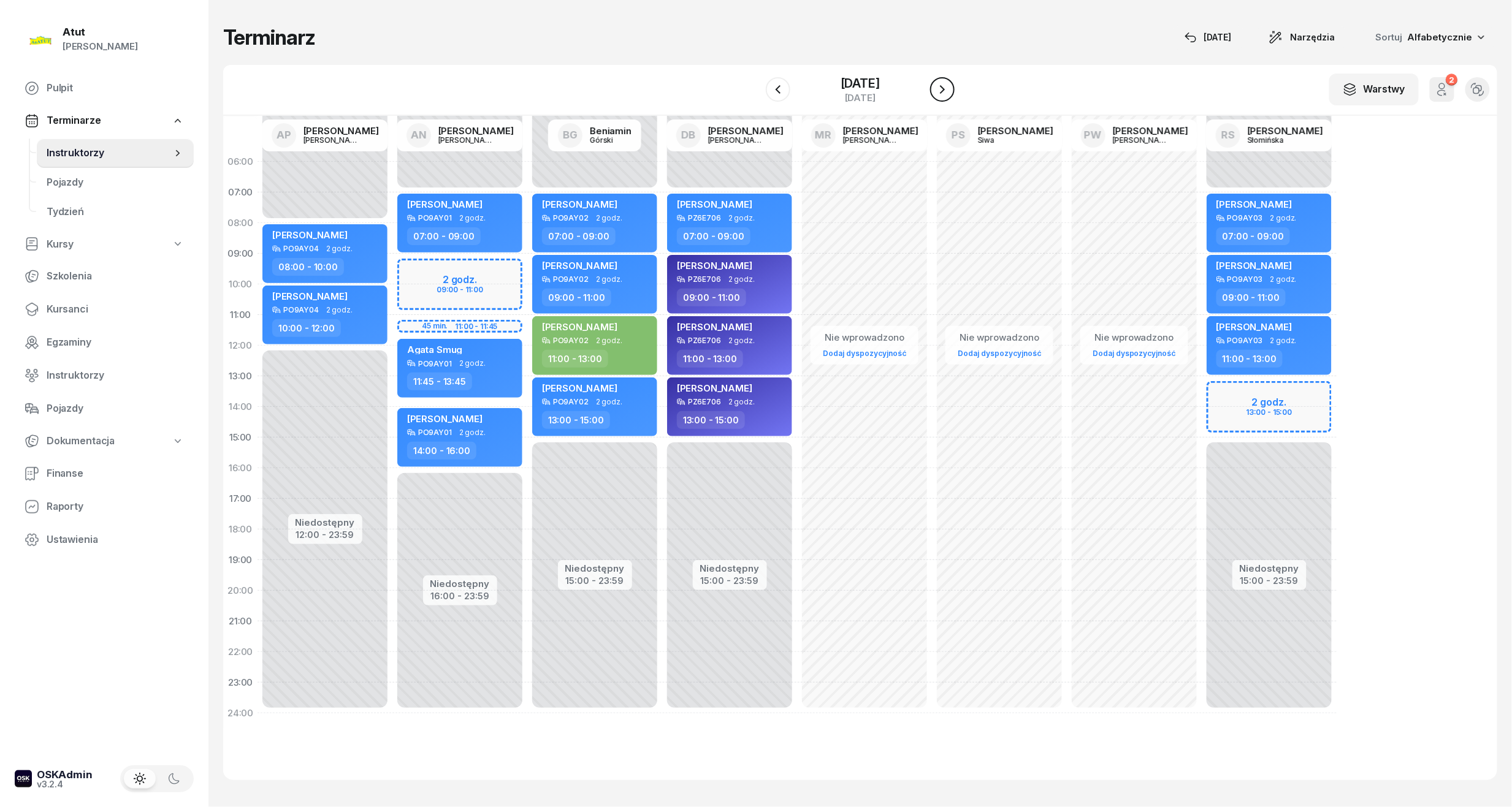
click at [955, 96] on button "button" at bounding box center [942, 89] width 25 height 25
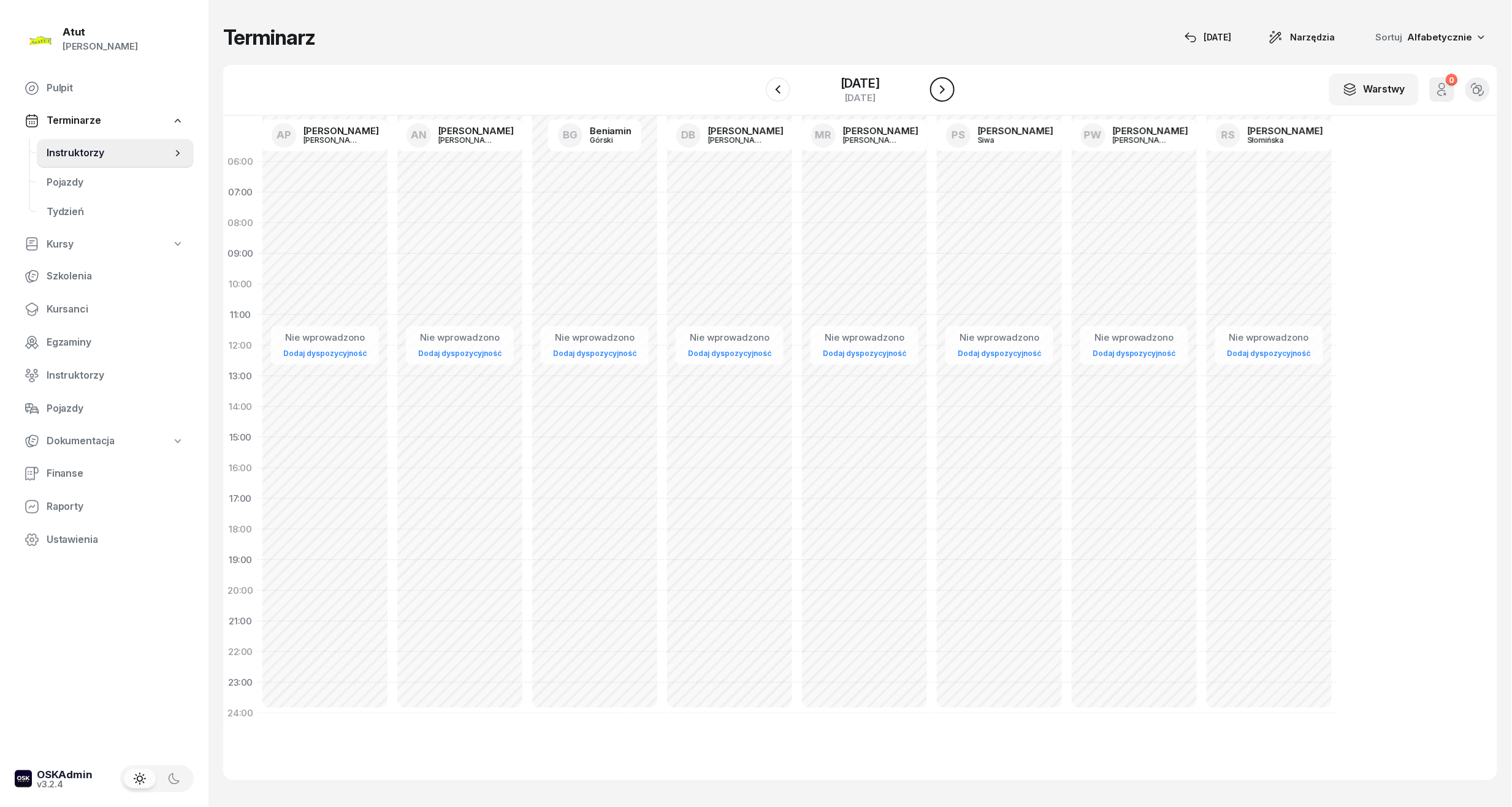
click at [950, 96] on icon "button" at bounding box center [942, 89] width 15 height 15
click at [880, 89] on div "5 października 2025" at bounding box center [860, 83] width 39 height 12
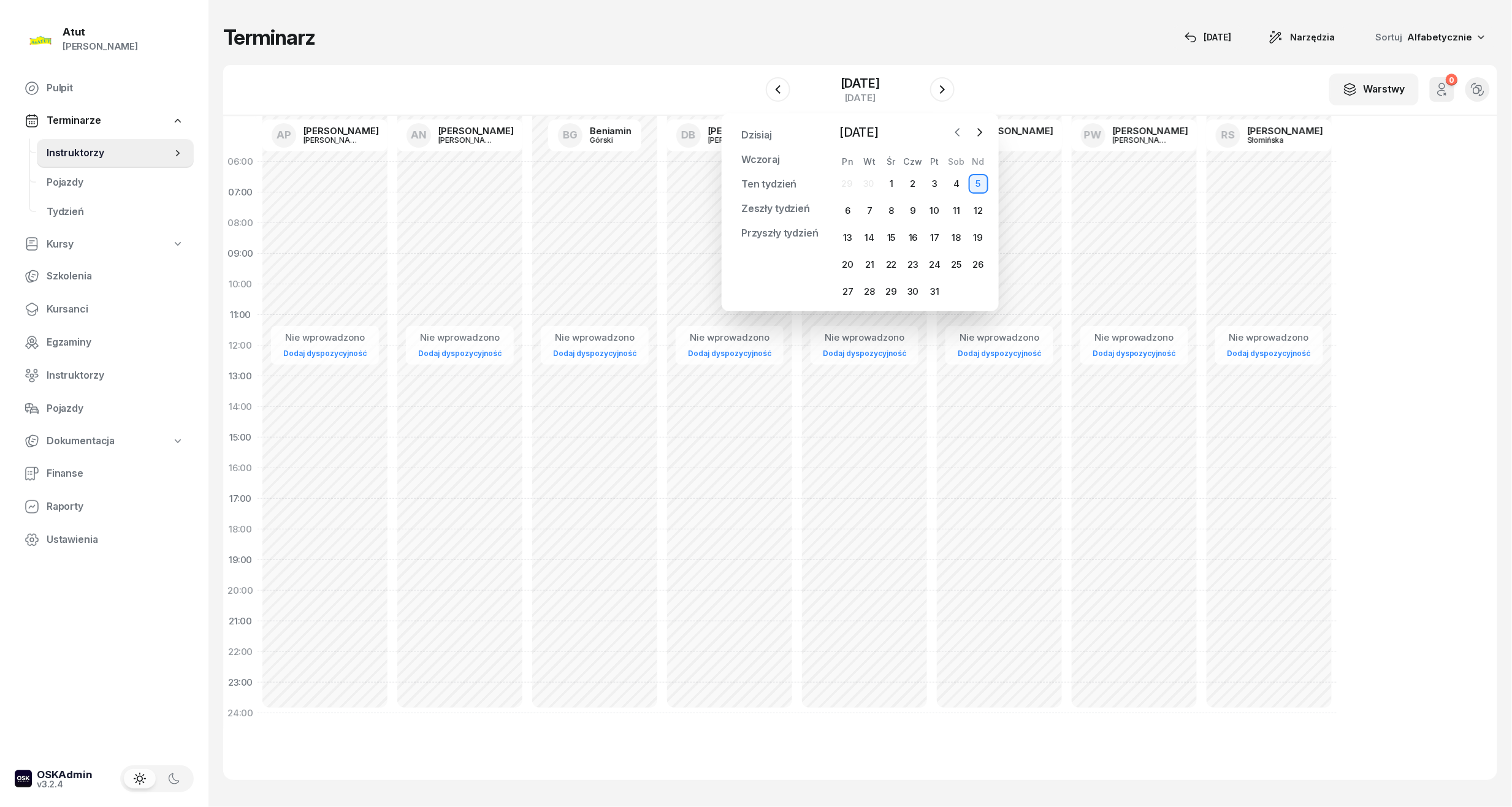
click at [959, 131] on icon "button" at bounding box center [957, 132] width 12 height 12
click at [894, 260] on div "20" at bounding box center [891, 265] width 20 height 20
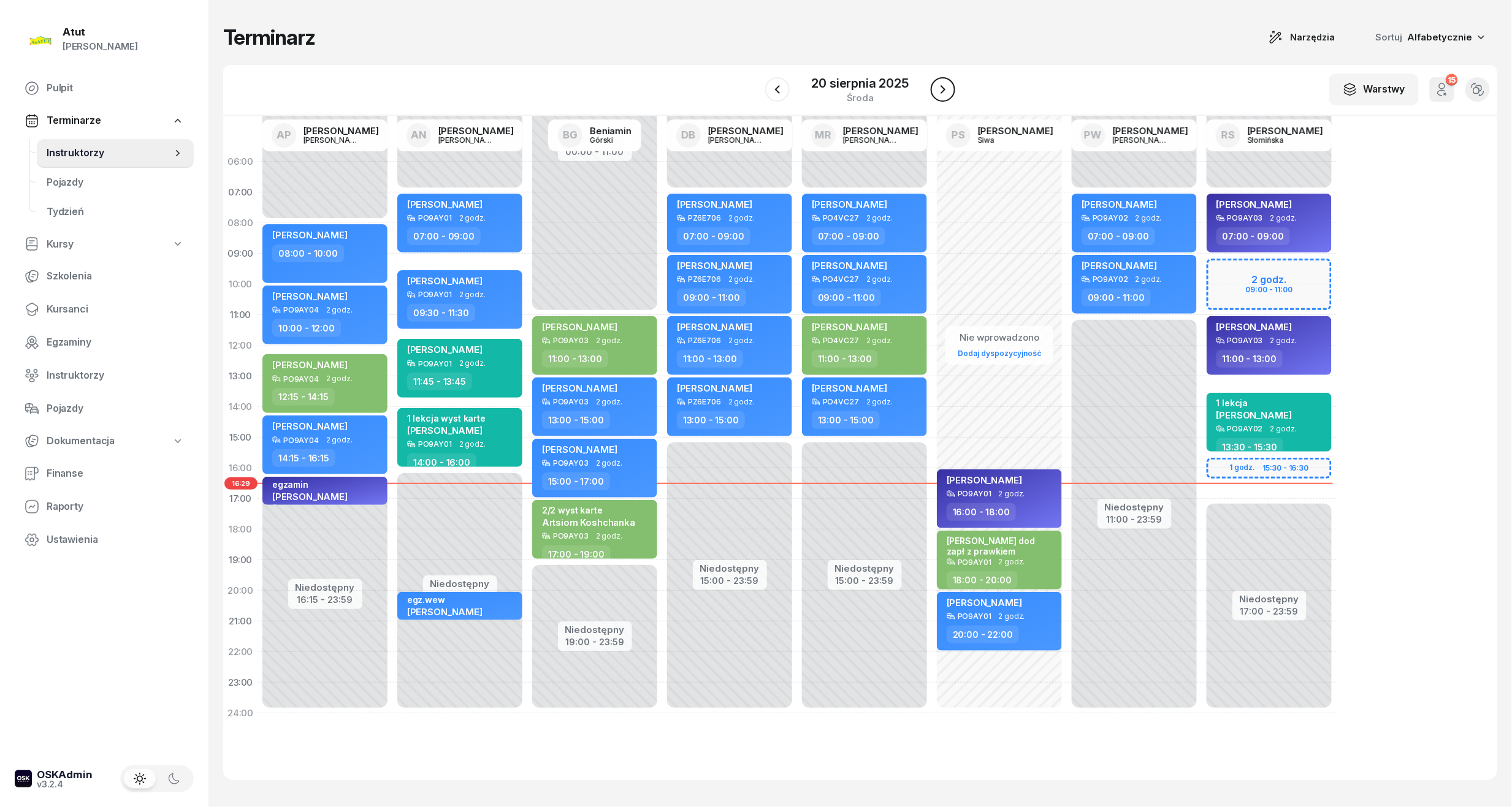
click at [948, 85] on icon "button" at bounding box center [943, 89] width 15 height 15
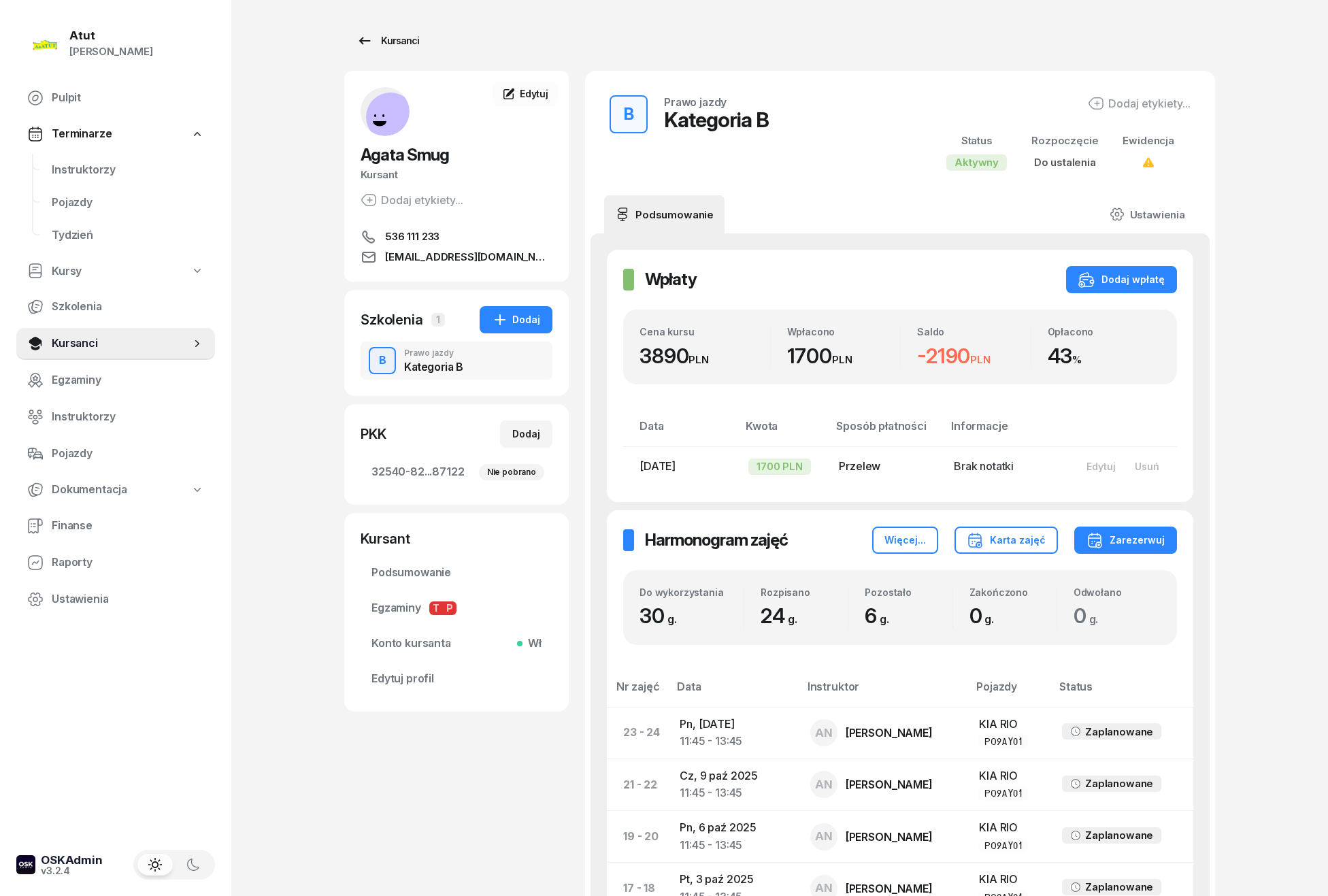
click at [414, 36] on div "Kursanci" at bounding box center [387, 41] width 62 height 16
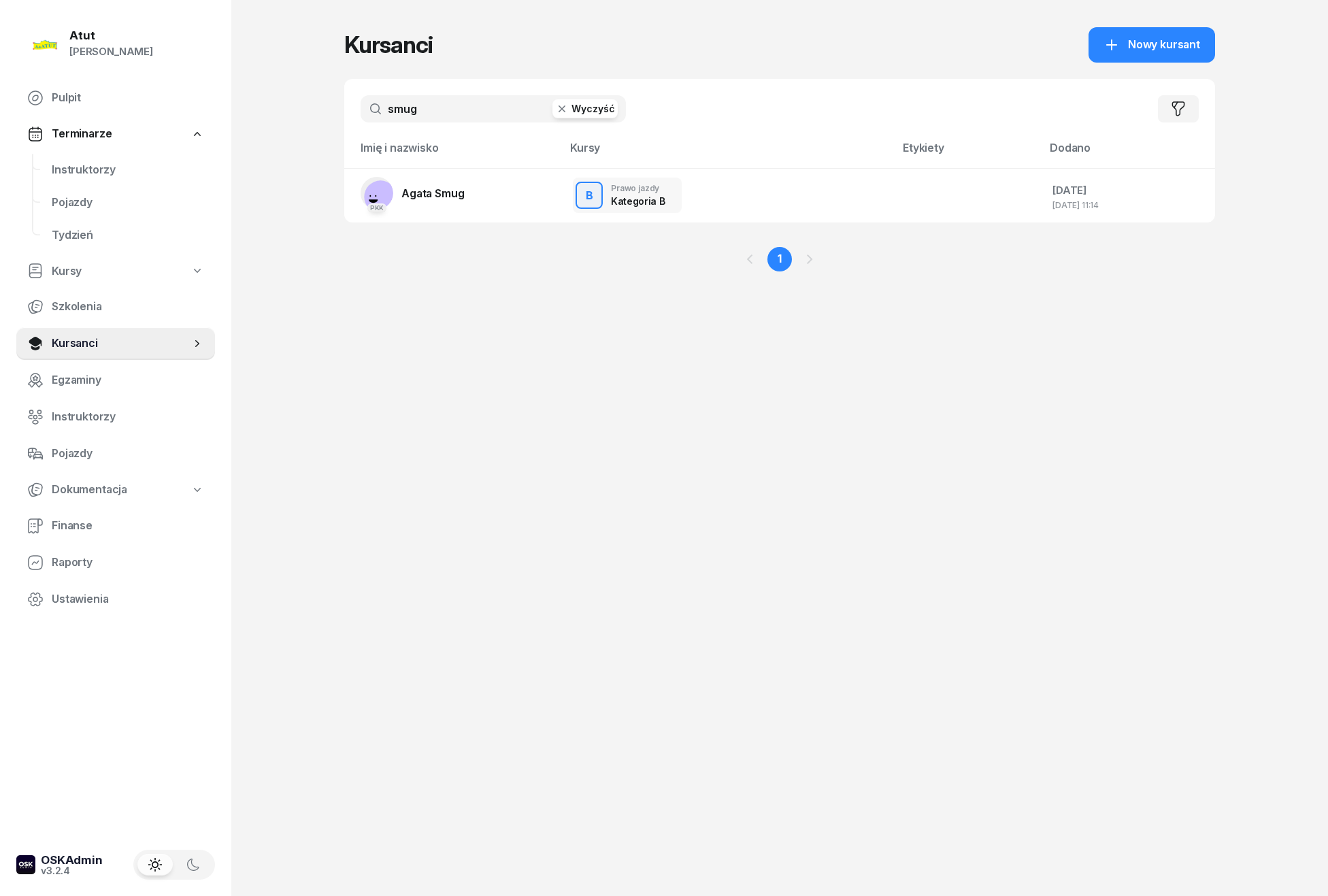
click at [570, 107] on button "Wyczyść" at bounding box center [585, 109] width 65 height 19
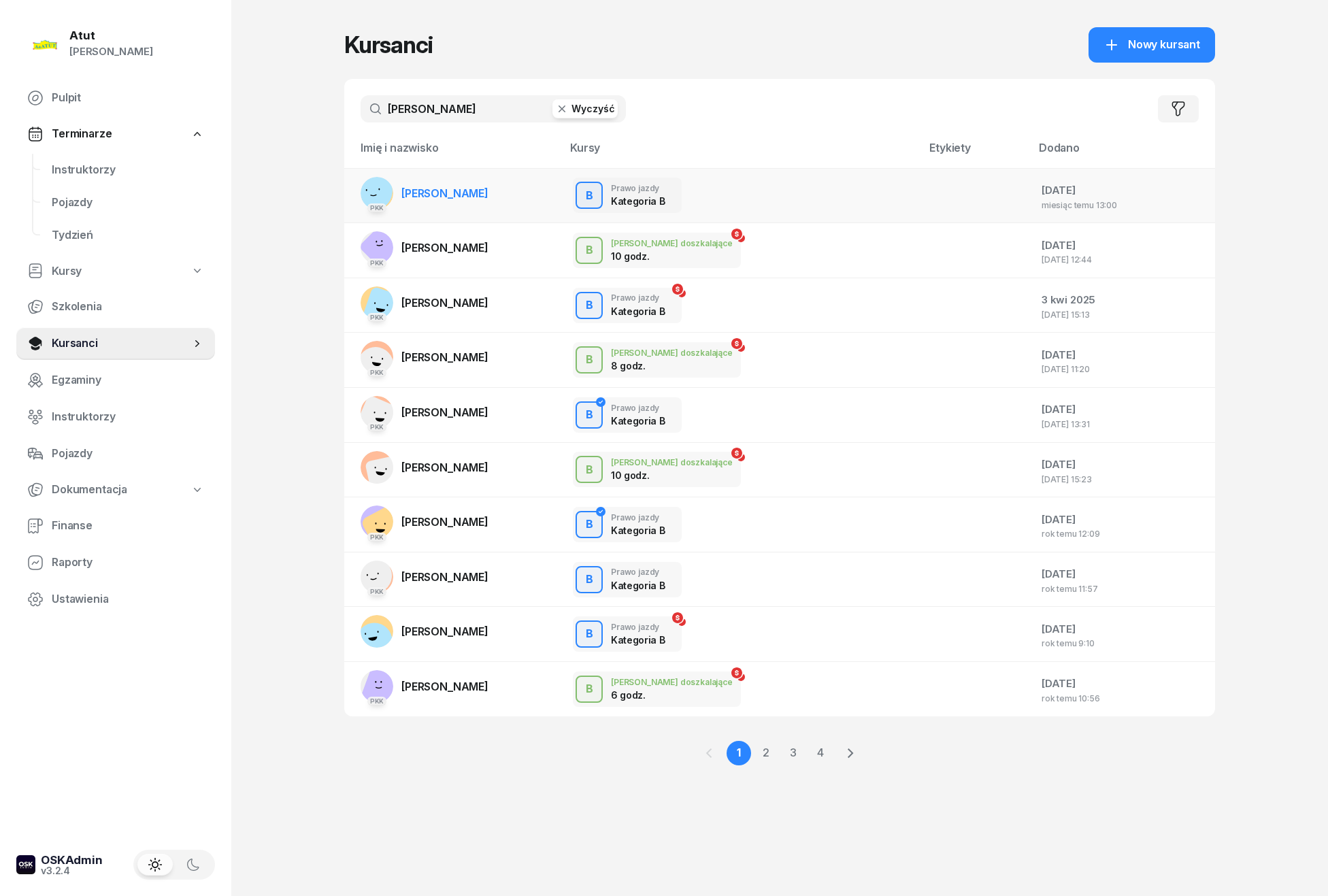
type input "piotr"
click at [440, 194] on span "Piotr Ryng" at bounding box center [445, 193] width 87 height 13
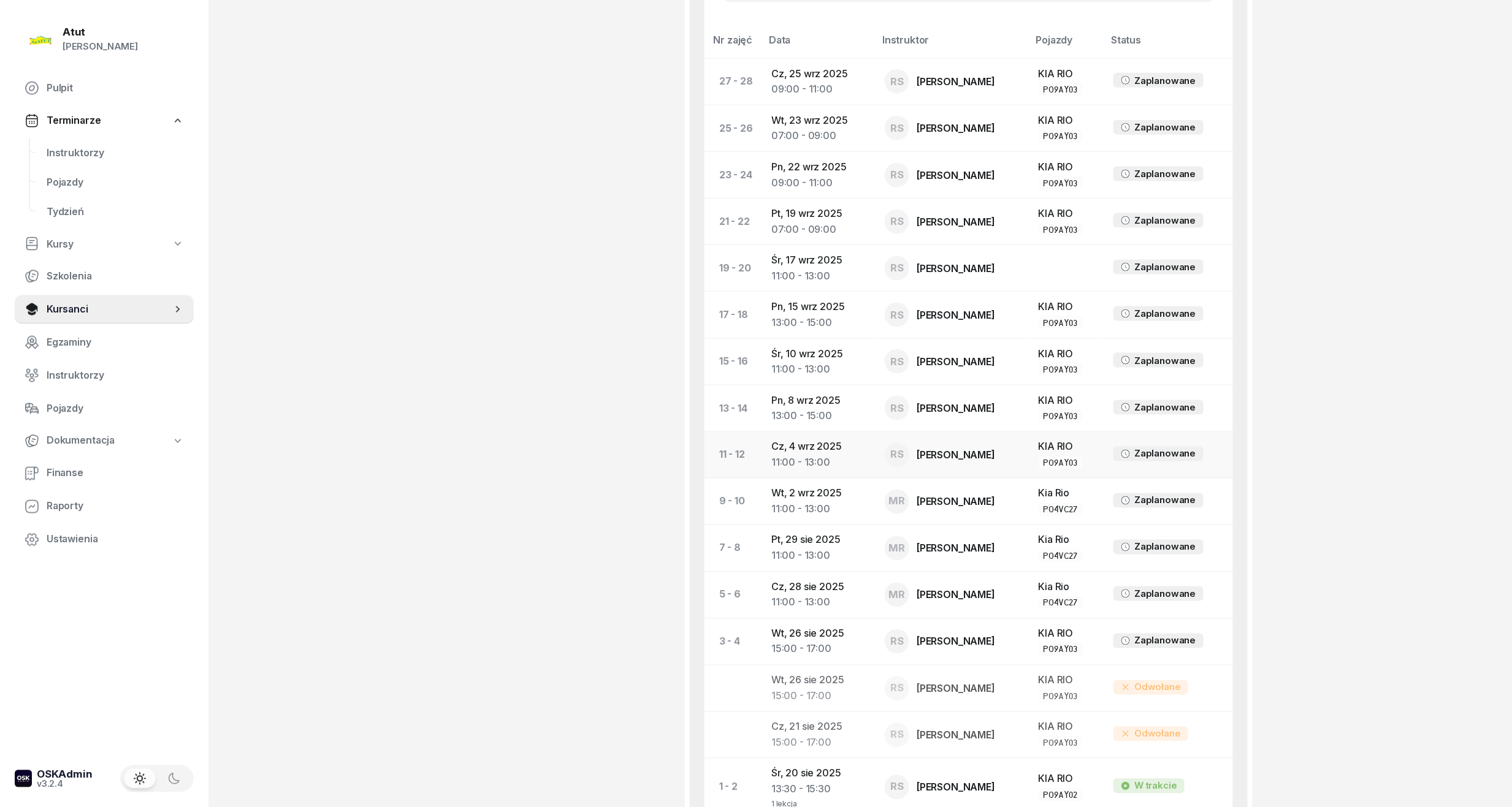
scroll to position [633, 0]
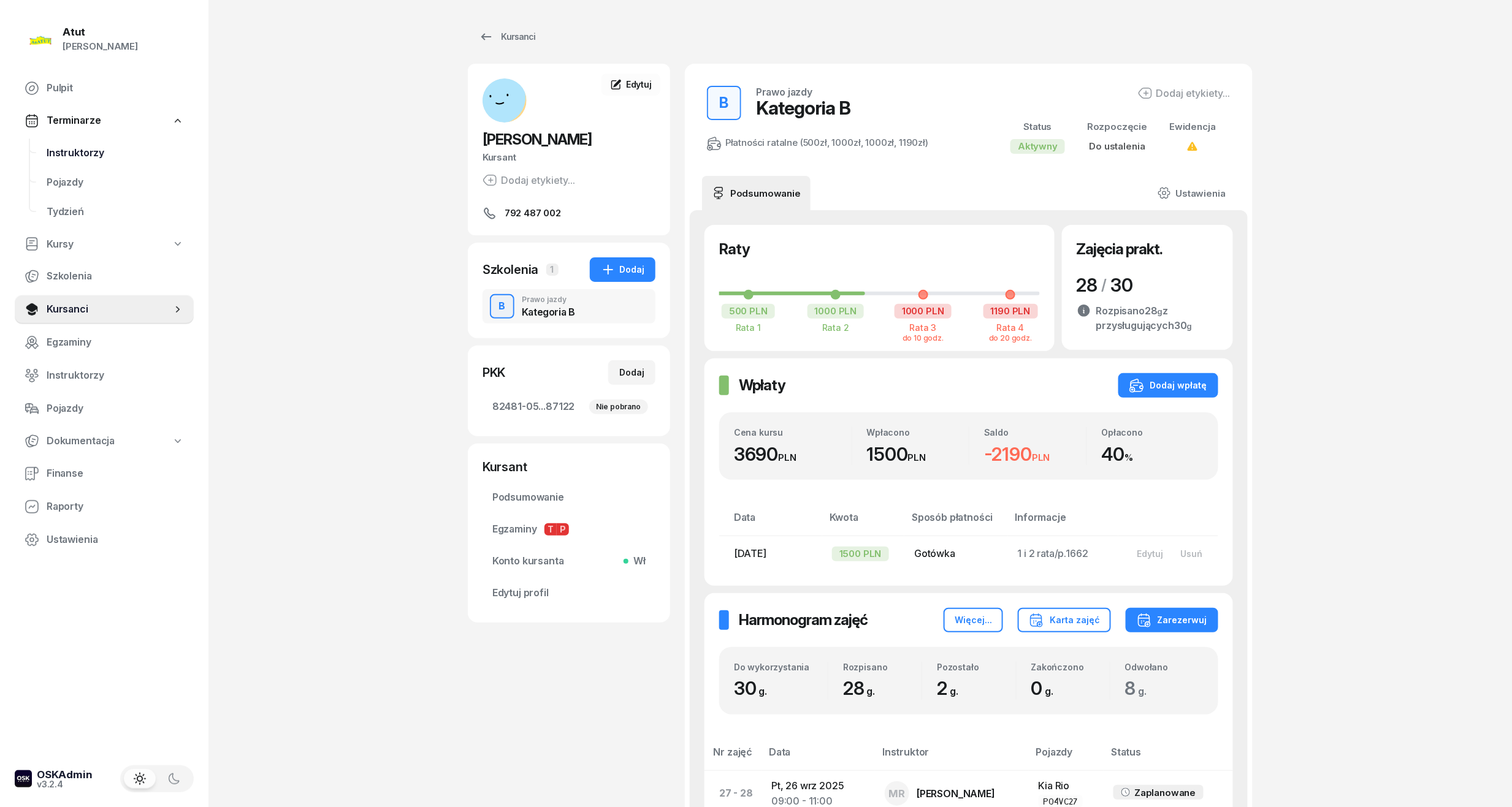
click at [82, 148] on span "Instruktorzy" at bounding box center [115, 153] width 137 height 16
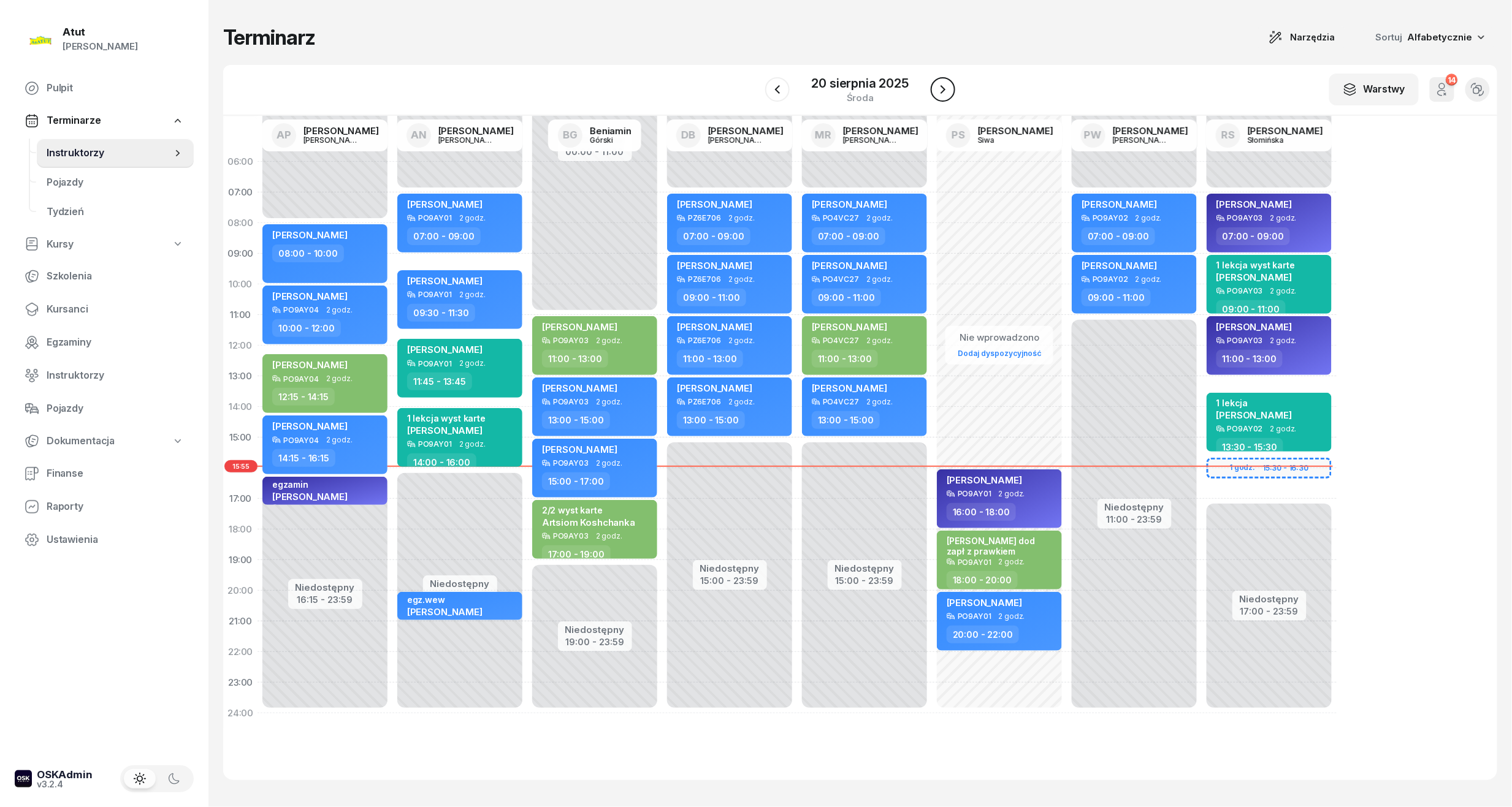
click at [950, 87] on button "button" at bounding box center [943, 89] width 25 height 25
click at [950, 87] on button "button" at bounding box center [942, 89] width 25 height 25
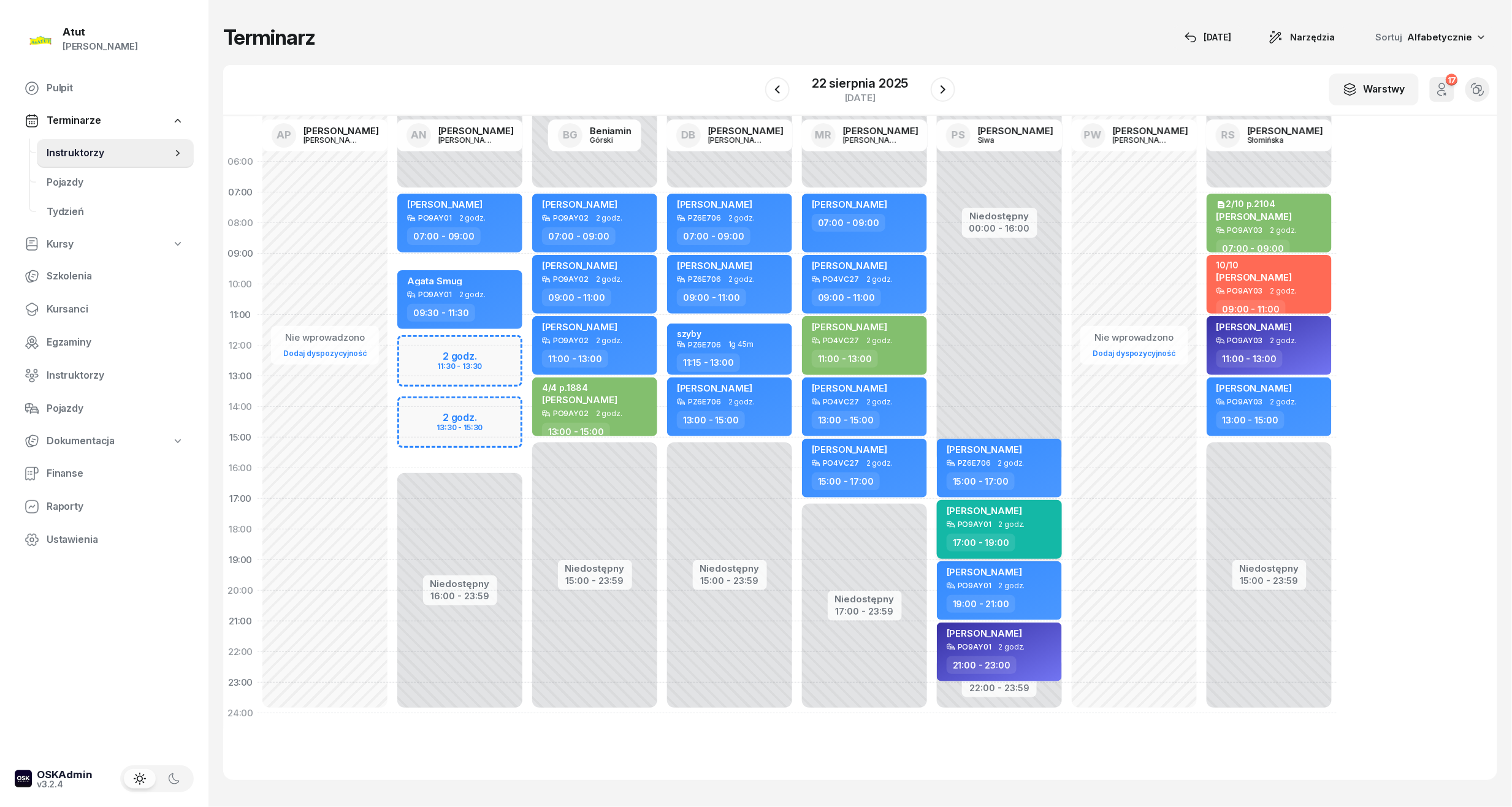
click at [1011, 513] on span "[PERSON_NAME]" at bounding box center [984, 510] width 75 height 11
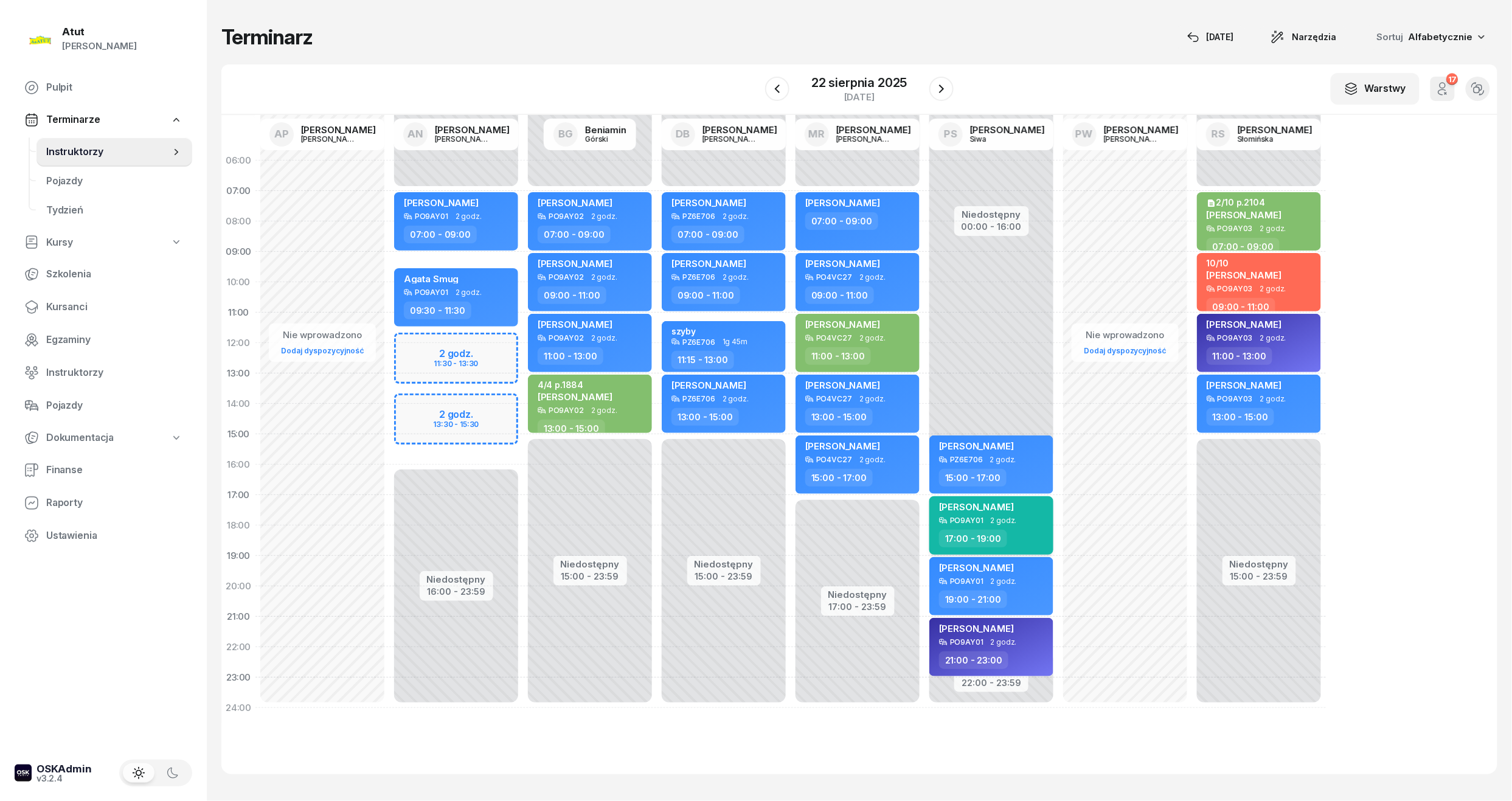
select select "17"
select select "19"
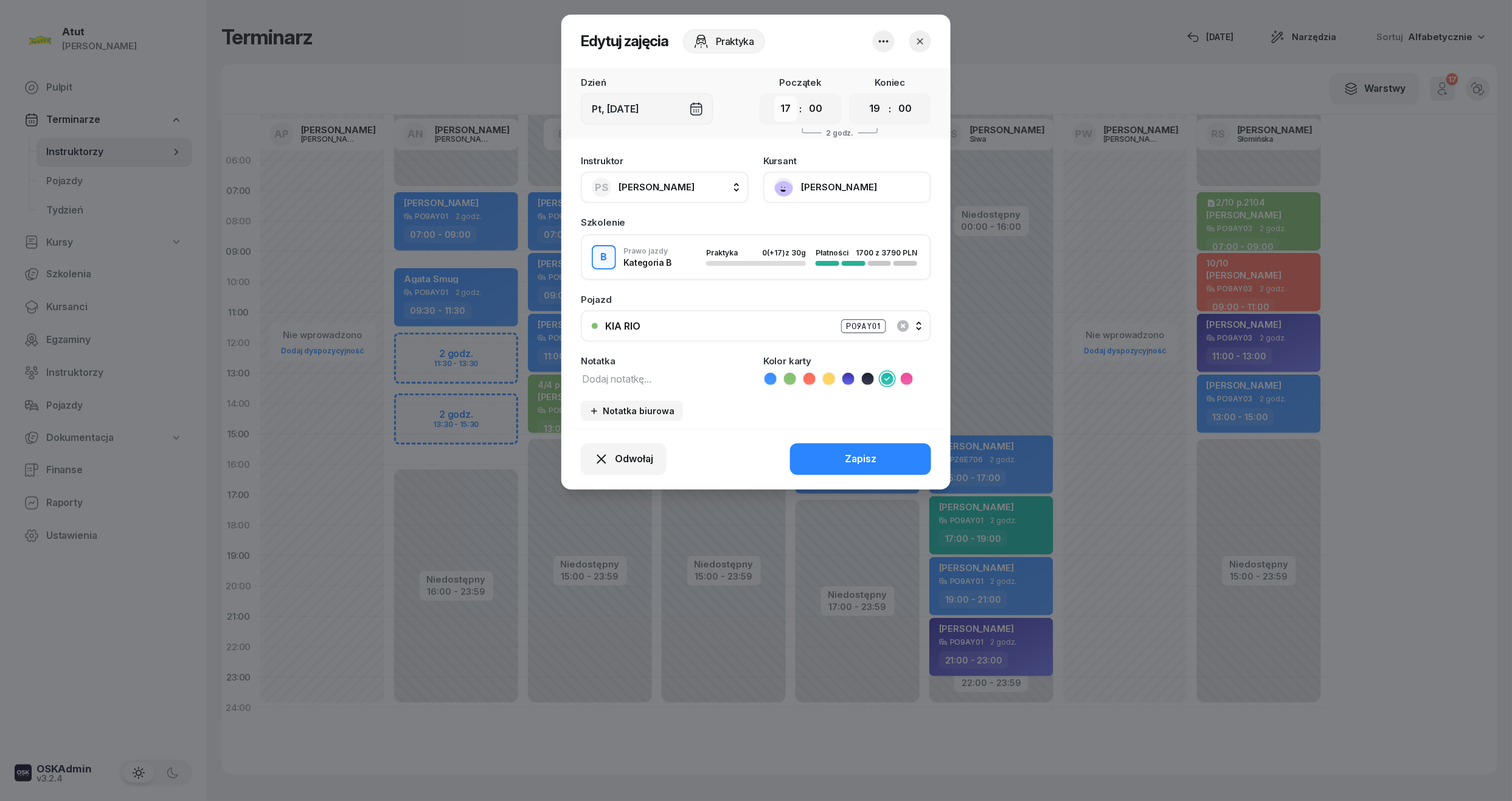
click at [786, 105] on select "00 01 02 03 04 05 06 07 08 09 10 11 12 13 14 15 16 17 18 19 20 21 22 23" at bounding box center [785, 108] width 23 height 26
select select "19"
click at [874, 101] on select "00 01 02 03 04 05 06 07 08 09 10 11 12 13 14 15 16 17 18 19 20 21 22 23" at bounding box center [875, 108] width 23 height 26
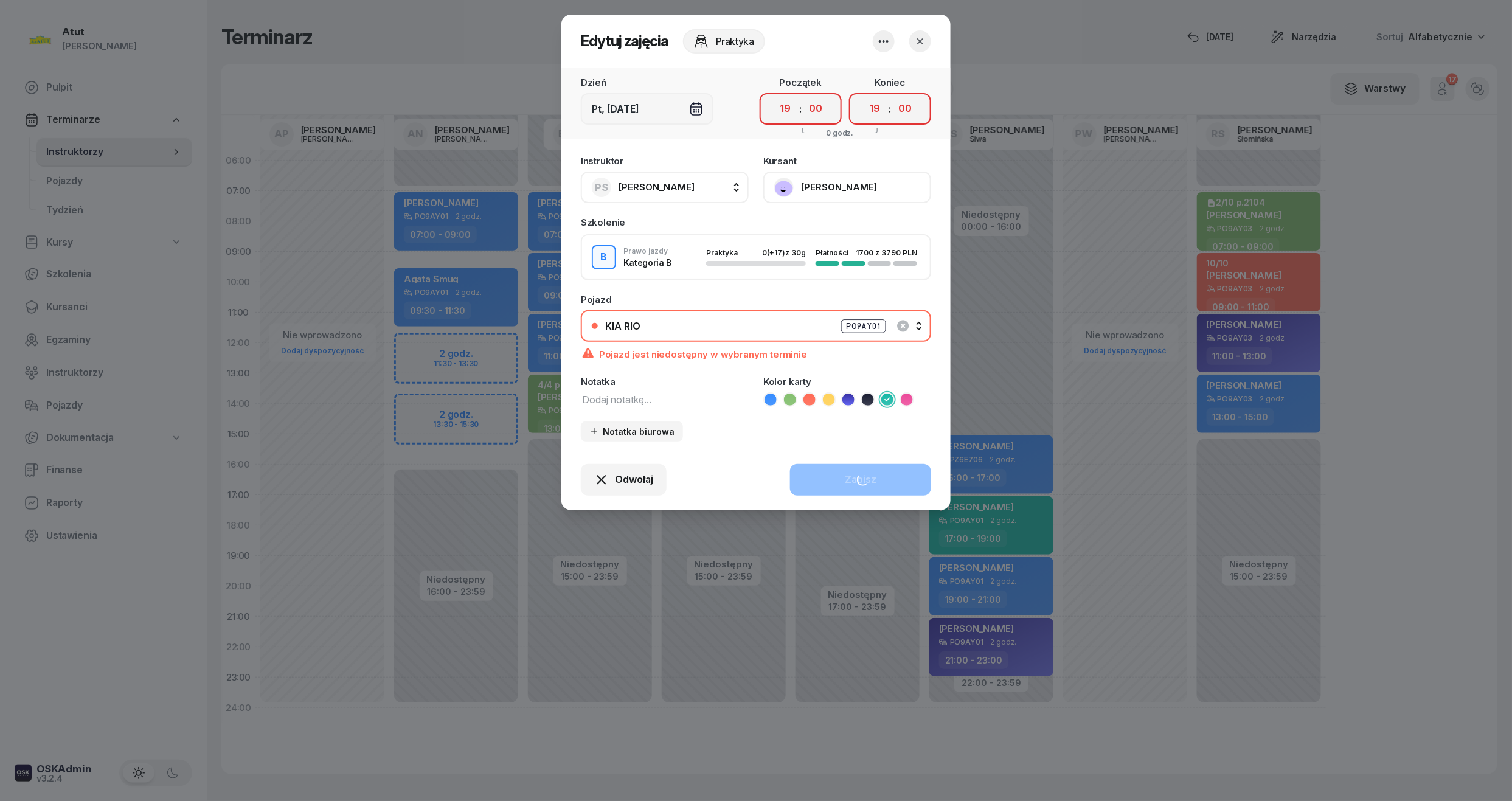
select select "21"
click at [831, 478] on div "Odwołaj Zapisz" at bounding box center [756, 479] width 389 height 61
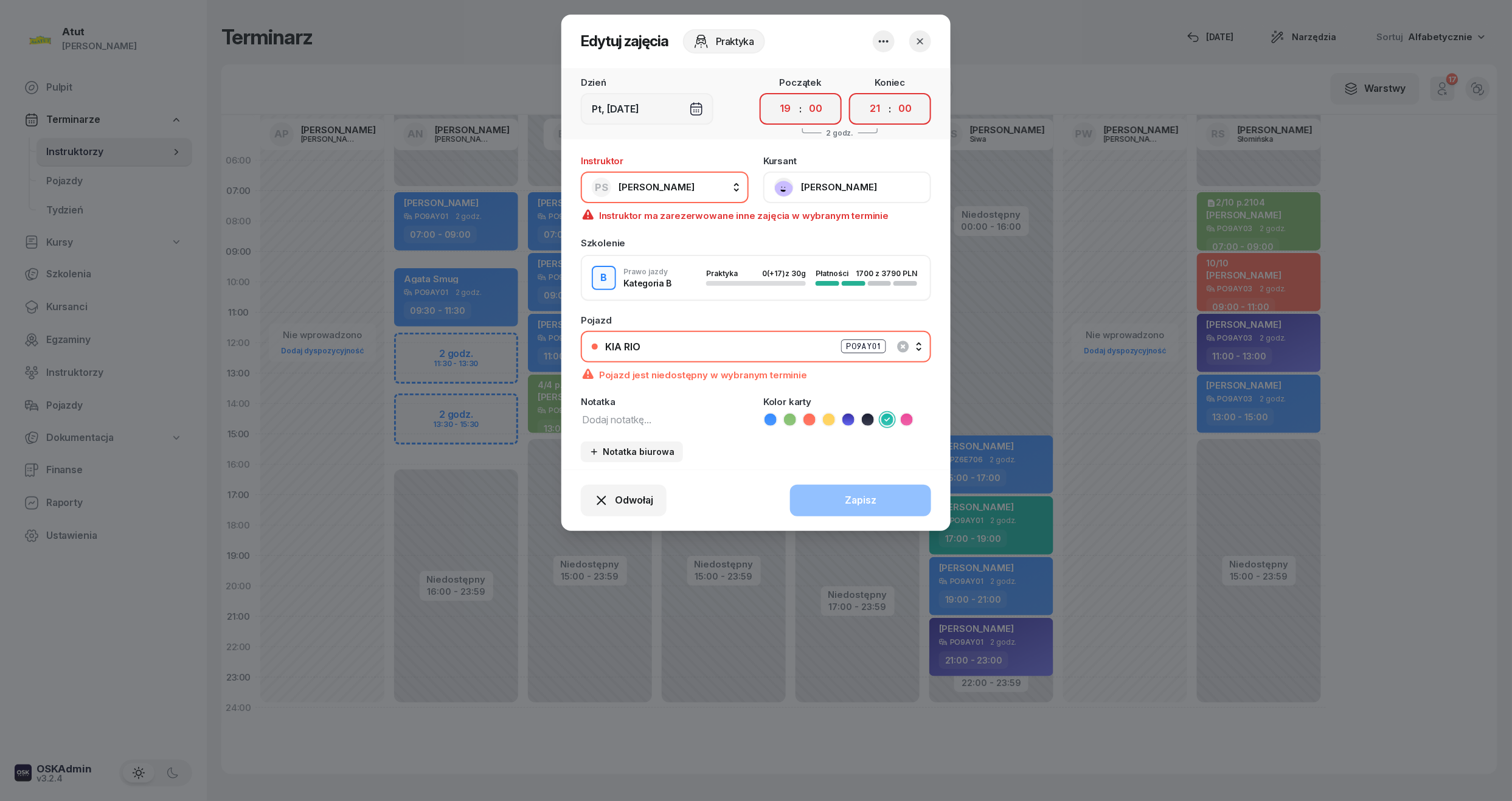
click at [918, 50] on button "button" at bounding box center [920, 41] width 22 height 22
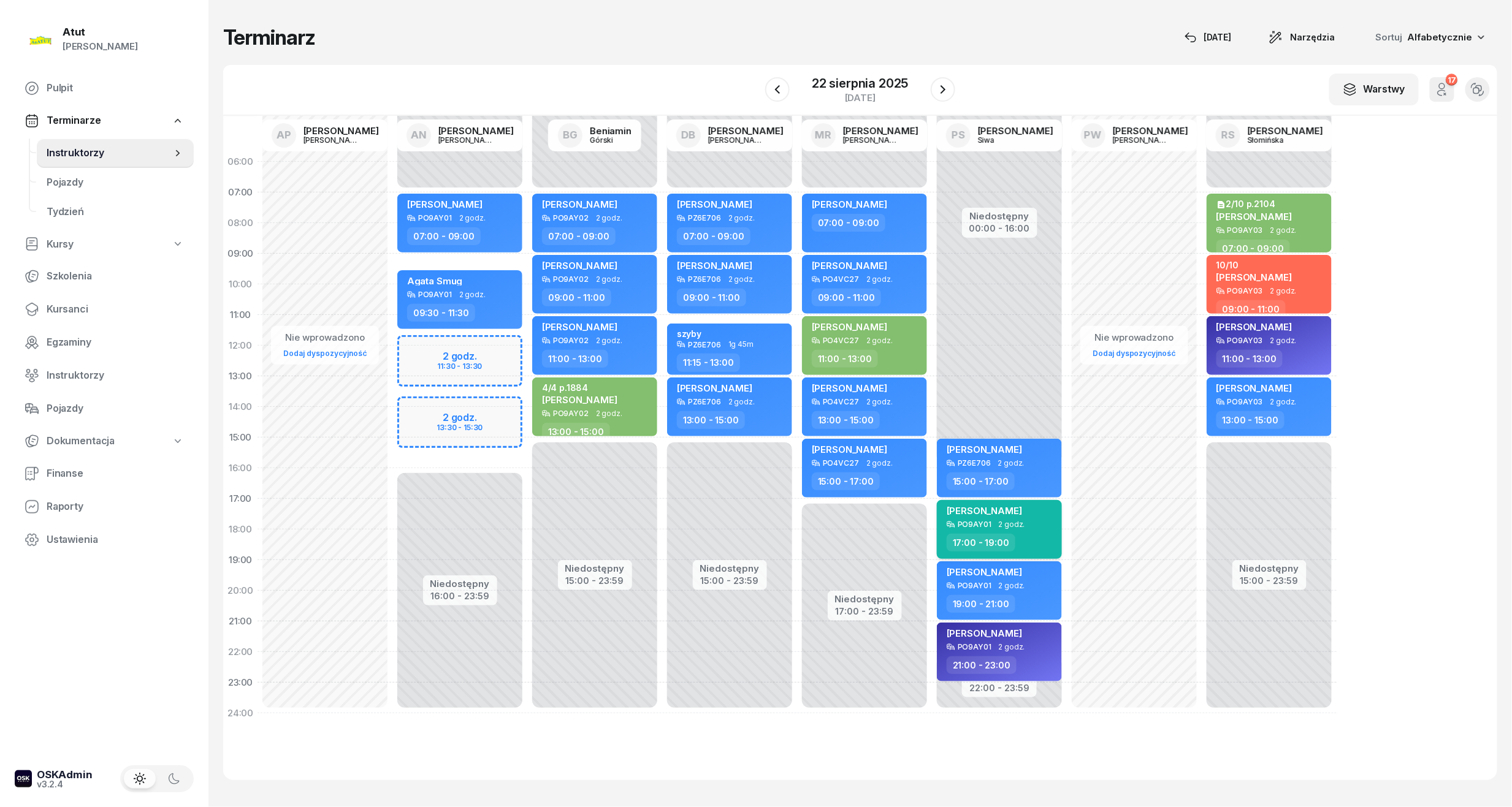
click at [1001, 510] on span "Maria Krośniewska" at bounding box center [984, 510] width 75 height 11
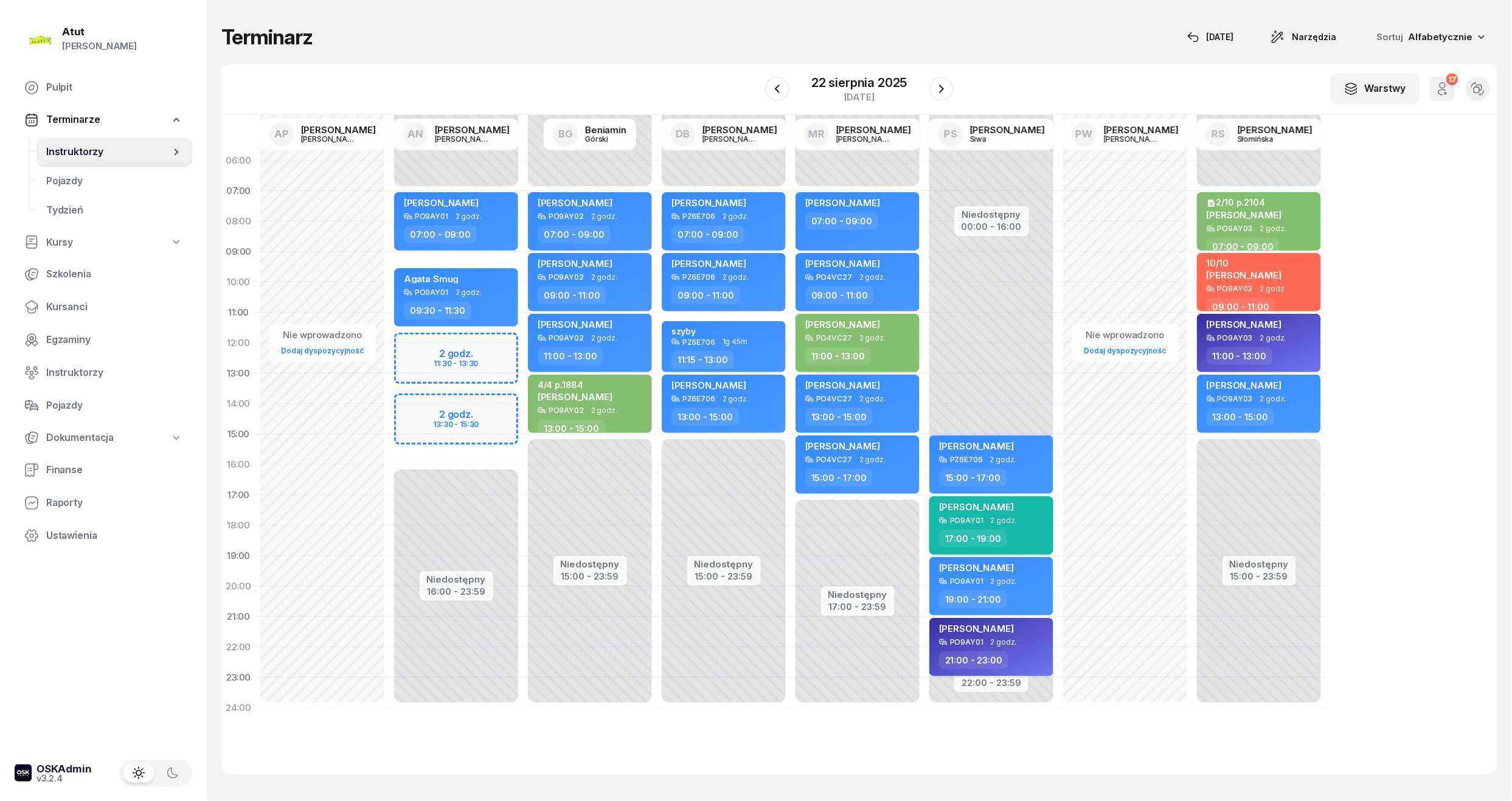
select select "17"
select select "19"
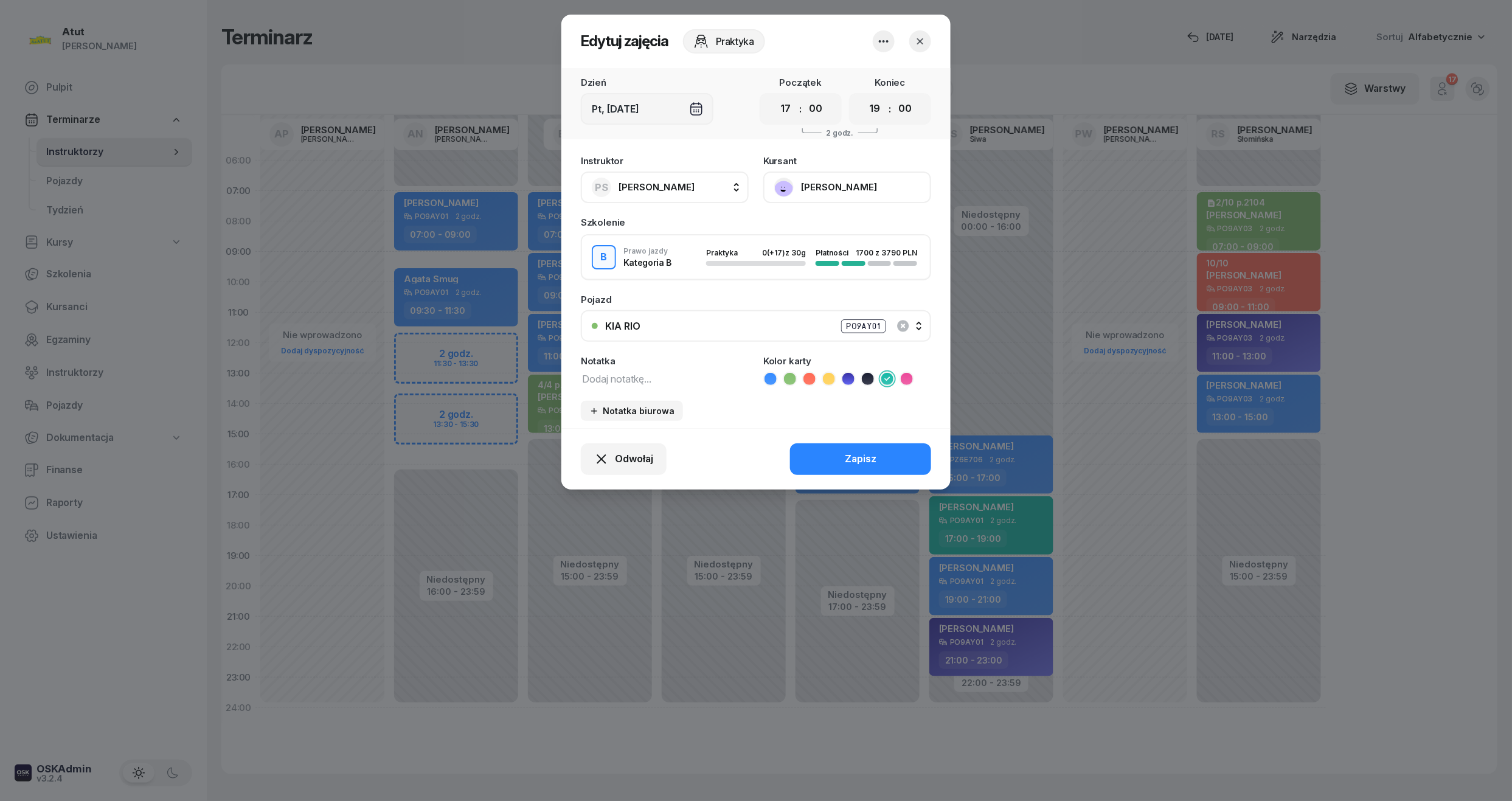
click at [813, 183] on button "Maria Krośniewska" at bounding box center [848, 187] width 168 height 31
click at [848, 225] on link "Otwórz profil" at bounding box center [846, 229] width 160 height 31
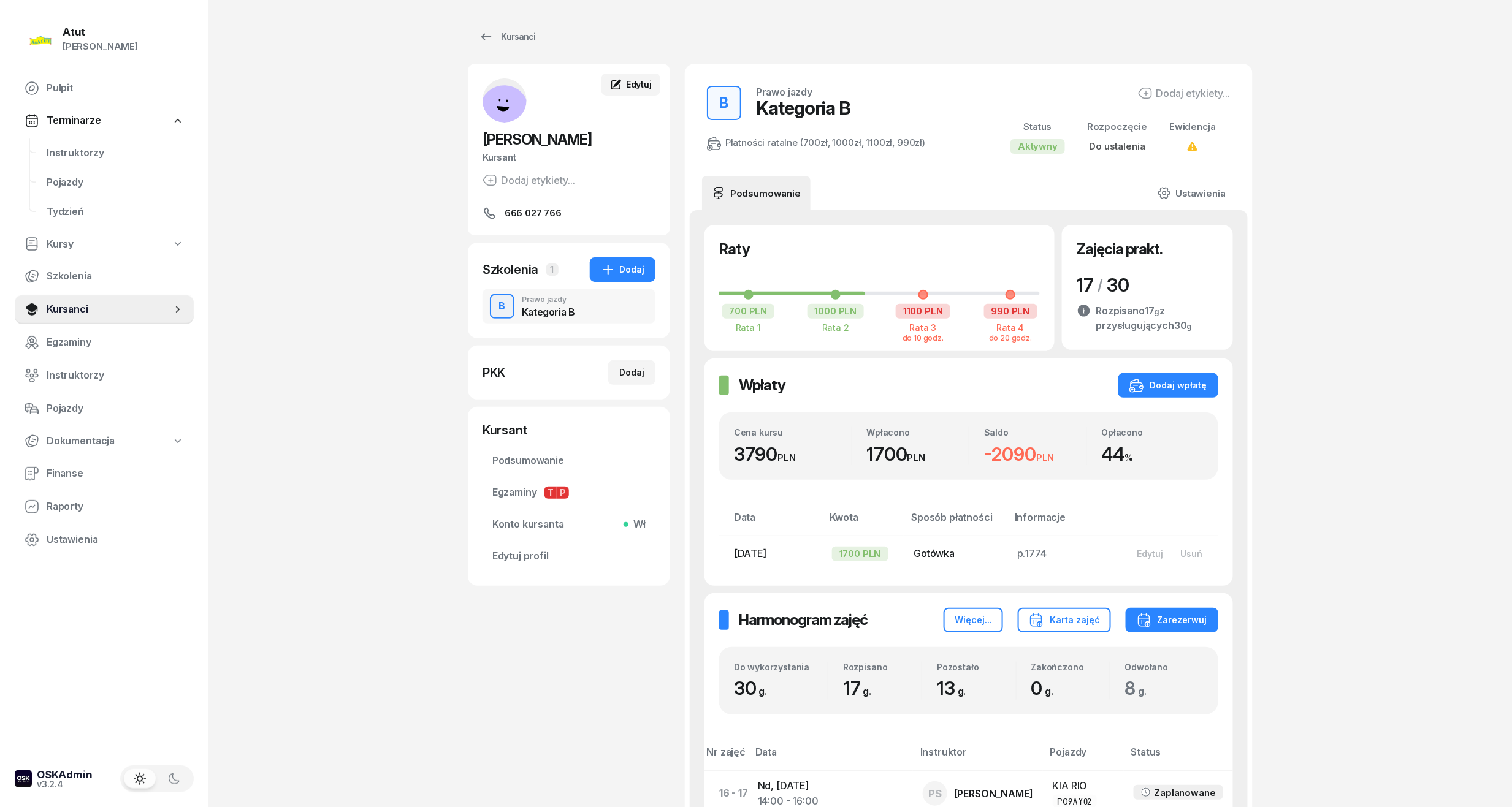
click at [639, 93] on link "Edytuj" at bounding box center [631, 84] width 59 height 22
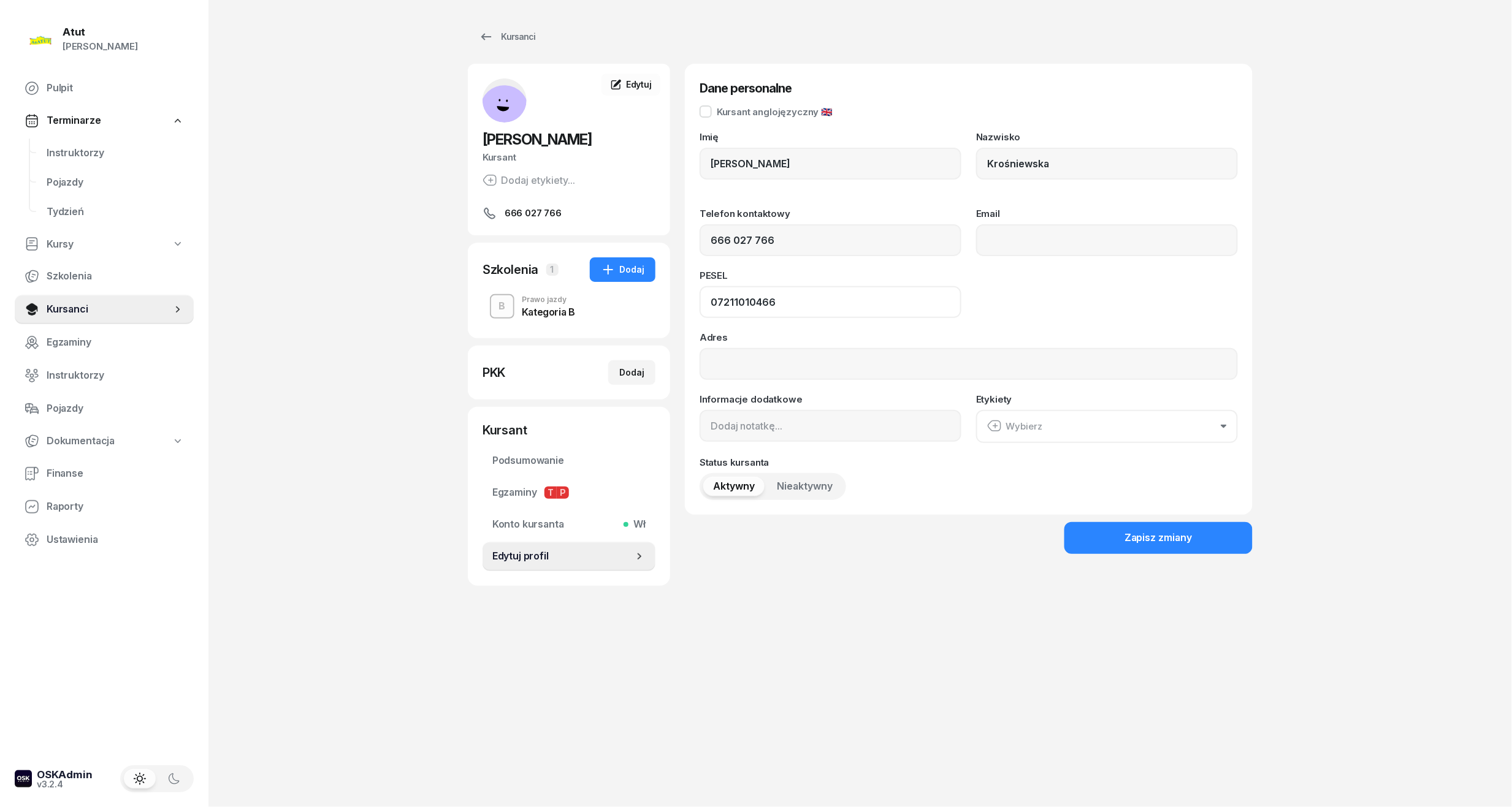
click at [775, 297] on input "07211010466" at bounding box center [830, 302] width 262 height 32
click at [763, 300] on input "07211010466" at bounding box center [830, 302] width 262 height 32
click at [463, 30] on div "Atut Paulina Lis Pulpit Terminarze Instruktorzy Pojazdy Tydzień Kursy Szkolenia…" at bounding box center [756, 404] width 1512 height 807
click at [521, 39] on div "Kursanci" at bounding box center [507, 37] width 56 height 15
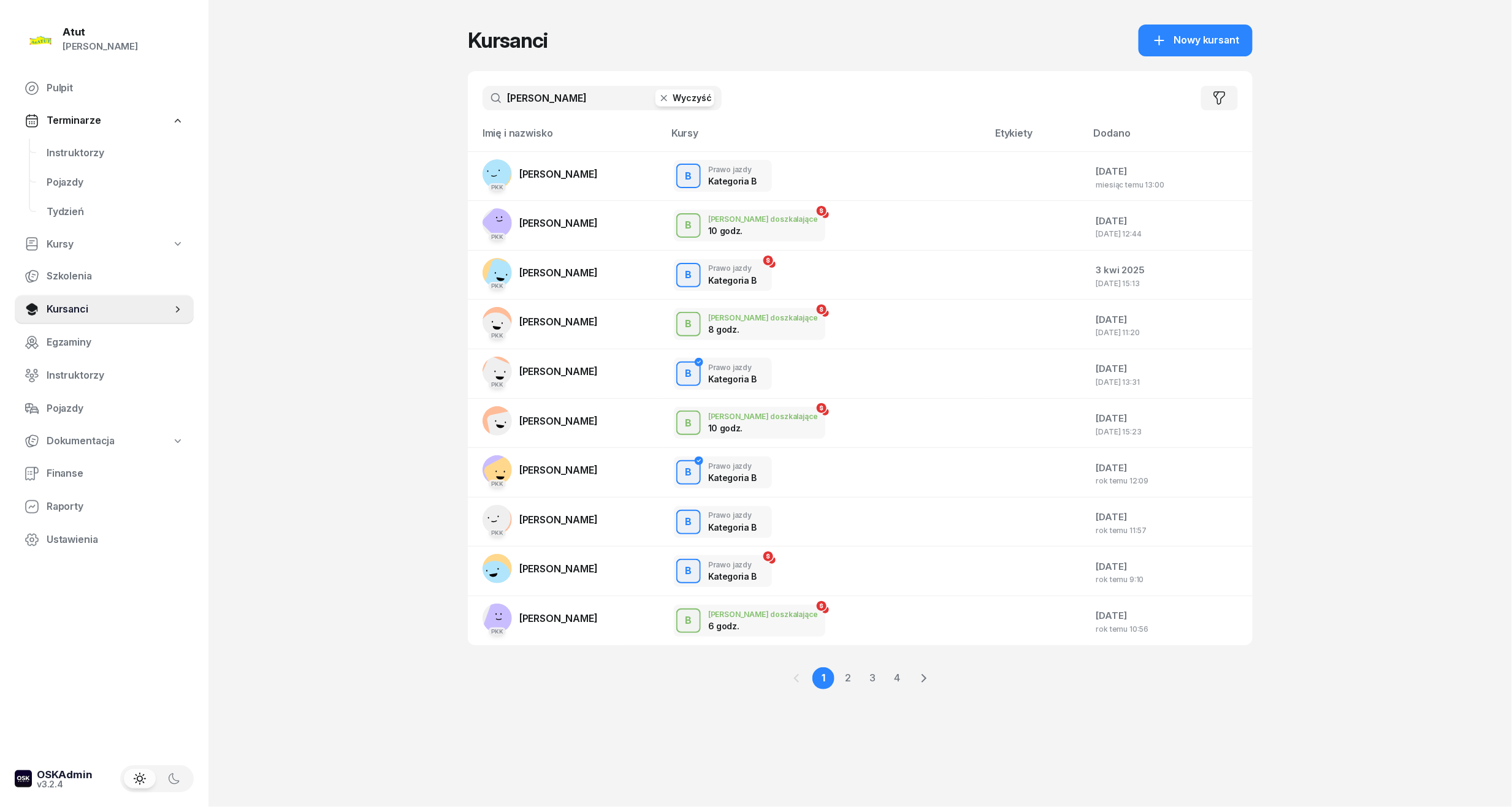
click at [675, 100] on button "Wyczyść" at bounding box center [684, 98] width 59 height 17
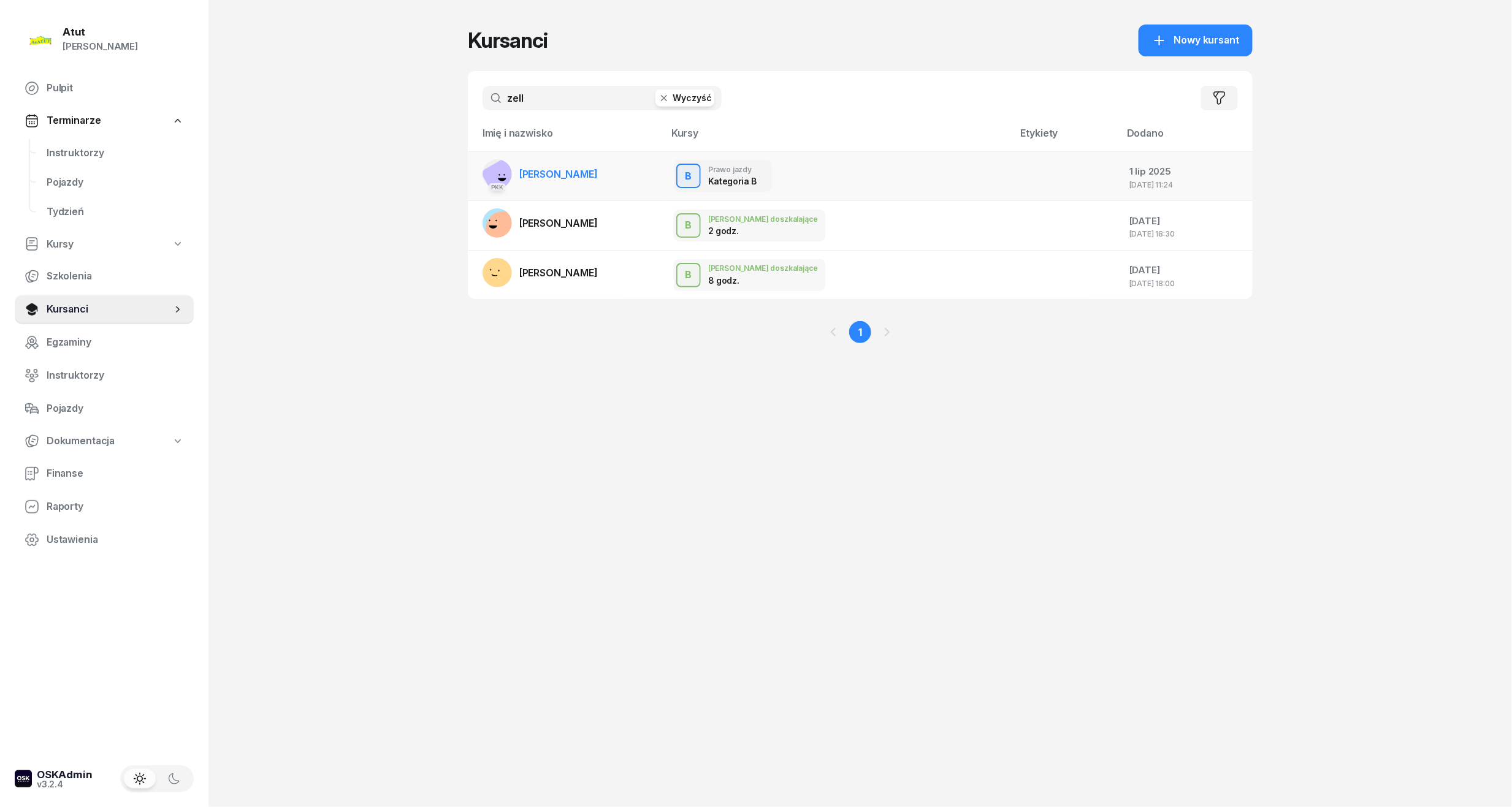
type input "zell"
click at [554, 175] on span "[PERSON_NAME]" at bounding box center [559, 174] width 78 height 12
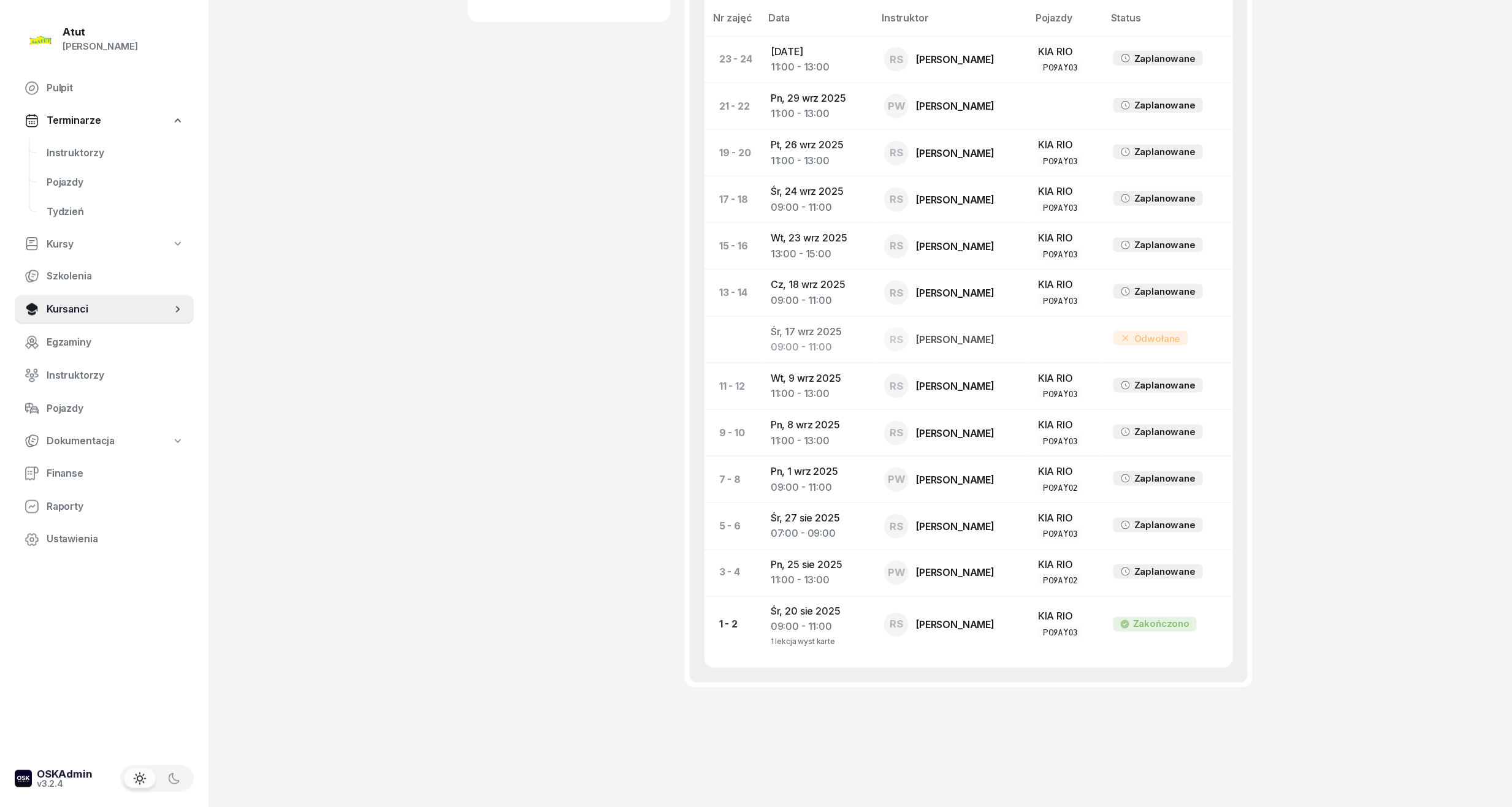
scroll to position [604, 0]
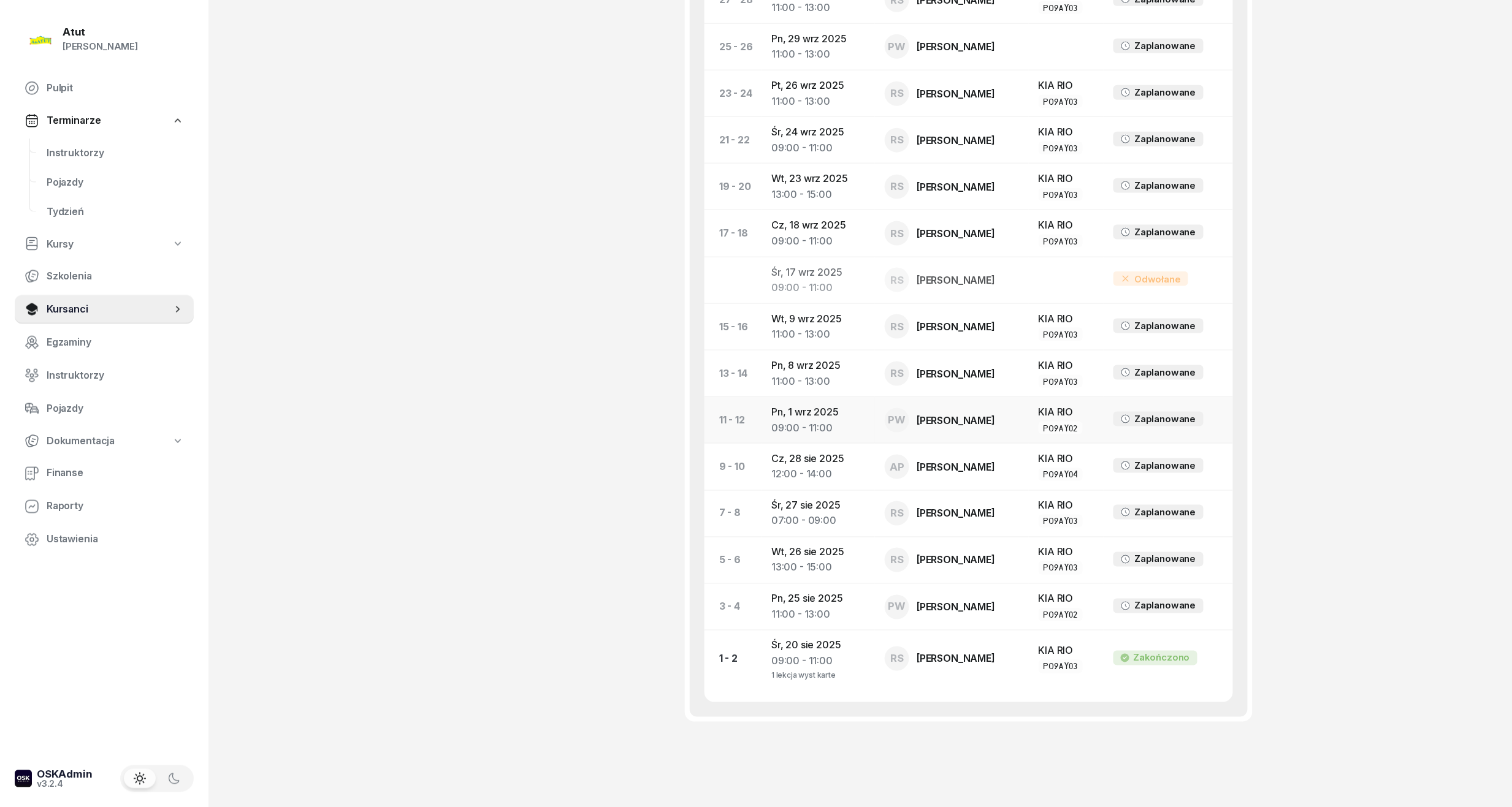
scroll to position [697, 0]
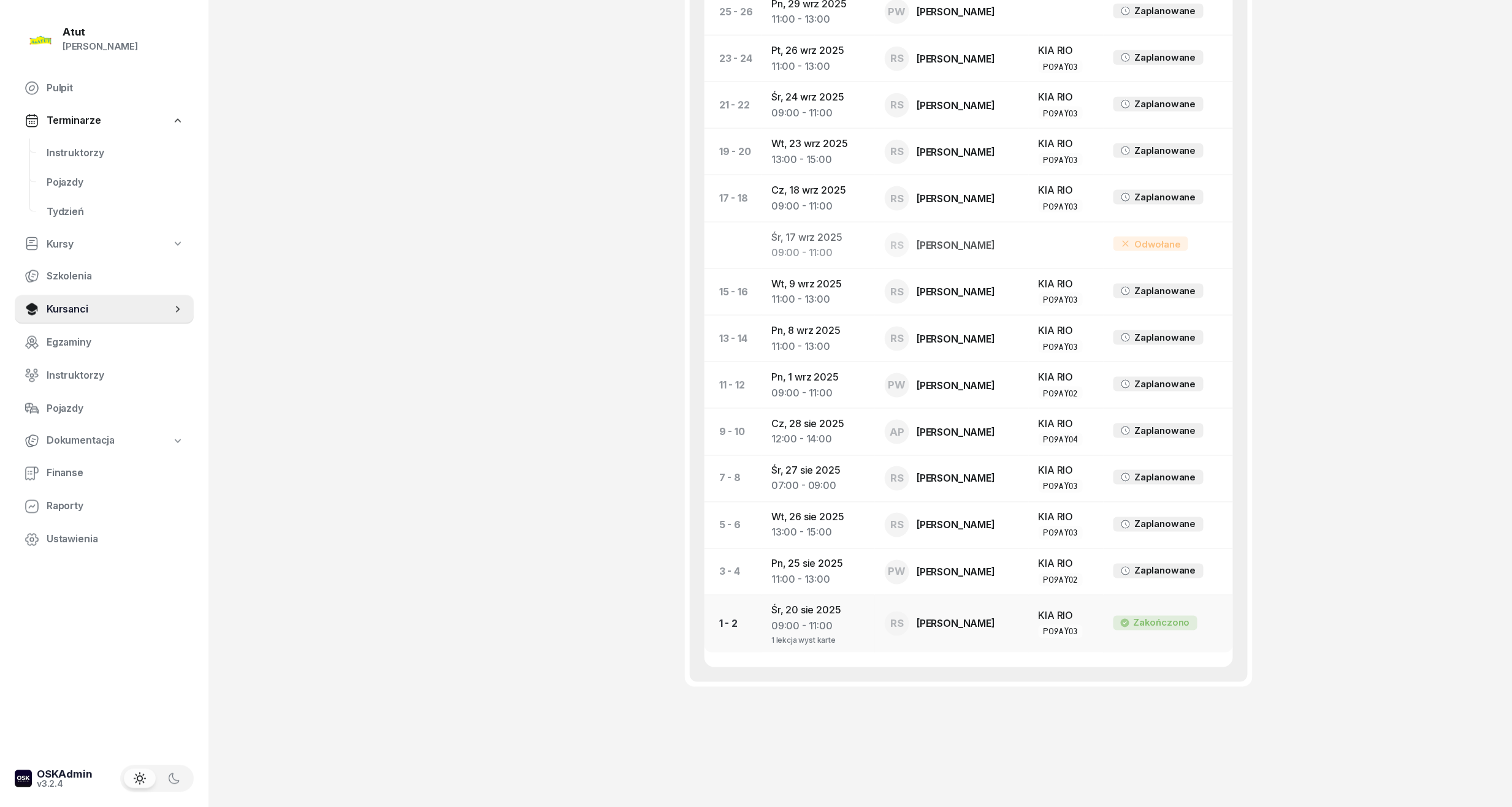
click at [991, 625] on div "[PERSON_NAME]" at bounding box center [955, 624] width 78 height 10
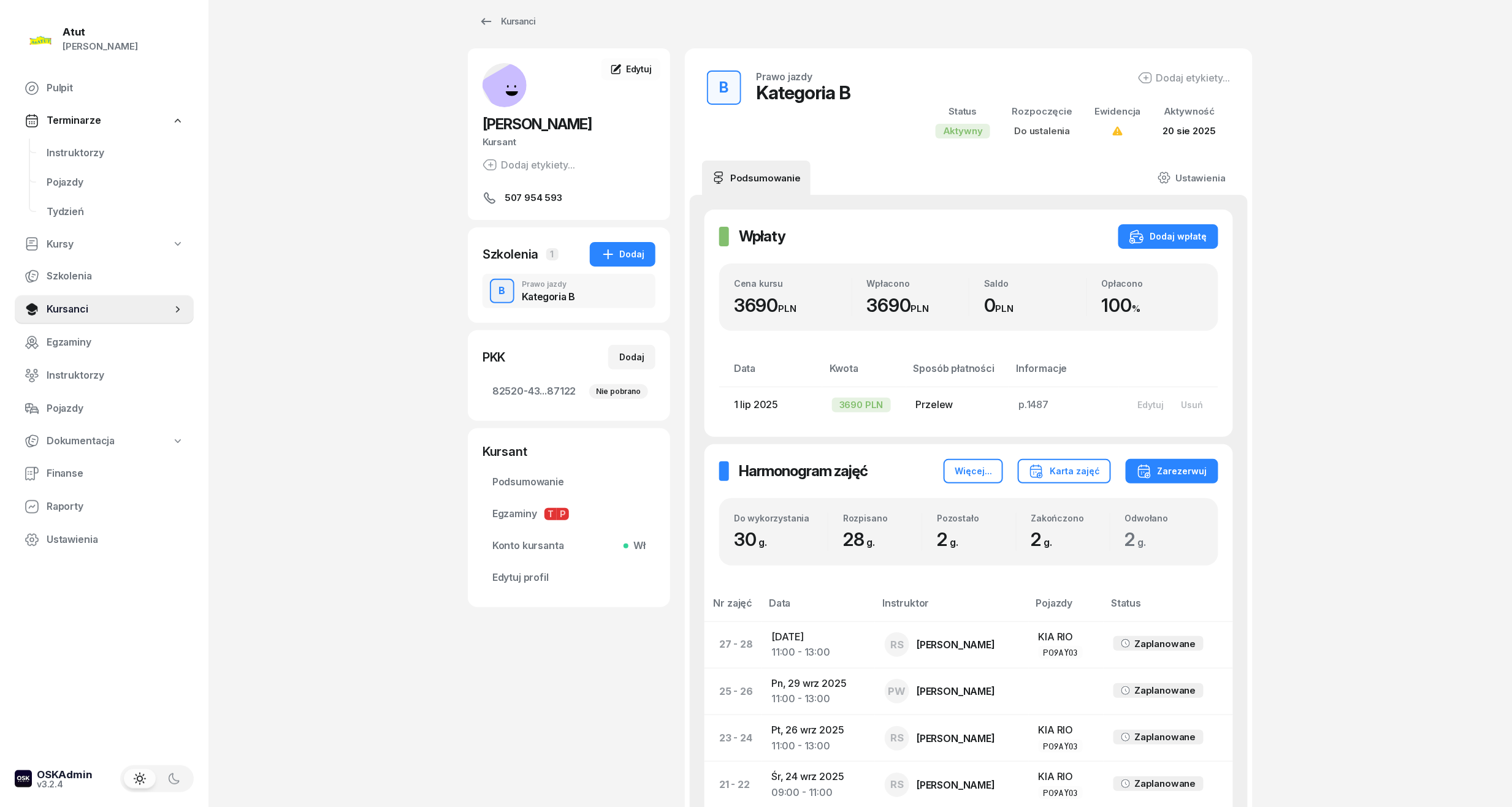
scroll to position [0, 0]
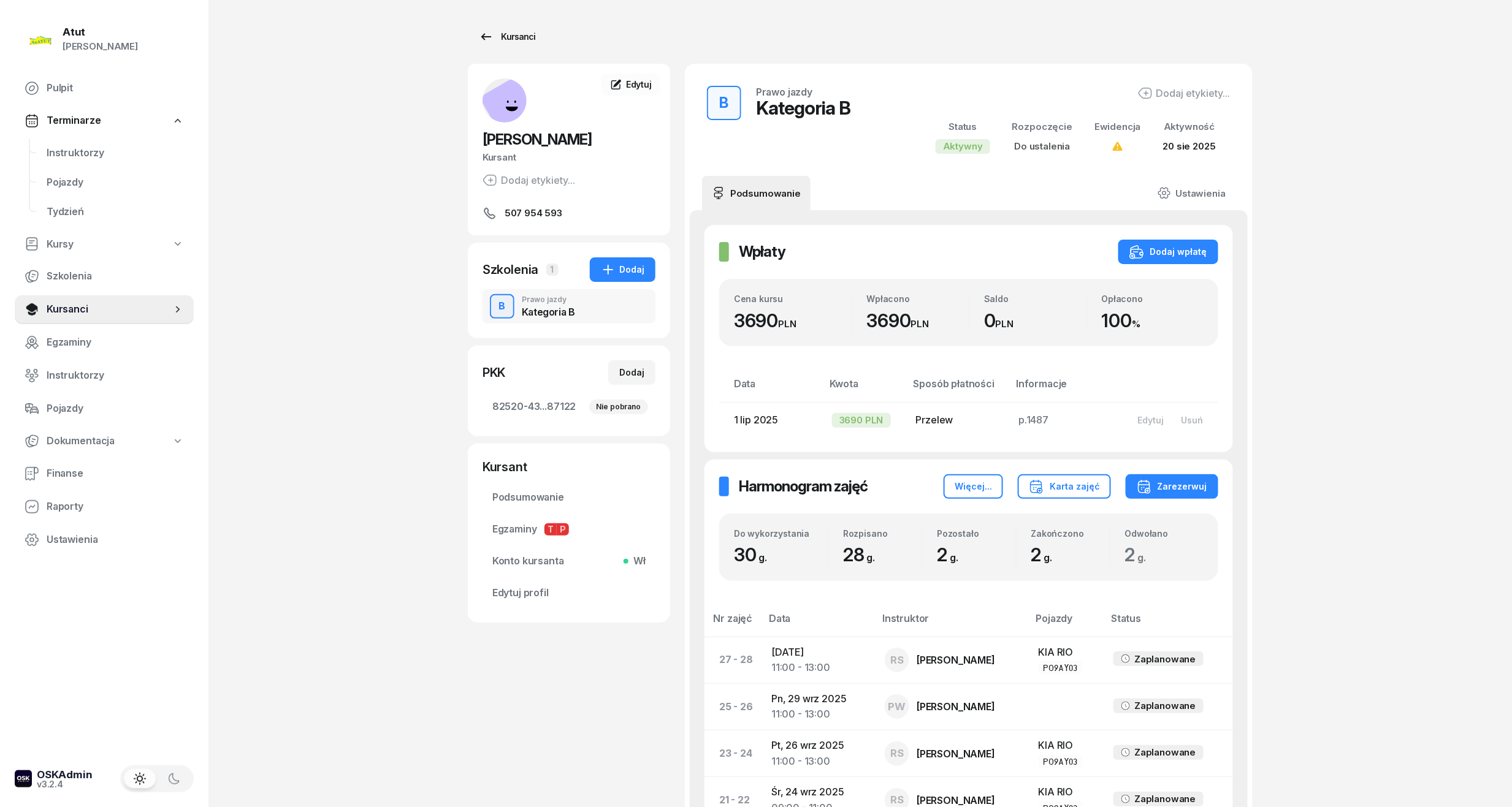
click at [505, 30] on div "Kursanci" at bounding box center [507, 37] width 56 height 15
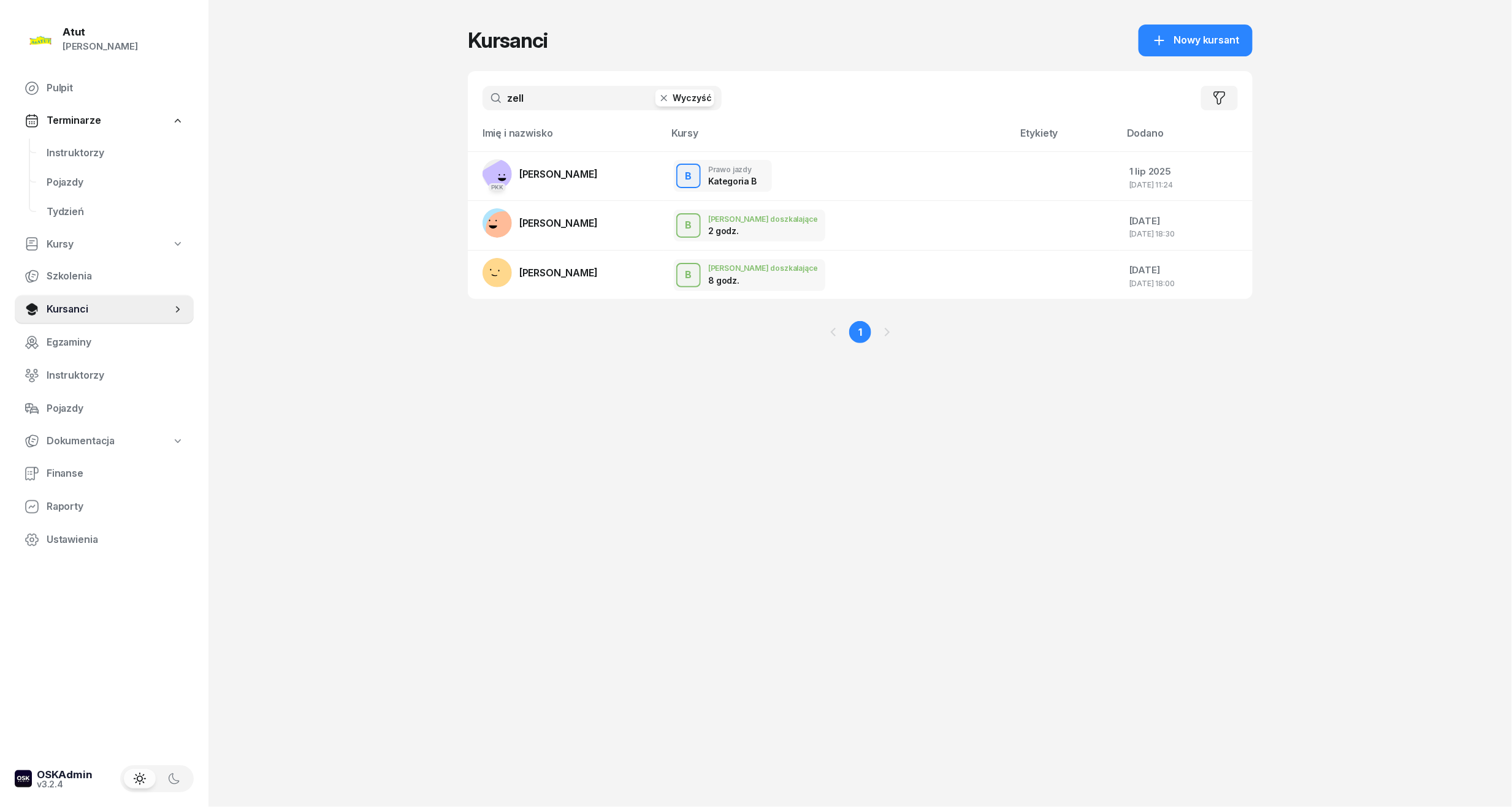
click at [670, 96] on icon "button" at bounding box center [663, 98] width 12 height 12
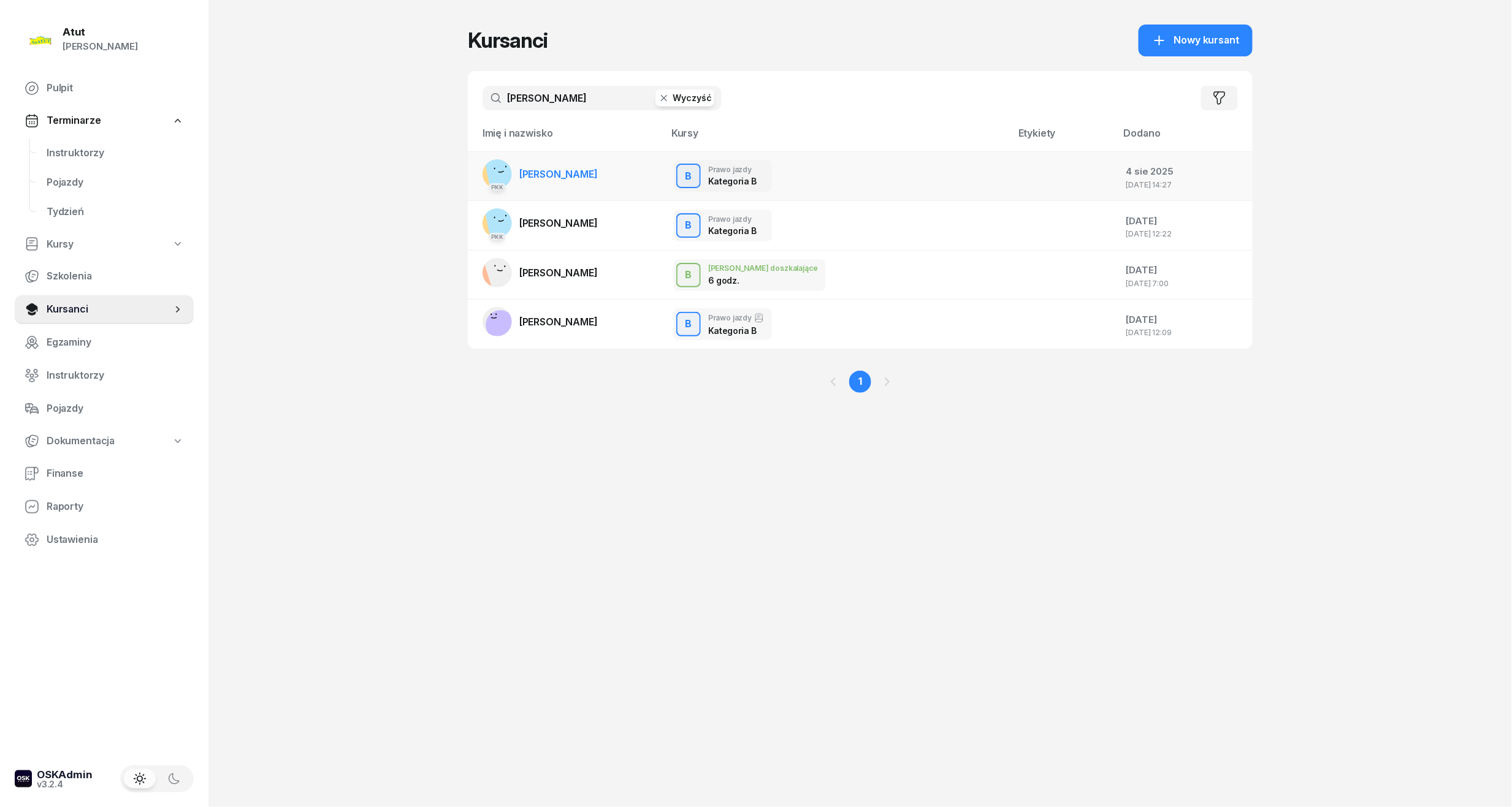
type input "[PERSON_NAME]"
click at [598, 175] on span "[PERSON_NAME]" at bounding box center [559, 174] width 78 height 12
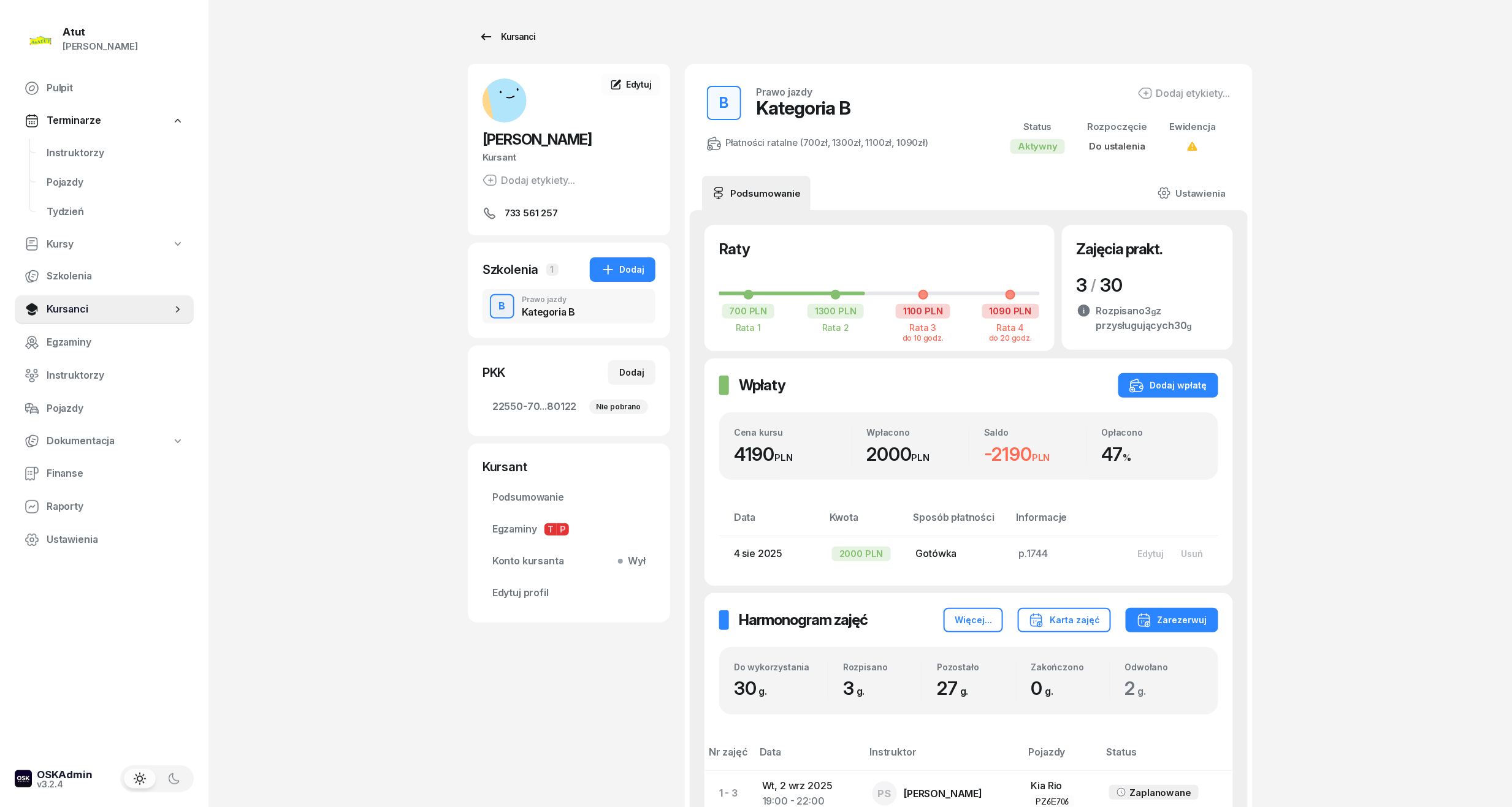
click at [506, 38] on div "Kursanci" at bounding box center [507, 37] width 56 height 15
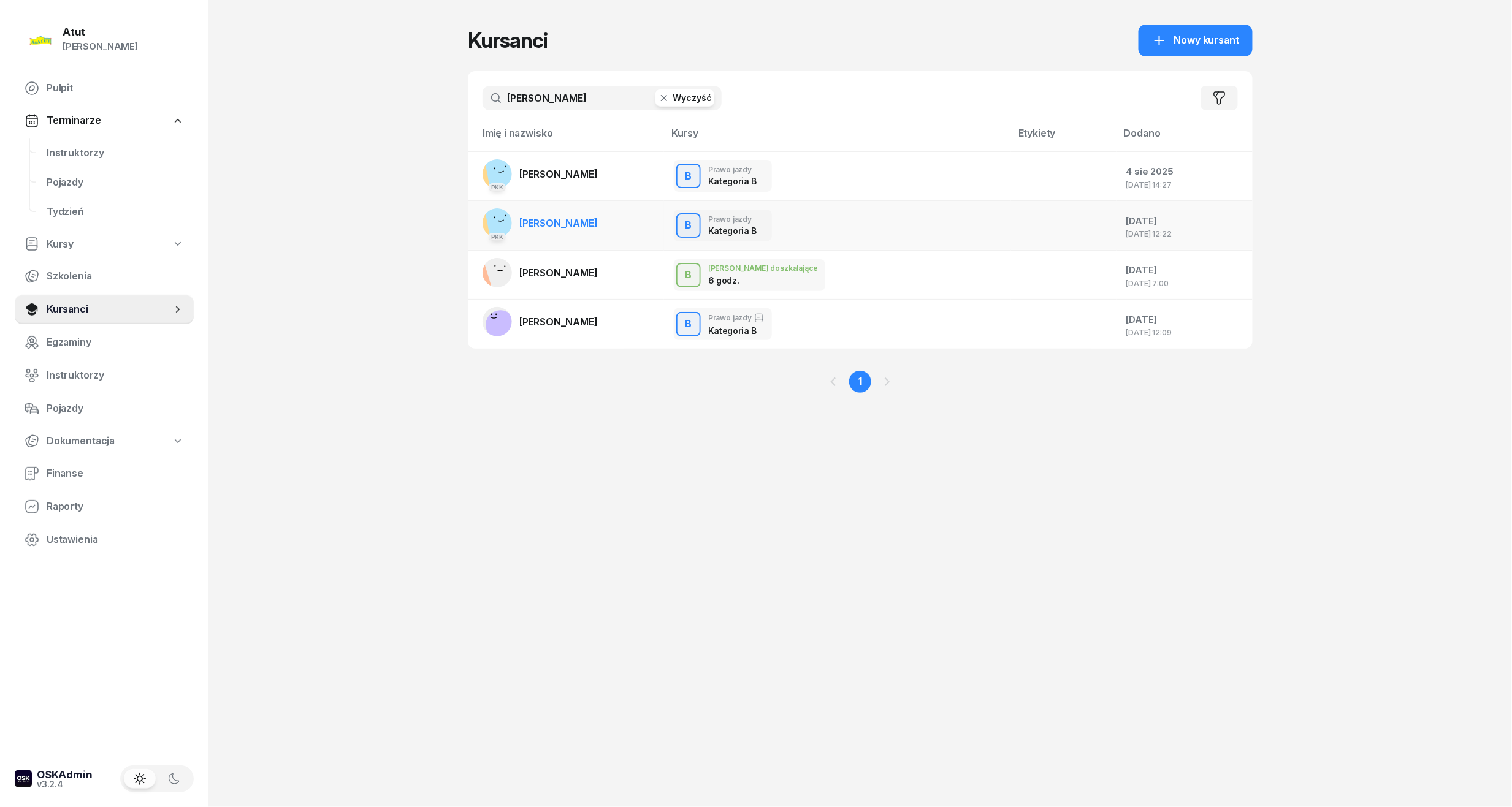
click at [567, 225] on span "[PERSON_NAME]" at bounding box center [559, 222] width 78 height 12
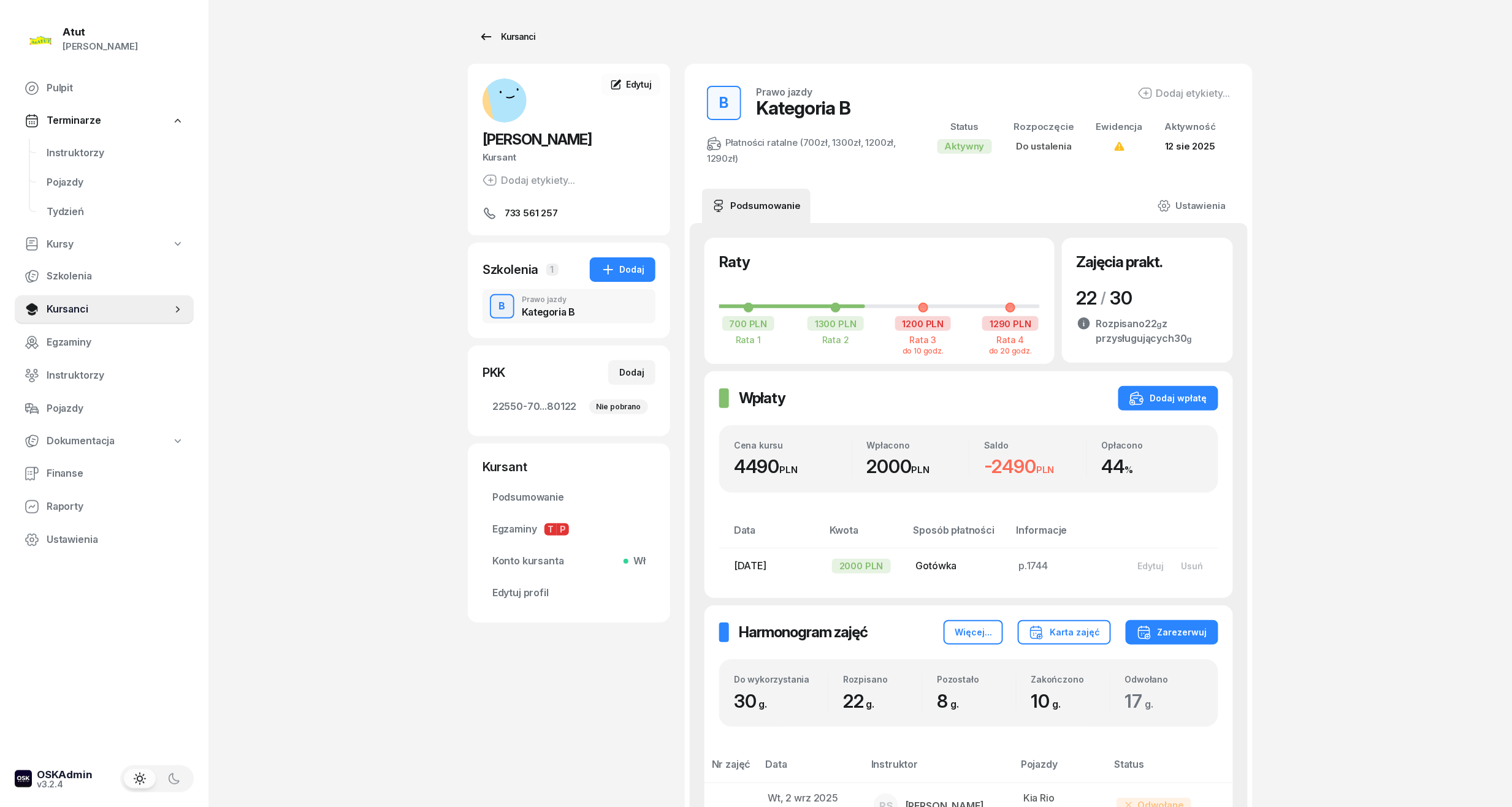
click at [509, 37] on div "Kursanci" at bounding box center [507, 37] width 56 height 15
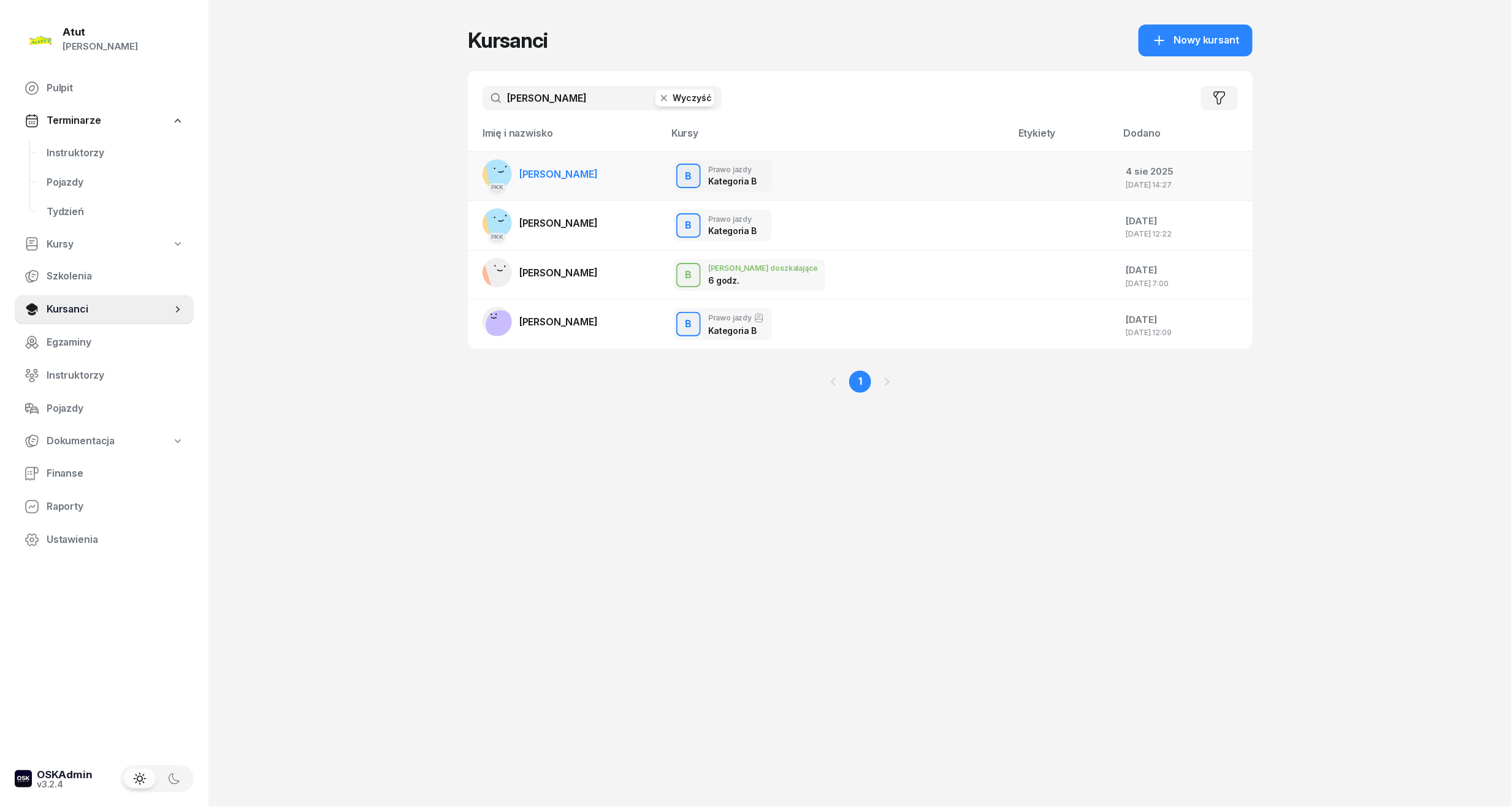
click at [594, 174] on span "[PERSON_NAME]" at bounding box center [559, 174] width 78 height 12
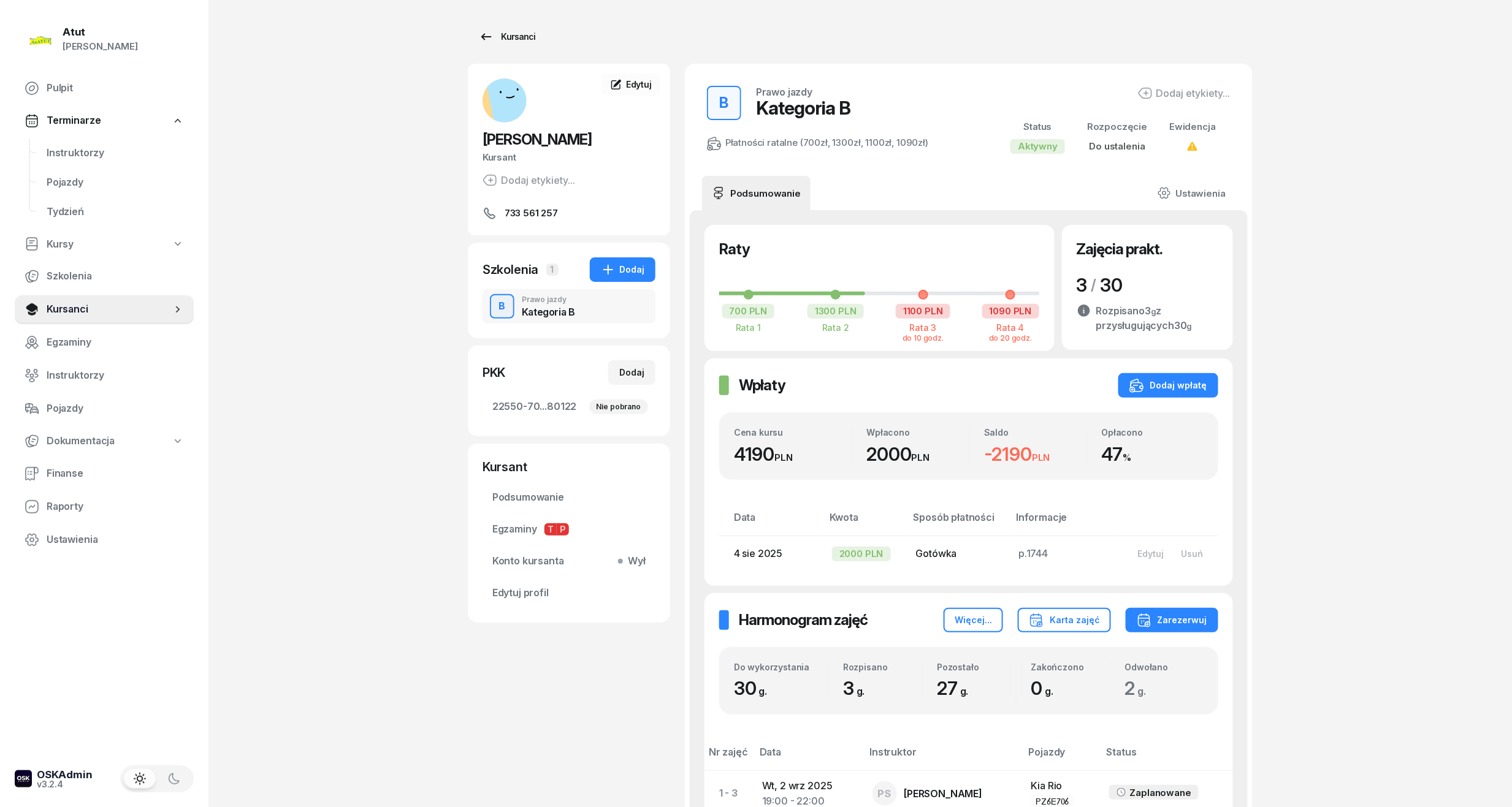
click at [495, 34] on div "Kursanci" at bounding box center [507, 37] width 56 height 15
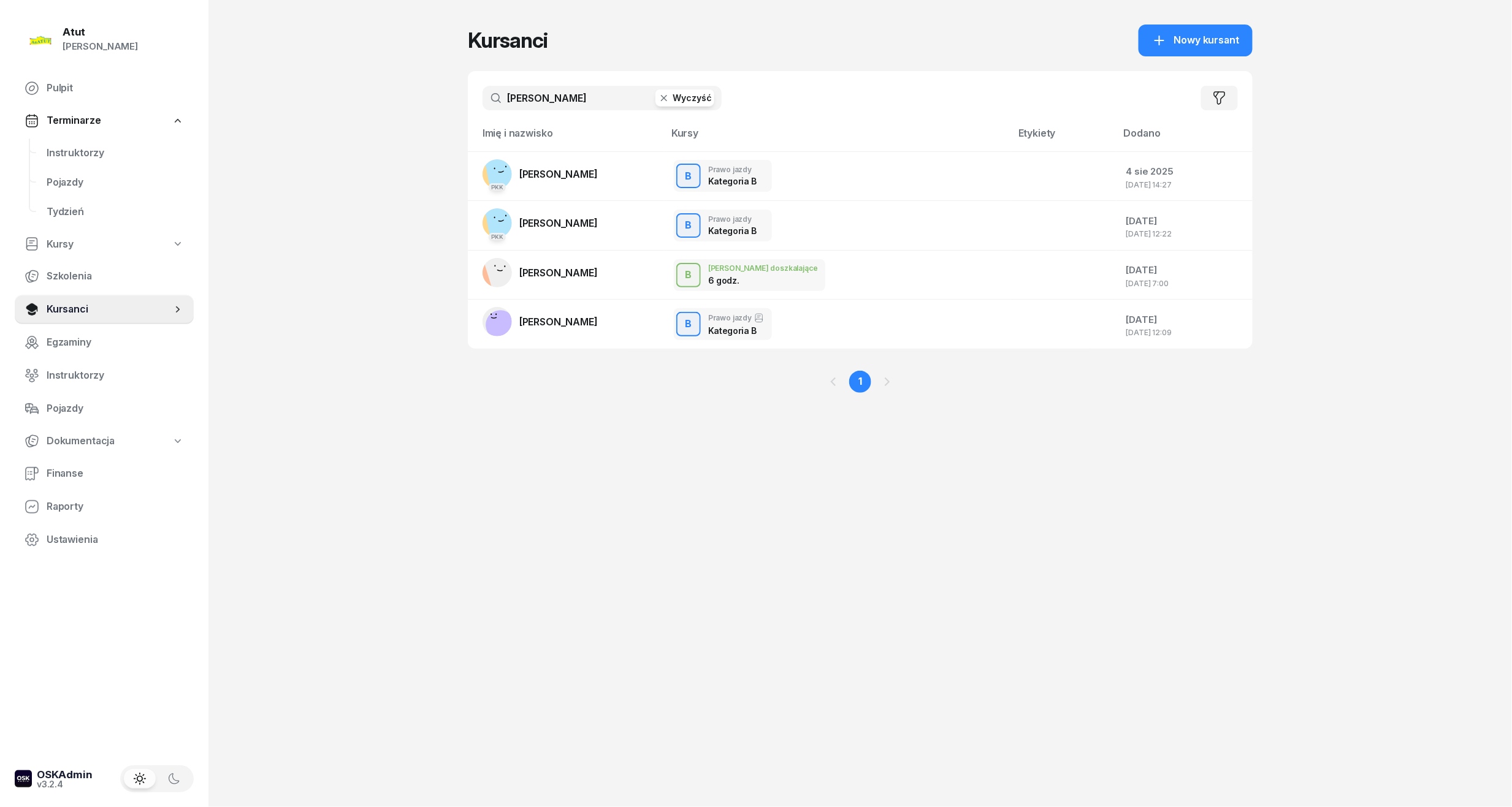
click at [680, 92] on button "Wyczyść" at bounding box center [684, 98] width 59 height 17
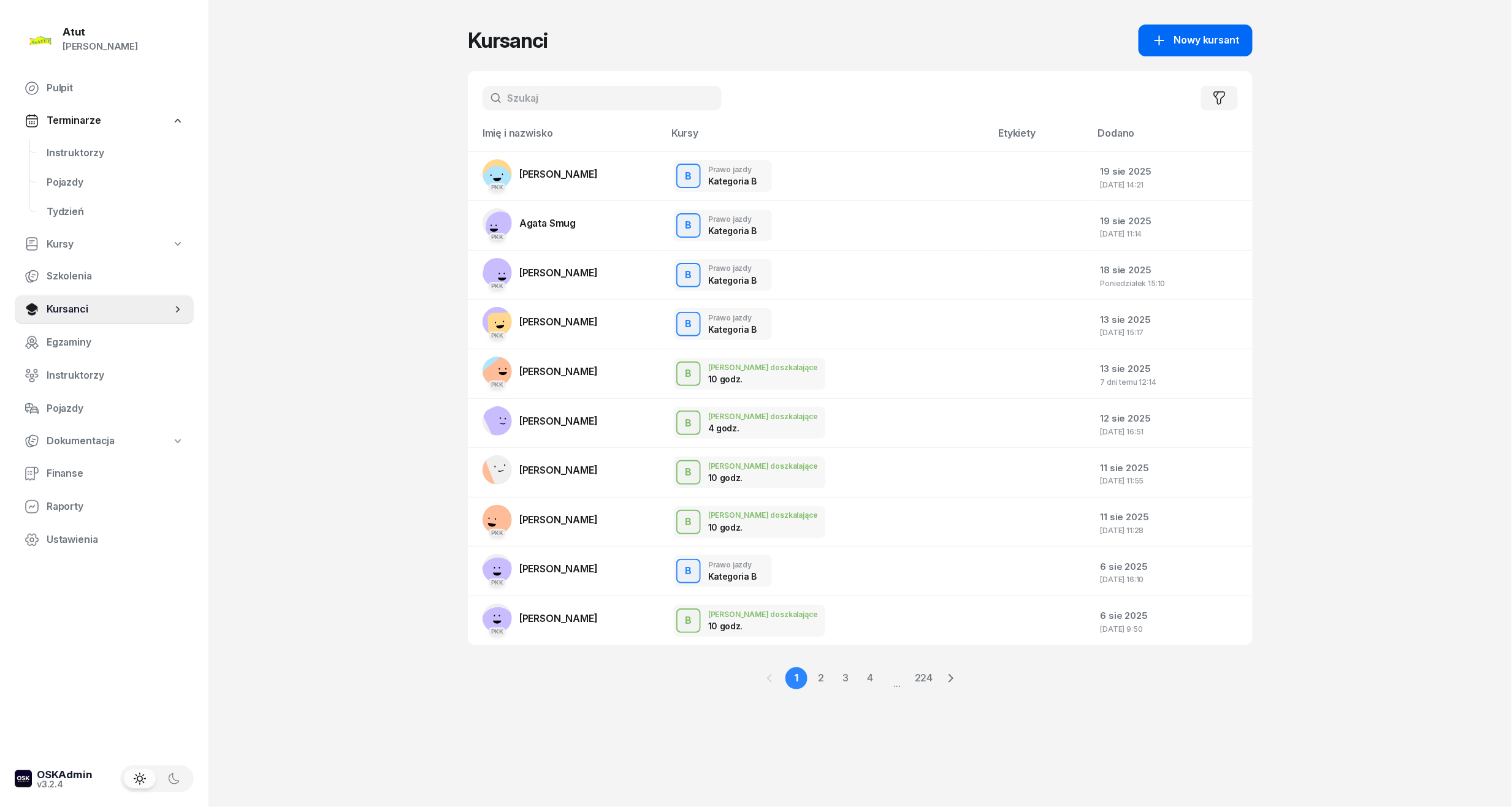
click at [1142, 39] on link "Nowy kursant" at bounding box center [1195, 40] width 114 height 32
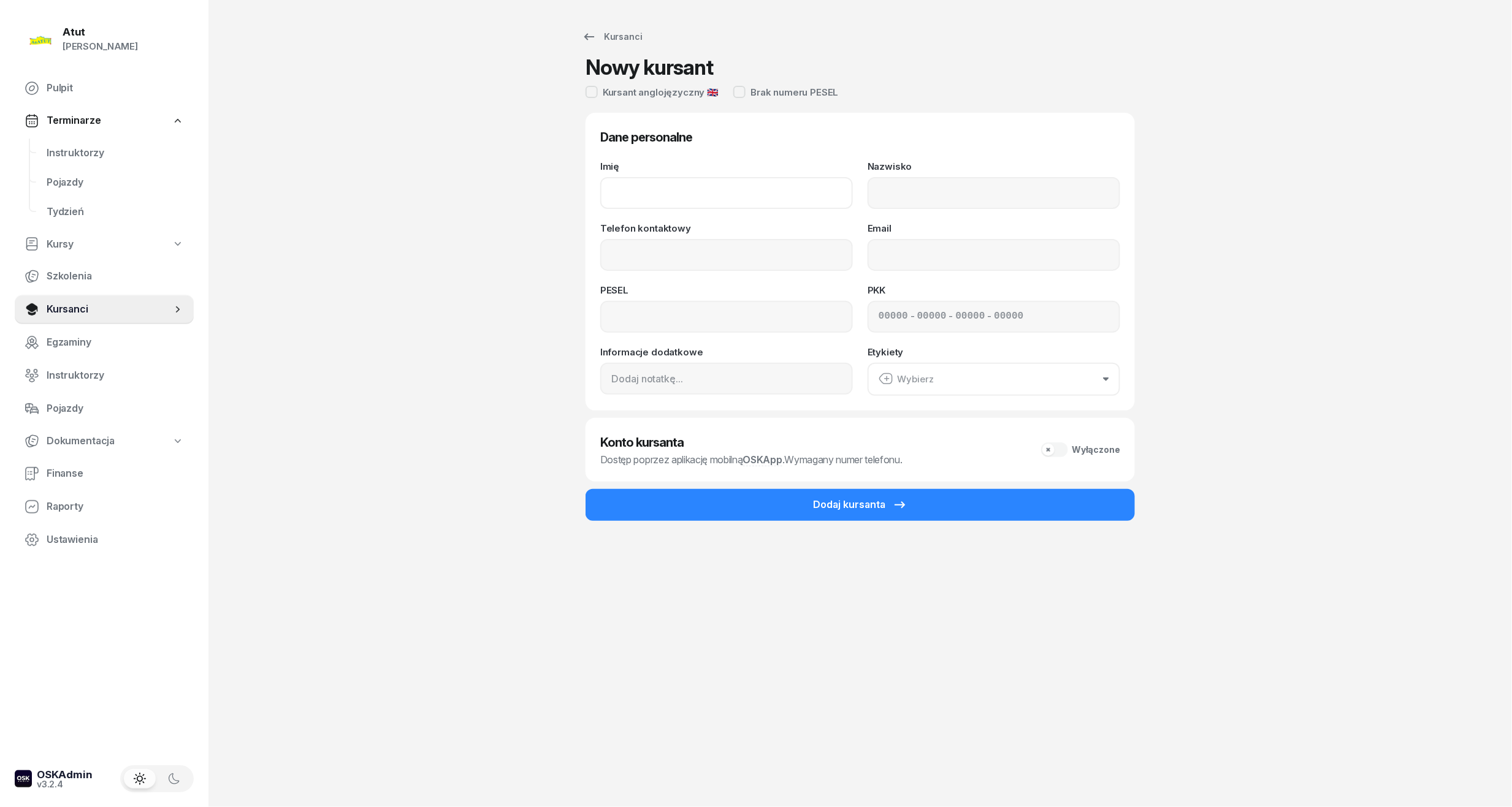
click at [721, 187] on input "Imię" at bounding box center [727, 193] width 253 height 32
type input "[PERSON_NAME]"
click at [919, 204] on input "Nazwisko" at bounding box center [994, 193] width 253 height 32
type input "[PERSON_NAME]"
click at [658, 258] on input "Telefon kontaktowy" at bounding box center [727, 254] width 253 height 32
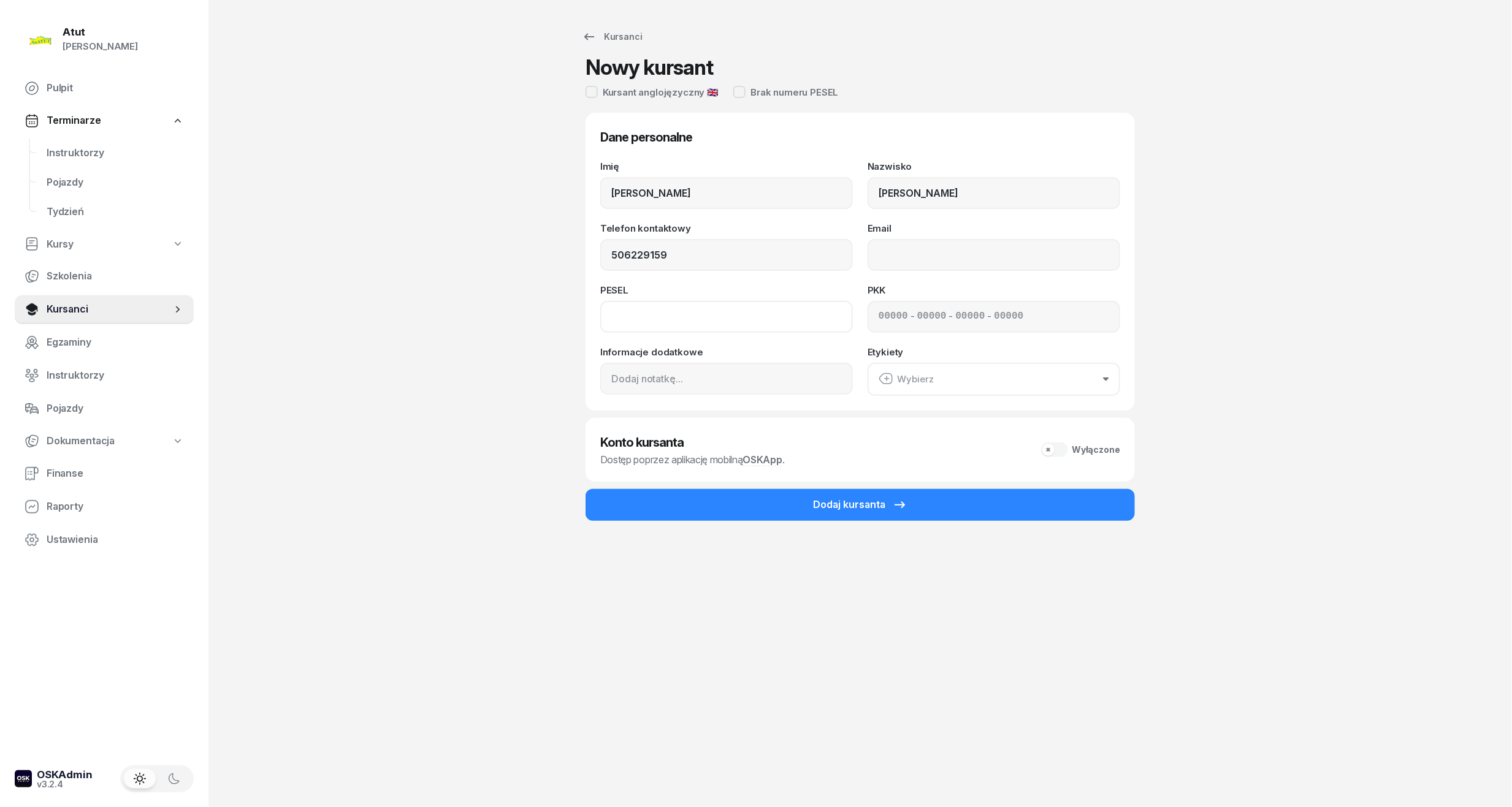
type input "506 229 159"
click at [620, 313] on input at bounding box center [727, 316] width 253 height 32
type input "97123104560"
click at [875, 311] on div "- - -" at bounding box center [994, 316] width 253 height 32
click at [917, 311] on input at bounding box center [931, 316] width 30 height 16
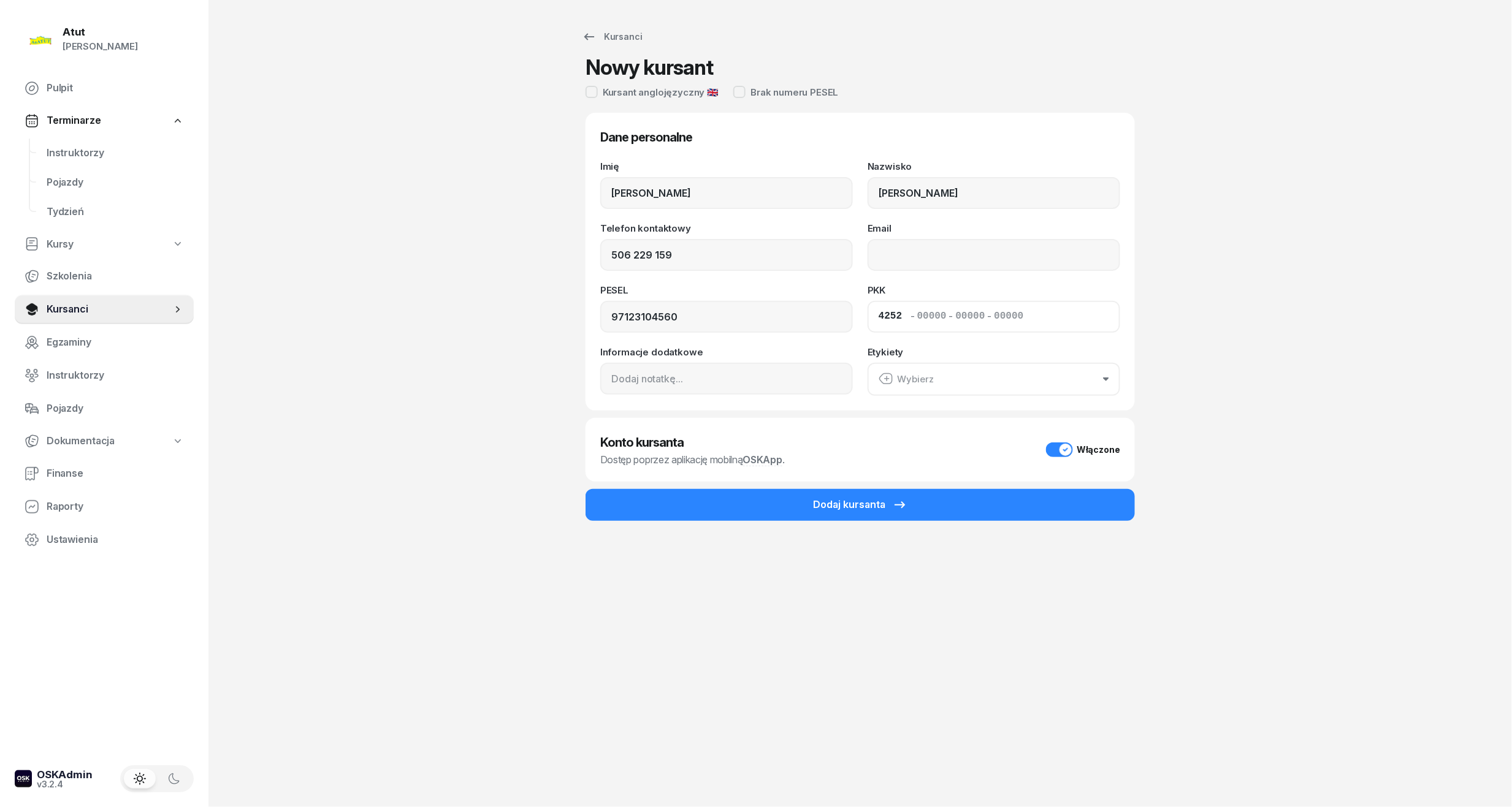
type input "42520"
type input "60072"
type input "63223"
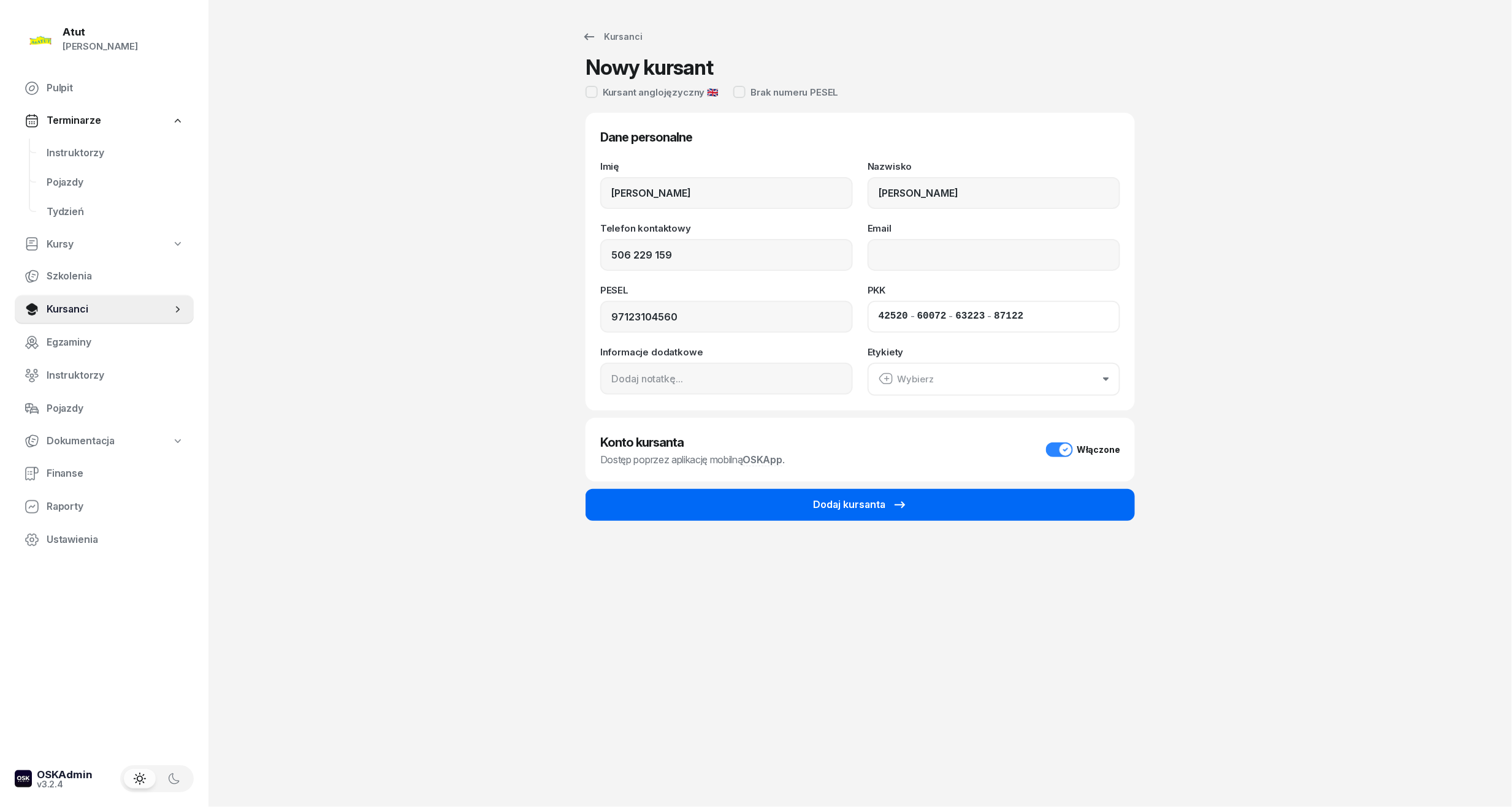
type input "87122"
click at [852, 500] on div "Dodaj kursanta" at bounding box center [859, 505] width 94 height 16
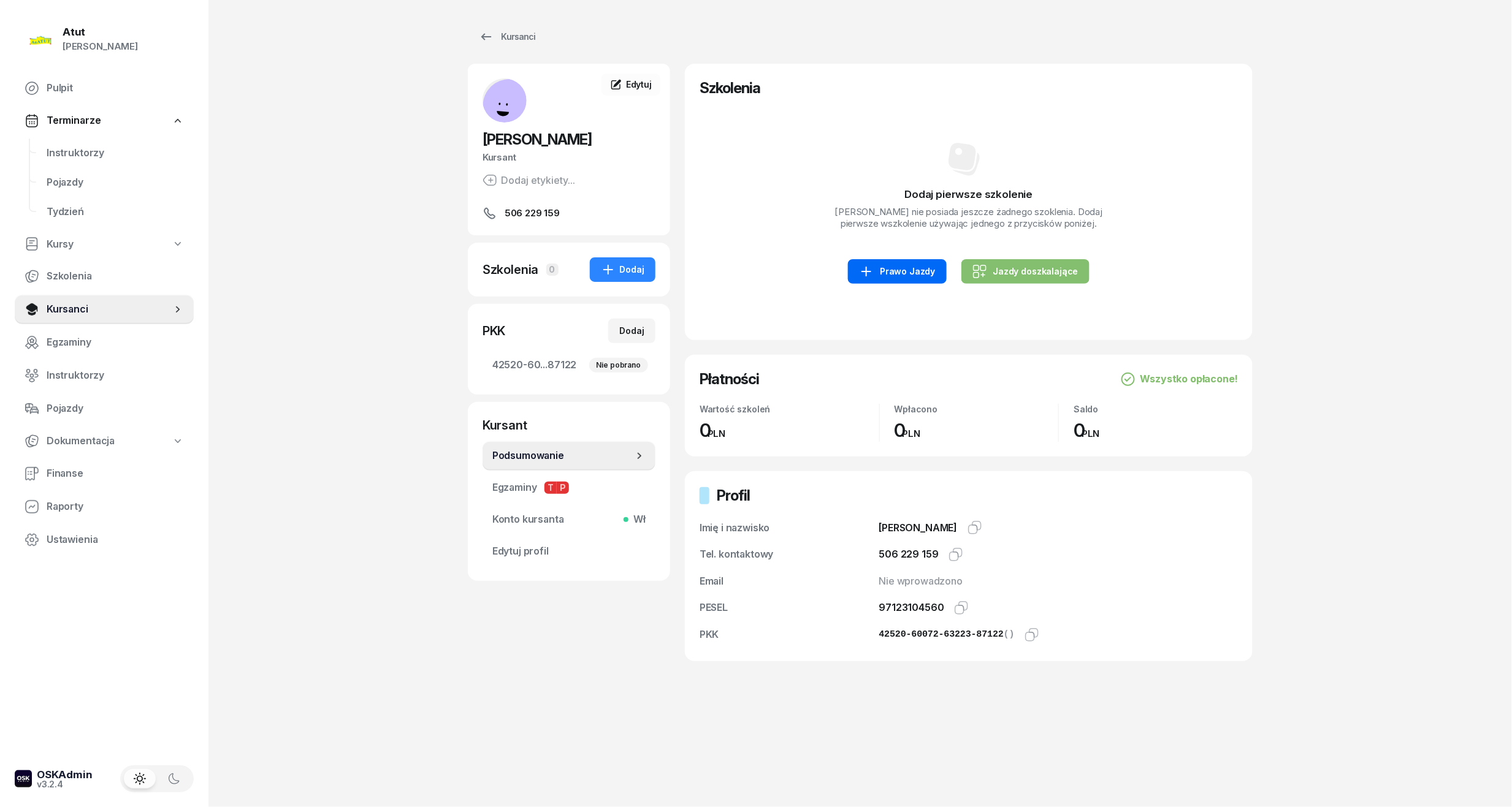
click at [897, 277] on div "Prawo Jazdy" at bounding box center [897, 271] width 76 height 15
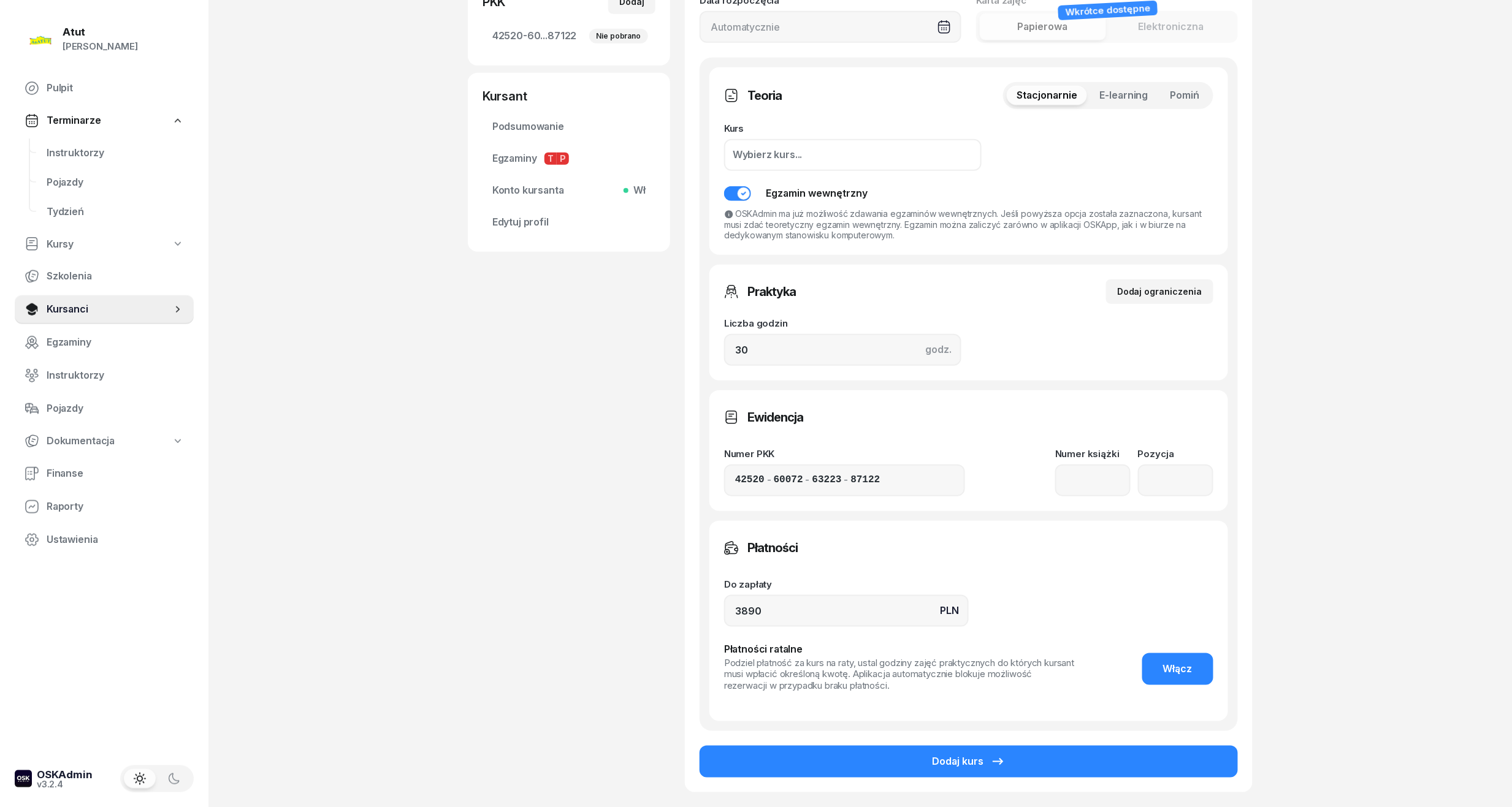
scroll to position [408, 0]
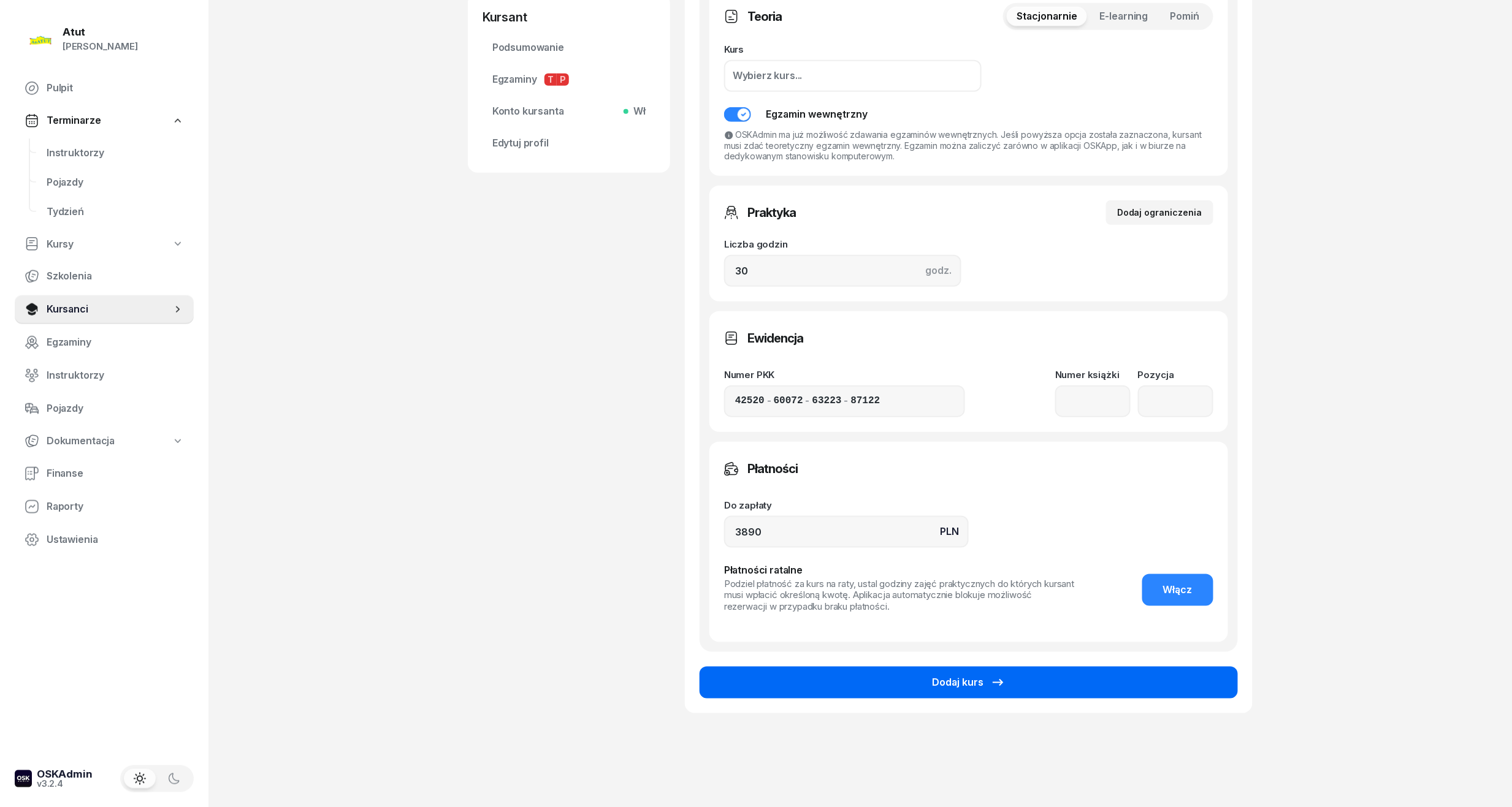
click at [1079, 691] on button "Dodaj kurs" at bounding box center [969, 683] width 538 height 32
